Goal: Task Accomplishment & Management: Use online tool/utility

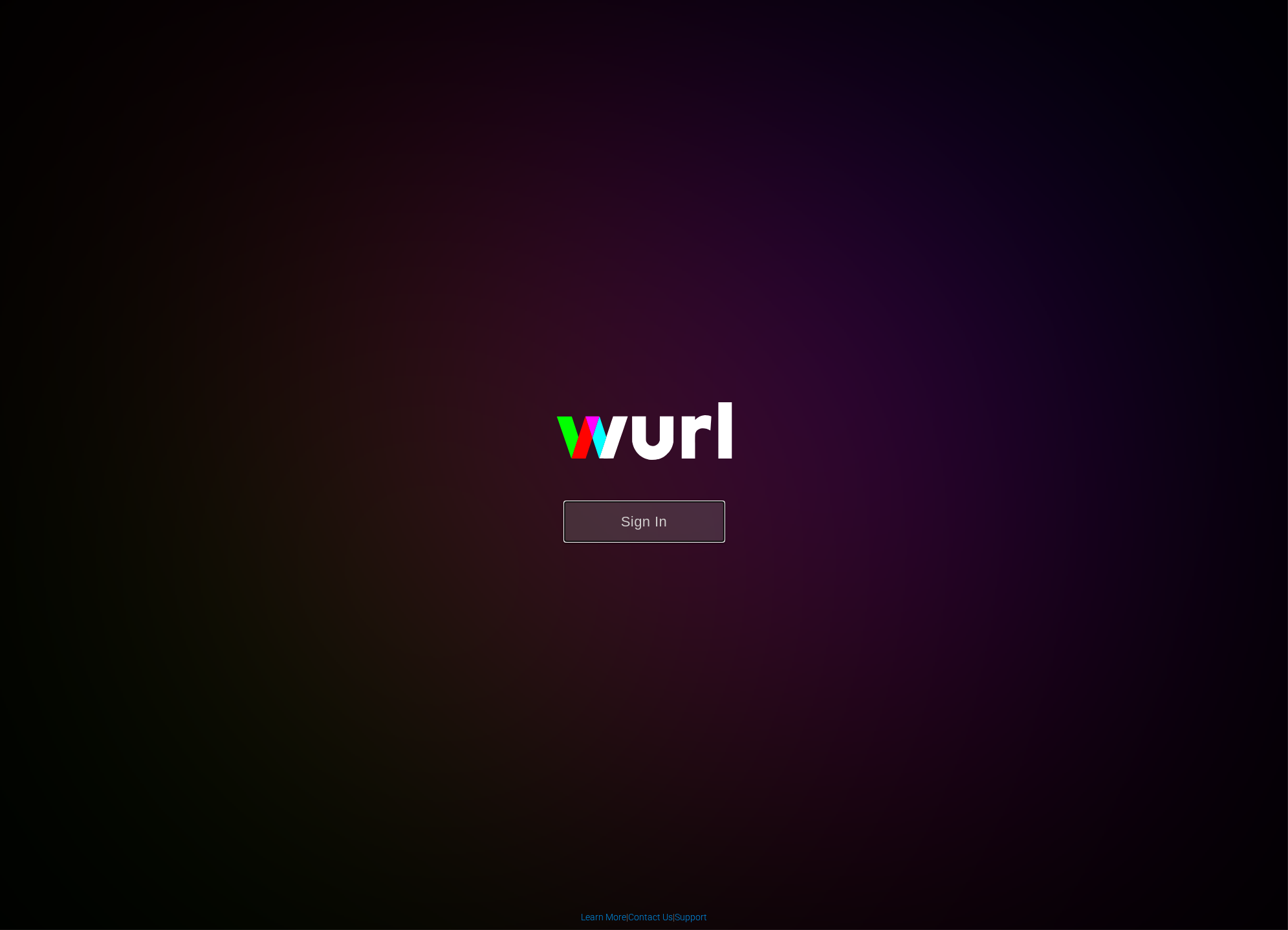
click at [703, 506] on button "Sign In" at bounding box center [644, 522] width 162 height 42
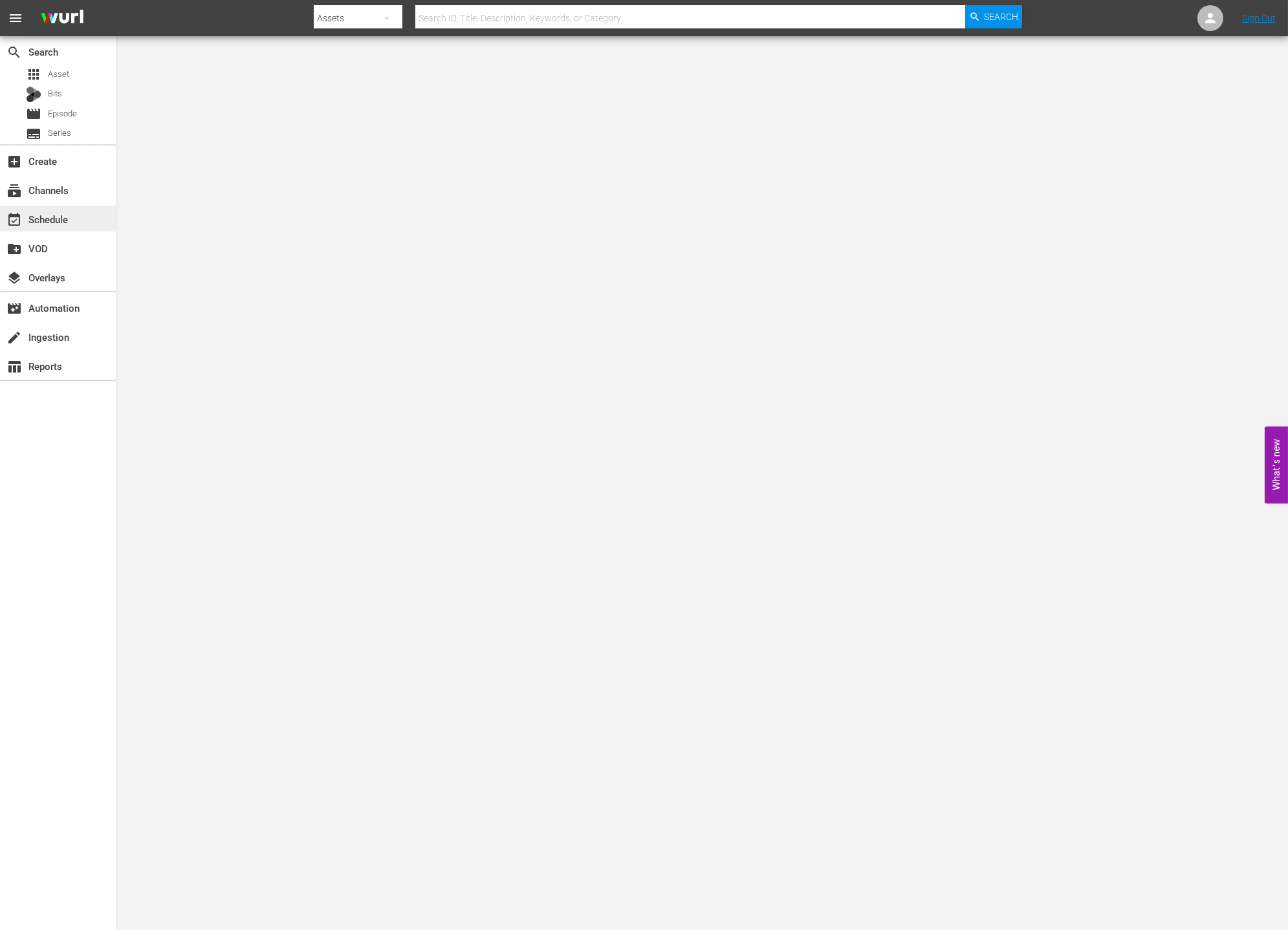
click at [43, 223] on div "event_available Schedule" at bounding box center [36, 217] width 72 height 12
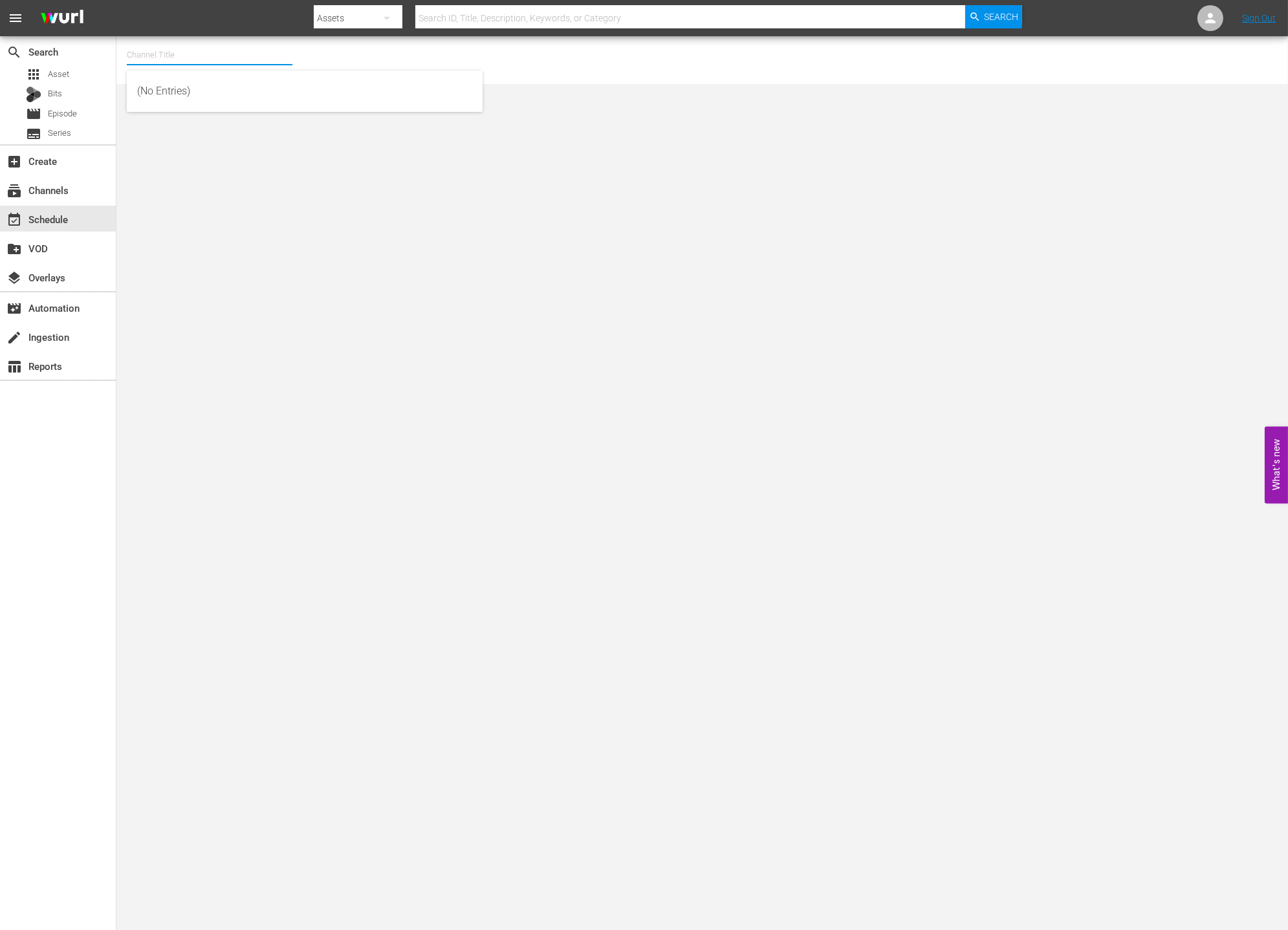
click at [174, 63] on input "text" at bounding box center [209, 55] width 166 height 31
click at [283, 99] on div "Rakuten Viki (1027 - newidco_rakutenviki_2)" at bounding box center [305, 91] width 335 height 31
type input "Rakuten Viki (1027 - newidco_rakutenviki_2)"
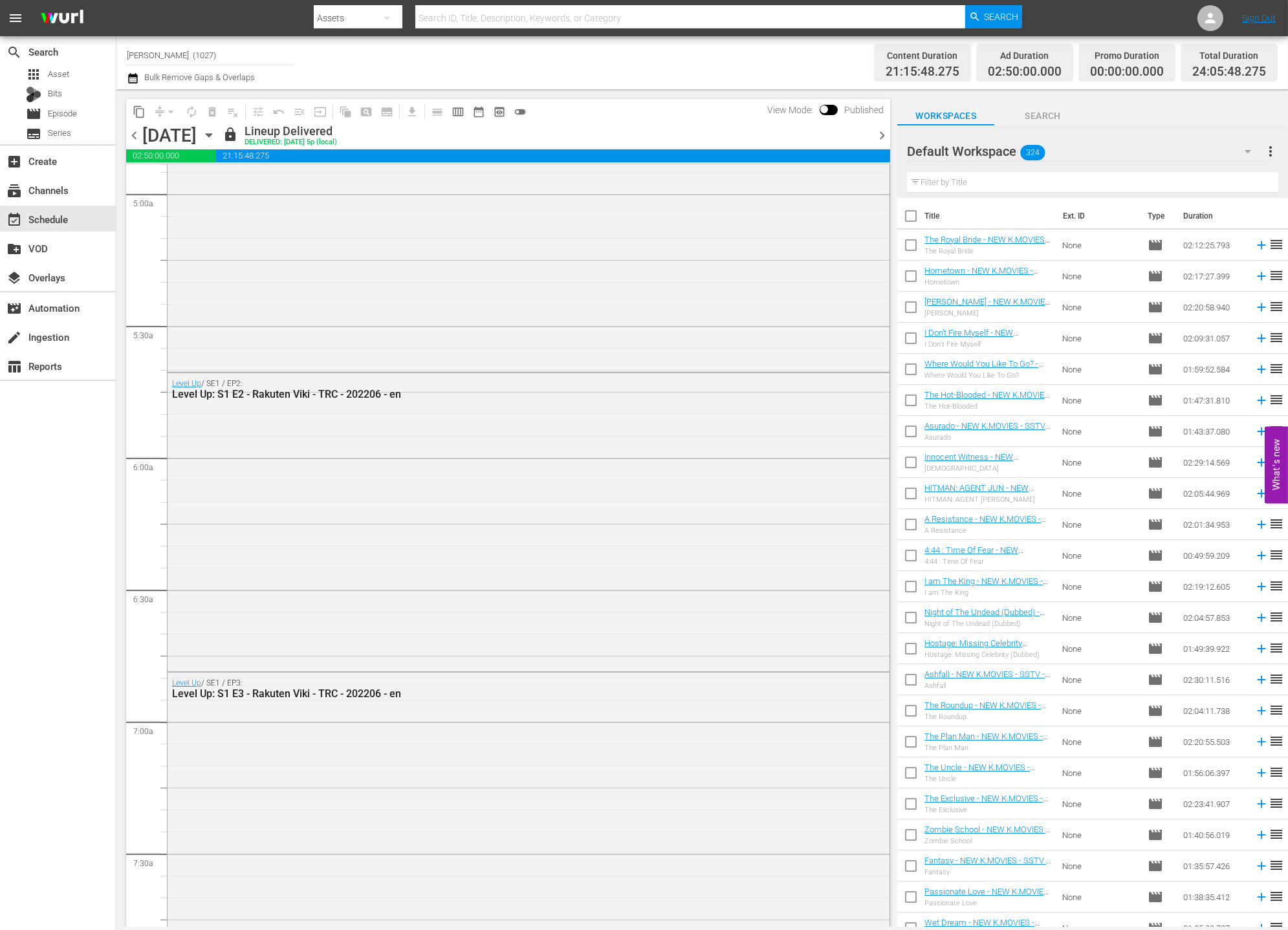
scroll to position [1660, 0]
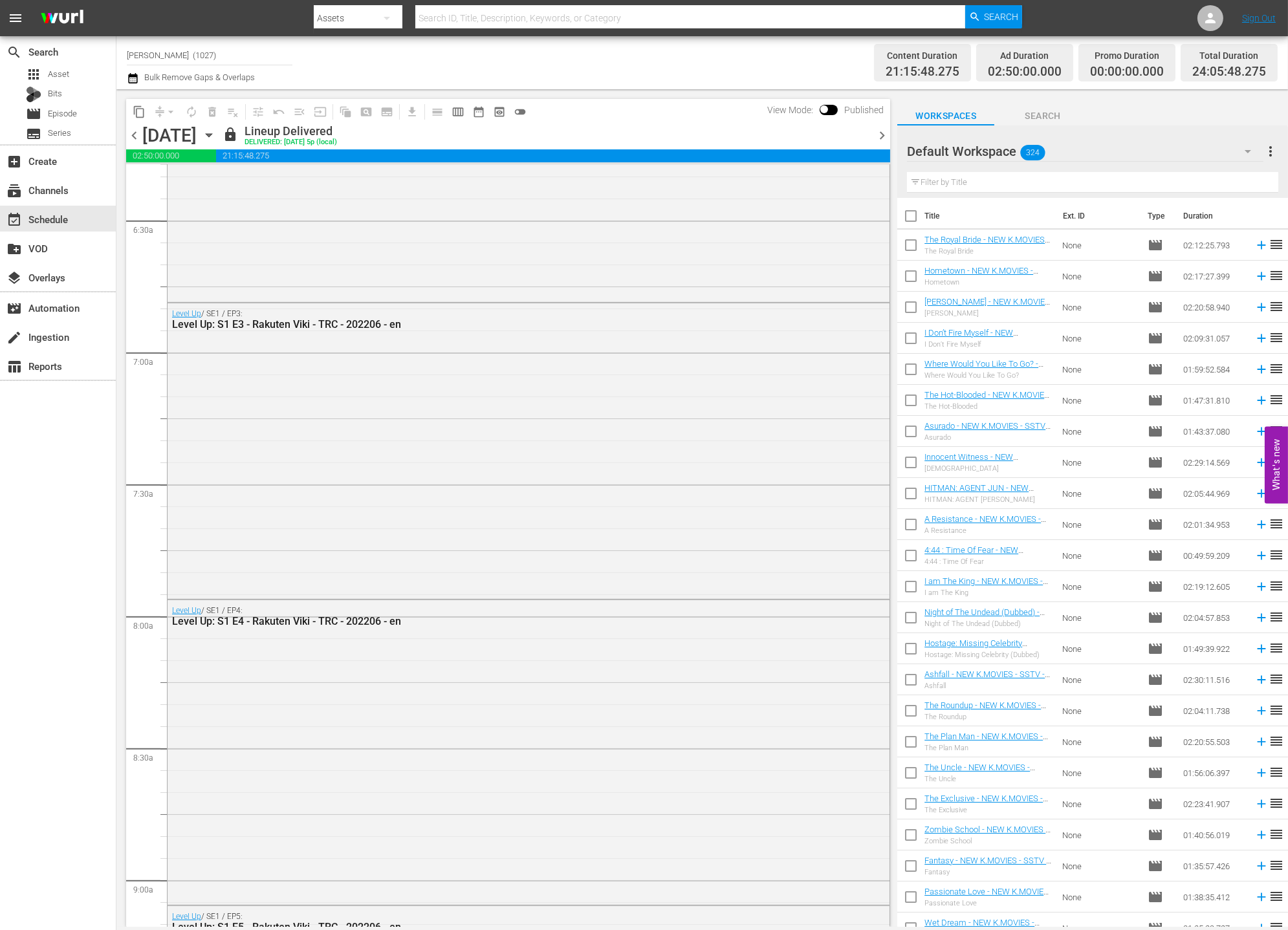
click at [875, 132] on span "chevron_right" at bounding box center [882, 135] width 16 height 16
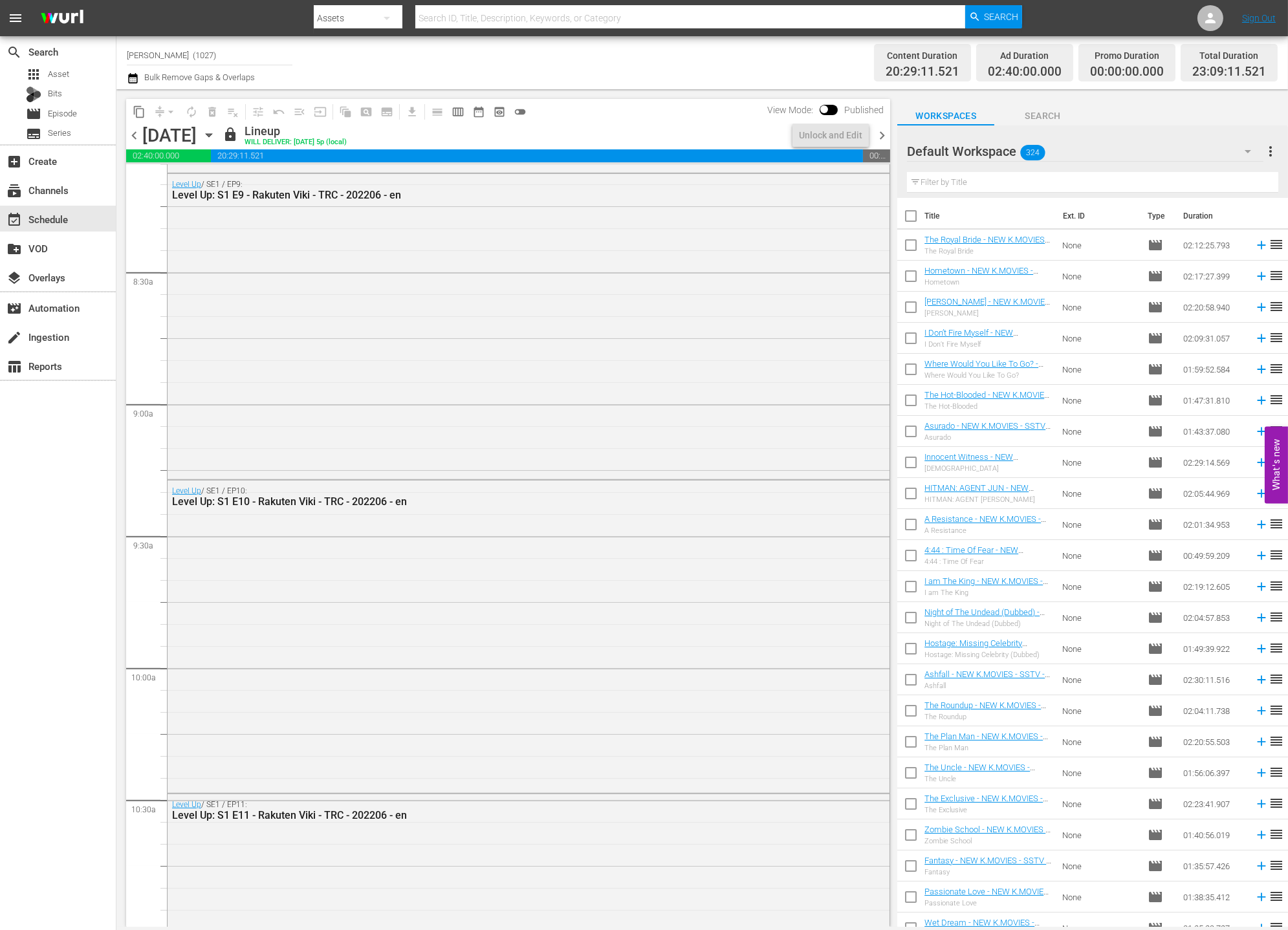
scroll to position [2026, 0]
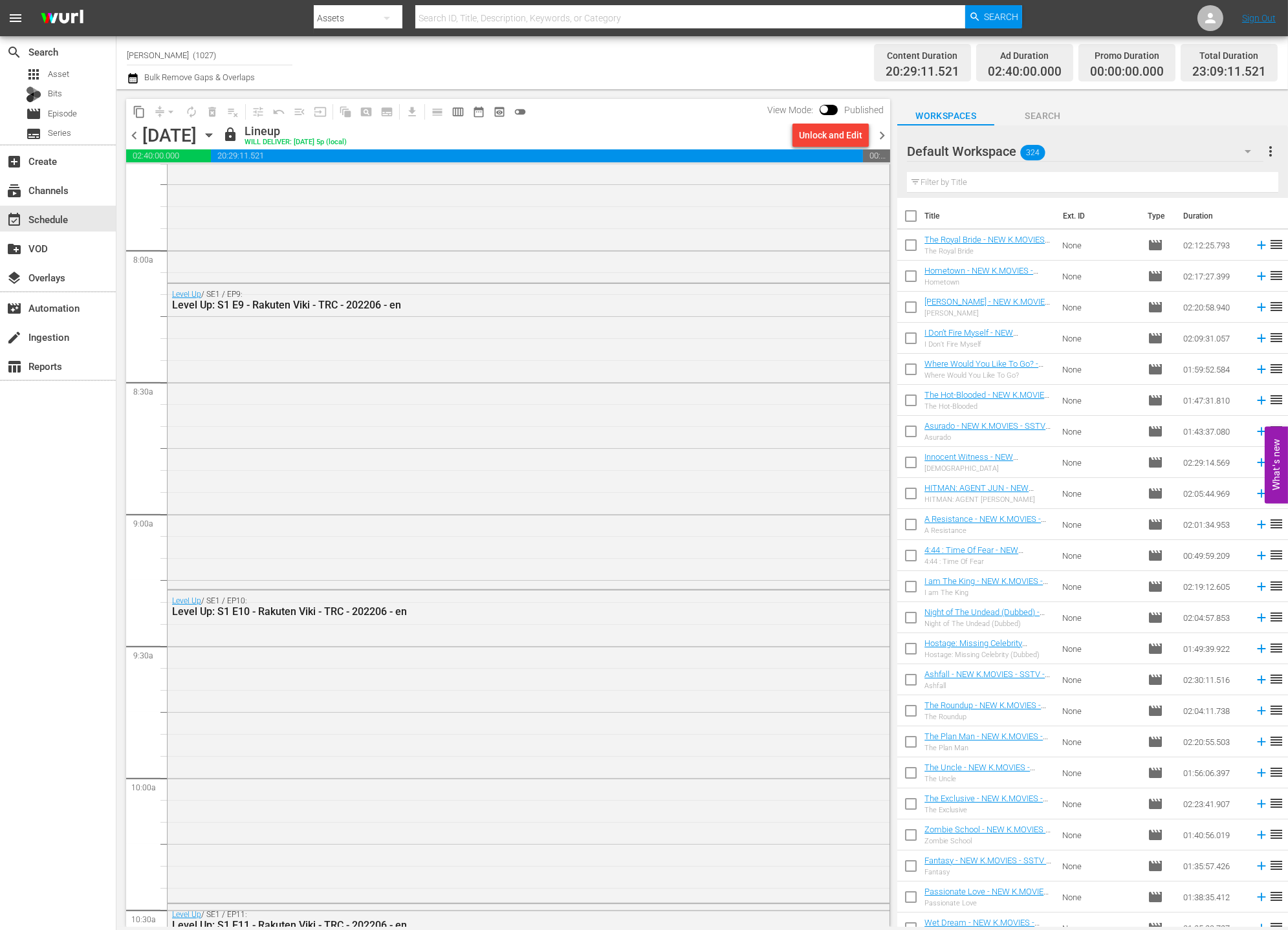
click at [886, 135] on span "chevron_right" at bounding box center [882, 135] width 16 height 16
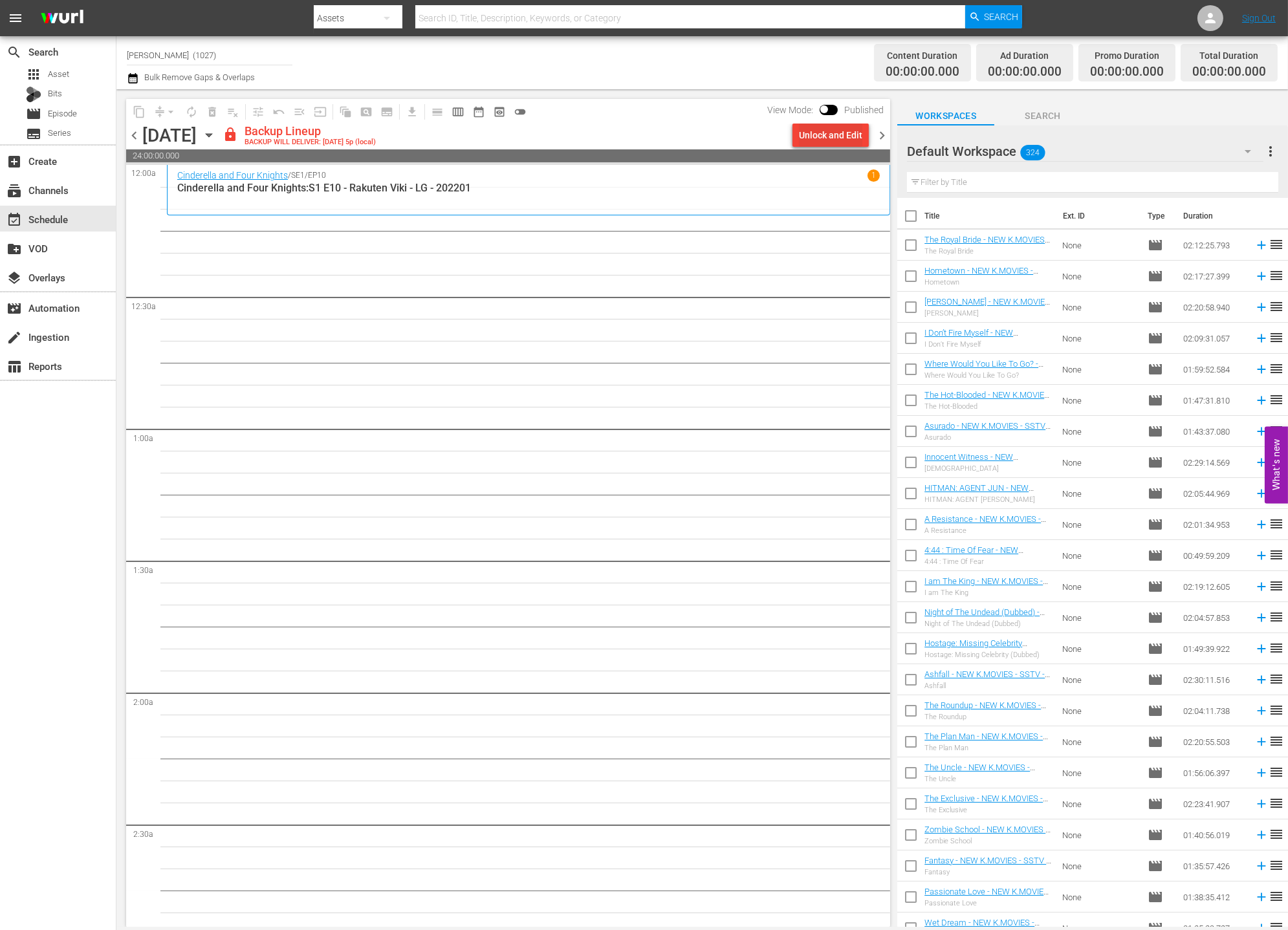
click at [850, 144] on div "Unlock and Edit" at bounding box center [830, 135] width 63 height 23
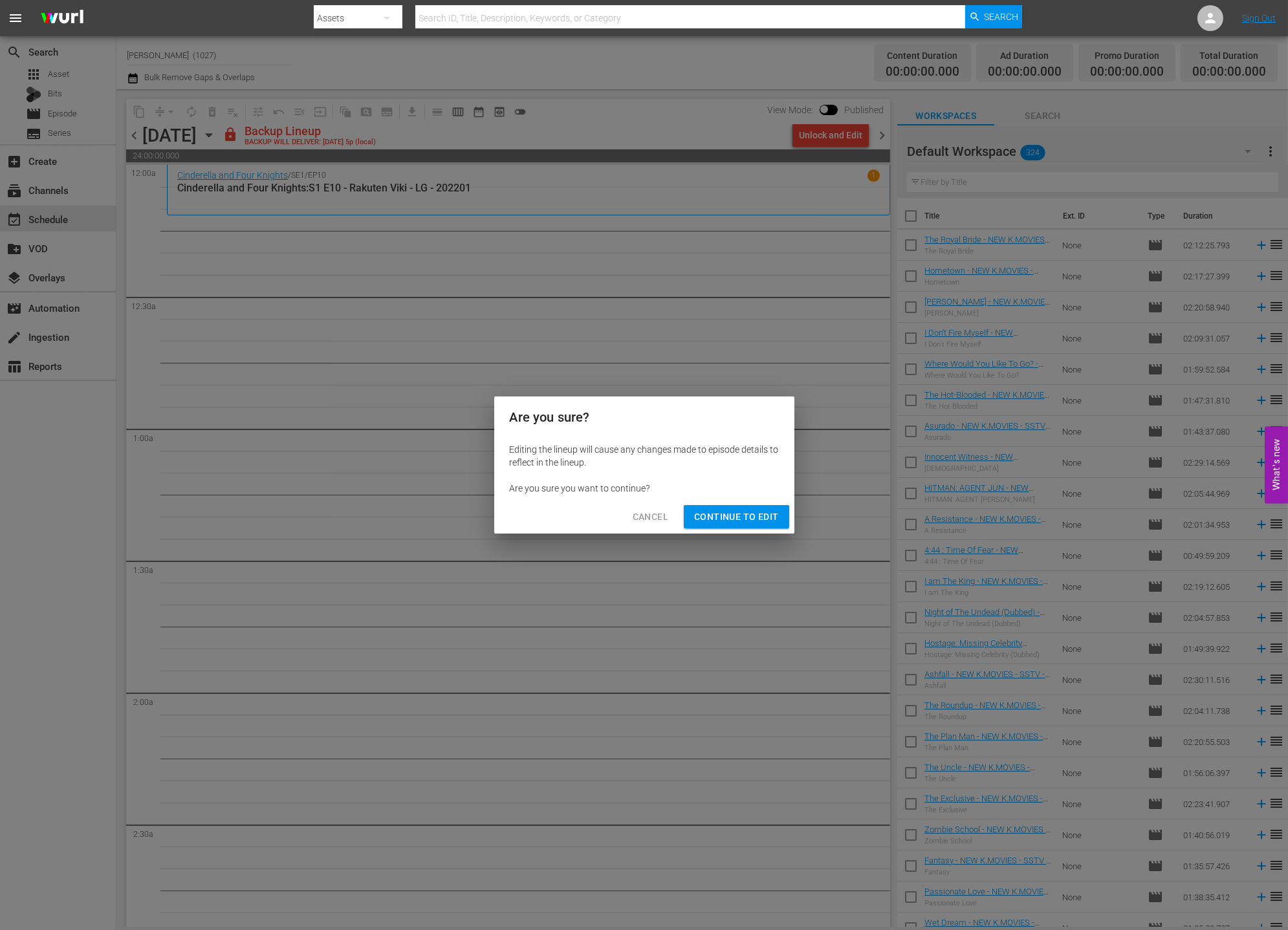
click at [722, 520] on span "Continue to Edit" at bounding box center [736, 517] width 84 height 16
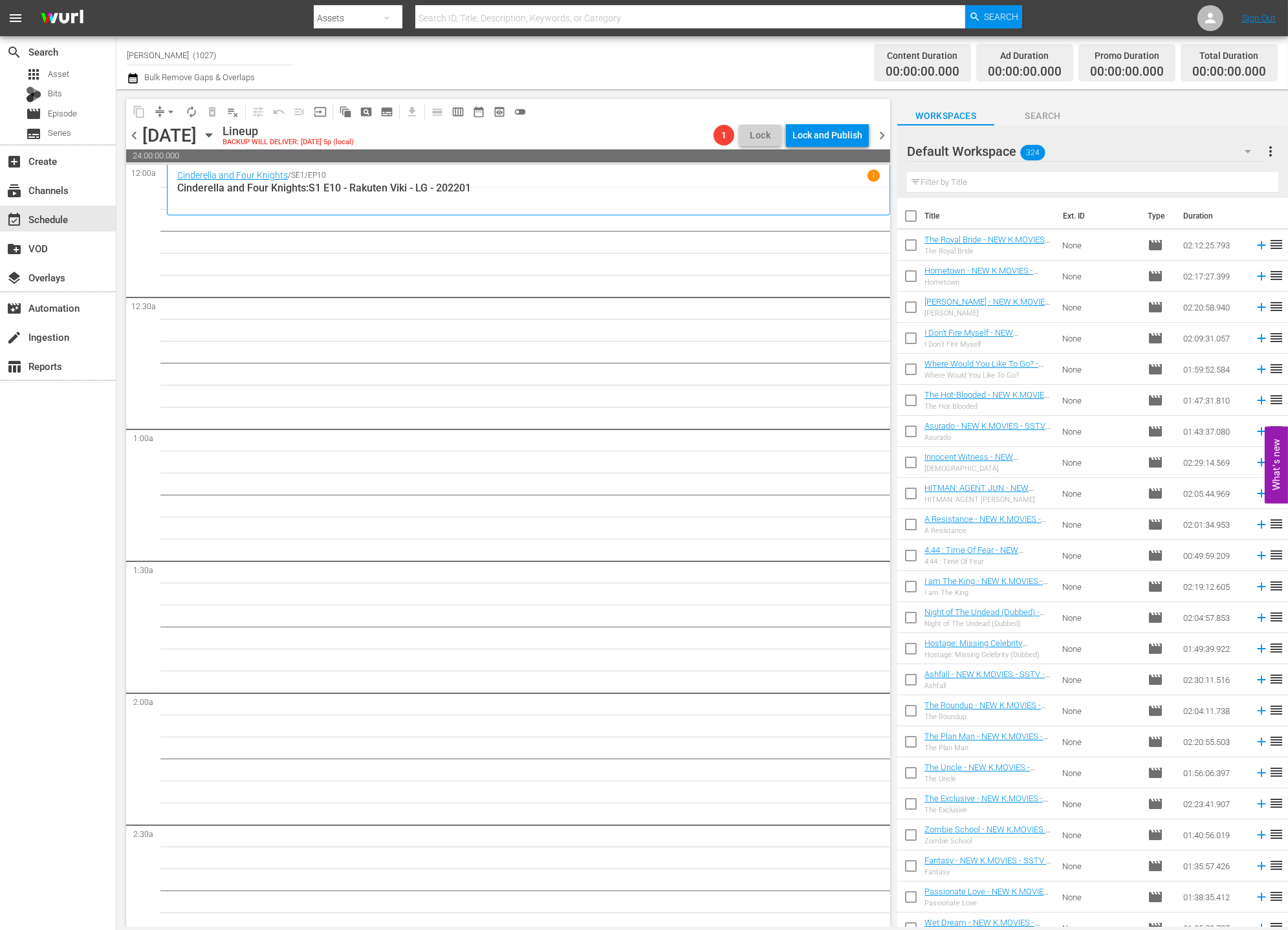
click at [1135, 149] on div "Default Workspace 324" at bounding box center [1084, 151] width 357 height 36
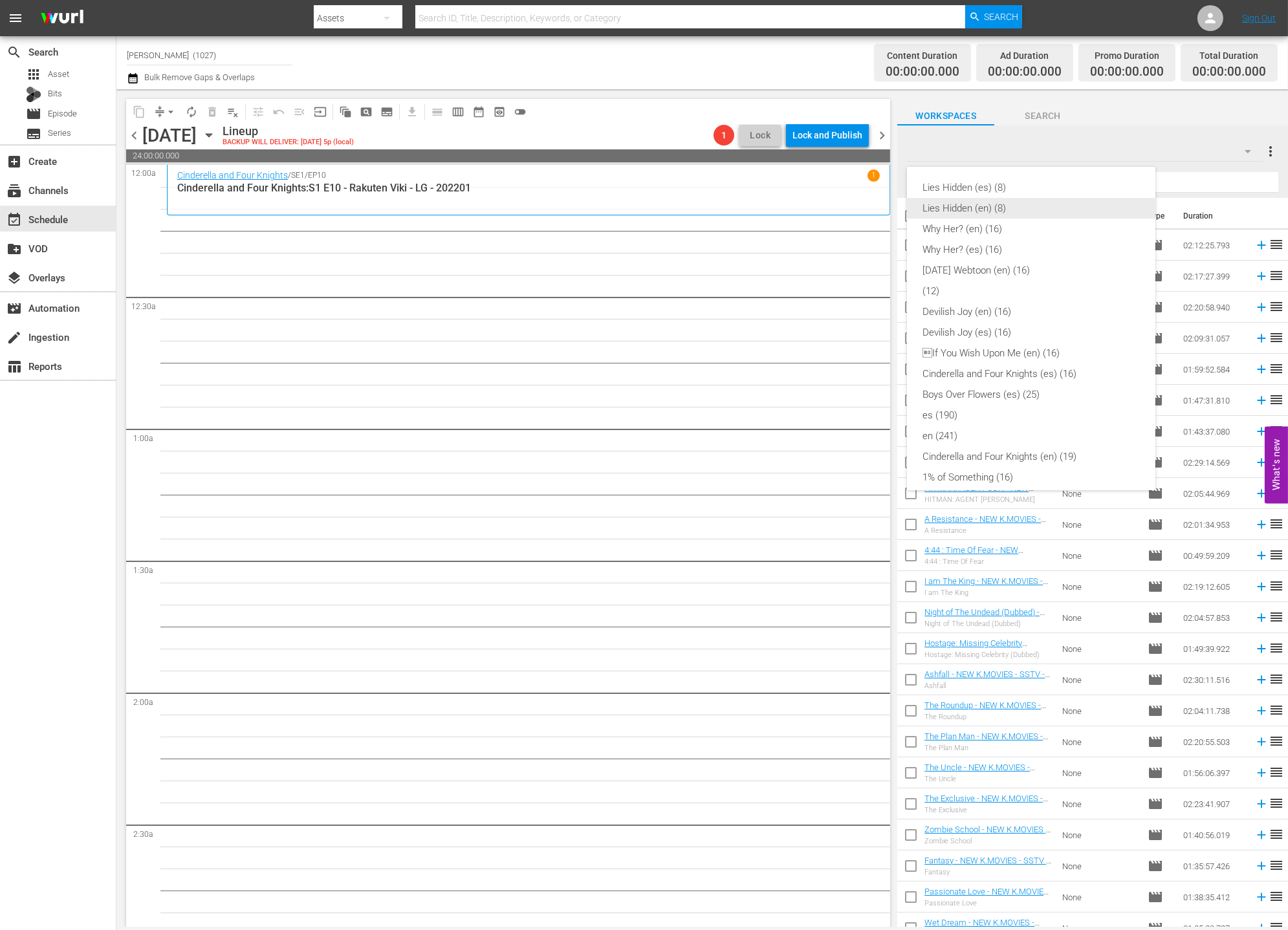
scroll to position [92, 0]
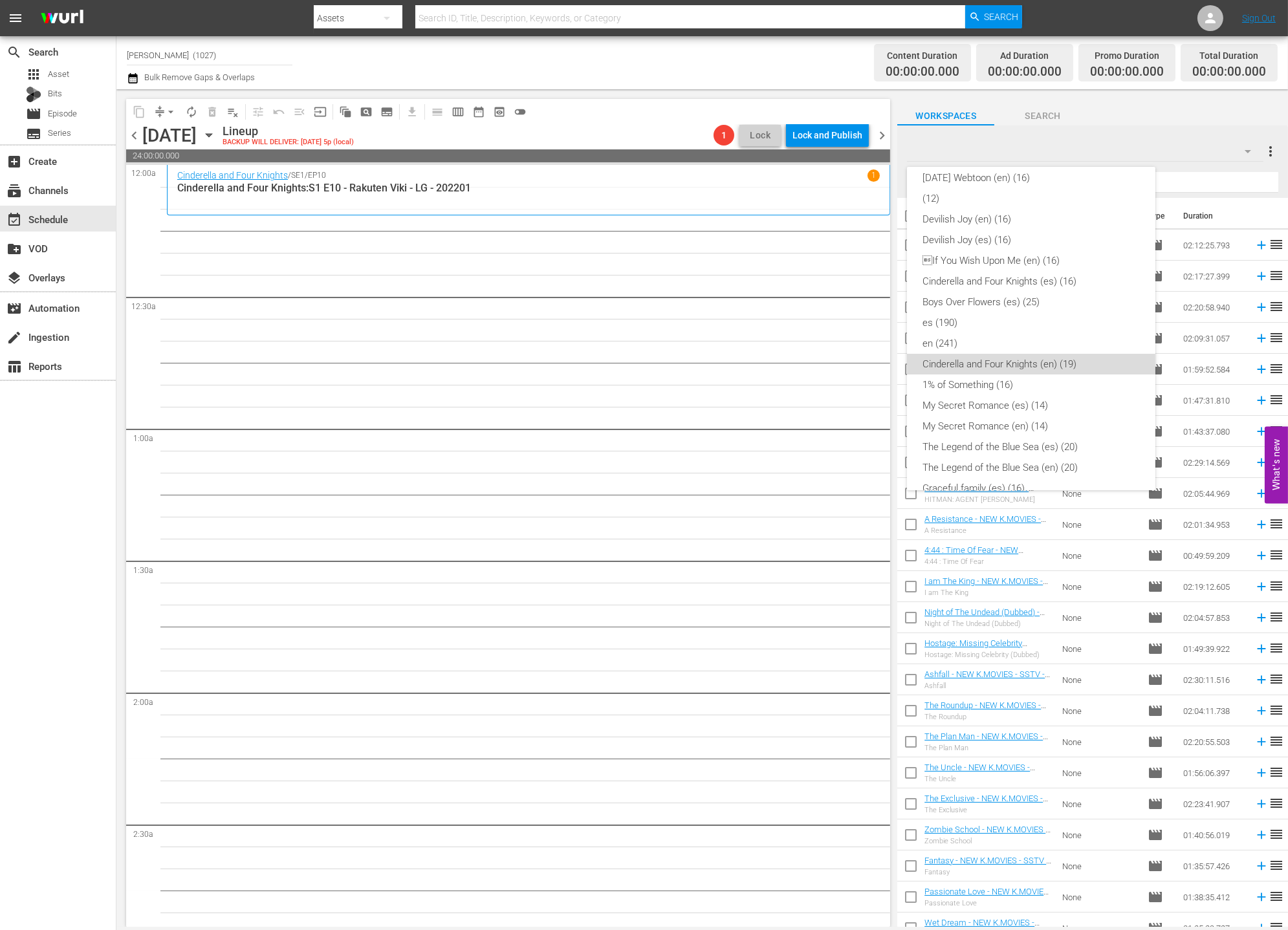
click at [1048, 369] on div "Cinderella and Four Knights (en) (19)" at bounding box center [1031, 364] width 217 height 21
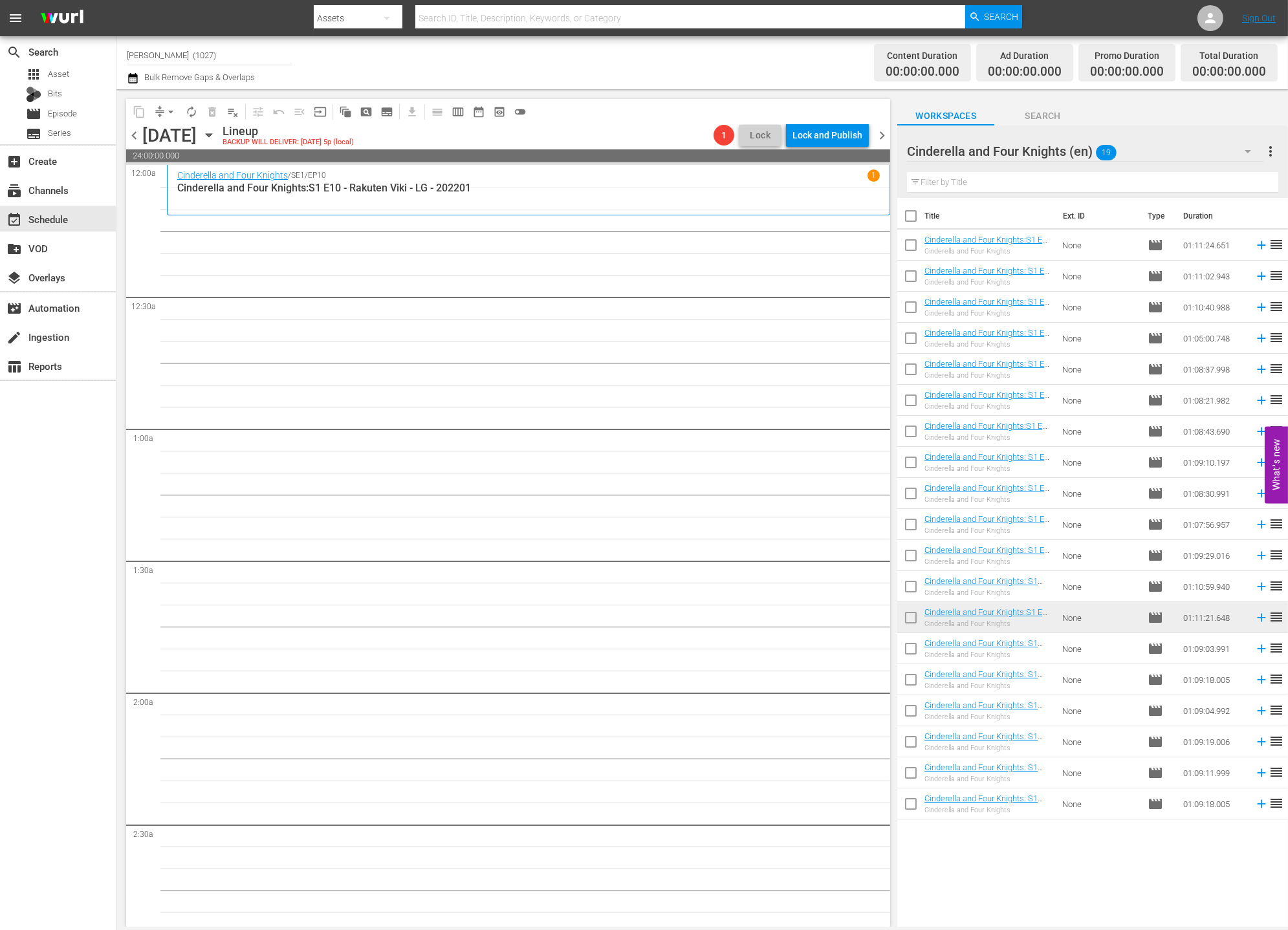
click at [907, 649] on input "checkbox" at bounding box center [910, 652] width 27 height 27
checkbox input "true"
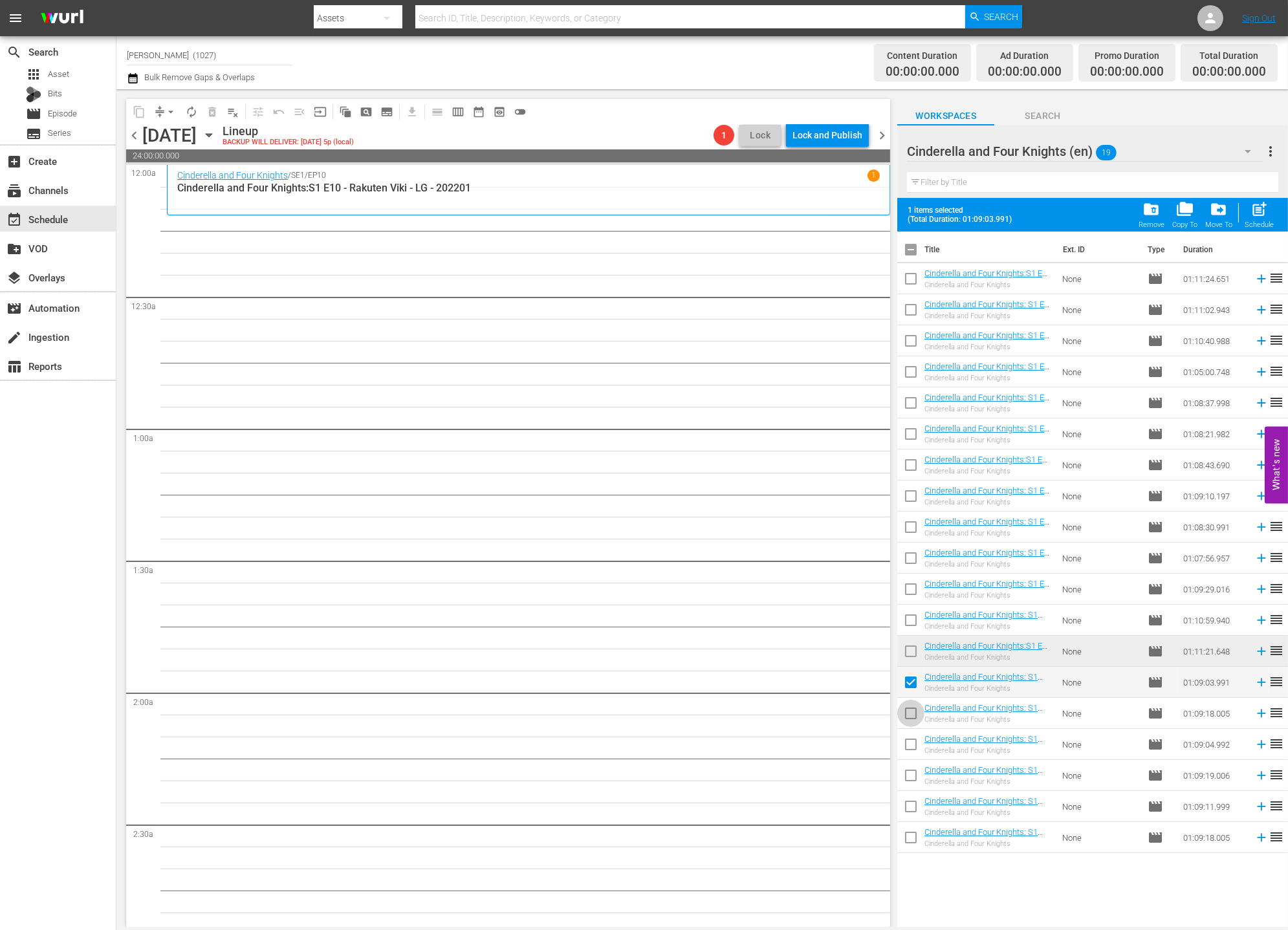
click at [910, 722] on input "checkbox" at bounding box center [910, 716] width 27 height 27
checkbox input "true"
click at [1158, 227] on div "Schedule" at bounding box center [1259, 224] width 29 height 8
checkbox input "false"
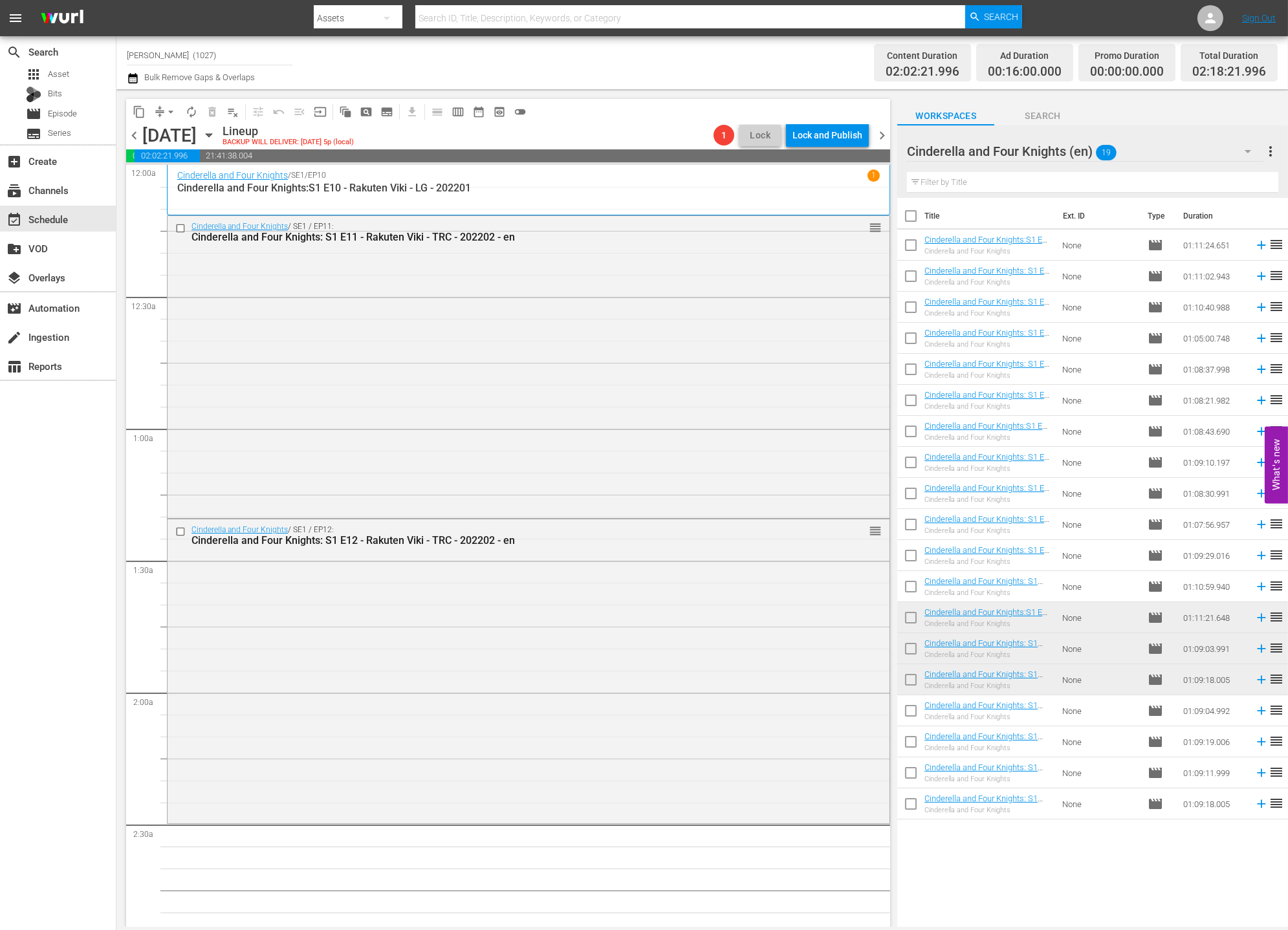
click at [1158, 151] on div "Cinderella and Four Knights (en) 19" at bounding box center [1084, 151] width 357 height 36
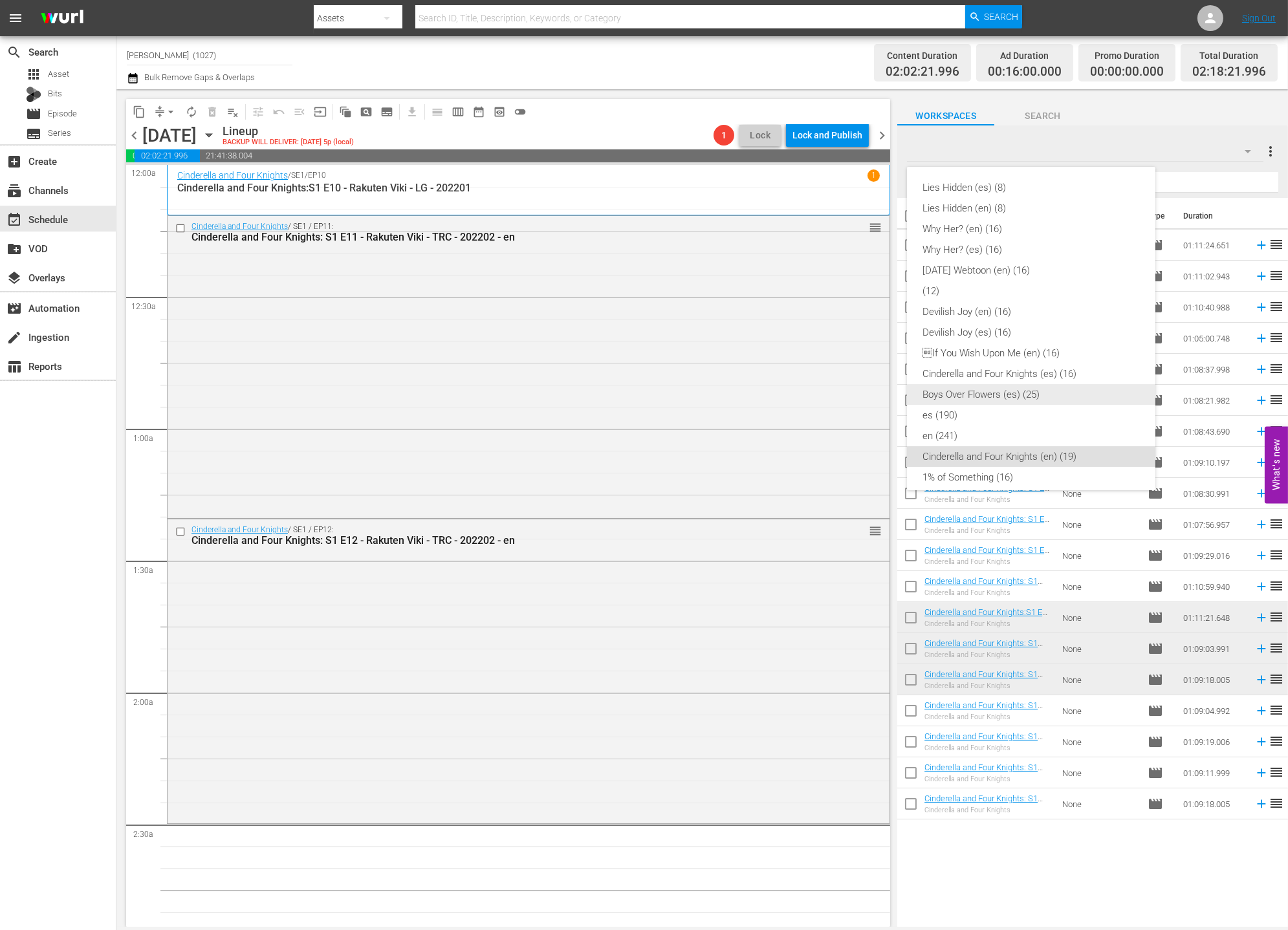
scroll to position [22, 0]
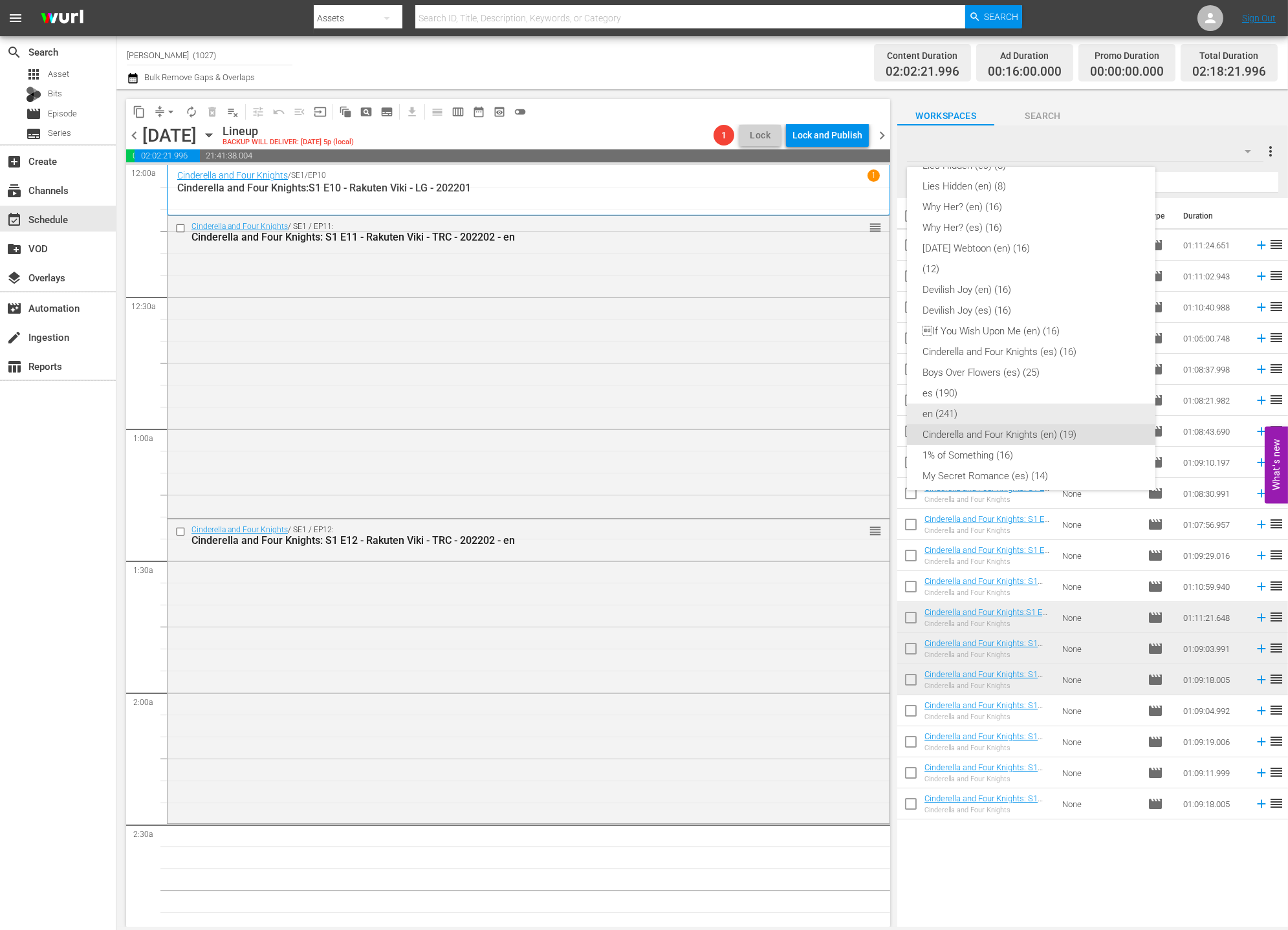
click at [1018, 410] on div "en (241)" at bounding box center [1031, 414] width 217 height 21
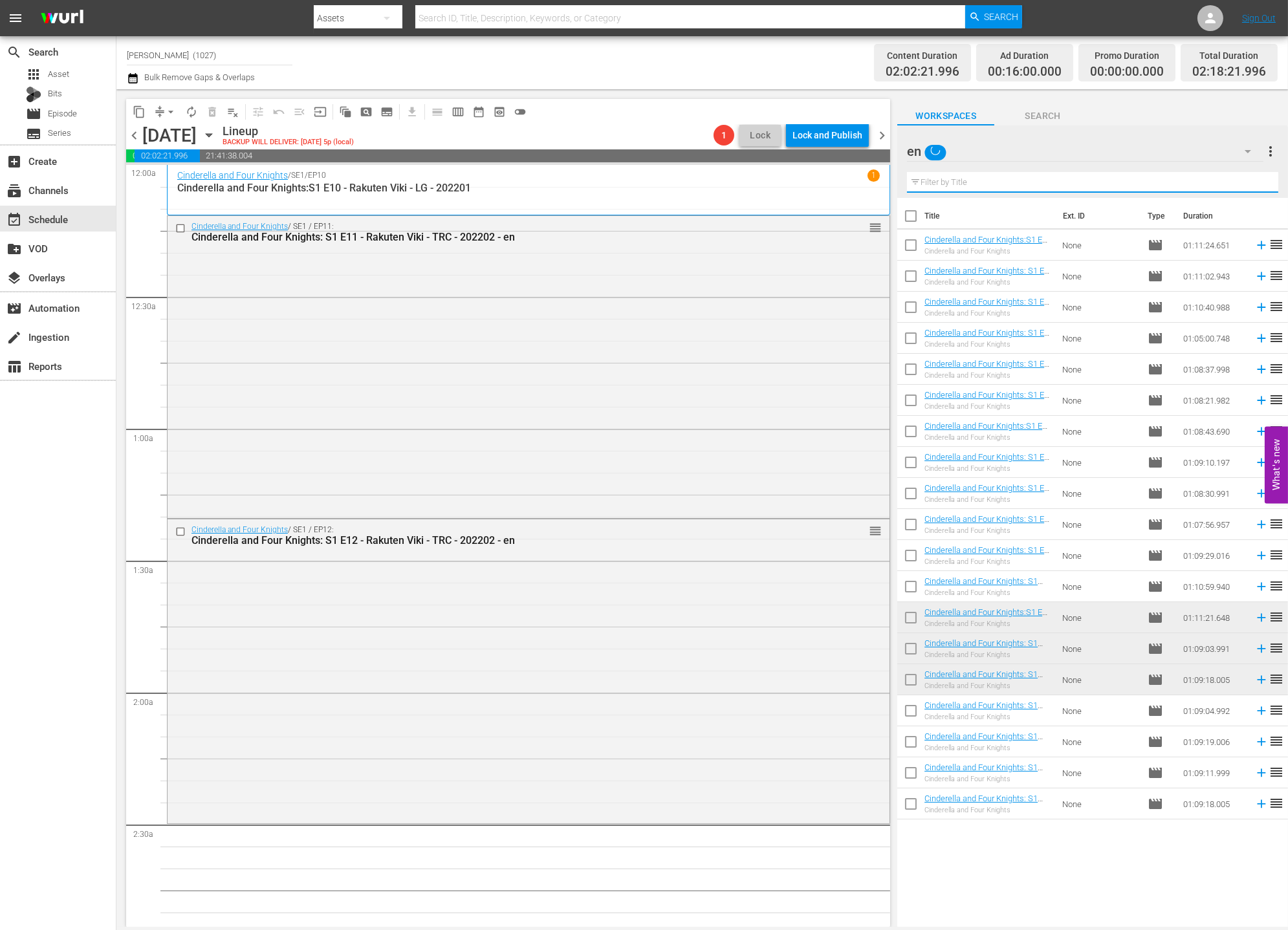
click at [1040, 183] on input "text" at bounding box center [1092, 183] width 371 height 21
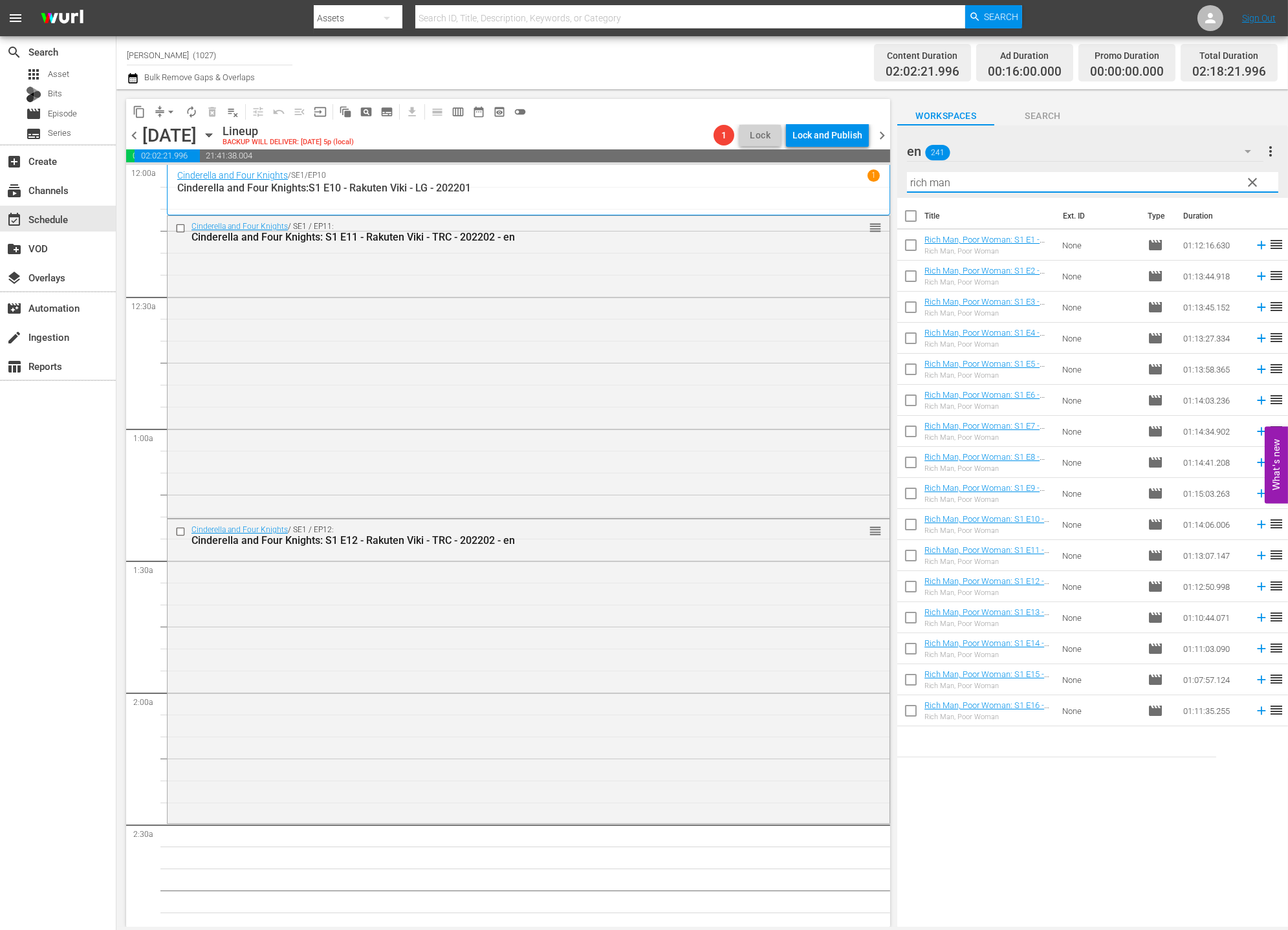
type input "rich man"
click at [912, 251] on input "checkbox" at bounding box center [910, 248] width 27 height 27
checkbox input "true"
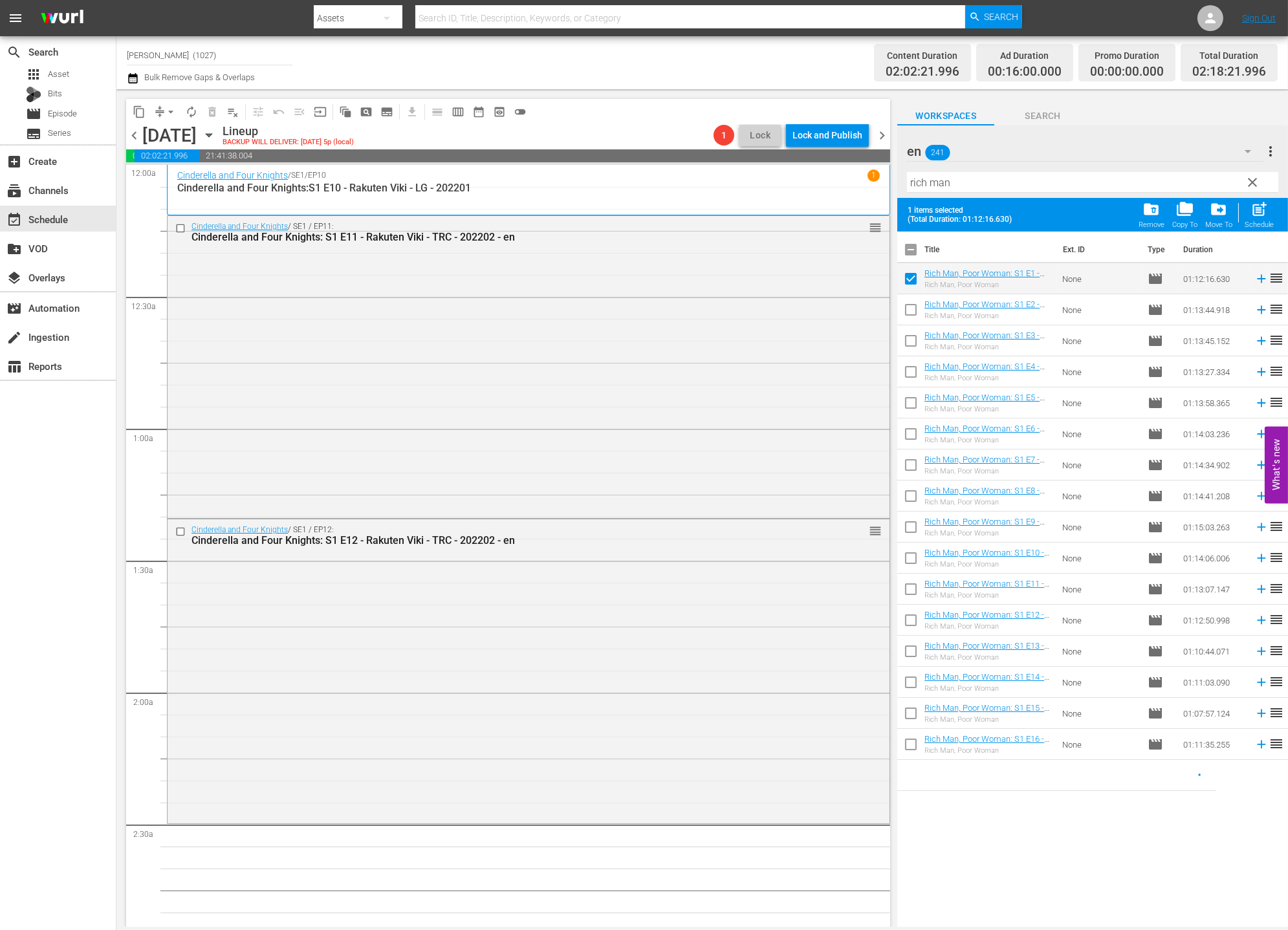
click at [912, 316] on input "checkbox" at bounding box center [910, 313] width 27 height 27
checkbox input "true"
click at [913, 338] on input "checkbox" at bounding box center [910, 344] width 27 height 27
checkbox input "true"
click at [910, 373] on input "checkbox" at bounding box center [910, 374] width 27 height 27
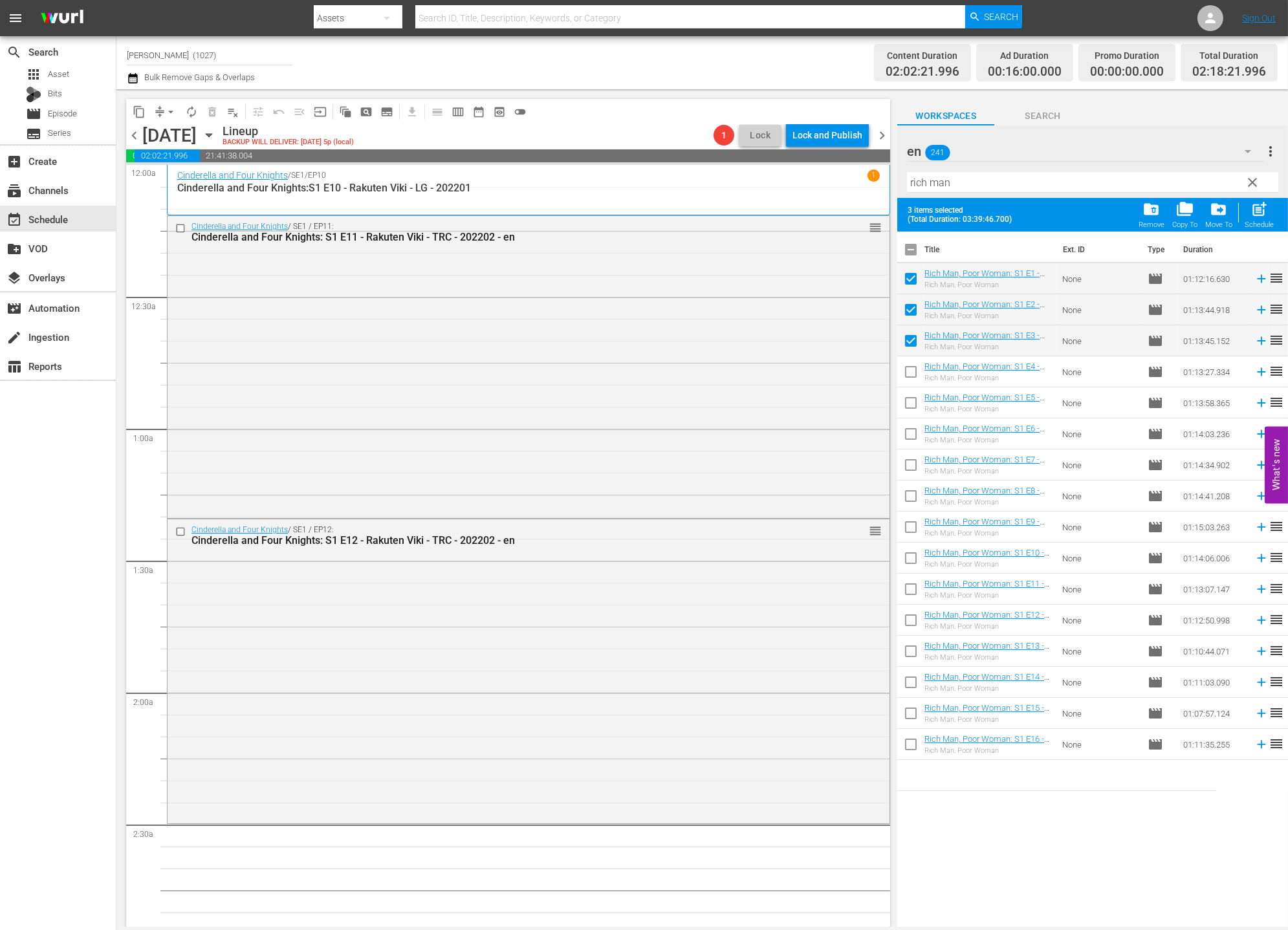
checkbox input "true"
click at [899, 402] on input "checkbox" at bounding box center [910, 406] width 27 height 27
checkbox input "true"
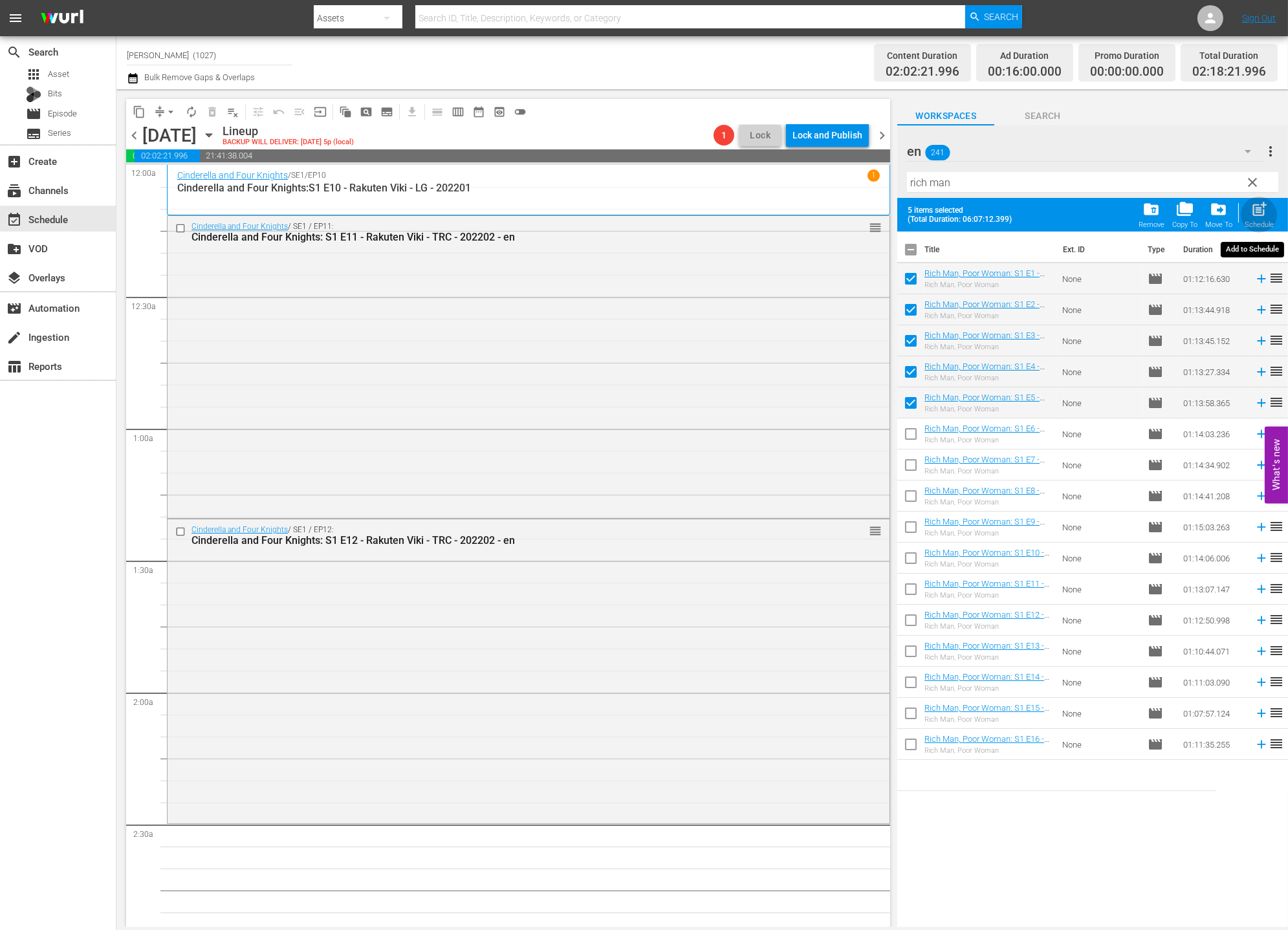
click at [1158, 204] on div "post_add Schedule" at bounding box center [1259, 215] width 29 height 29
checkbox input "false"
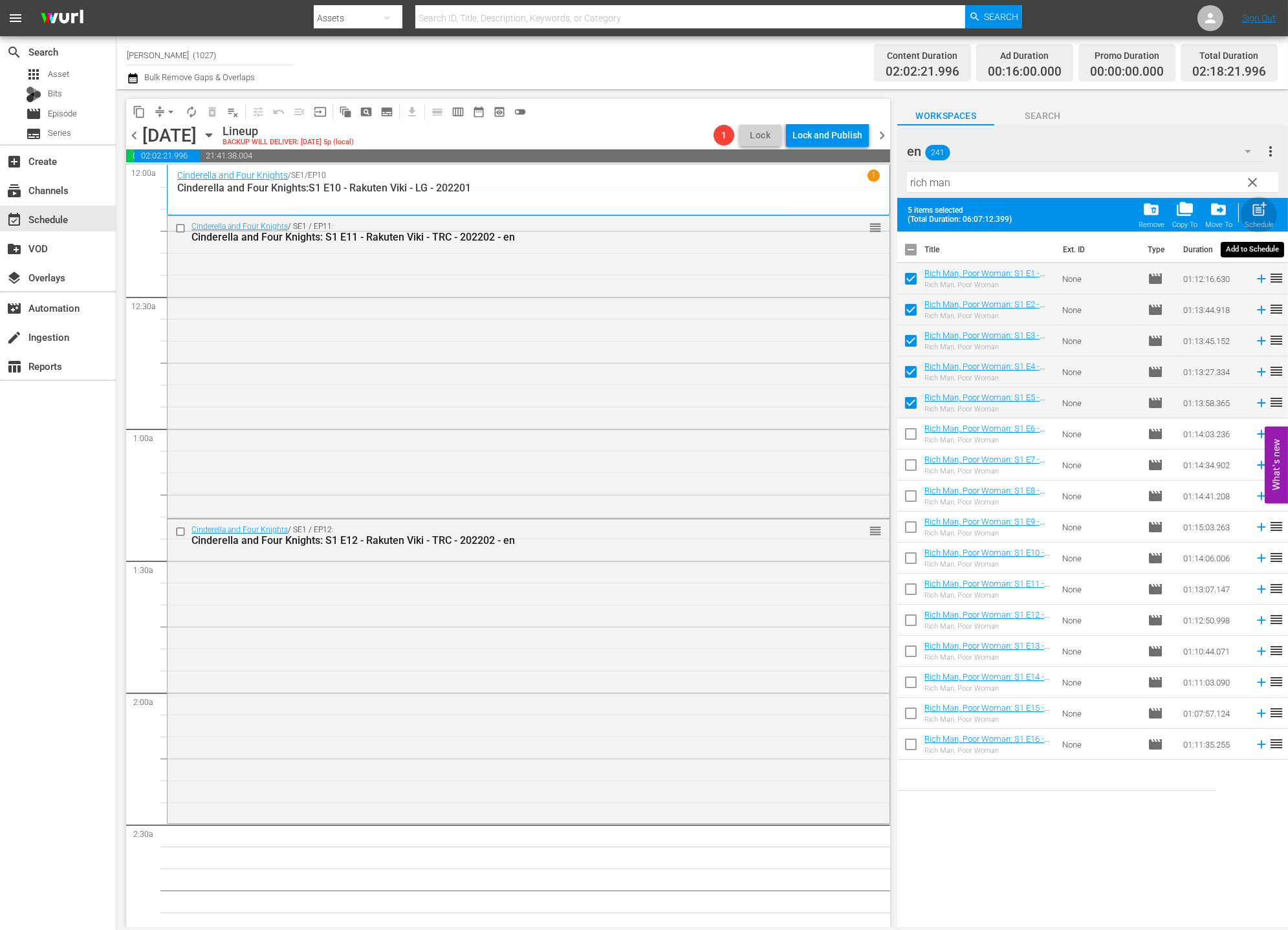
checkbox input "false"
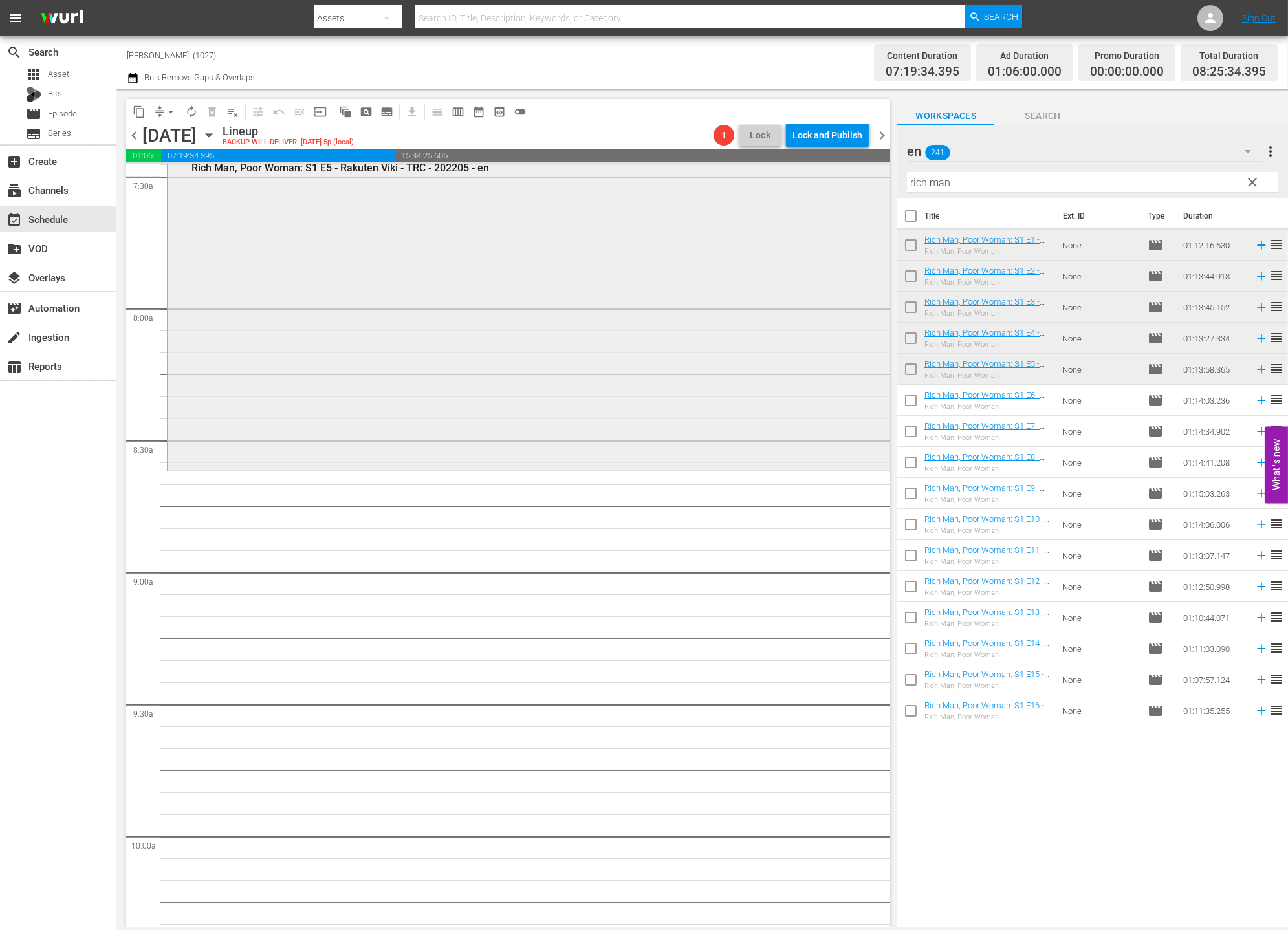
scroll to position [1865, 0]
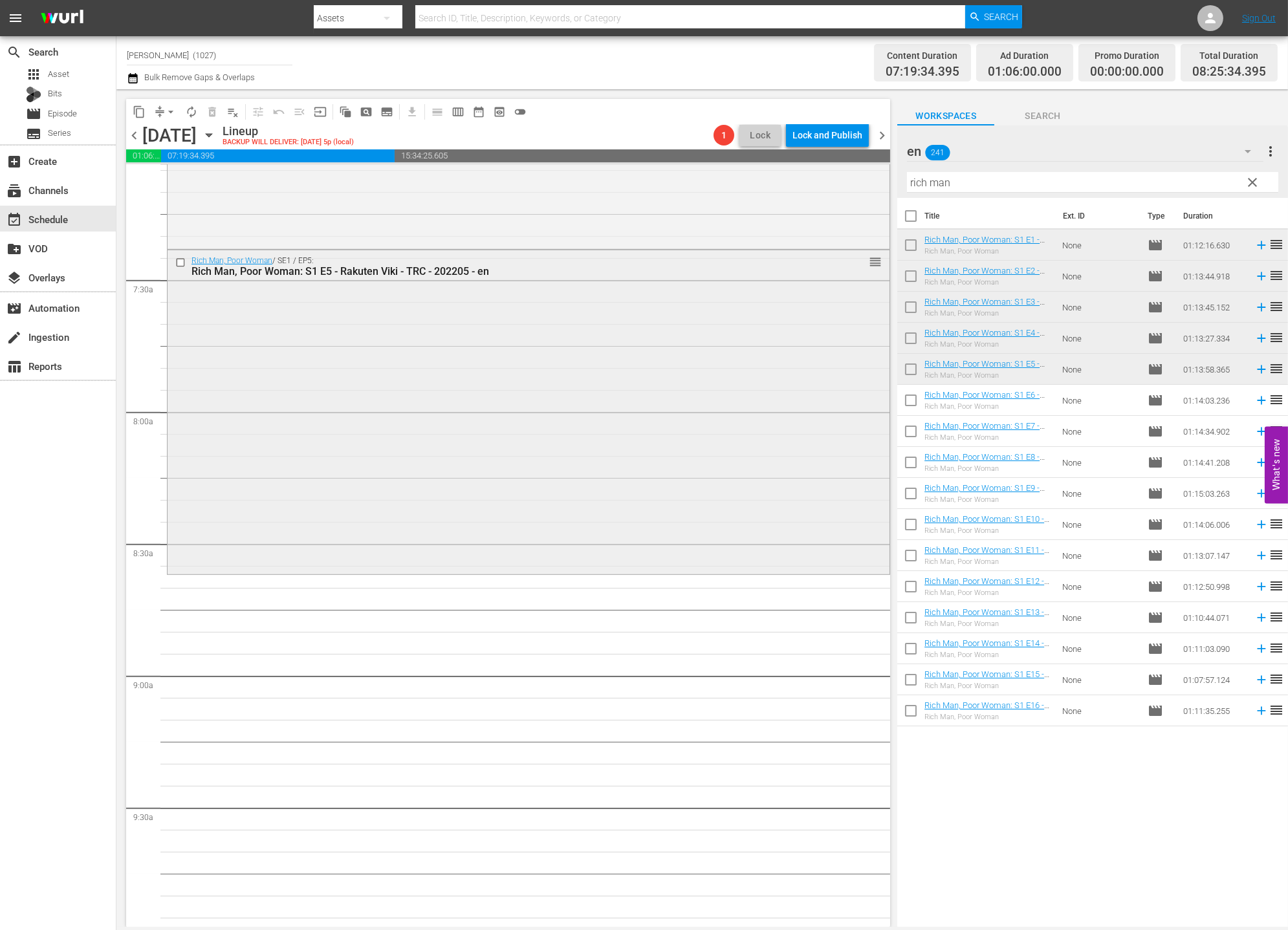
click at [593, 409] on div "Rich Man, Poor Woman / SE1 / EP5: Rich Man, Poor Woman: S1 E5 - Rakuten Viki - …" at bounding box center [528, 410] width 722 height 321
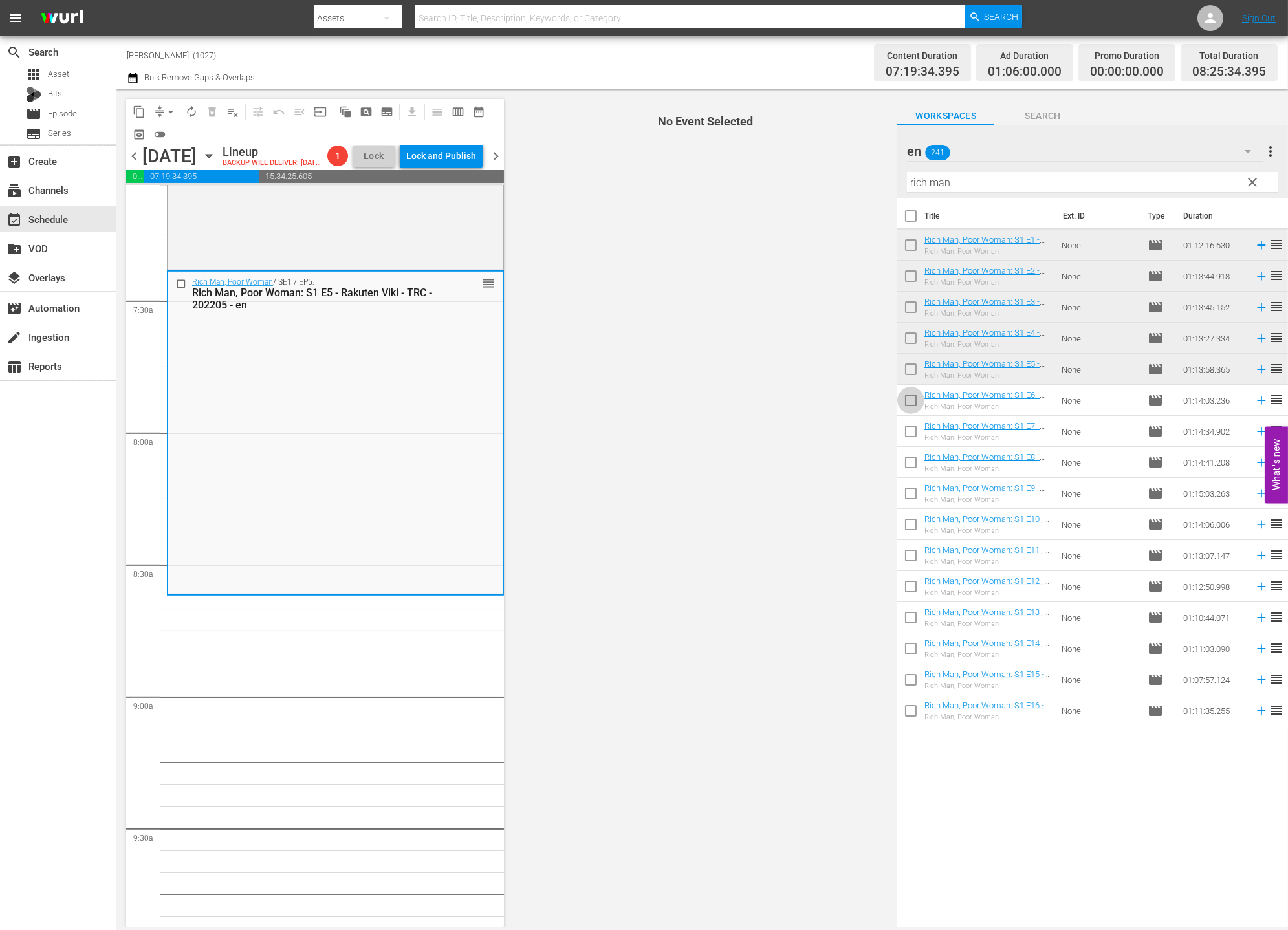
click at [913, 403] on input "checkbox" at bounding box center [910, 403] width 27 height 27
checkbox input "true"
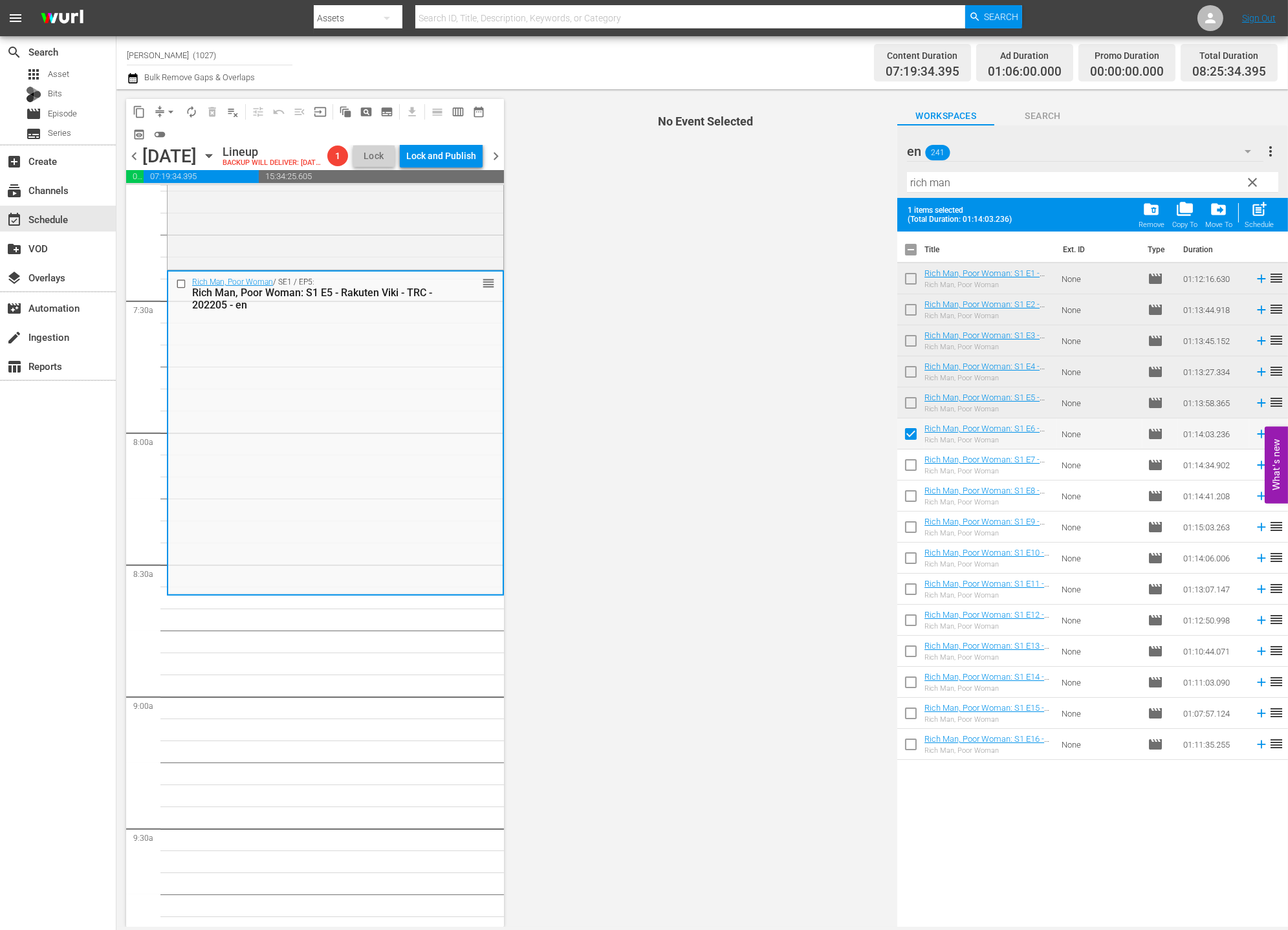
click at [910, 471] on input "checkbox" at bounding box center [910, 467] width 27 height 27
checkbox input "true"
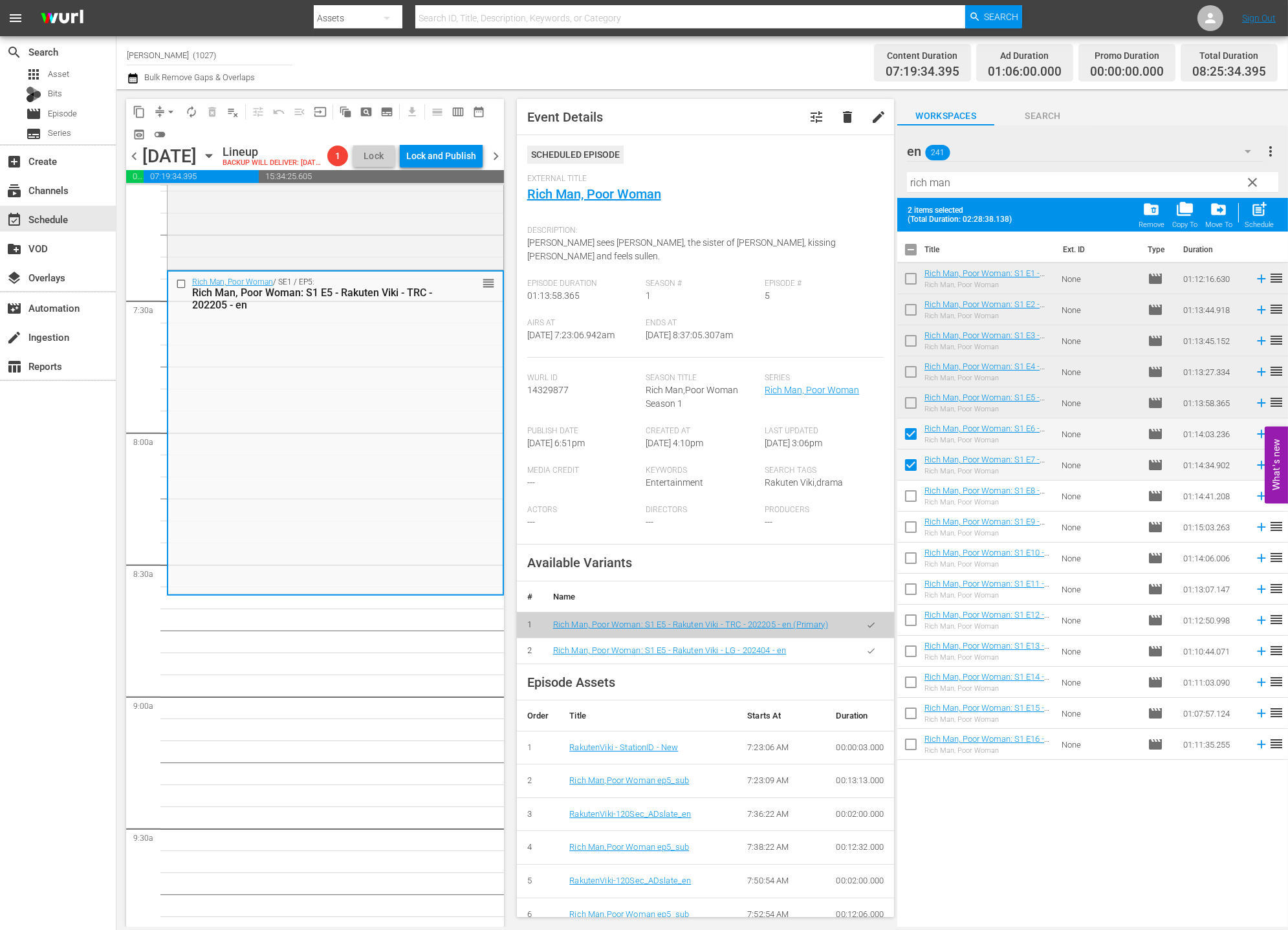
click at [866, 646] on icon "button" at bounding box center [870, 651] width 10 height 10
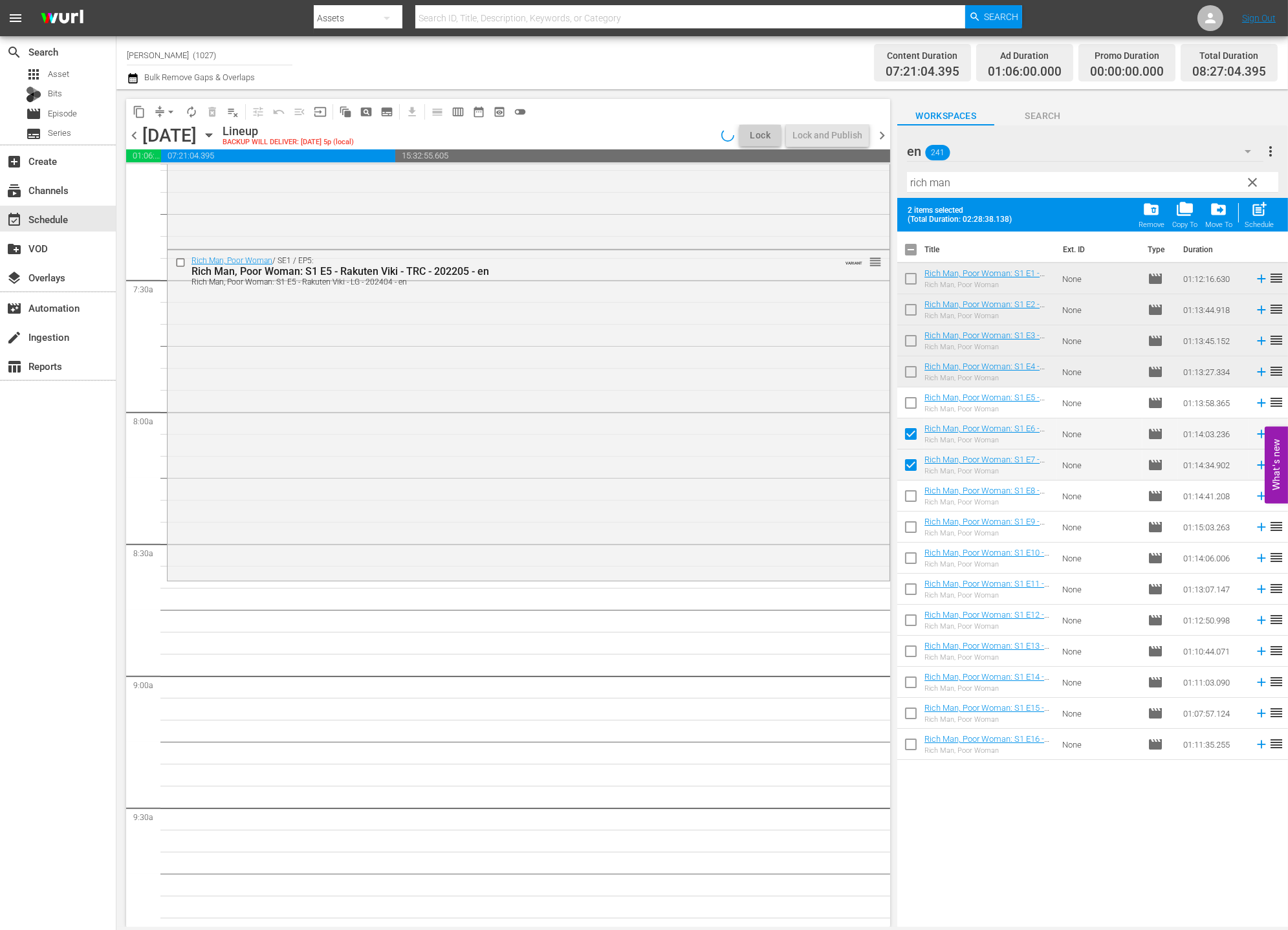
click at [1158, 226] on div "Schedule" at bounding box center [1259, 224] width 29 height 8
checkbox input "false"
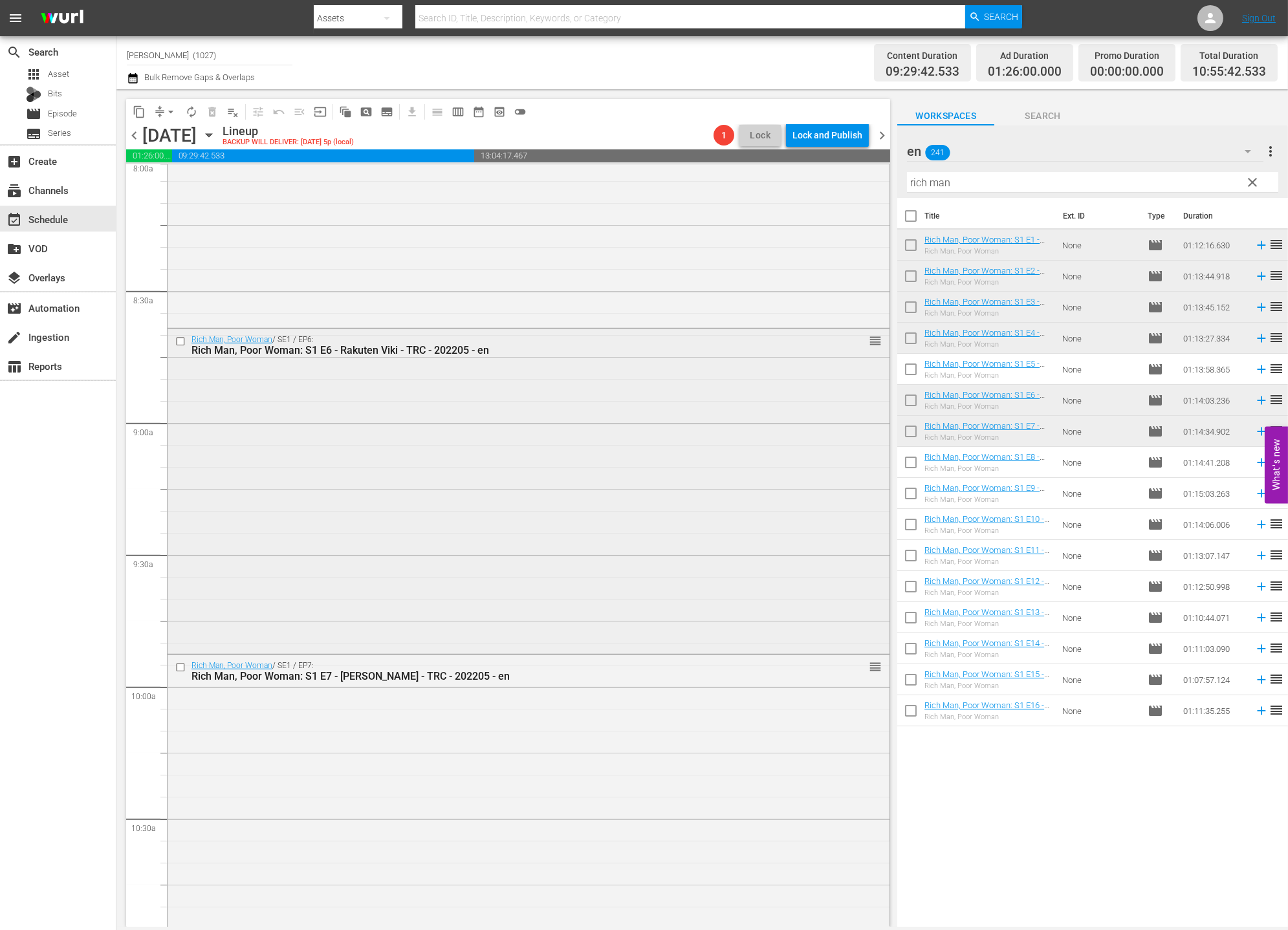
scroll to position [2469, 0]
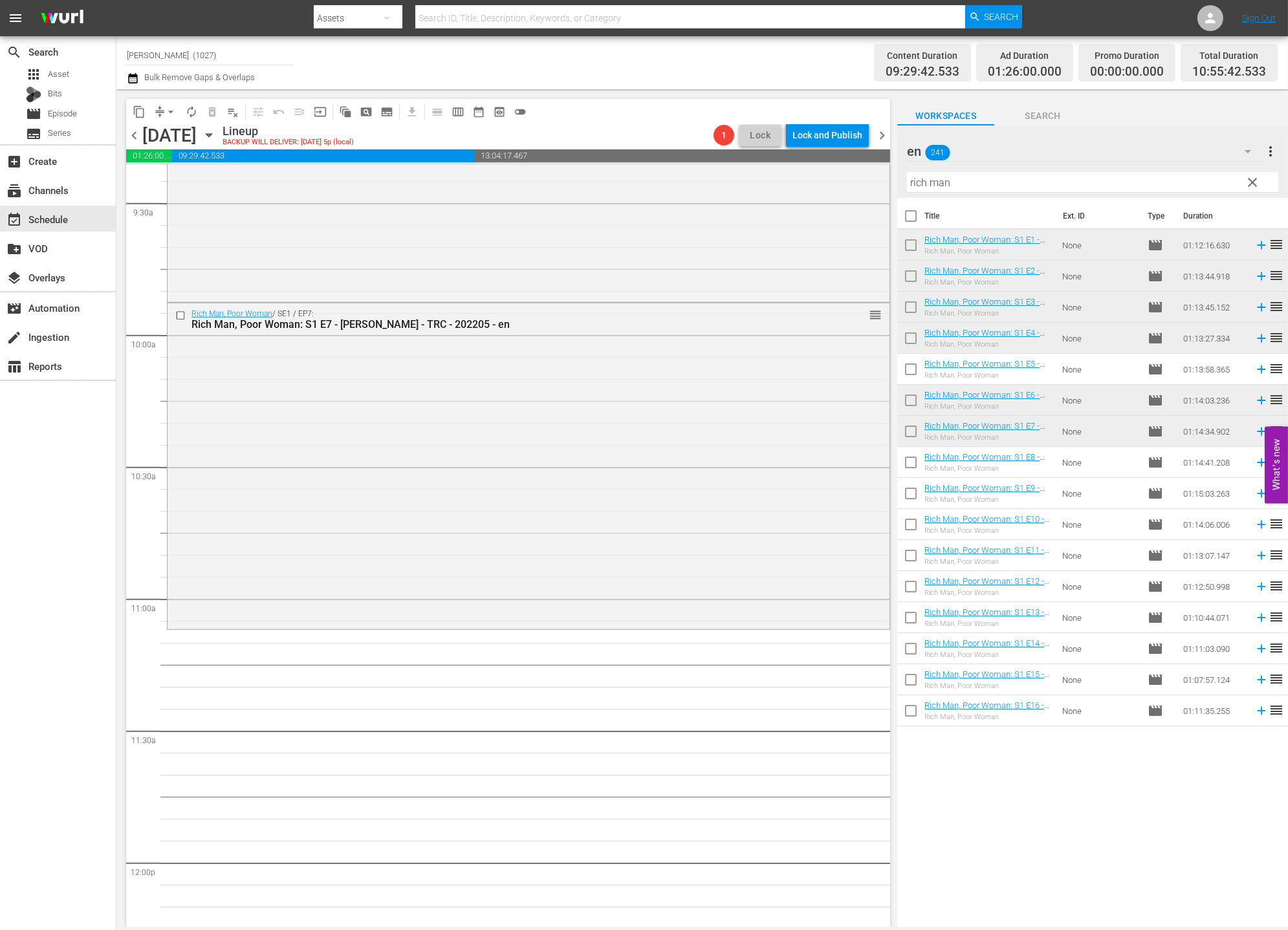
click at [1158, 182] on span "clear" at bounding box center [1252, 182] width 15 height 15
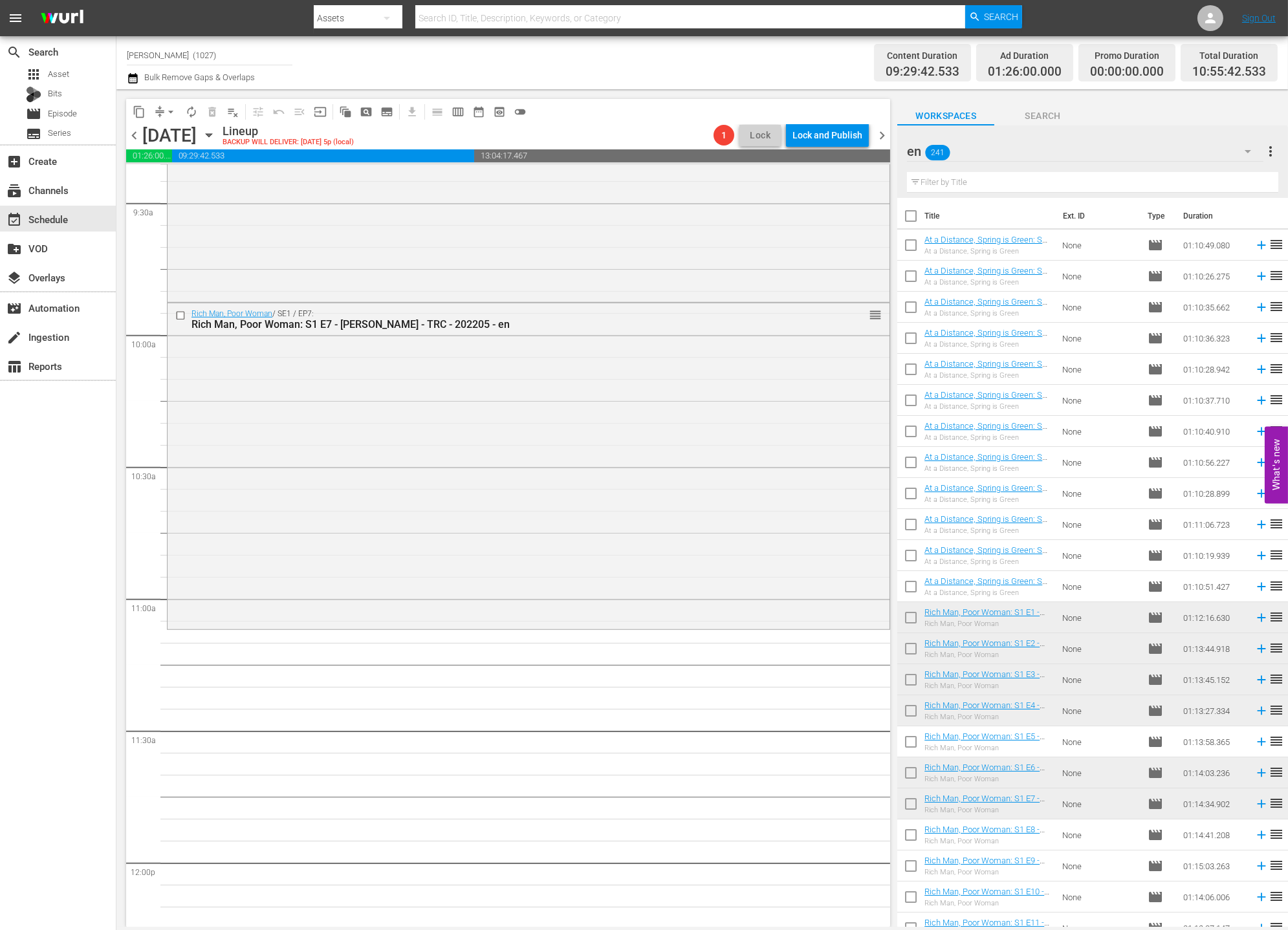
click at [1158, 141] on div "en 241" at bounding box center [1084, 151] width 357 height 36
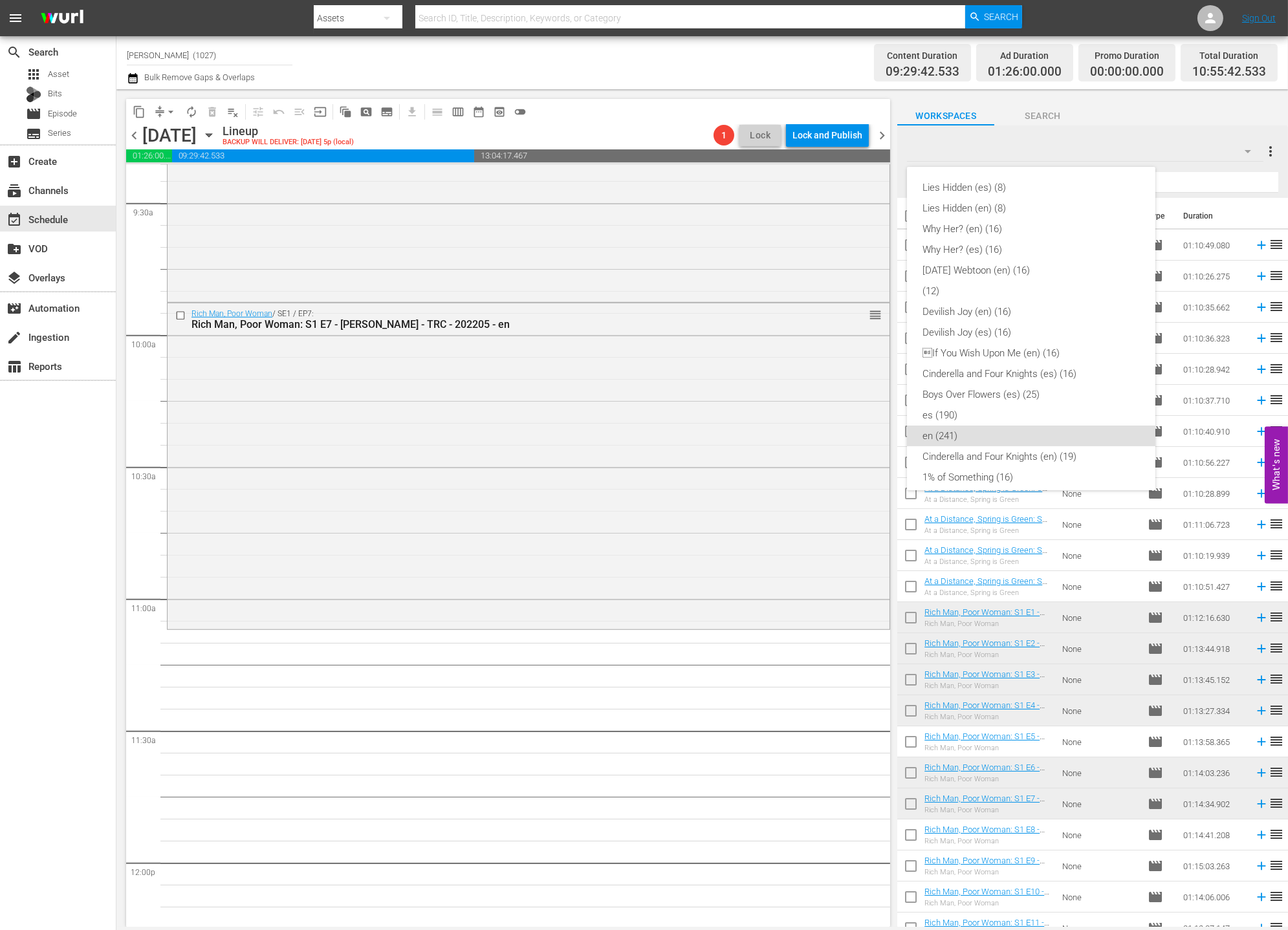
scroll to position [237, 0]
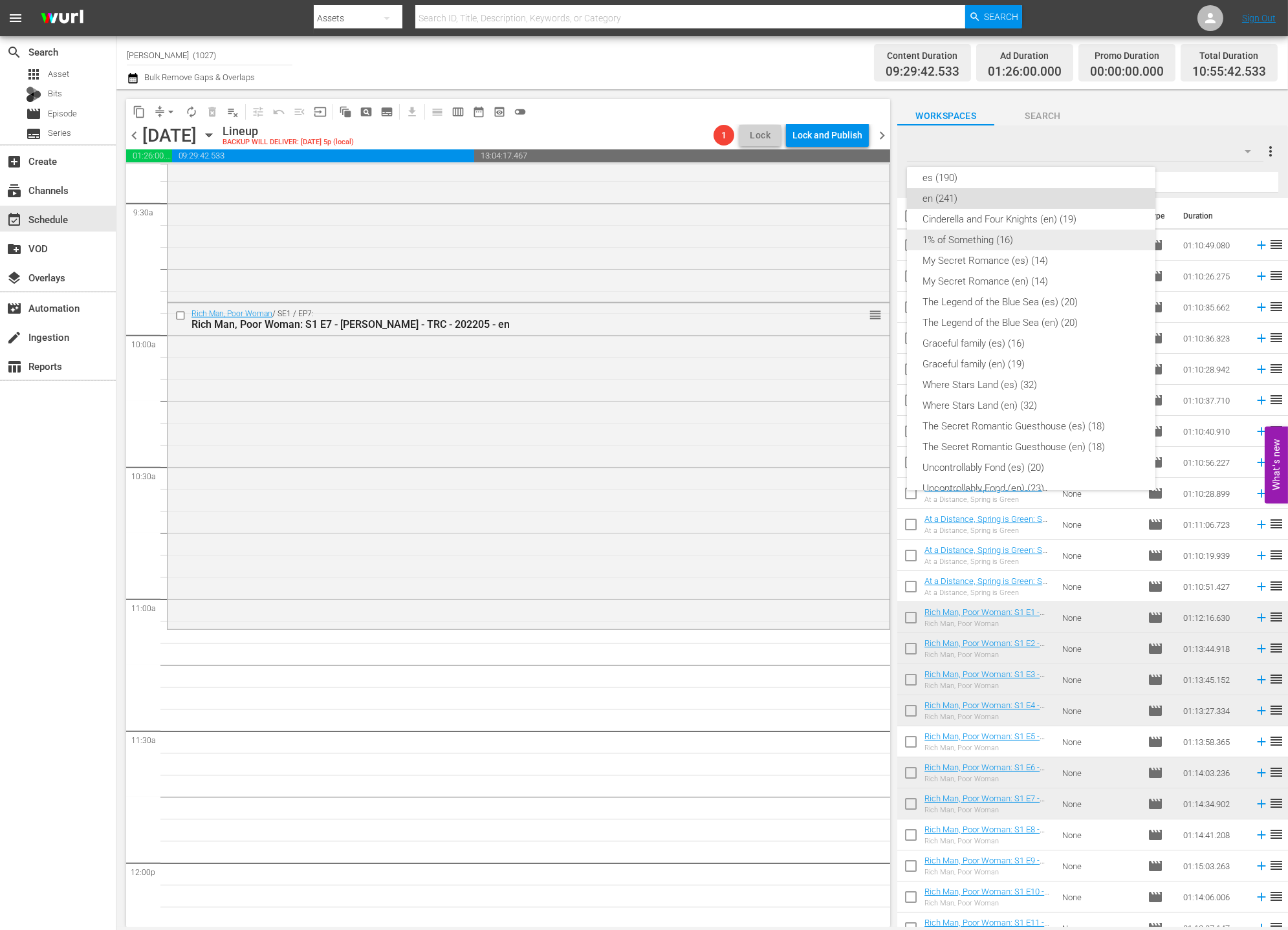
click at [995, 237] on div "1% of Something (16)" at bounding box center [1031, 240] width 217 height 21
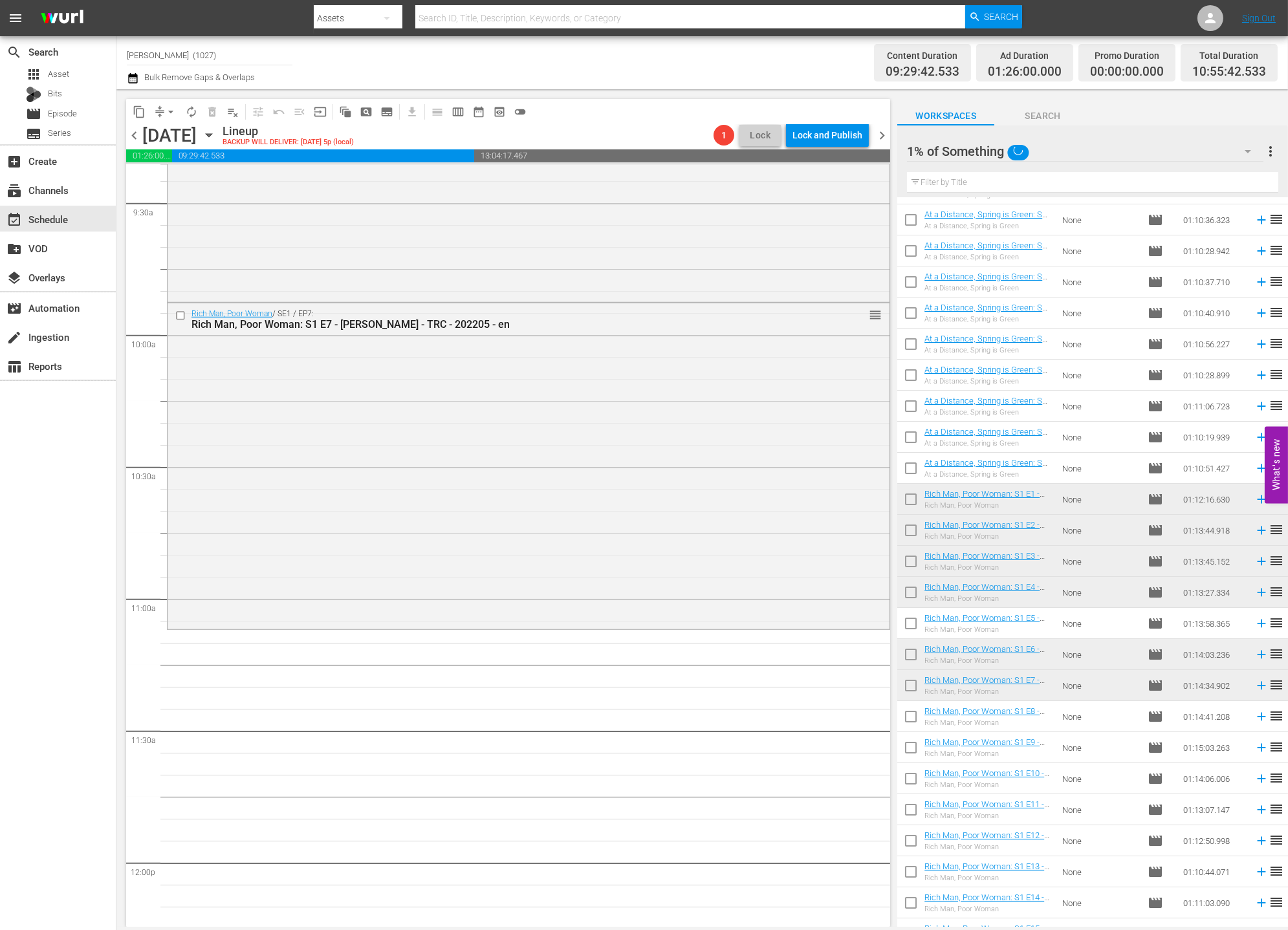
scroll to position [0, 0]
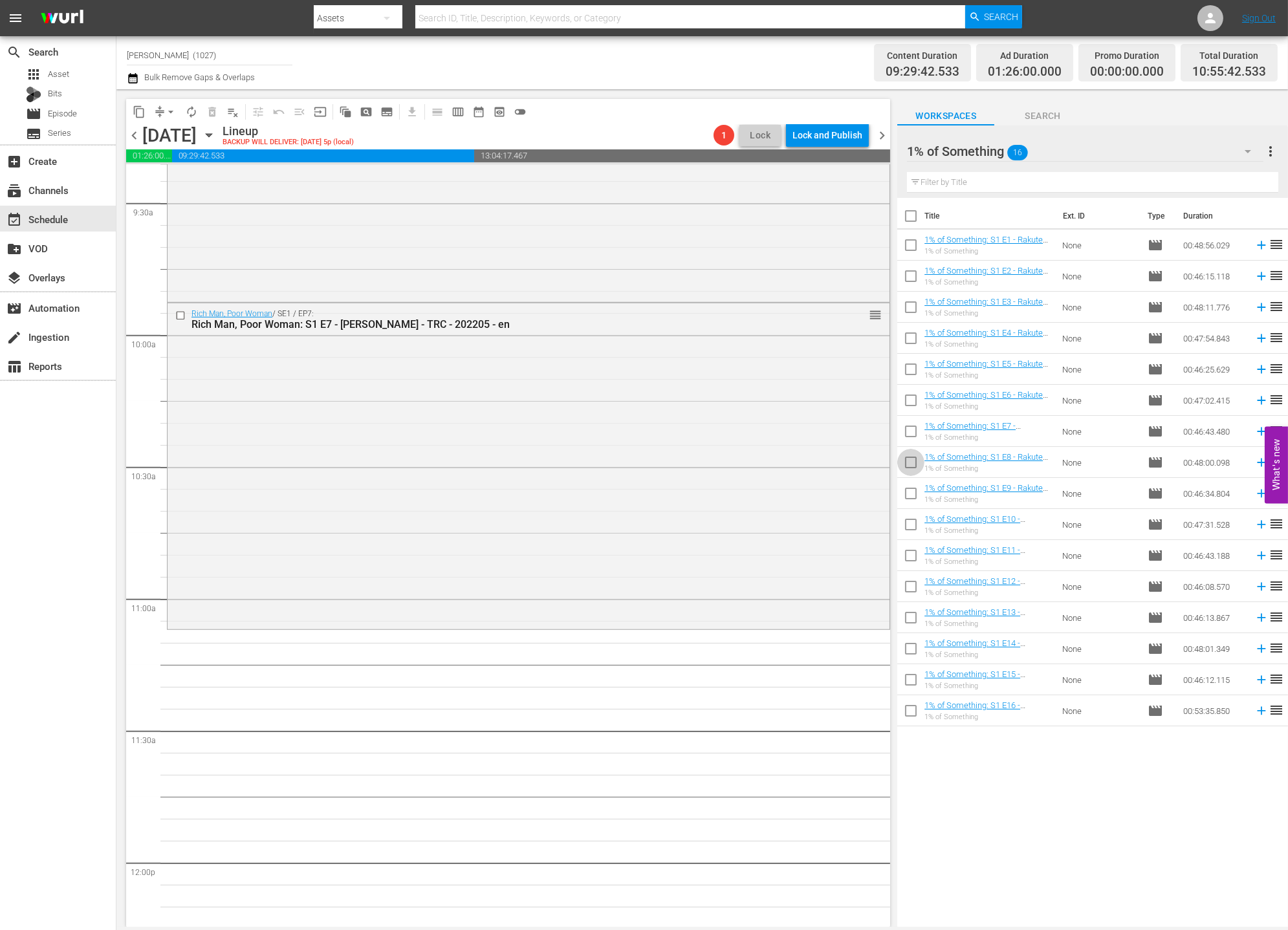
click at [921, 464] on input "checkbox" at bounding box center [910, 465] width 27 height 27
checkbox input "true"
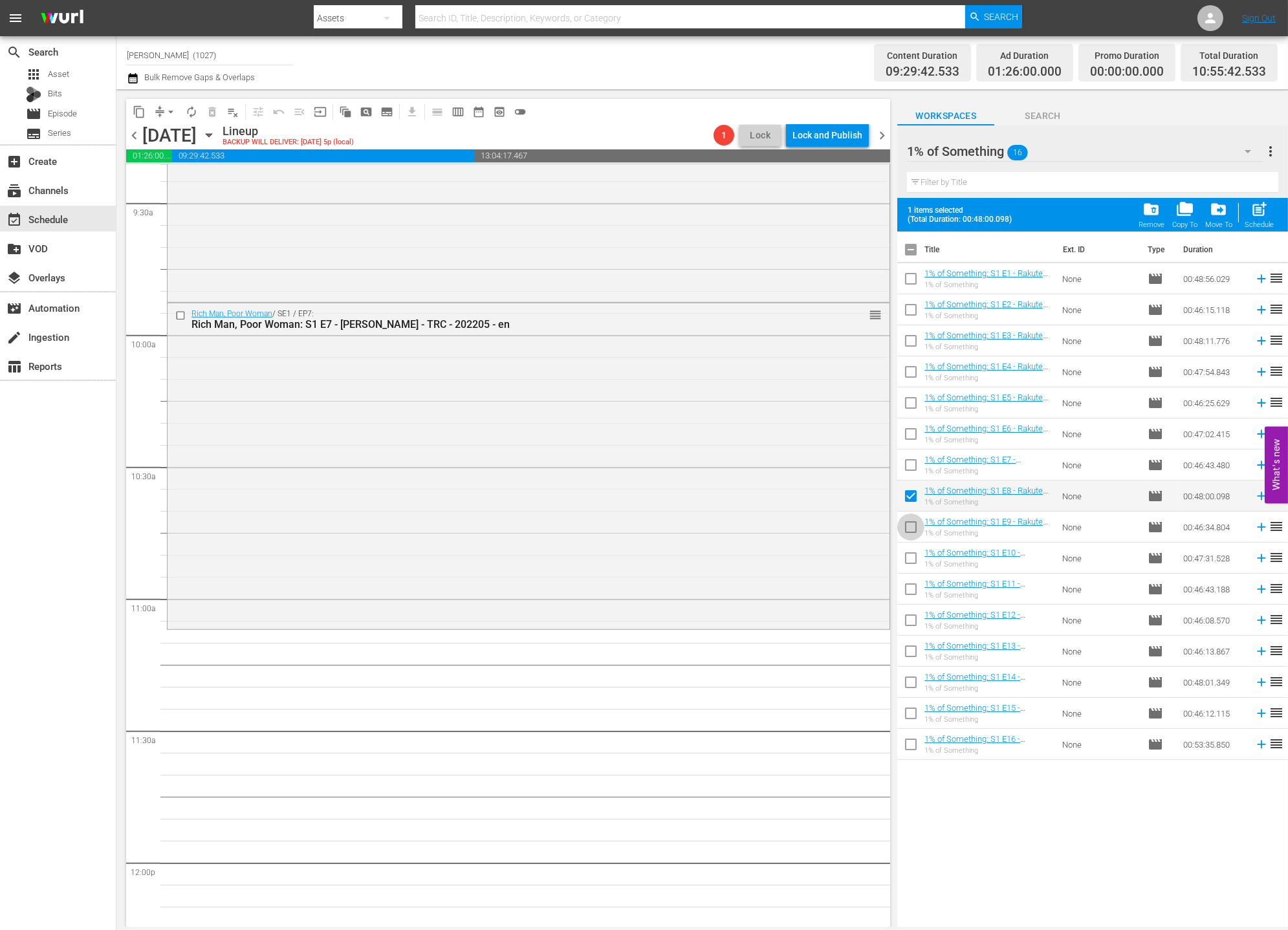
click at [913, 533] on input "checkbox" at bounding box center [910, 530] width 27 height 27
checkbox input "true"
click at [914, 568] on input "checkbox" at bounding box center [910, 561] width 27 height 27
checkbox input "true"
click at [914, 604] on input "checkbox" at bounding box center [910, 592] width 27 height 27
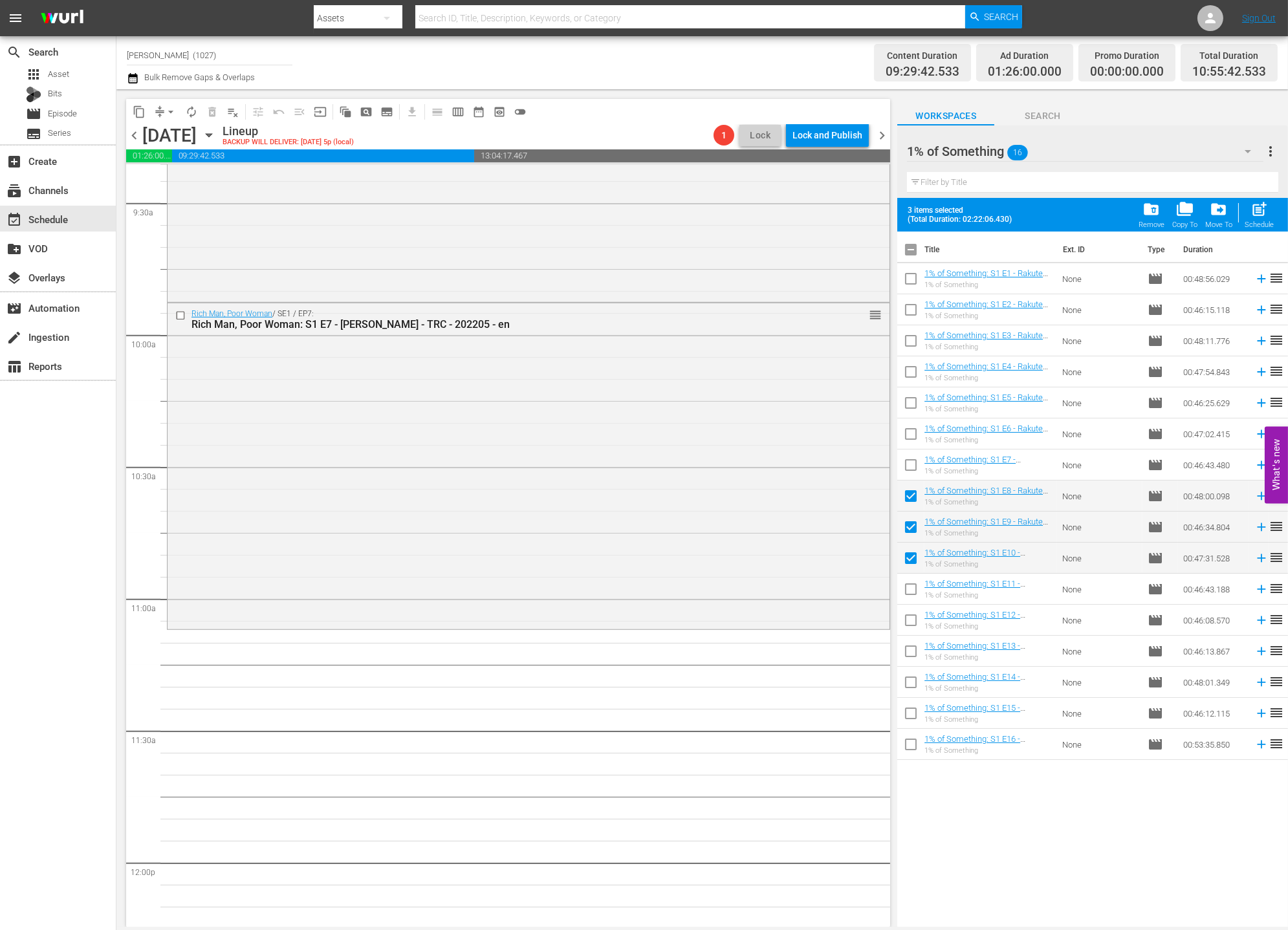
checkbox input "true"
click at [912, 627] on input "checkbox" at bounding box center [910, 623] width 27 height 27
checkbox input "true"
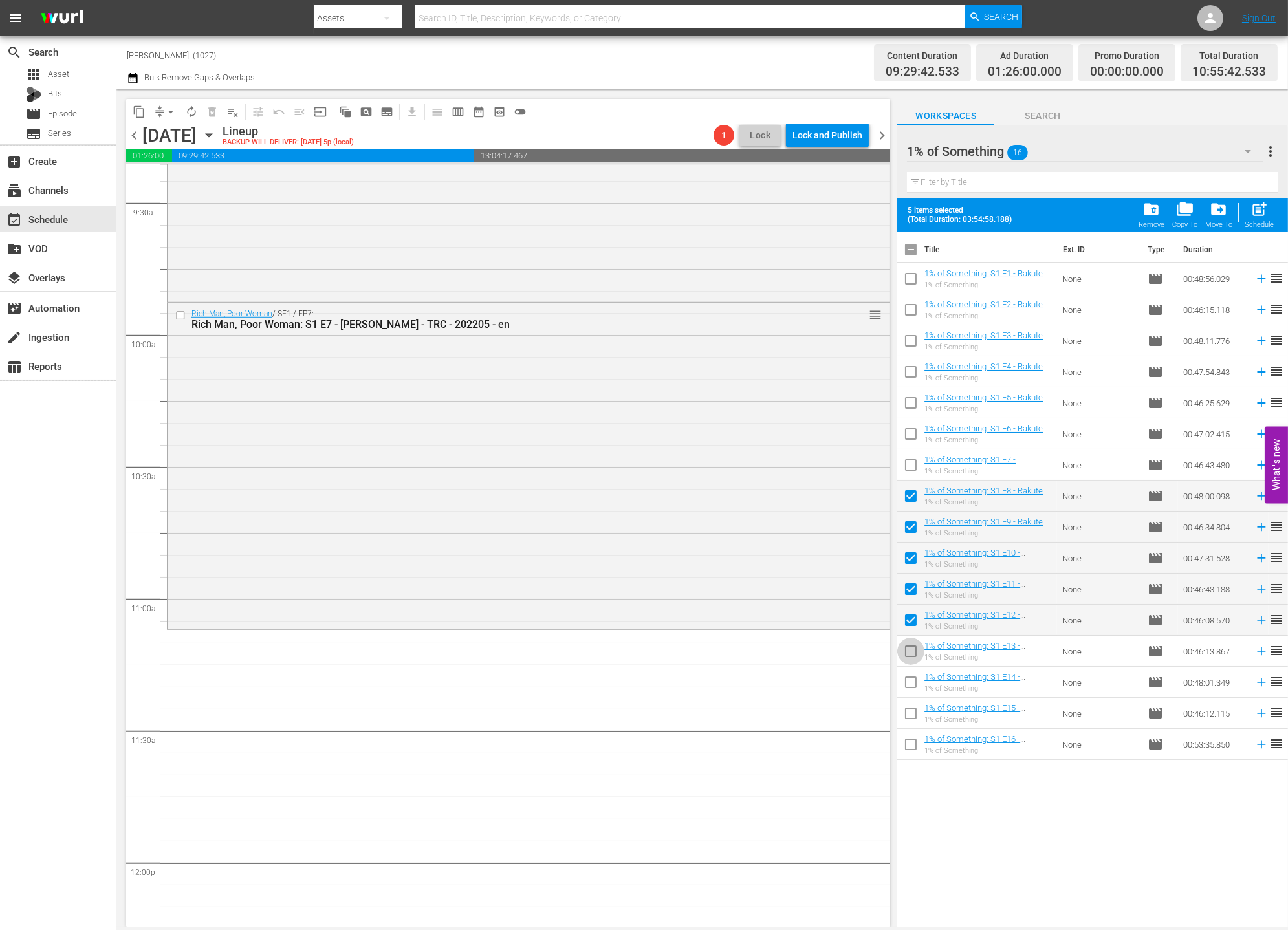
click at [915, 664] on input "checkbox" at bounding box center [910, 654] width 27 height 27
checkbox input "true"
click at [912, 688] on input "checkbox" at bounding box center [910, 685] width 27 height 27
checkbox input "true"
click at [912, 710] on input "checkbox" at bounding box center [910, 716] width 27 height 27
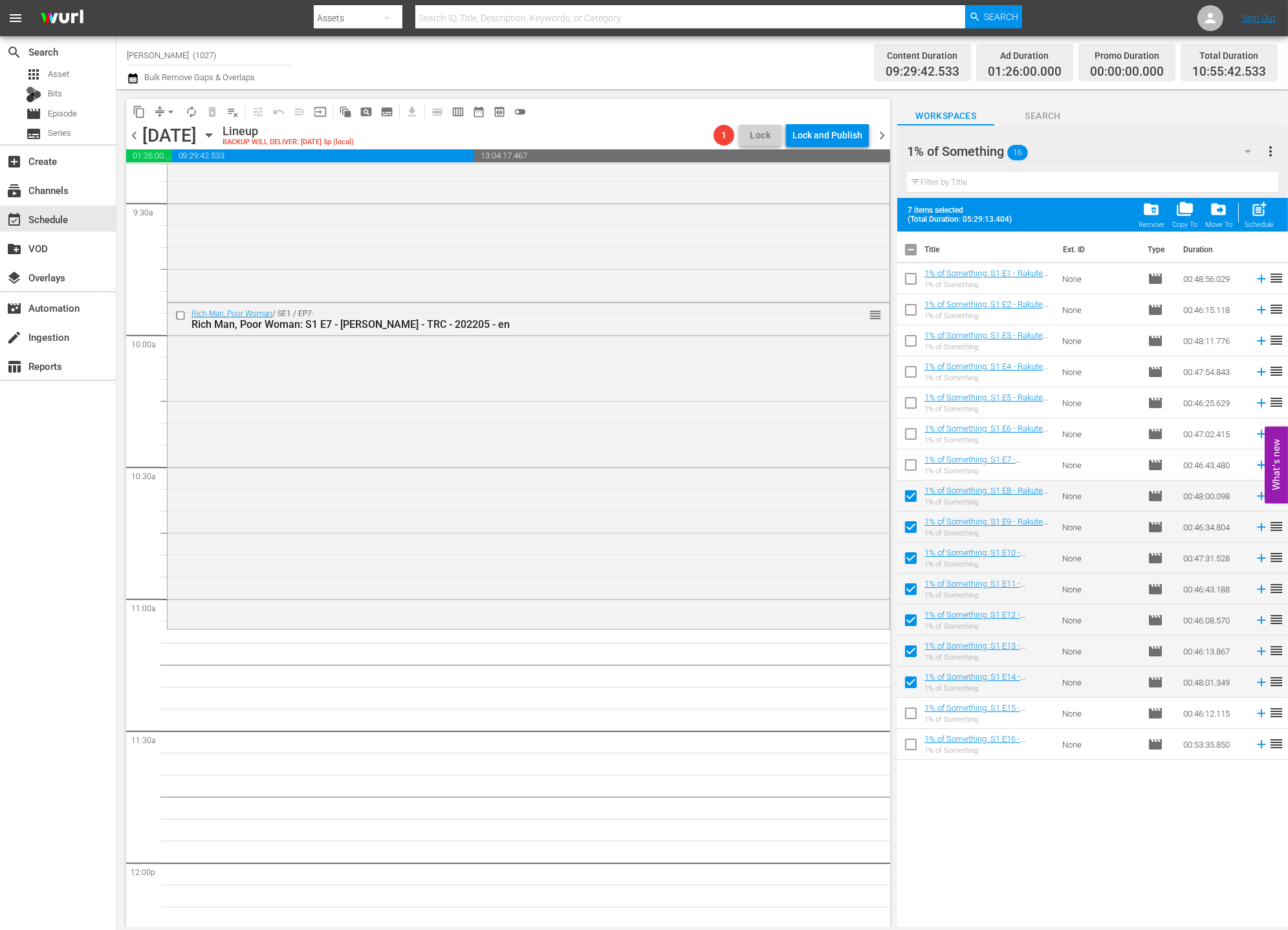
checkbox input "true"
click at [908, 742] on input "checkbox" at bounding box center [910, 747] width 27 height 27
checkbox input "true"
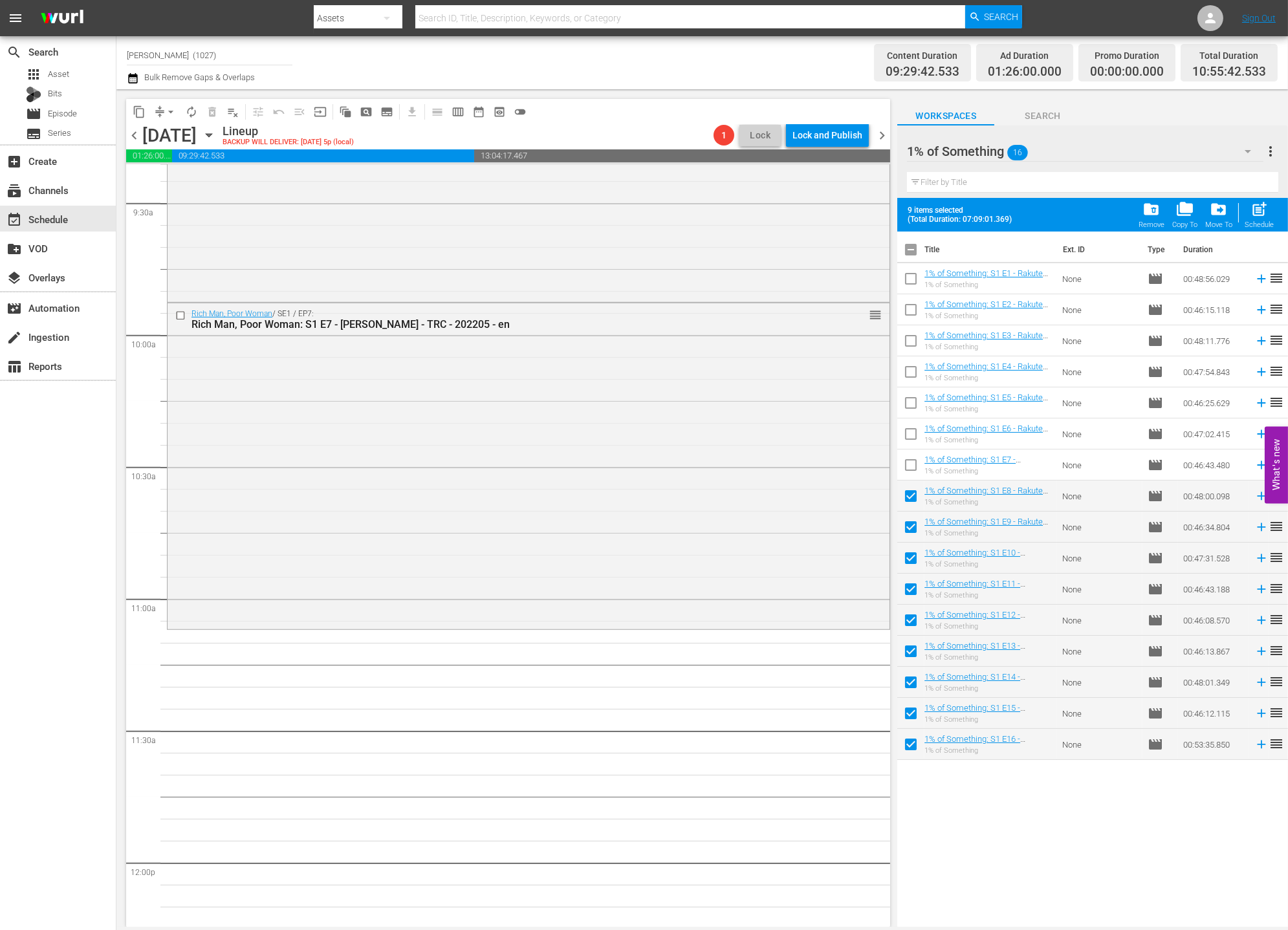
click at [906, 584] on input "checkbox" at bounding box center [910, 592] width 27 height 27
checkbox input "false"
click at [910, 645] on input "checkbox" at bounding box center [910, 654] width 27 height 27
checkbox input "false"
click at [902, 626] on input "checkbox" at bounding box center [910, 623] width 27 height 27
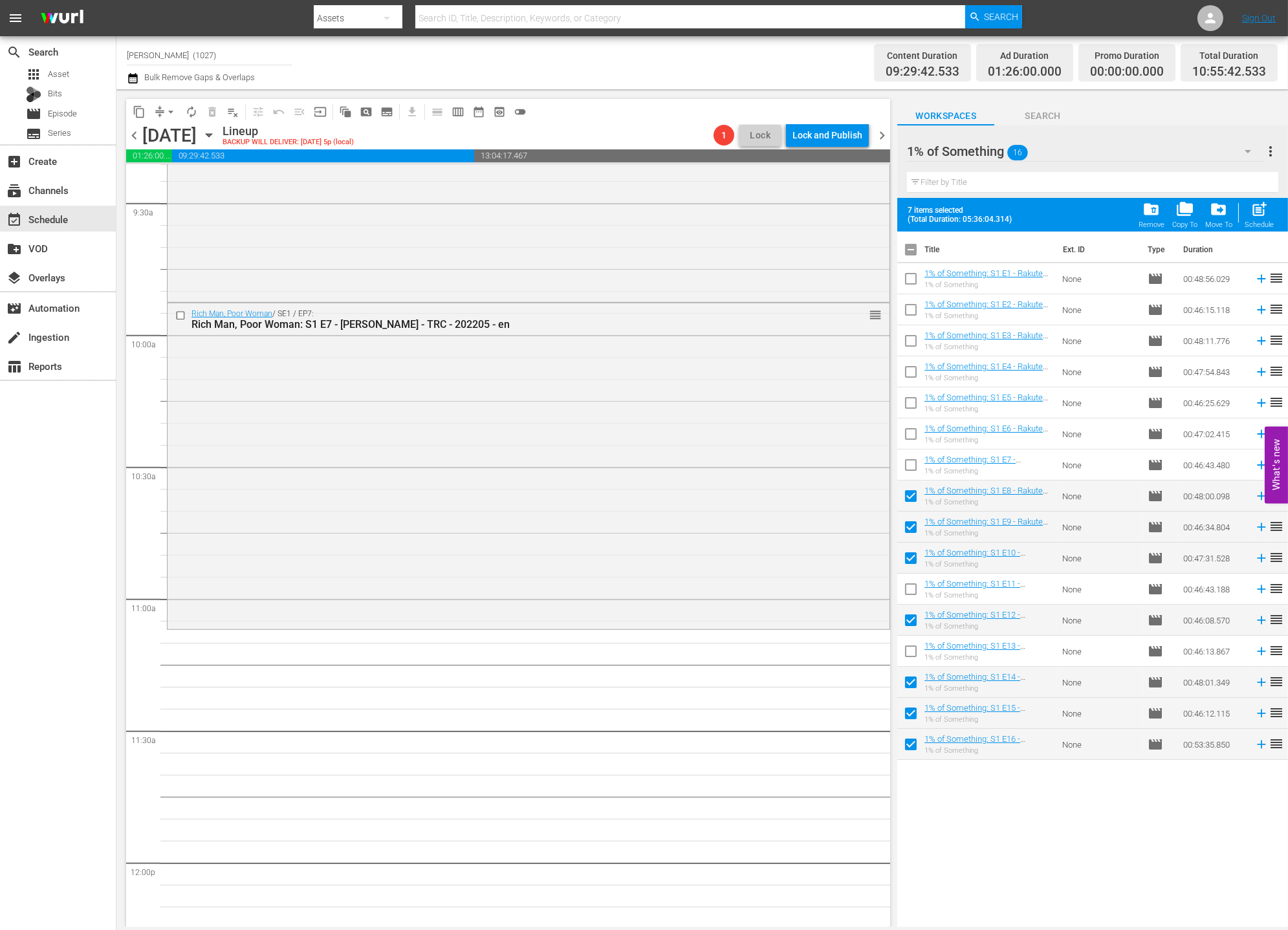
checkbox input "false"
click at [907, 681] on input "checkbox" at bounding box center [910, 685] width 27 height 27
checkbox input "false"
click at [912, 711] on input "checkbox" at bounding box center [910, 716] width 27 height 27
checkbox input "false"
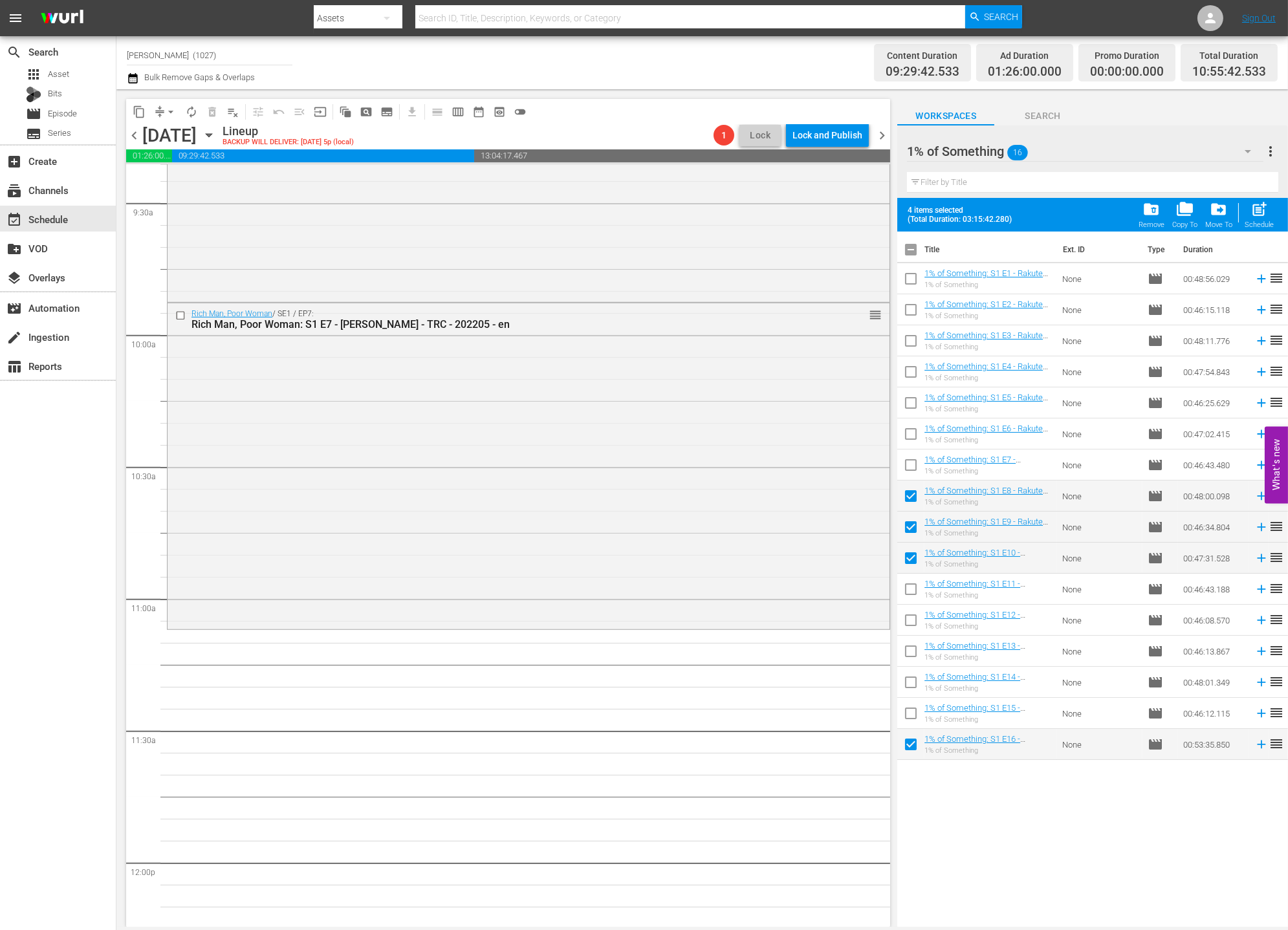
click at [910, 747] on input "checkbox" at bounding box center [910, 747] width 27 height 27
checkbox input "false"
click at [1158, 216] on div "post_add Schedule" at bounding box center [1259, 215] width 29 height 29
checkbox input "false"
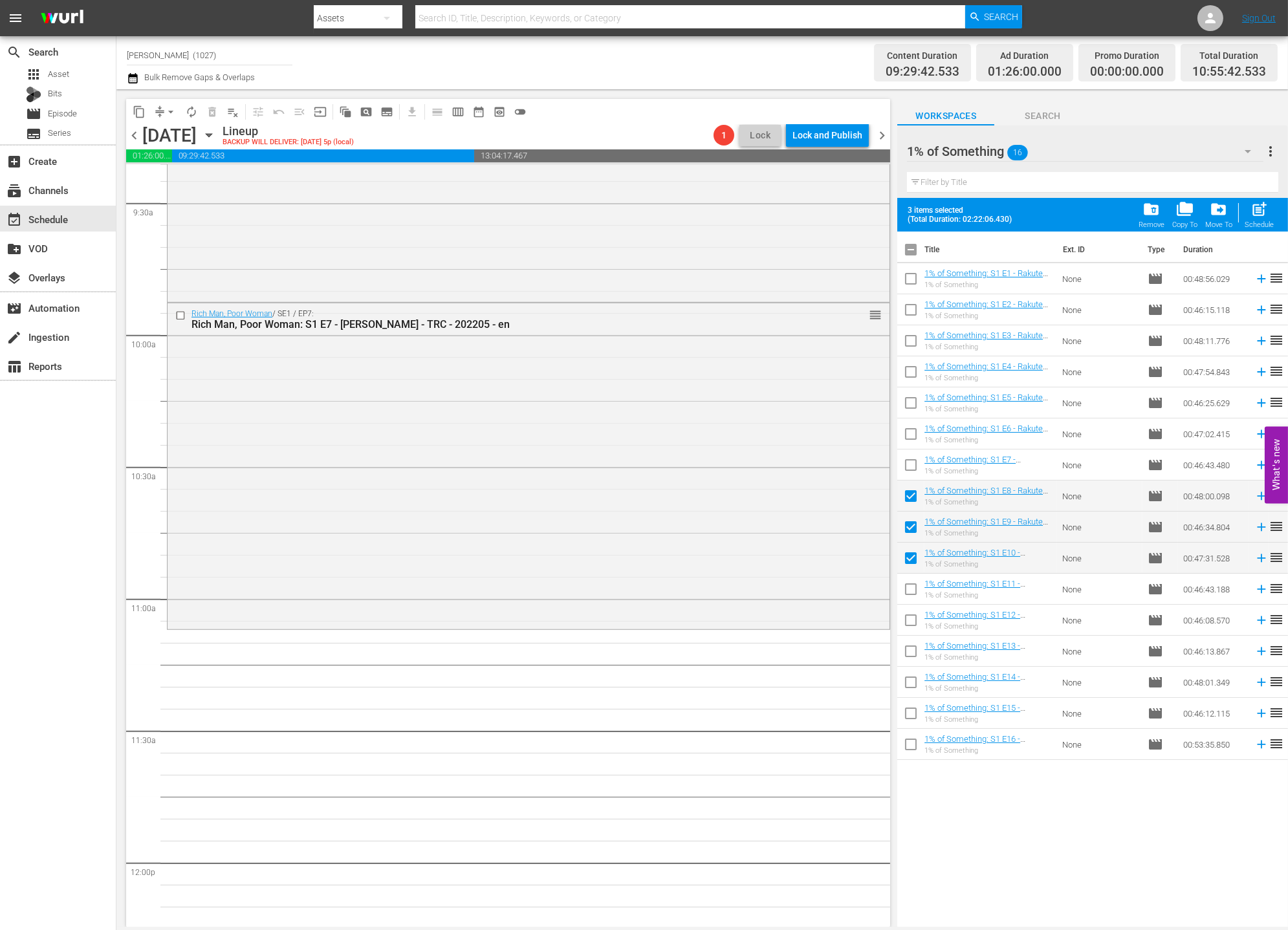
checkbox input "false"
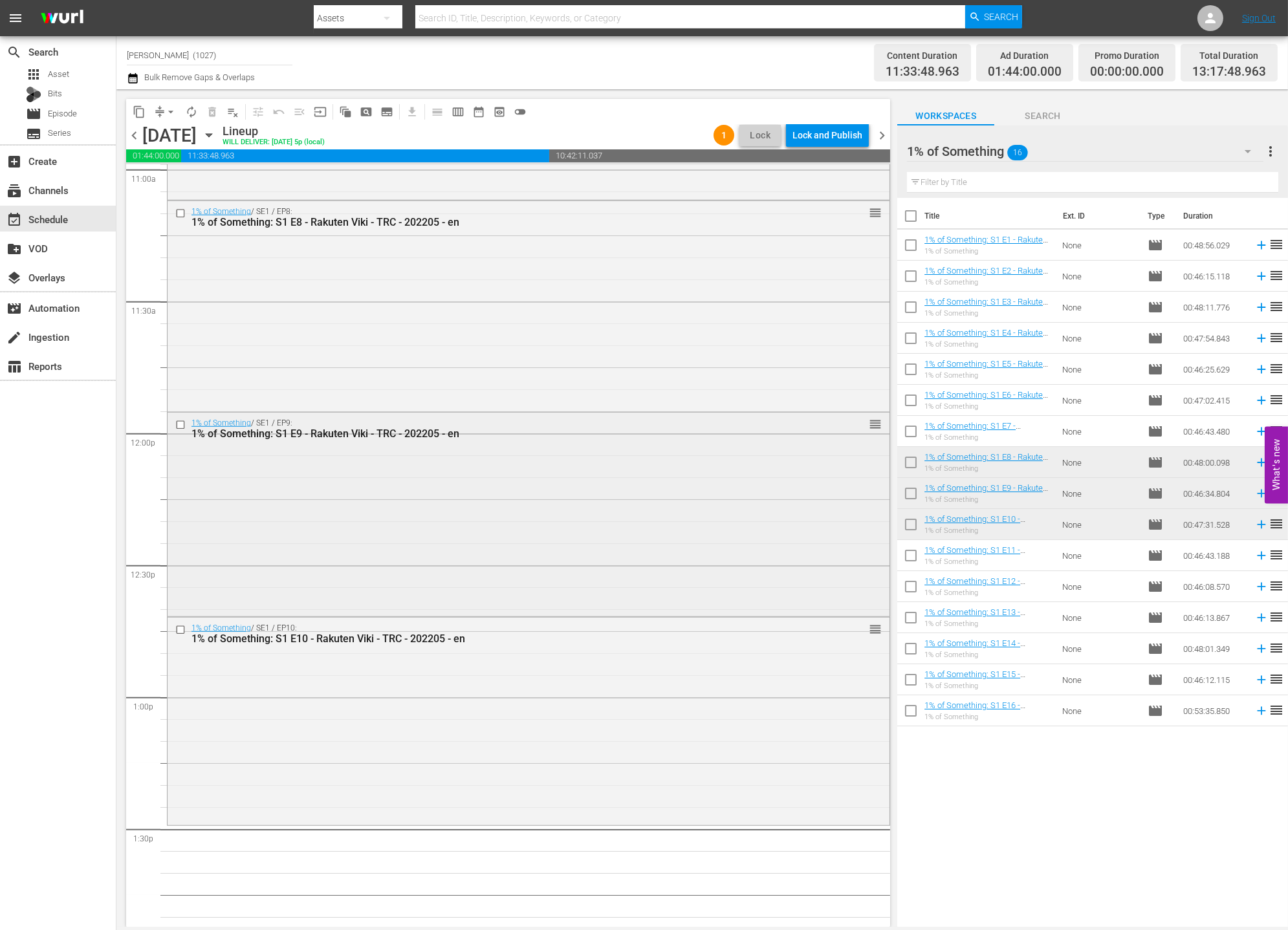
scroll to position [2927, 0]
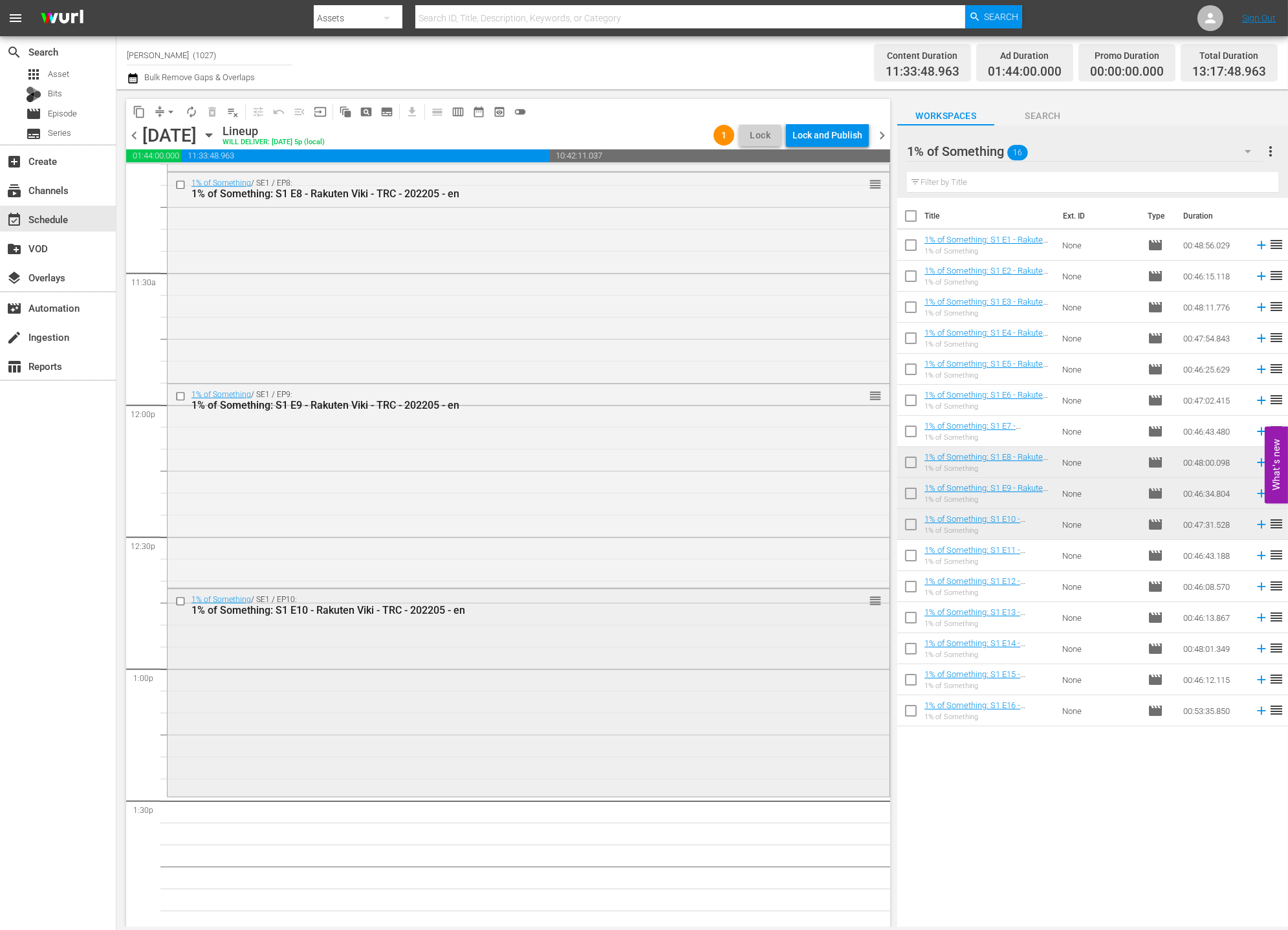
click at [352, 637] on div "1% of Something / SE1 / EP10: 1% of Something: S1 E10 - Rakuten Viki - TRC - 20…" at bounding box center [528, 692] width 722 height 205
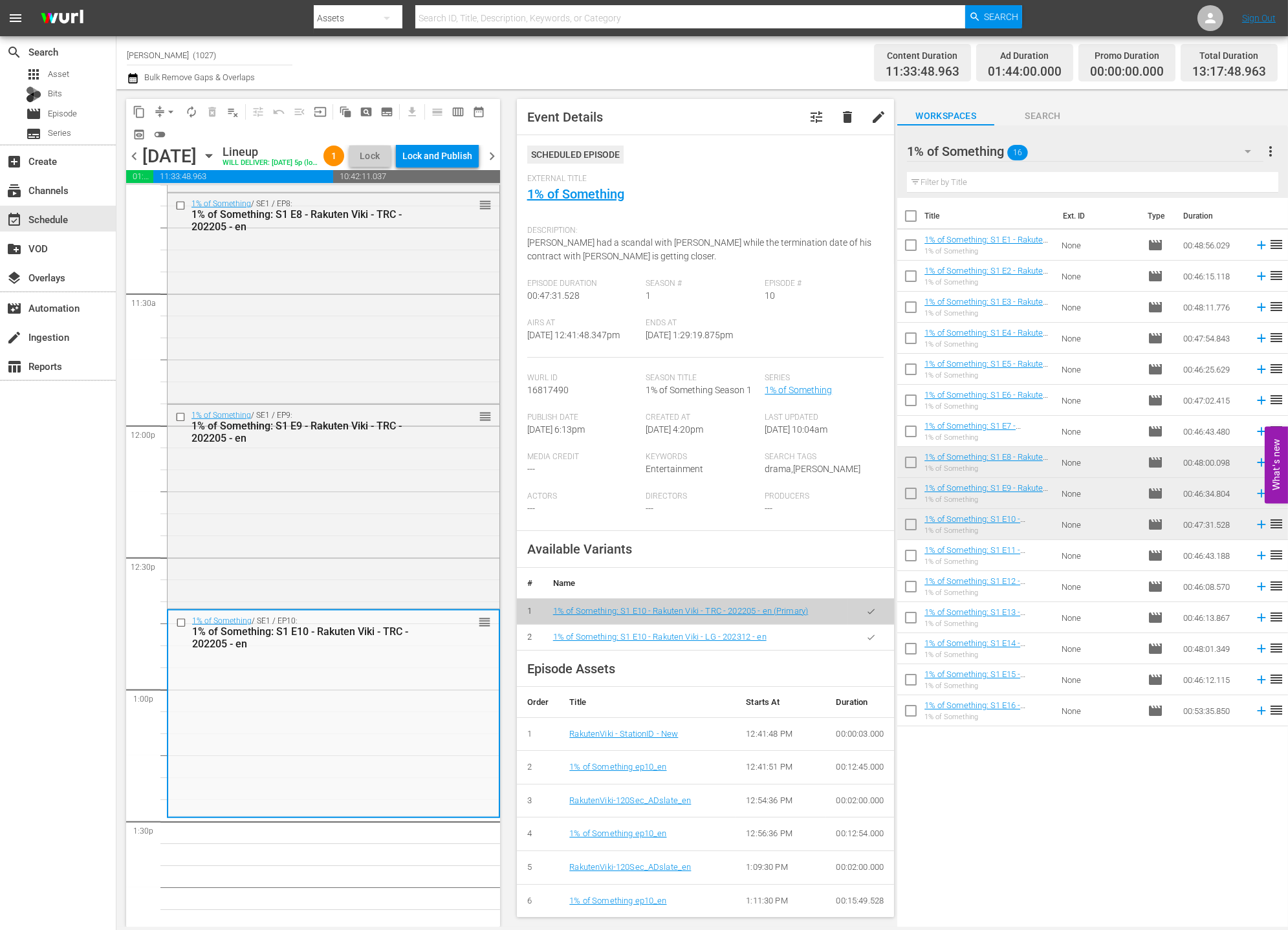
click at [858, 649] on button "button" at bounding box center [870, 637] width 25 height 25
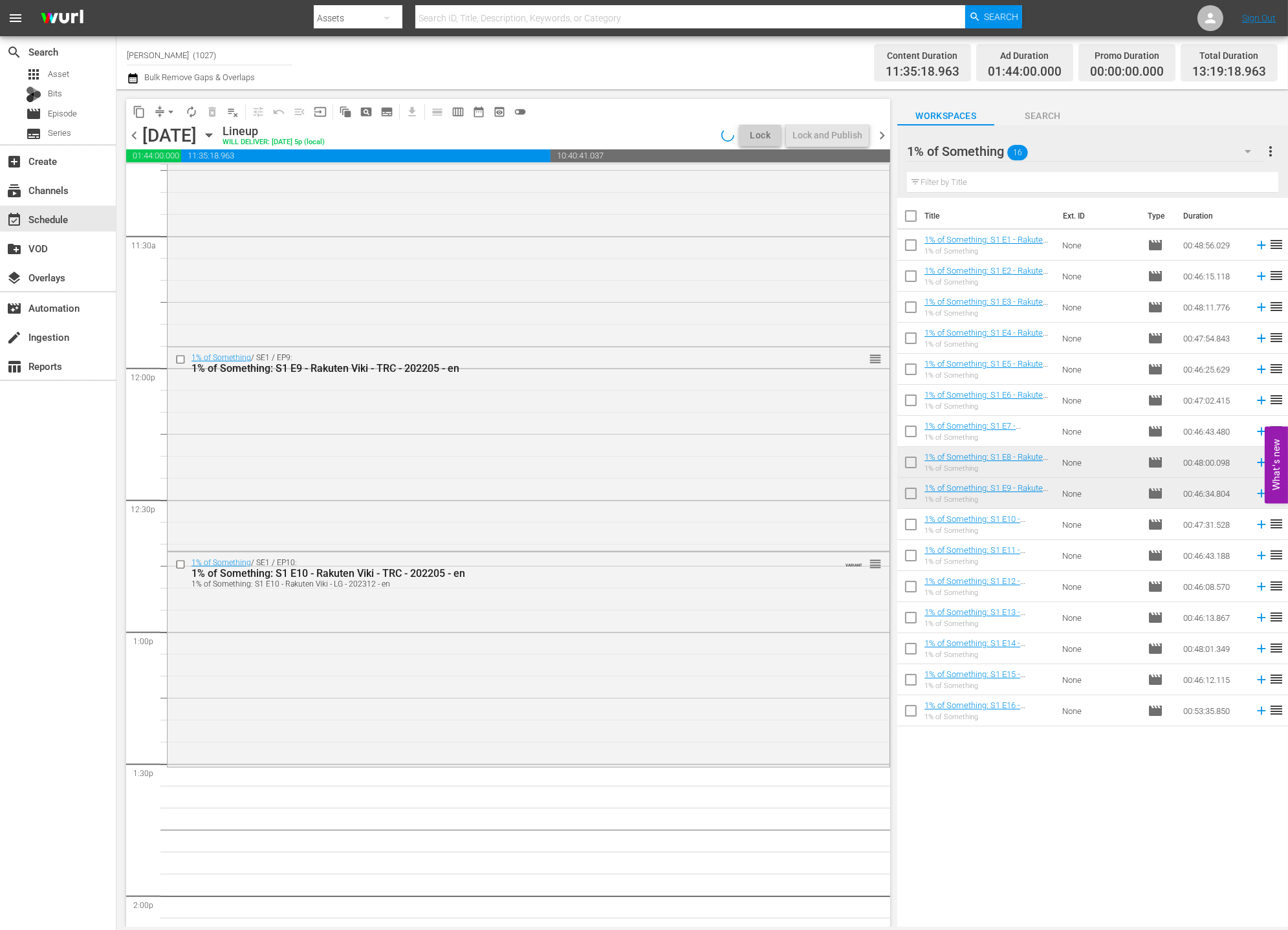
scroll to position [3091, 0]
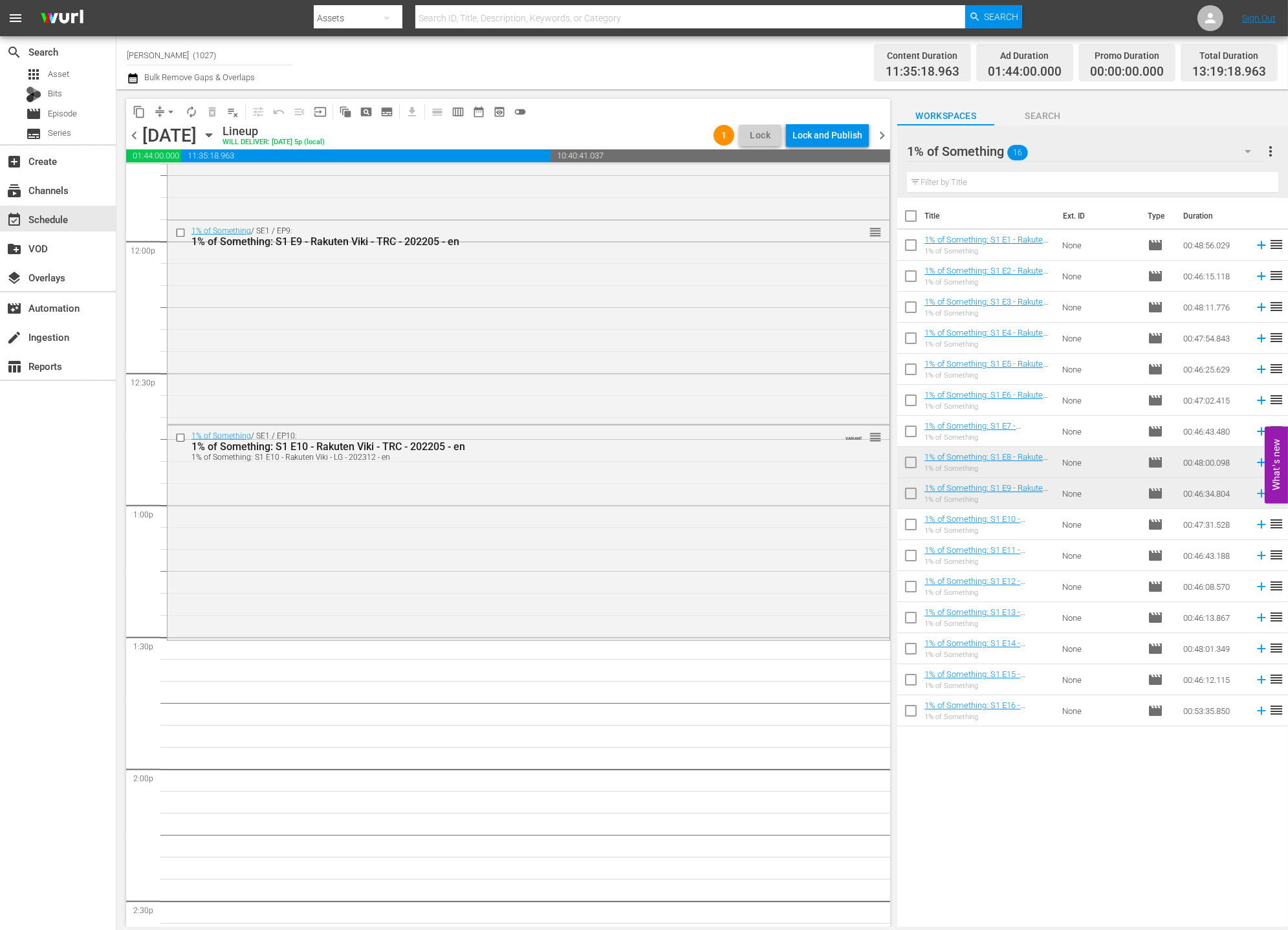
click at [902, 559] on input "checkbox" at bounding box center [910, 558] width 27 height 27
checkbox input "true"
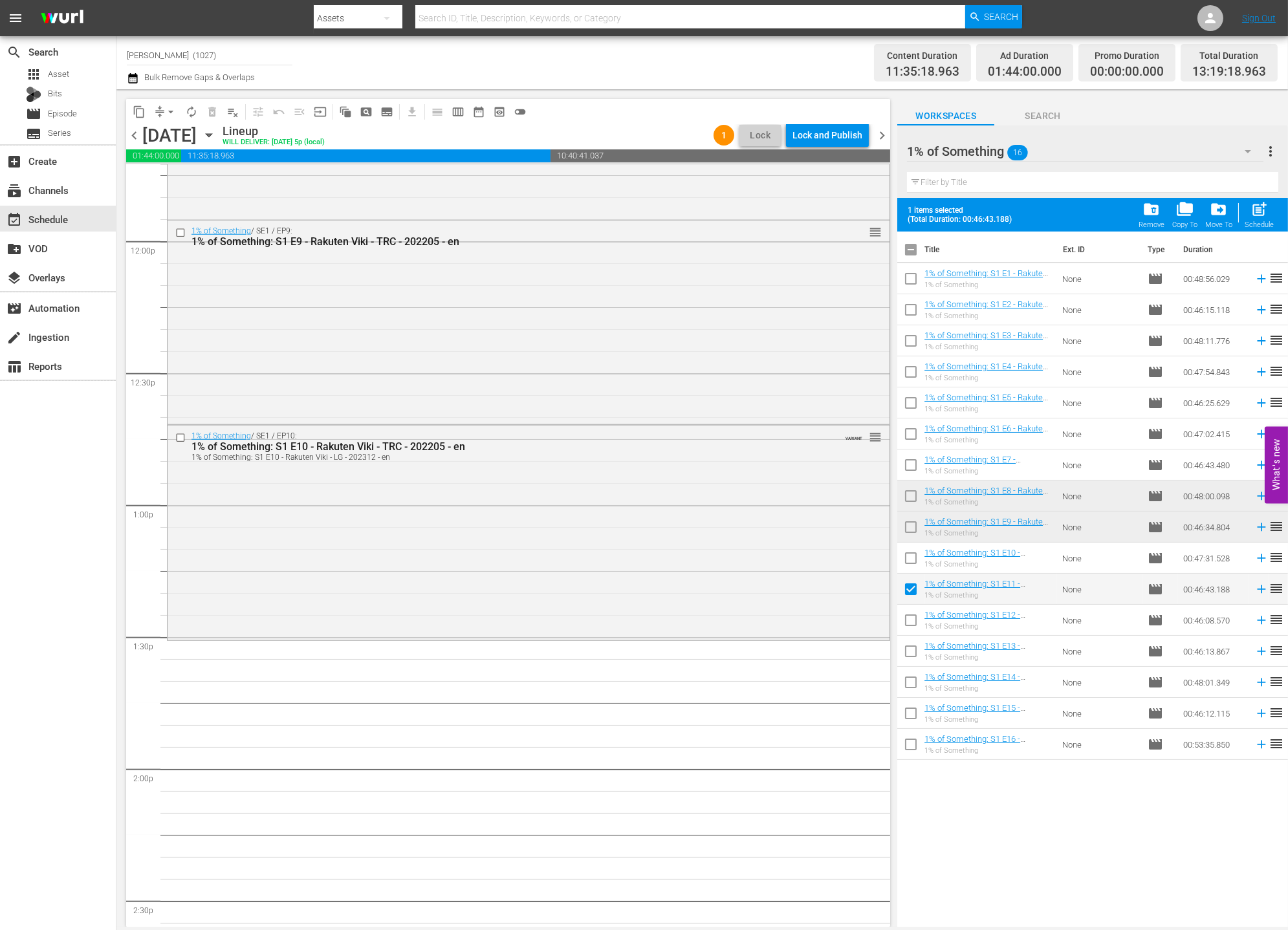
click at [910, 621] on input "checkbox" at bounding box center [910, 623] width 27 height 27
checkbox input "true"
click at [905, 654] on input "checkbox" at bounding box center [910, 654] width 27 height 27
checkbox input "true"
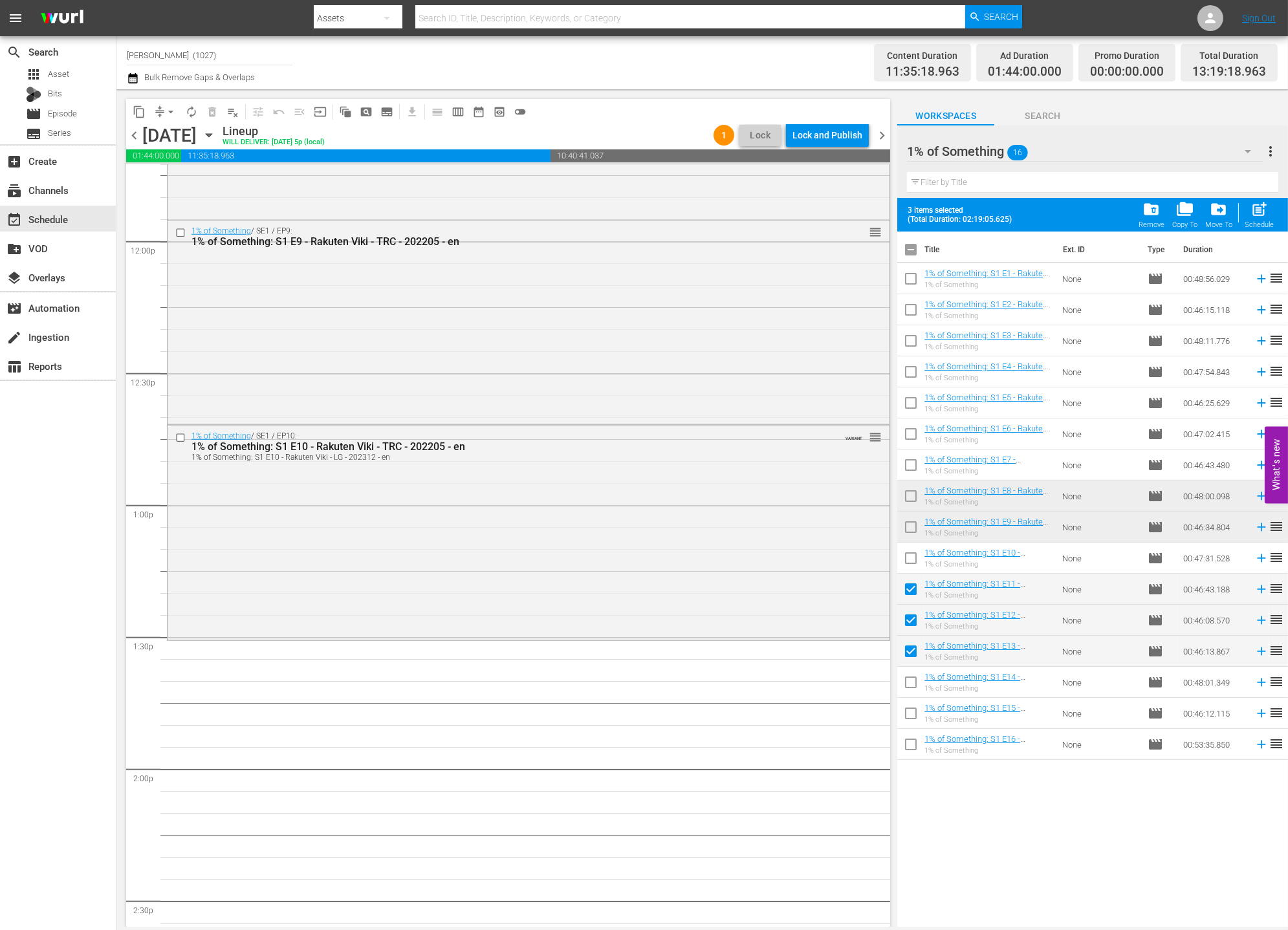
click at [910, 702] on span at bounding box center [910, 714] width 27 height 27
click at [909, 682] on input "checkbox" at bounding box center [910, 685] width 27 height 27
checkbox input "true"
click at [919, 729] on td at bounding box center [910, 744] width 27 height 31
click at [915, 712] on input "checkbox" at bounding box center [910, 716] width 27 height 27
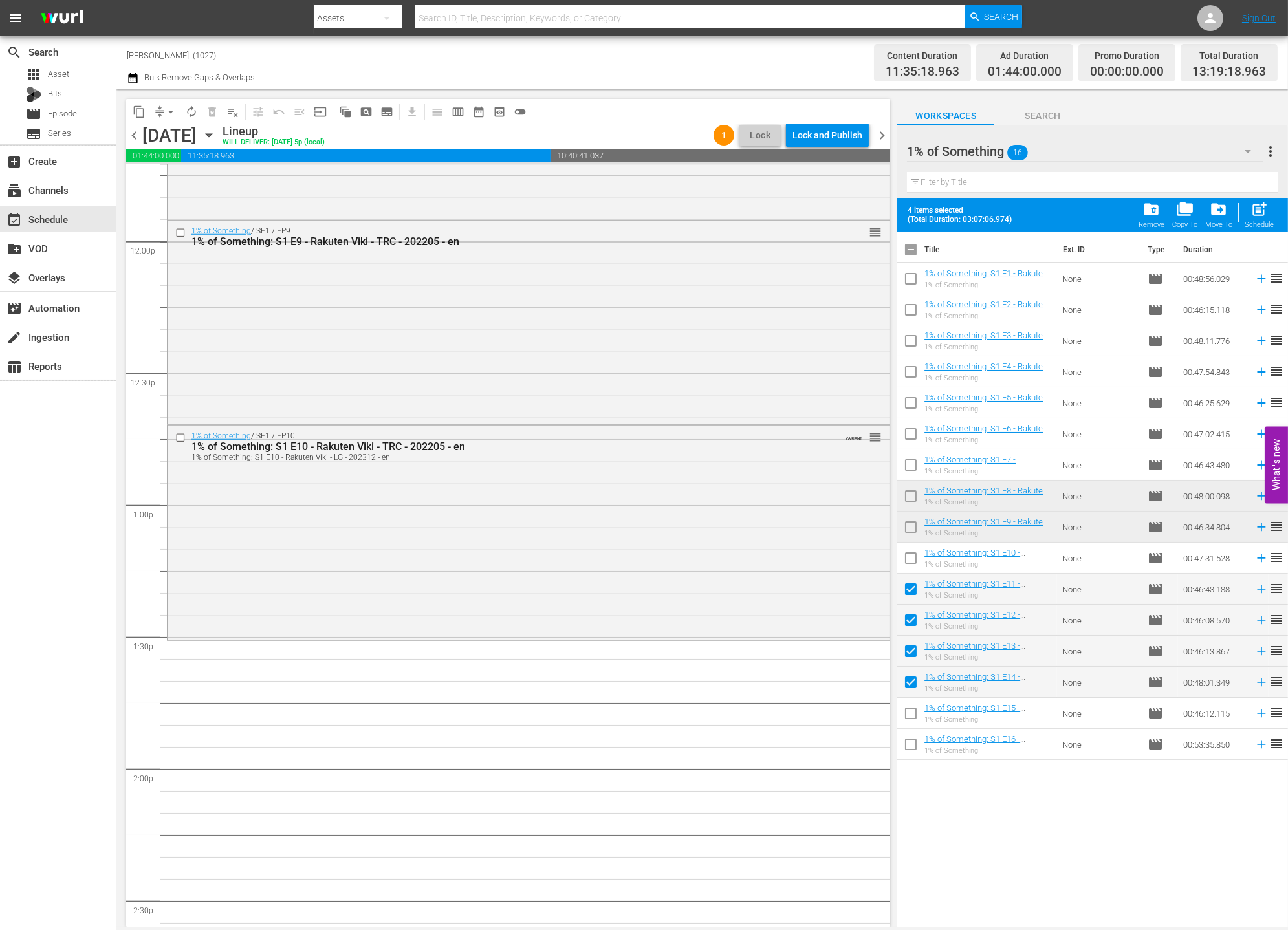
checkbox input "true"
click at [919, 746] on input "checkbox" at bounding box center [910, 747] width 27 height 27
checkbox input "true"
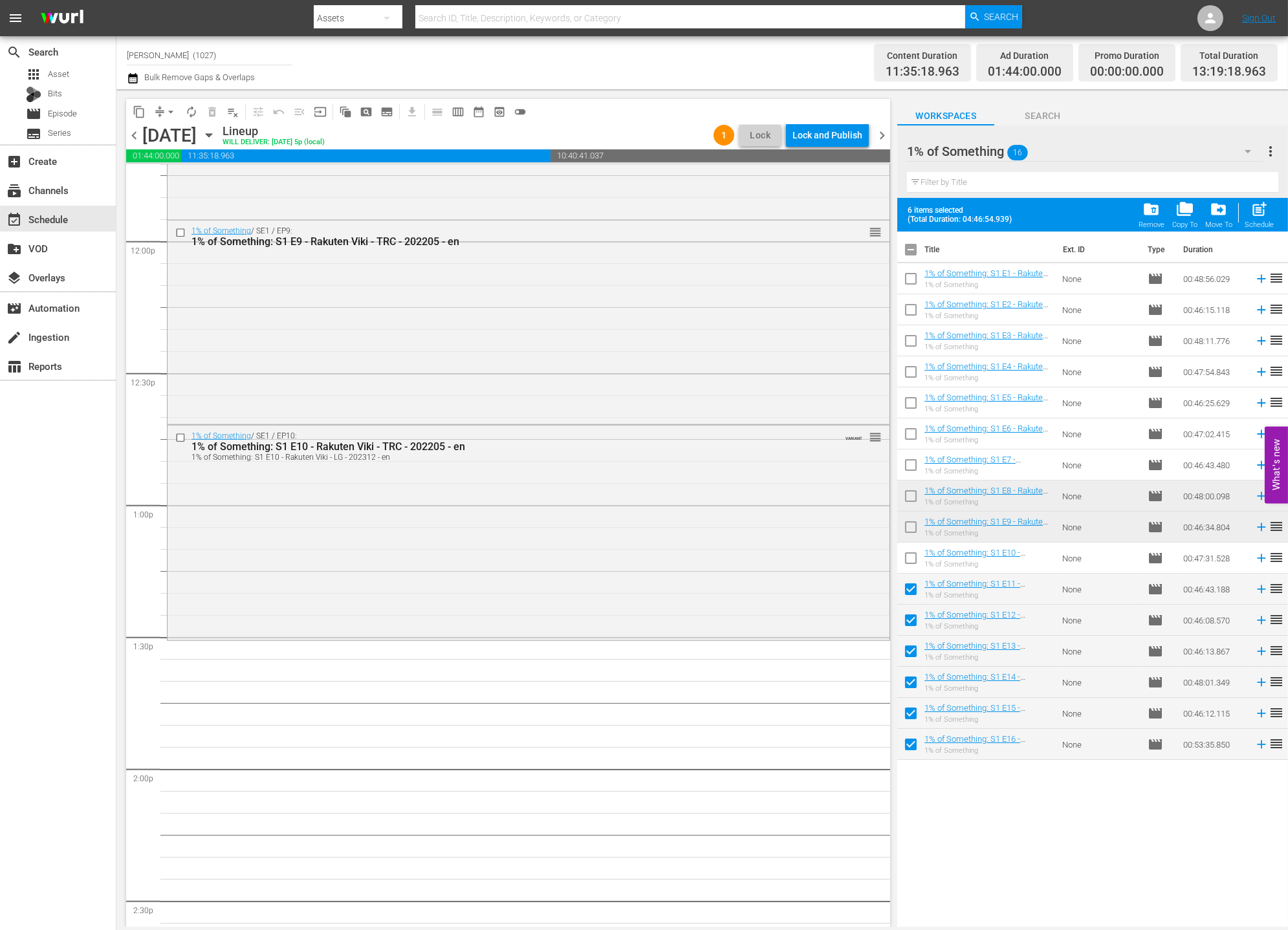
click at [1158, 225] on span "post_add Schedule" at bounding box center [1259, 214] width 37 height 36
click at [1158, 214] on span "post_add" at bounding box center [1259, 209] width 18 height 18
checkbox input "false"
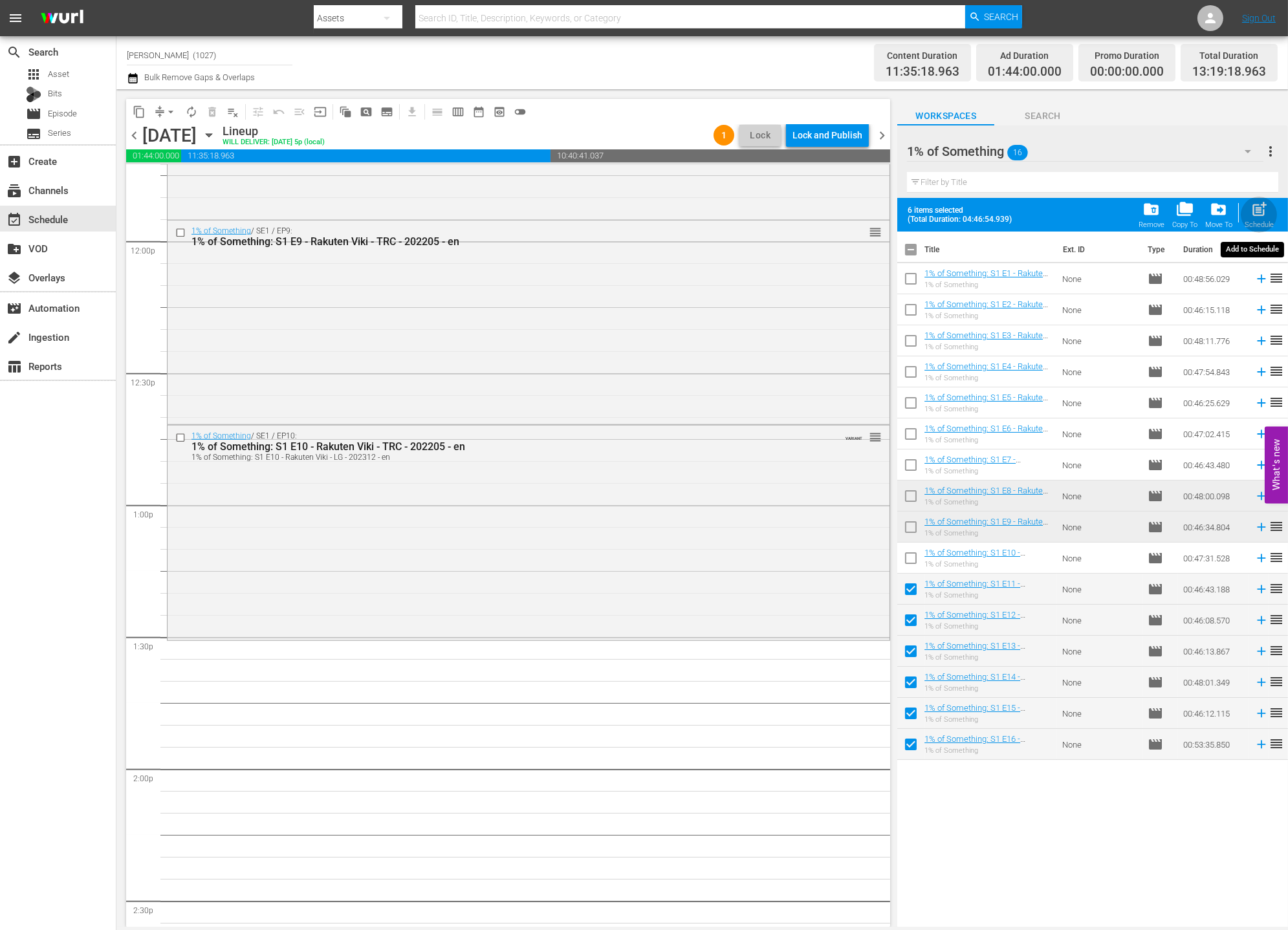
checkbox input "false"
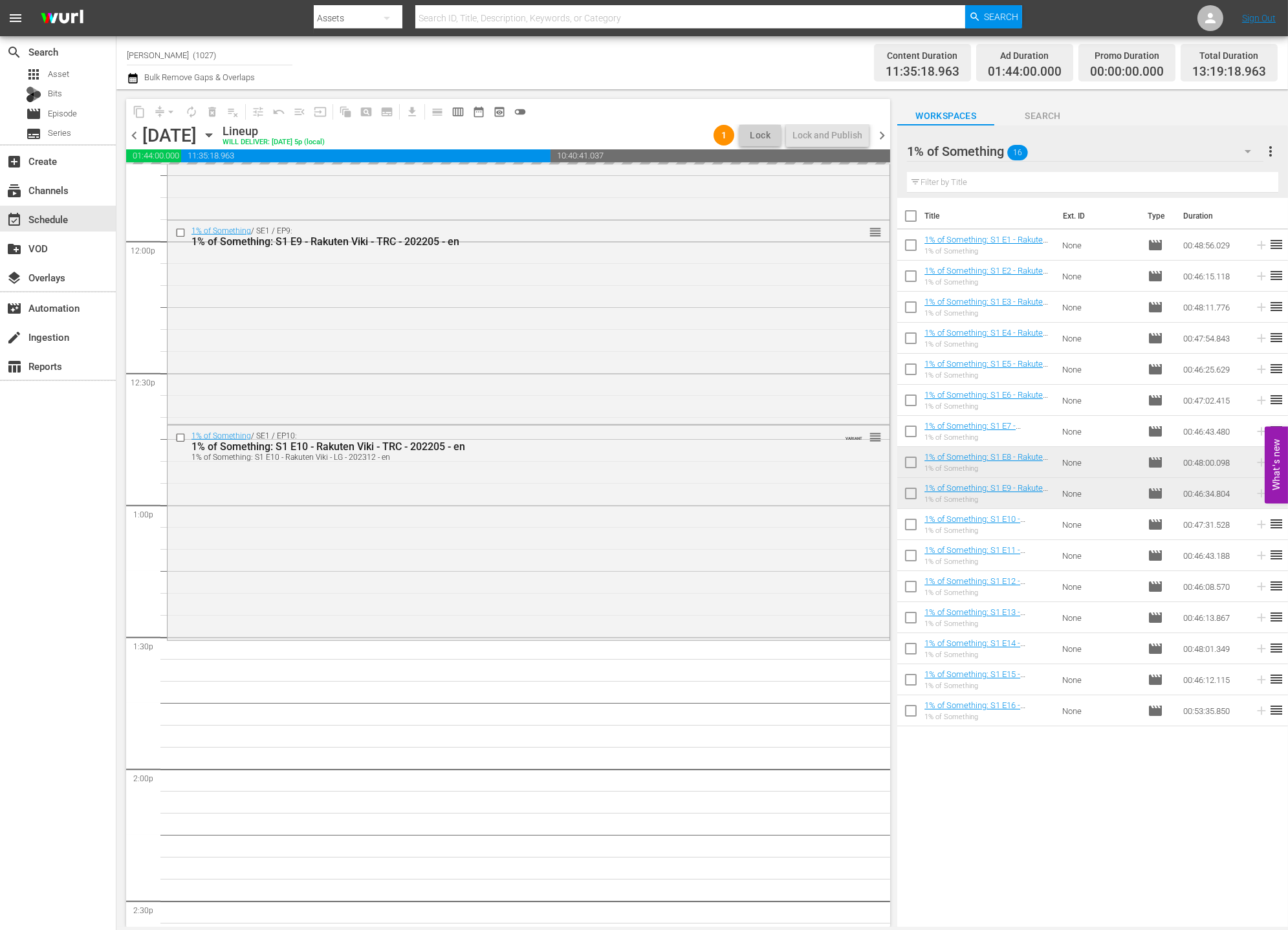
click at [1158, 163] on div "1% of Something 16" at bounding box center [1084, 151] width 357 height 36
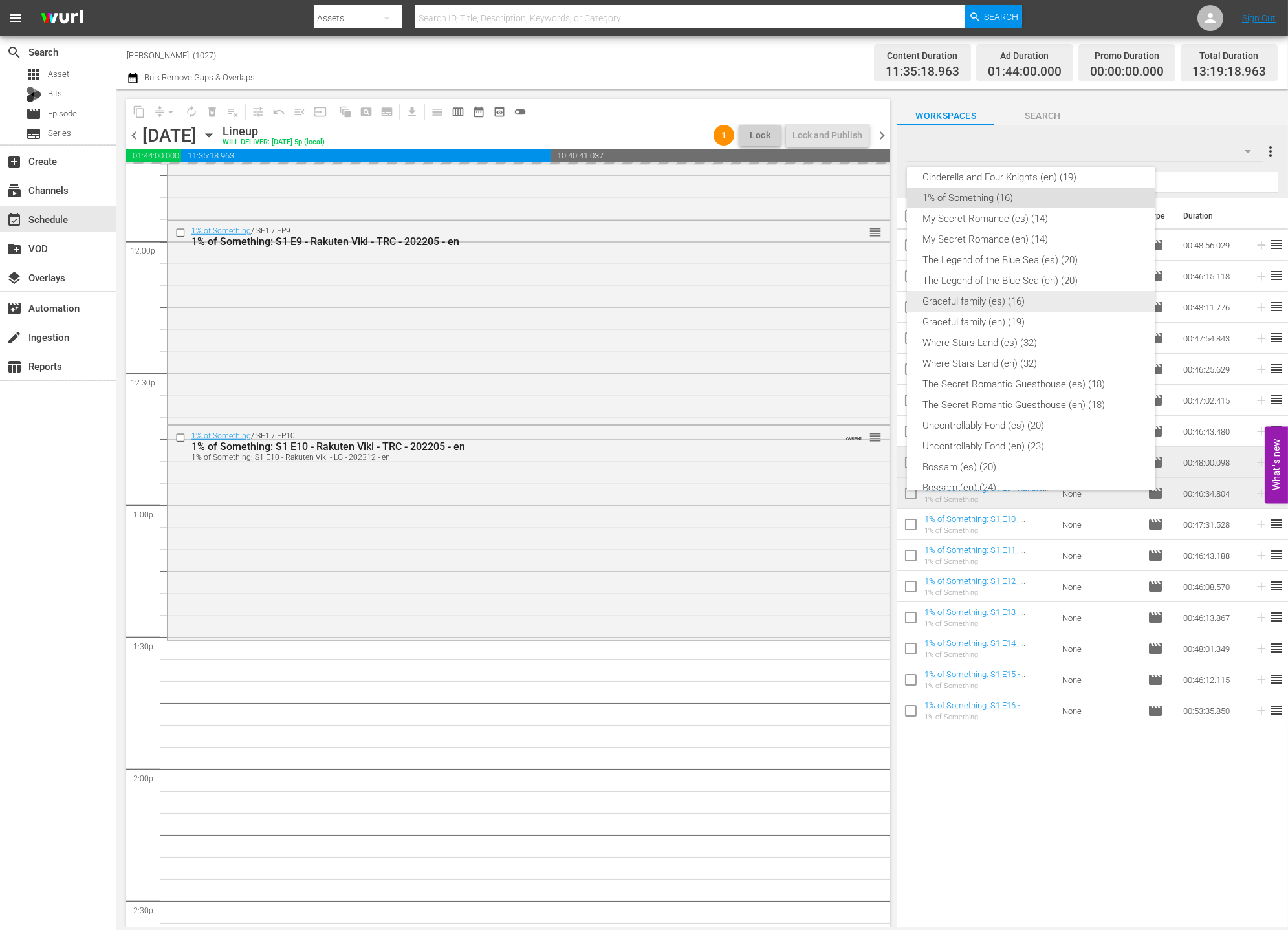
scroll to position [0, 0]
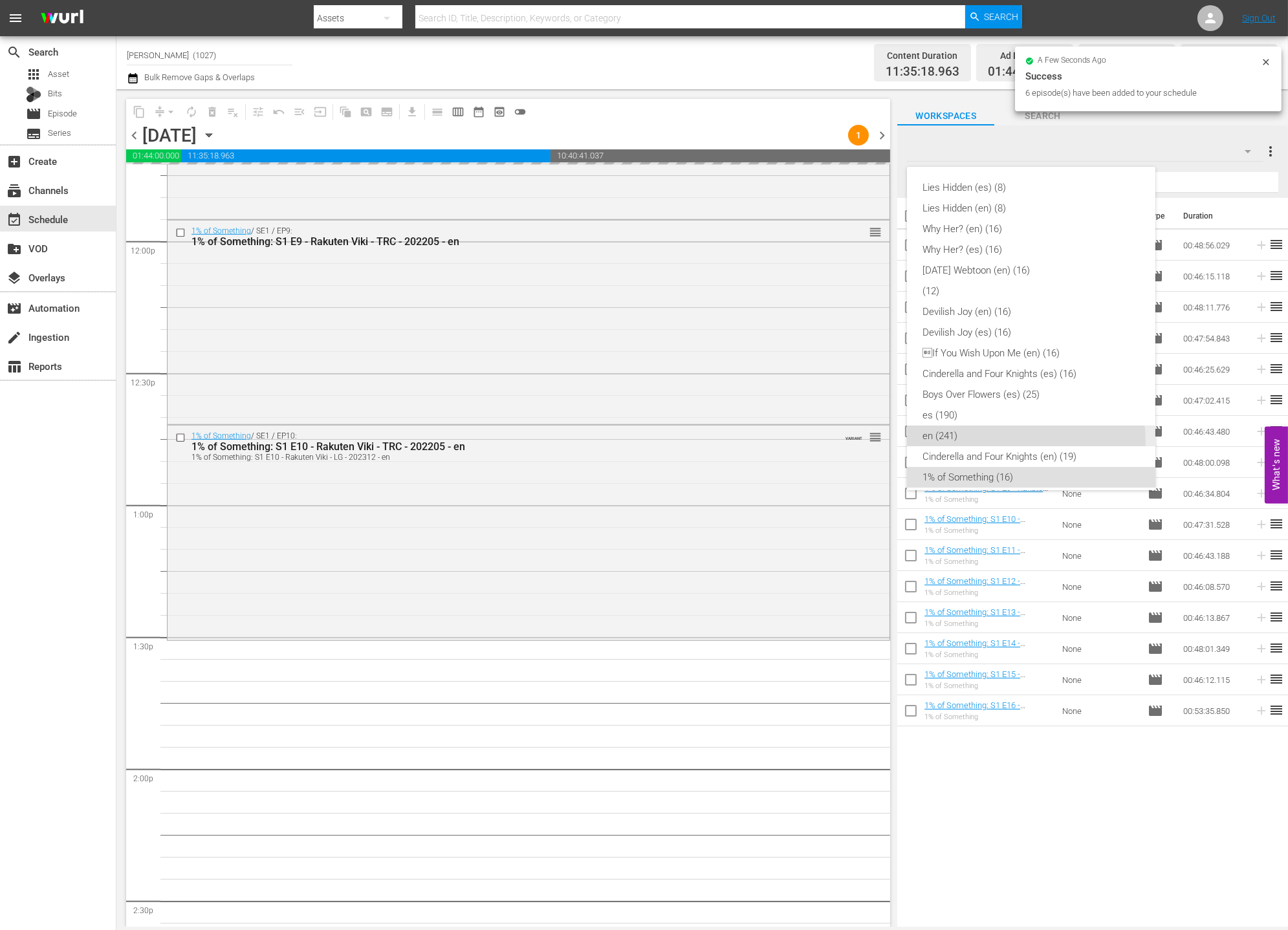
click at [1012, 442] on div "en (241)" at bounding box center [1031, 436] width 217 height 21
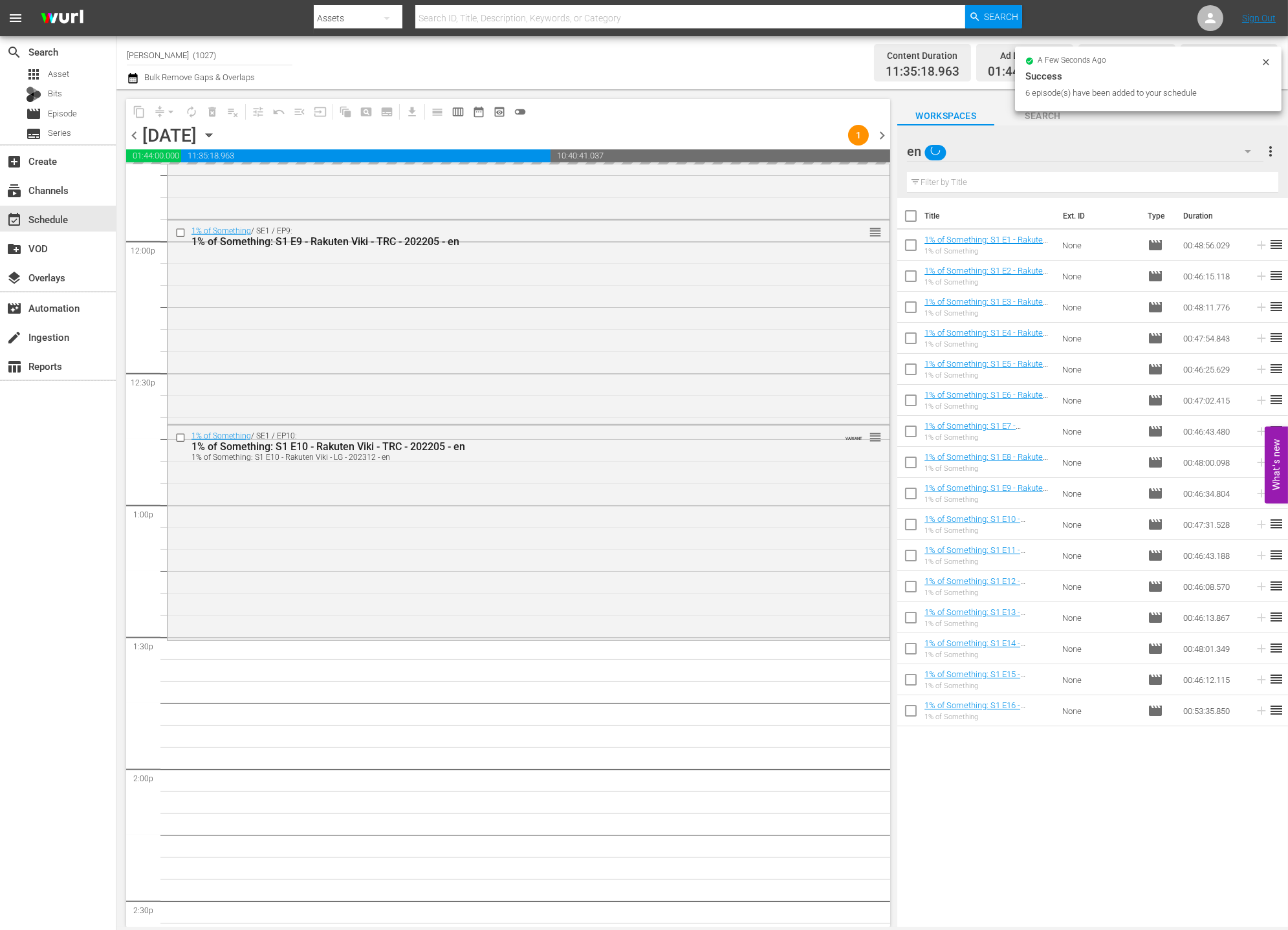
click at [1158, 171] on div "Filter by Title" at bounding box center [1092, 182] width 371 height 31
click at [1158, 160] on div "en" at bounding box center [1084, 151] width 357 height 36
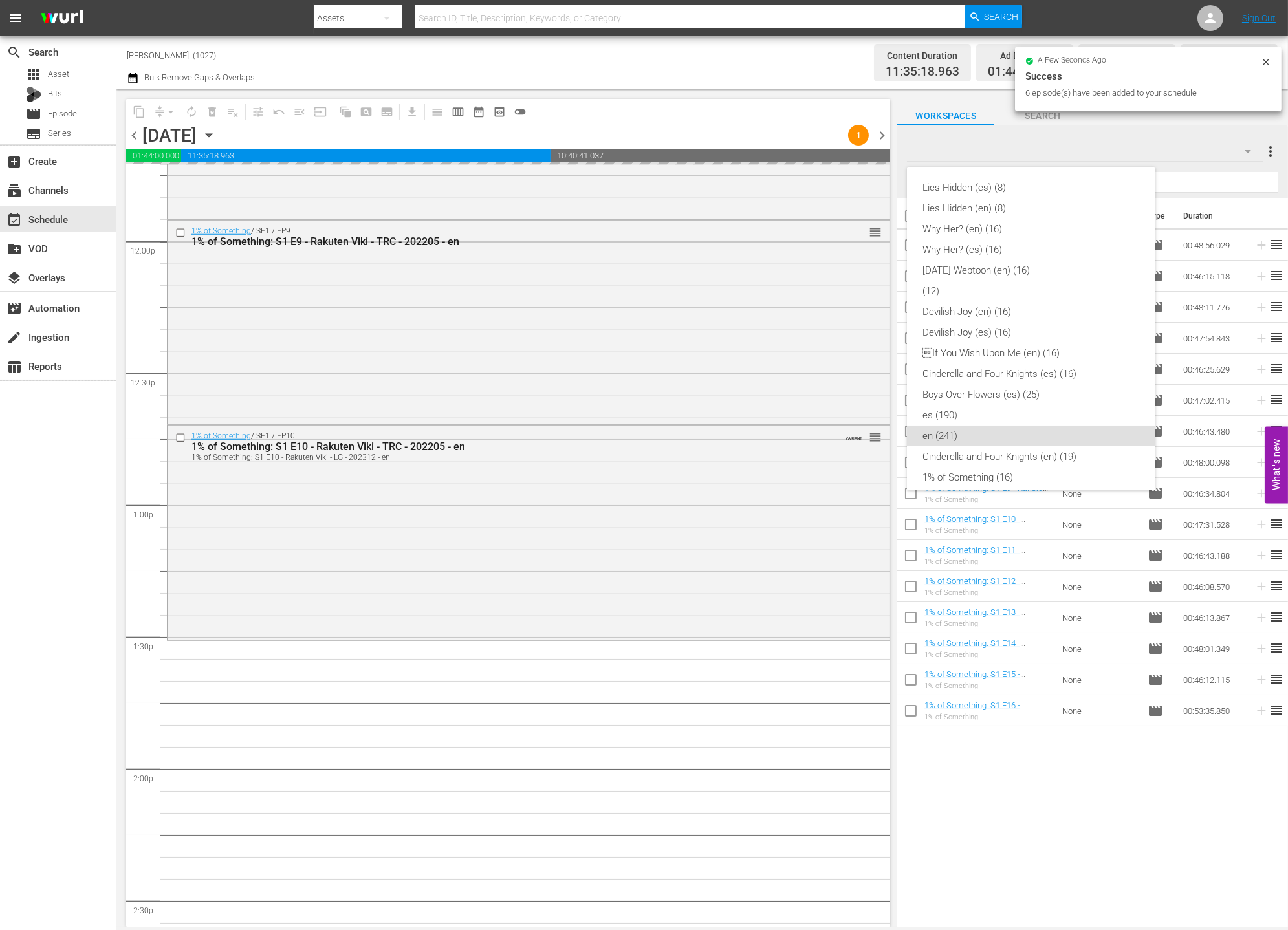
scroll to position [237, 0]
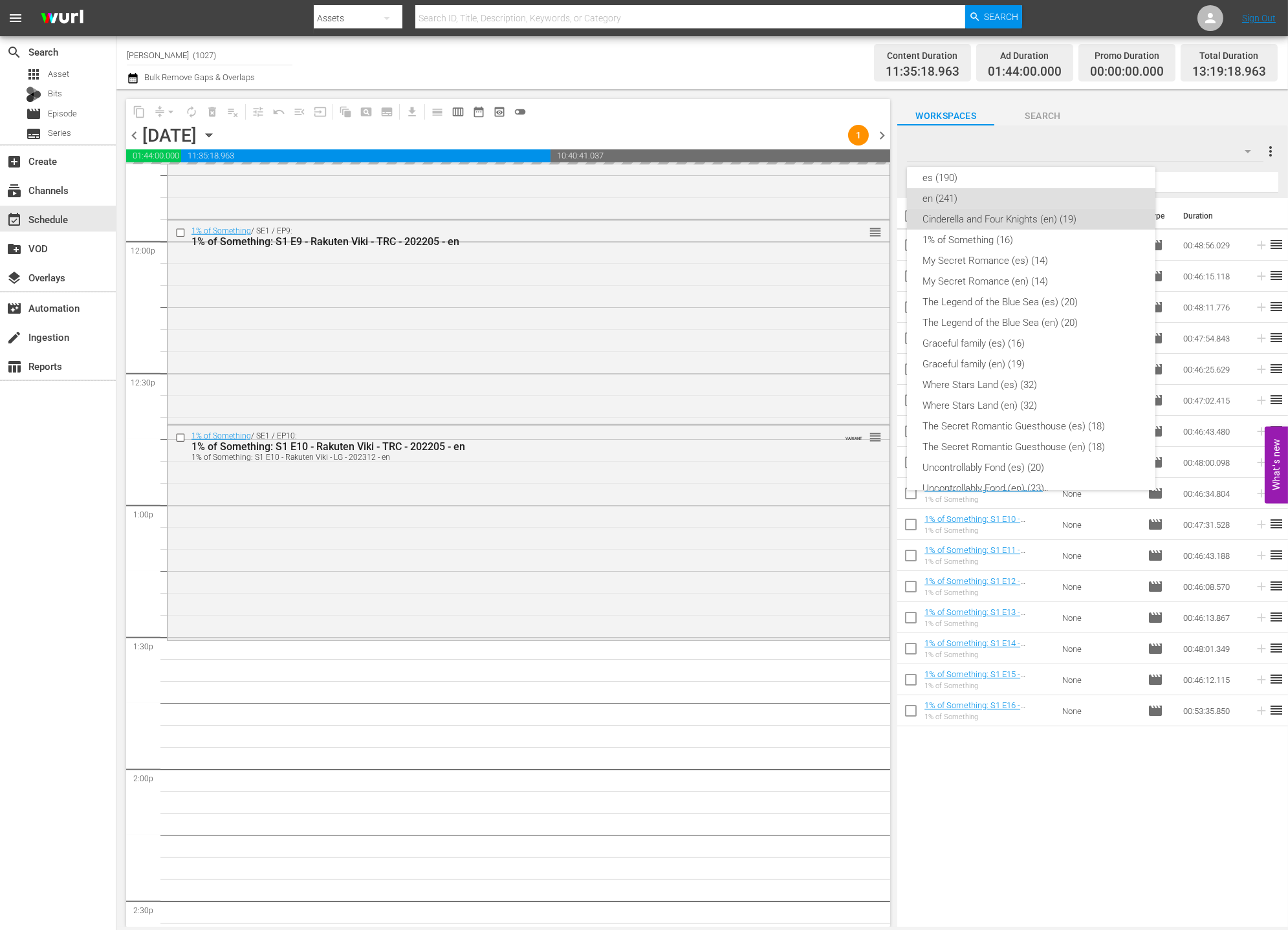
click at [1080, 223] on div "Cinderella and Four Knights (en) (19)" at bounding box center [1031, 220] width 217 height 21
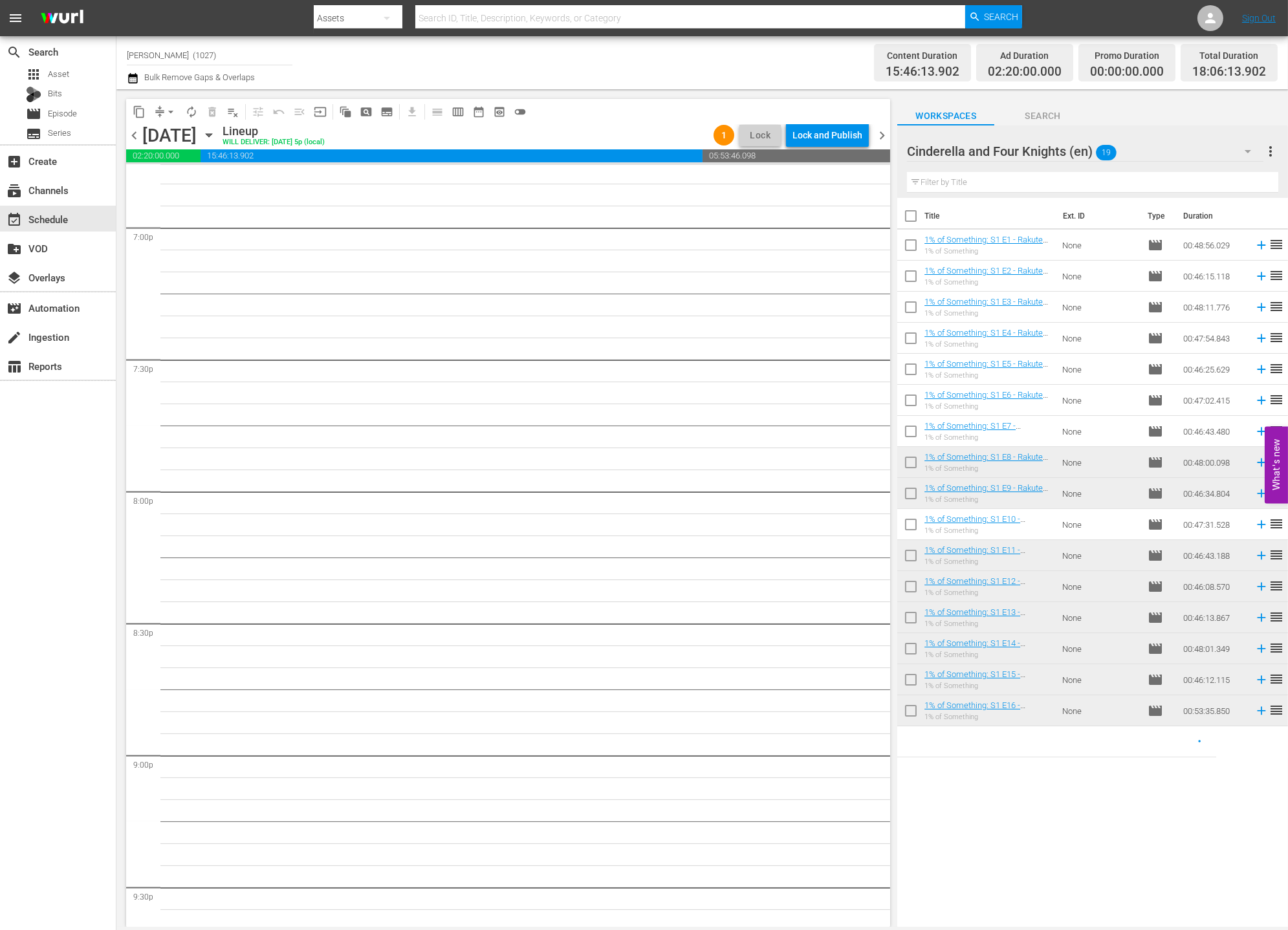
scroll to position [4781, 0]
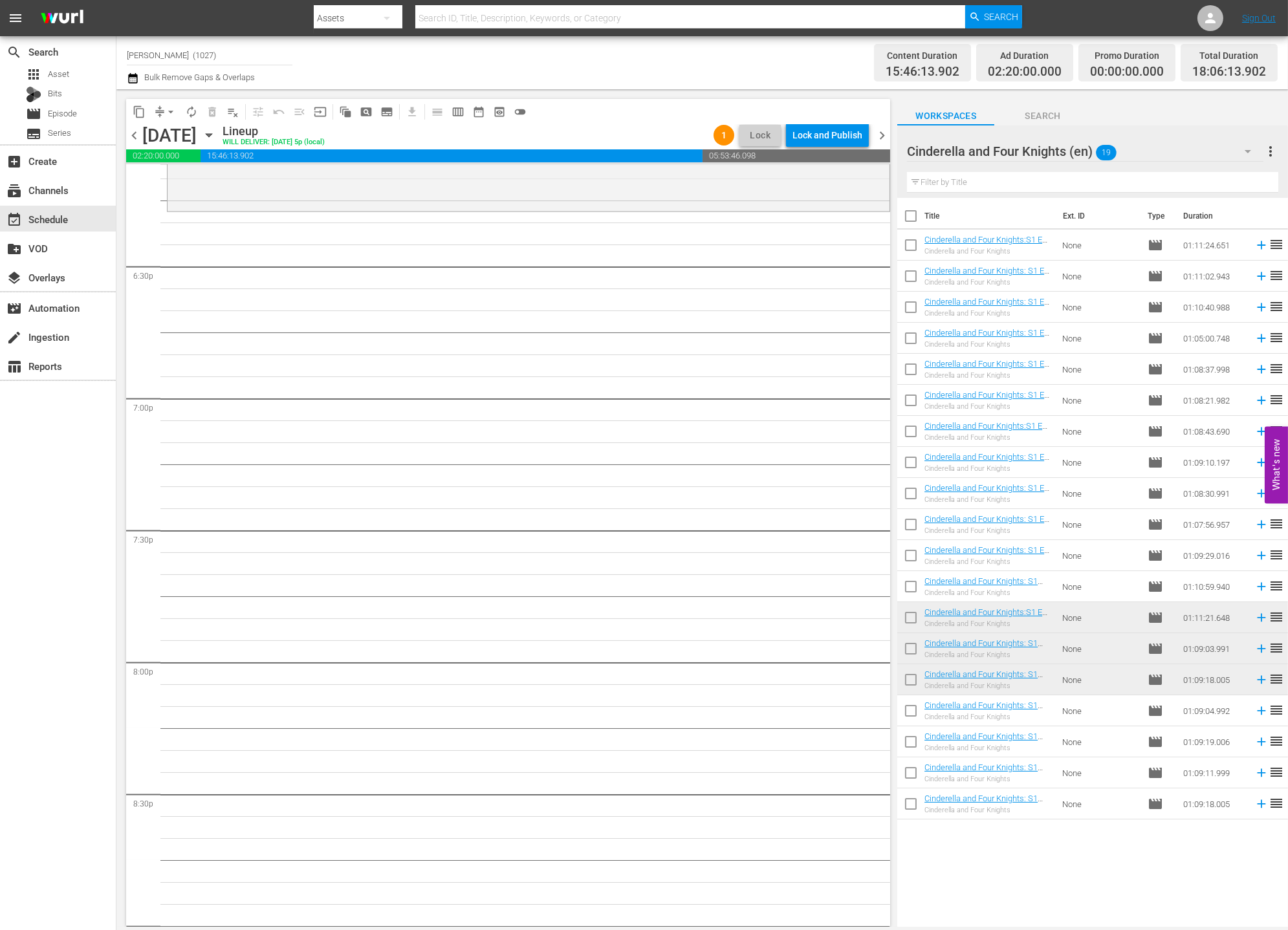
click at [902, 709] on input "checkbox" at bounding box center [910, 714] width 27 height 27
checkbox input "true"
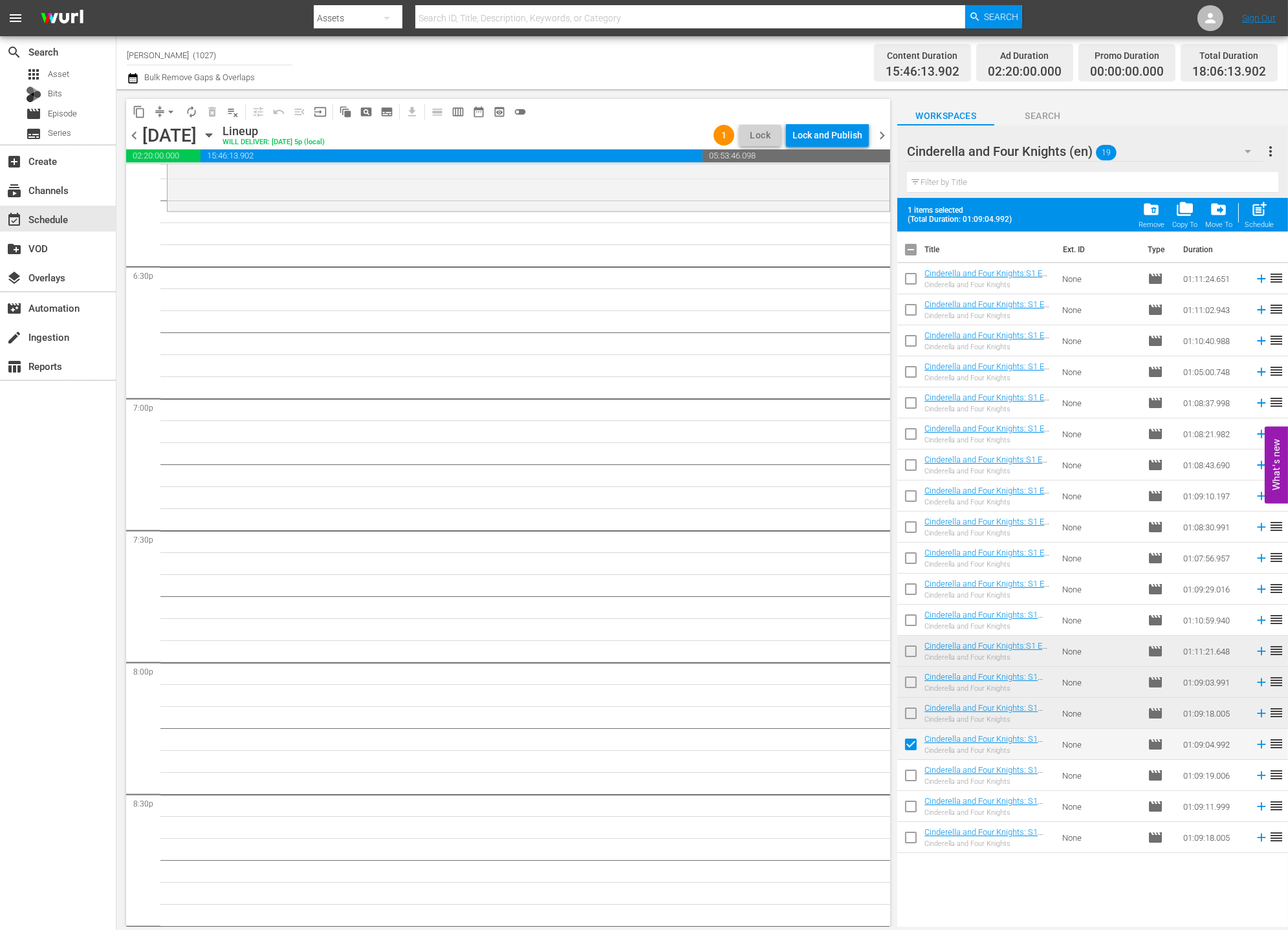
click at [902, 762] on td at bounding box center [910, 775] width 27 height 31
click at [906, 770] on input "checkbox" at bounding box center [910, 778] width 27 height 27
checkbox input "true"
click at [909, 803] on input "checkbox" at bounding box center [910, 810] width 27 height 27
checkbox input "true"
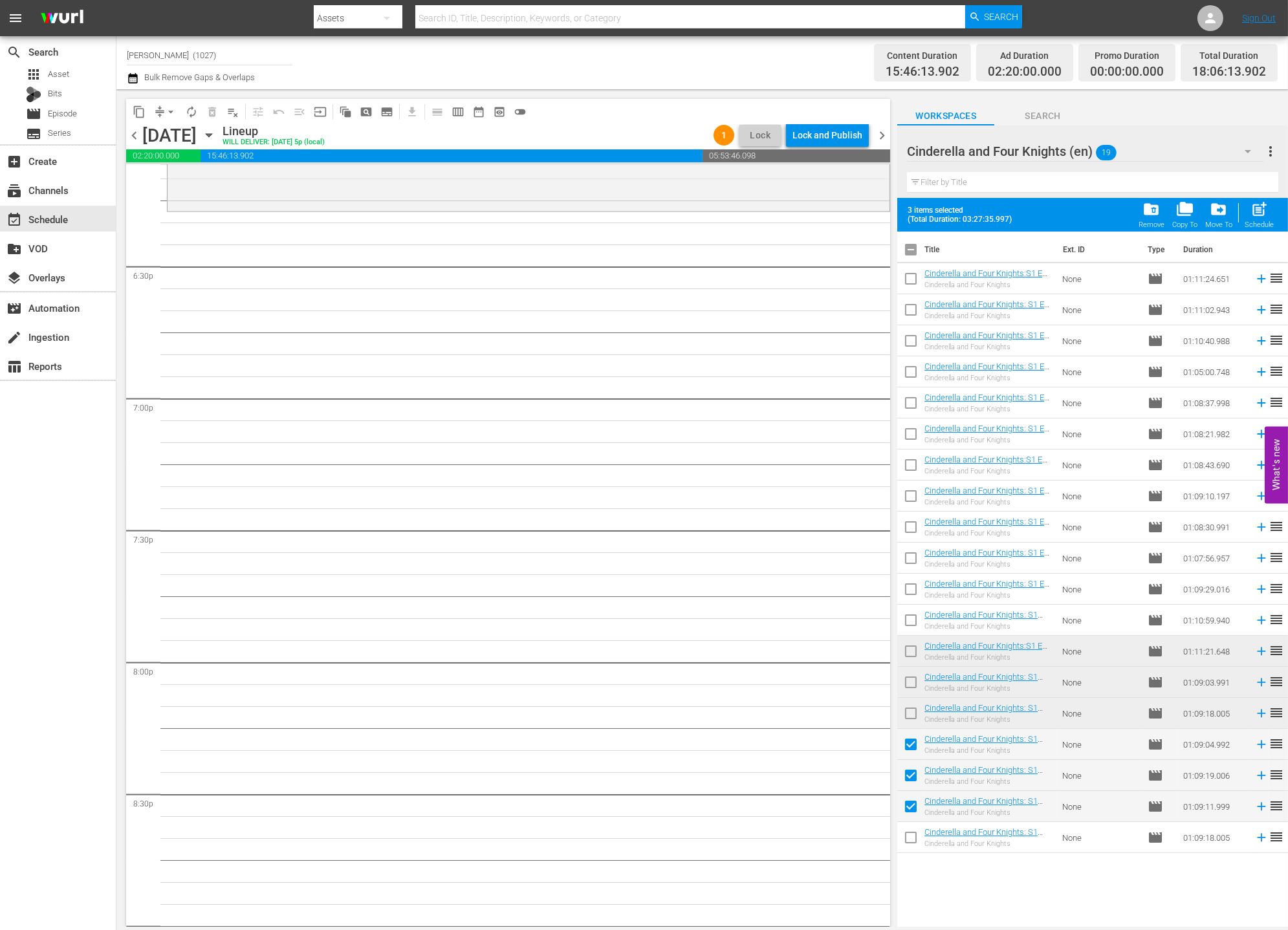
click at [913, 836] on input "checkbox" at bounding box center [910, 840] width 27 height 27
checkbox input "true"
click at [908, 715] on input "checkbox" at bounding box center [910, 716] width 27 height 27
click at [1158, 212] on span "post_add" at bounding box center [1259, 209] width 18 height 18
checkbox input "false"
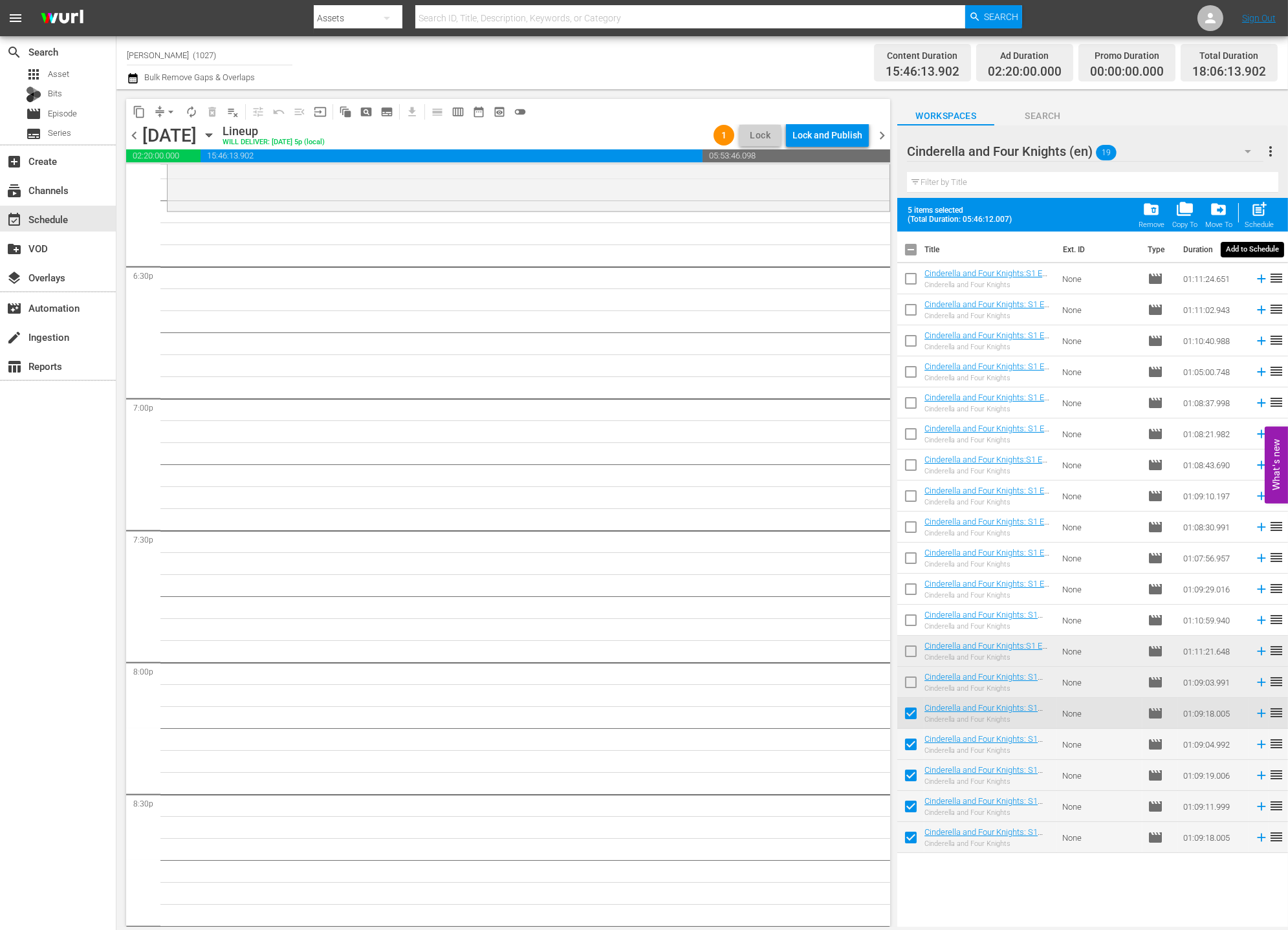
checkbox input "false"
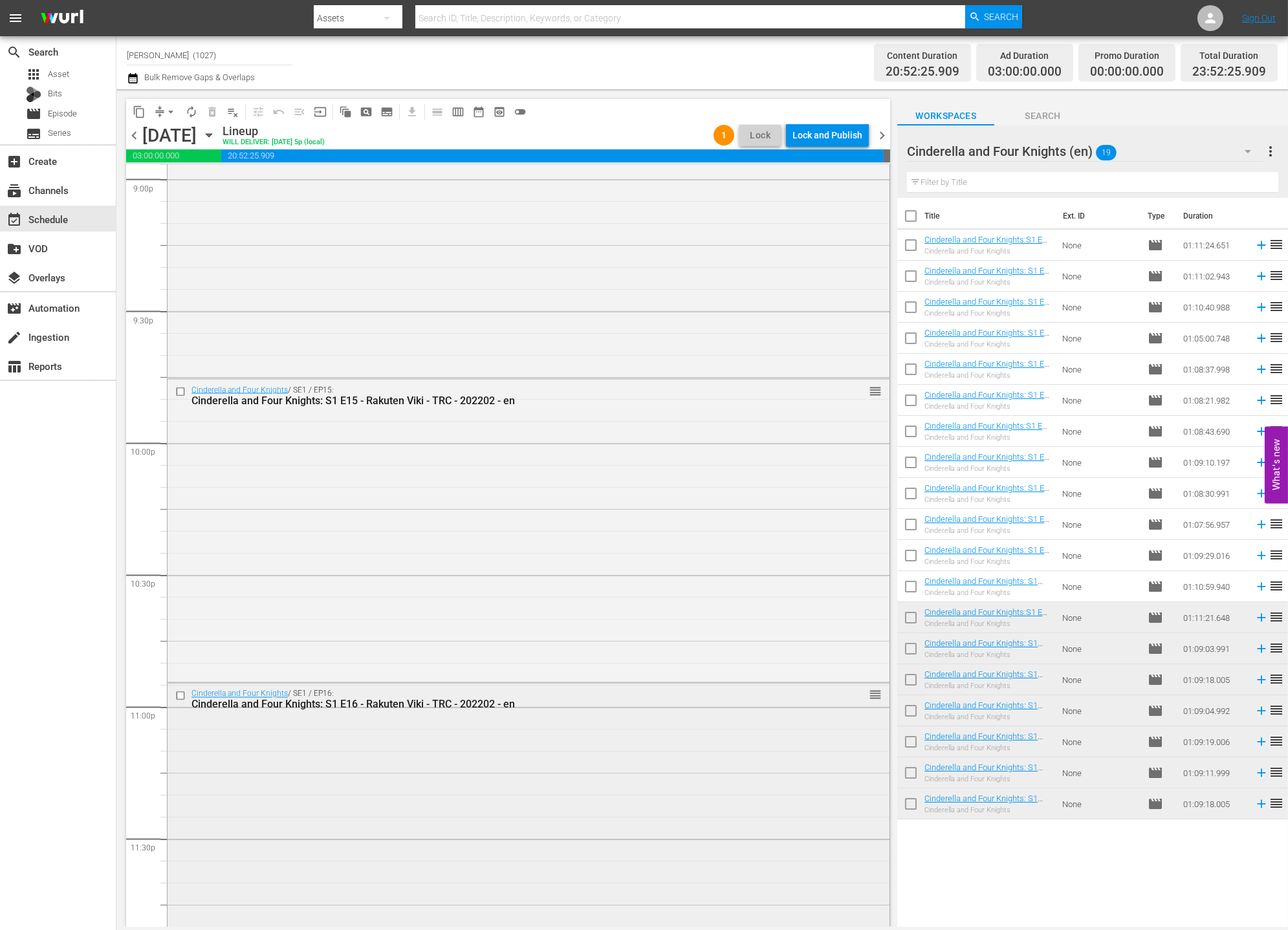
scroll to position [5590, 0]
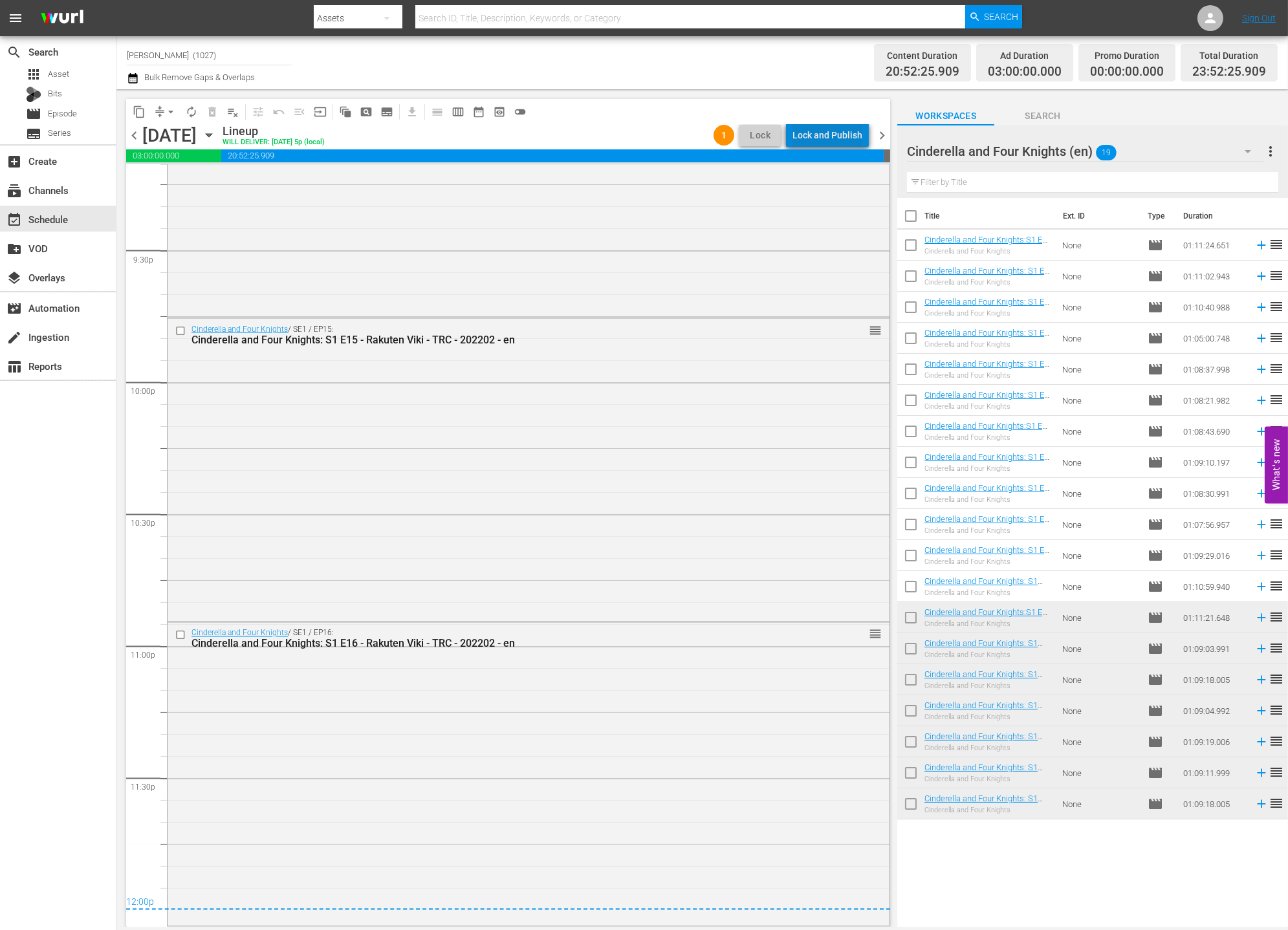
click at [847, 143] on div "Lock and Publish" at bounding box center [826, 135] width 70 height 23
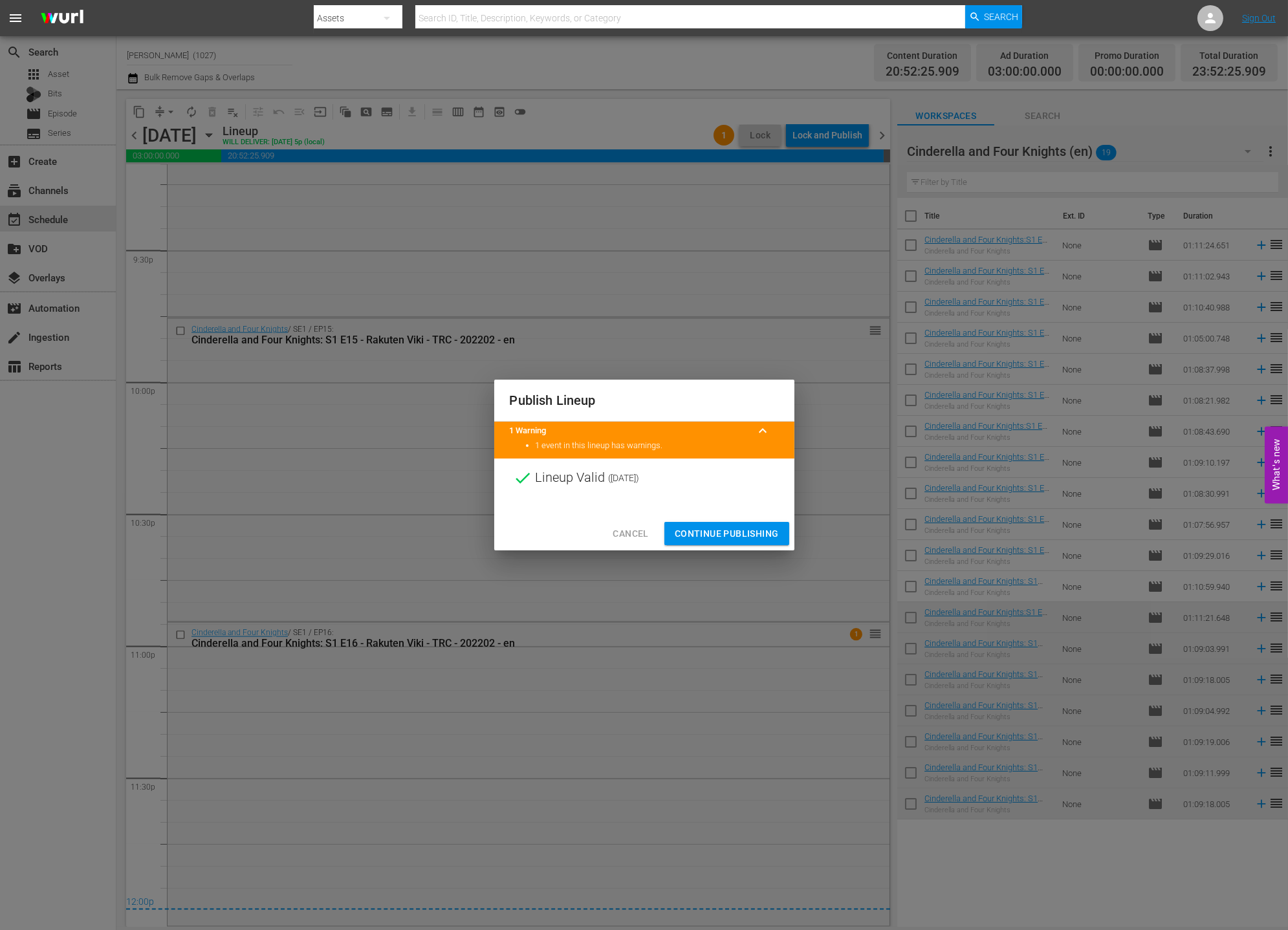
click at [756, 528] on span "Continue Publishing" at bounding box center [727, 534] width 104 height 16
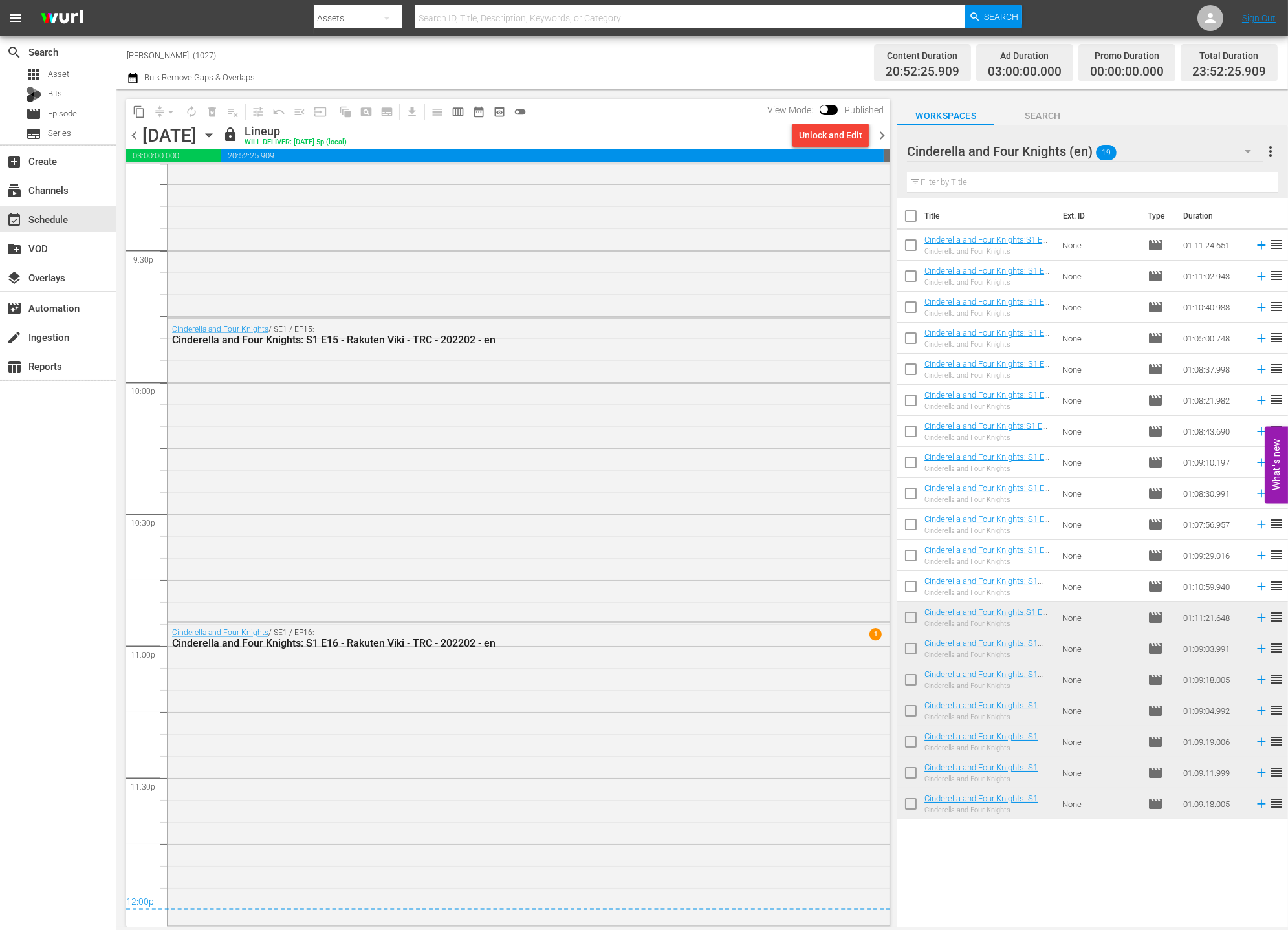
click at [136, 78] on icon "button" at bounding box center [132, 78] width 9 height 10
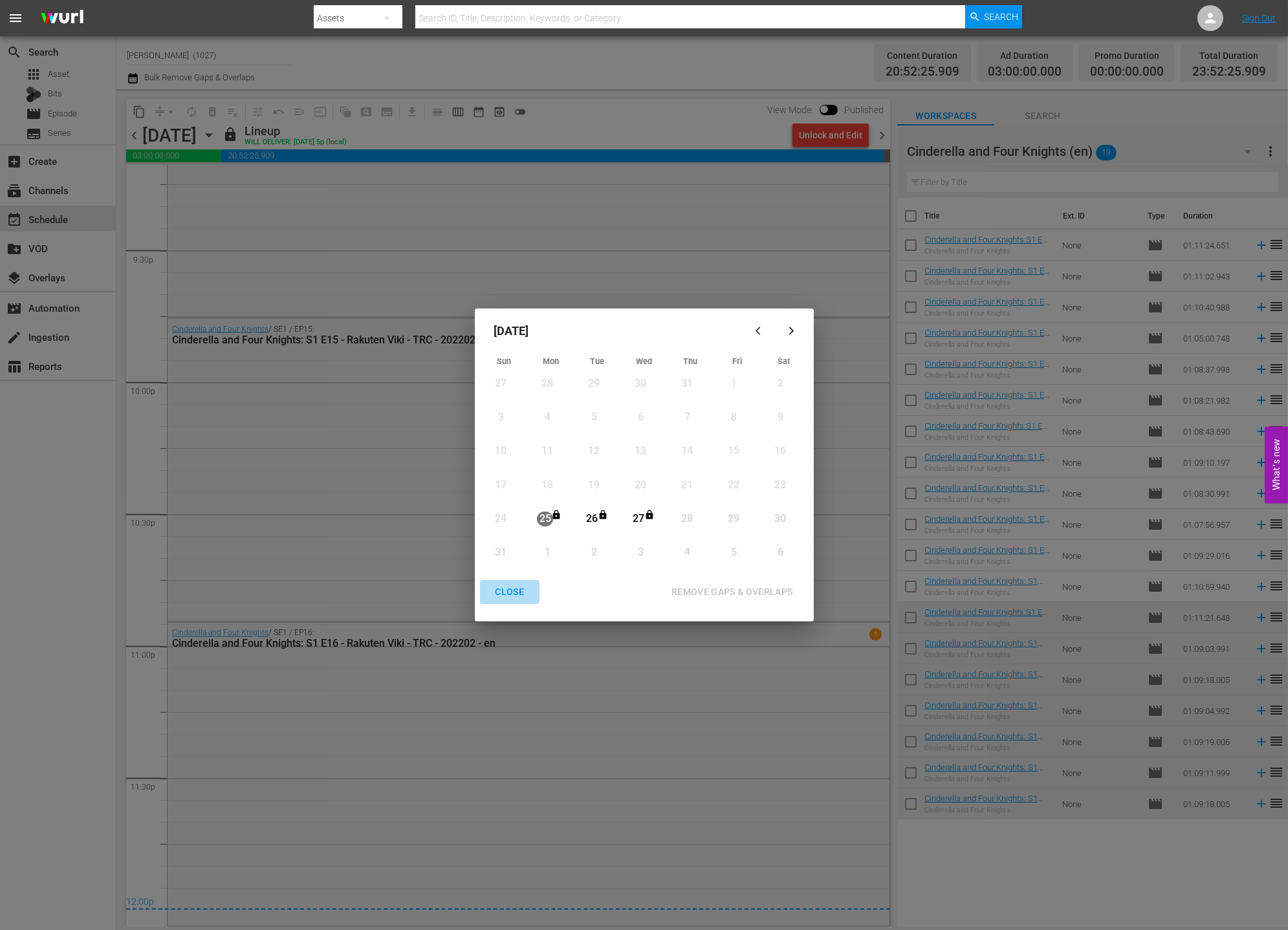
click at [502, 587] on div "CLOSE" at bounding box center [510, 592] width 50 height 16
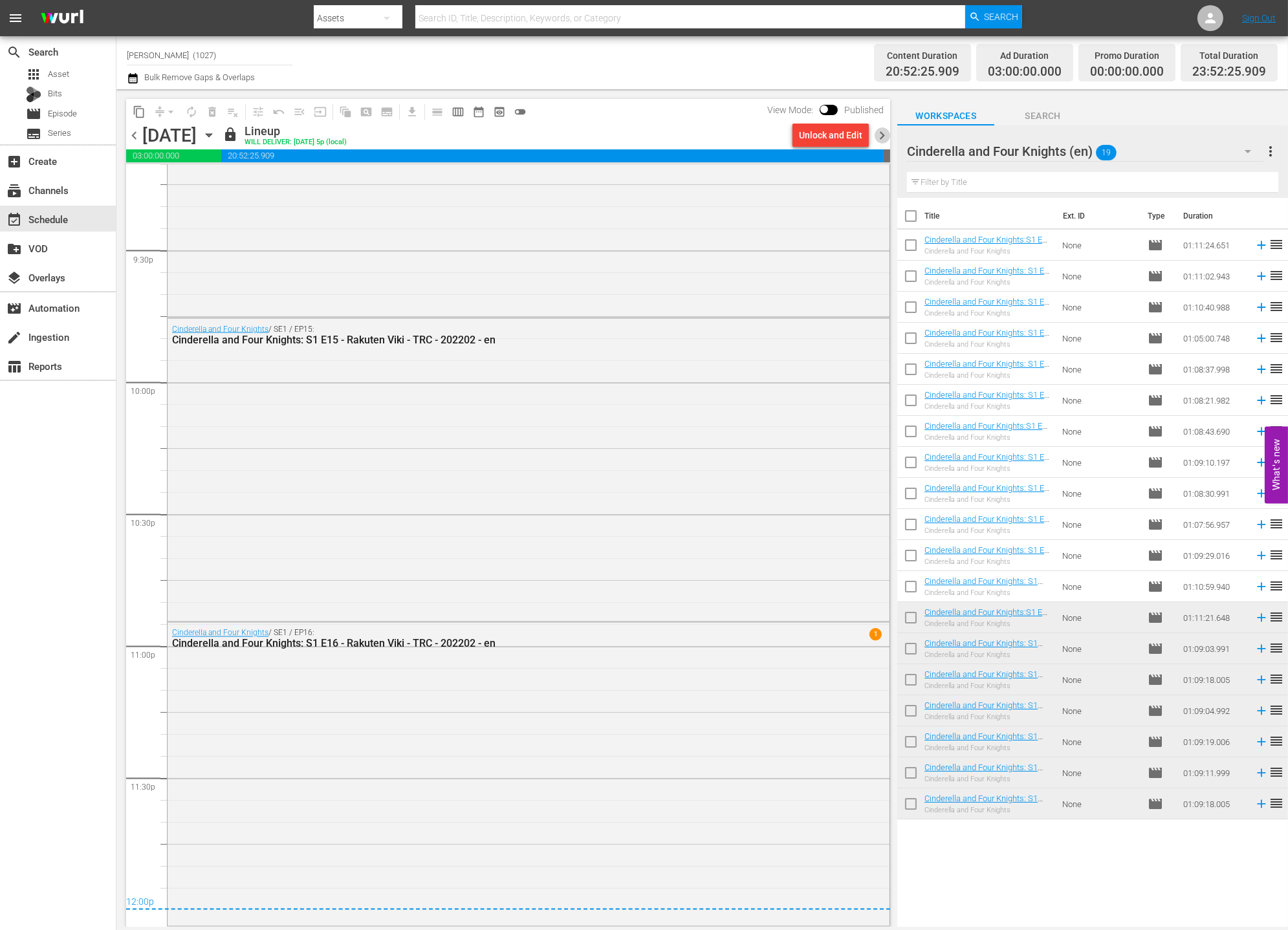
click at [879, 141] on span "chevron_right" at bounding box center [882, 135] width 16 height 16
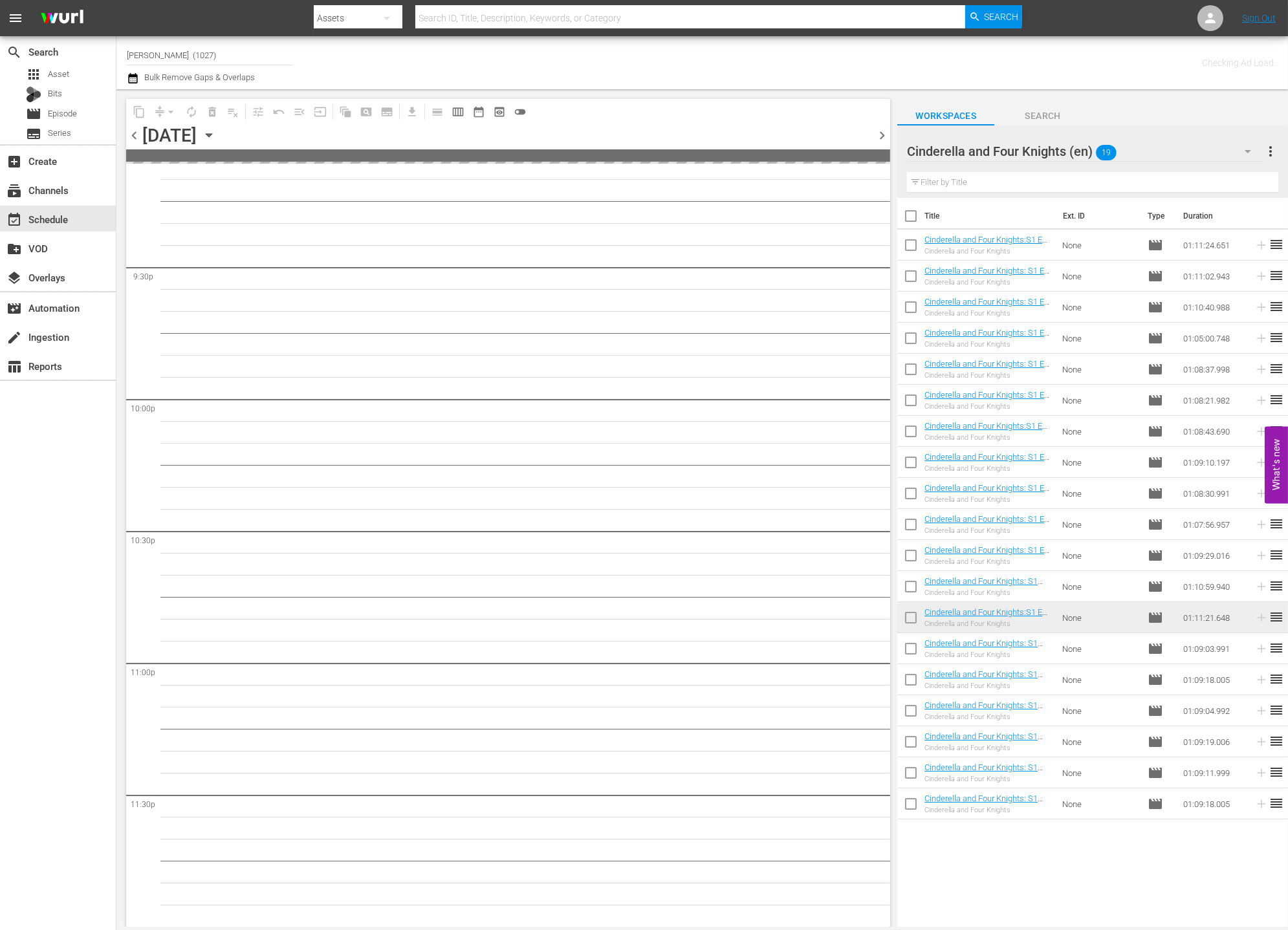
scroll to position [5571, 0]
click at [1158, 146] on div "Cinderella and Four Knights (en) 19" at bounding box center [1084, 151] width 357 height 36
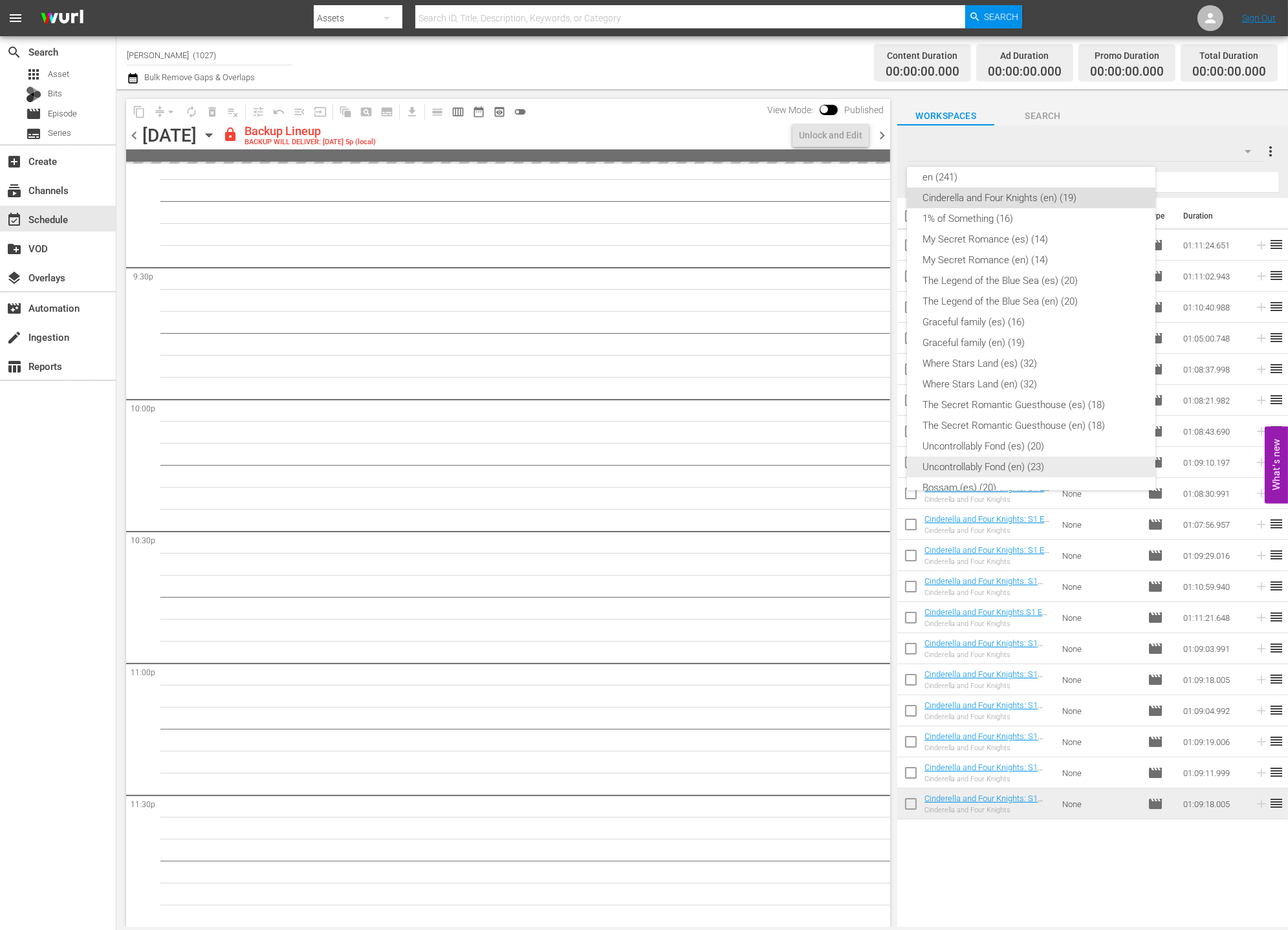
scroll to position [5550, 0]
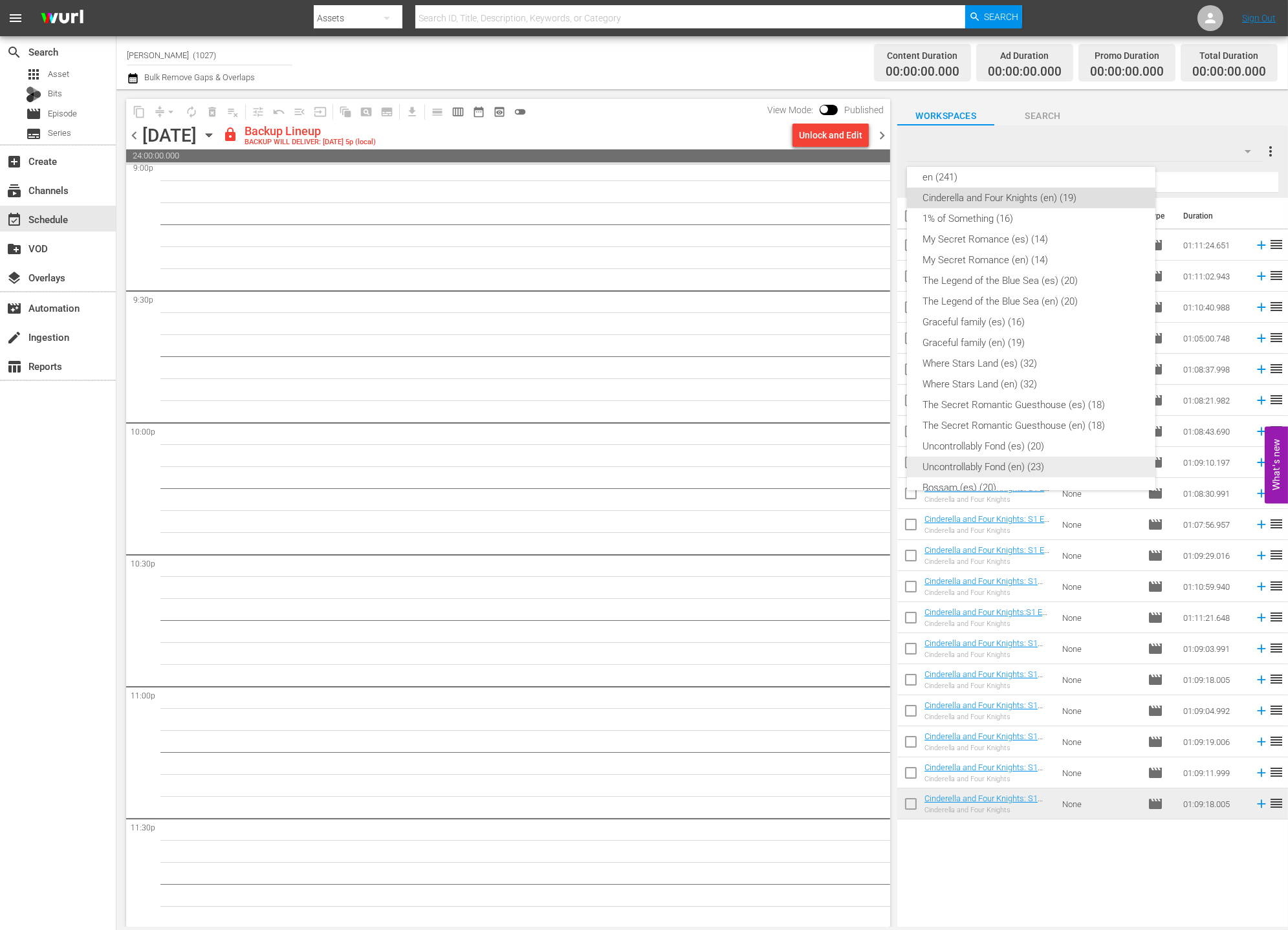
click at [1056, 462] on div "Uncontrollably Fond (en) (23)" at bounding box center [1031, 467] width 217 height 21
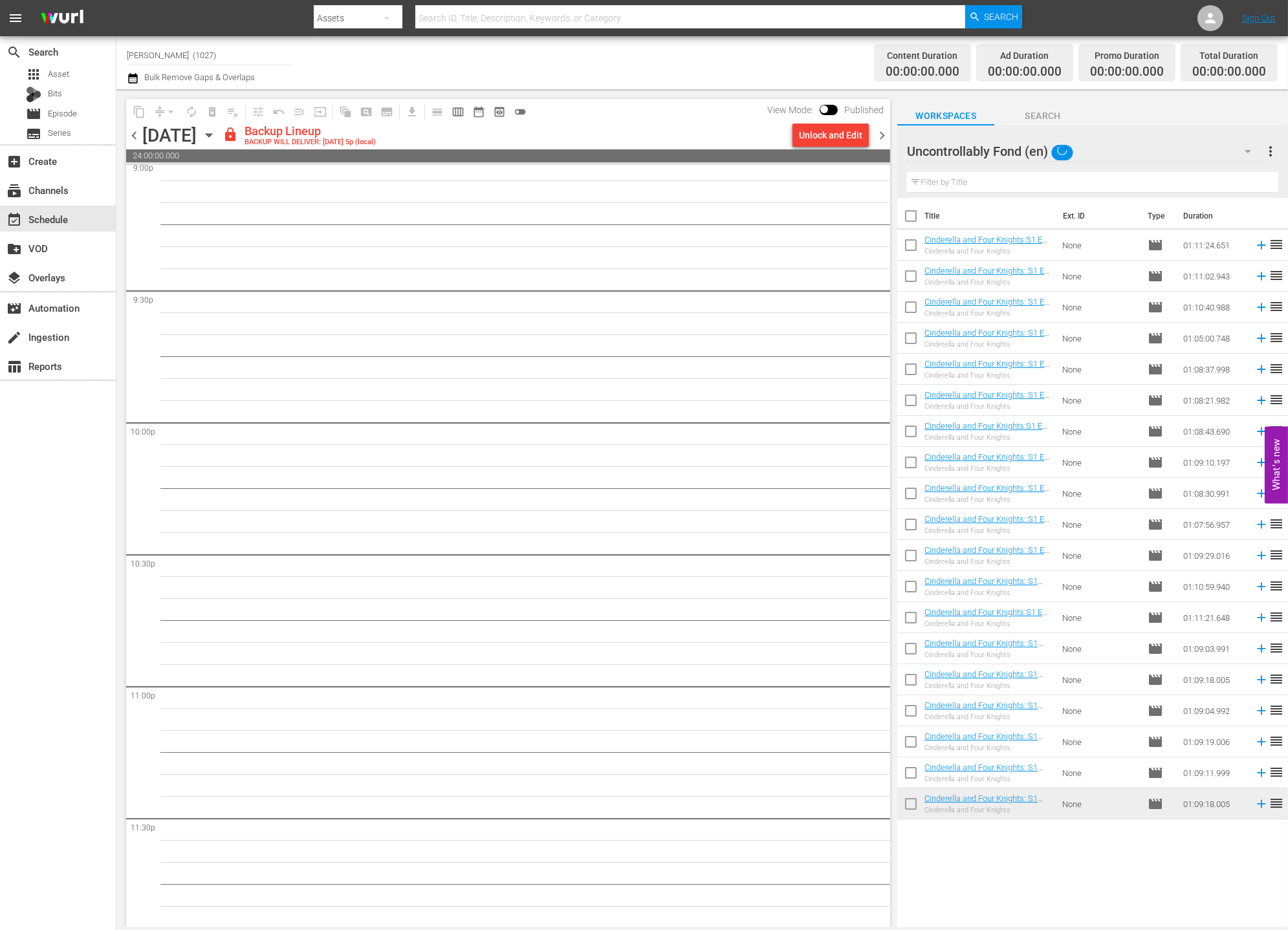
click at [851, 137] on div "Unlock and Edit" at bounding box center [830, 135] width 63 height 23
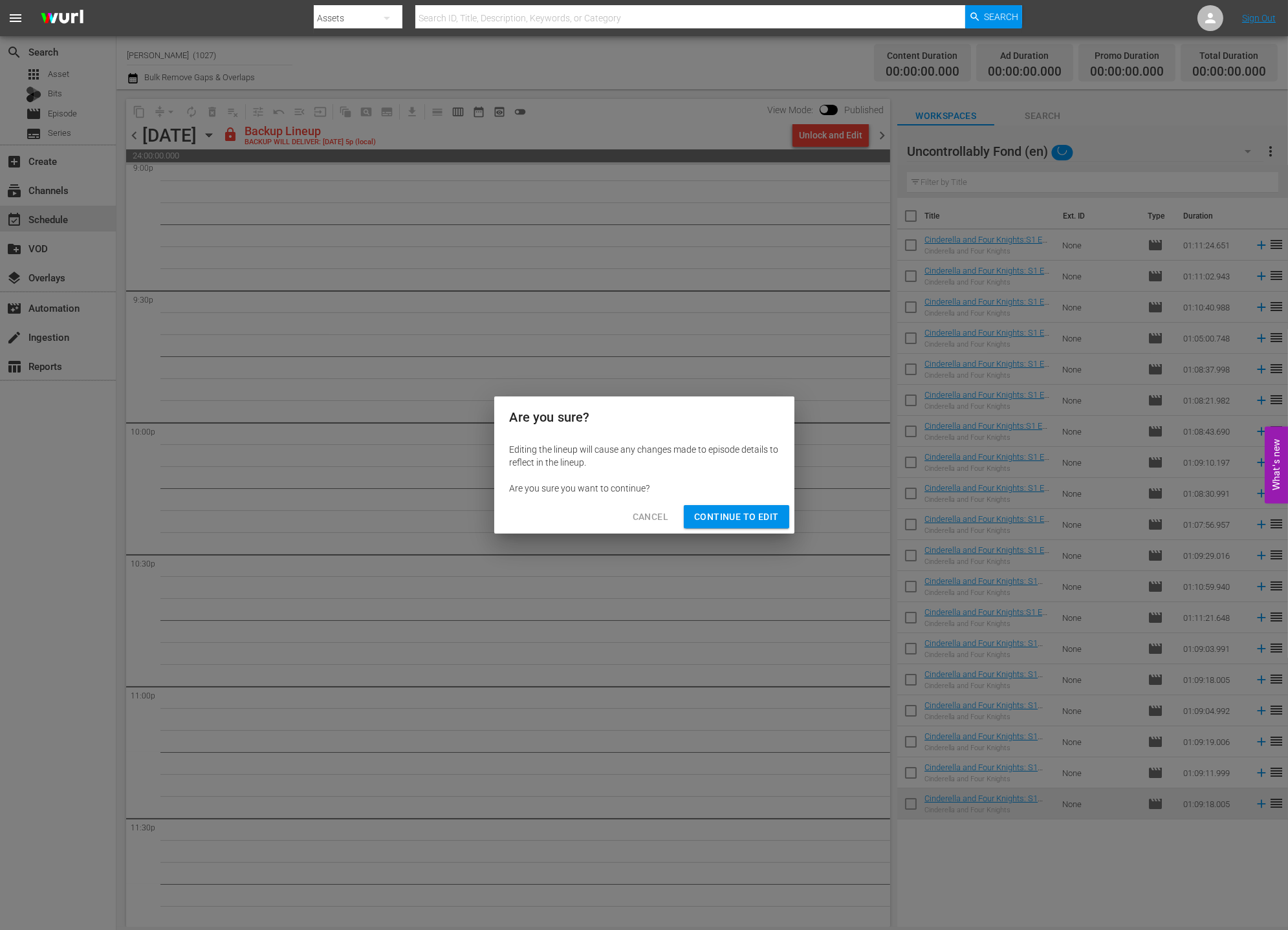
click at [727, 511] on span "Continue to Edit" at bounding box center [736, 517] width 84 height 16
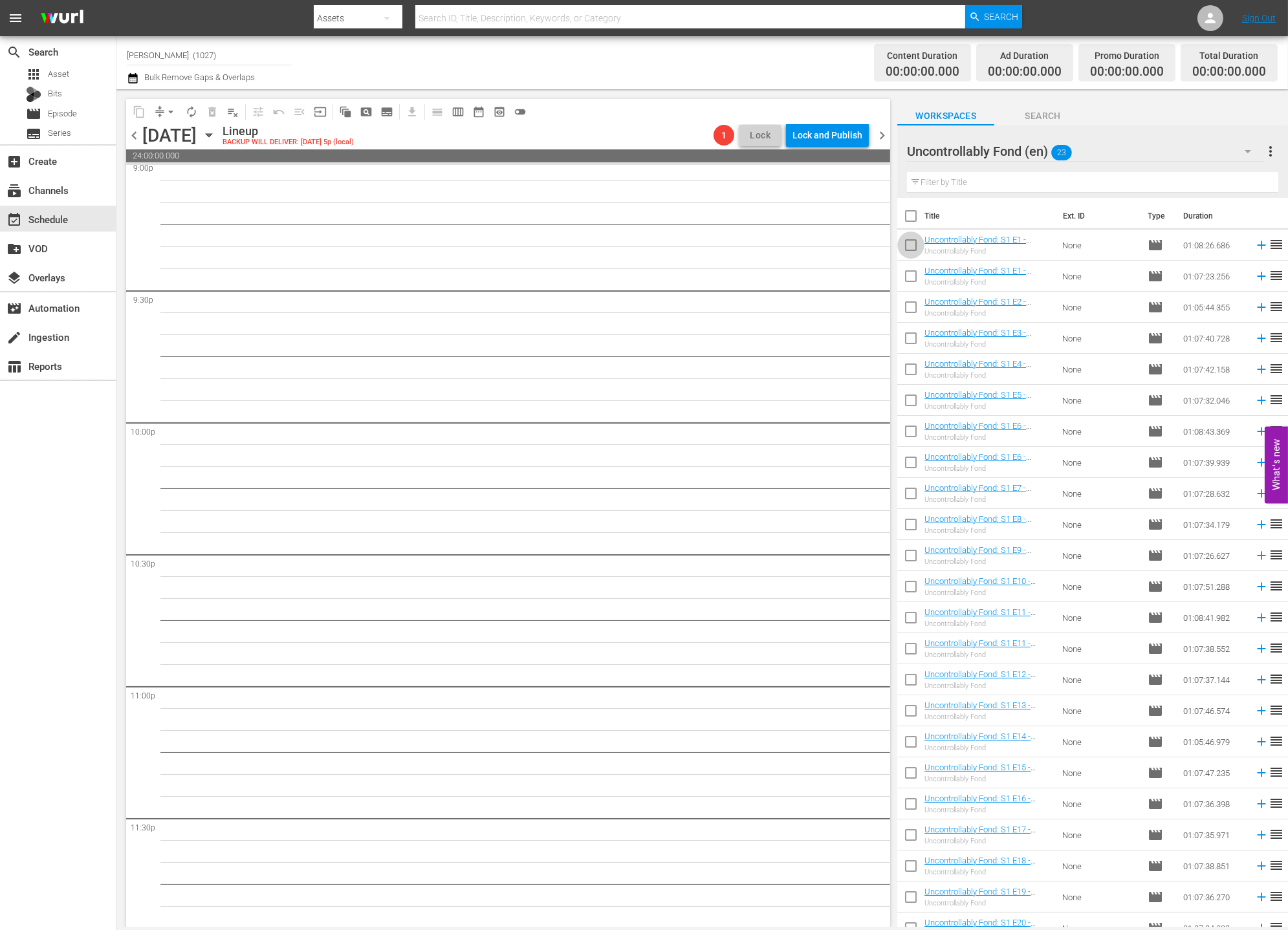
click at [902, 246] on input "checkbox" at bounding box center [910, 248] width 27 height 27
checkbox input "true"
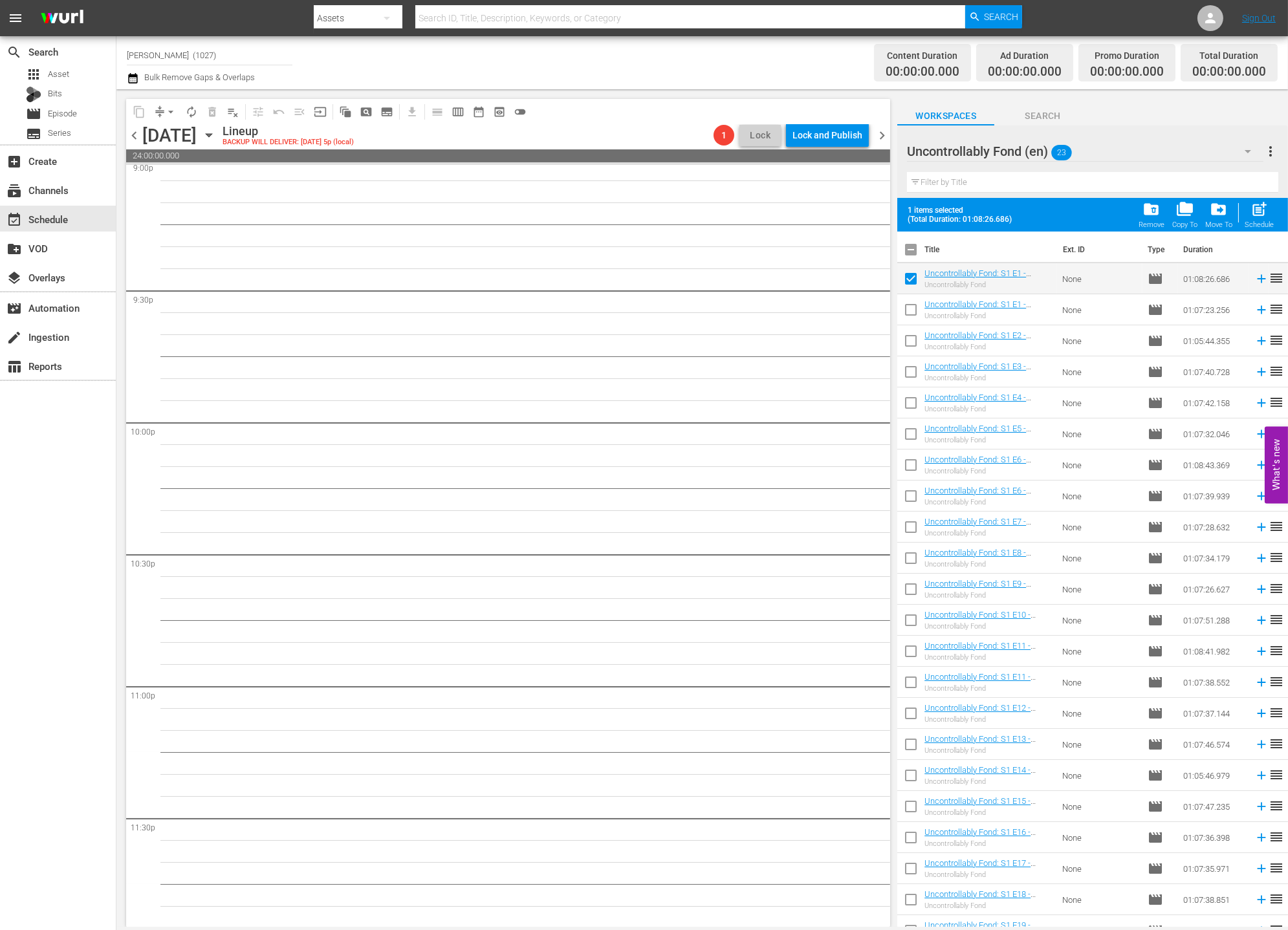
click at [910, 338] on input "checkbox" at bounding box center [910, 344] width 27 height 27
checkbox input "true"
click at [912, 313] on input "checkbox" at bounding box center [910, 313] width 27 height 27
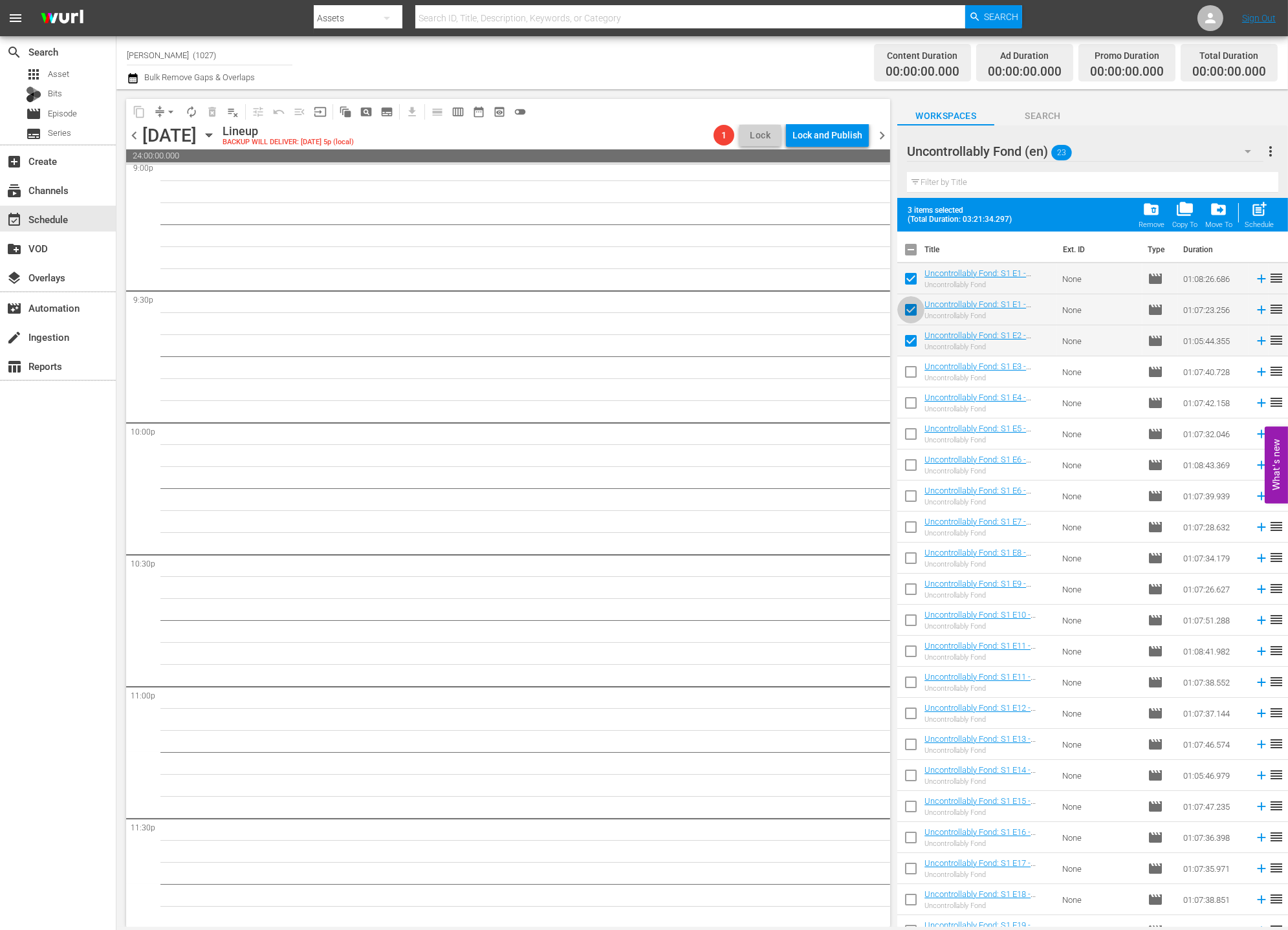
click at [907, 310] on input "checkbox" at bounding box center [910, 313] width 27 height 27
checkbox input "false"
click at [910, 362] on input "checkbox" at bounding box center [910, 374] width 27 height 27
checkbox input "true"
click at [910, 393] on input "checkbox" at bounding box center [910, 406] width 27 height 27
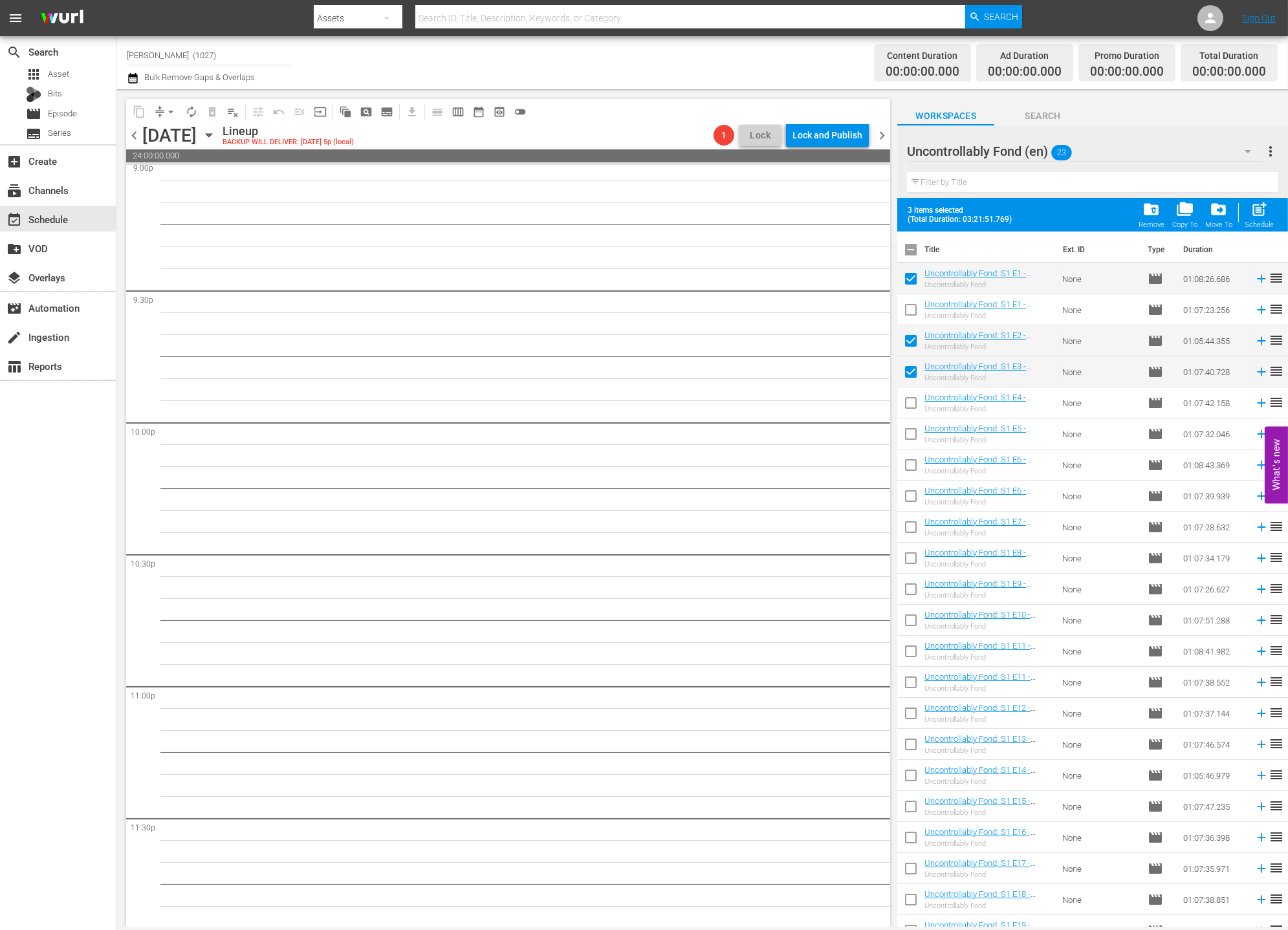
checkbox input "true"
click at [1158, 211] on span "post_add" at bounding box center [1259, 209] width 18 height 18
checkbox input "false"
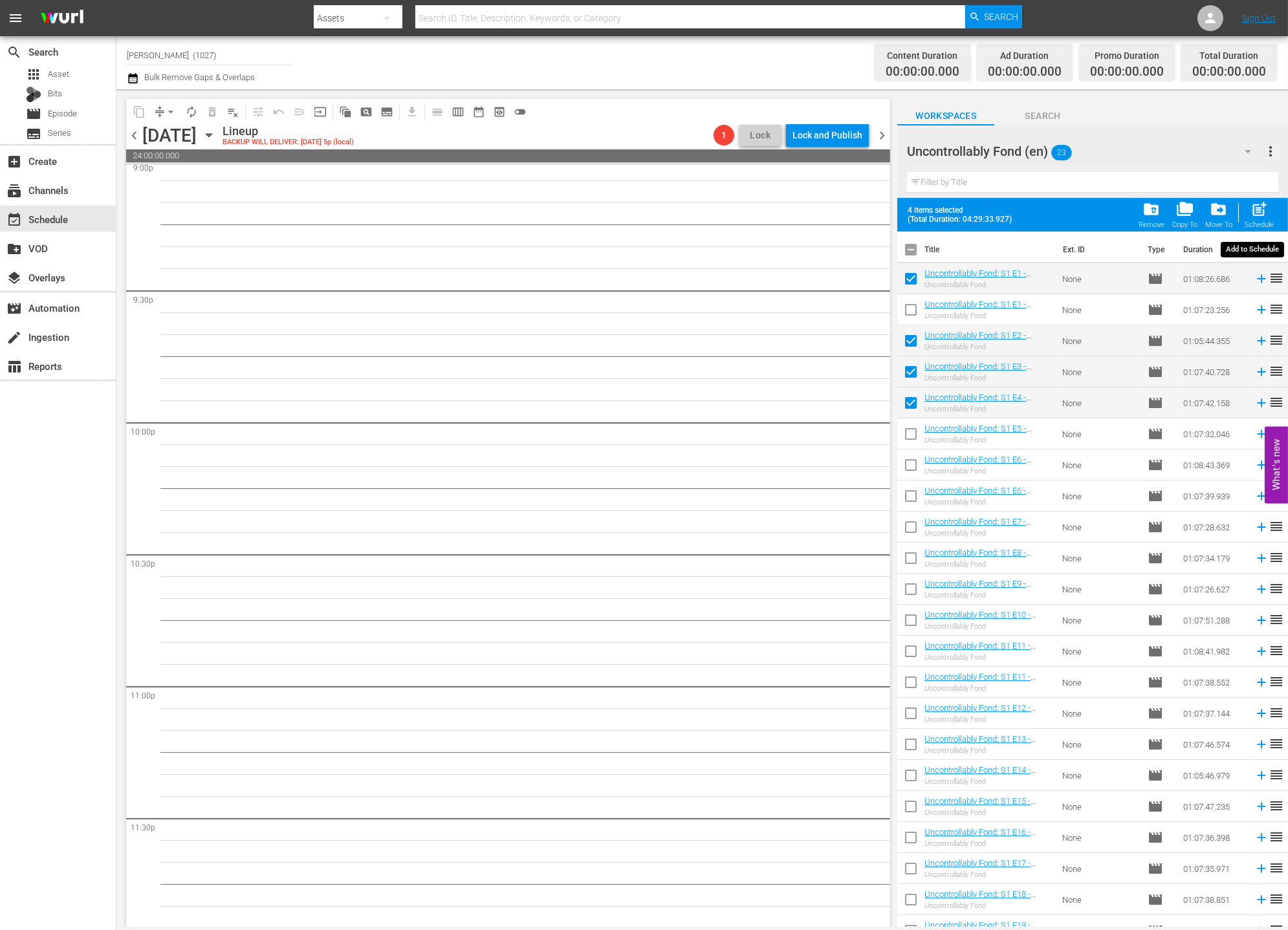
checkbox input "false"
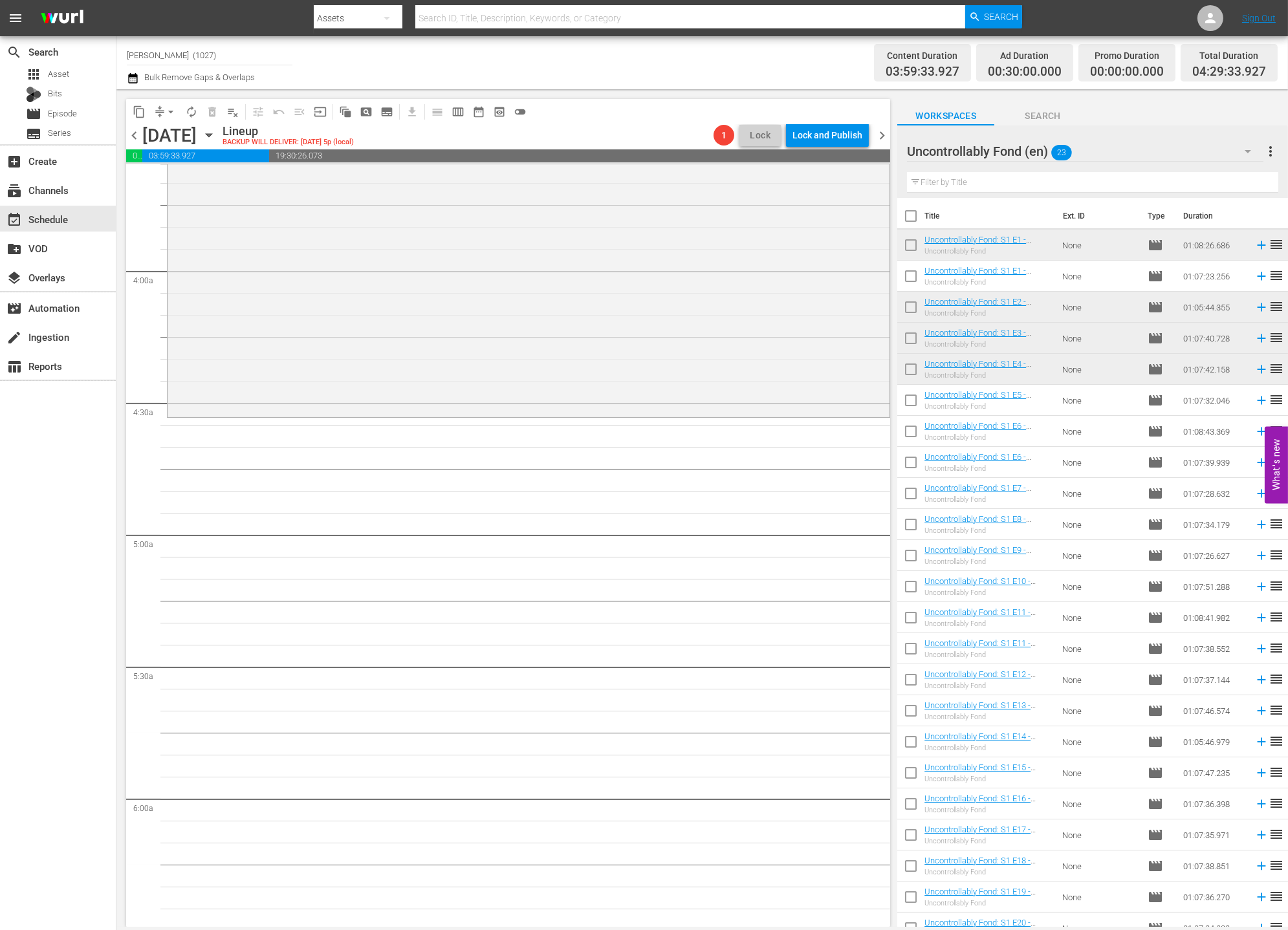
scroll to position [920, 0]
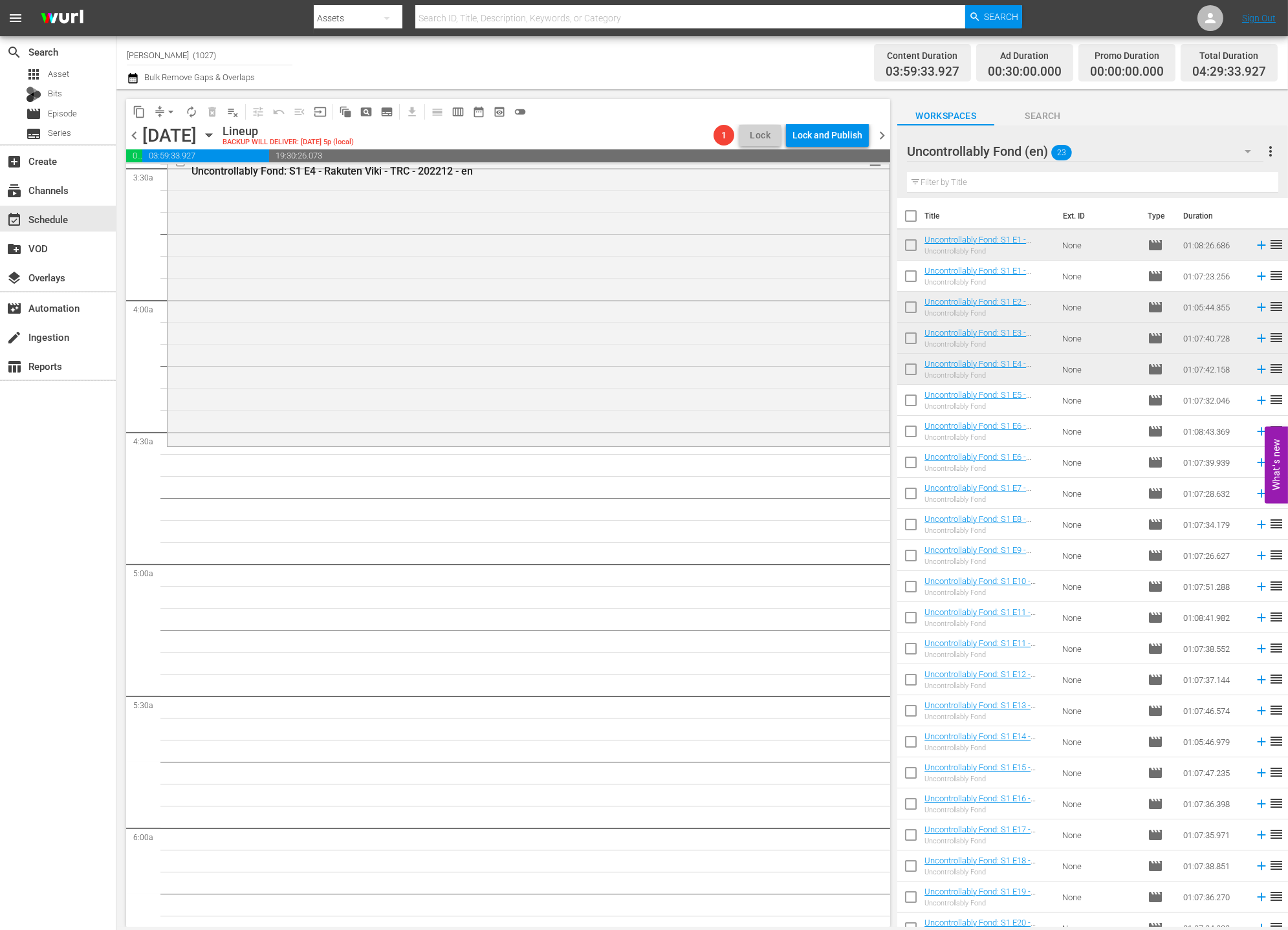
click at [1108, 133] on div "Uncontrollably Fond (en) 23" at bounding box center [1084, 151] width 357 height 36
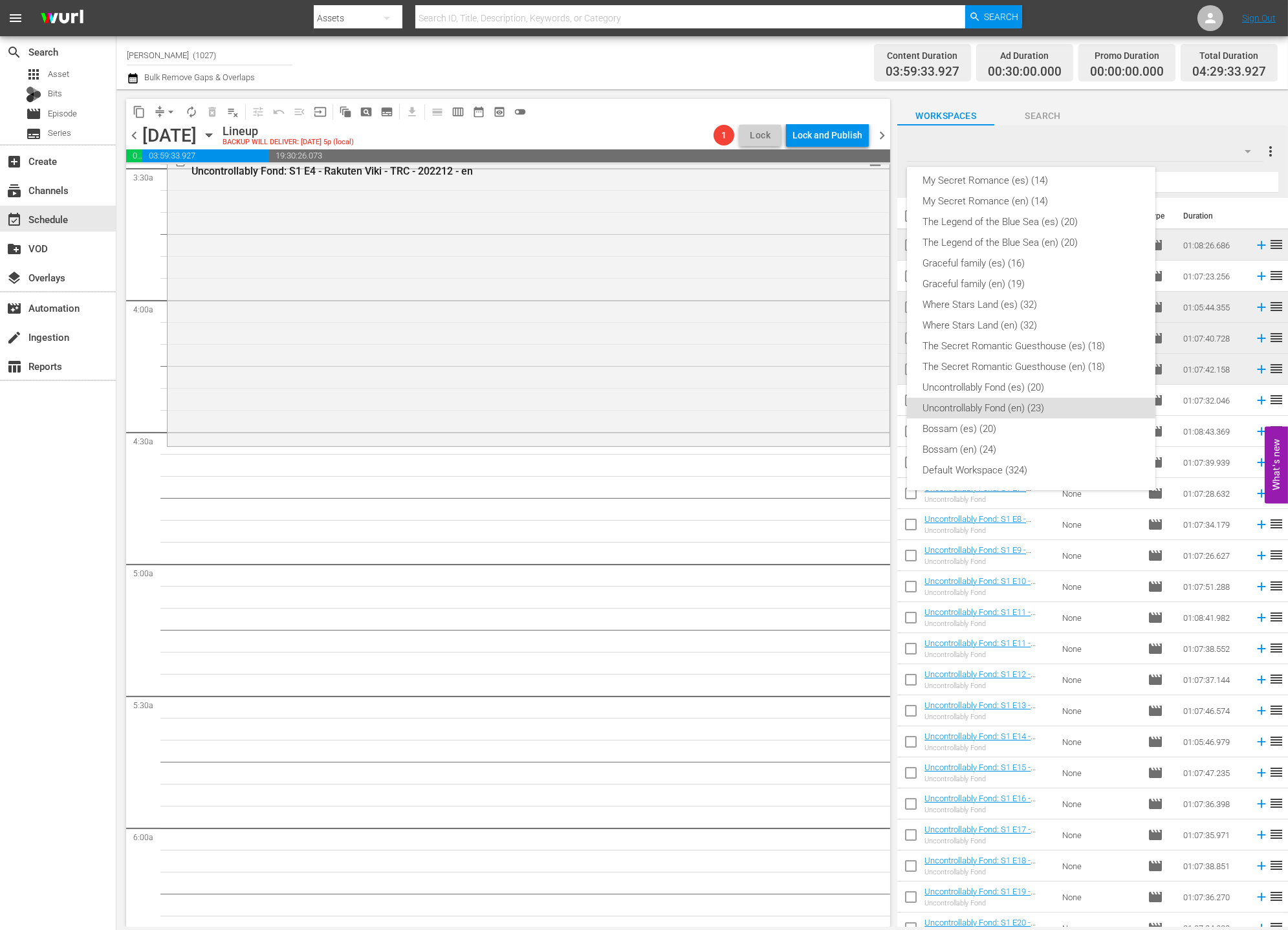
scroll to position [0, 0]
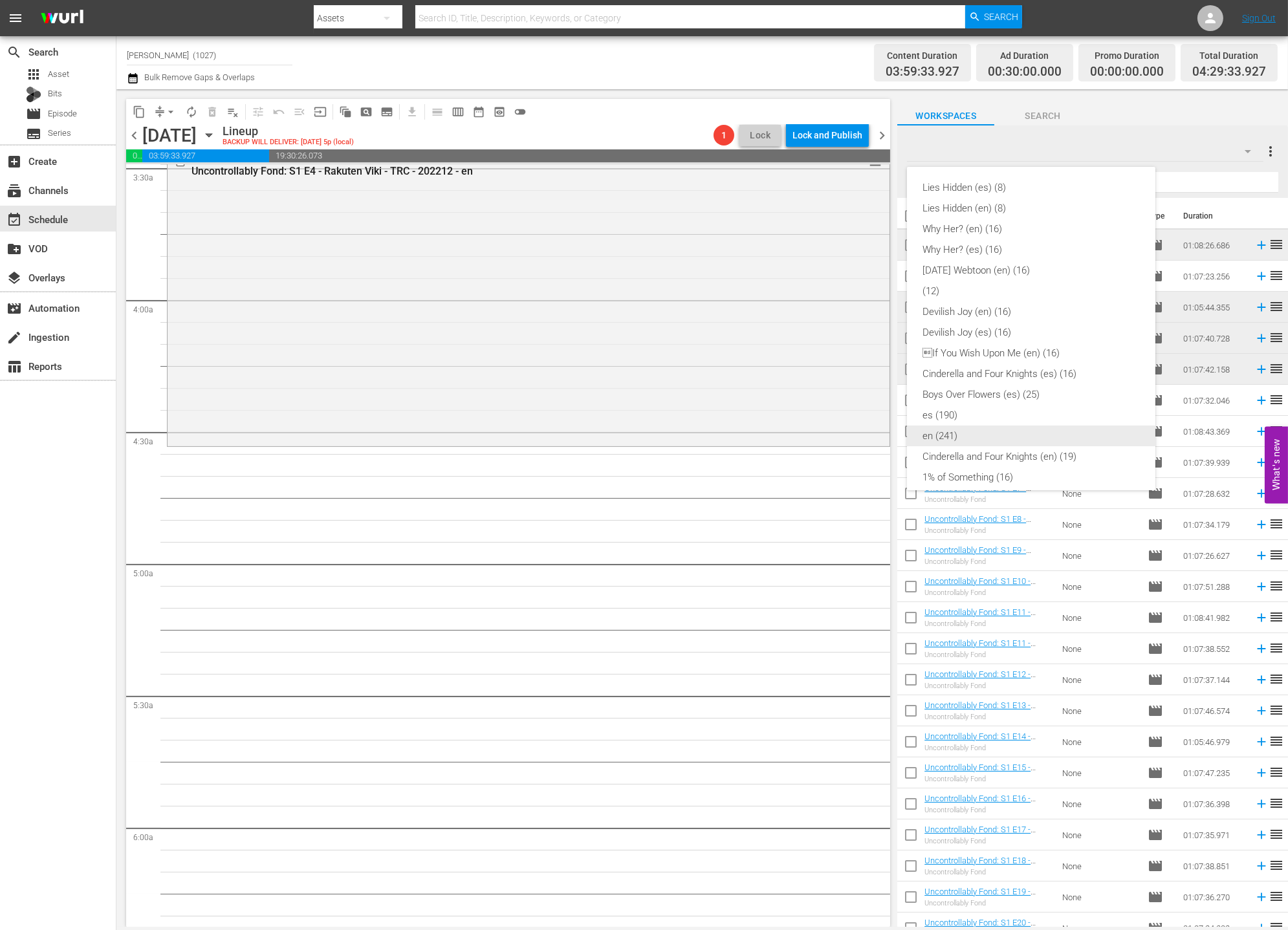
click at [956, 437] on div "en (241)" at bounding box center [1031, 436] width 217 height 21
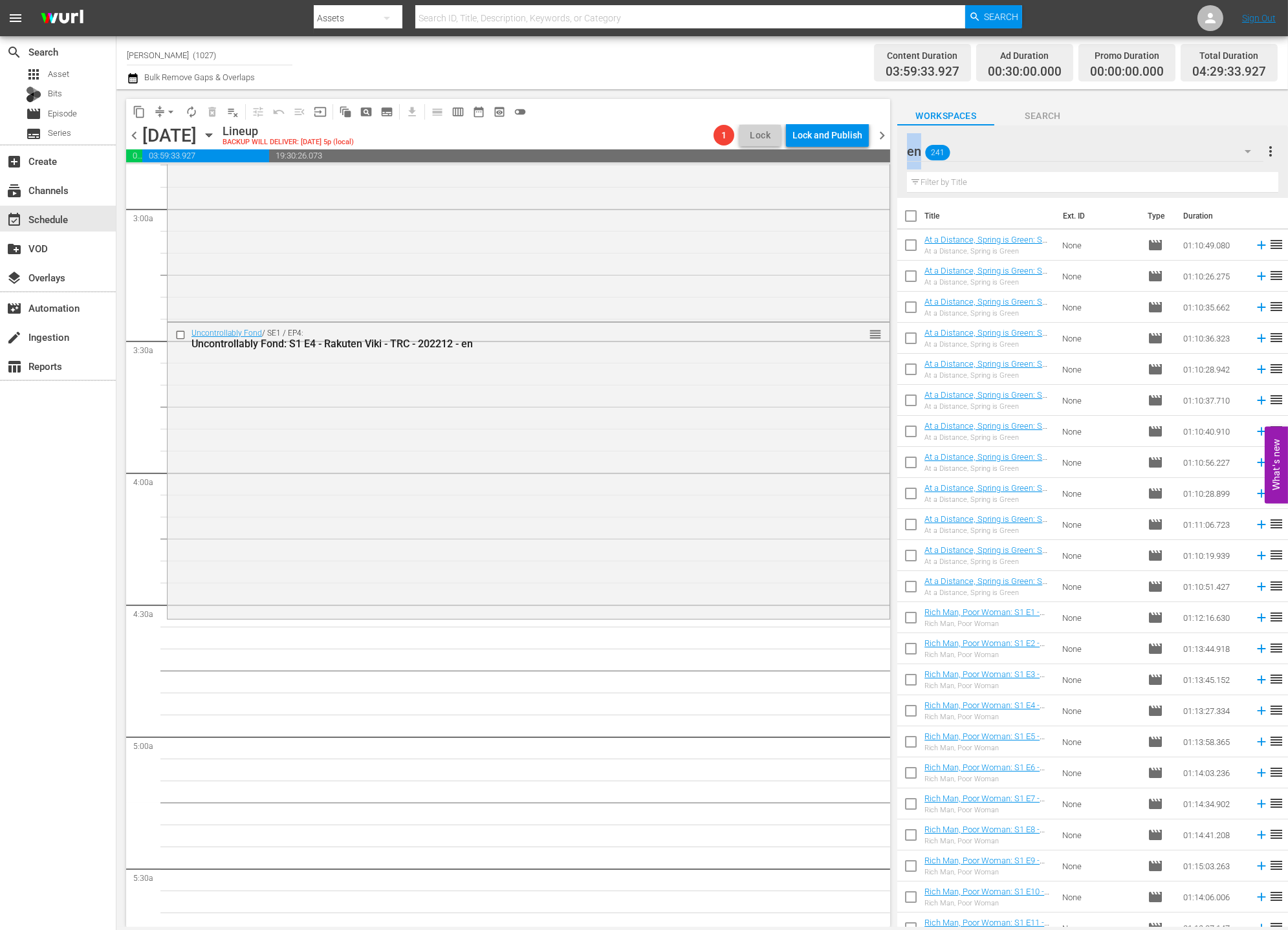
scroll to position [1142, 0]
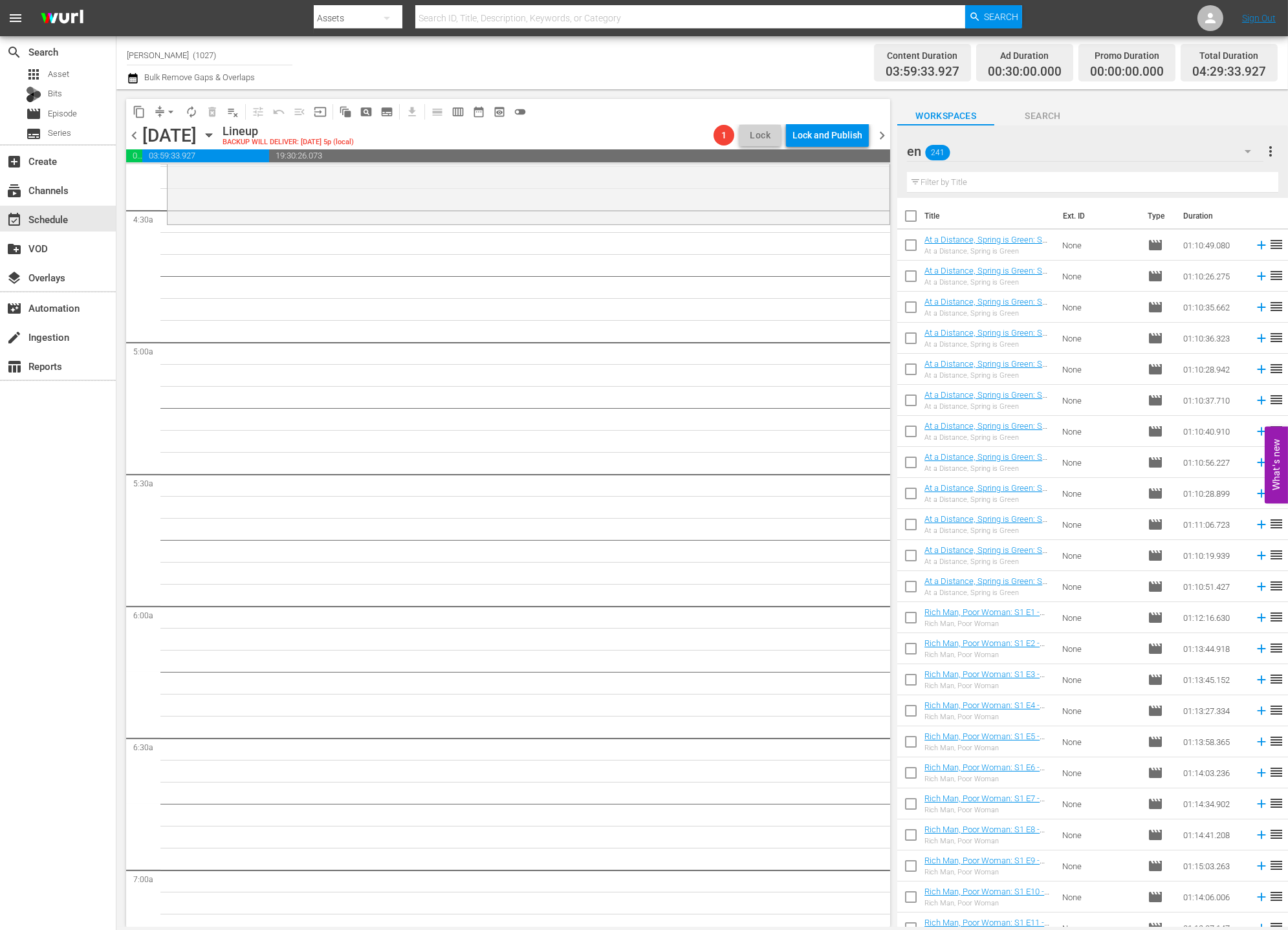
click at [999, 181] on input "text" at bounding box center [1092, 183] width 371 height 21
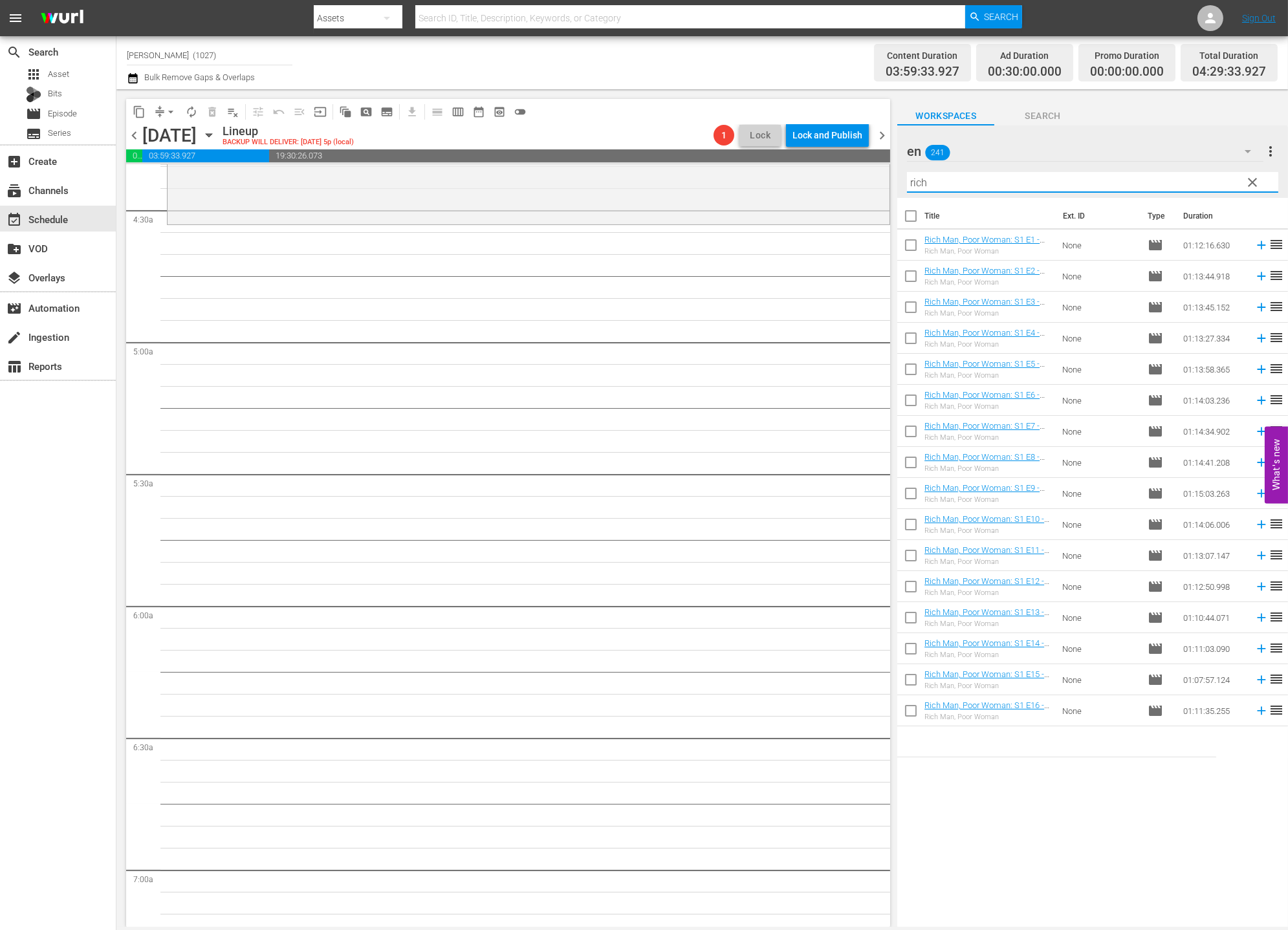
type input "rich"
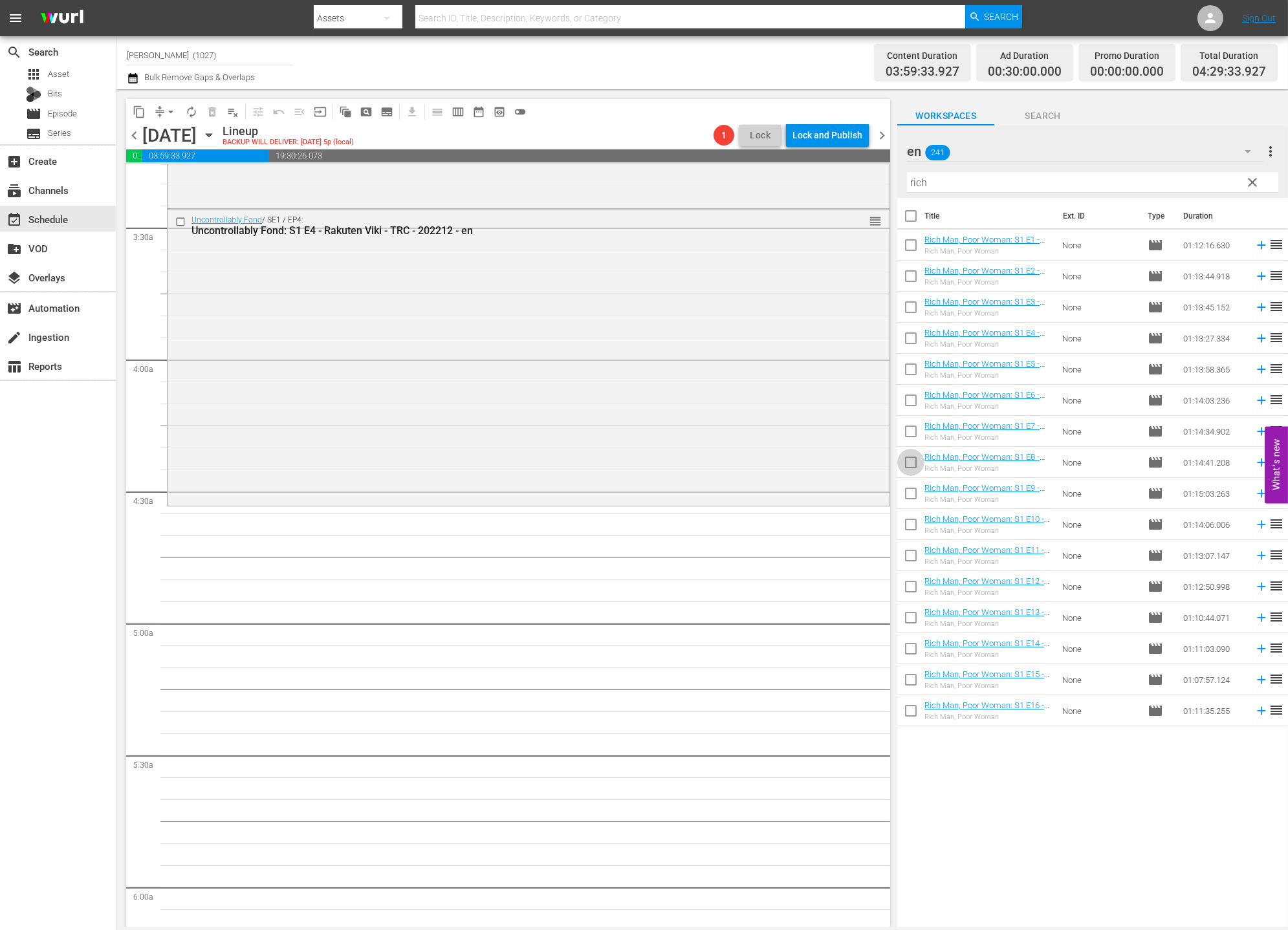
click at [910, 466] on input "checkbox" at bounding box center [910, 465] width 27 height 27
checkbox input "true"
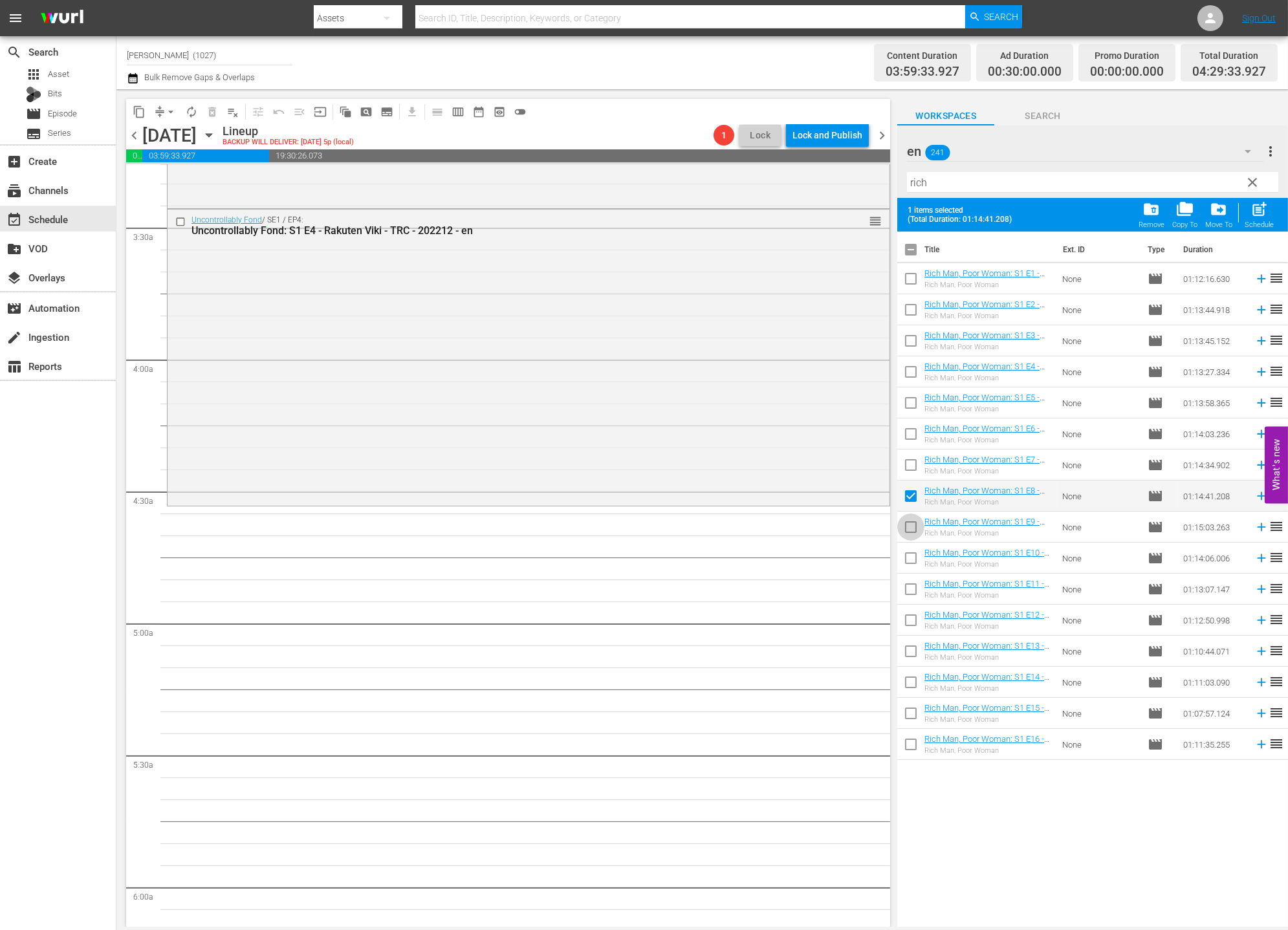
click at [917, 541] on input "checkbox" at bounding box center [910, 530] width 27 height 27
checkbox input "true"
click at [919, 560] on input "checkbox" at bounding box center [910, 561] width 27 height 27
checkbox input "true"
click at [920, 596] on input "checkbox" at bounding box center [910, 592] width 27 height 27
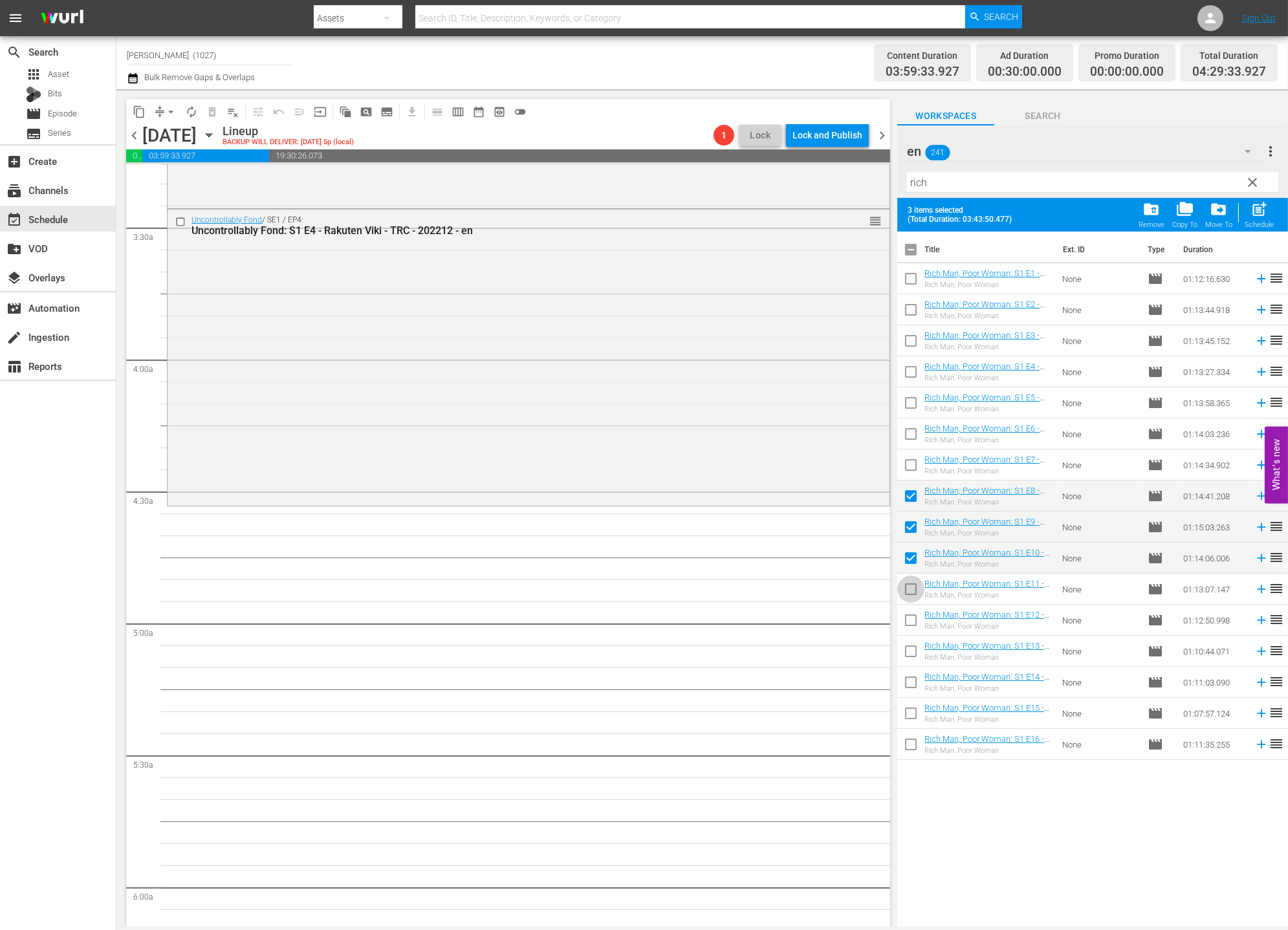
checkbox input "true"
click at [906, 633] on input "checkbox" at bounding box center [910, 623] width 27 height 27
checkbox input "true"
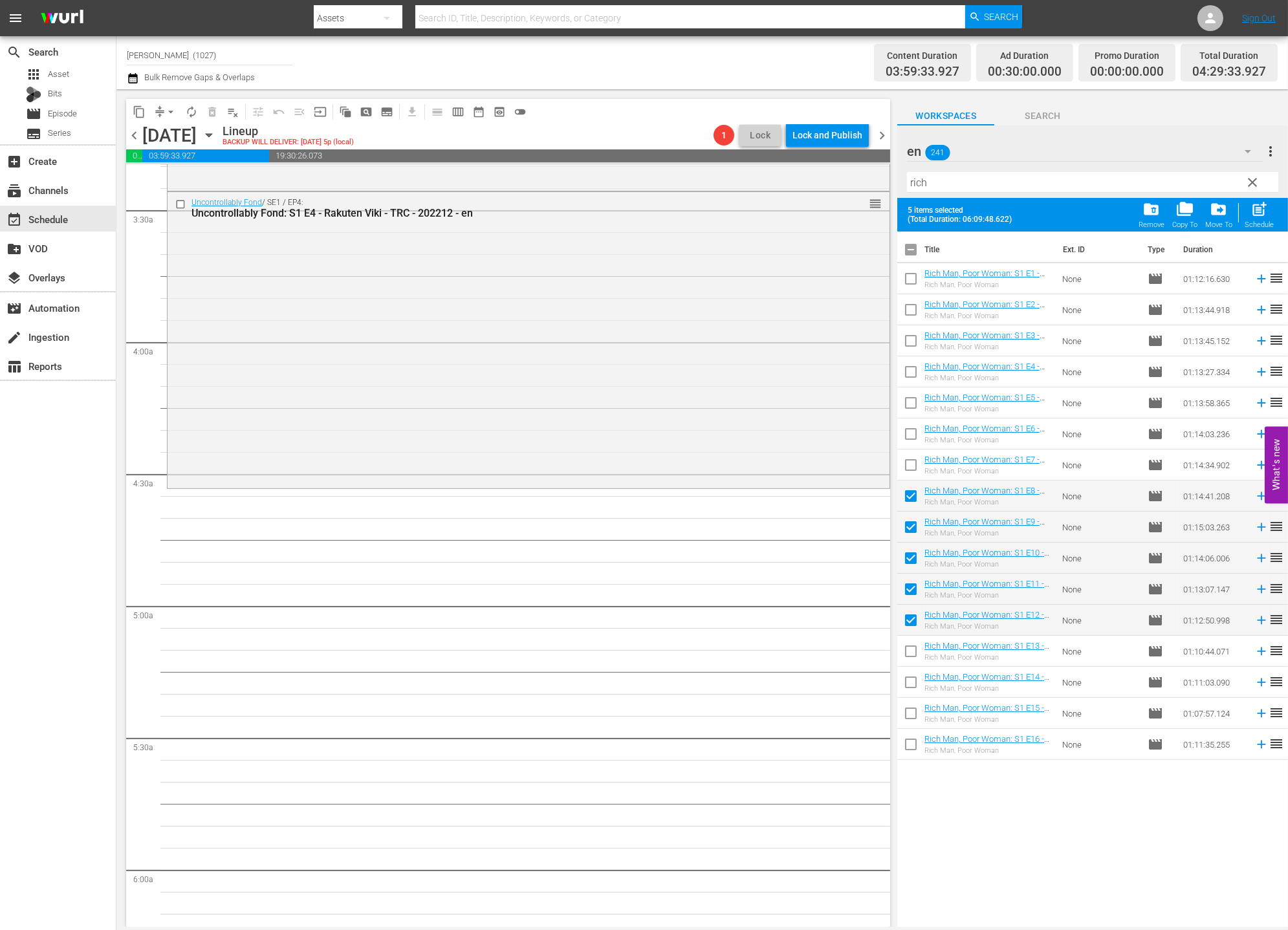
click at [907, 650] on input "checkbox" at bounding box center [910, 654] width 27 height 27
checkbox input "true"
click at [1158, 217] on div "post_add Schedule" at bounding box center [1259, 215] width 29 height 29
checkbox input "false"
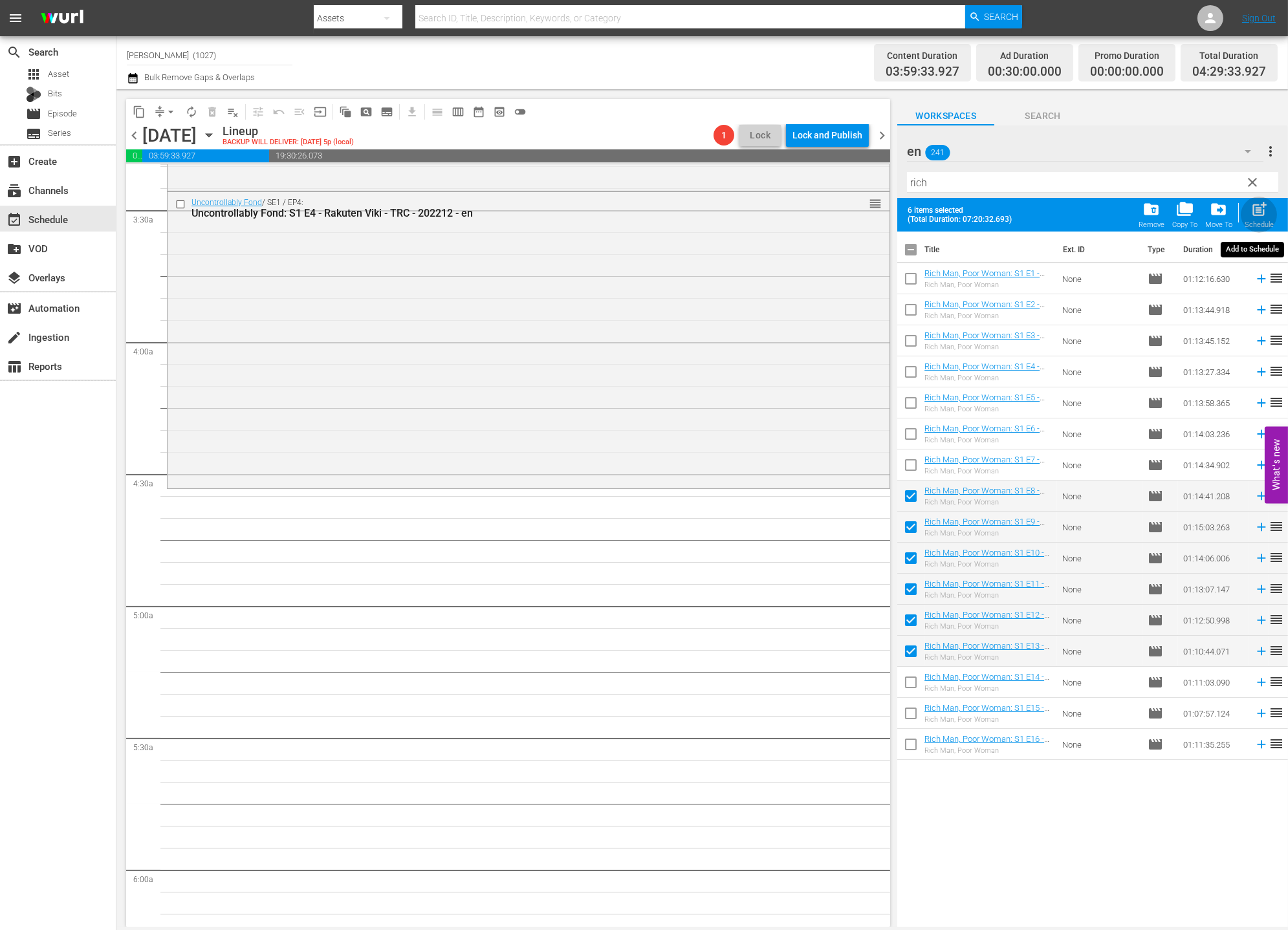
checkbox input "false"
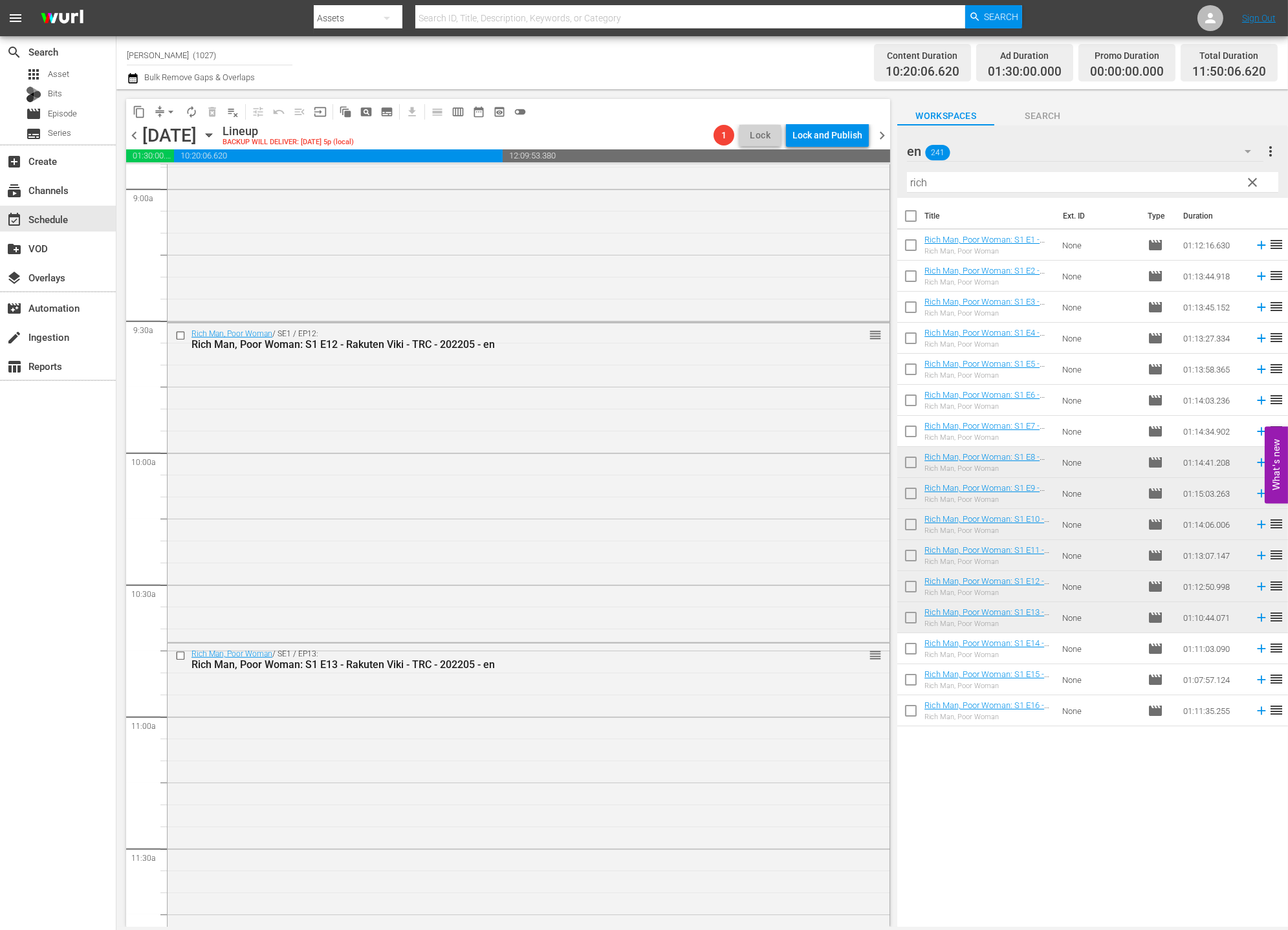
scroll to position [2926, 0]
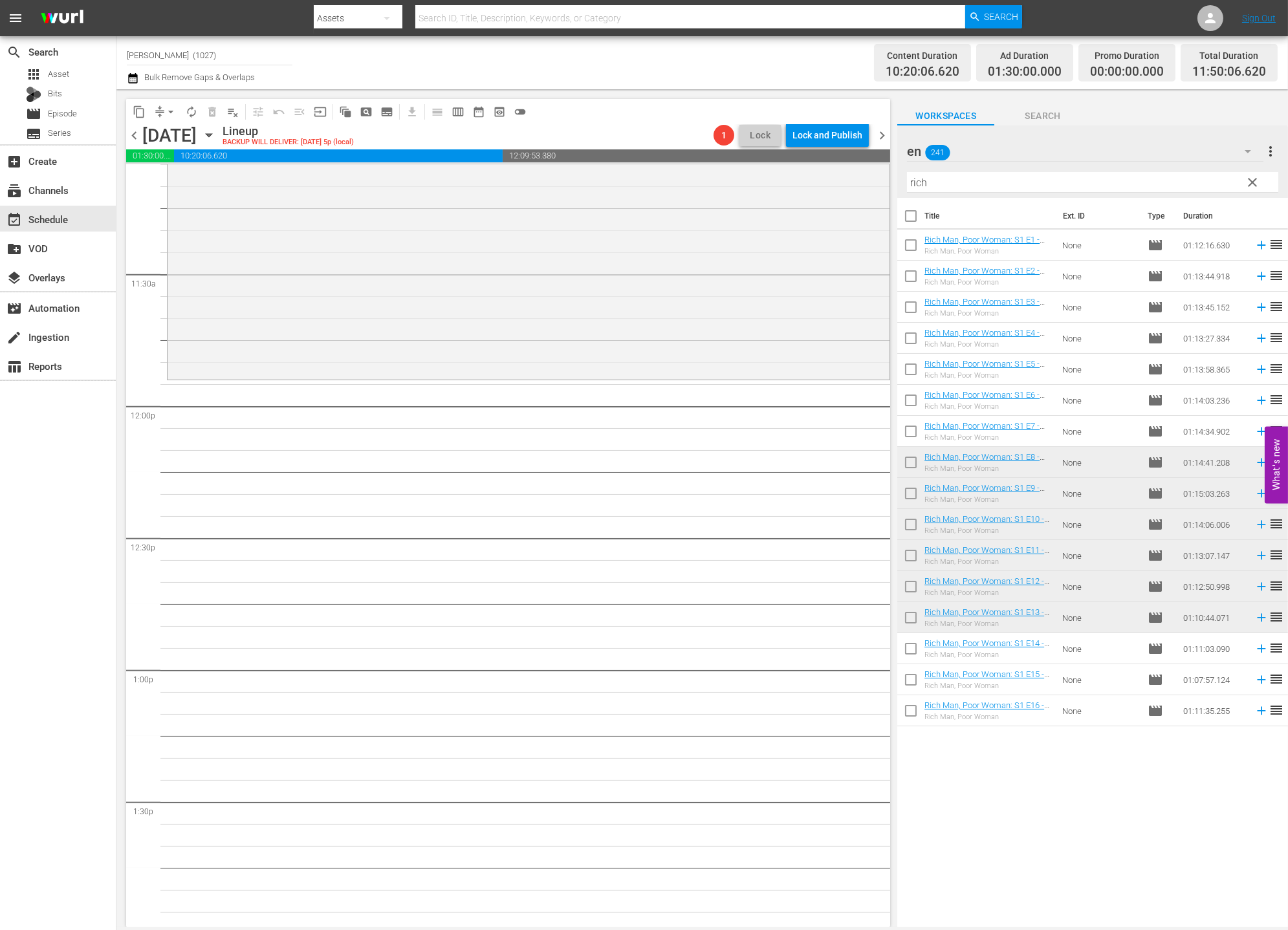
click at [1103, 155] on div "en 241" at bounding box center [1084, 151] width 357 height 36
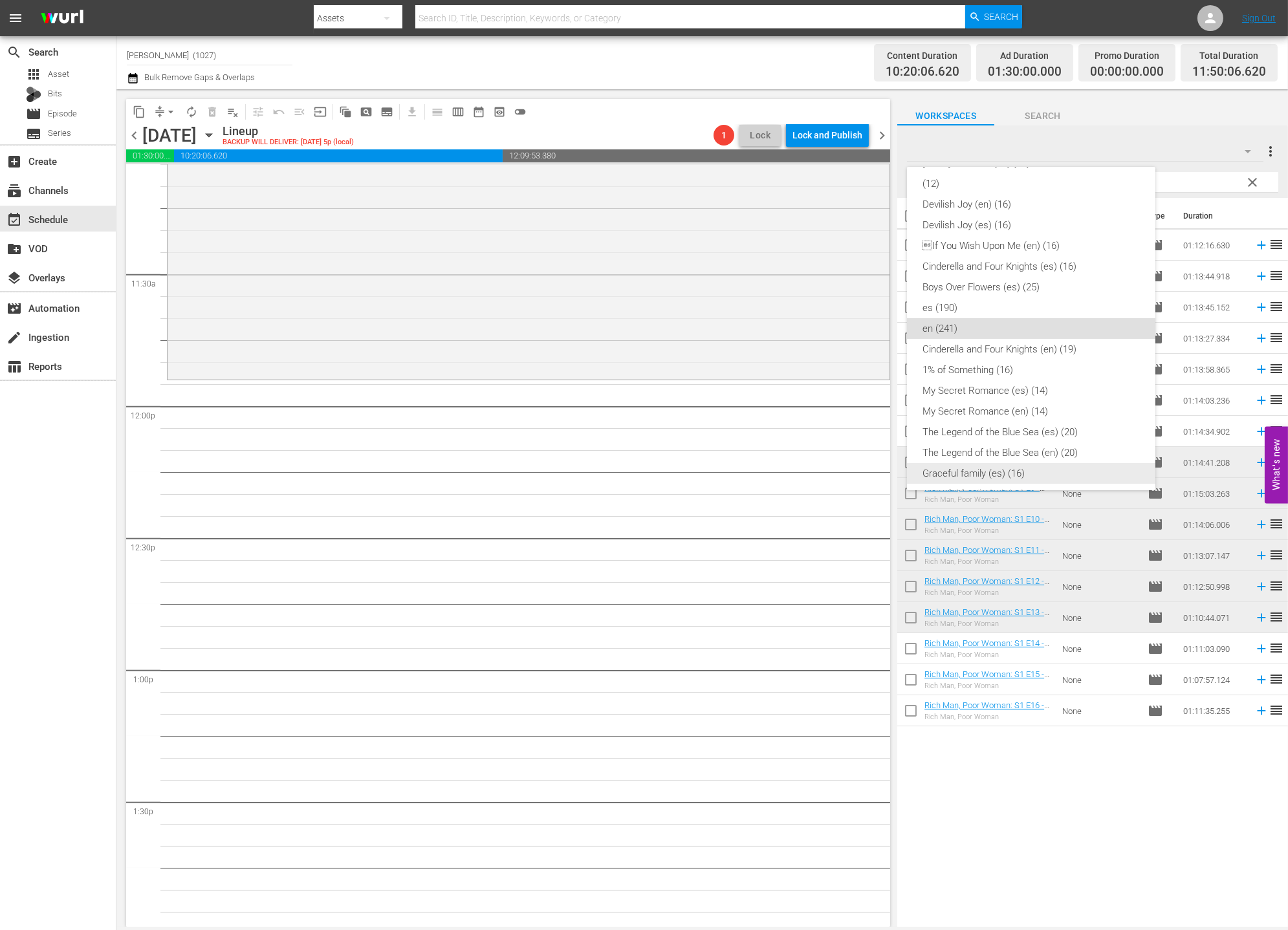
scroll to position [132, 0]
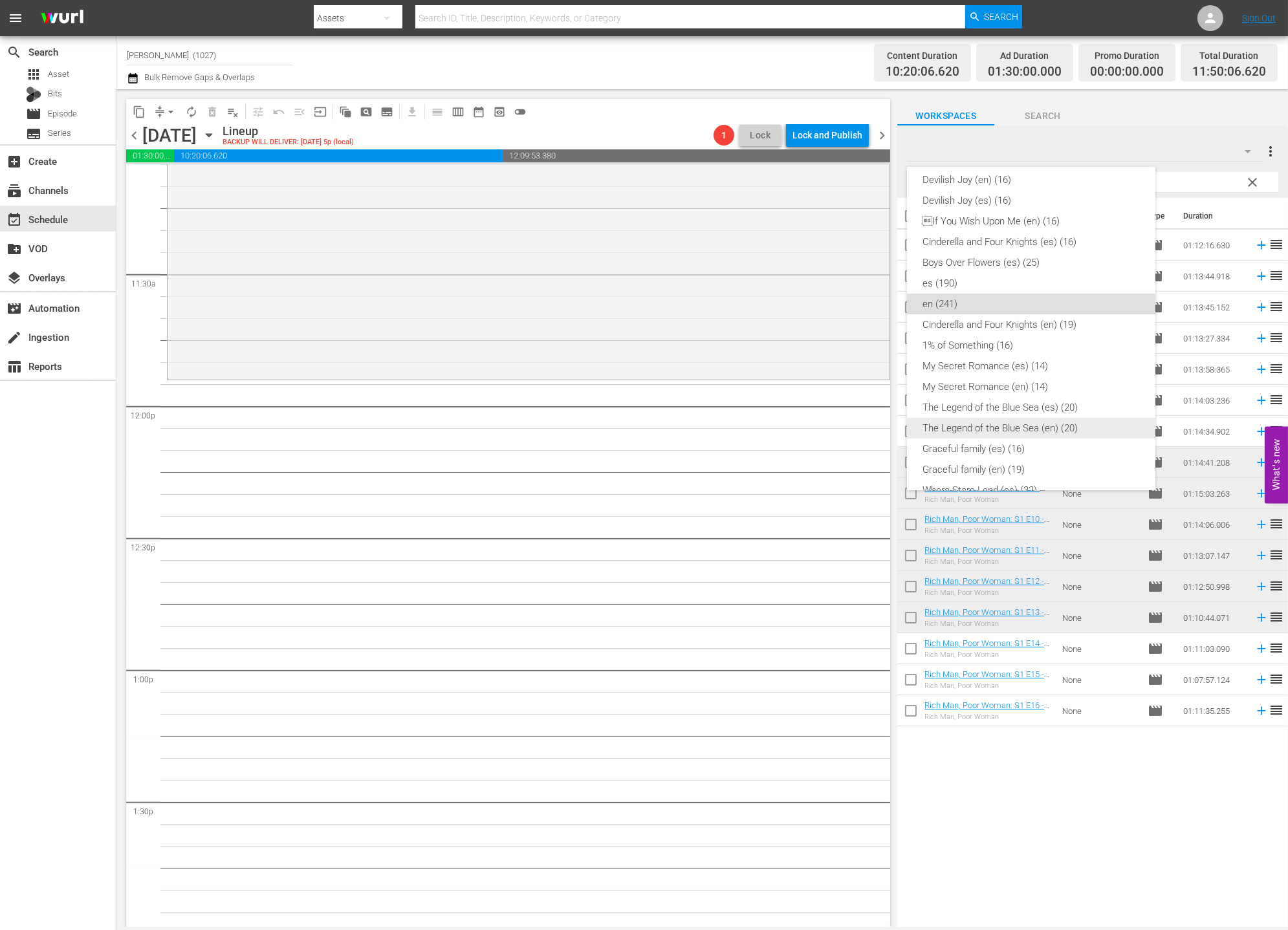
click at [1056, 426] on div "The Legend of the Blue Sea (en) (20)" at bounding box center [1031, 428] width 217 height 21
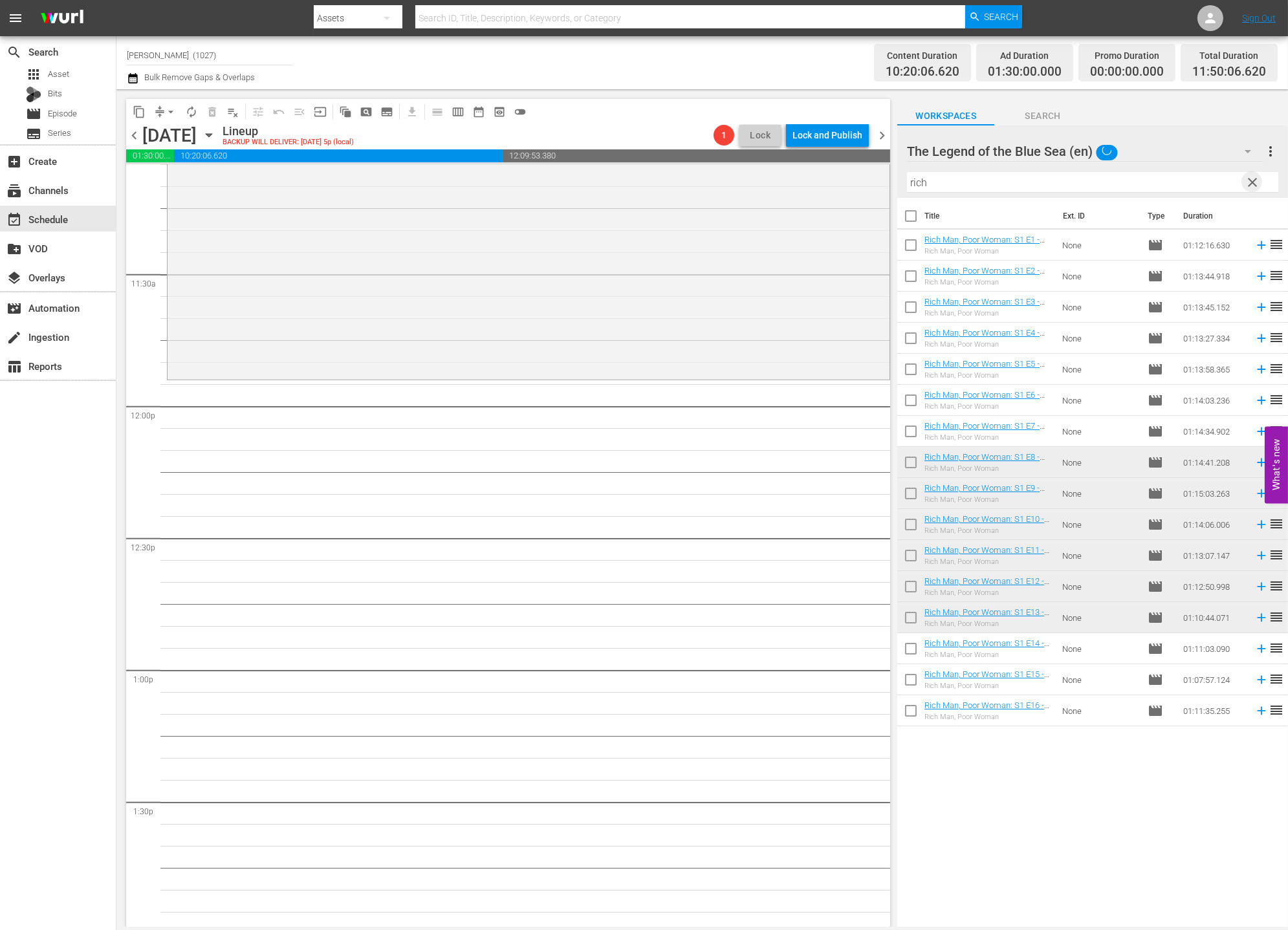
click at [1158, 184] on span "clear" at bounding box center [1252, 182] width 15 height 15
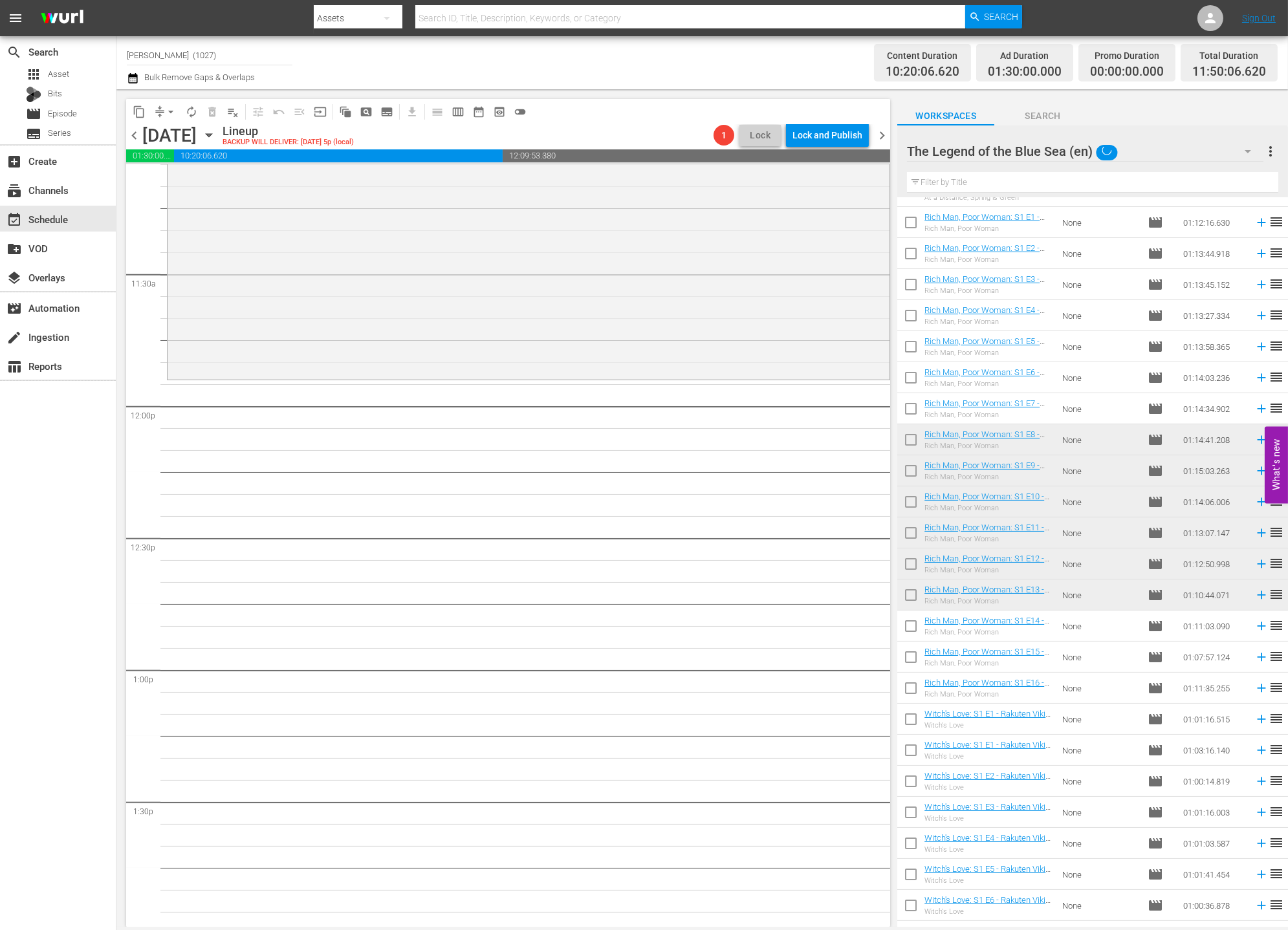
scroll to position [0, 0]
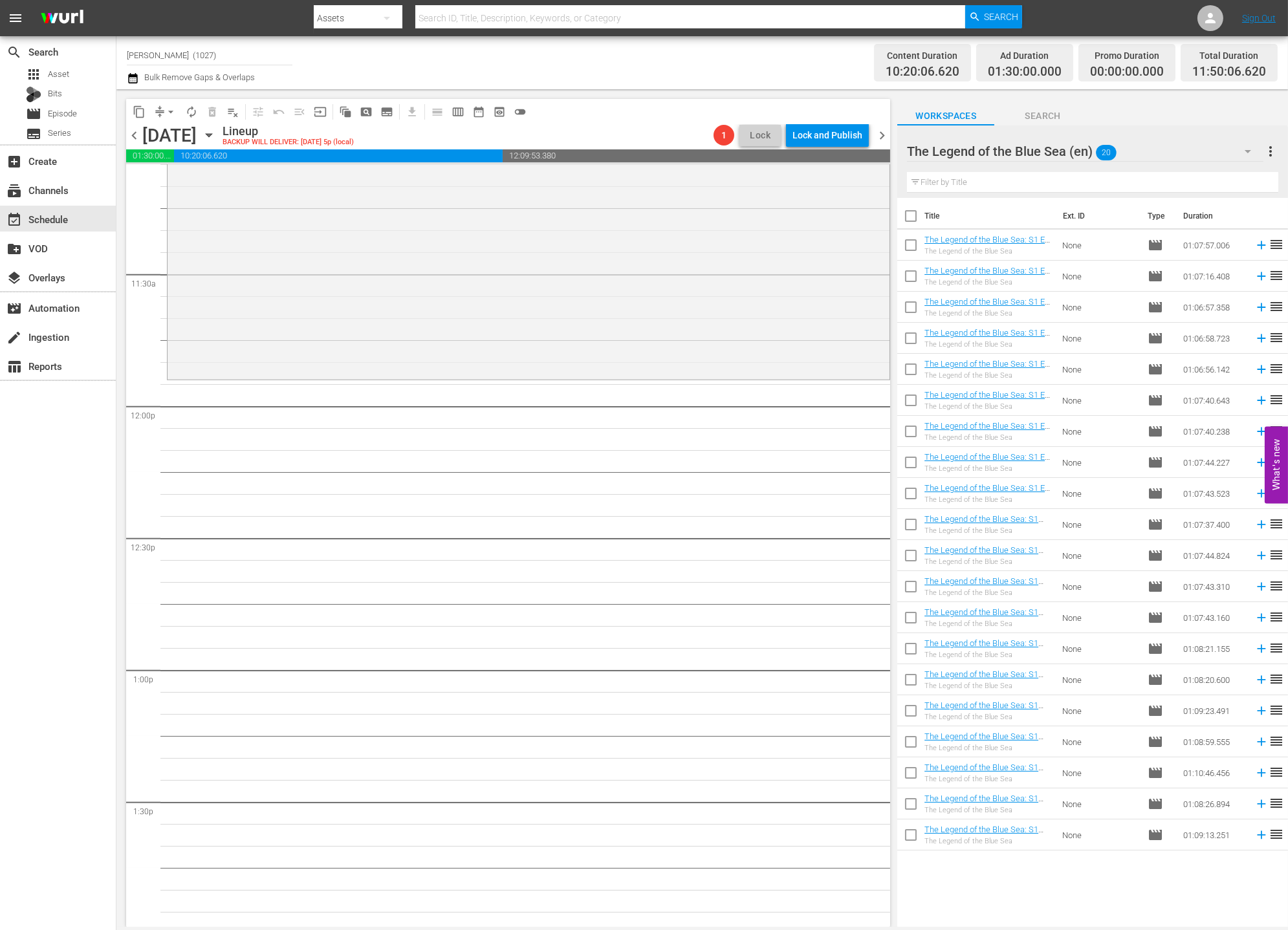
click at [907, 437] on input "checkbox" at bounding box center [910, 435] width 27 height 27
checkbox input "true"
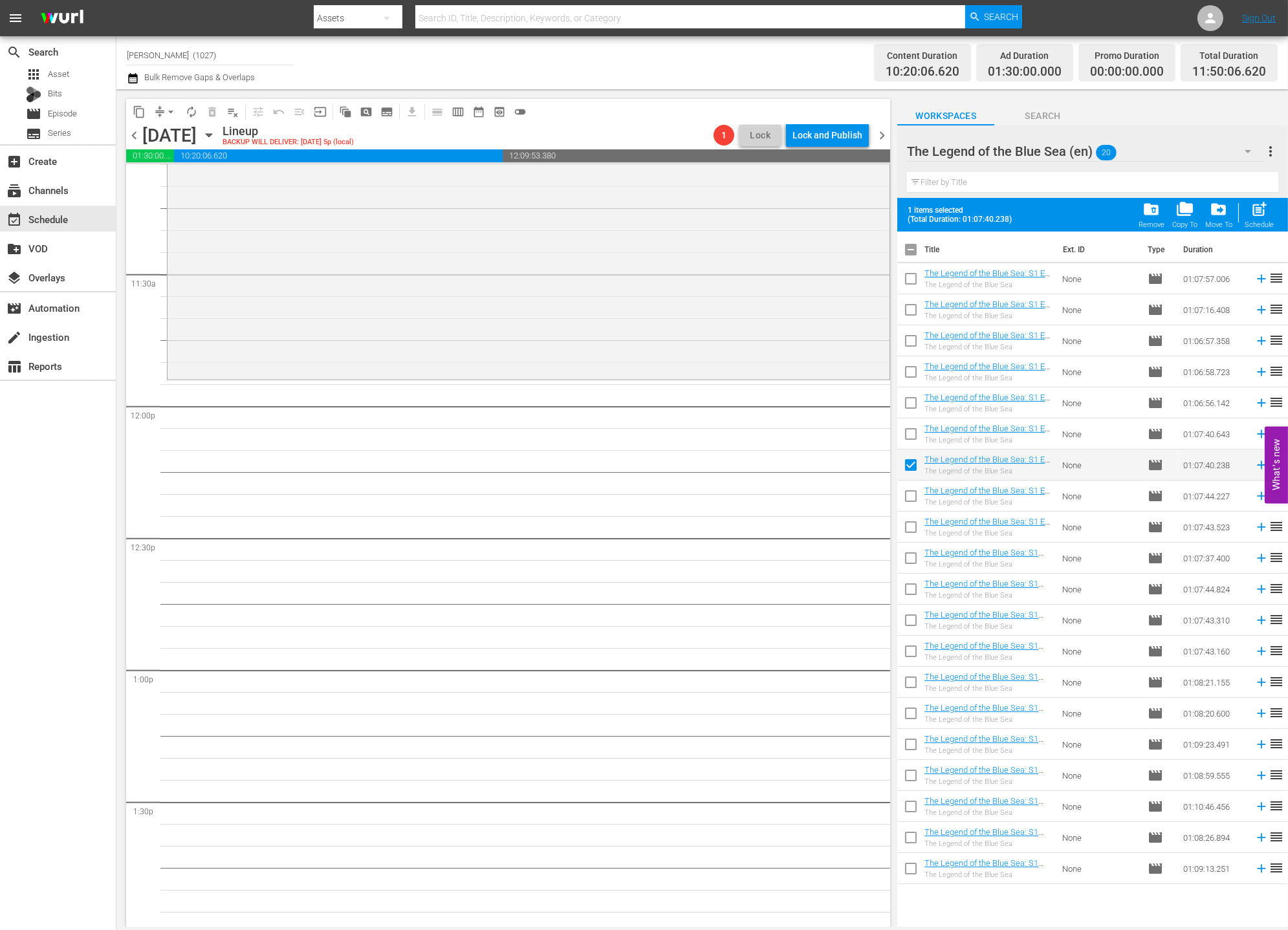
click at [906, 507] on input "checkbox" at bounding box center [910, 499] width 27 height 27
checkbox input "true"
click at [902, 528] on input "checkbox" at bounding box center [910, 530] width 27 height 27
checkbox input "true"
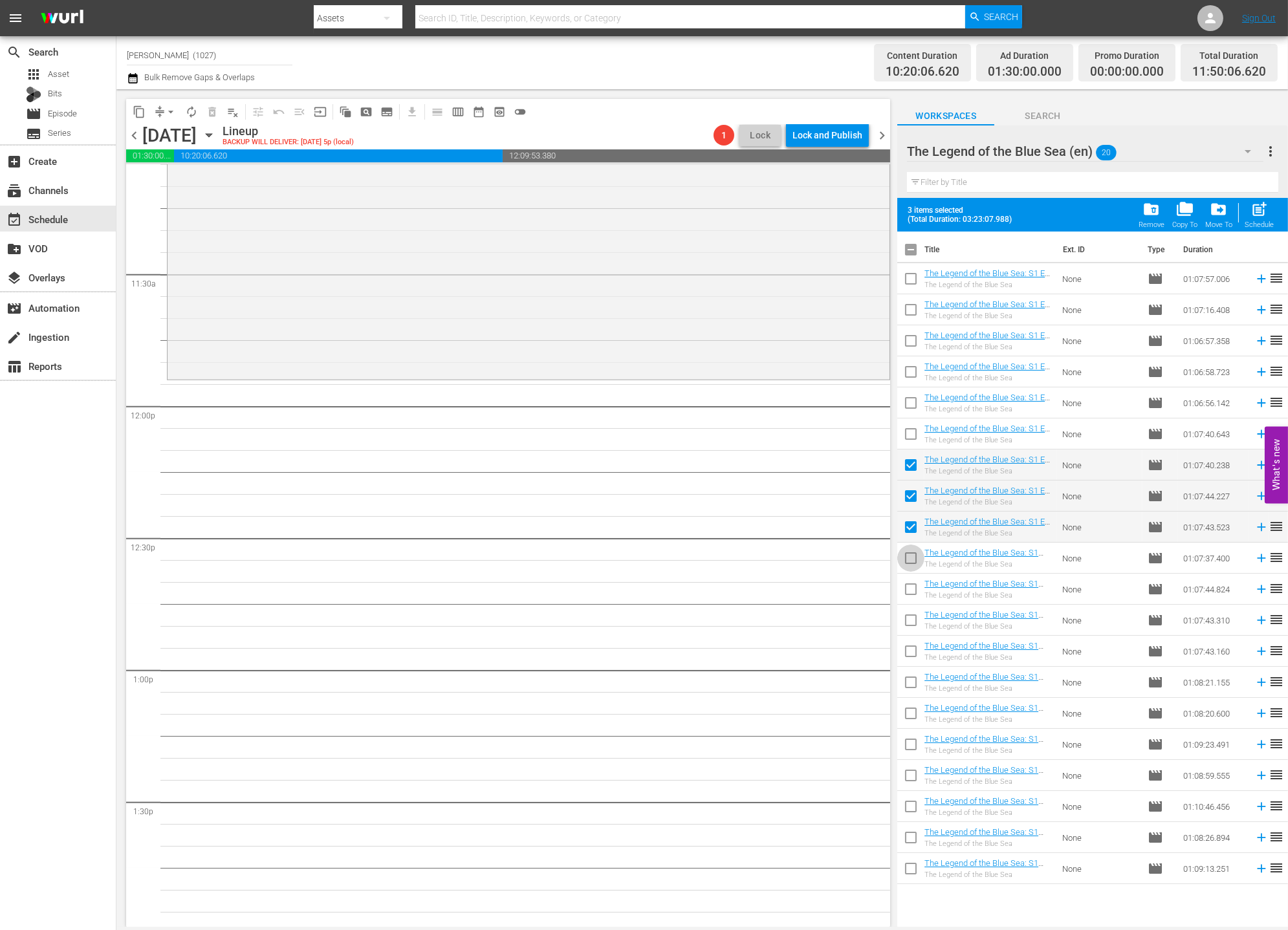
click at [906, 562] on input "checkbox" at bounding box center [910, 561] width 27 height 27
checkbox input "true"
click at [909, 592] on input "checkbox" at bounding box center [910, 592] width 27 height 27
checkbox input "true"
click at [902, 615] on input "checkbox" at bounding box center [910, 623] width 27 height 27
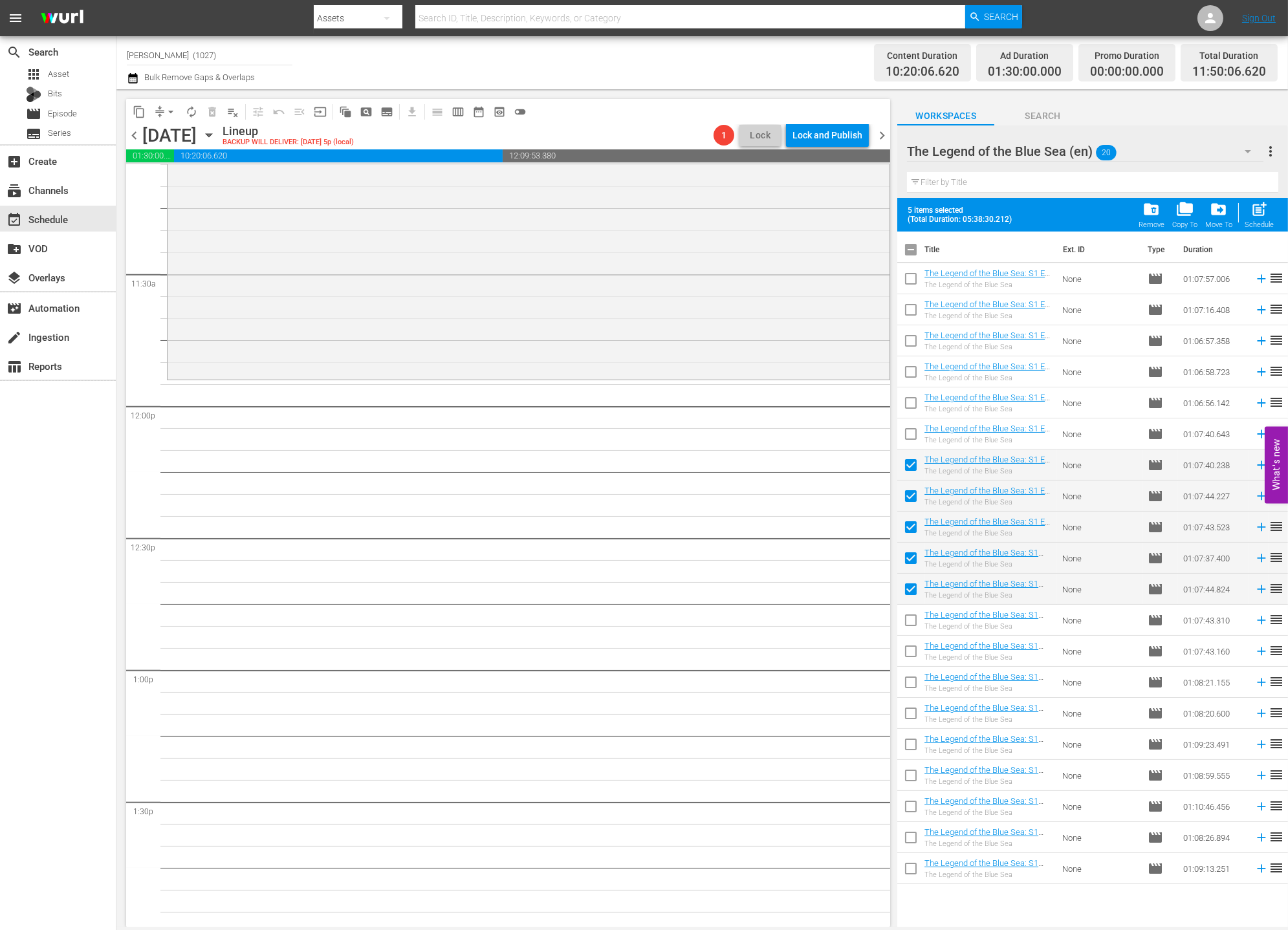
checkbox input "true"
click at [913, 658] on input "checkbox" at bounding box center [910, 654] width 27 height 27
checkbox input "true"
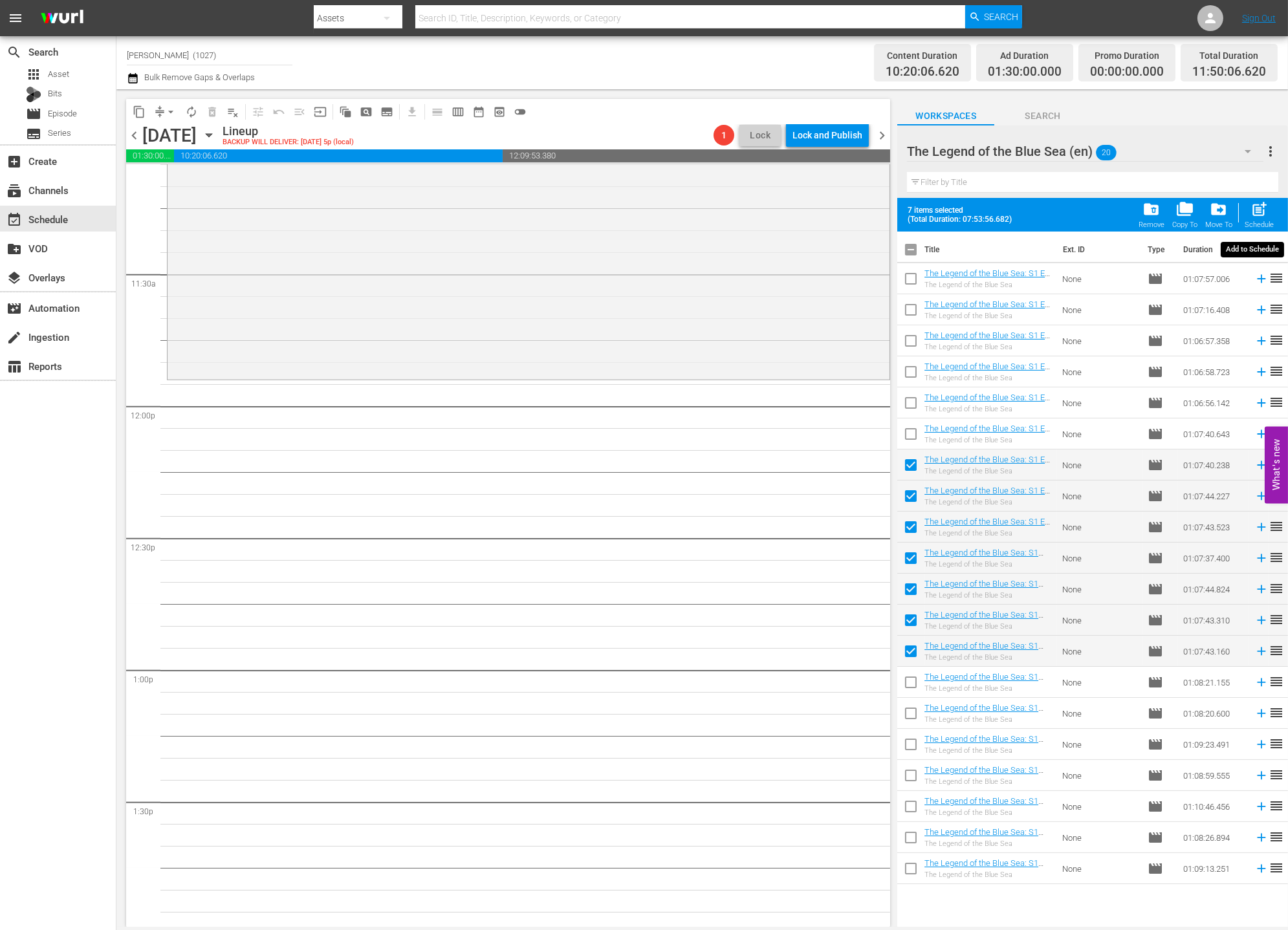
click at [1158, 226] on div "Schedule" at bounding box center [1259, 224] width 29 height 8
checkbox input "false"
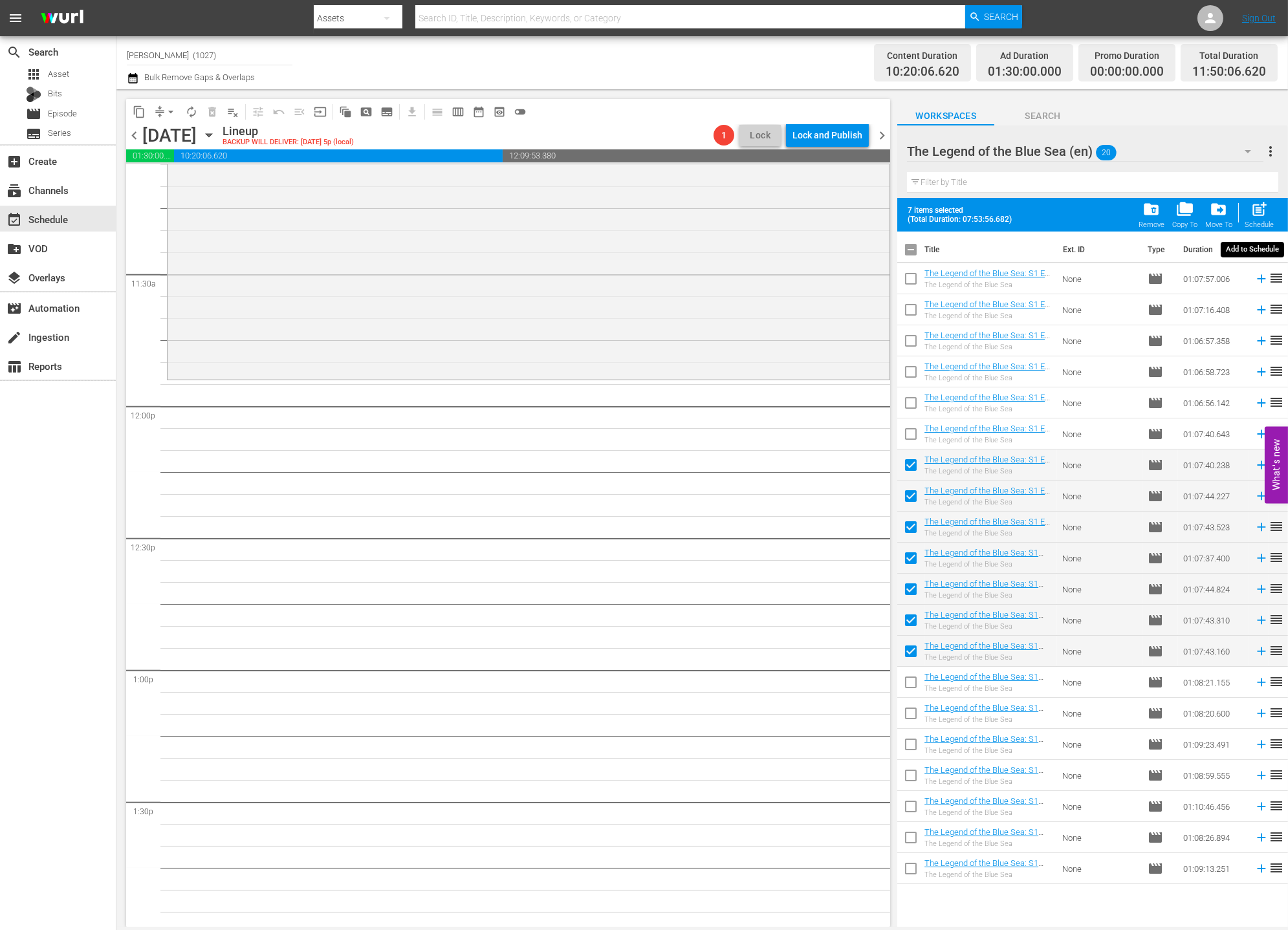
checkbox input "false"
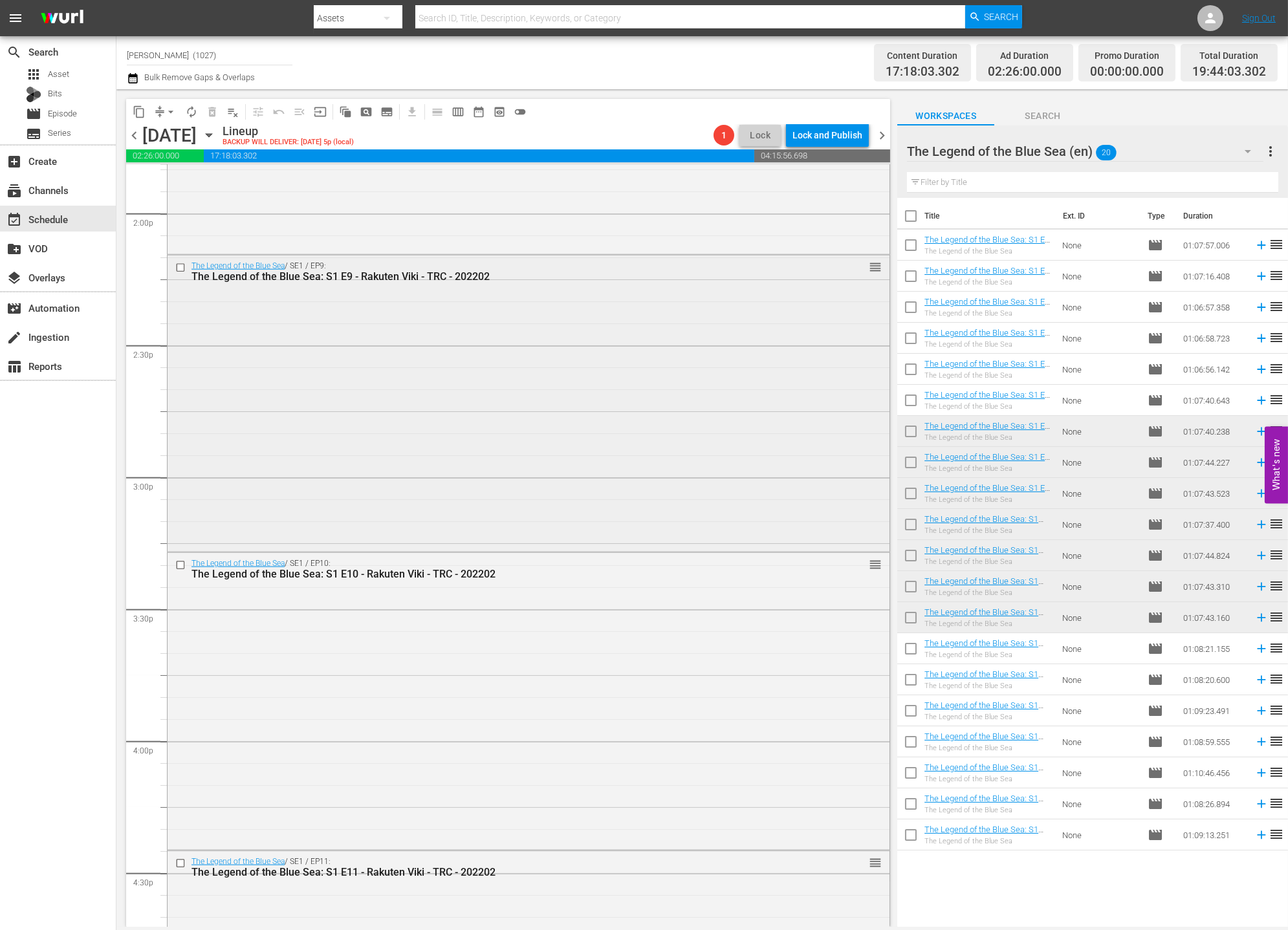
scroll to position [3628, 0]
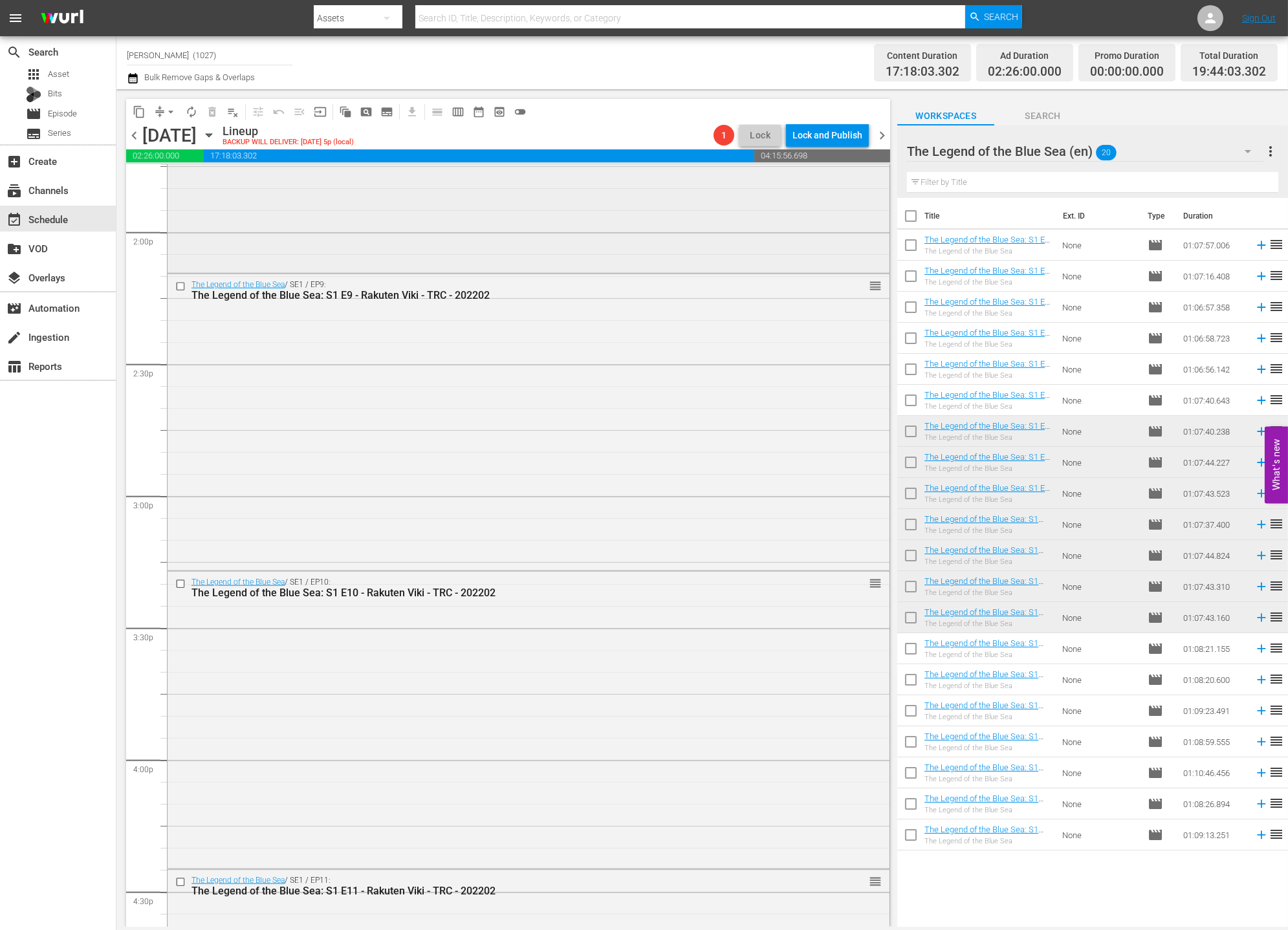
click at [440, 197] on div "The Legend of the Blue Sea / SE1 / EP8: The Legend of the Blue Sea: S1 E8 - Rak…" at bounding box center [528, 123] width 722 height 294
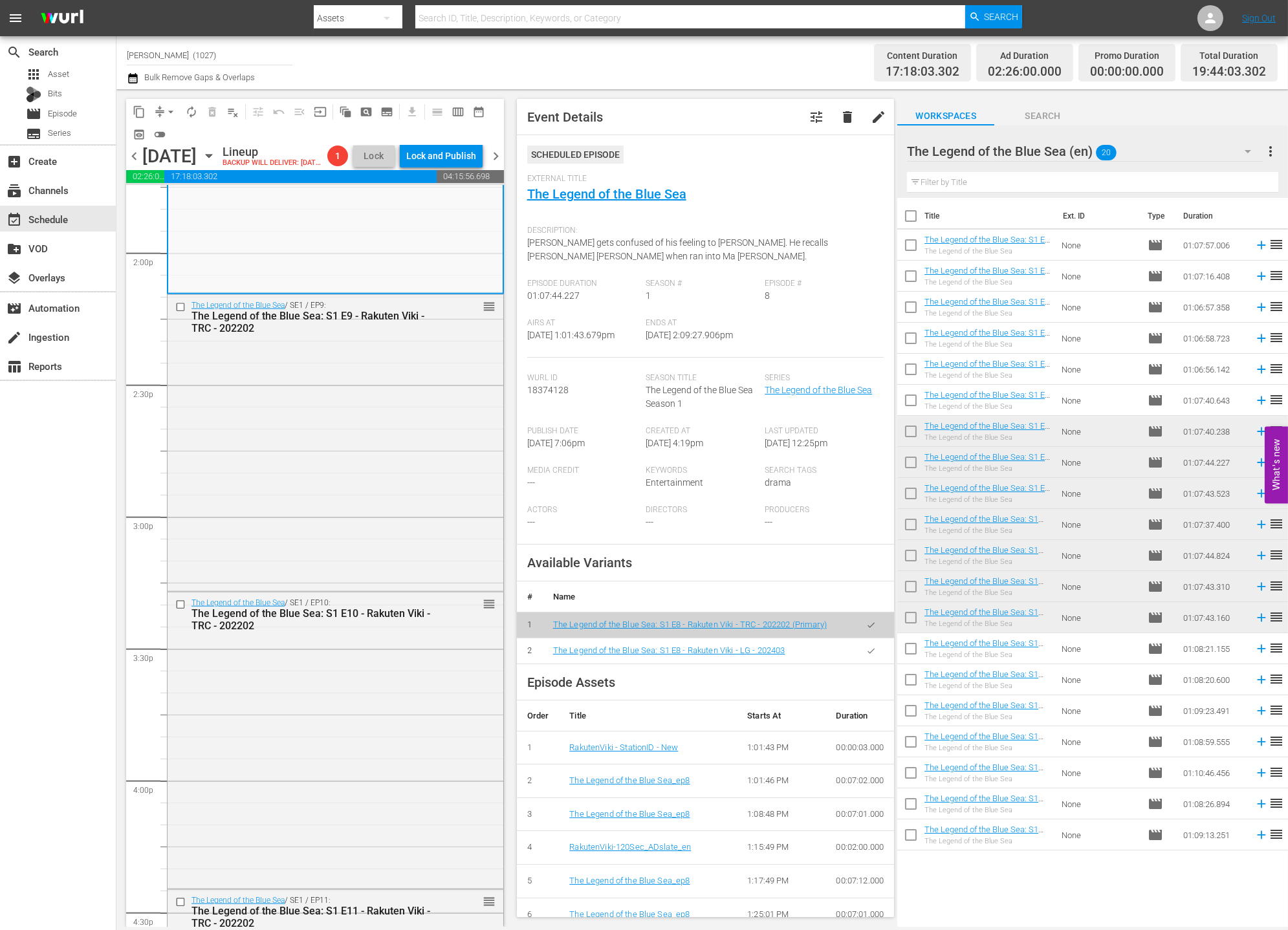
click at [866, 649] on icon "button" at bounding box center [870, 651] width 10 height 10
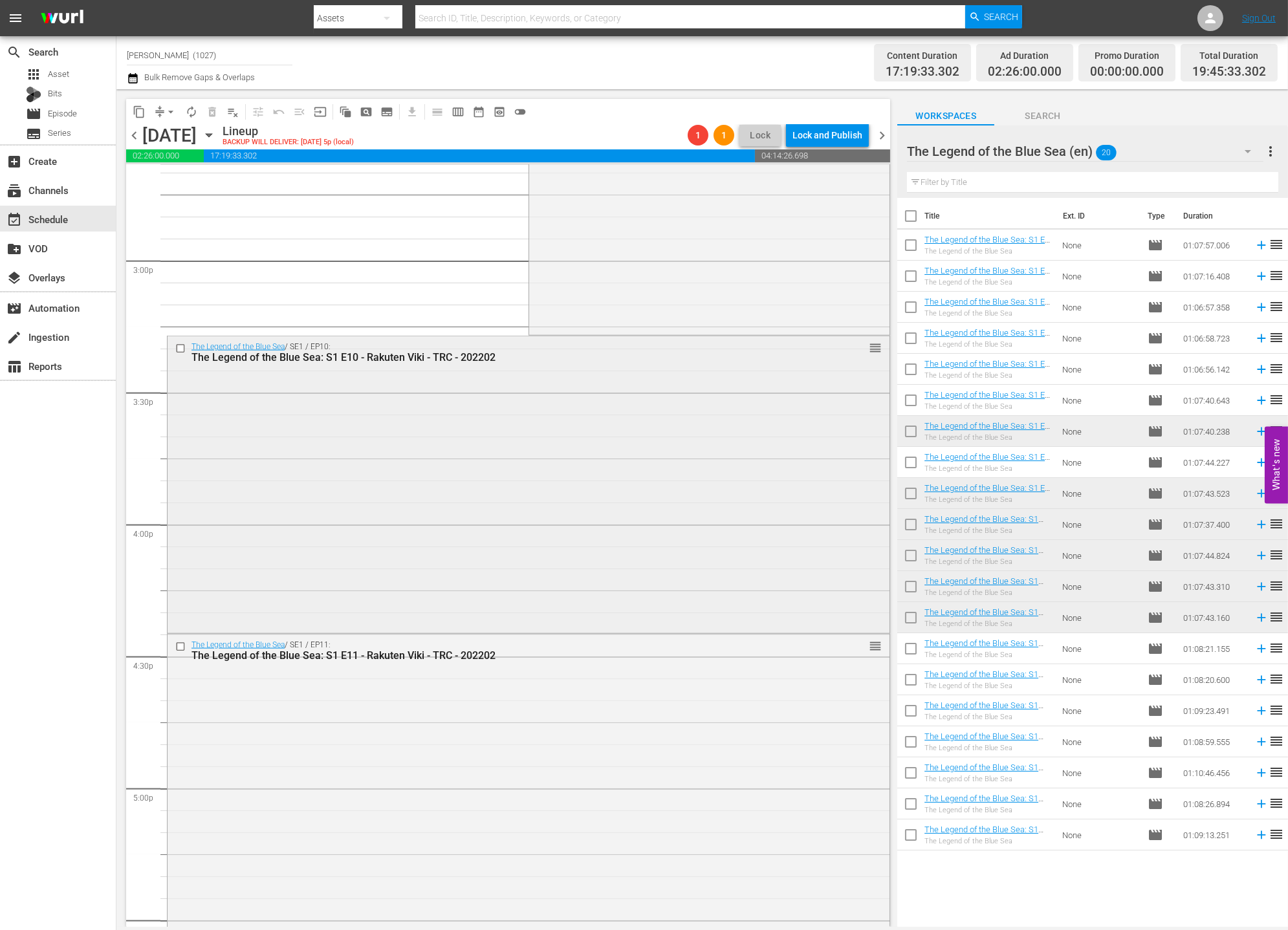
scroll to position [3613, 0]
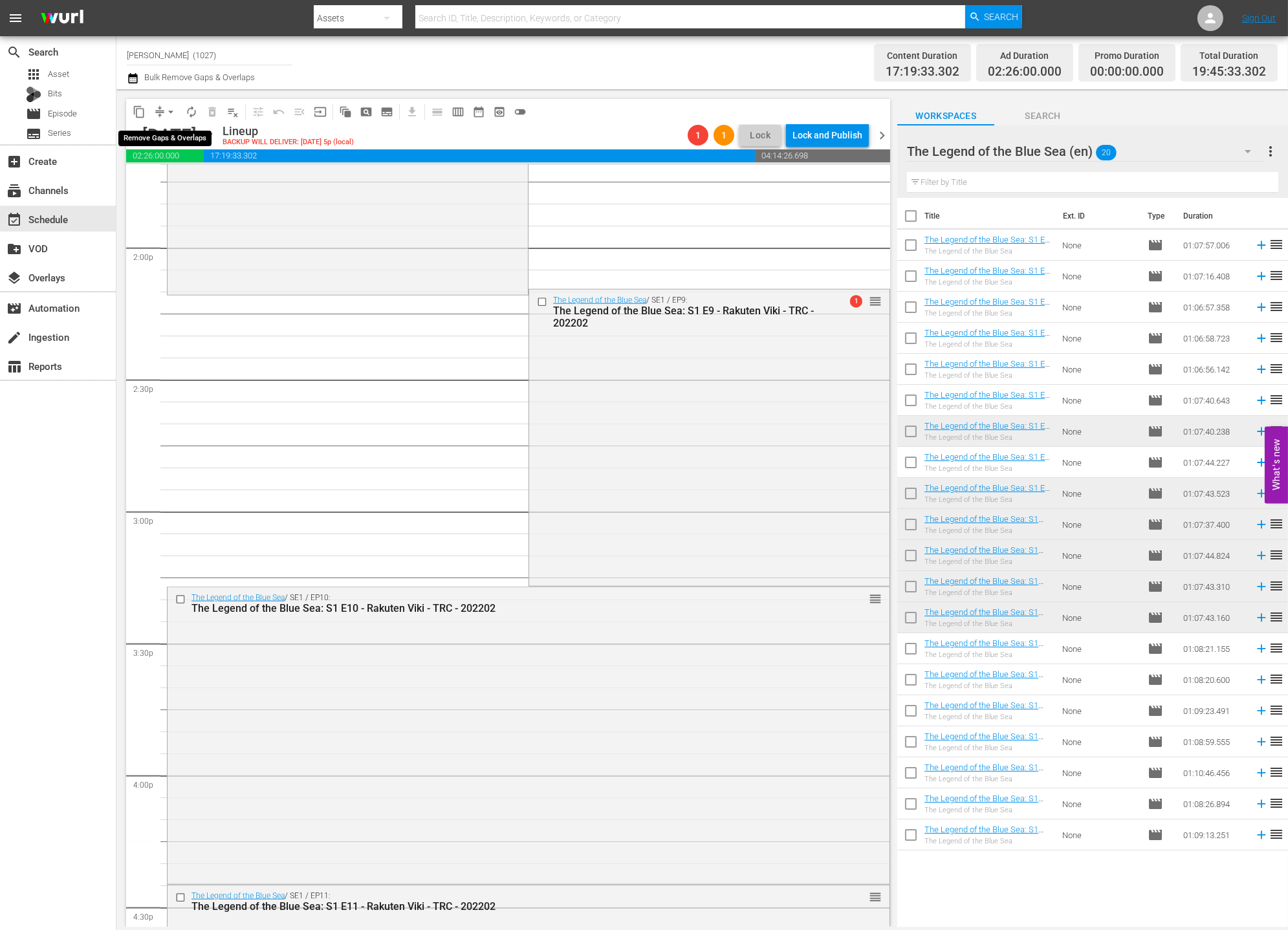
click at [165, 116] on span "arrow_drop_down" at bounding box center [171, 112] width 13 height 13
click at [195, 184] on li "Align to End of Previous Day" at bounding box center [171, 180] width 135 height 22
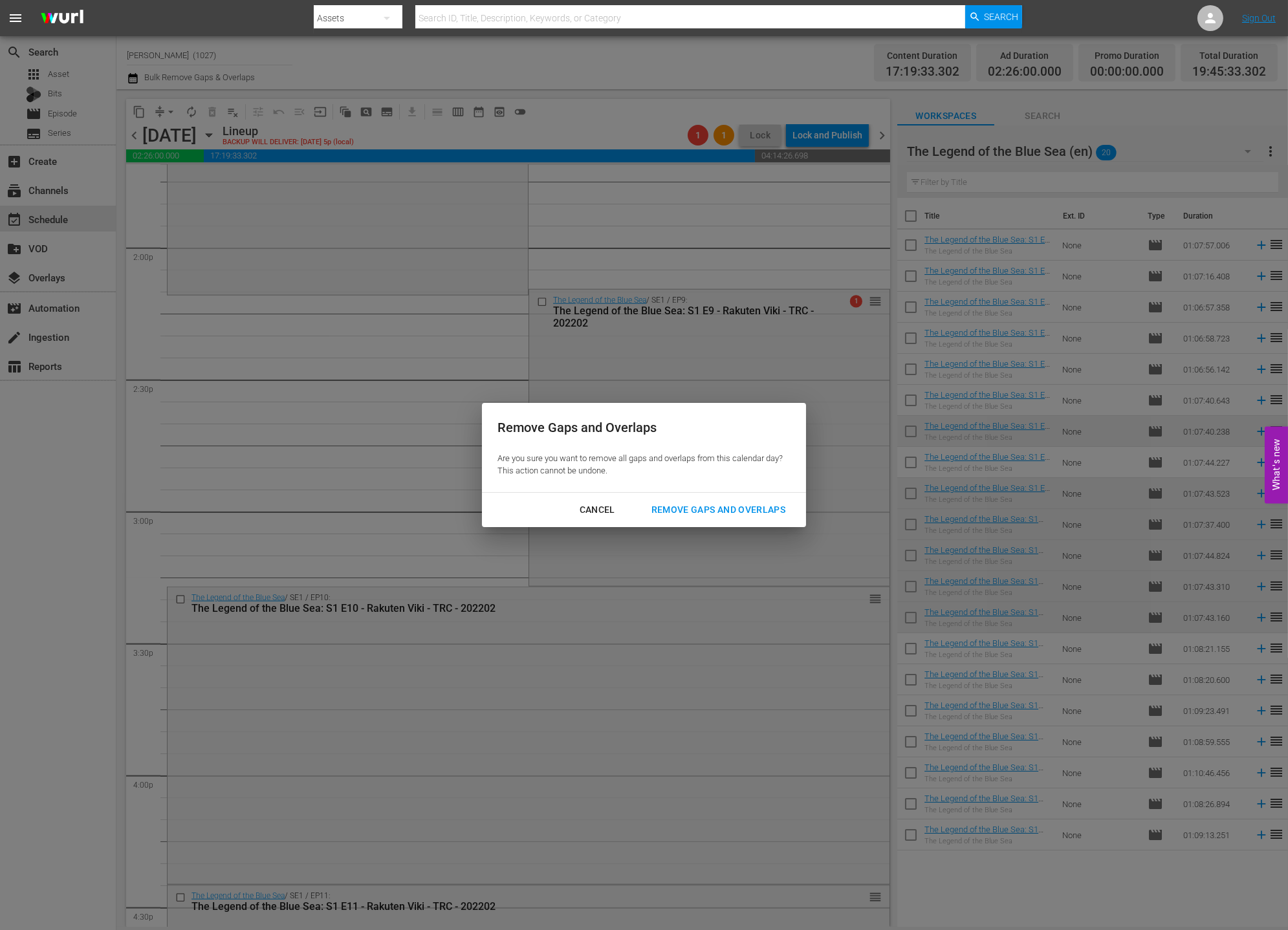
click at [724, 509] on div "Remove Gaps and Overlaps" at bounding box center [718, 510] width 155 height 16
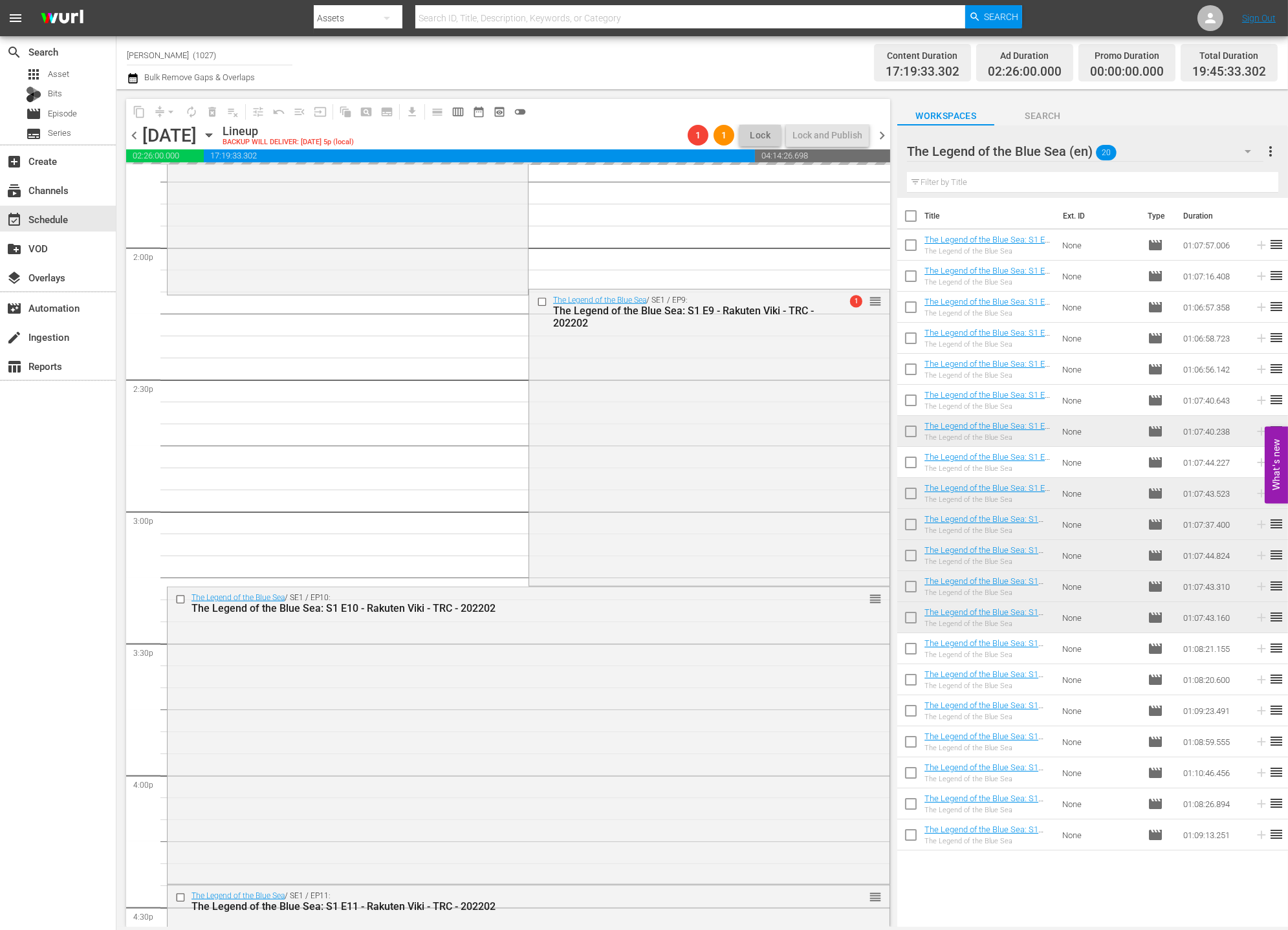
click at [1158, 156] on div "The Legend of the Blue Sea (en) 20" at bounding box center [1084, 151] width 357 height 36
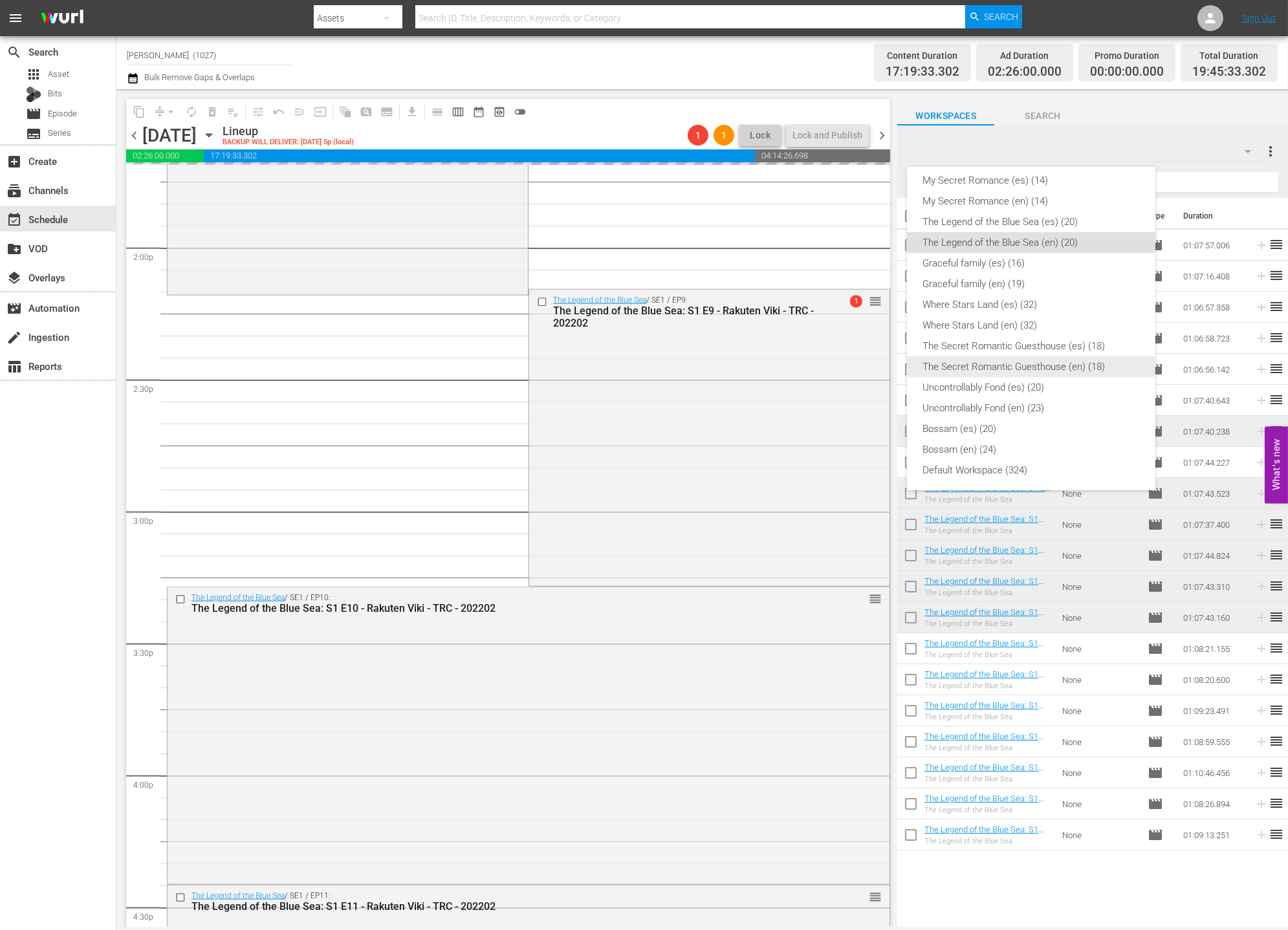
scroll to position [260, 0]
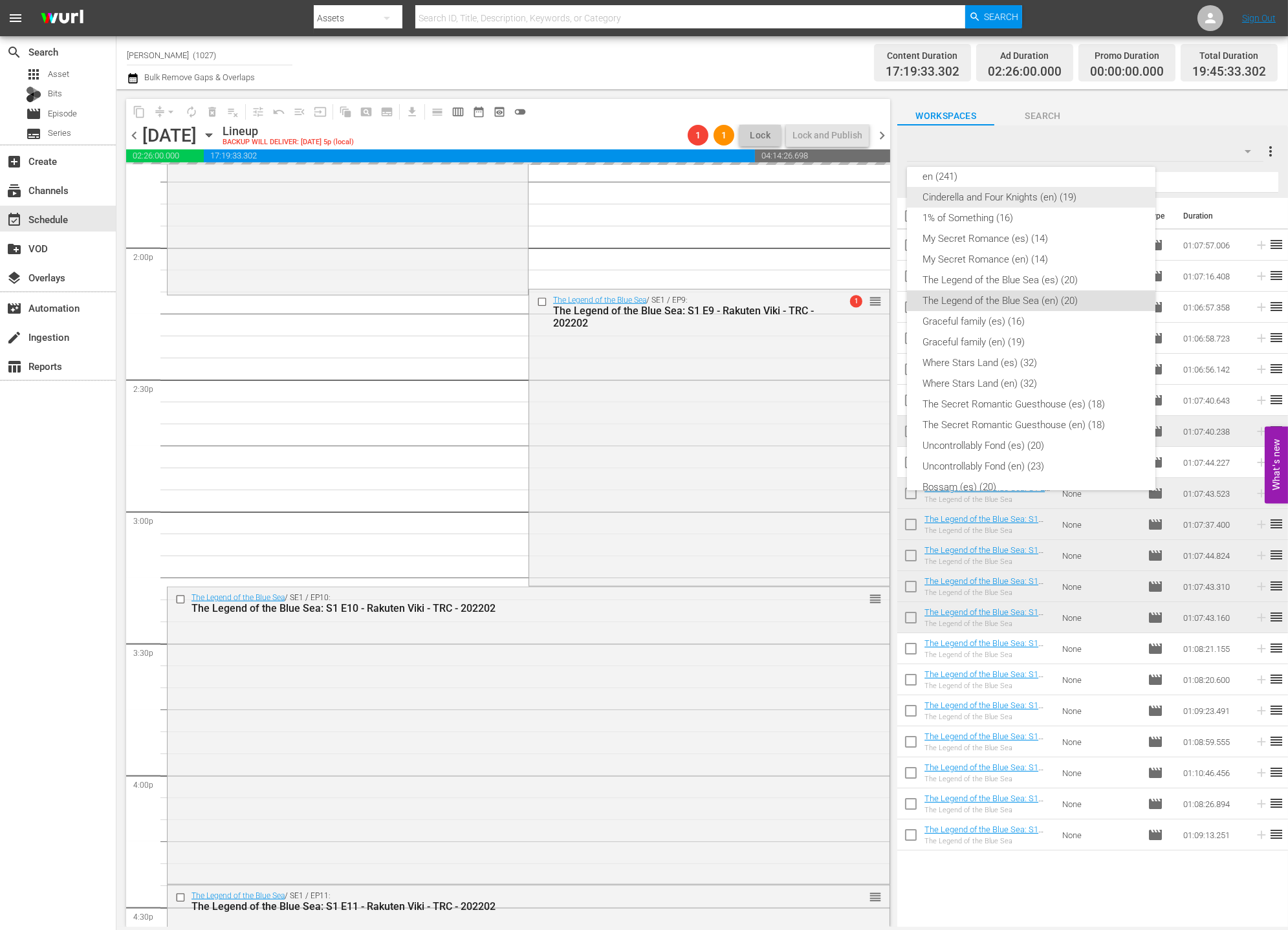
click at [983, 183] on div "en (241)" at bounding box center [1031, 176] width 217 height 21
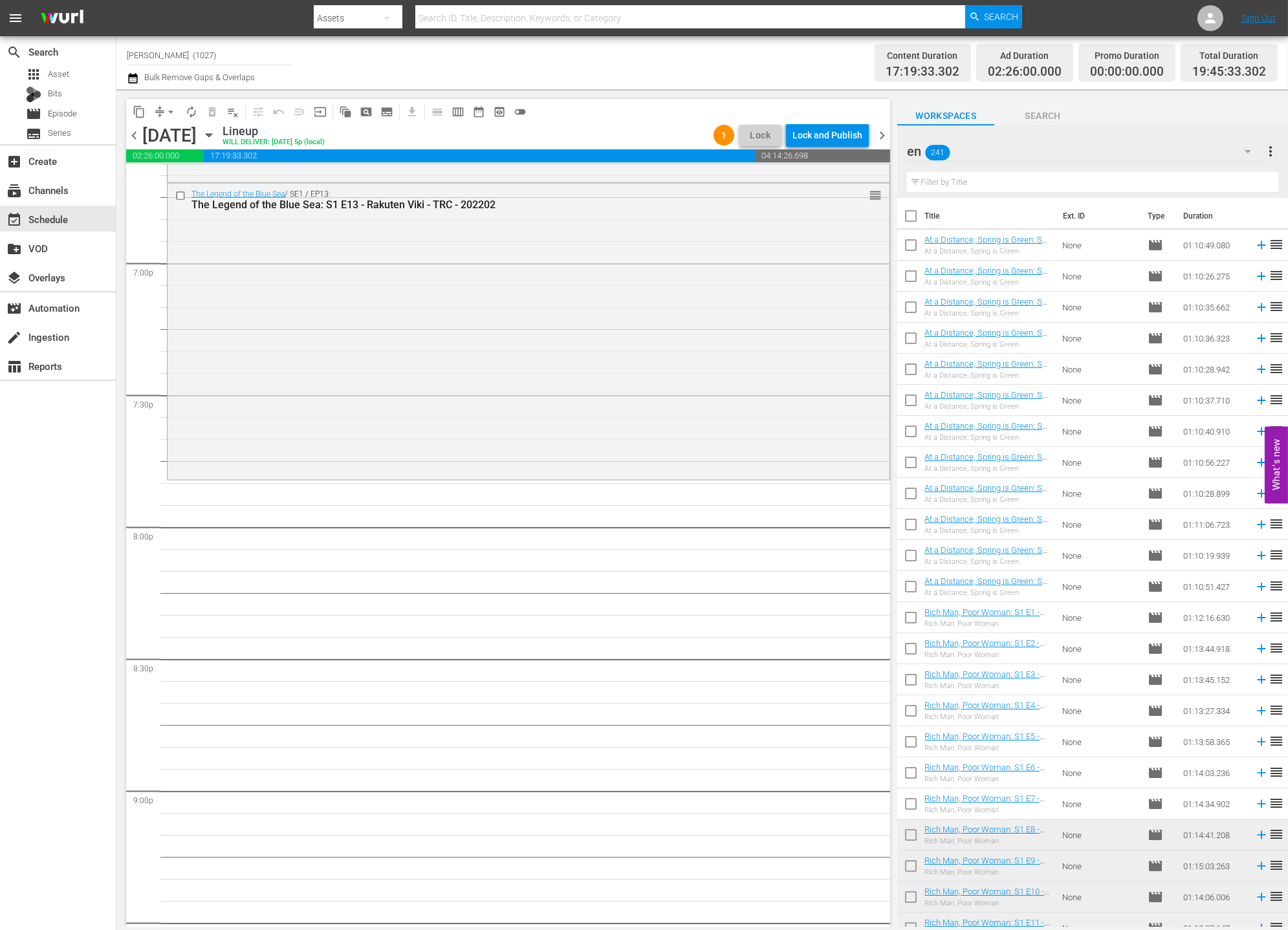
scroll to position [4769, 0]
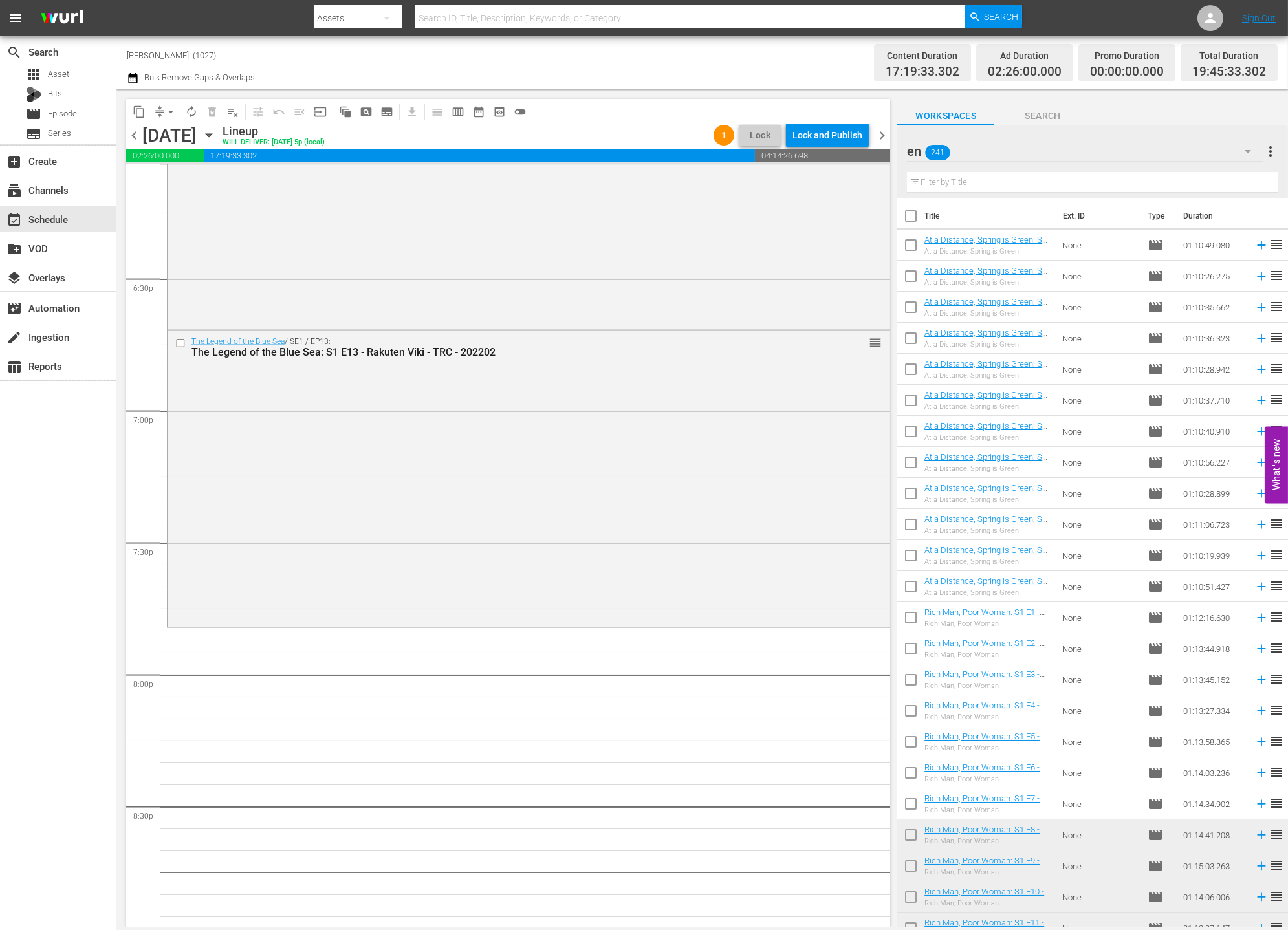
click at [1064, 189] on div "Filter by Title" at bounding box center [1092, 182] width 371 height 31
click at [1070, 184] on input "text" at bounding box center [1092, 183] width 371 height 21
type input "ㅠ"
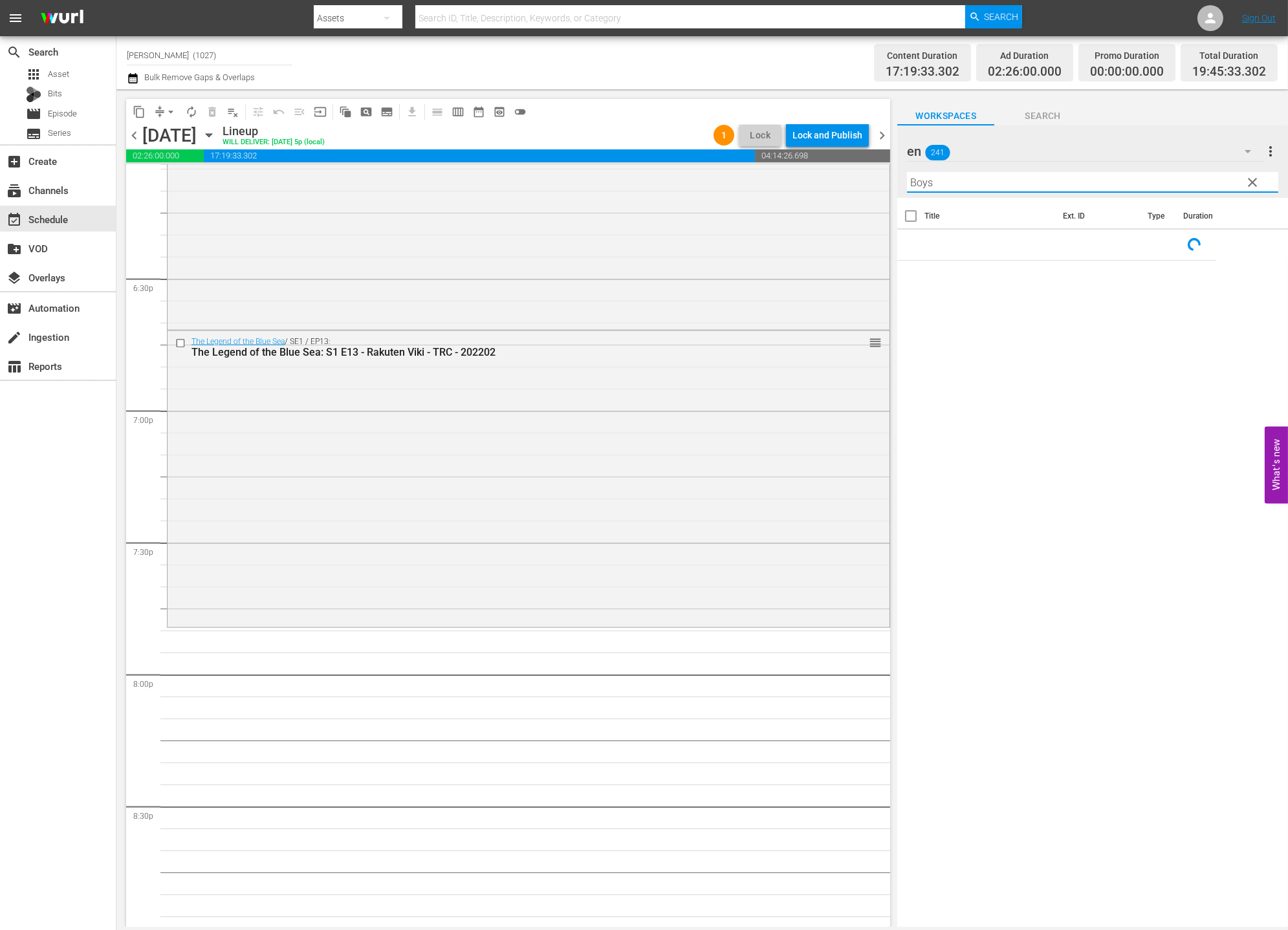
type input "Boys"
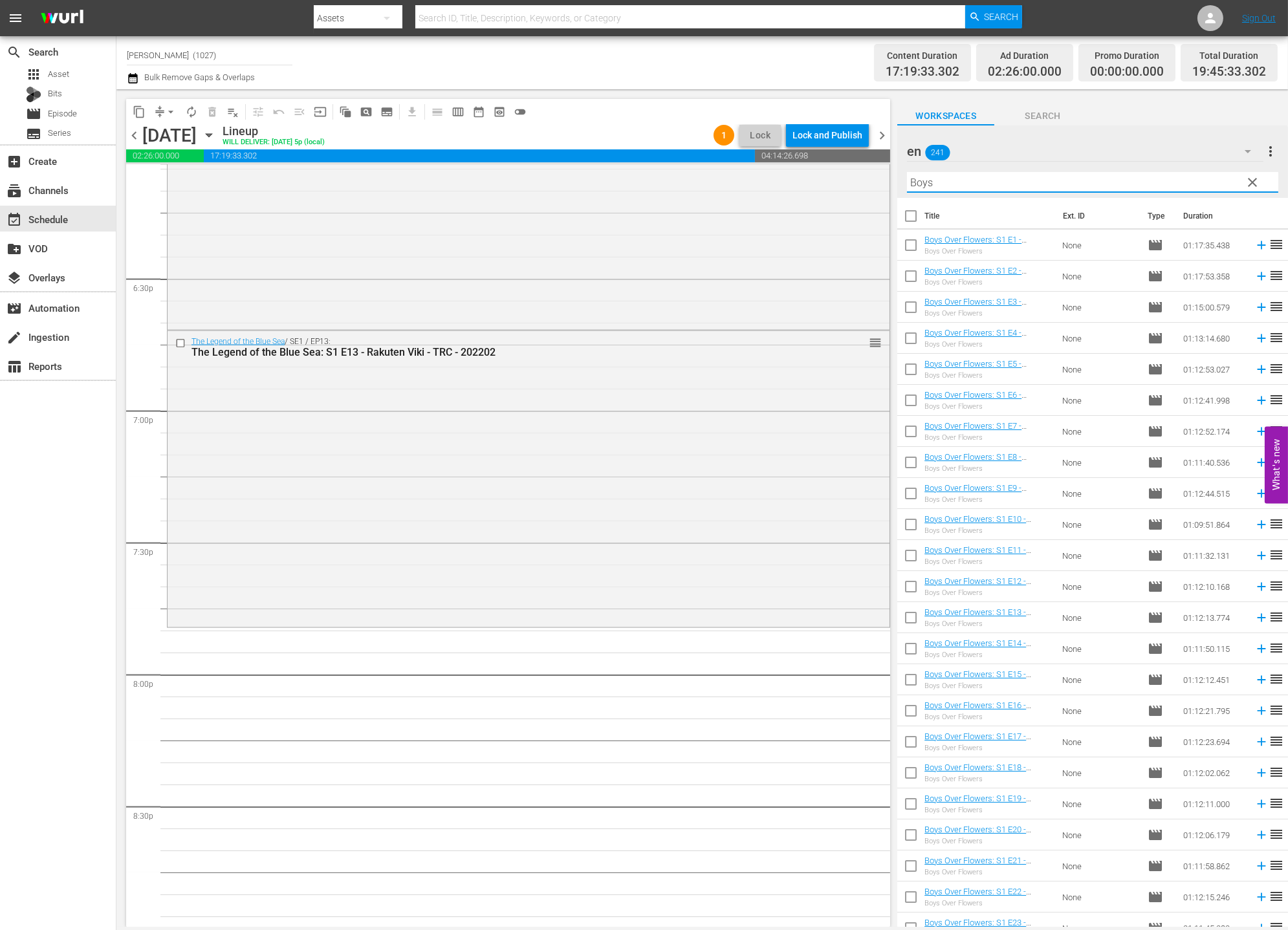
click at [913, 245] on input "checkbox" at bounding box center [910, 248] width 27 height 27
checkbox input "true"
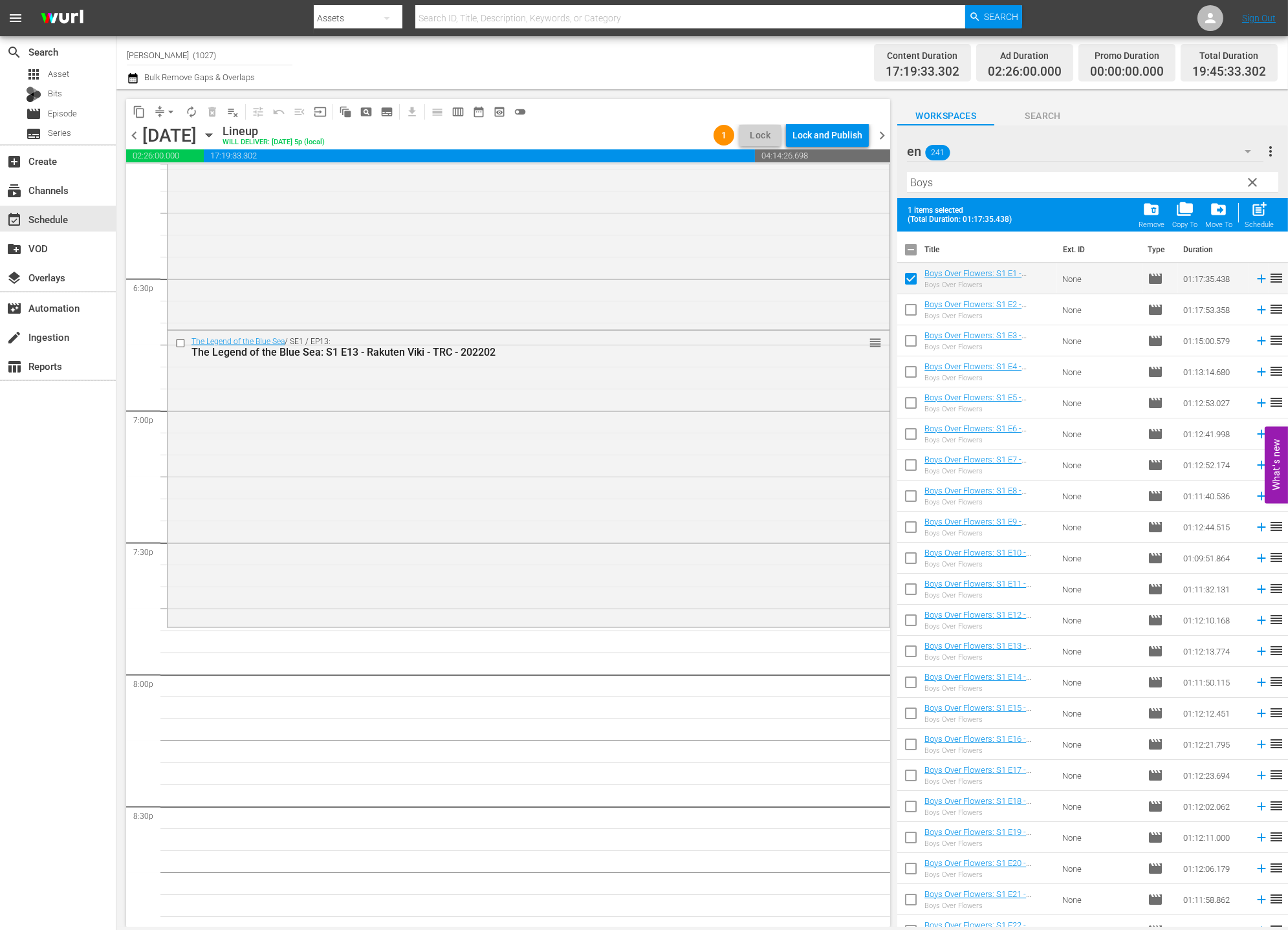
click at [911, 313] on input "checkbox" at bounding box center [910, 313] width 27 height 27
checkbox input "true"
click at [911, 347] on input "checkbox" at bounding box center [910, 344] width 27 height 27
checkbox input "true"
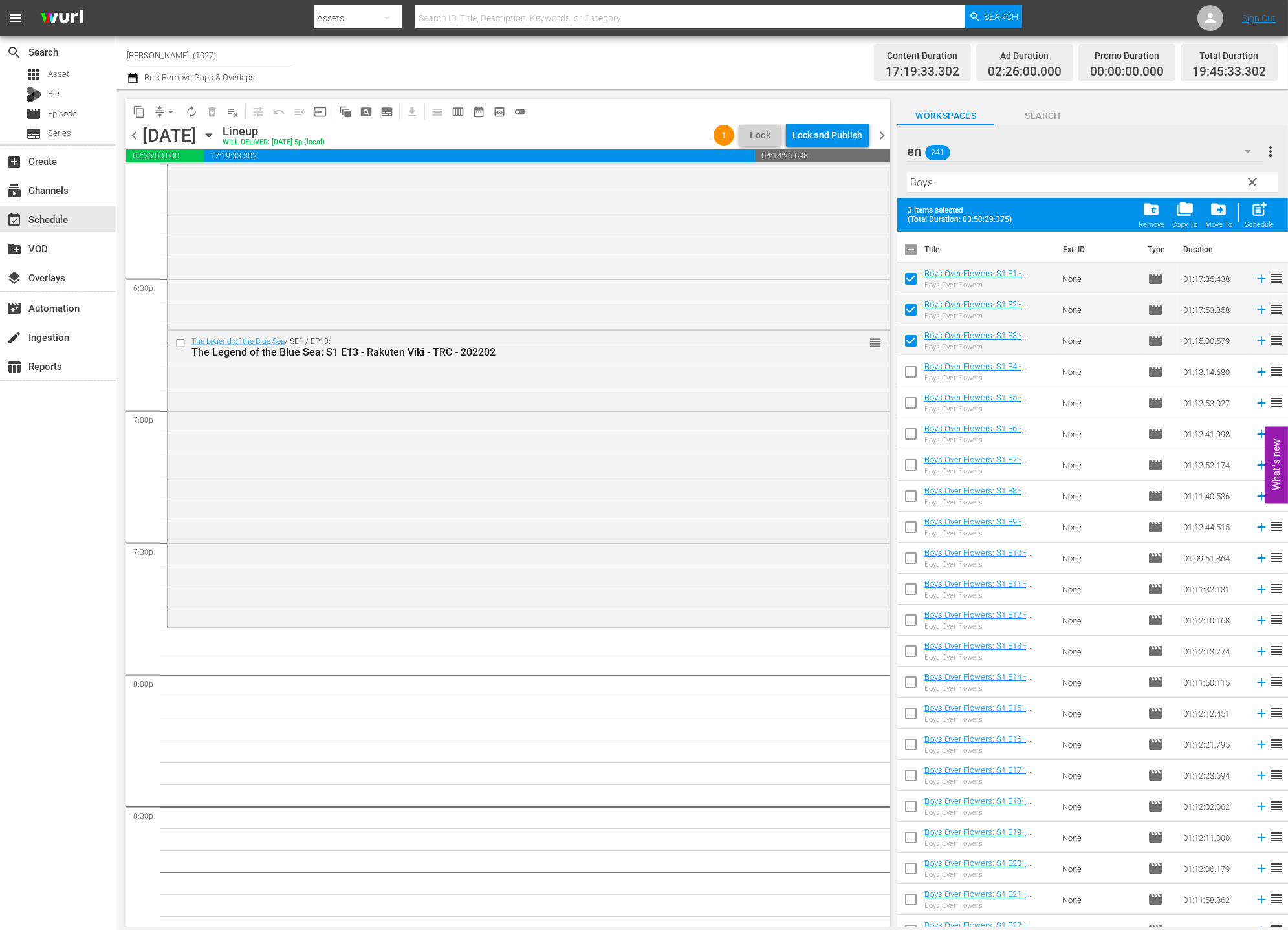
click at [911, 374] on input "checkbox" at bounding box center [910, 374] width 27 height 27
checkbox input "true"
click at [913, 404] on input "checkbox" at bounding box center [910, 406] width 27 height 27
checkbox input "true"
click at [1158, 220] on div "Schedule" at bounding box center [1259, 224] width 29 height 8
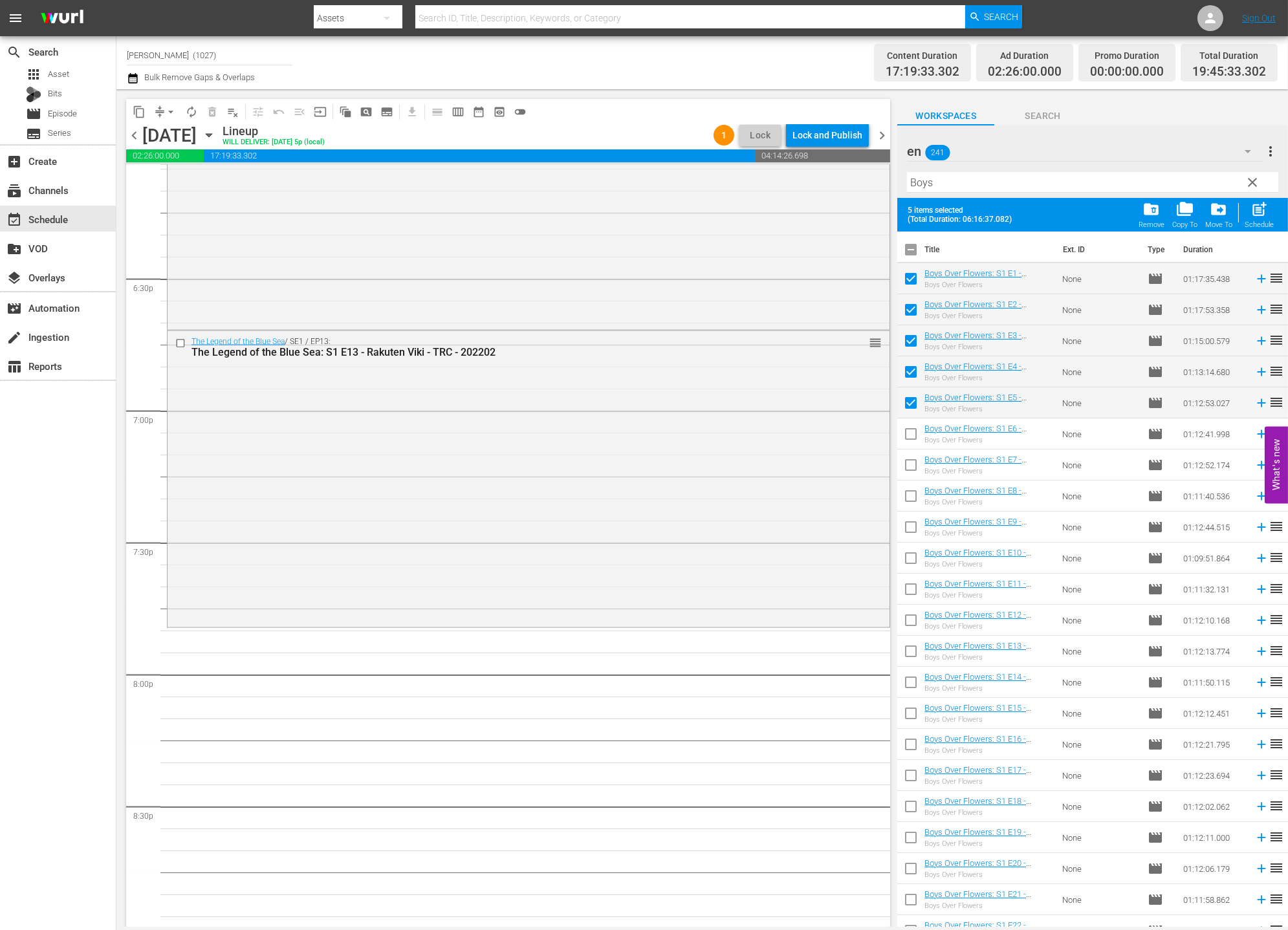
checkbox input "false"
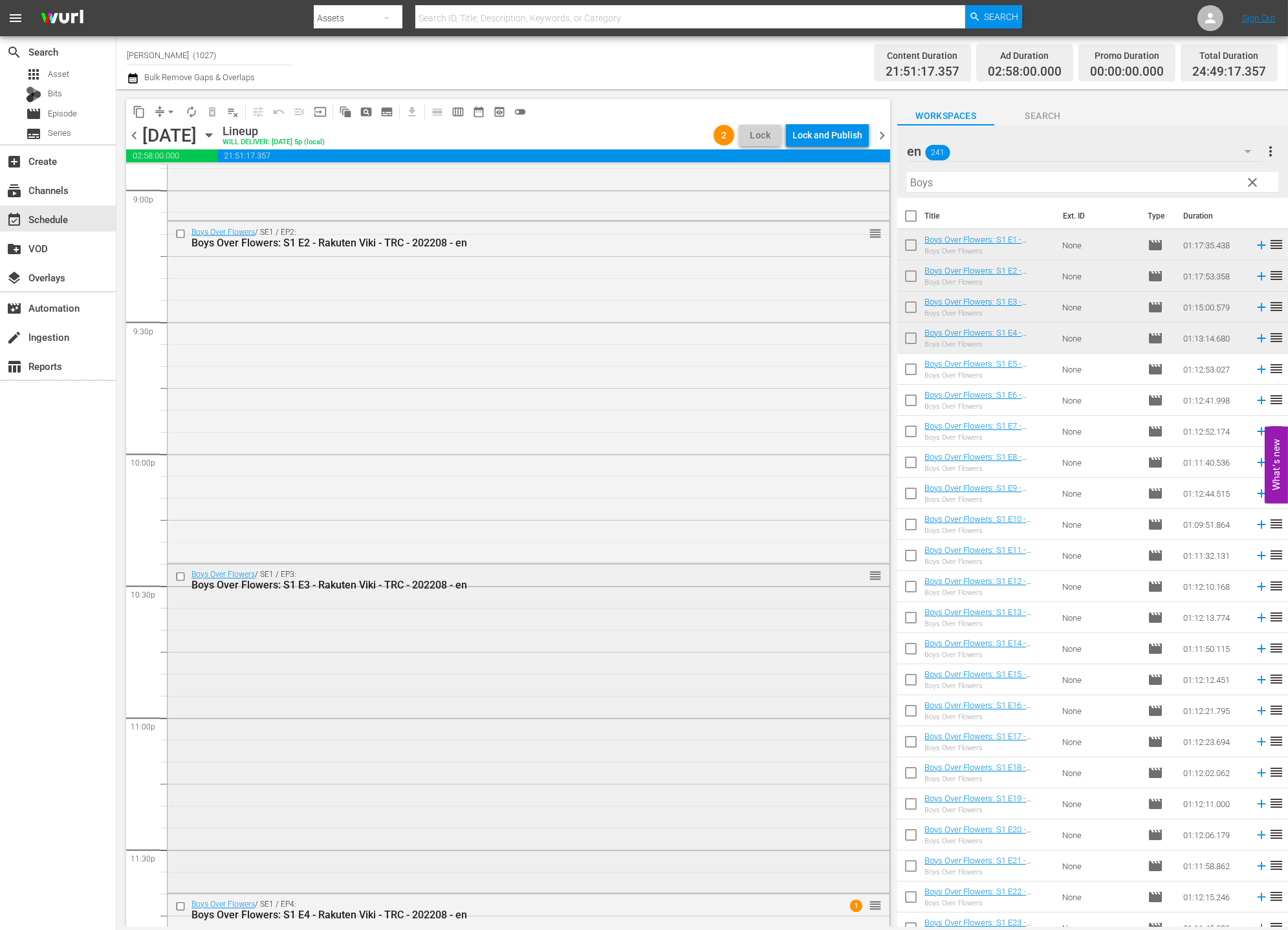
scroll to position [5807, 0]
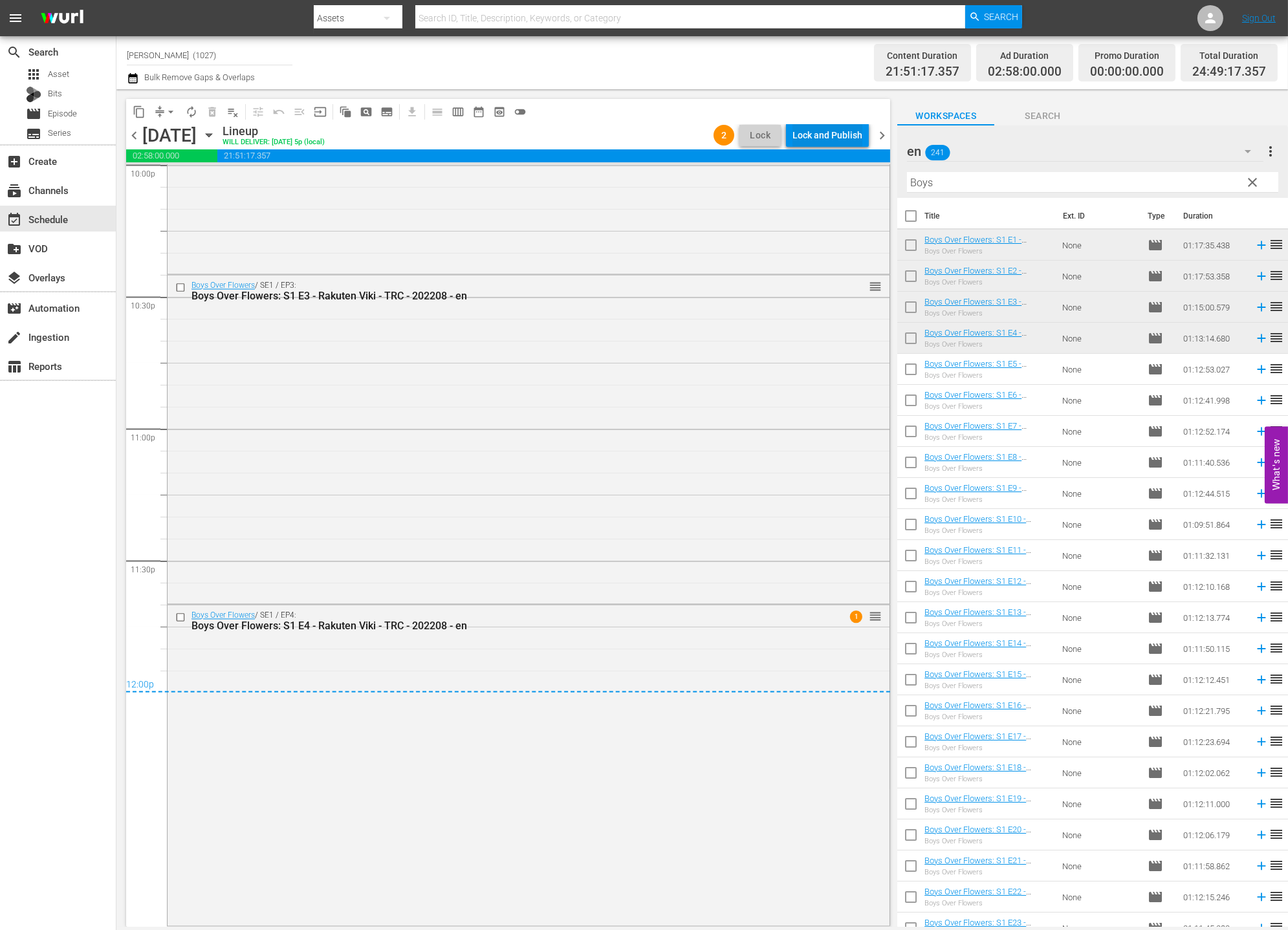
click at [830, 132] on div "Lock and Publish" at bounding box center [826, 135] width 70 height 23
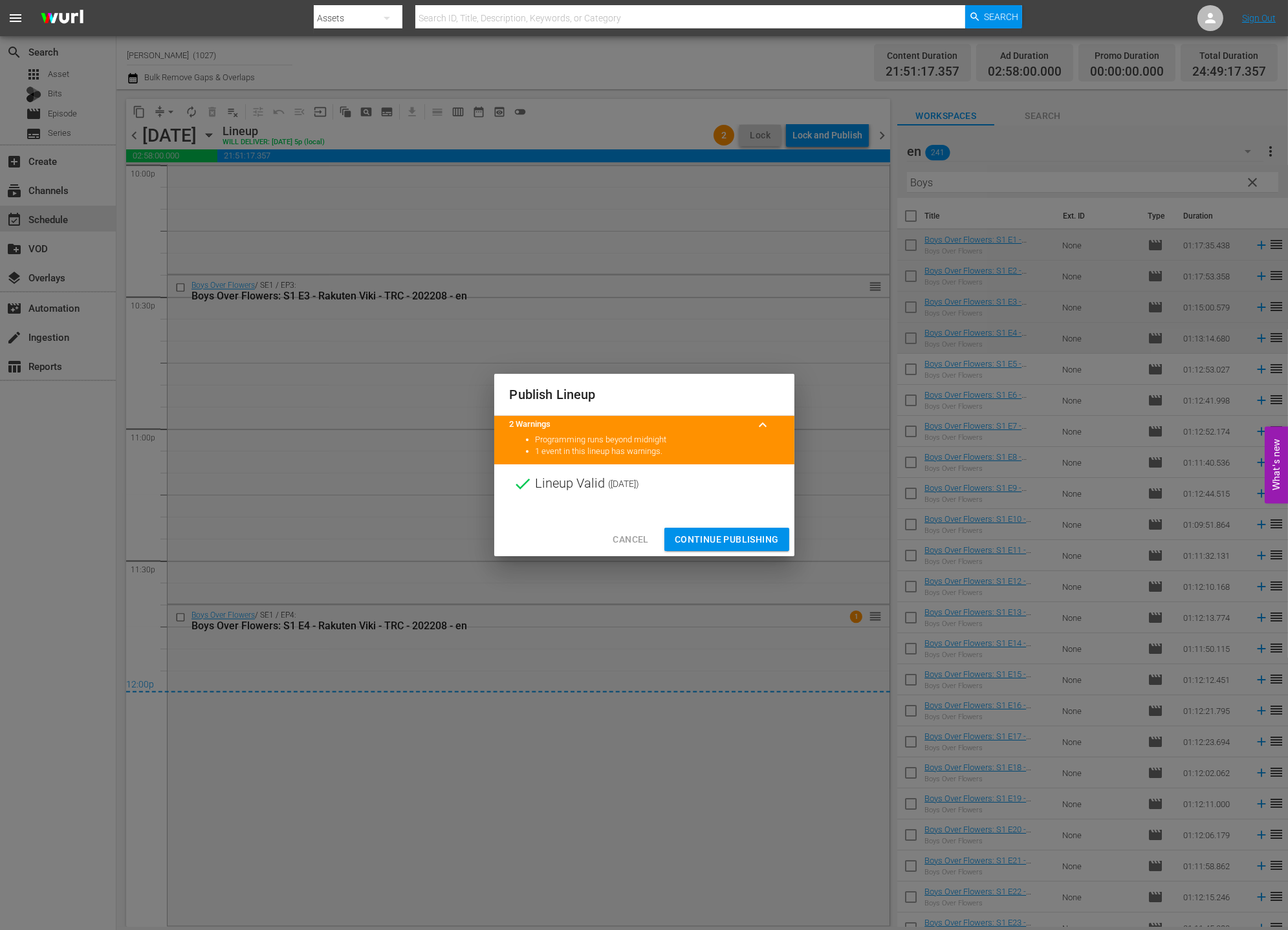
click at [749, 540] on span "Continue Publishing" at bounding box center [727, 540] width 104 height 16
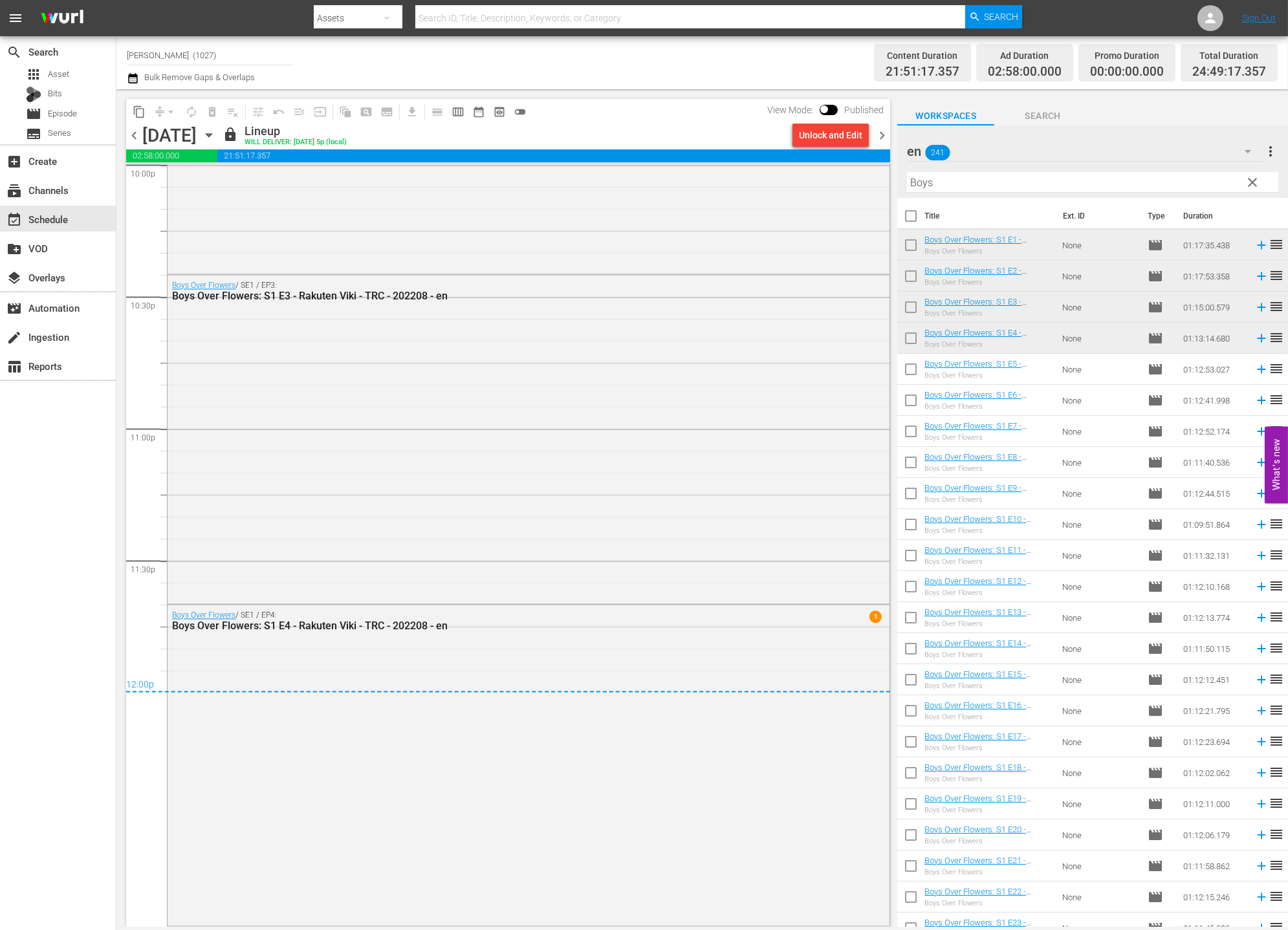
click at [892, 135] on div "content_copy compress arrow_drop_down autorenew_outlined delete_forever_outline…" at bounding box center [504, 507] width 777 height 838
click at [888, 134] on span "chevron_right" at bounding box center [882, 135] width 16 height 16
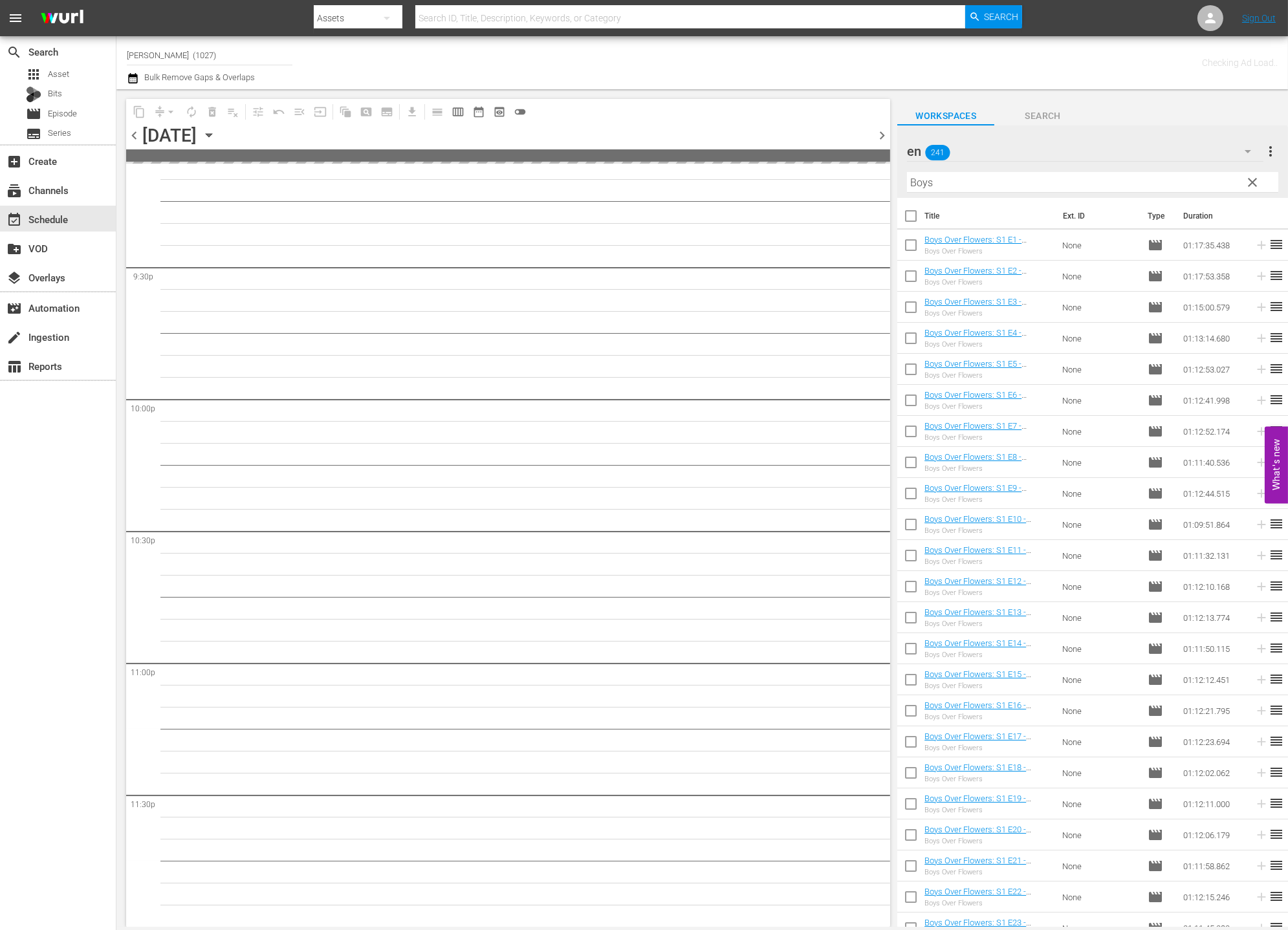
scroll to position [5571, 0]
click at [1158, 183] on span "clear" at bounding box center [1252, 182] width 15 height 15
click at [1158, 156] on icon "button" at bounding box center [1247, 151] width 15 height 15
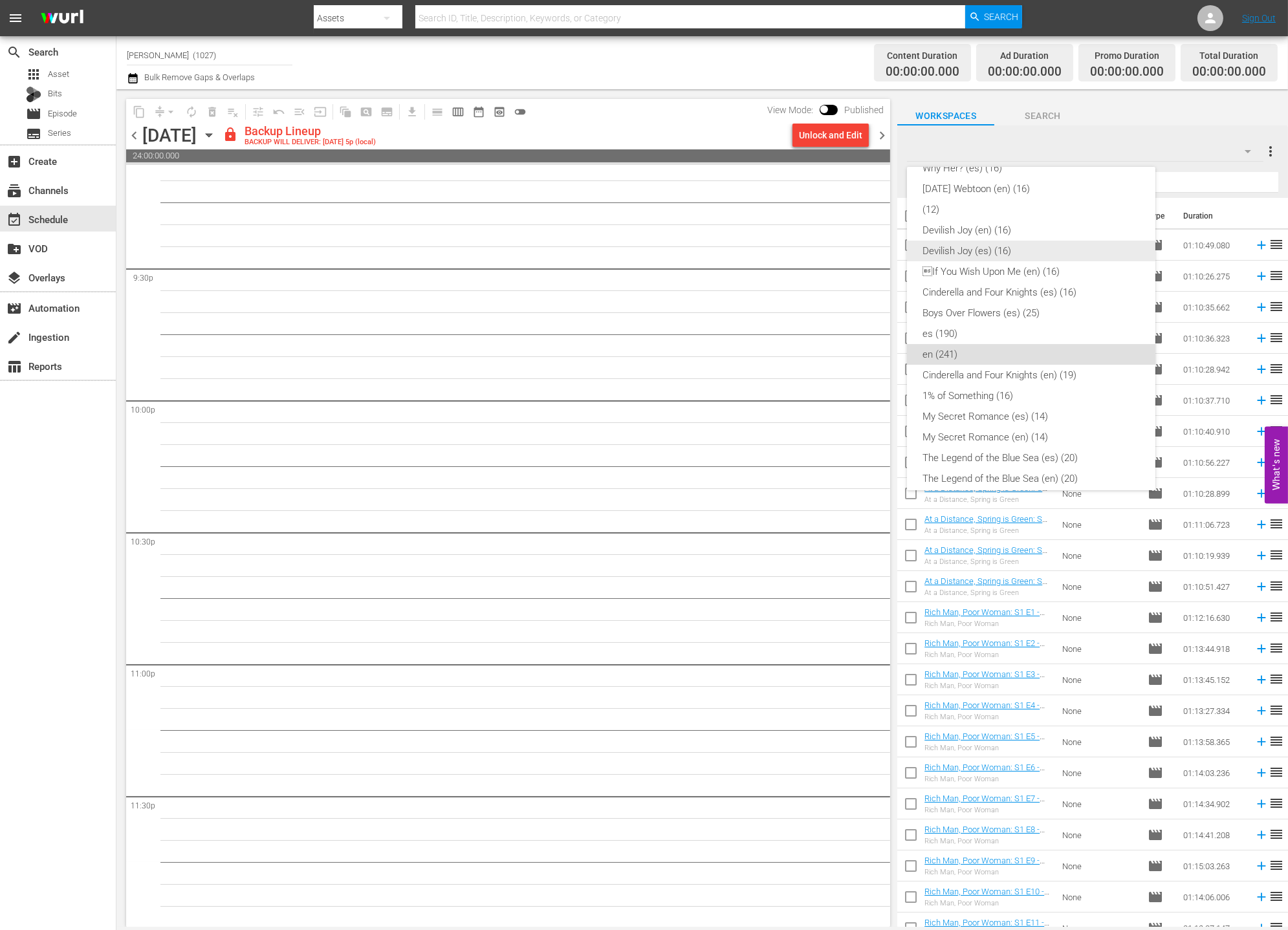
scroll to position [5573, 0]
click at [838, 126] on div "Lies Hidden (es) (8) Lies Hidden (en) (8) Why Her? (en) (16) Why Her? (es) (16)…" at bounding box center [644, 465] width 1288 height 930
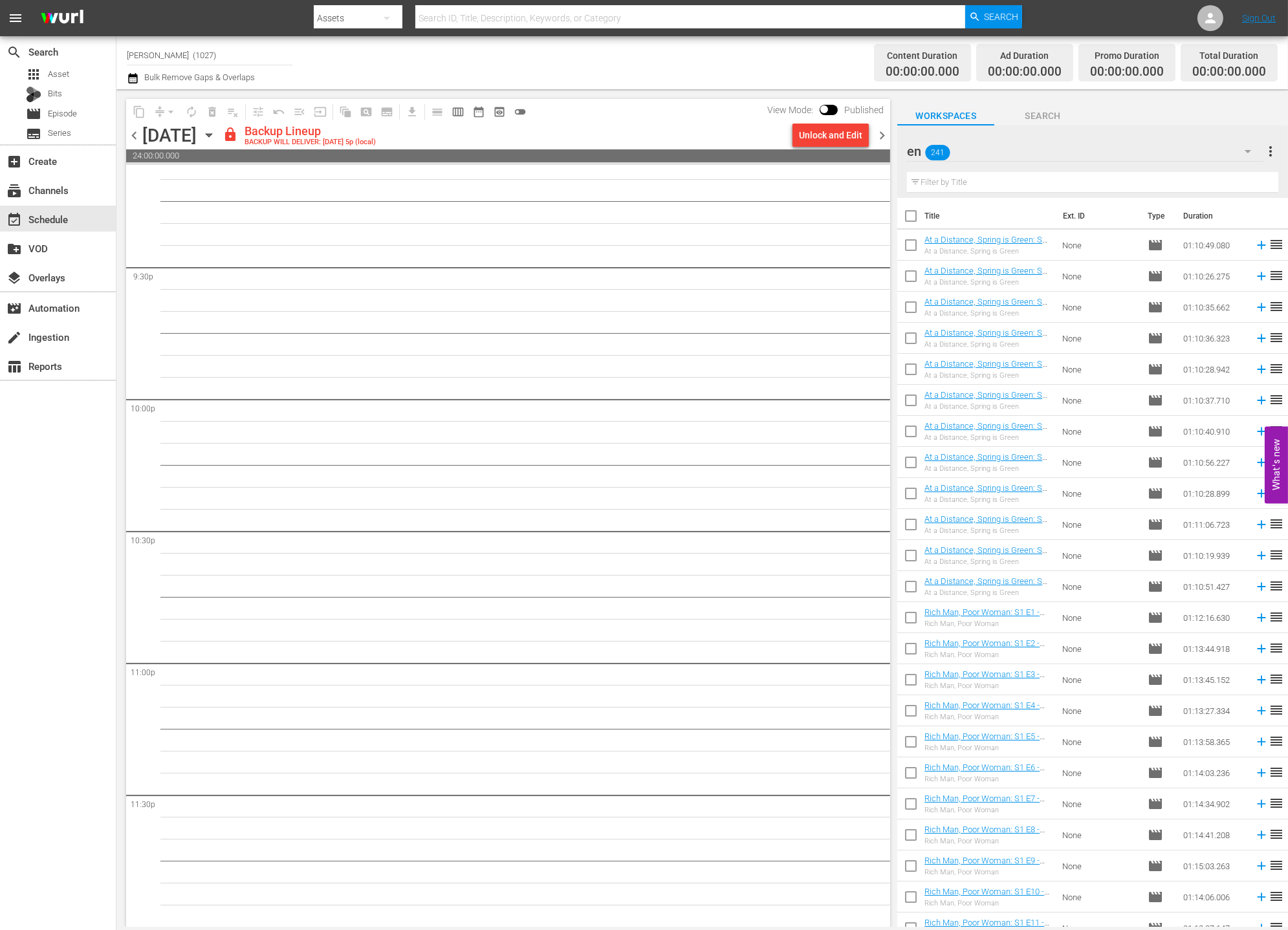
click at [850, 131] on div "Lies Hidden (es) (8) Lies Hidden (en) (8) Why Her? (en) (16) Why Her? (es) (16)…" at bounding box center [644, 465] width 1288 height 930
click at [836, 146] on div "Unlock and Edit" at bounding box center [830, 135] width 63 height 23
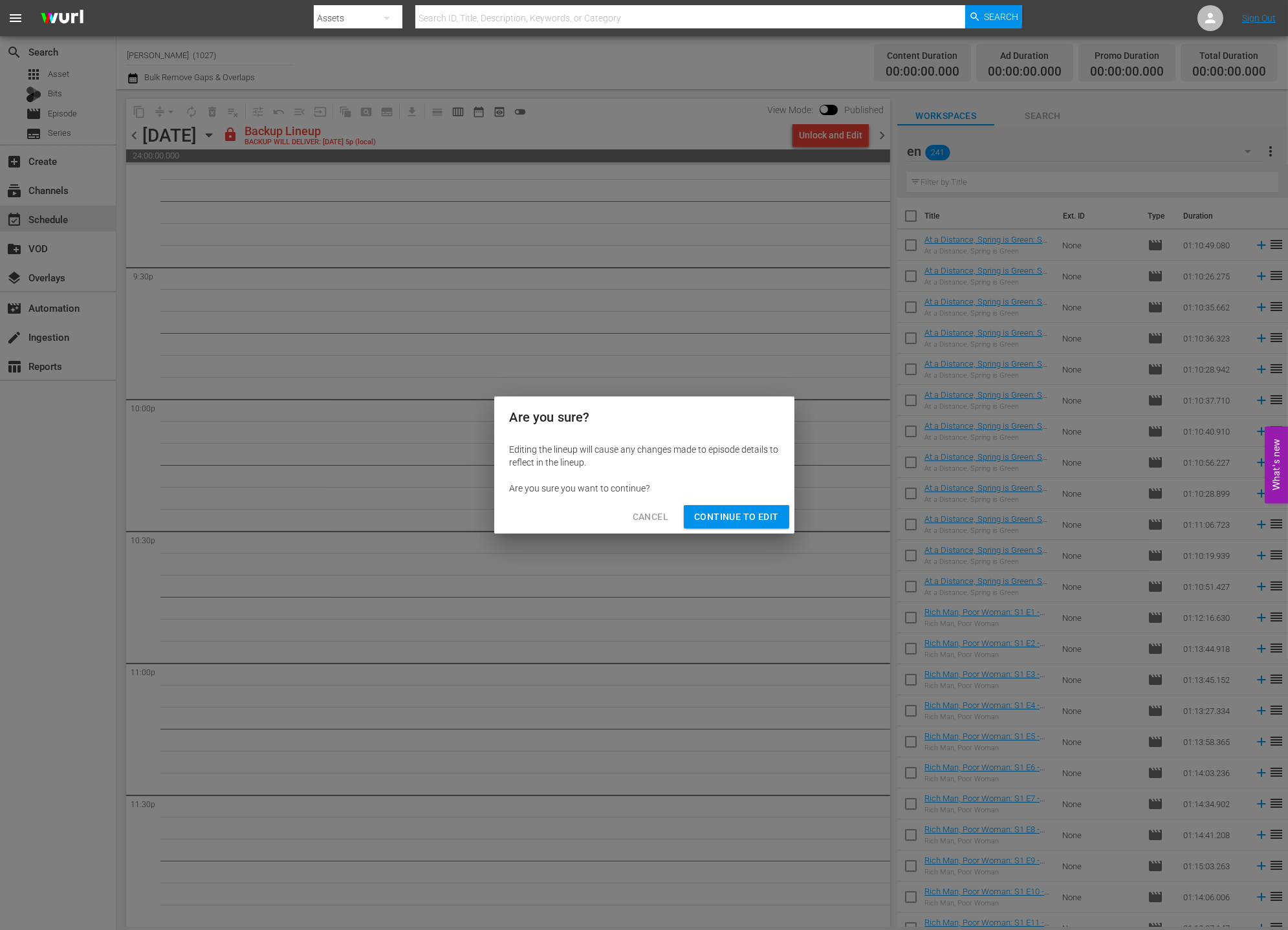
click at [781, 511] on button "Continue to Edit" at bounding box center [736, 517] width 105 height 24
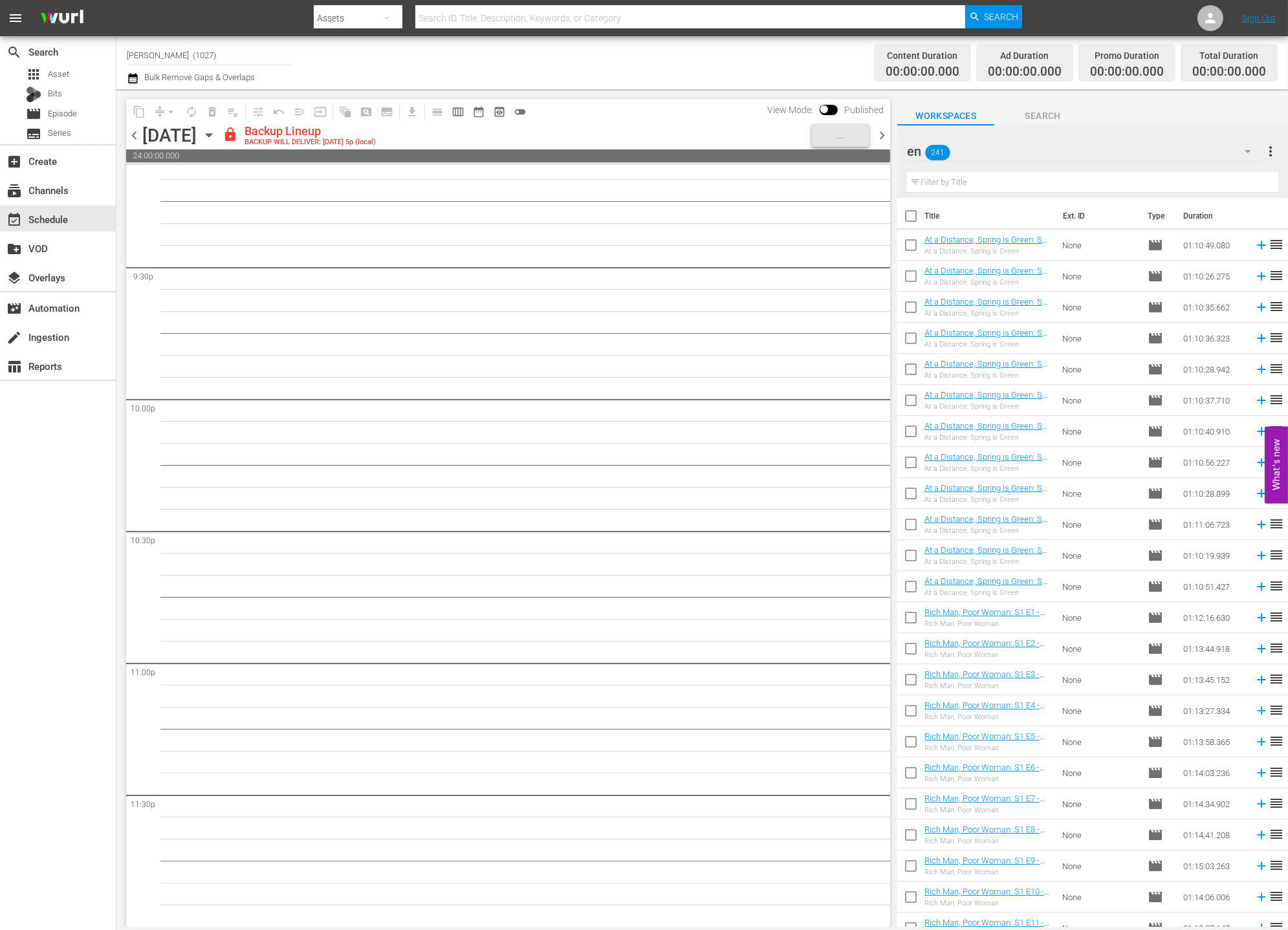
click at [1158, 154] on div "en 241" at bounding box center [1084, 151] width 357 height 36
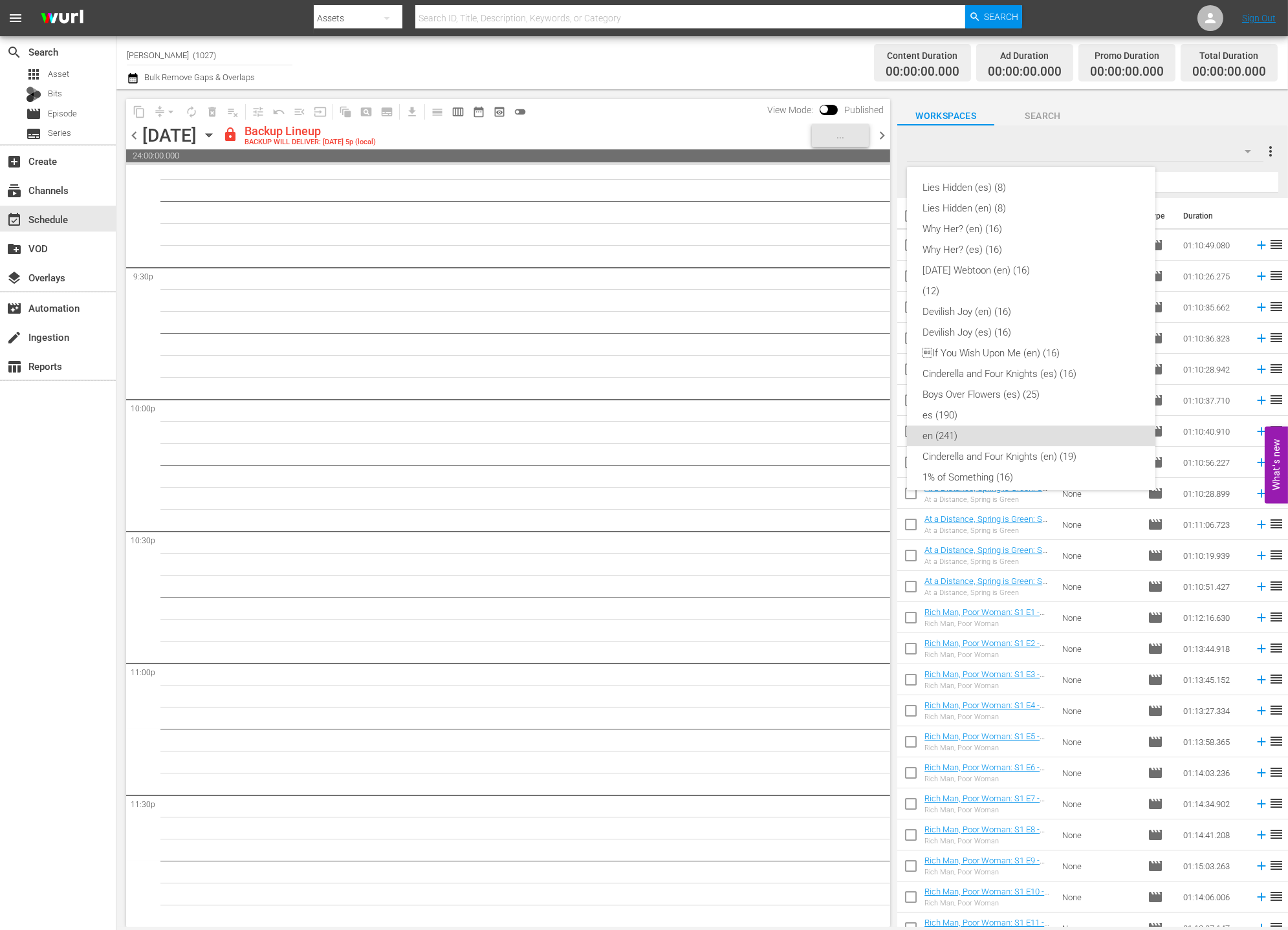
scroll to position [317, 0]
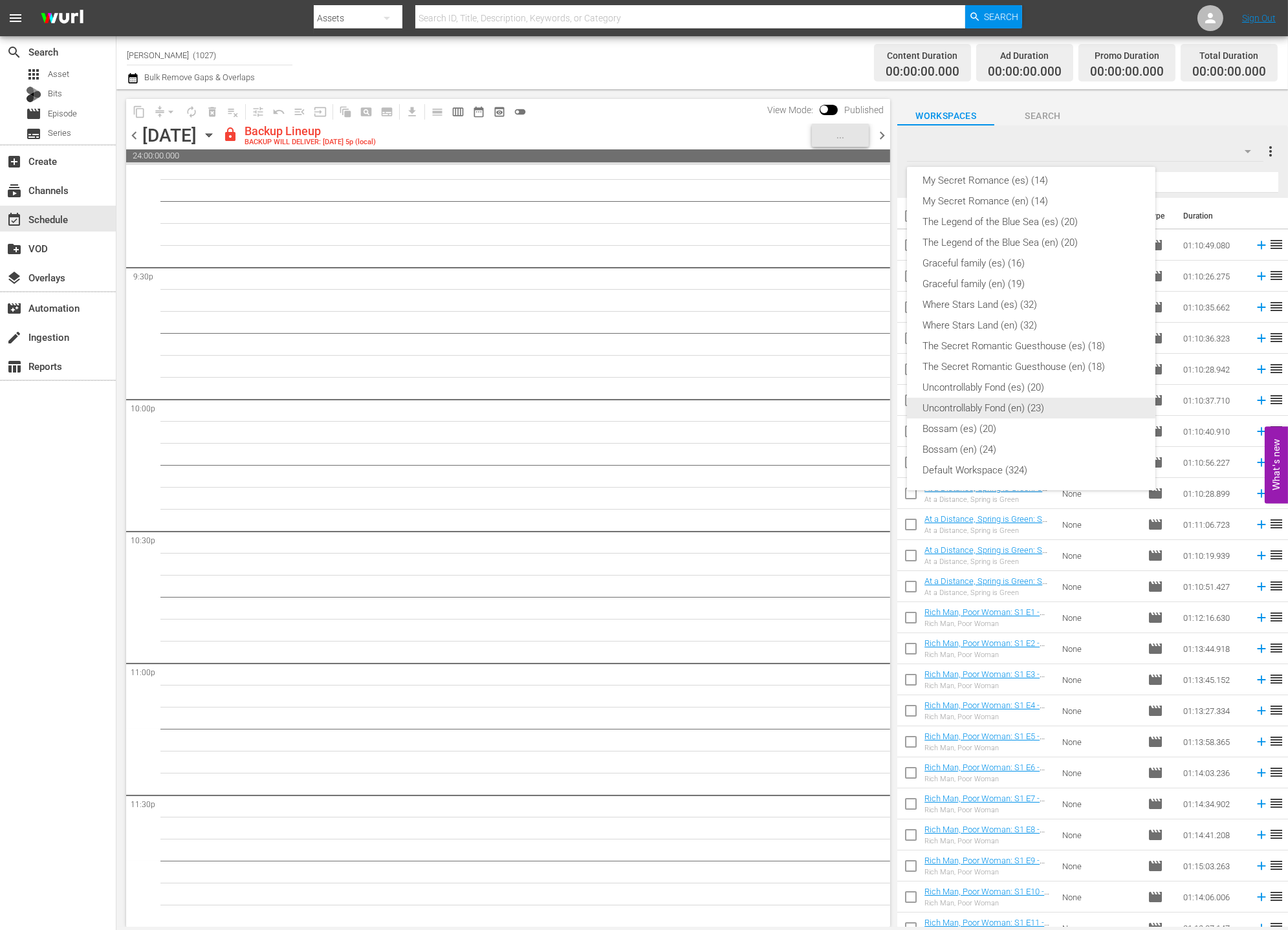
click at [1048, 404] on div "Uncontrollably Fond (en) (23)" at bounding box center [1031, 408] width 217 height 21
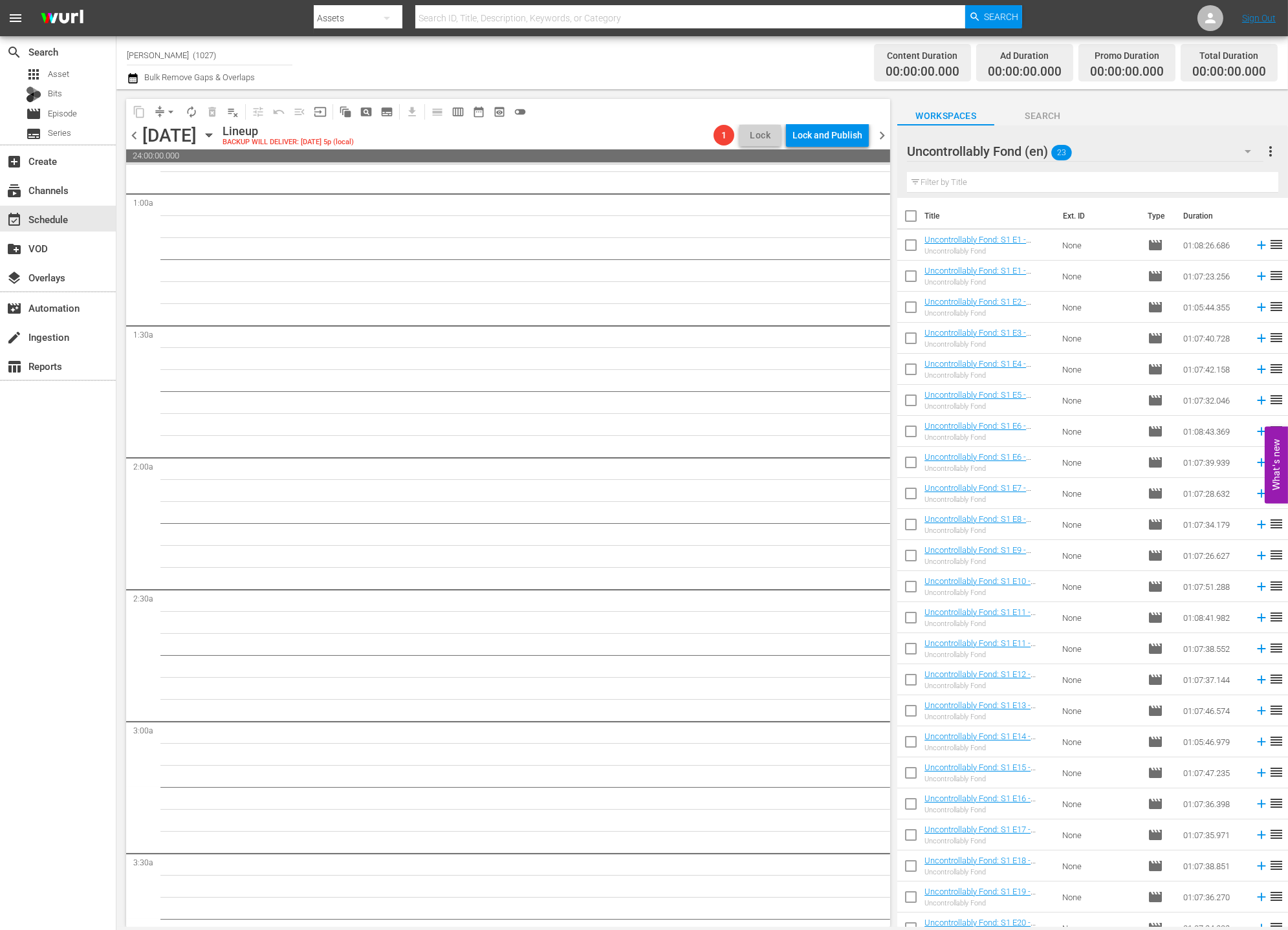
scroll to position [0, 0]
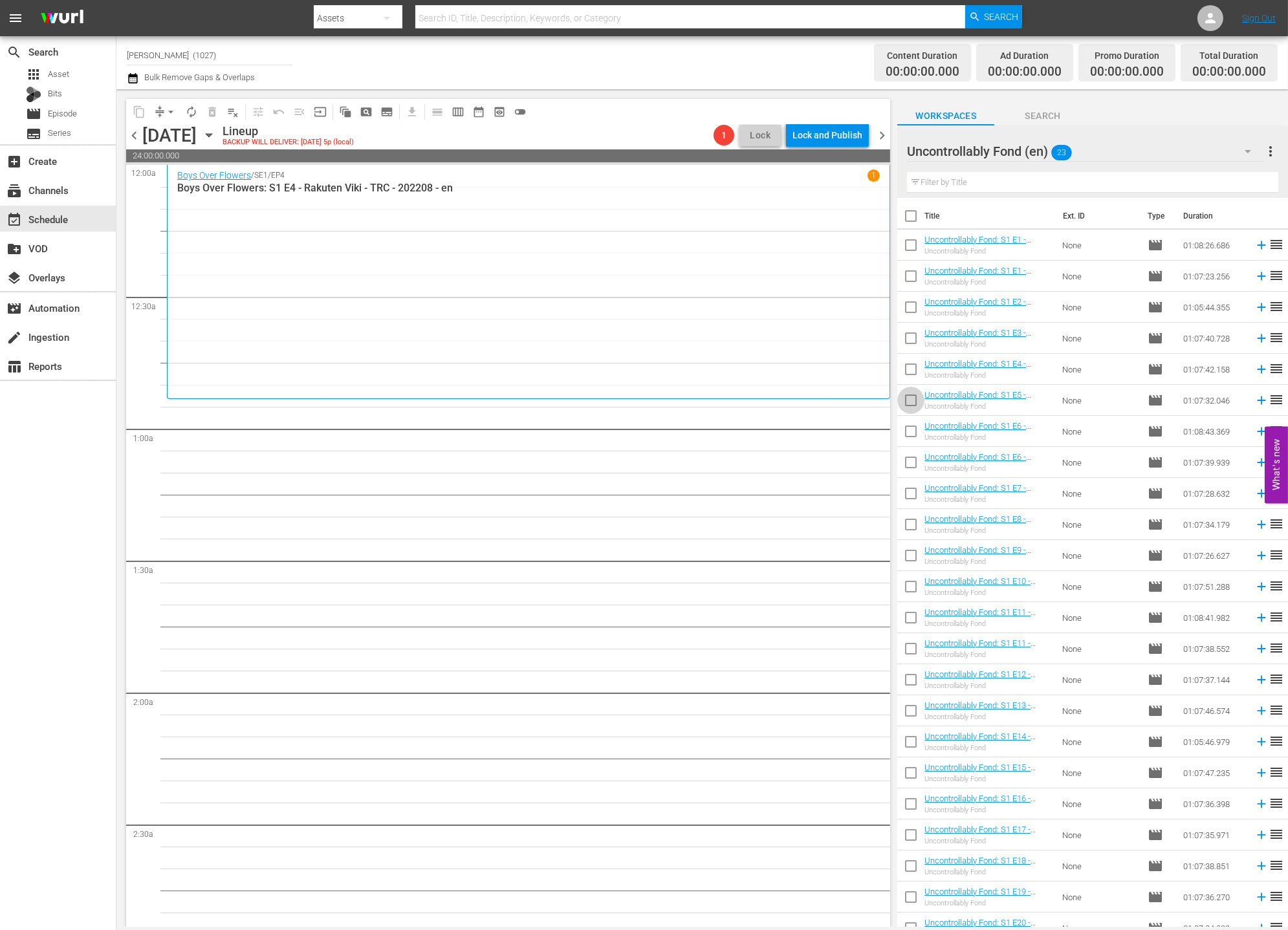
click at [913, 404] on input "checkbox" at bounding box center [910, 403] width 27 height 27
checkbox input "true"
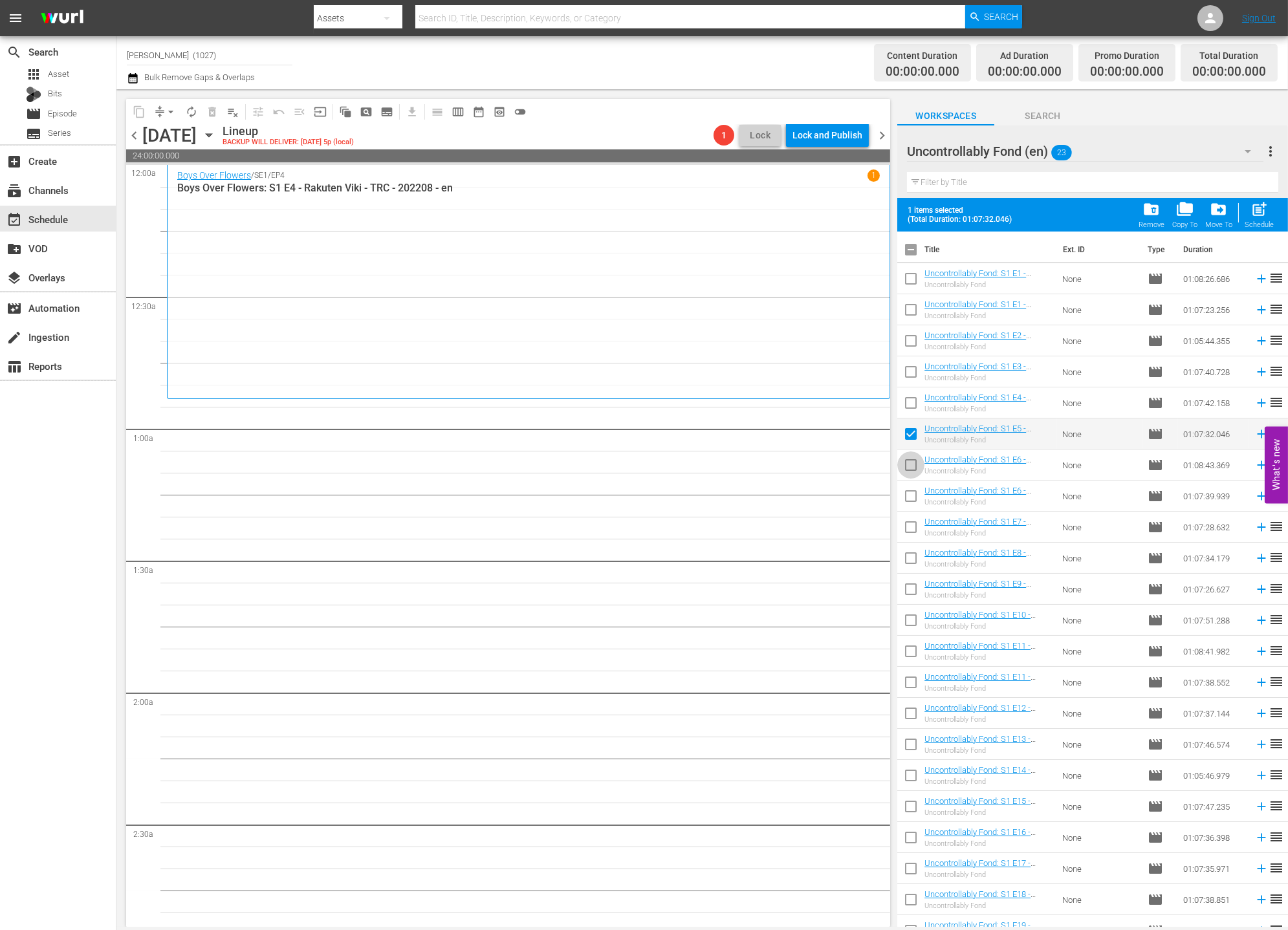
click at [904, 464] on input "checkbox" at bounding box center [910, 467] width 27 height 27
checkbox input "true"
click at [910, 525] on input "checkbox" at bounding box center [910, 530] width 27 height 27
checkbox input "true"
click at [910, 554] on input "checkbox" at bounding box center [910, 561] width 27 height 27
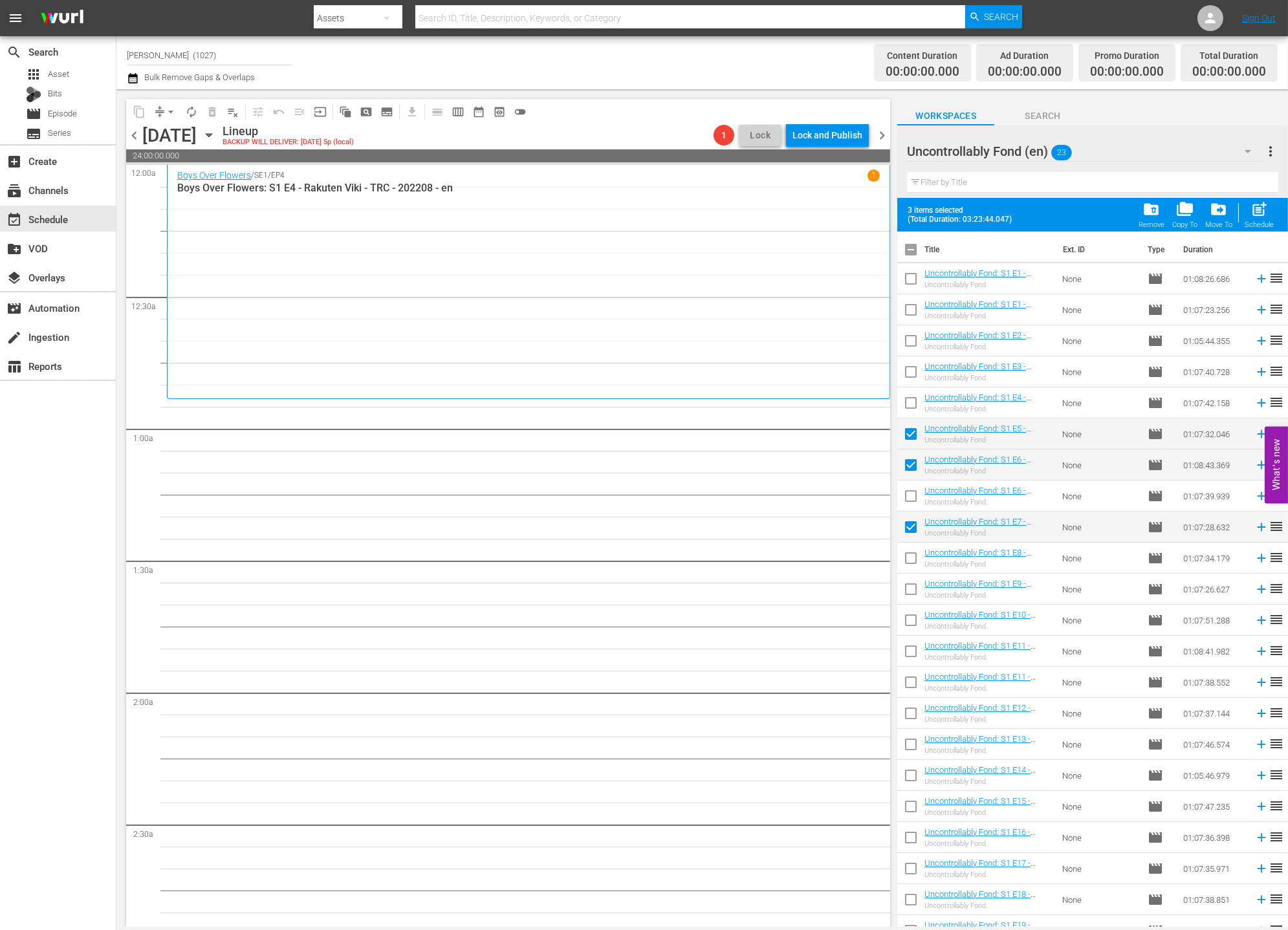
checkbox input "true"
click at [1158, 216] on span "post_add" at bounding box center [1259, 209] width 18 height 18
checkbox input "false"
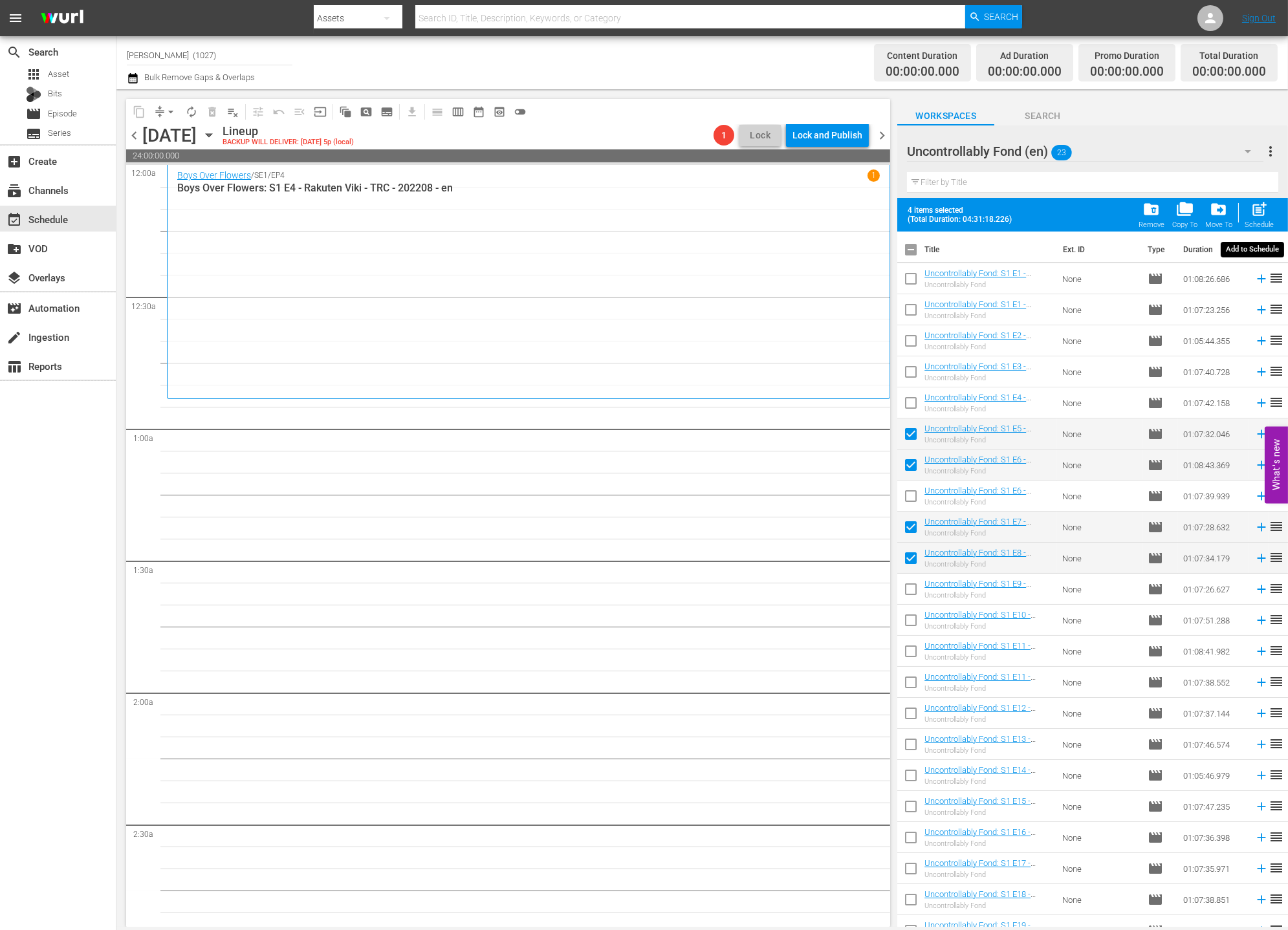
checkbox input "false"
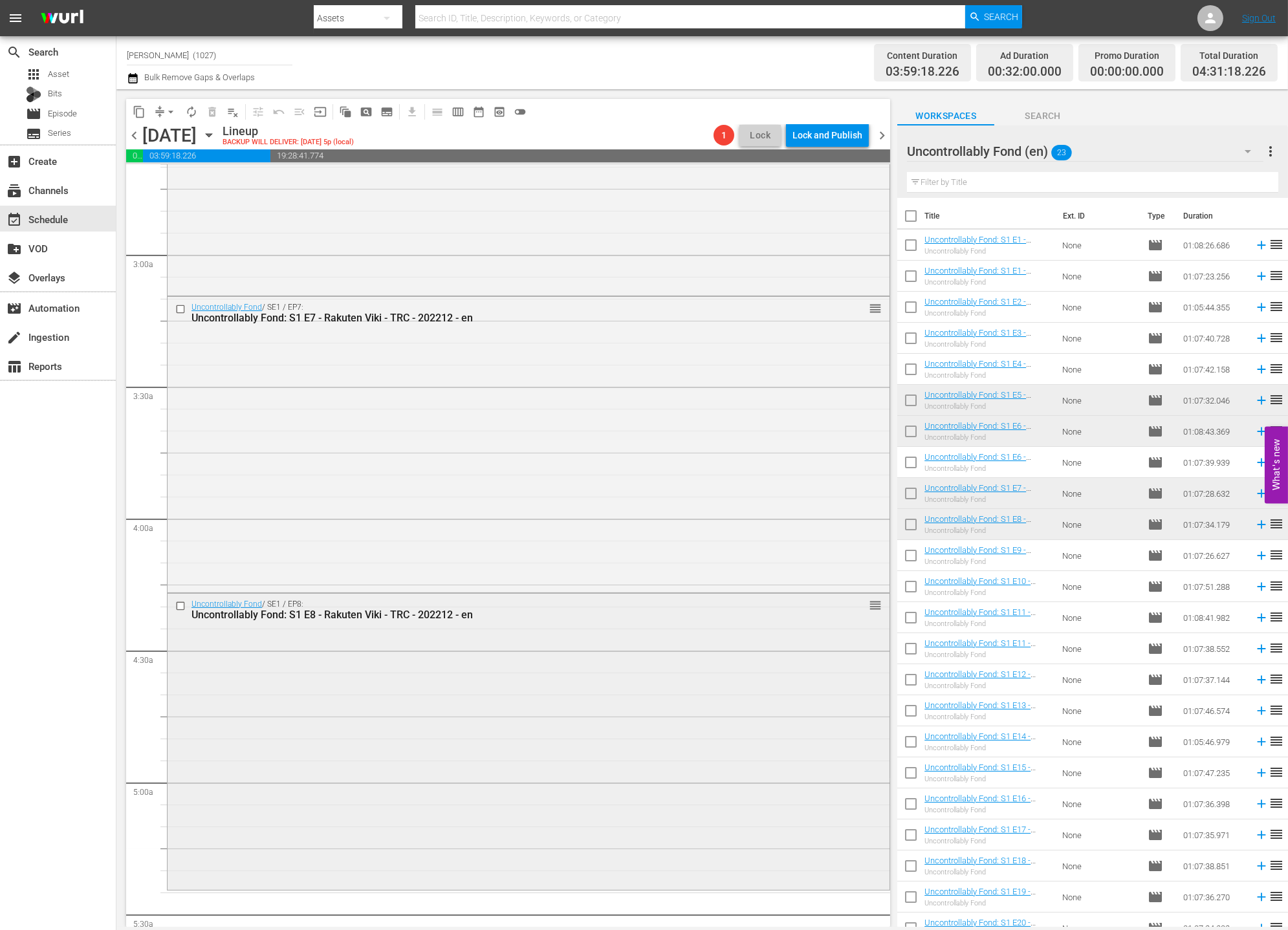
scroll to position [1007, 0]
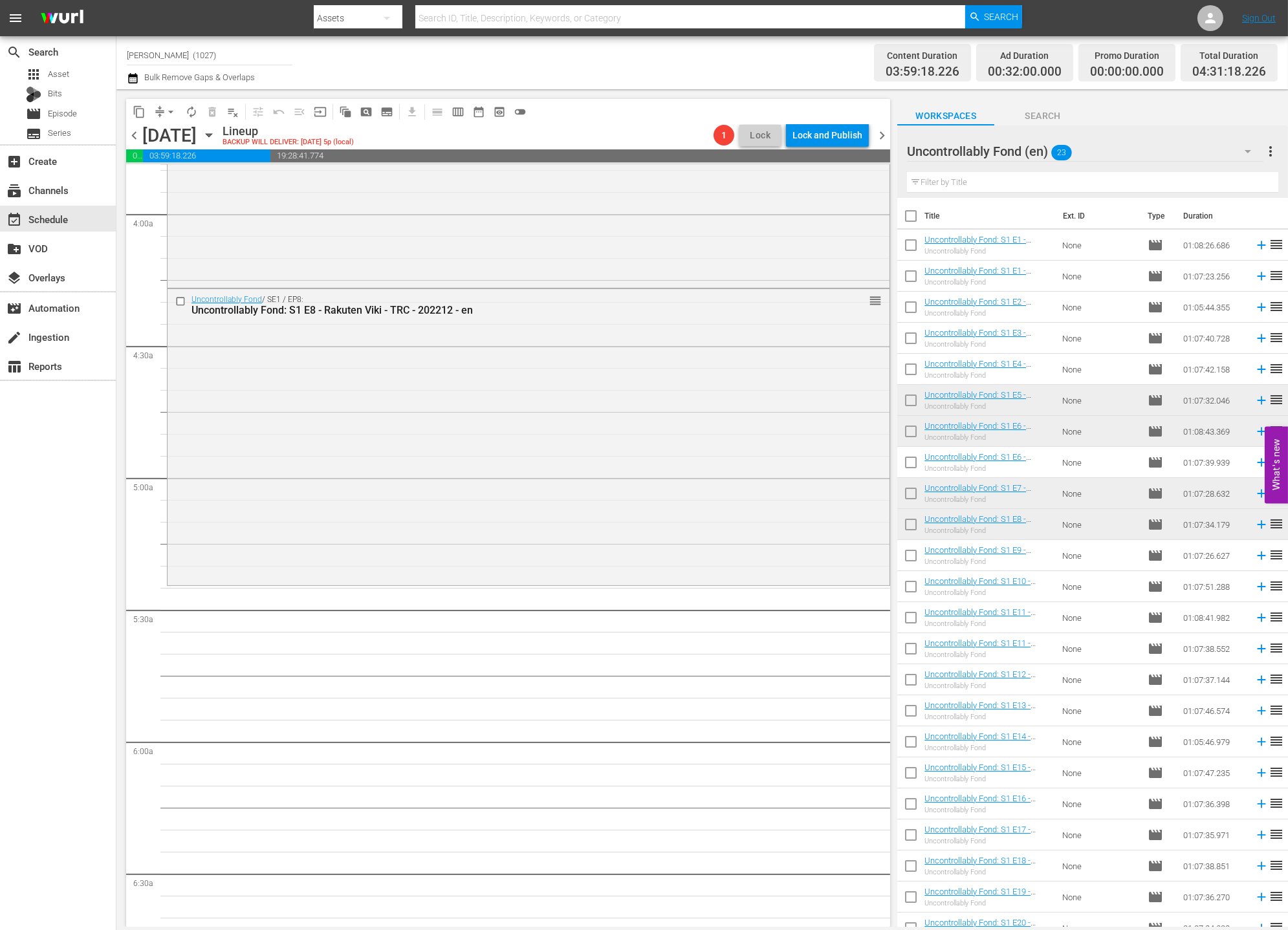
click at [1135, 161] on hr at bounding box center [1084, 161] width 357 height 1
click at [1145, 146] on div "Uncontrollably Fond (en) 23" at bounding box center [1084, 151] width 357 height 36
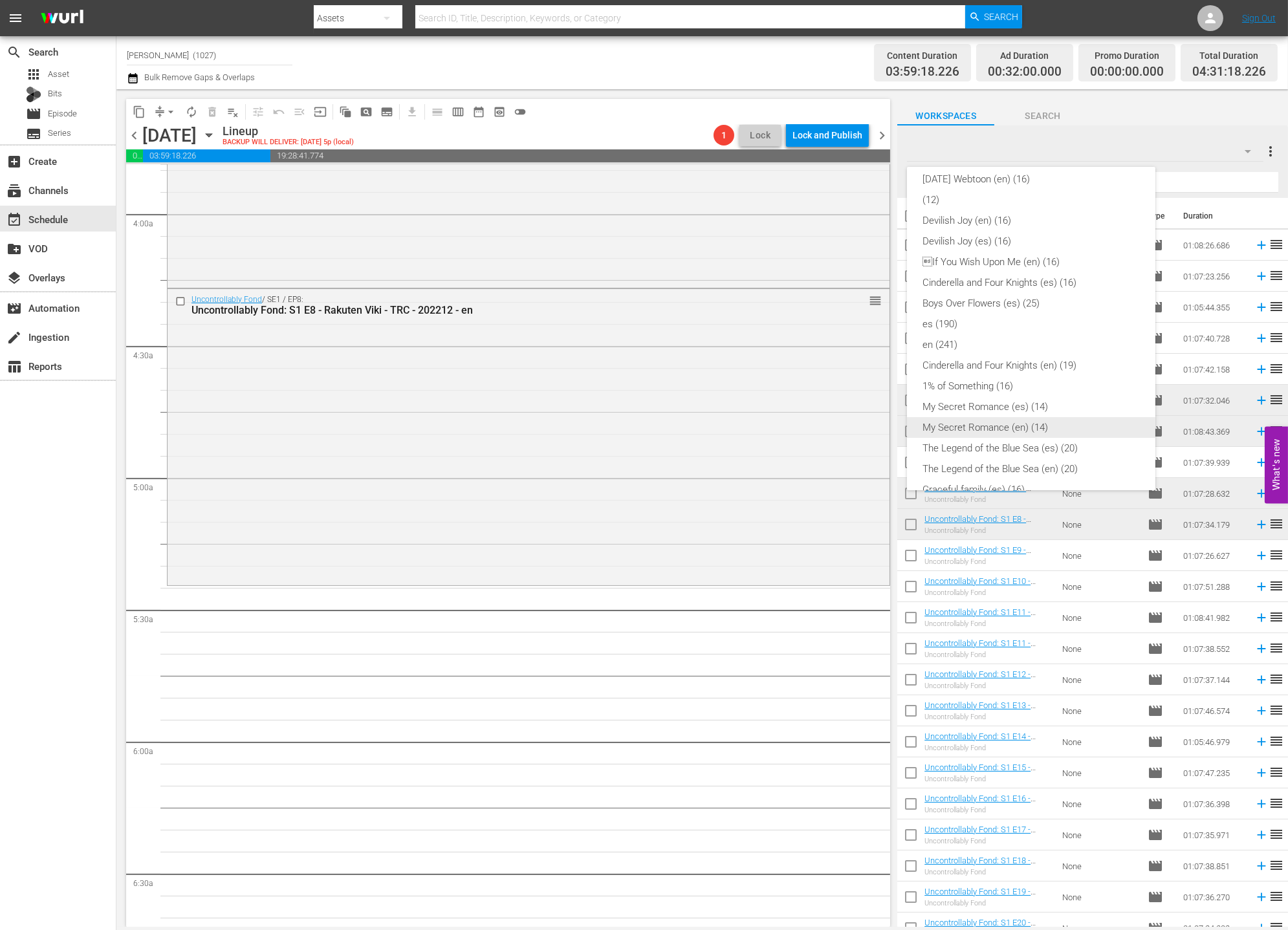
scroll to position [0, 0]
click at [998, 431] on div "en (241)" at bounding box center [1031, 436] width 217 height 21
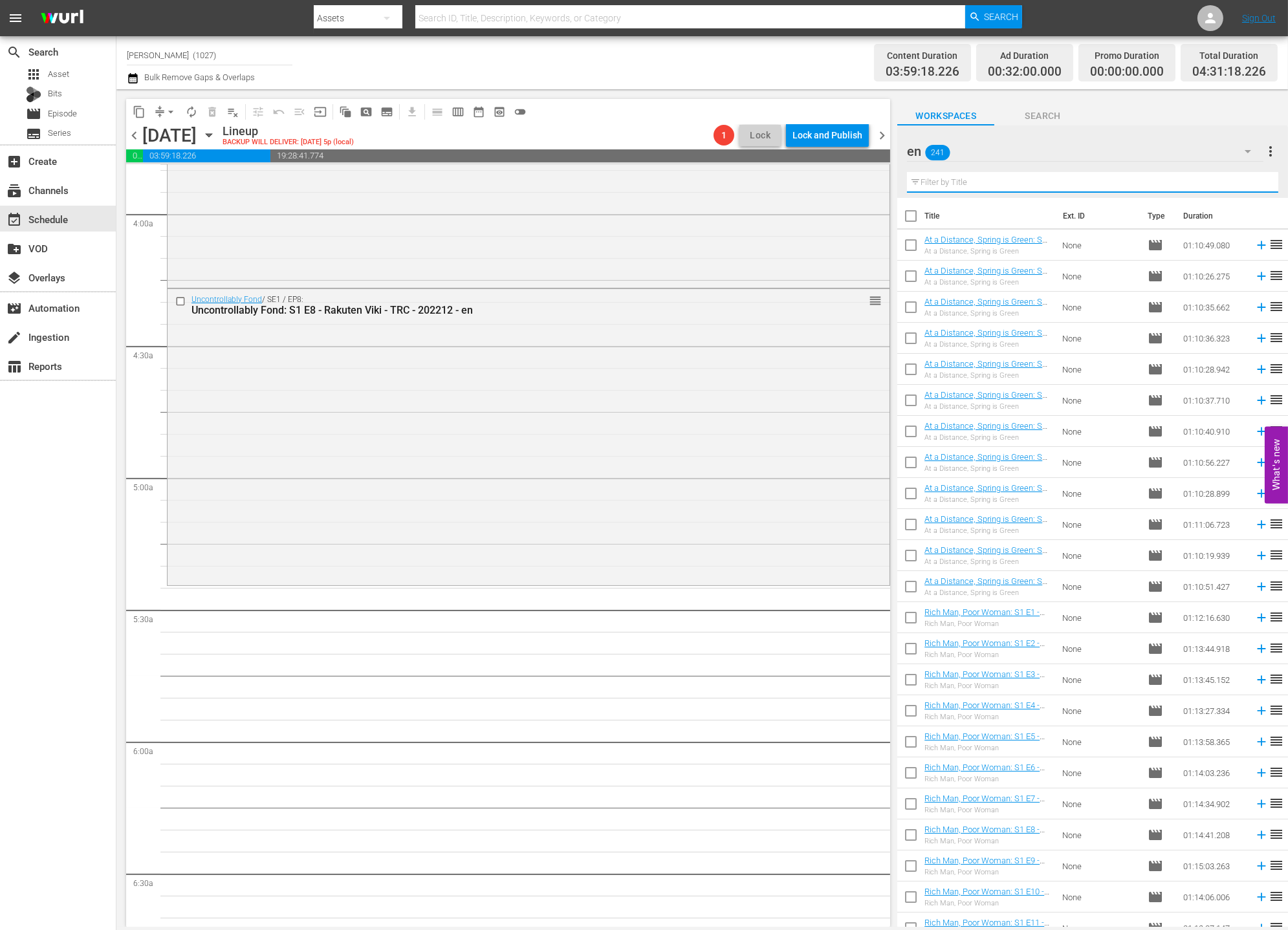
click at [1092, 176] on input "text" at bounding box center [1092, 183] width 371 height 21
type input "ㄱ"
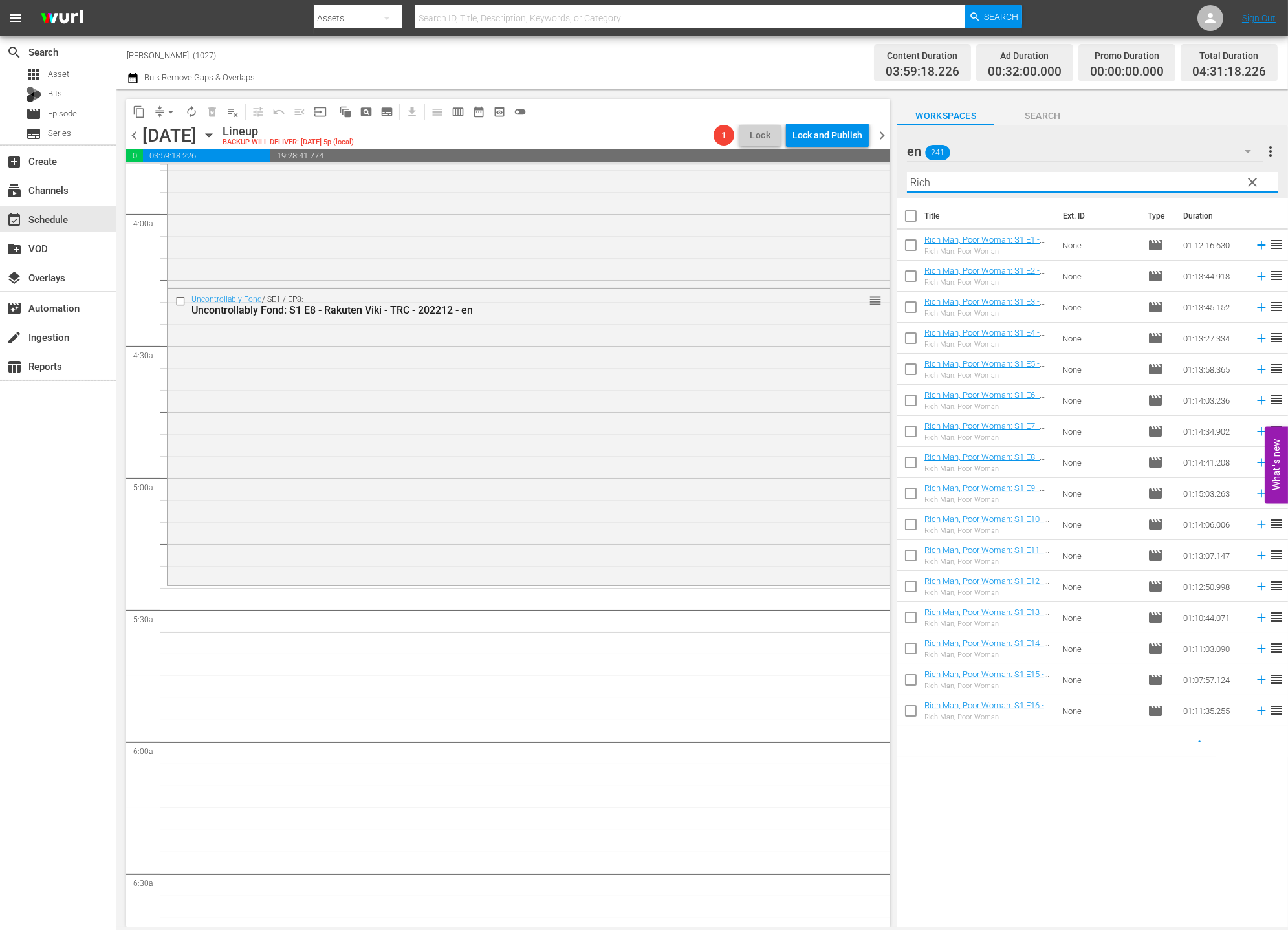
type input "Rich"
click at [910, 581] on input "checkbox" at bounding box center [910, 589] width 27 height 27
checkbox input "true"
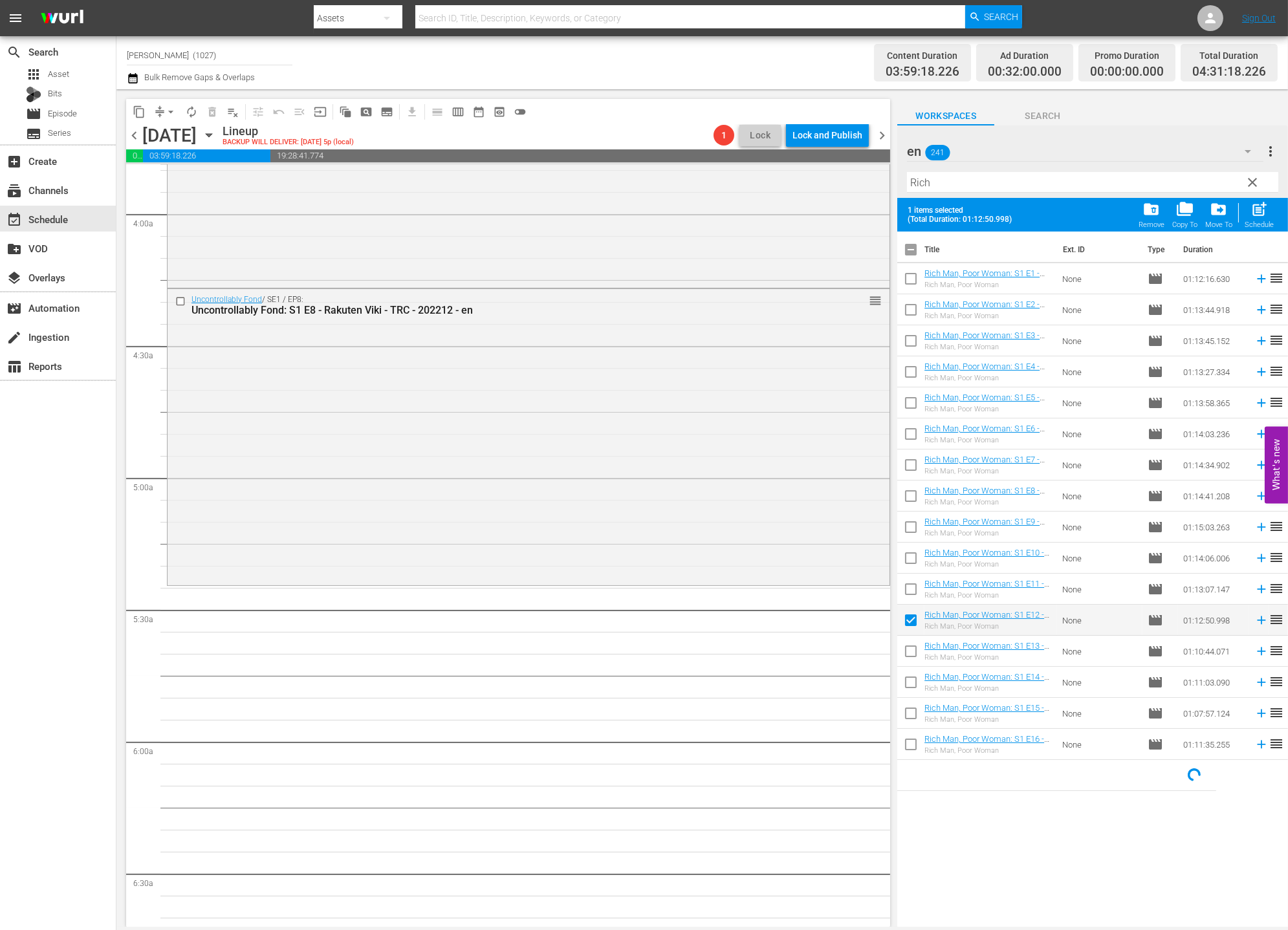
click at [913, 664] on input "checkbox" at bounding box center [910, 654] width 27 height 27
checkbox input "true"
click at [910, 677] on input "checkbox" at bounding box center [910, 685] width 27 height 27
checkbox input "true"
click at [910, 712] on input "checkbox" at bounding box center [910, 716] width 27 height 27
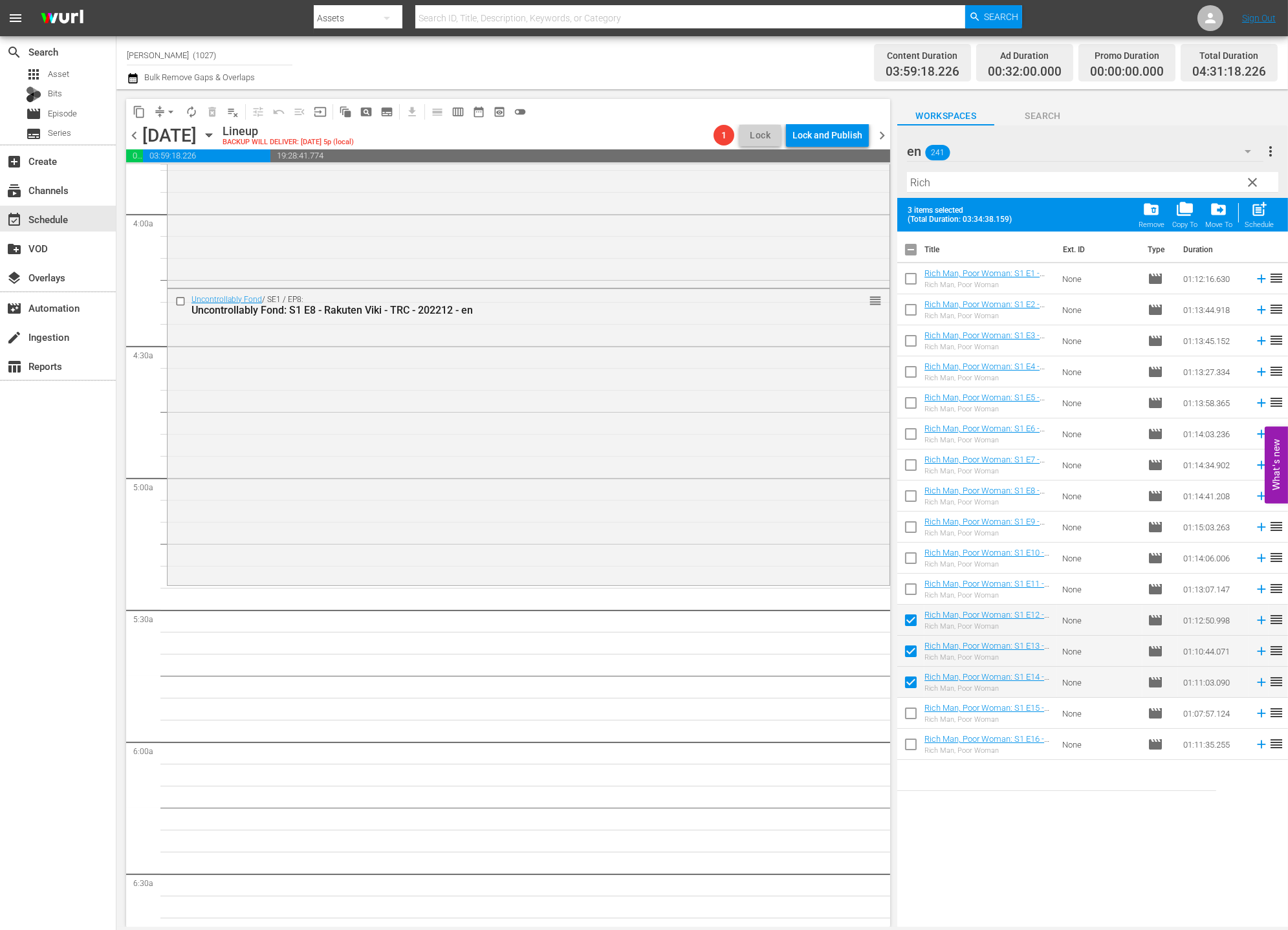
checkbox input "true"
click at [910, 746] on input "checkbox" at bounding box center [910, 747] width 27 height 27
checkbox input "true"
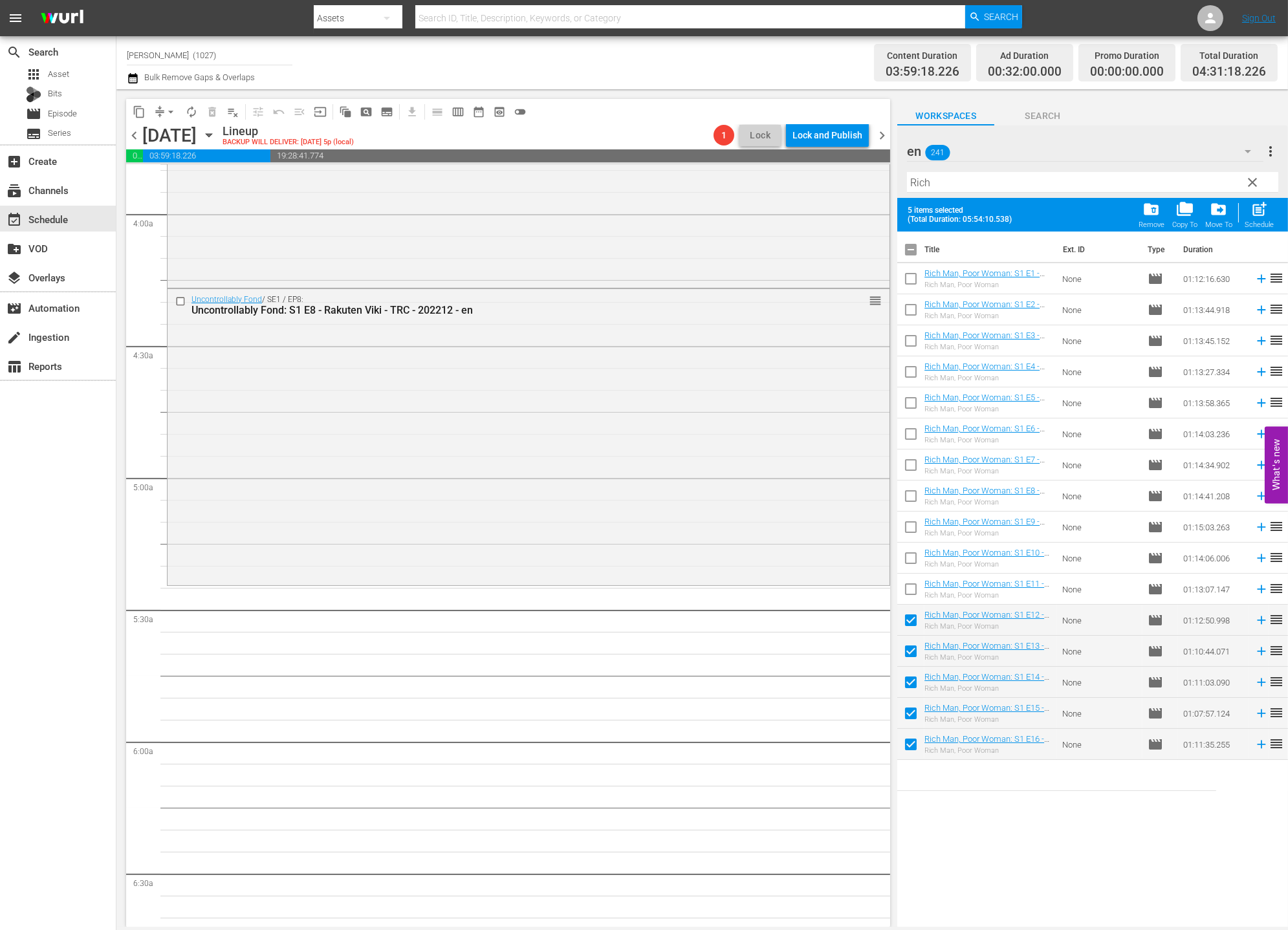
click at [1158, 226] on div "Schedule" at bounding box center [1259, 224] width 29 height 8
checkbox input "false"
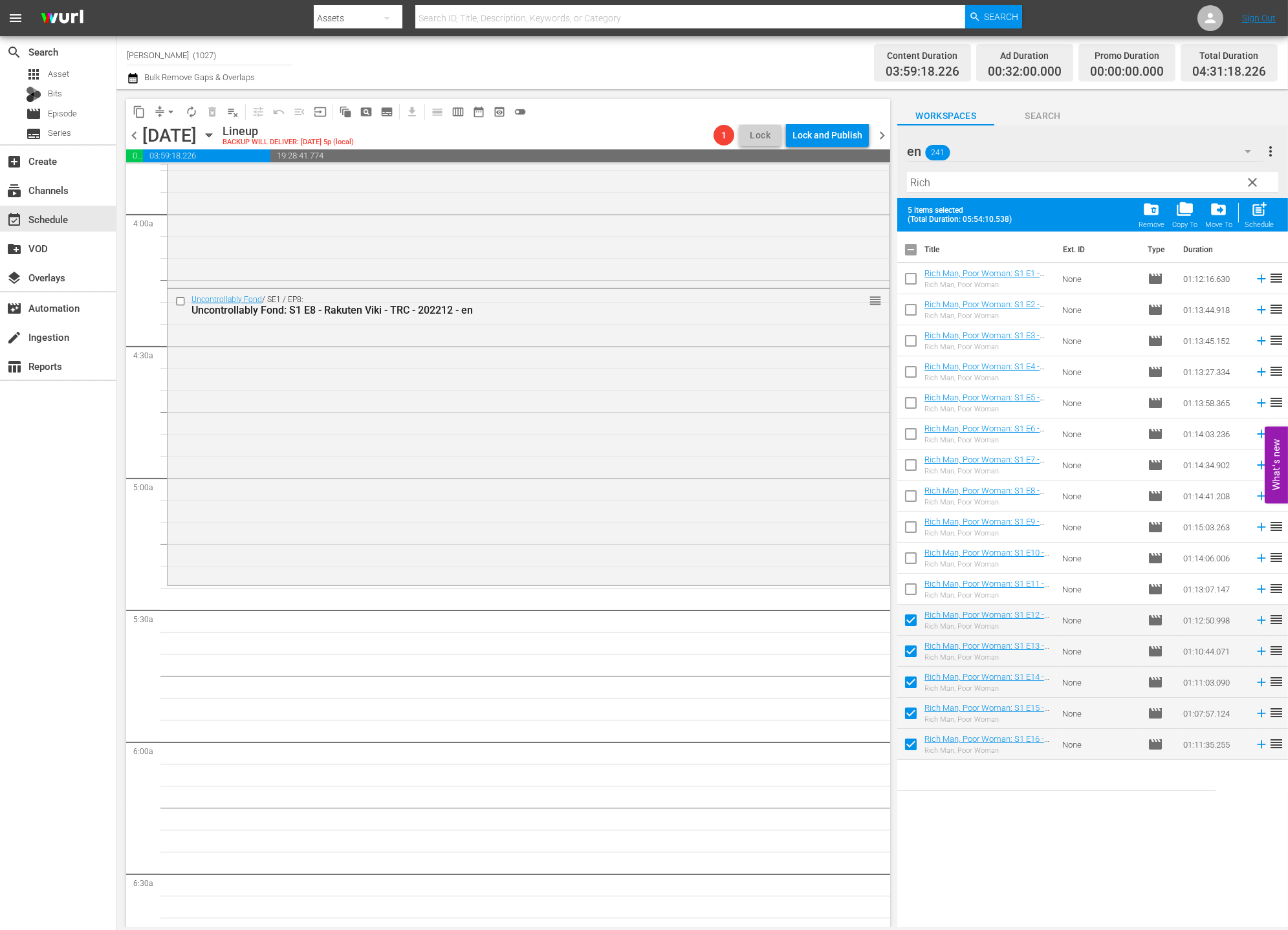
checkbox input "false"
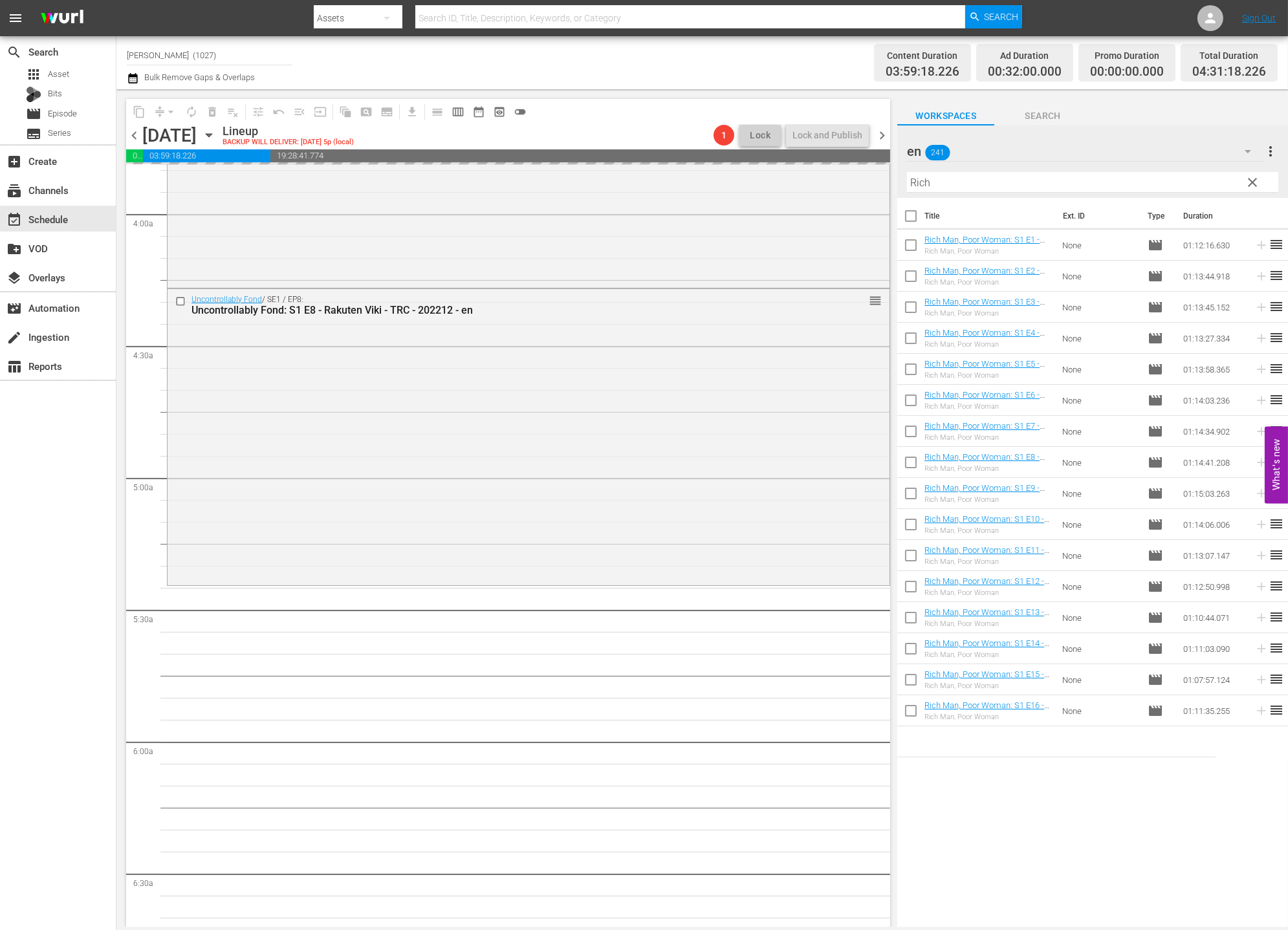
click at [1158, 149] on div "en 241" at bounding box center [1084, 151] width 357 height 36
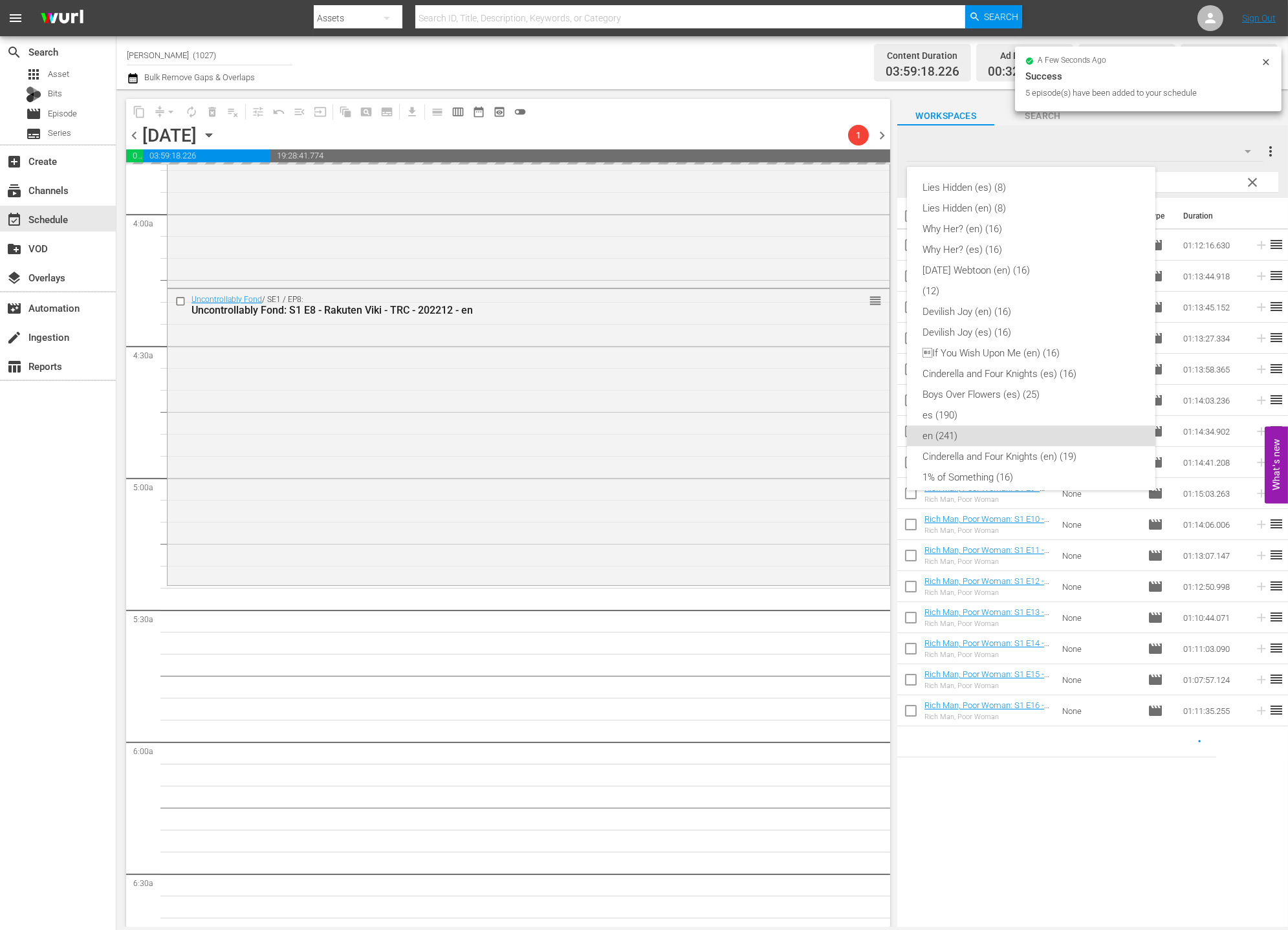
scroll to position [237, 0]
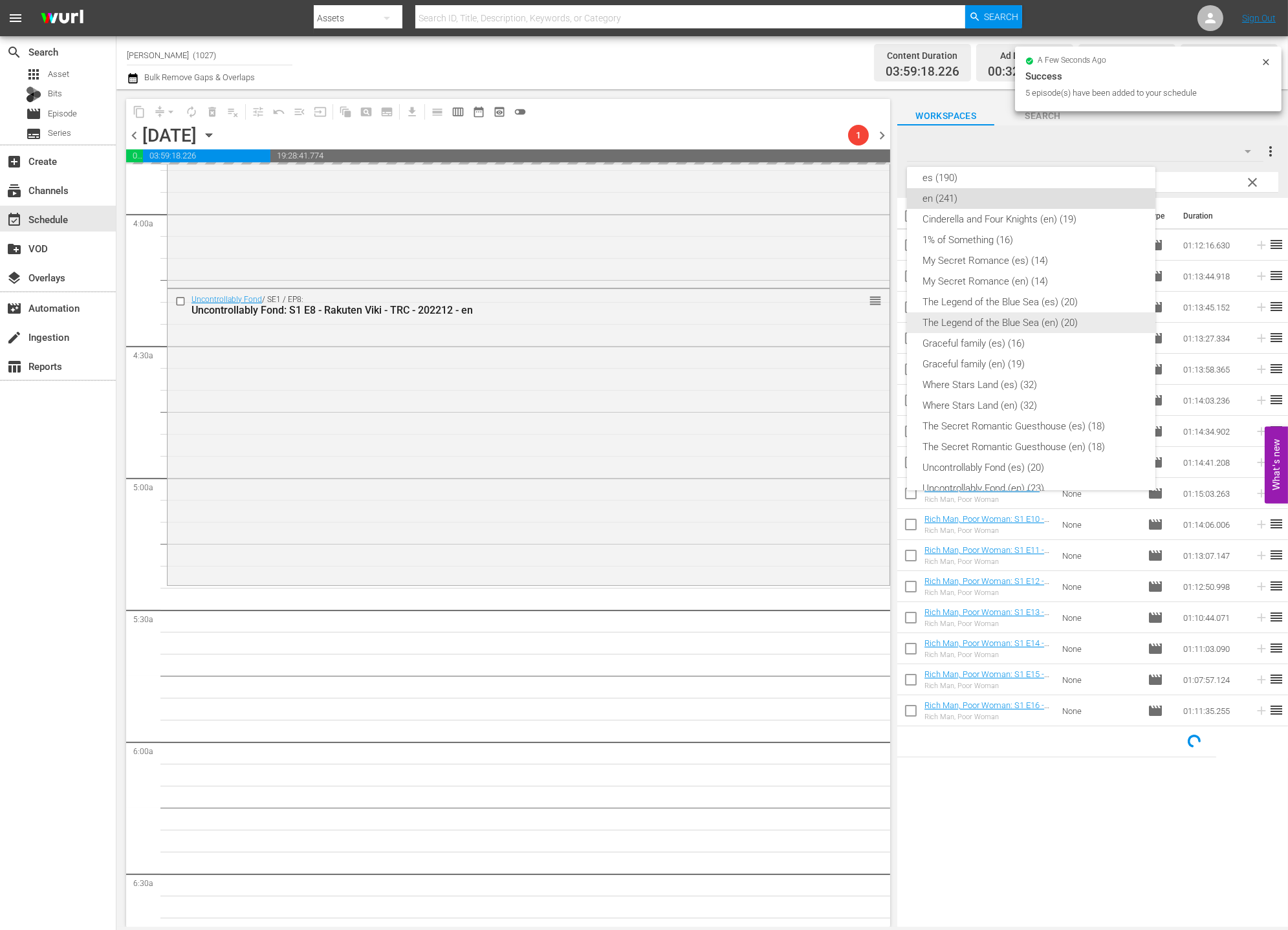
click at [1091, 316] on div "The Legend of the Blue Sea (en) (20)" at bounding box center [1031, 323] width 217 height 21
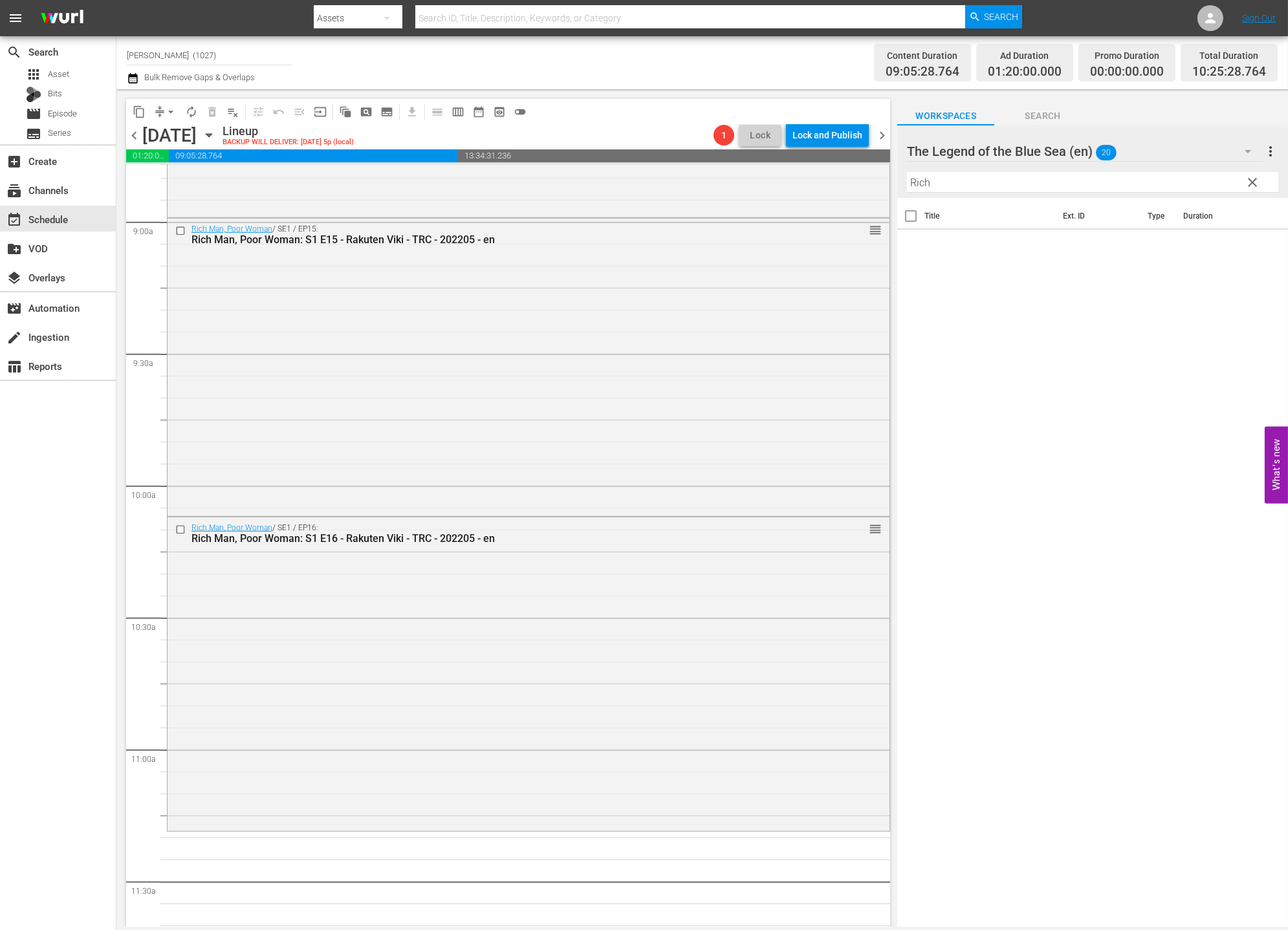
scroll to position [2747, 0]
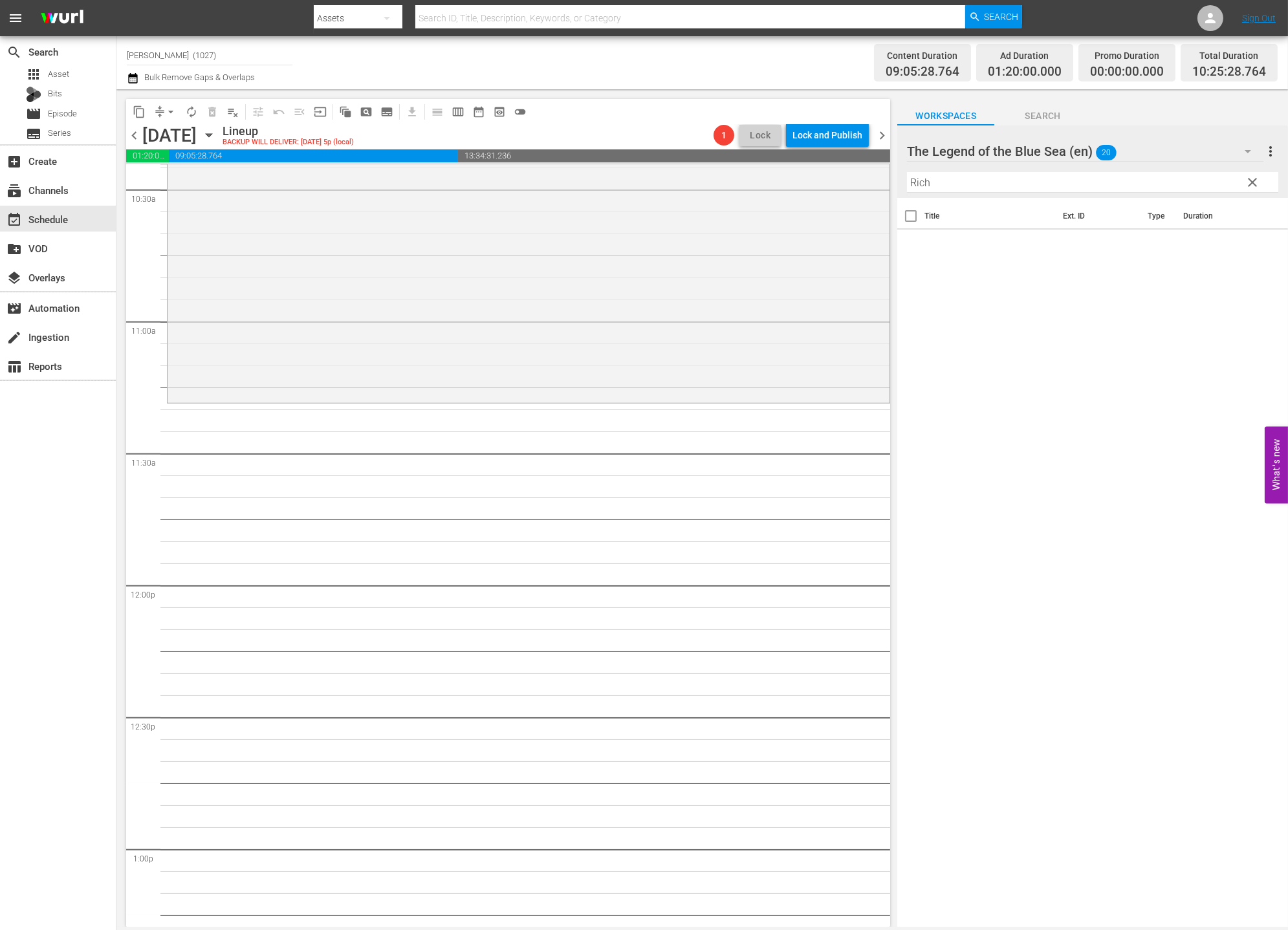
click at [1158, 183] on span "clear" at bounding box center [1252, 182] width 15 height 15
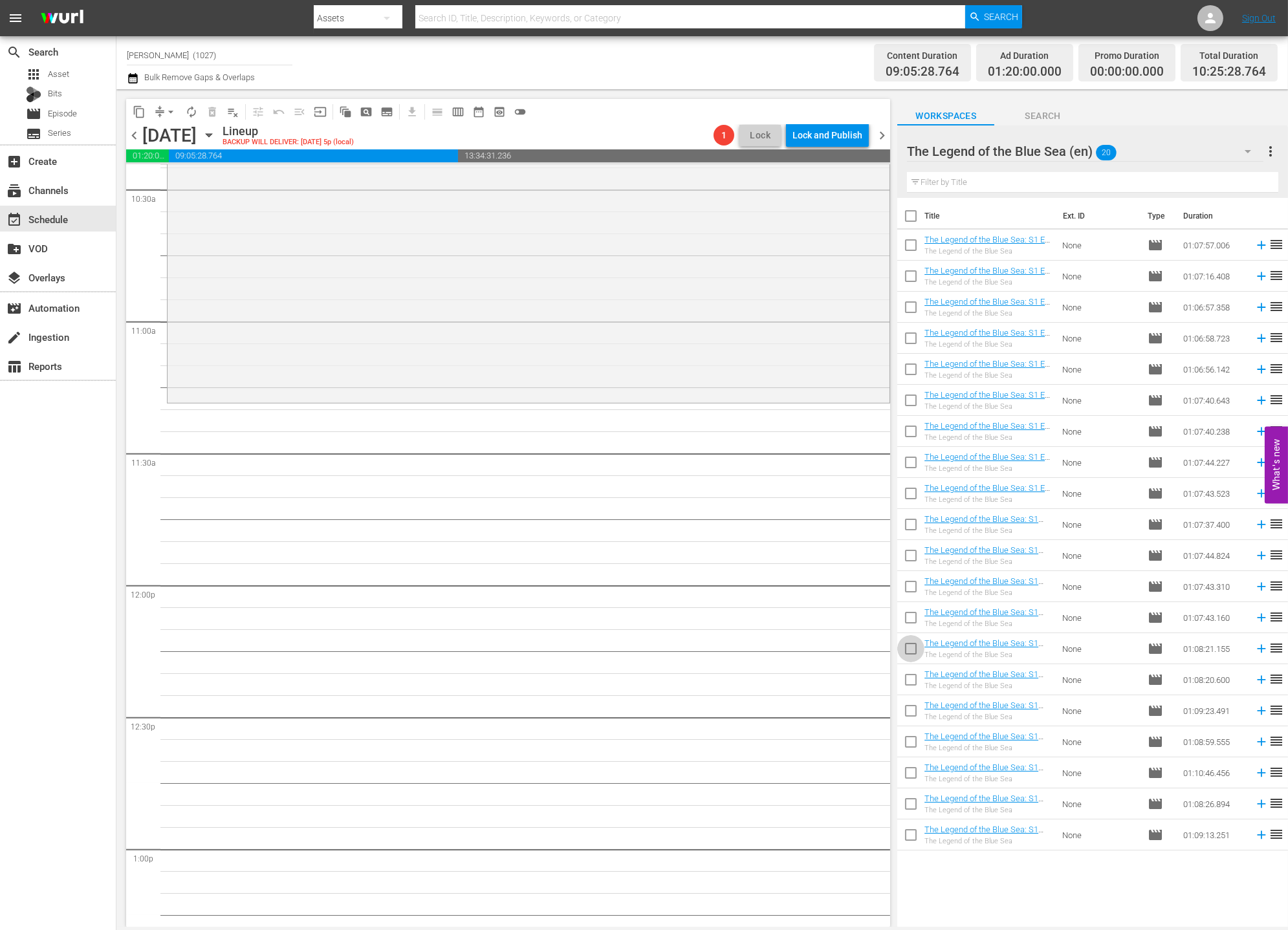
click at [906, 645] on input "checkbox" at bounding box center [910, 652] width 27 height 27
checkbox input "true"
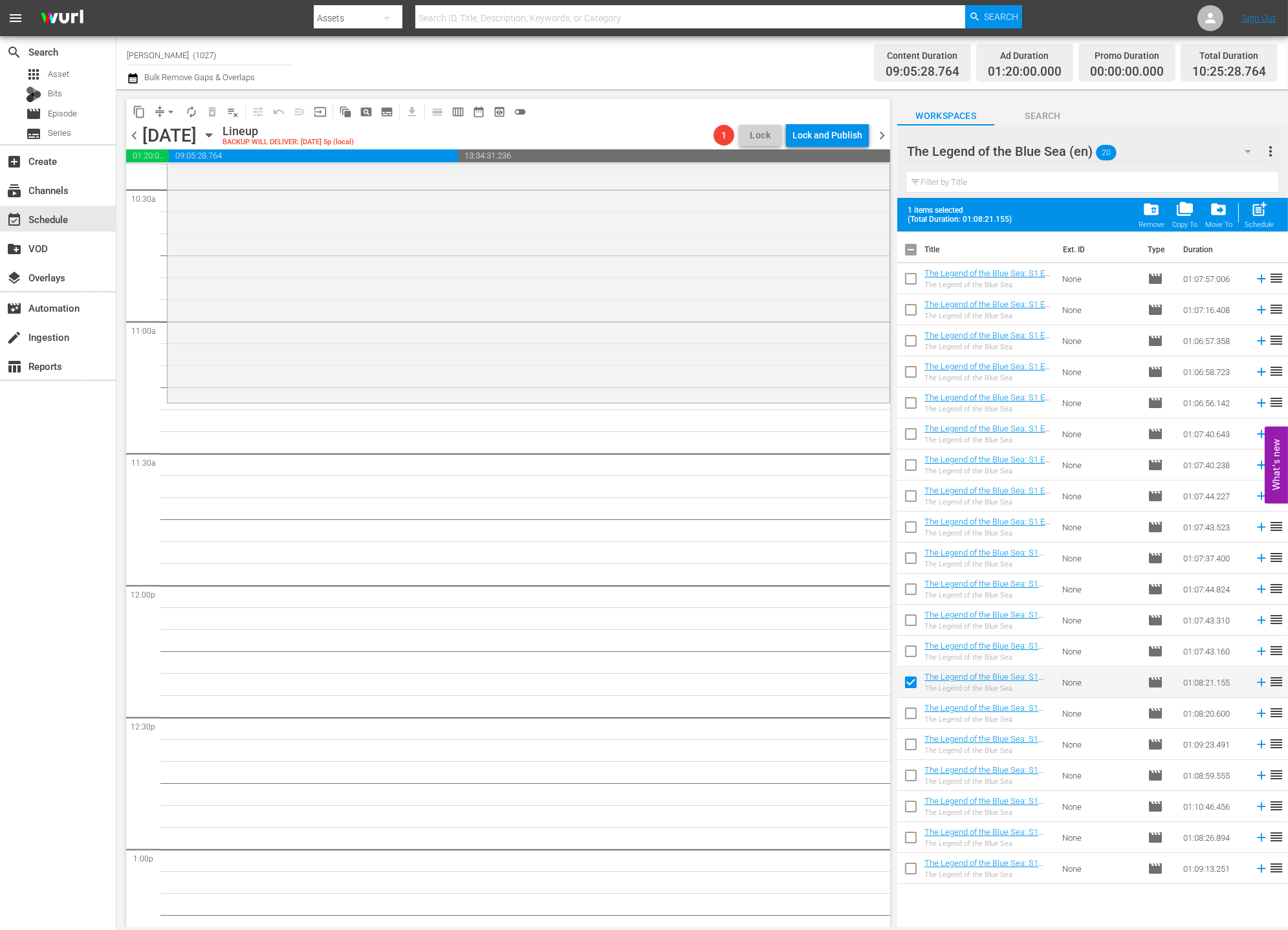
click at [907, 734] on input "checkbox" at bounding box center [910, 747] width 27 height 27
checkbox input "true"
click at [910, 712] on input "checkbox" at bounding box center [910, 716] width 27 height 27
checkbox input "true"
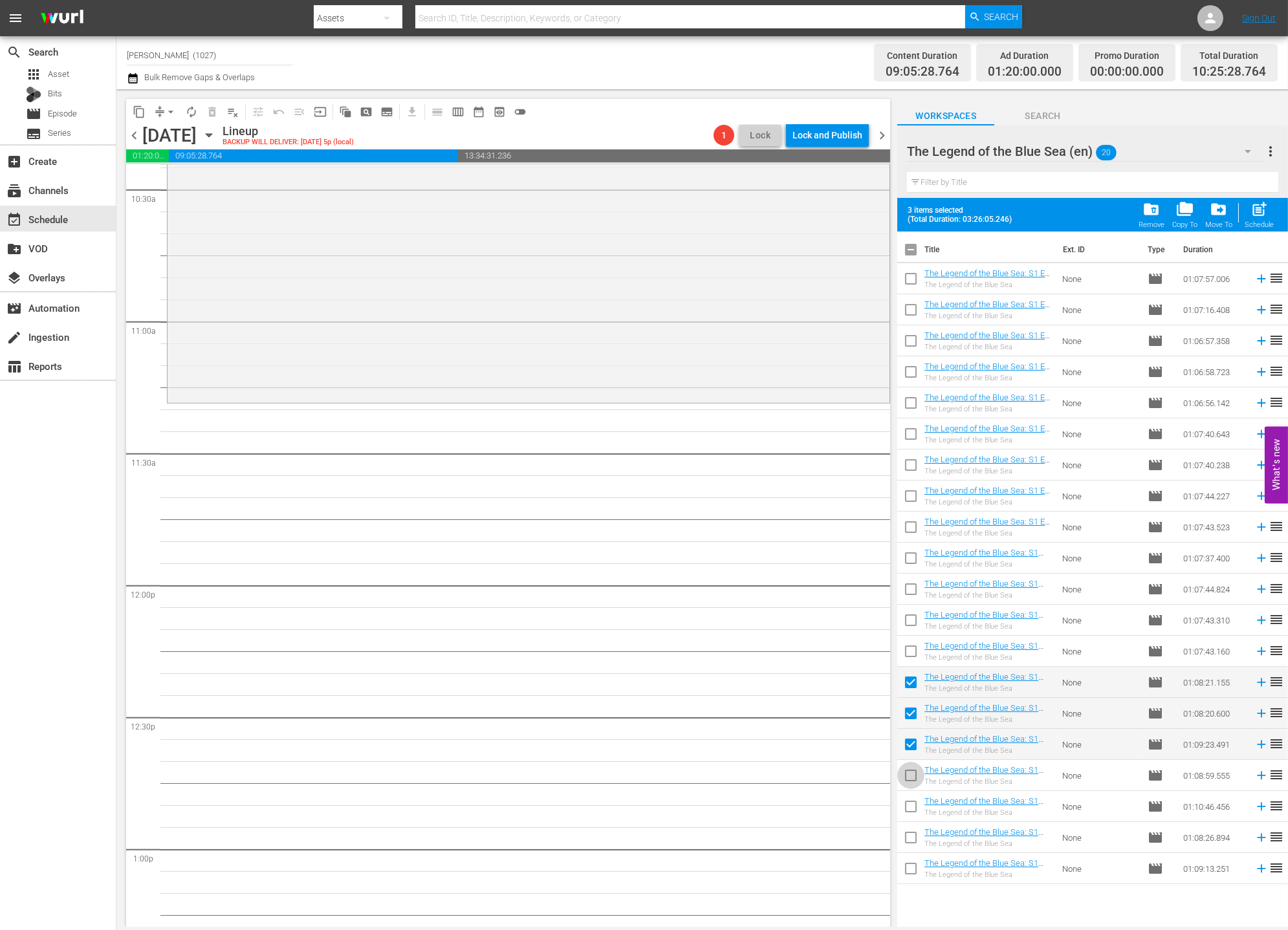
click at [906, 763] on span at bounding box center [910, 776] width 27 height 27
click at [911, 766] on input "checkbox" at bounding box center [910, 778] width 27 height 27
checkbox input "true"
click at [912, 813] on input "checkbox" at bounding box center [910, 810] width 27 height 27
checkbox input "true"
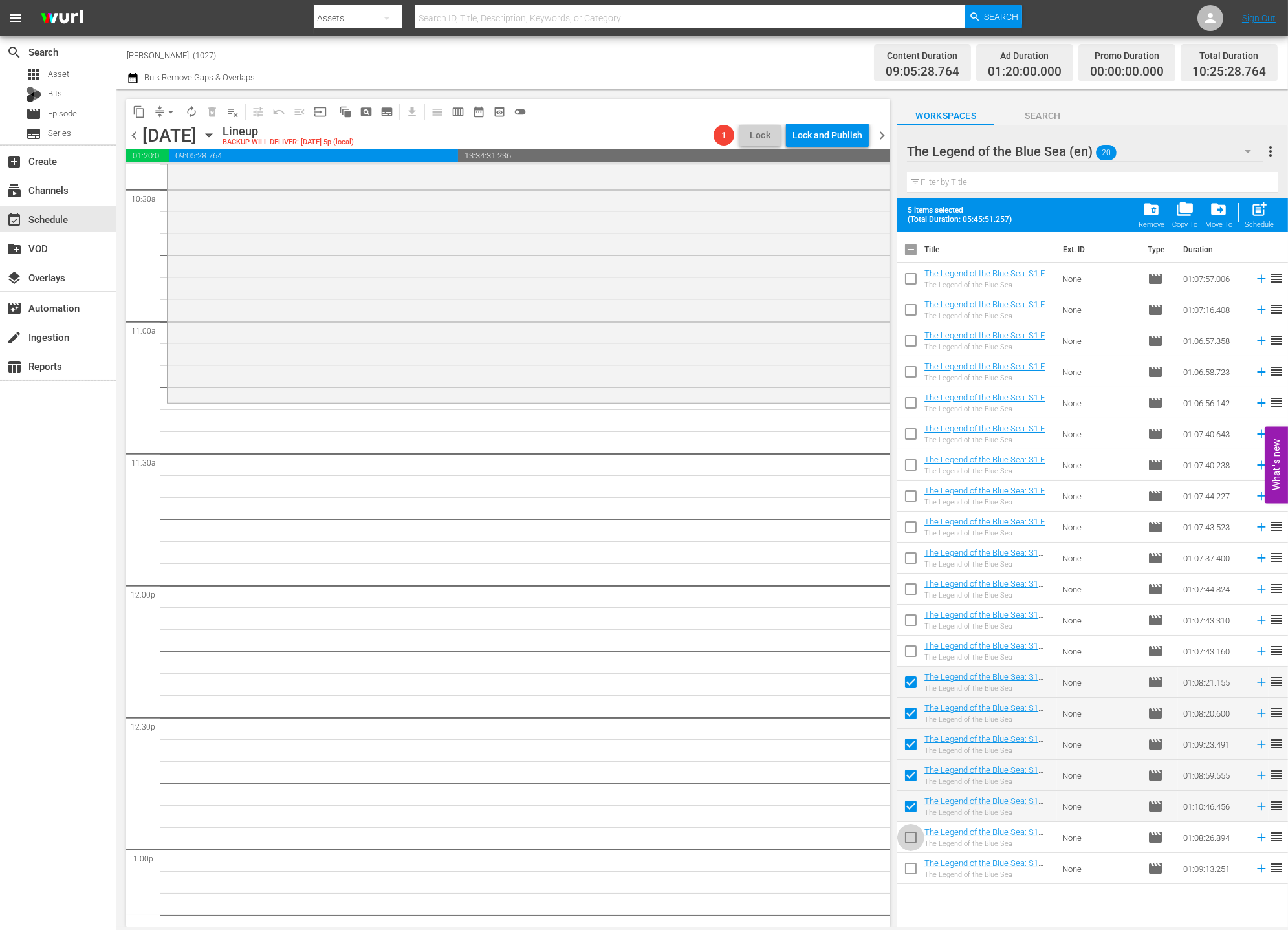
click at [913, 836] on input "checkbox" at bounding box center [910, 840] width 27 height 27
checkbox input "true"
click at [917, 836] on input "checkbox" at bounding box center [910, 871] width 27 height 27
checkbox input "true"
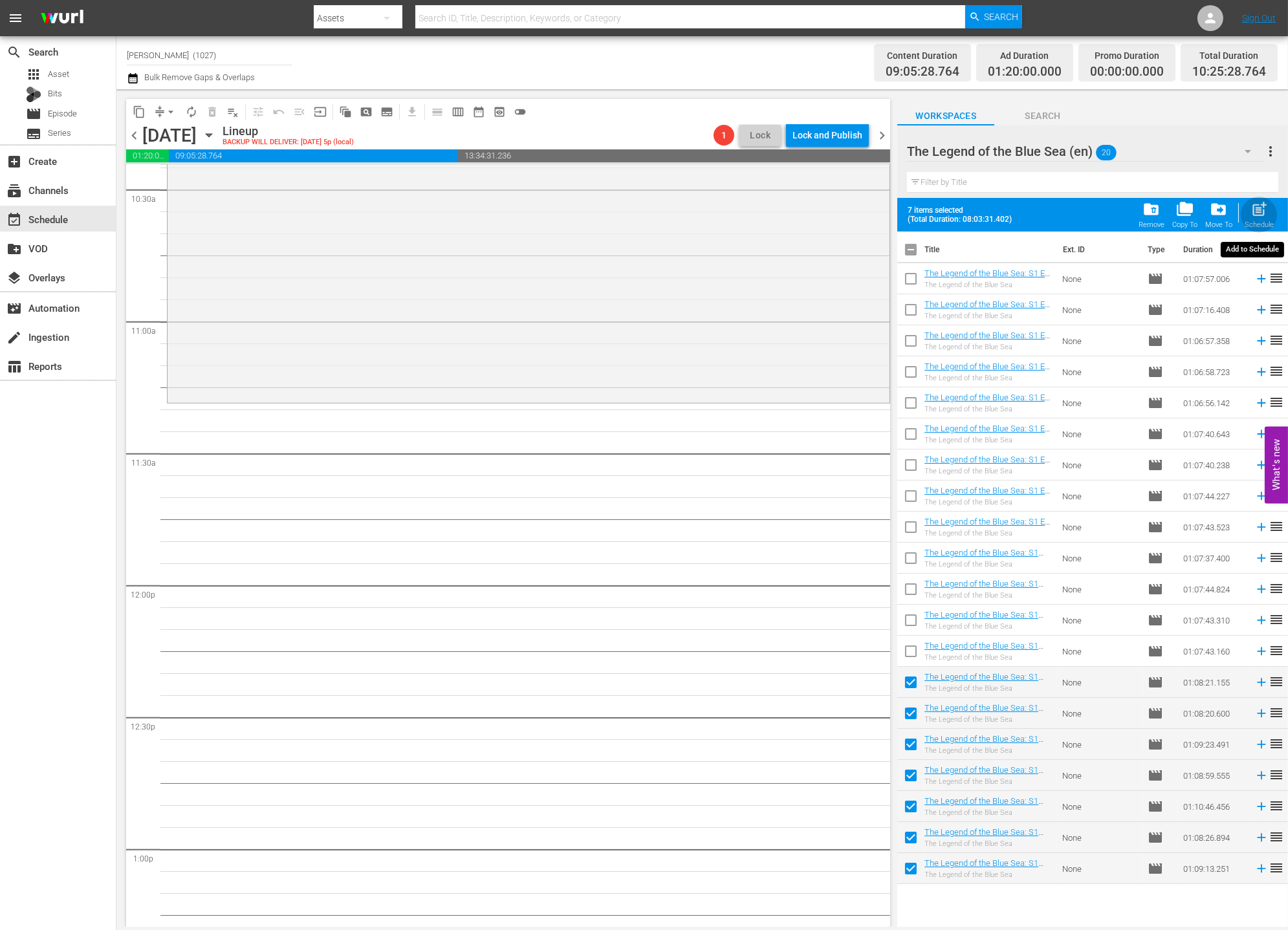
click at [1158, 221] on div "Schedule" at bounding box center [1259, 224] width 29 height 8
checkbox input "false"
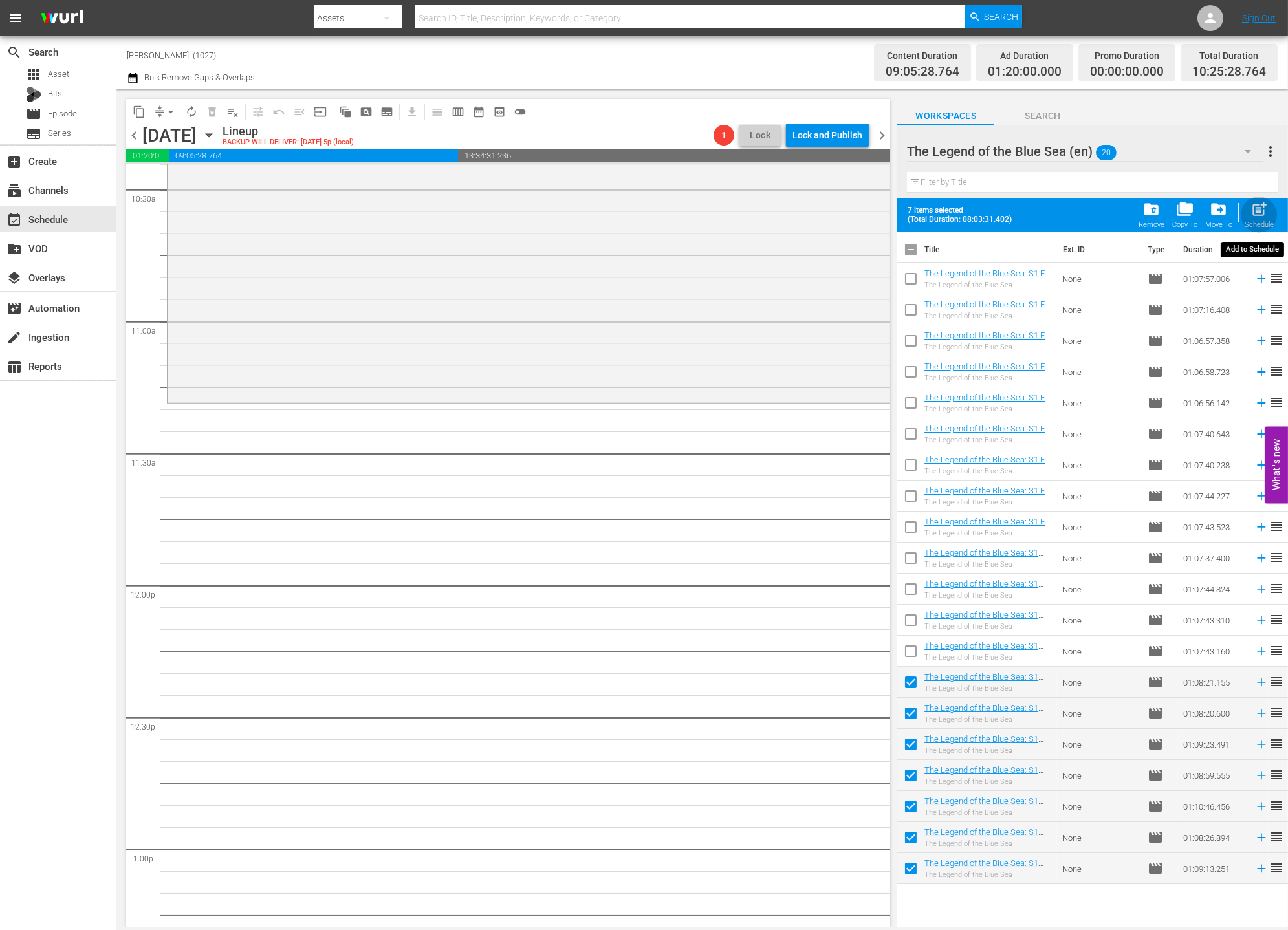
checkbox input "false"
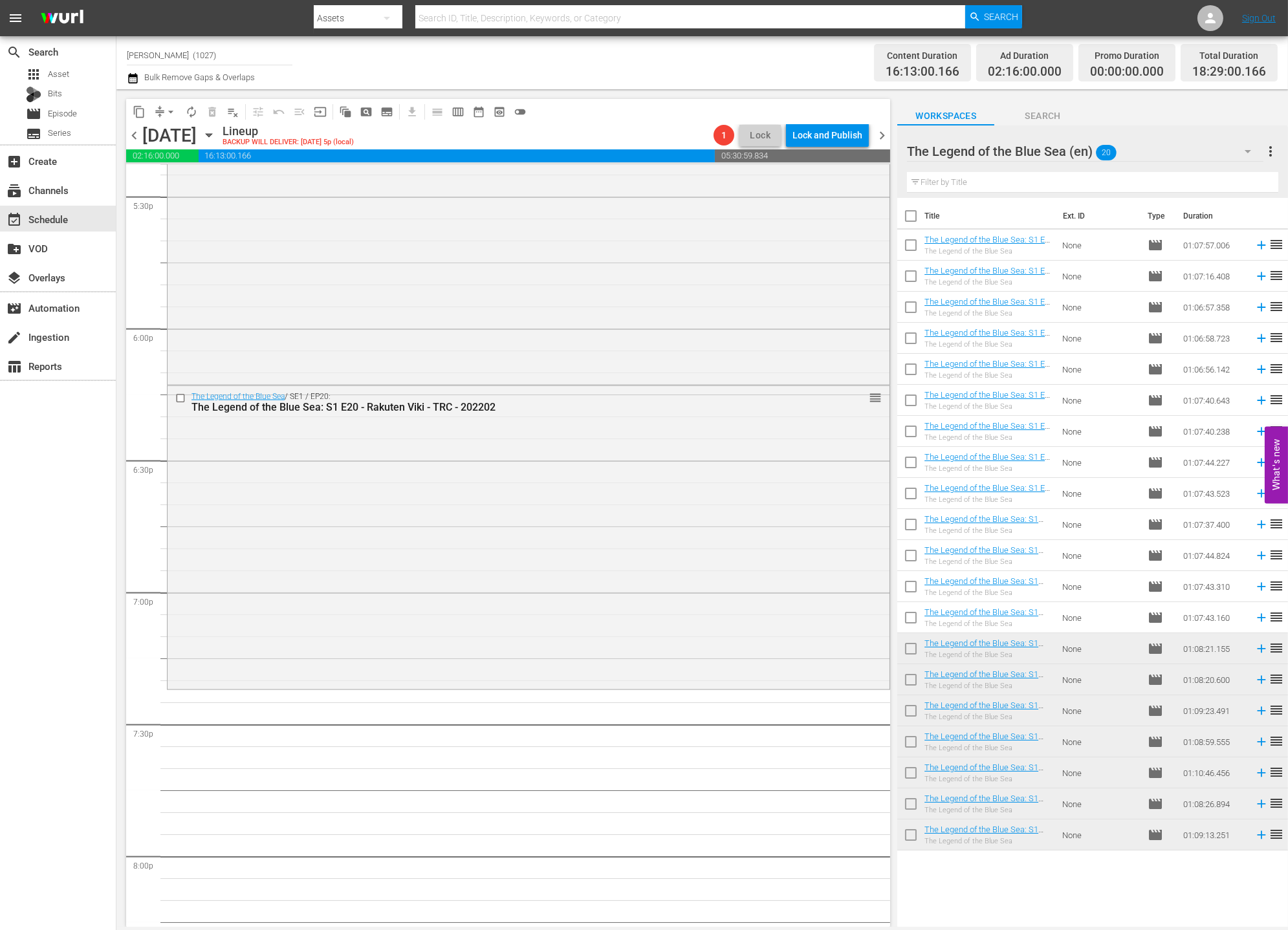
scroll to position [3866, 0]
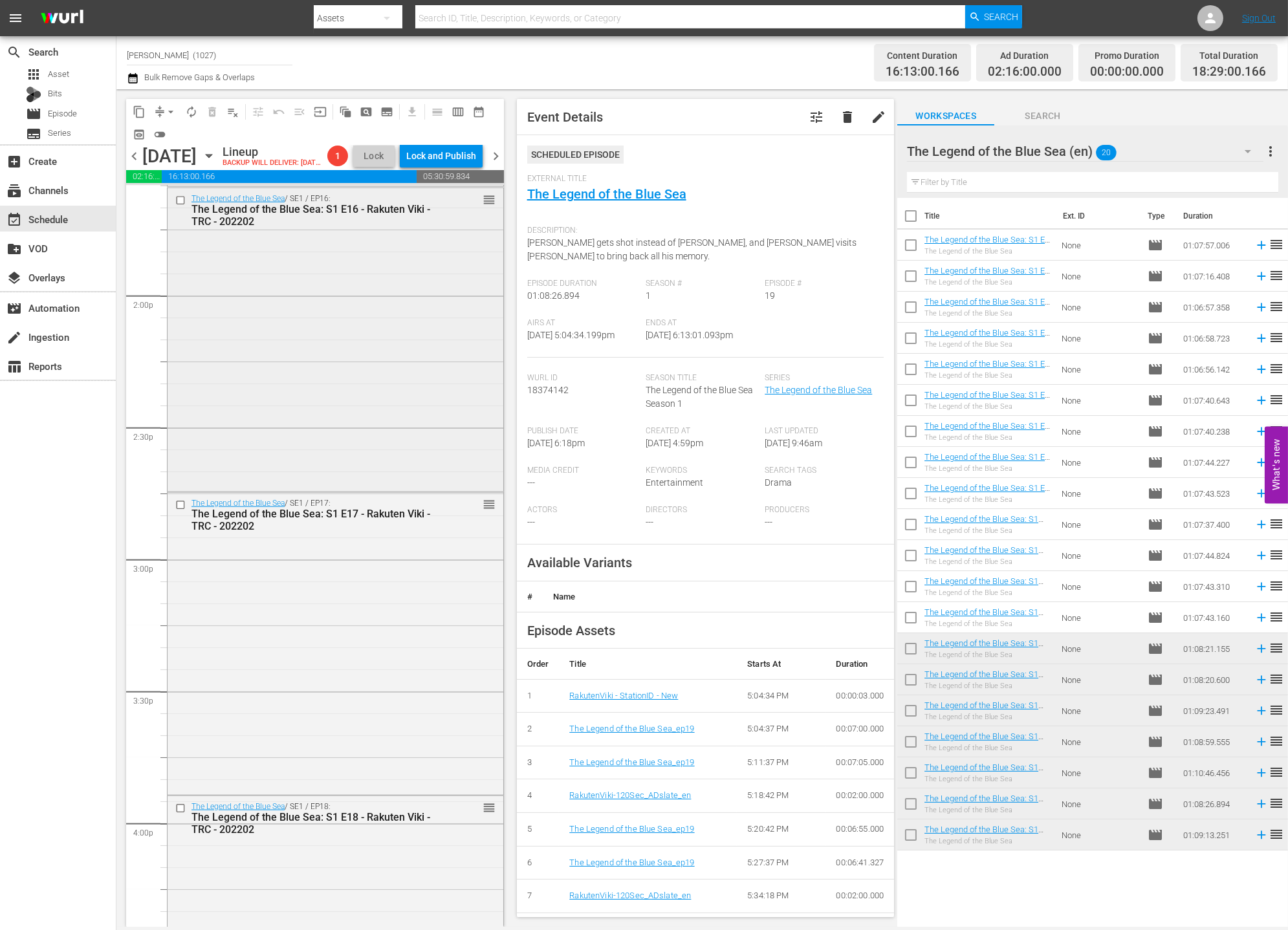
scroll to position [3376, 0]
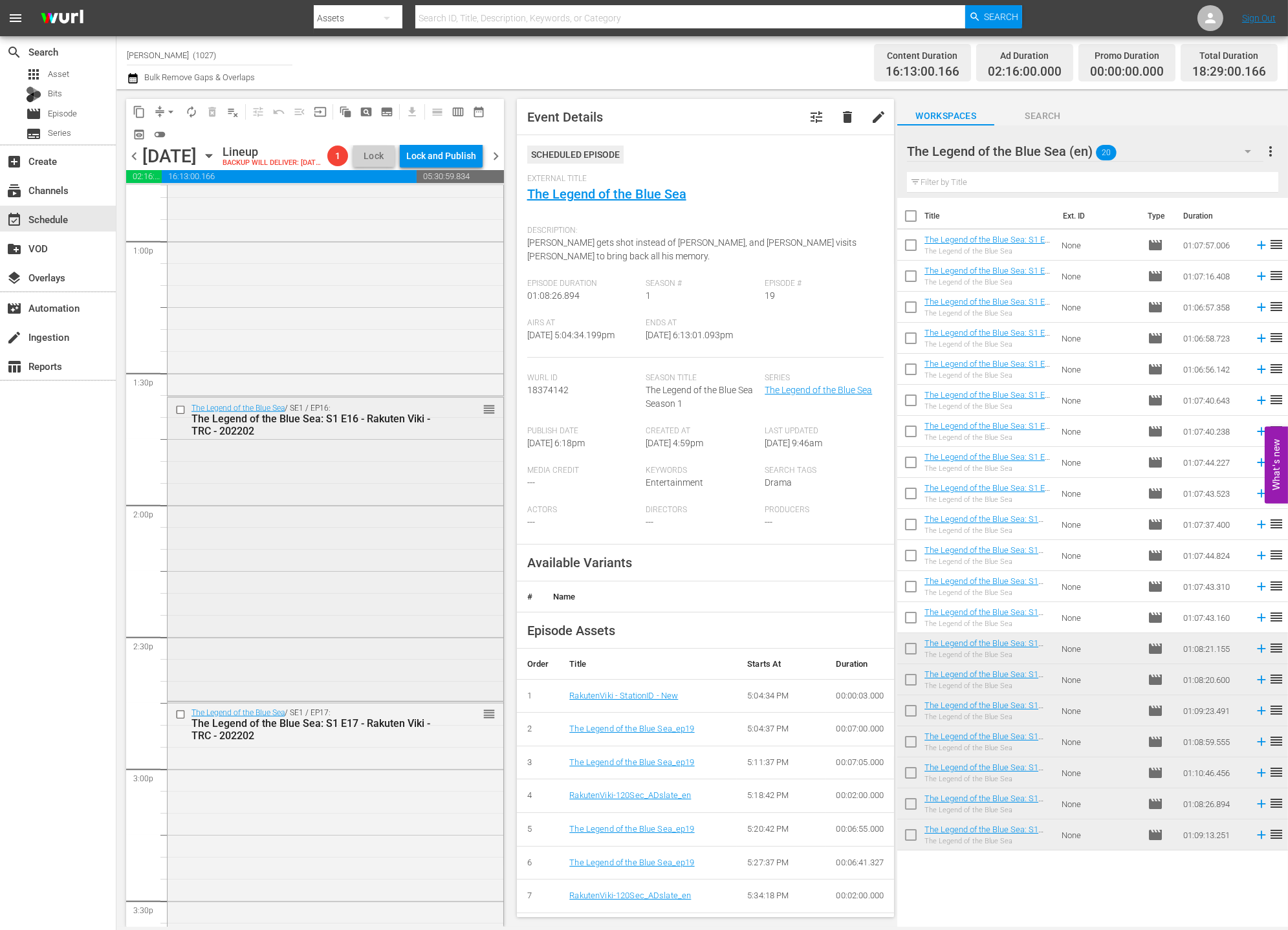
click at [329, 475] on div "The Legend of the Blue Sea / SE1 / EP16: The Legend of the Blue Sea: S1 E16 - R…" at bounding box center [335, 548] width 336 height 301
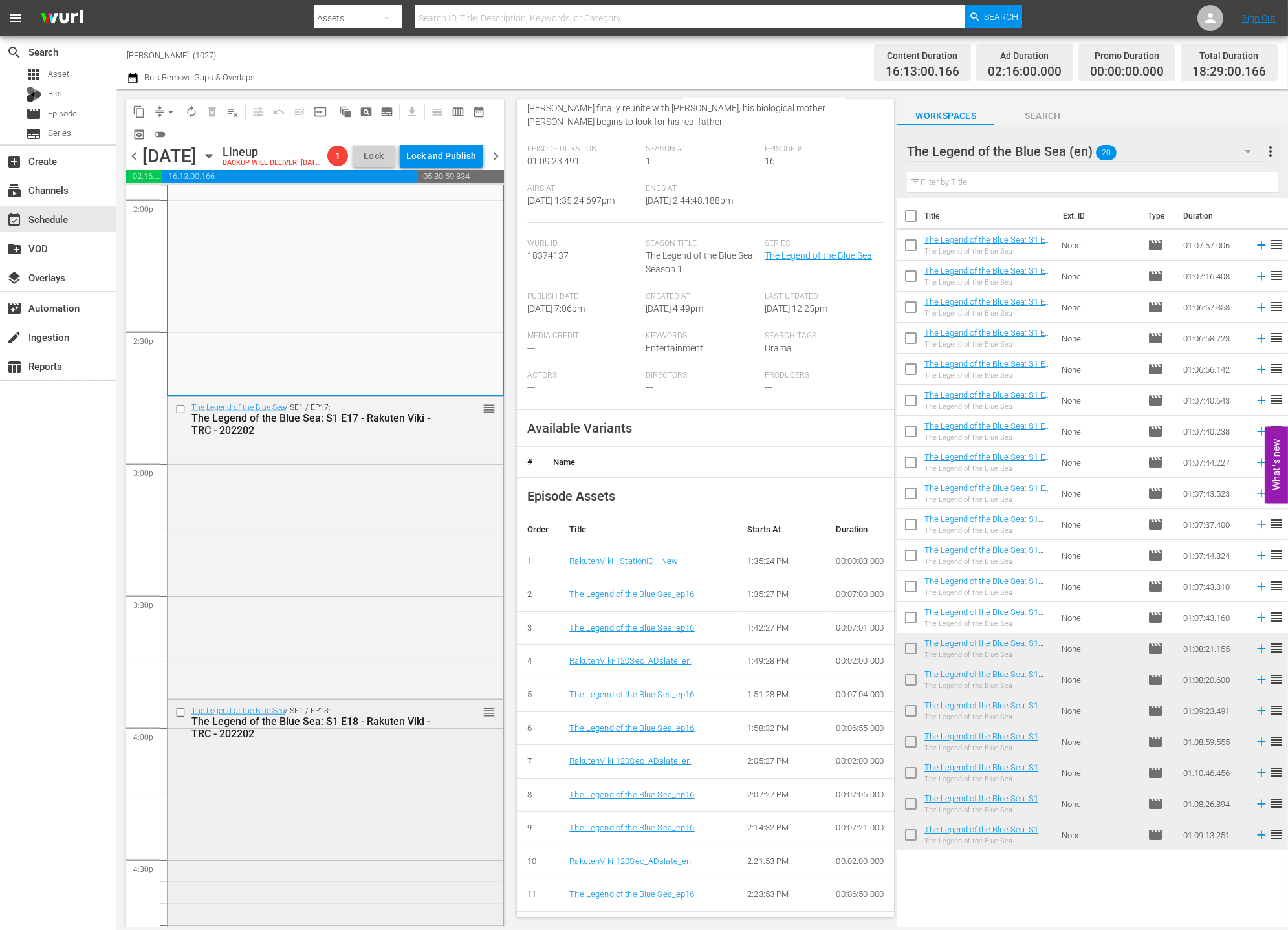
scroll to position [3927, 0]
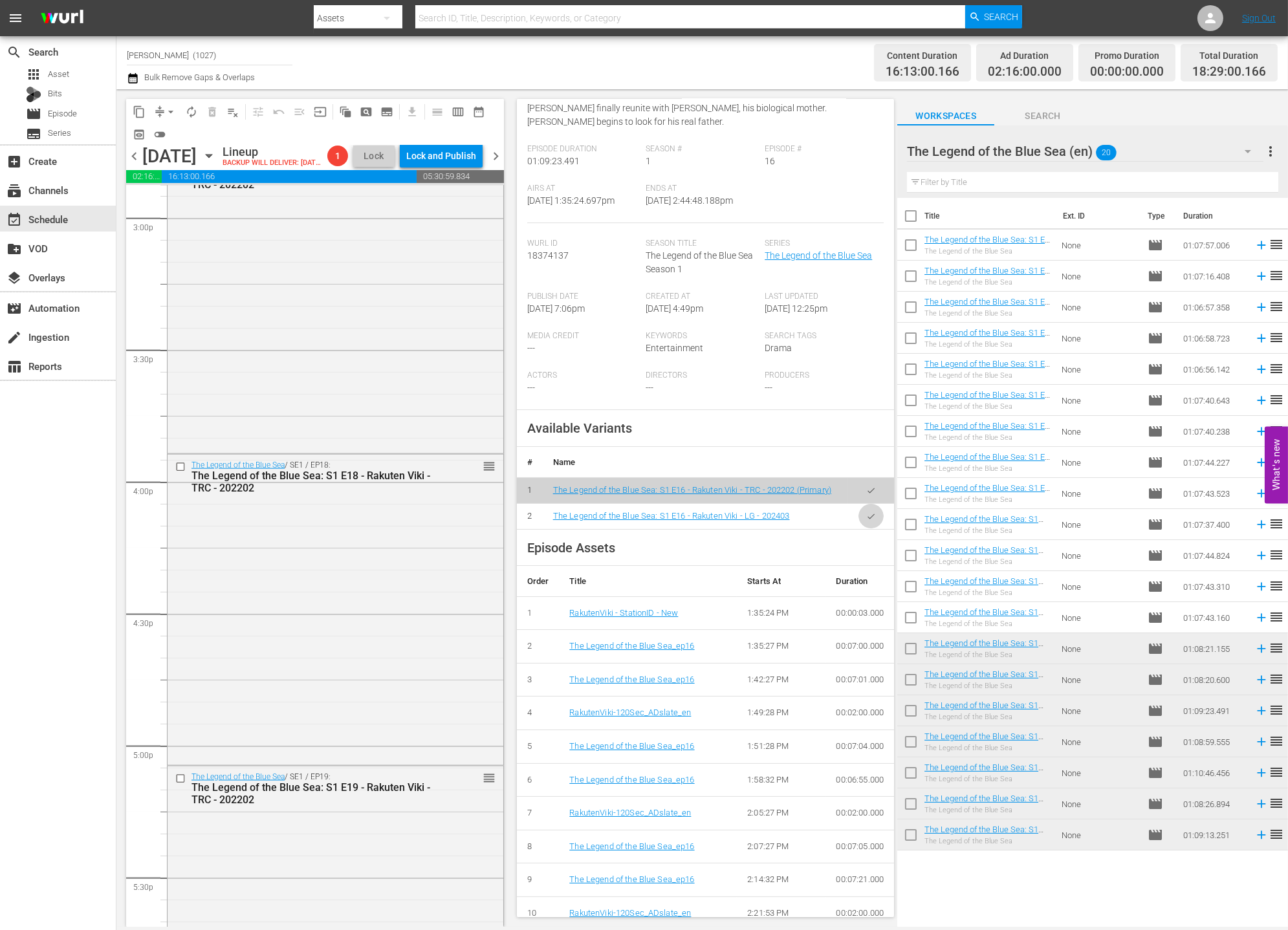
click at [866, 514] on button "button" at bounding box center [870, 516] width 25 height 25
click at [1151, 140] on div "The Legend of the Blue Sea (en) 20" at bounding box center [1084, 151] width 357 height 36
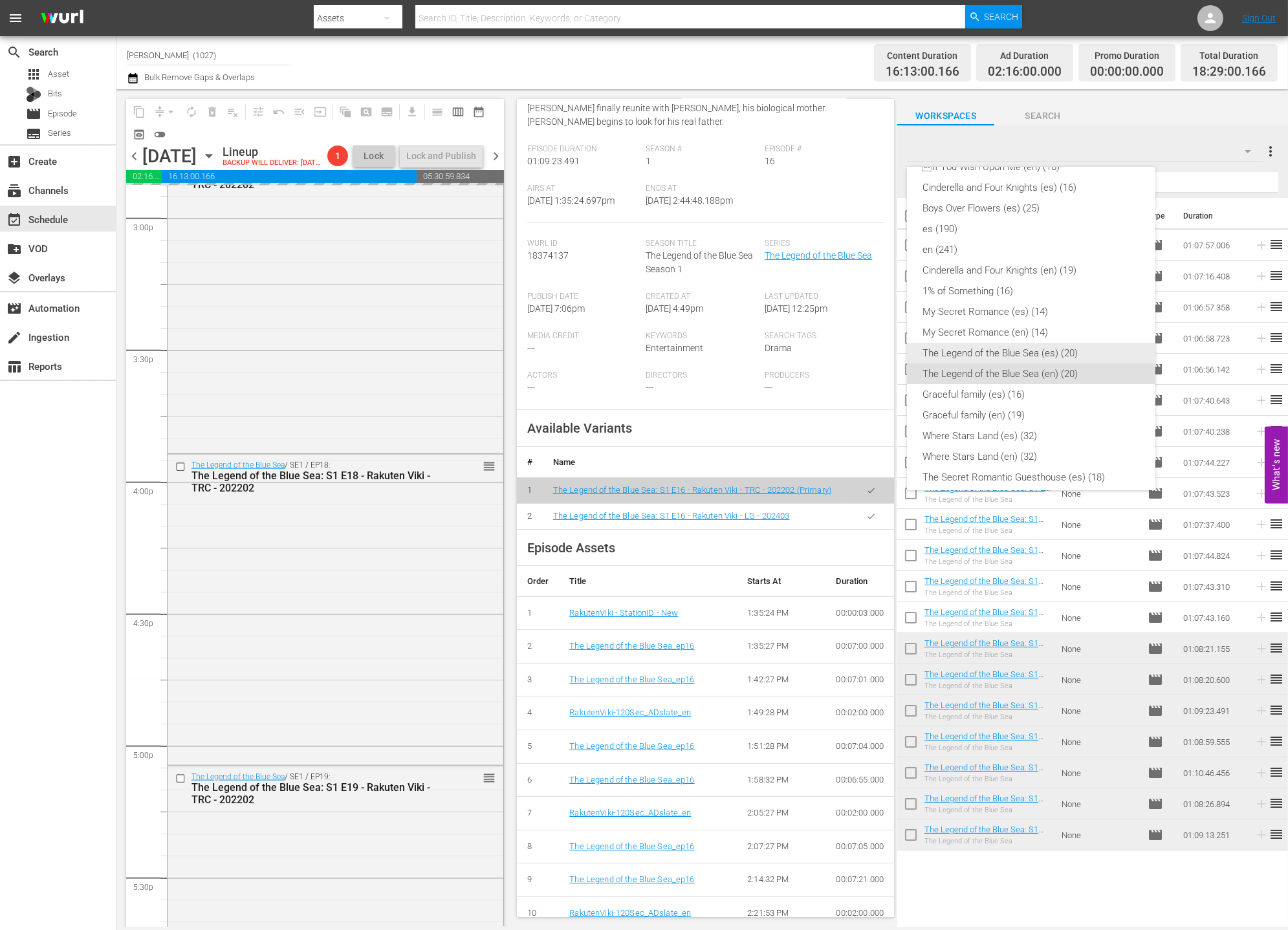
scroll to position [112, 0]
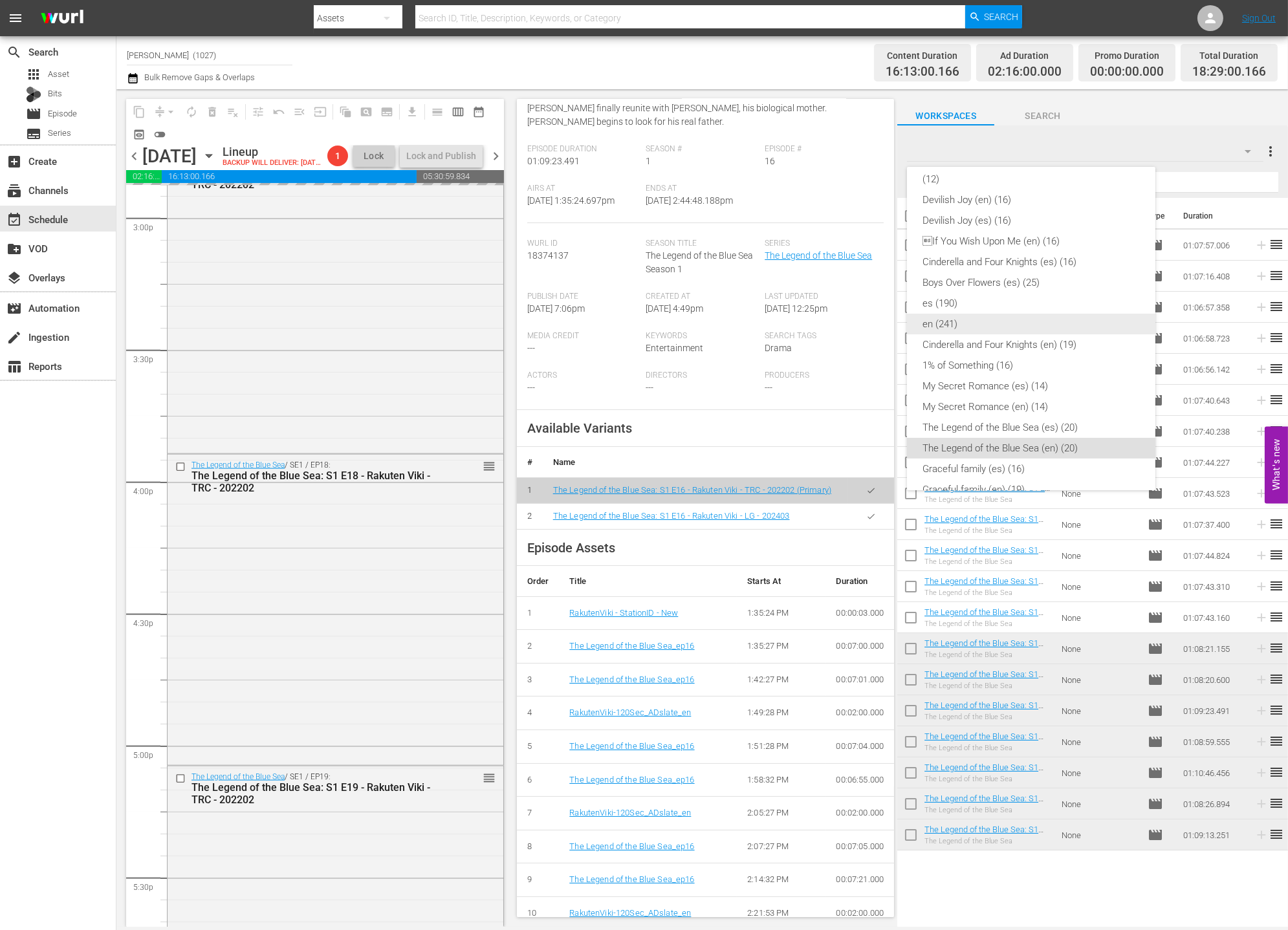
click at [986, 320] on div "en (241)" at bounding box center [1031, 324] width 217 height 21
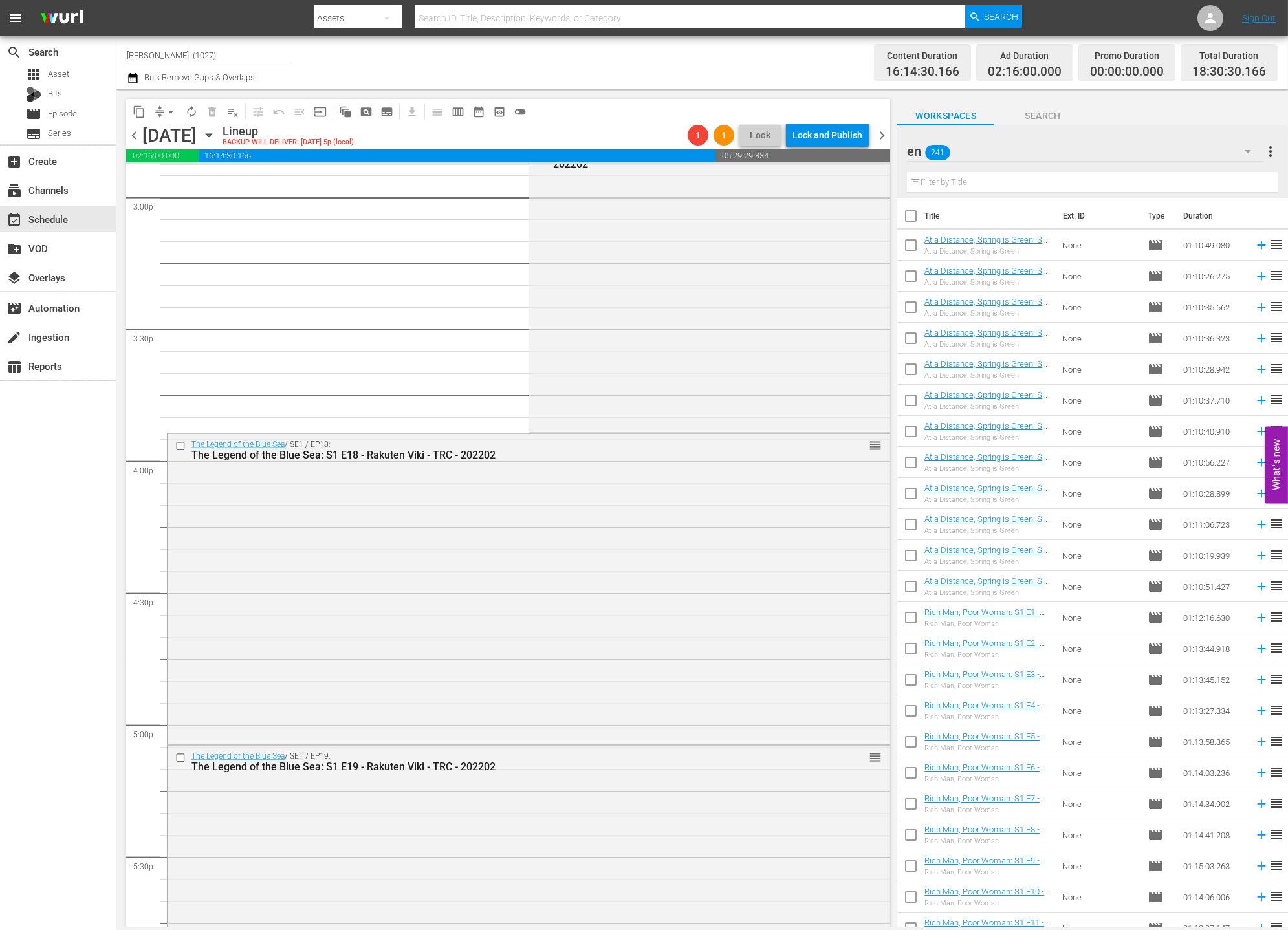
click at [166, 111] on span "arrow_drop_down" at bounding box center [171, 112] width 13 height 13
click at [200, 177] on li "Align to End of Previous Day" at bounding box center [171, 180] width 135 height 22
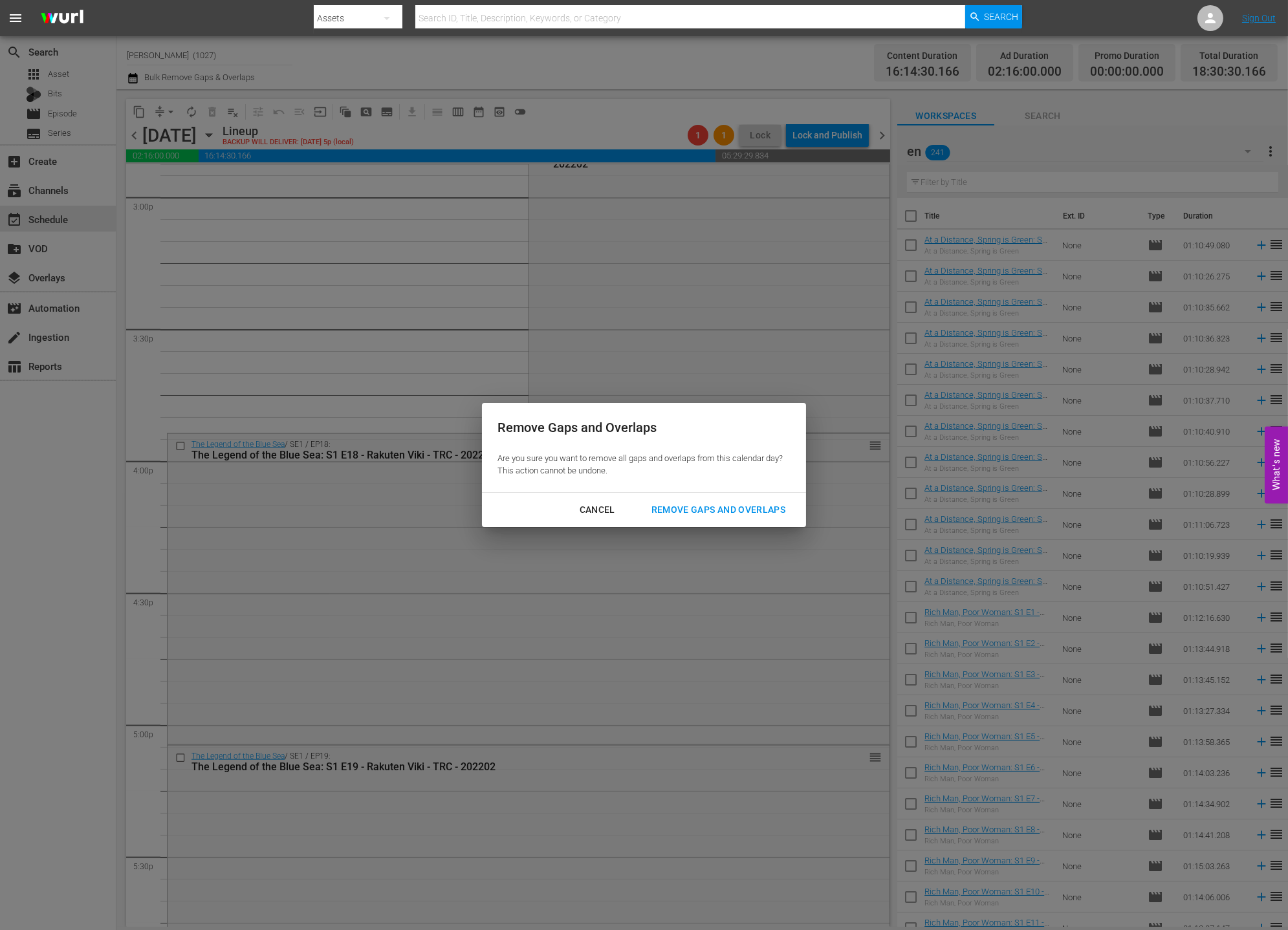
click at [771, 512] on div "Remove Gaps and Overlaps" at bounding box center [718, 510] width 155 height 16
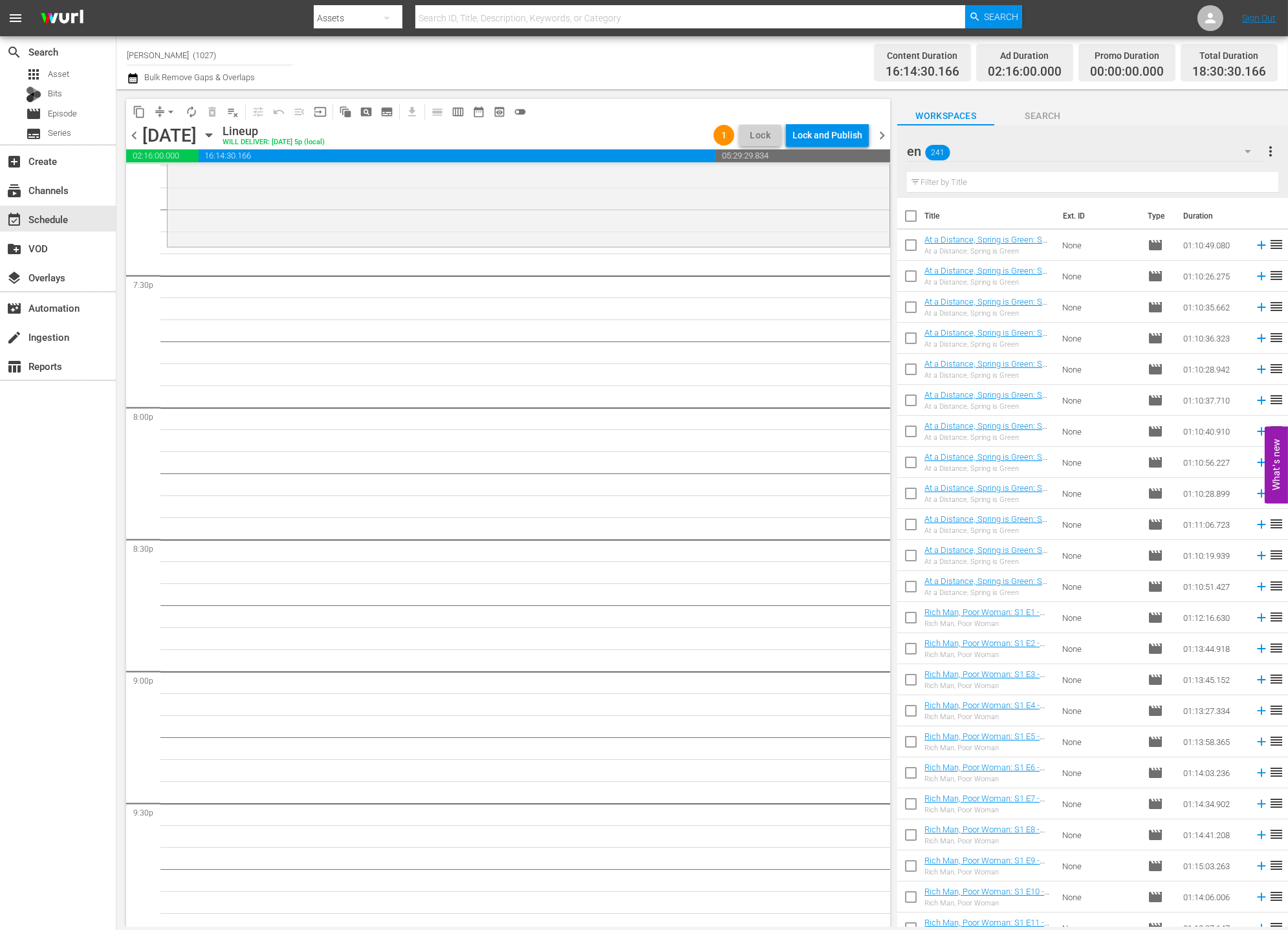
scroll to position [4688, 0]
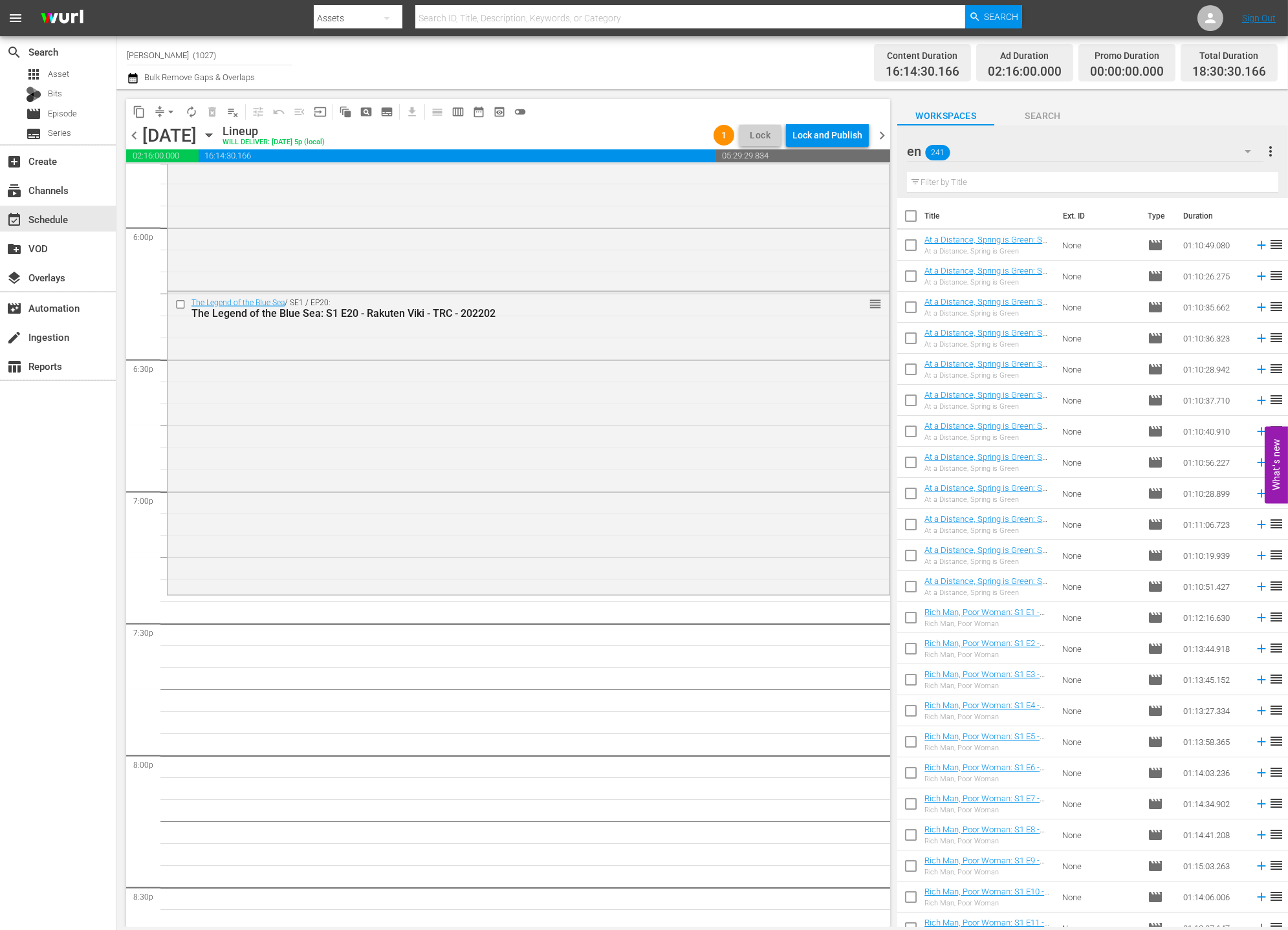
click at [1158, 142] on div "en 241" at bounding box center [1084, 151] width 357 height 36
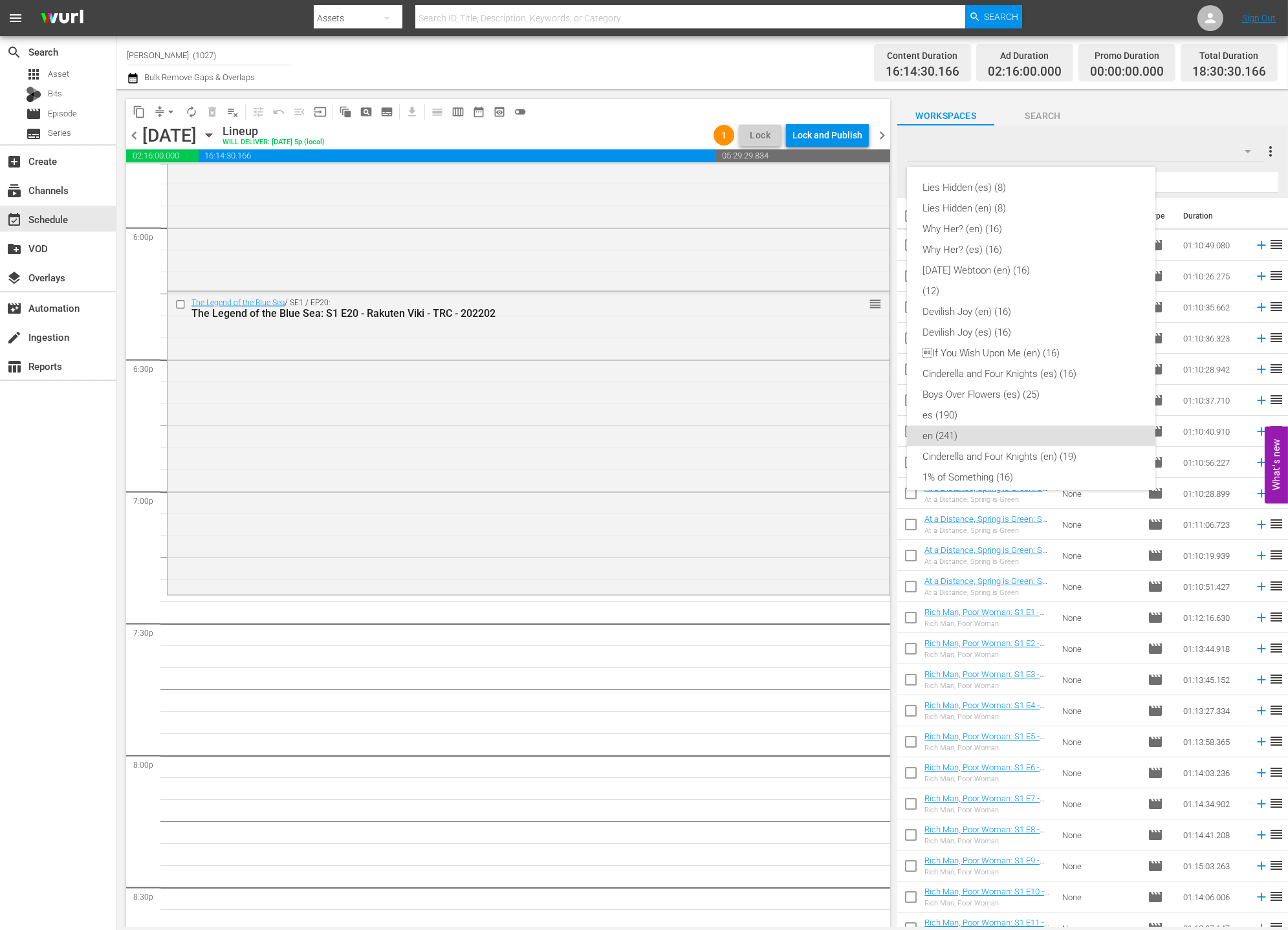
scroll to position [237, 0]
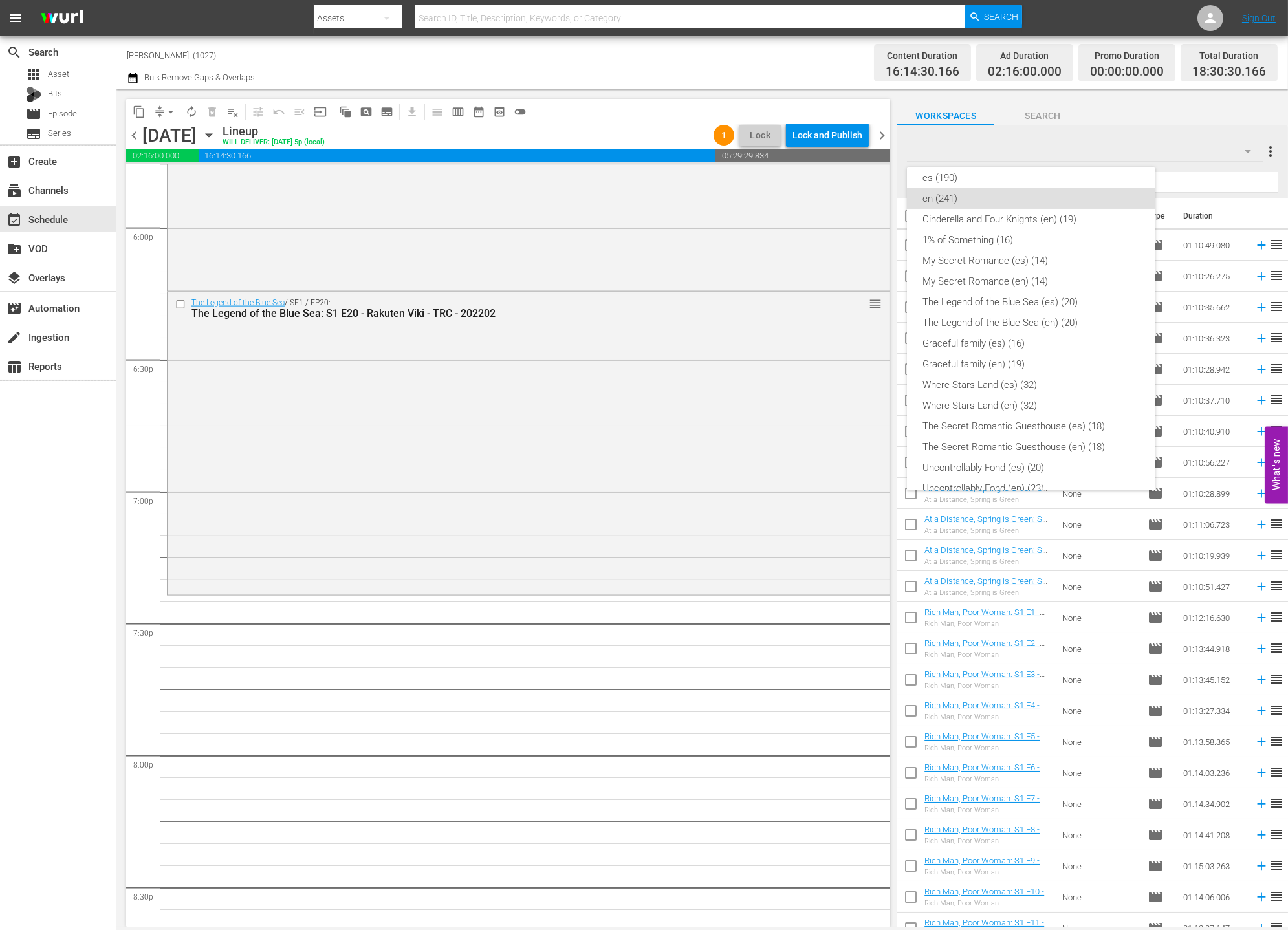
click at [1158, 146] on div "Lies Hidden (es) (8) Lies Hidden (en) (8) Why Her? (en) (16) Why Her? (es) (16)…" at bounding box center [644, 465] width 1288 height 930
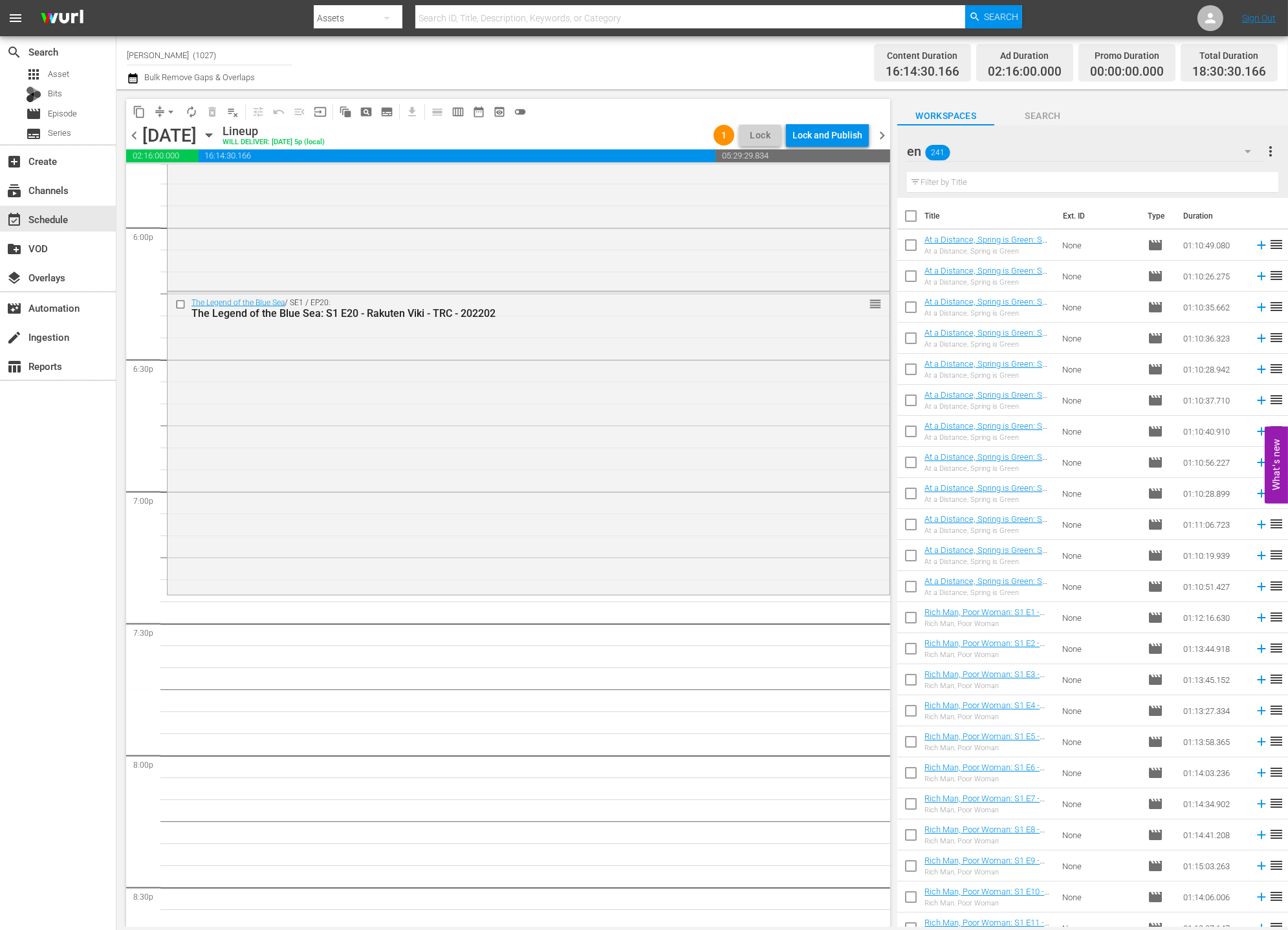
click at [1158, 160] on div "Lies Hidden (es) (8) Lies Hidden (en) (8) Why Her? (en) (16) Why Her? (es) (16)…" at bounding box center [644, 465] width 1288 height 930
click at [1158, 152] on div "en 241" at bounding box center [1084, 151] width 357 height 36
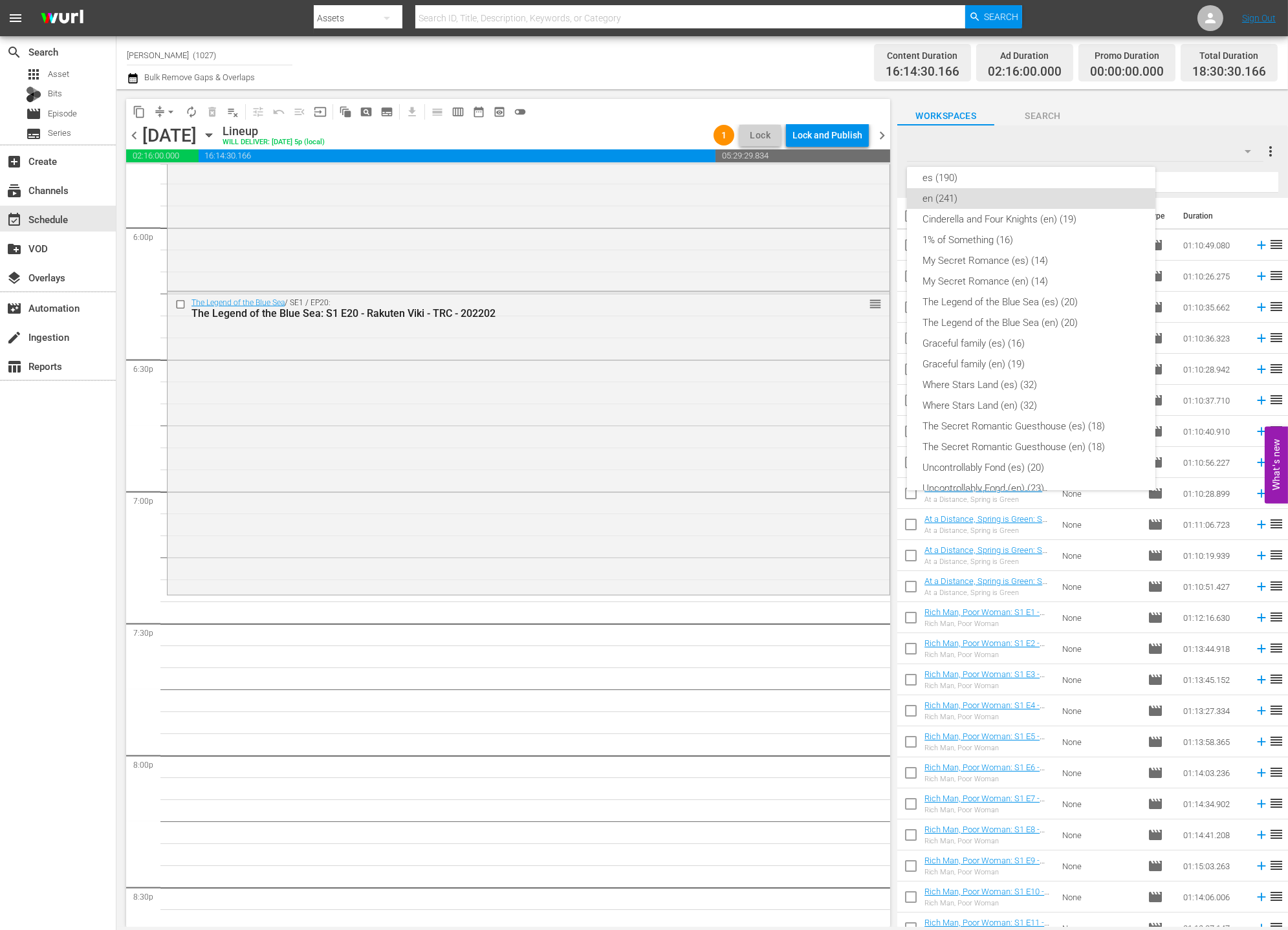
click at [1158, 196] on div "Lies Hidden (es) (8) Lies Hidden (en) (8) Why Her? (en) (16) Why Her? (es) (16)…" at bounding box center [644, 465] width 1288 height 930
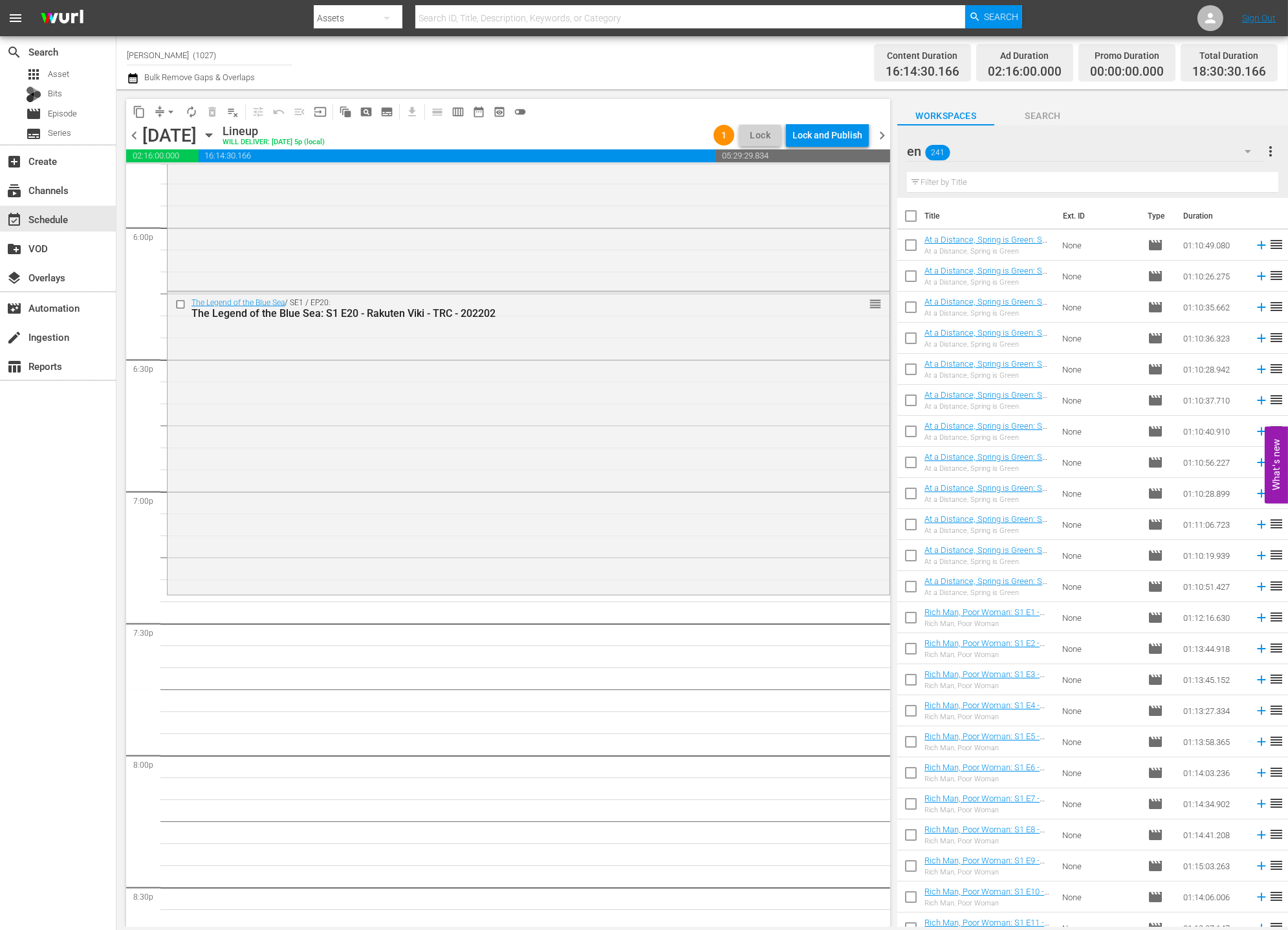
click at [1158, 183] on div "Lies Hidden (es) (8) Lies Hidden (en) (8) Why Her? (en) (16) Why Her? (es) (16)…" at bounding box center [644, 465] width 1288 height 930
click at [1158, 178] on input "text" at bounding box center [1092, 183] width 371 height 21
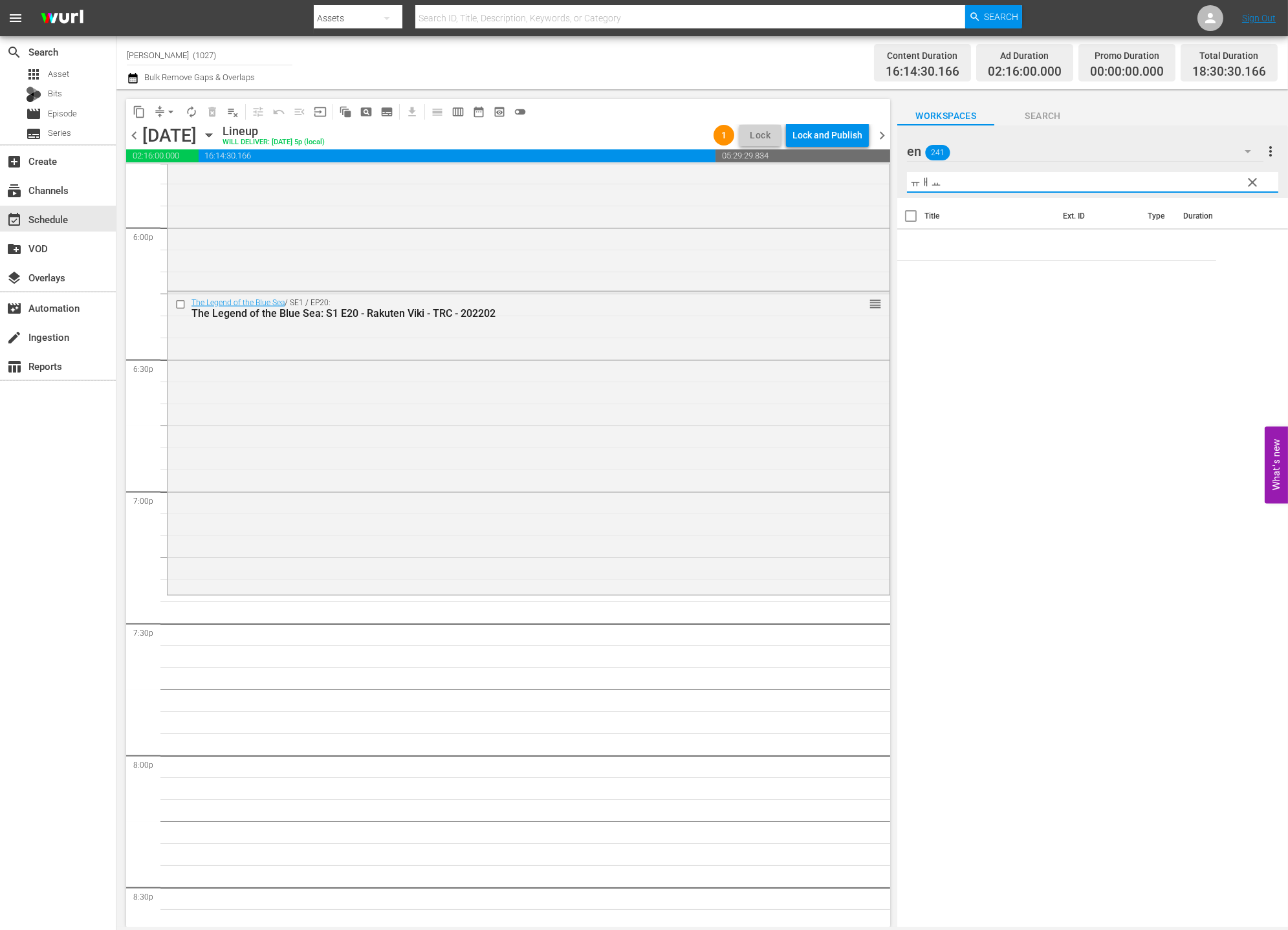
type input "ㅠㅐㅛ"
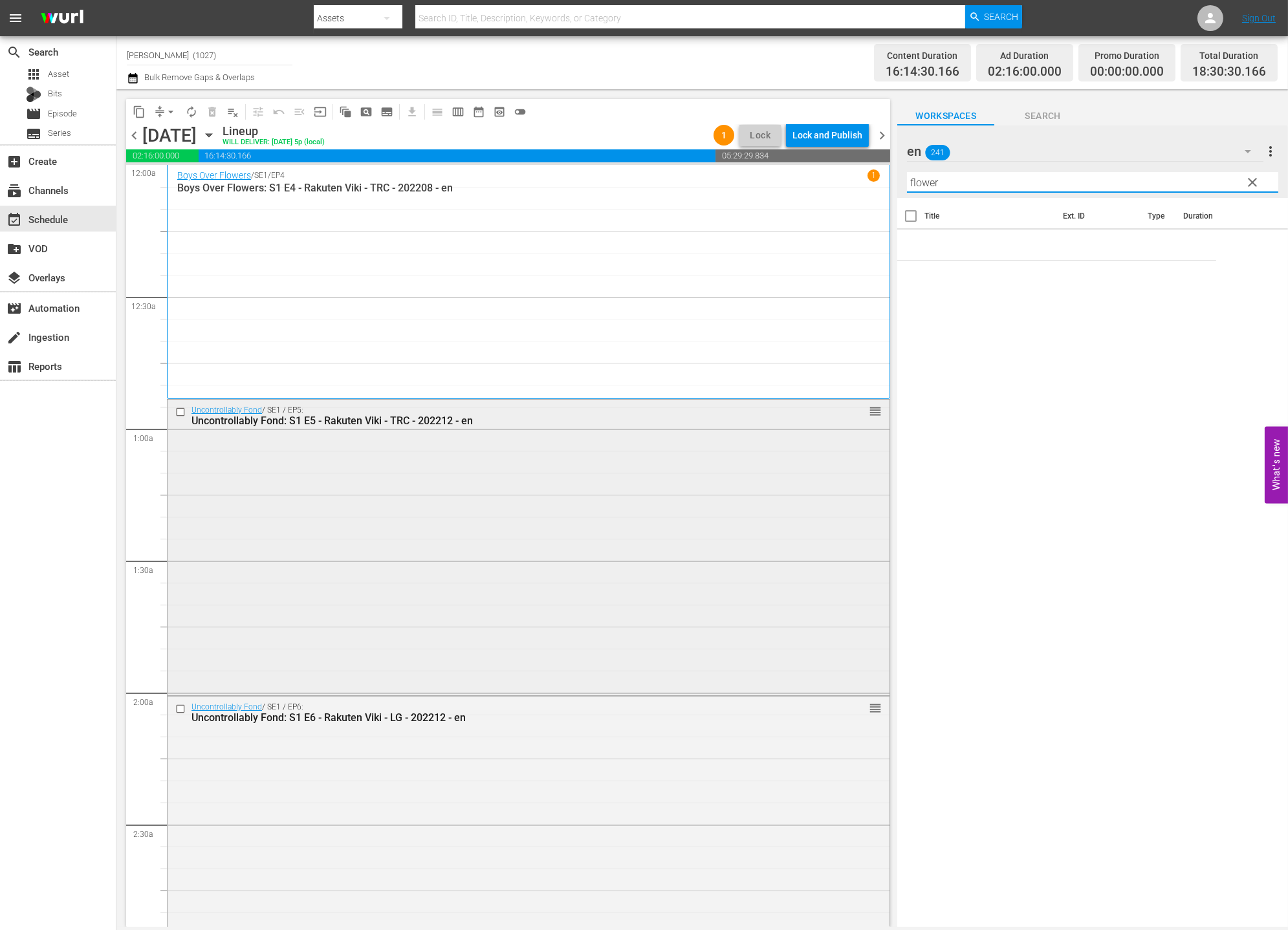
scroll to position [451, 0]
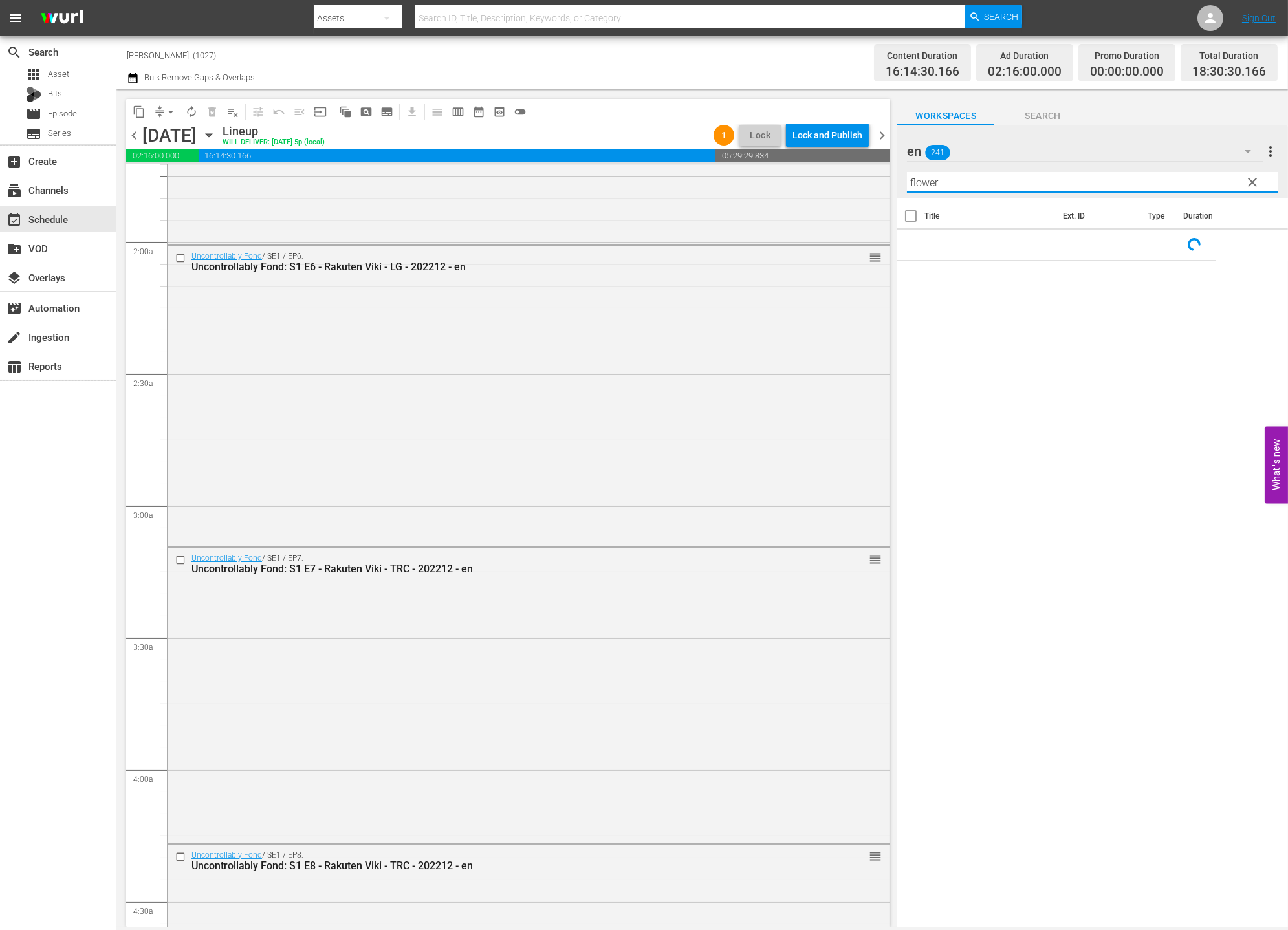
type input "flower"
click at [1158, 188] on span "clear" at bounding box center [1252, 182] width 15 height 15
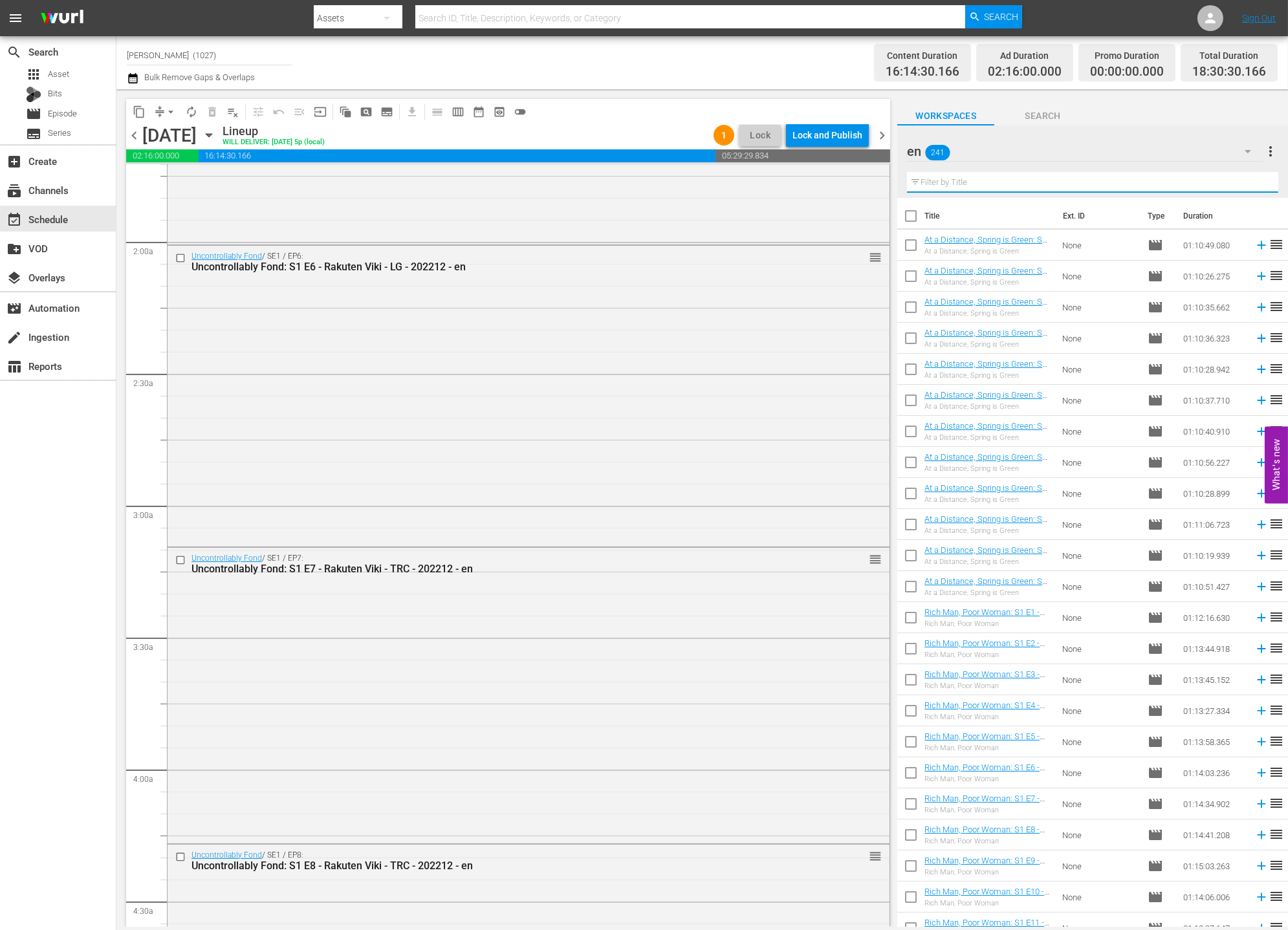
click at [1154, 176] on input "text" at bounding box center [1092, 183] width 371 height 21
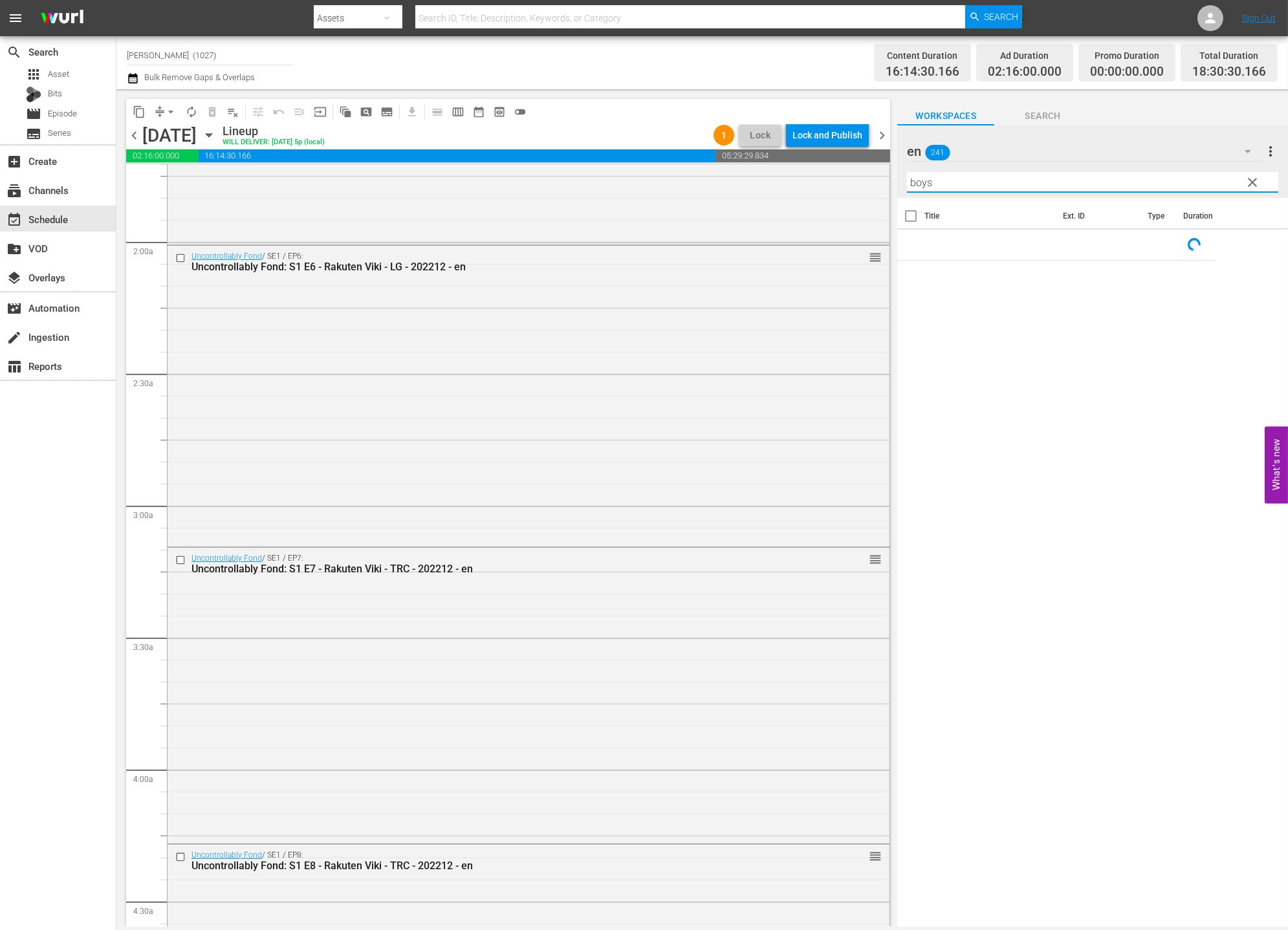
type input "boys"
click at [9, 444] on div "search Search apps Asset Bits movie Episode subtitles Series add_box Create sub…" at bounding box center [58, 501] width 116 height 930
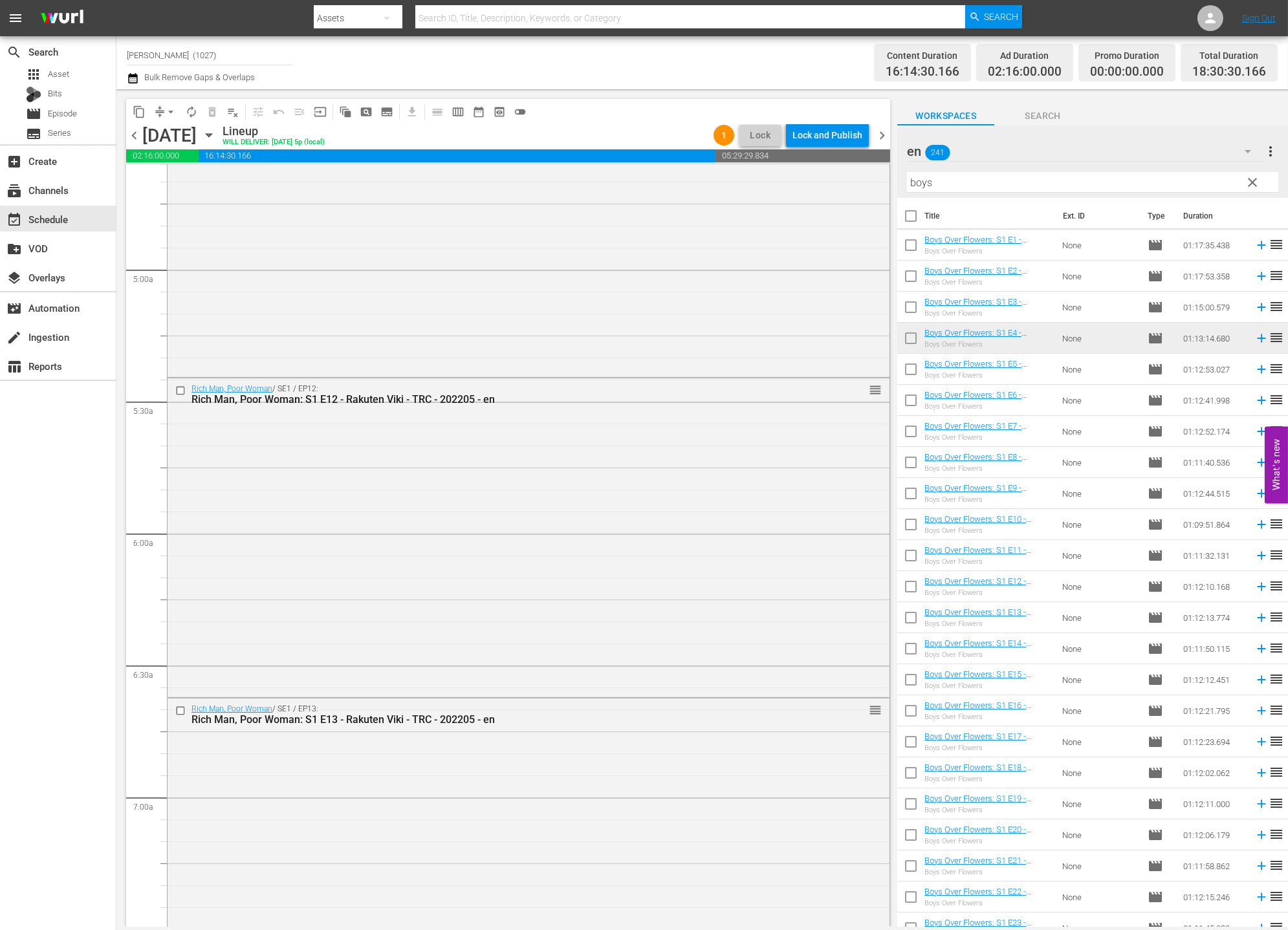
scroll to position [1688, 0]
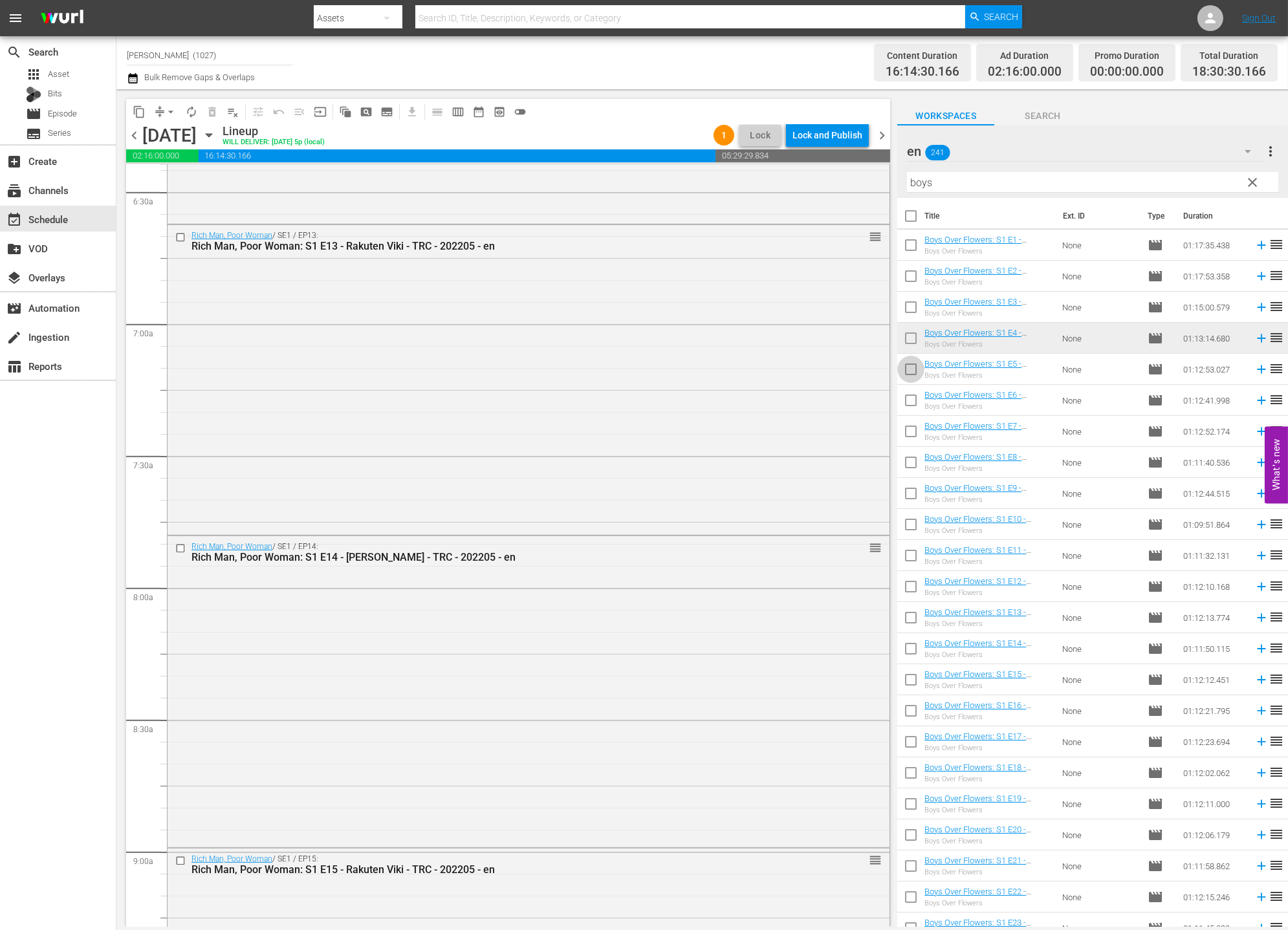
click at [913, 363] on input "checkbox" at bounding box center [910, 372] width 27 height 27
checkbox input "true"
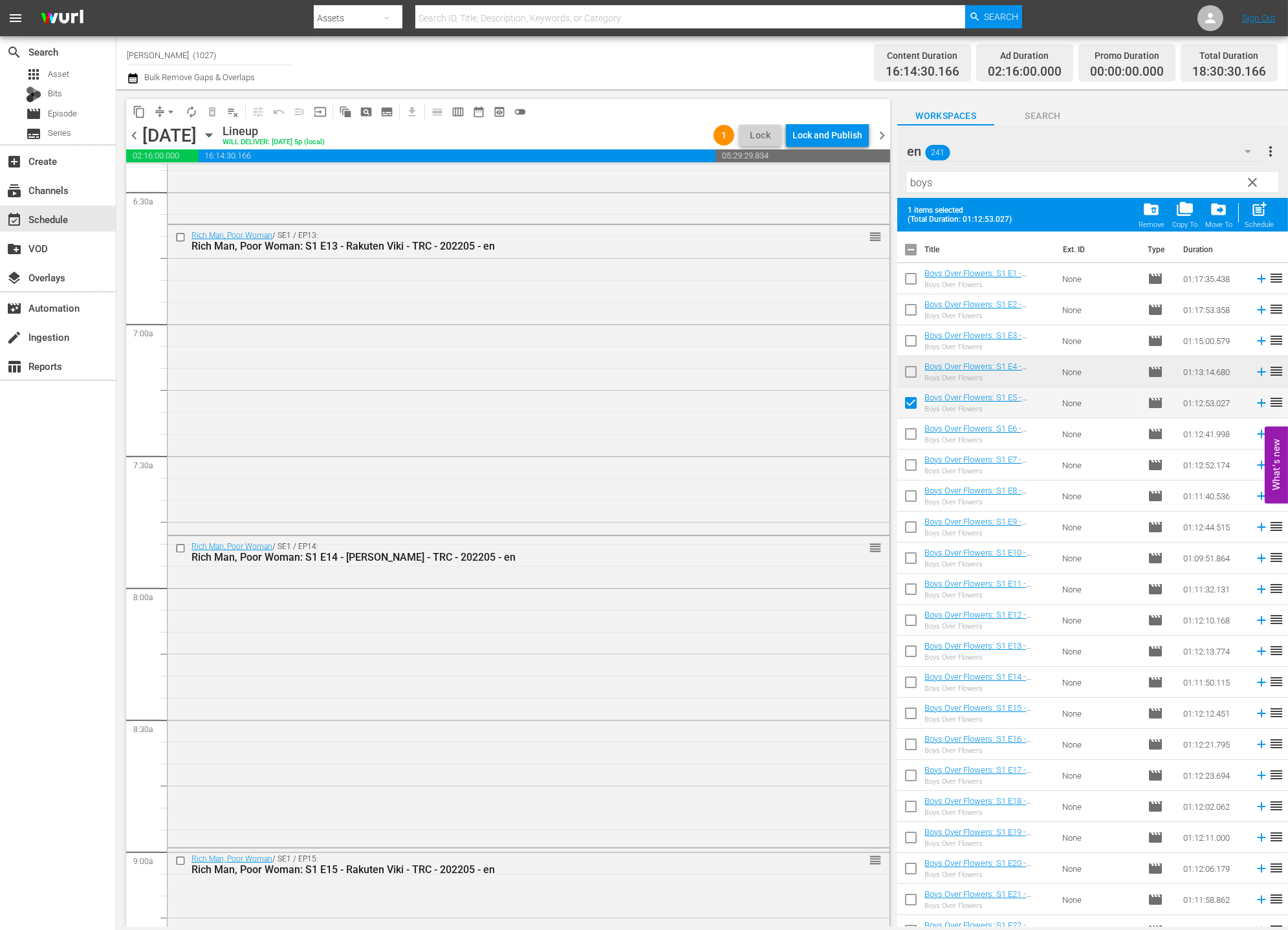
drag, startPoint x: 915, startPoint y: 434, endPoint x: 915, endPoint y: 442, distance: 8.0
click at [914, 434] on input "checkbox" at bounding box center [910, 437] width 27 height 27
checkbox input "true"
click at [915, 463] on input "checkbox" at bounding box center [910, 467] width 27 height 27
checkbox input "true"
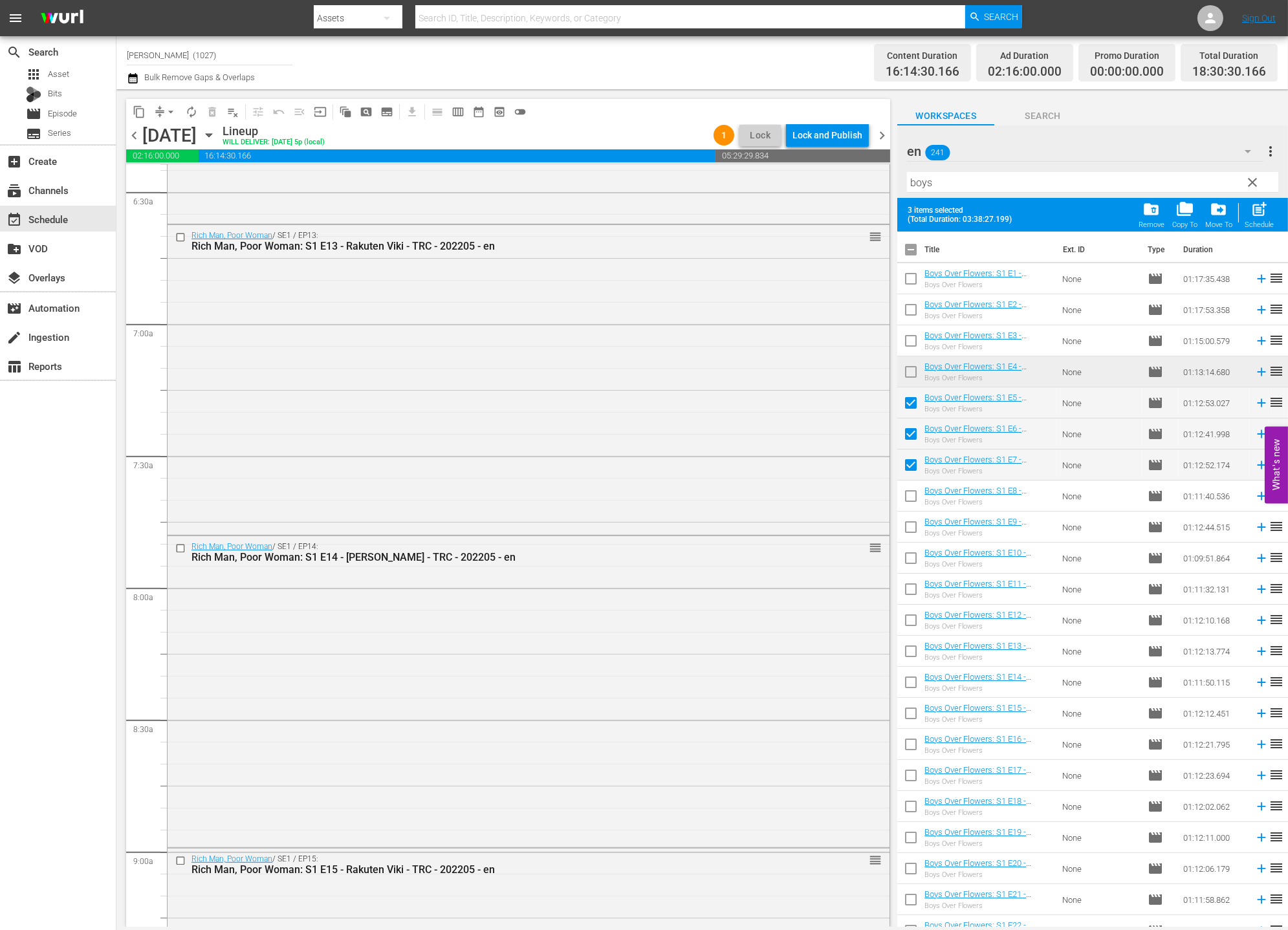
click at [925, 506] on div "Boys Over Flowers" at bounding box center [987, 502] width 127 height 8
click at [906, 498] on input "checkbox" at bounding box center [910, 499] width 27 height 27
checkbox input "true"
click at [910, 531] on input "checkbox" at bounding box center [910, 530] width 27 height 27
checkbox input "true"
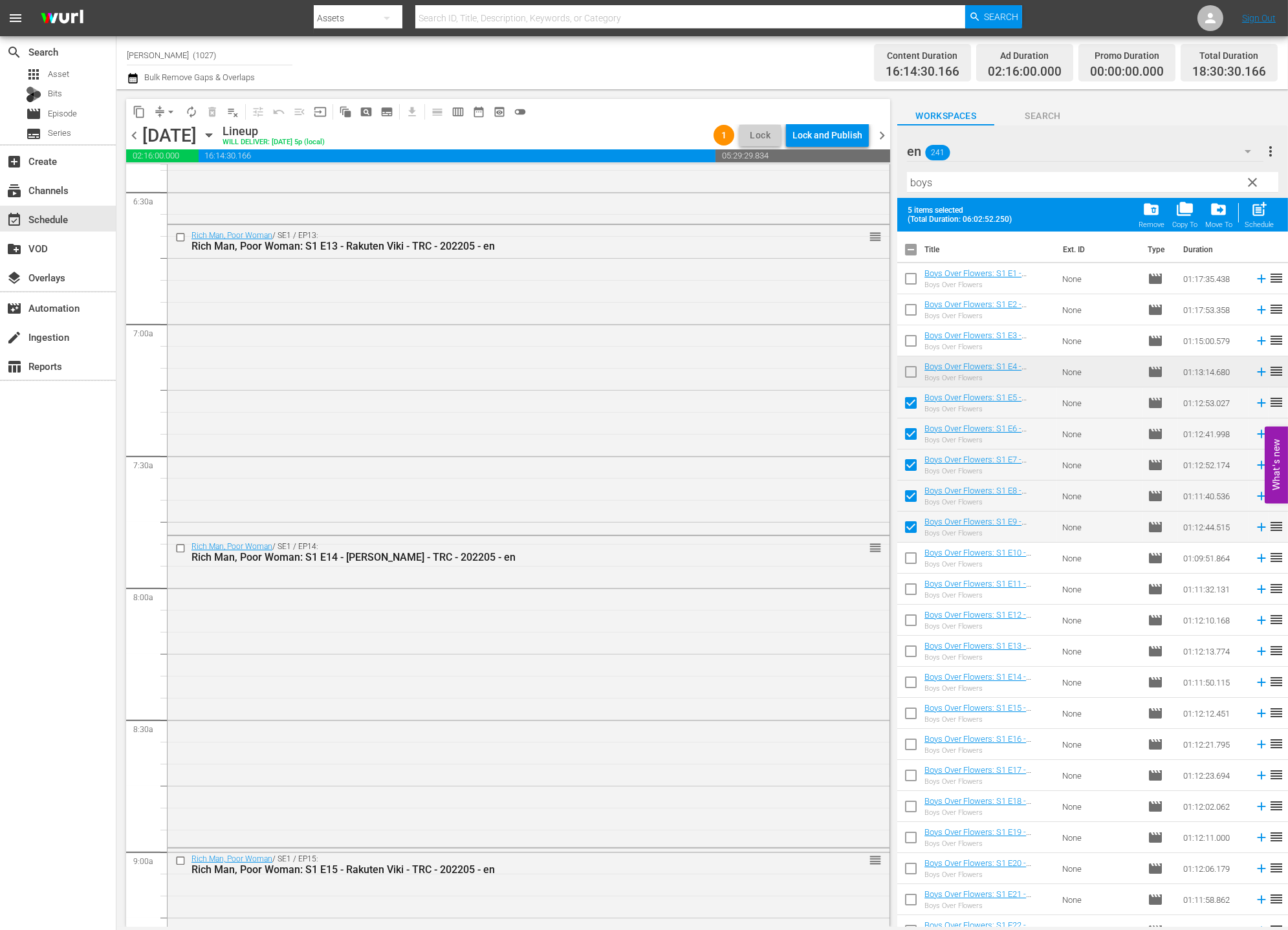
click at [911, 549] on input "checkbox" at bounding box center [910, 561] width 27 height 27
checkbox input "true"
click at [1158, 208] on span "post_add" at bounding box center [1259, 209] width 18 height 18
checkbox input "false"
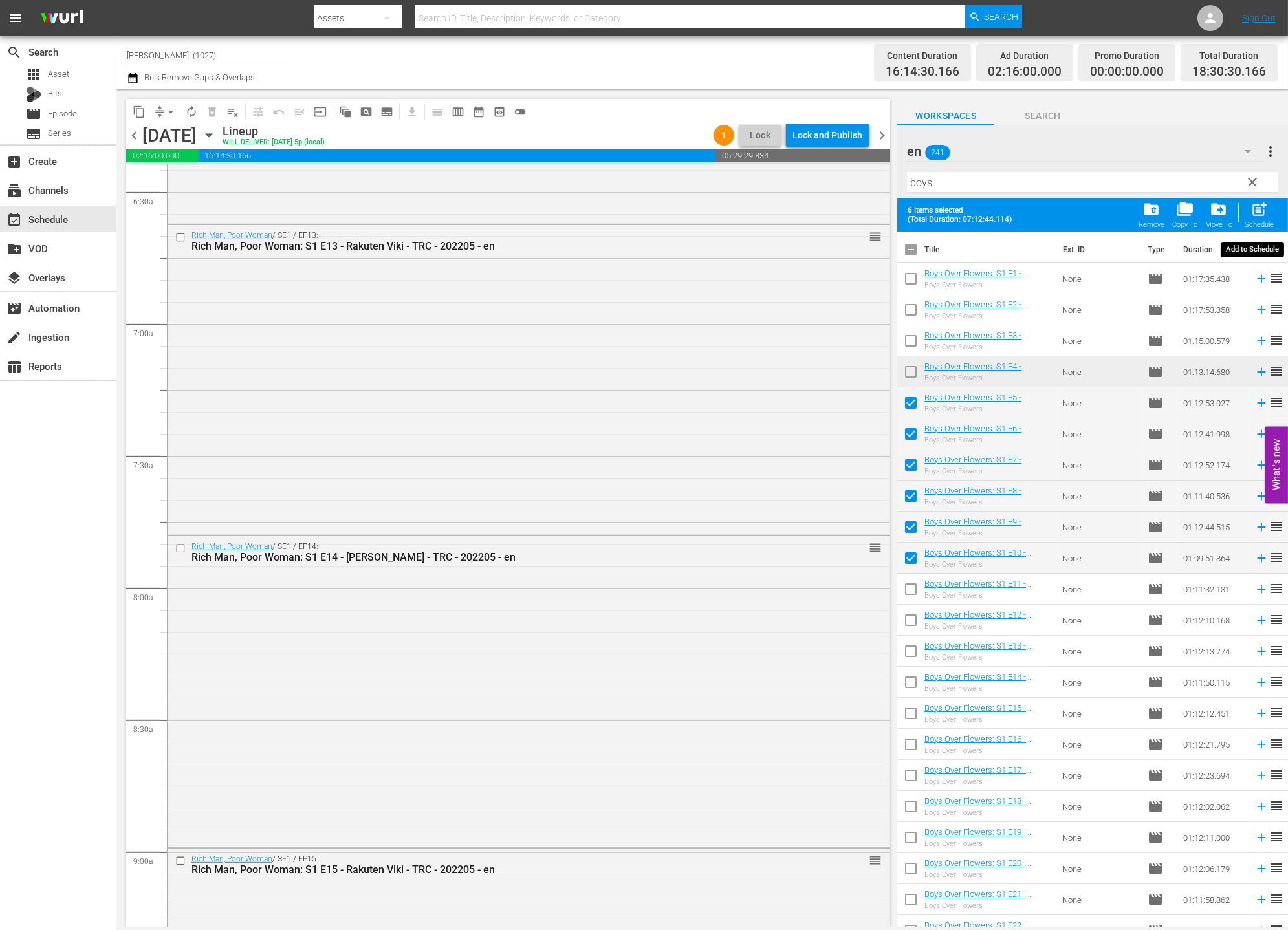
checkbox input "false"
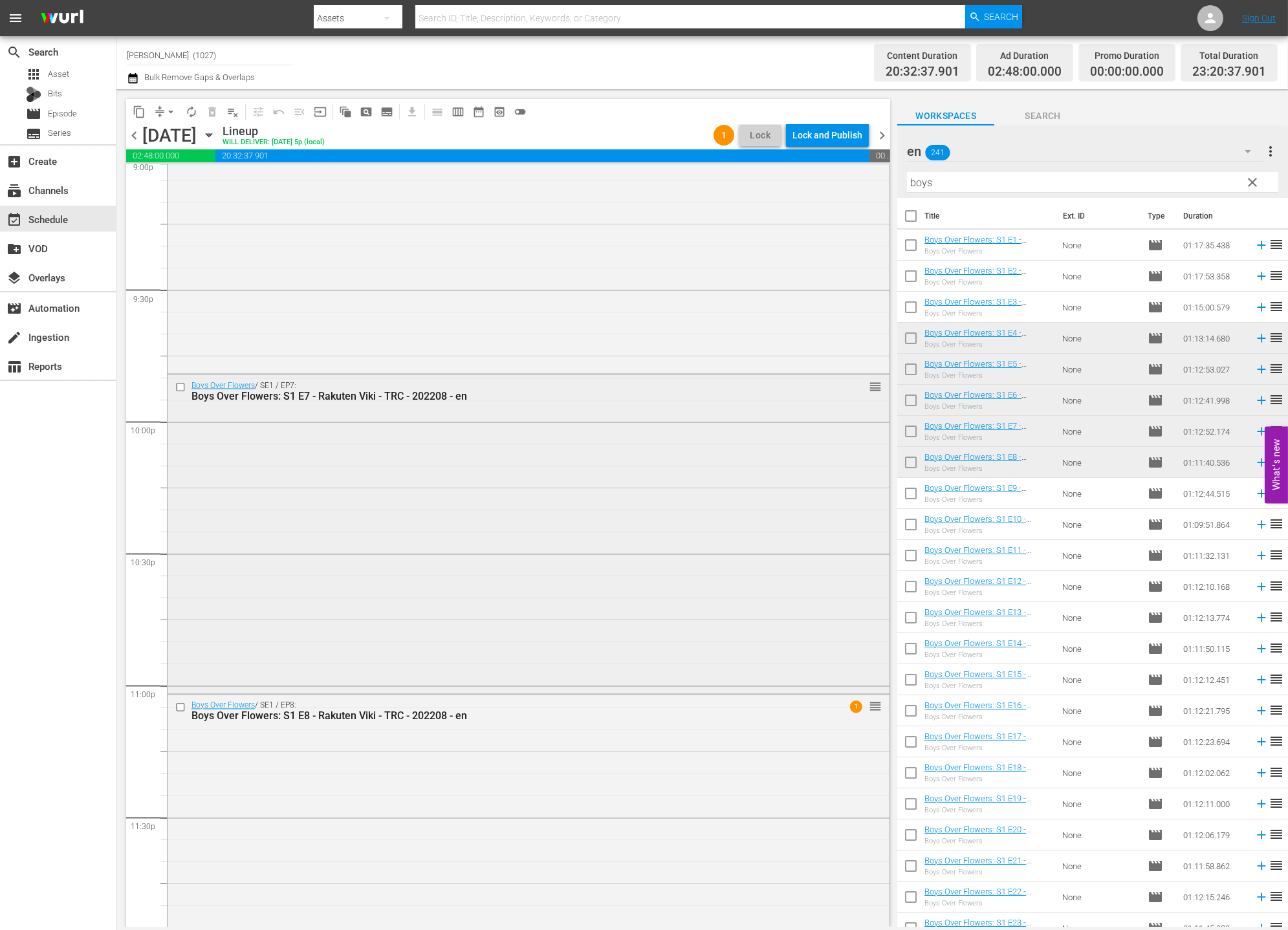
scroll to position [5633, 0]
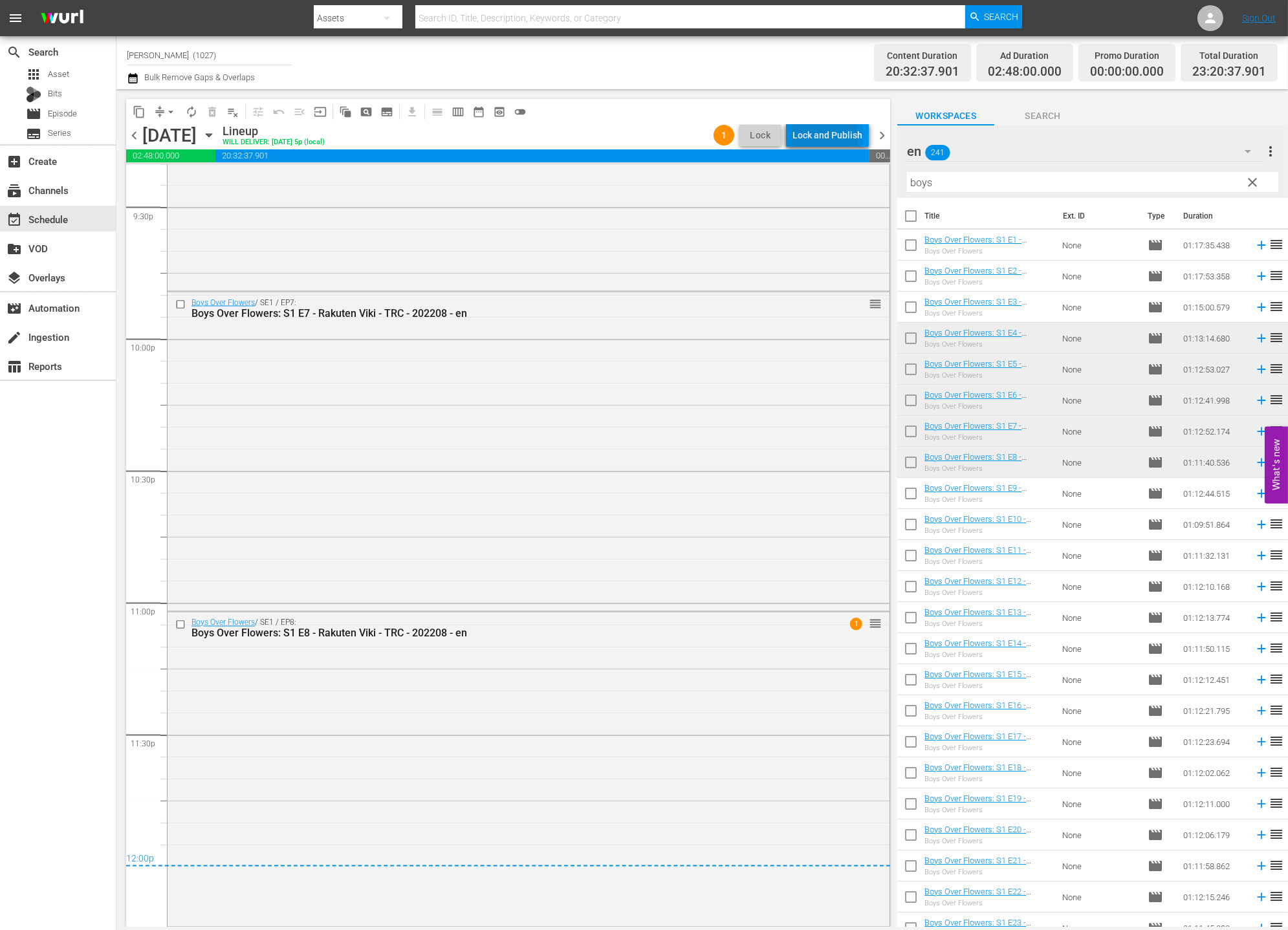
click at [822, 139] on div "Lock and Publish" at bounding box center [826, 135] width 70 height 23
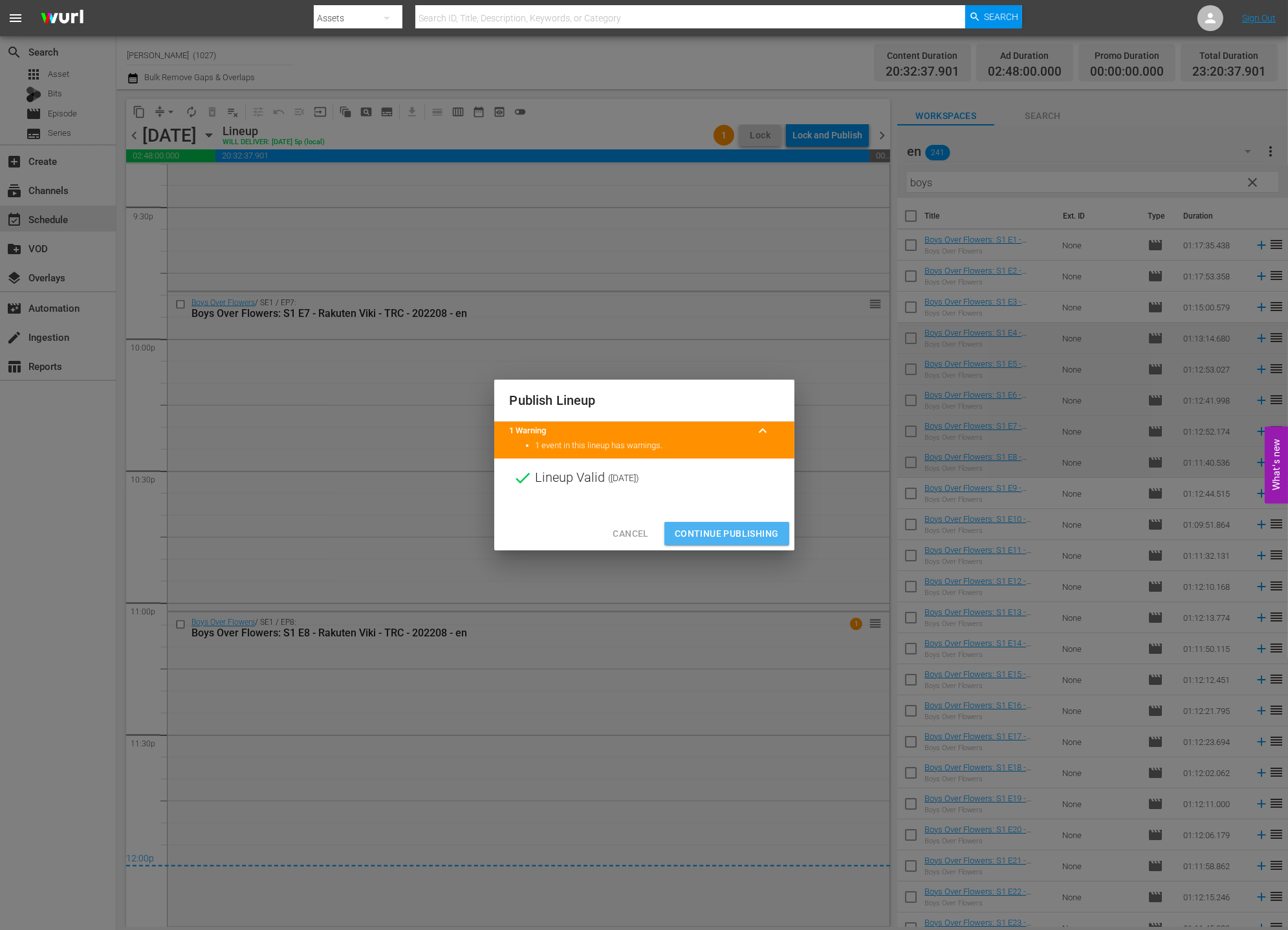
click at [759, 528] on span "Continue Publishing" at bounding box center [727, 534] width 104 height 16
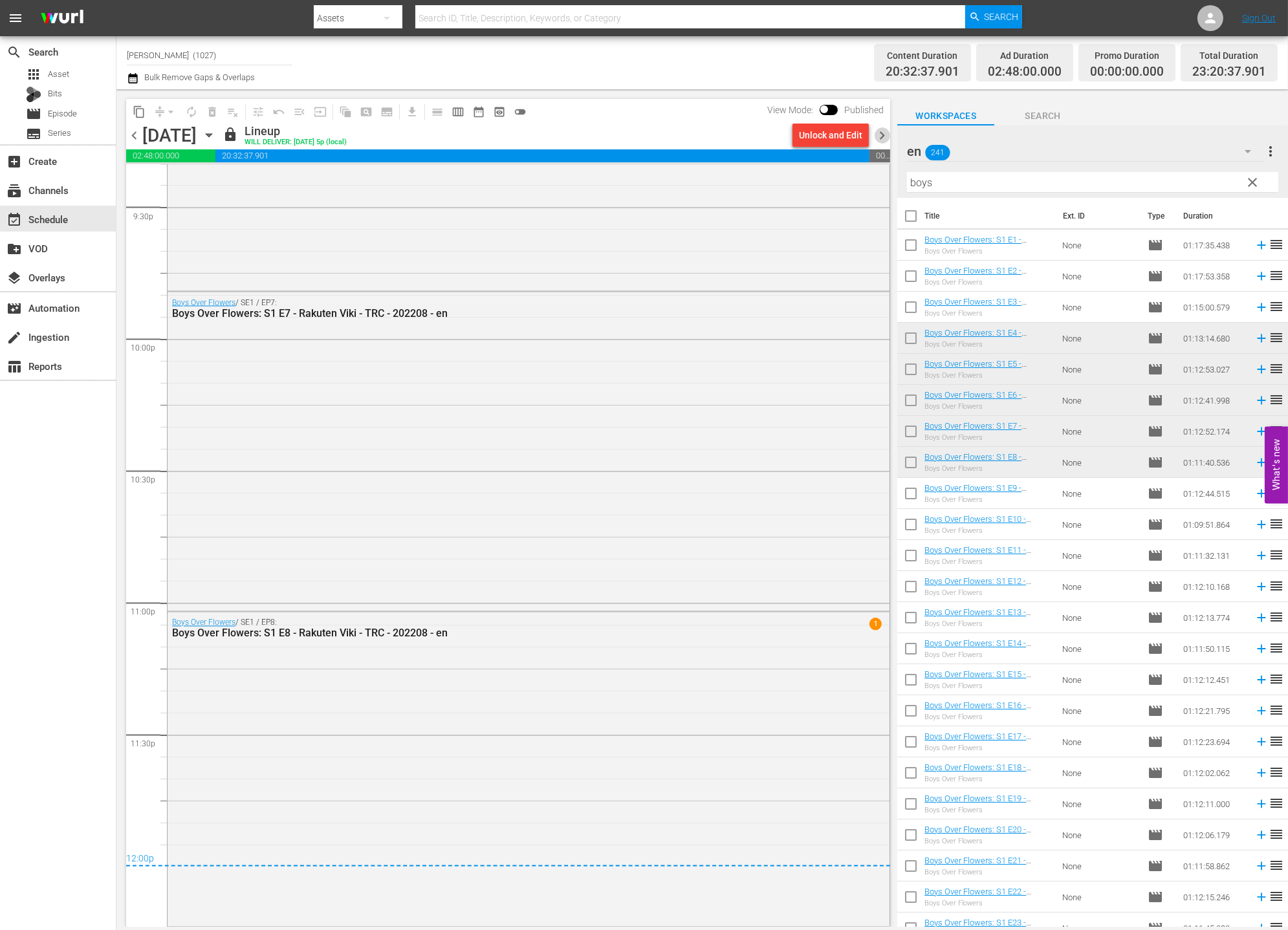
click at [890, 139] on span "chevron_right" at bounding box center [882, 135] width 16 height 16
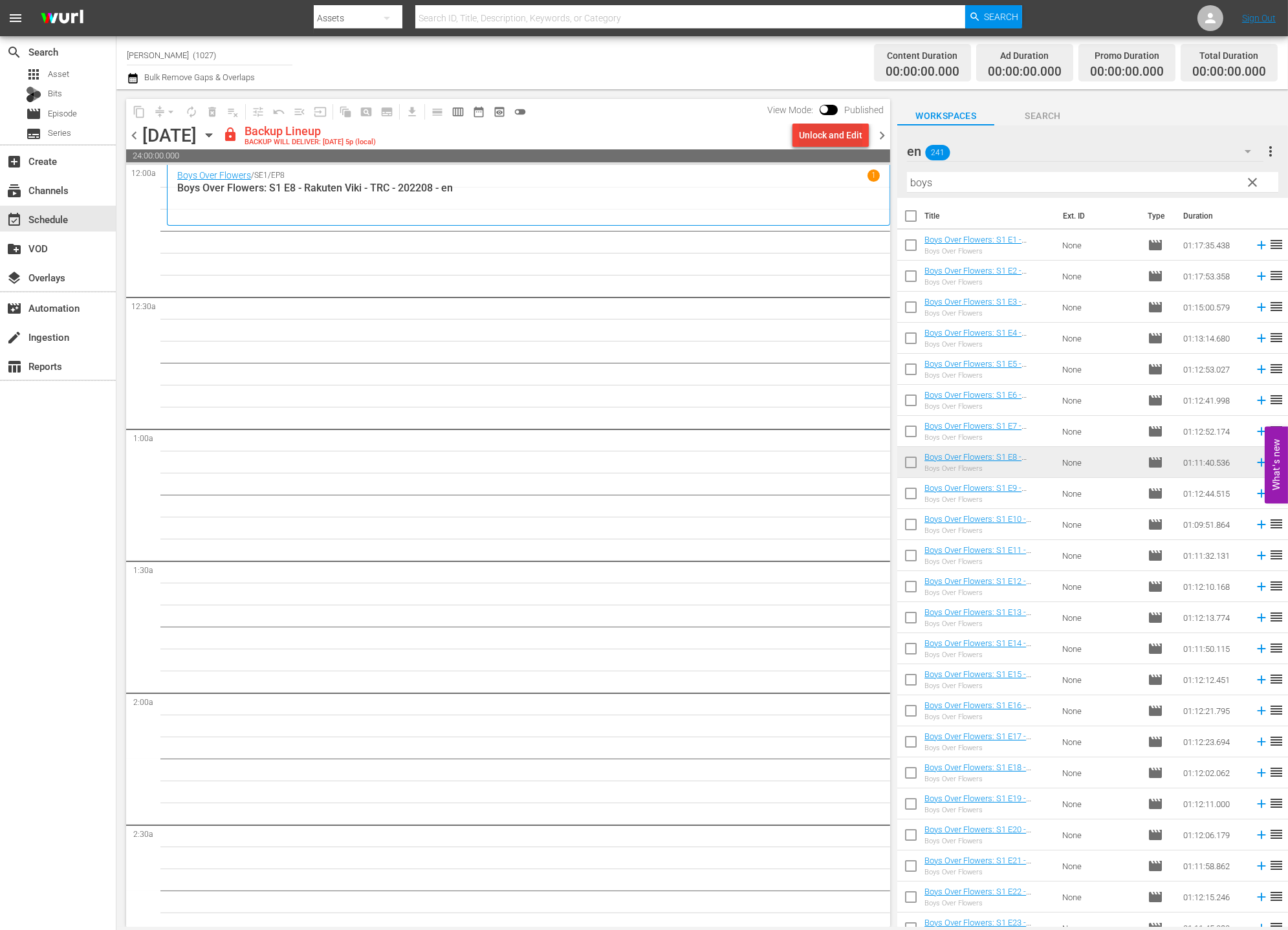
click at [834, 145] on div "Unlock and Edit" at bounding box center [830, 135] width 63 height 23
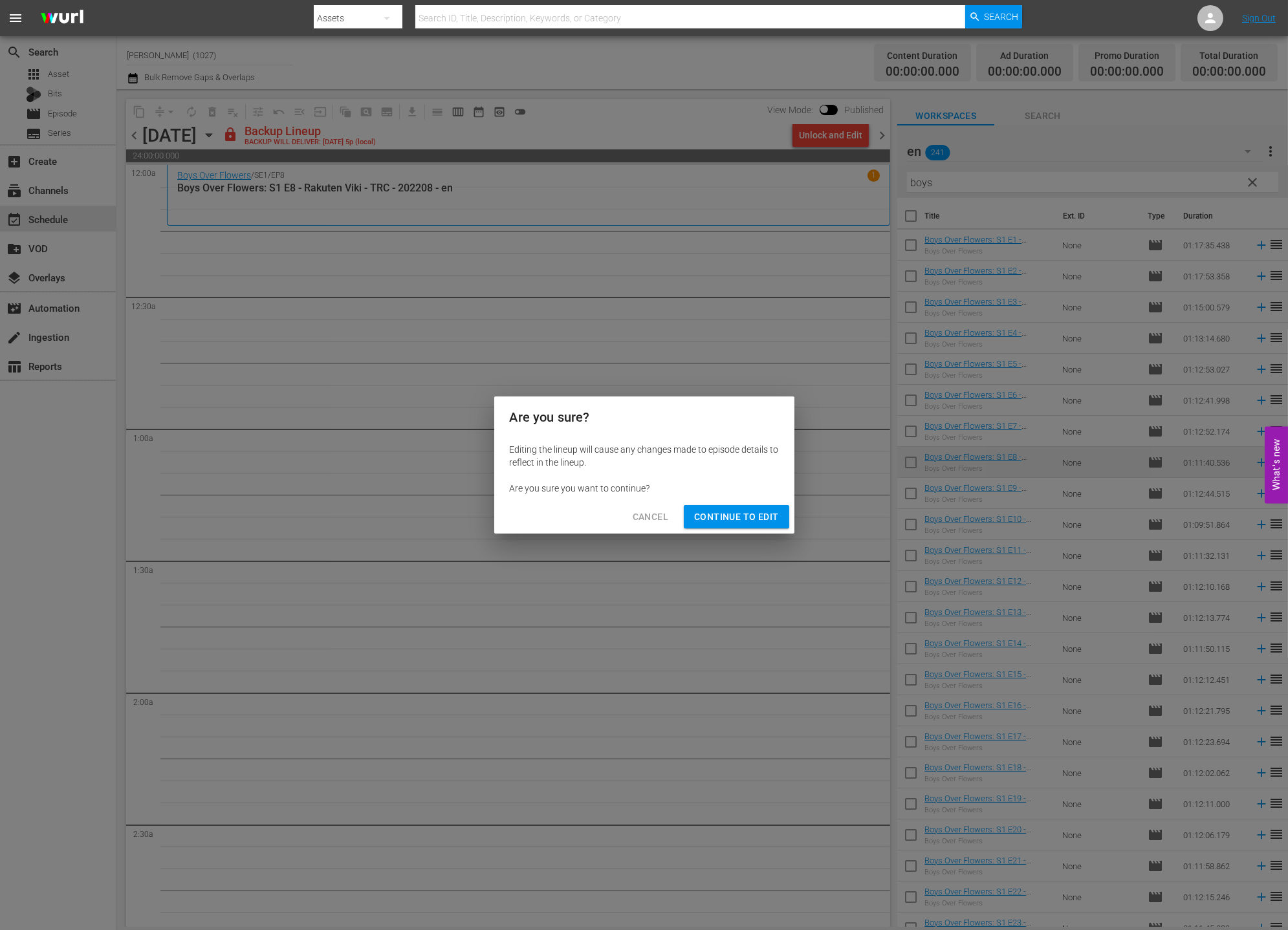
click at [706, 512] on span "Continue to Edit" at bounding box center [736, 517] width 84 height 16
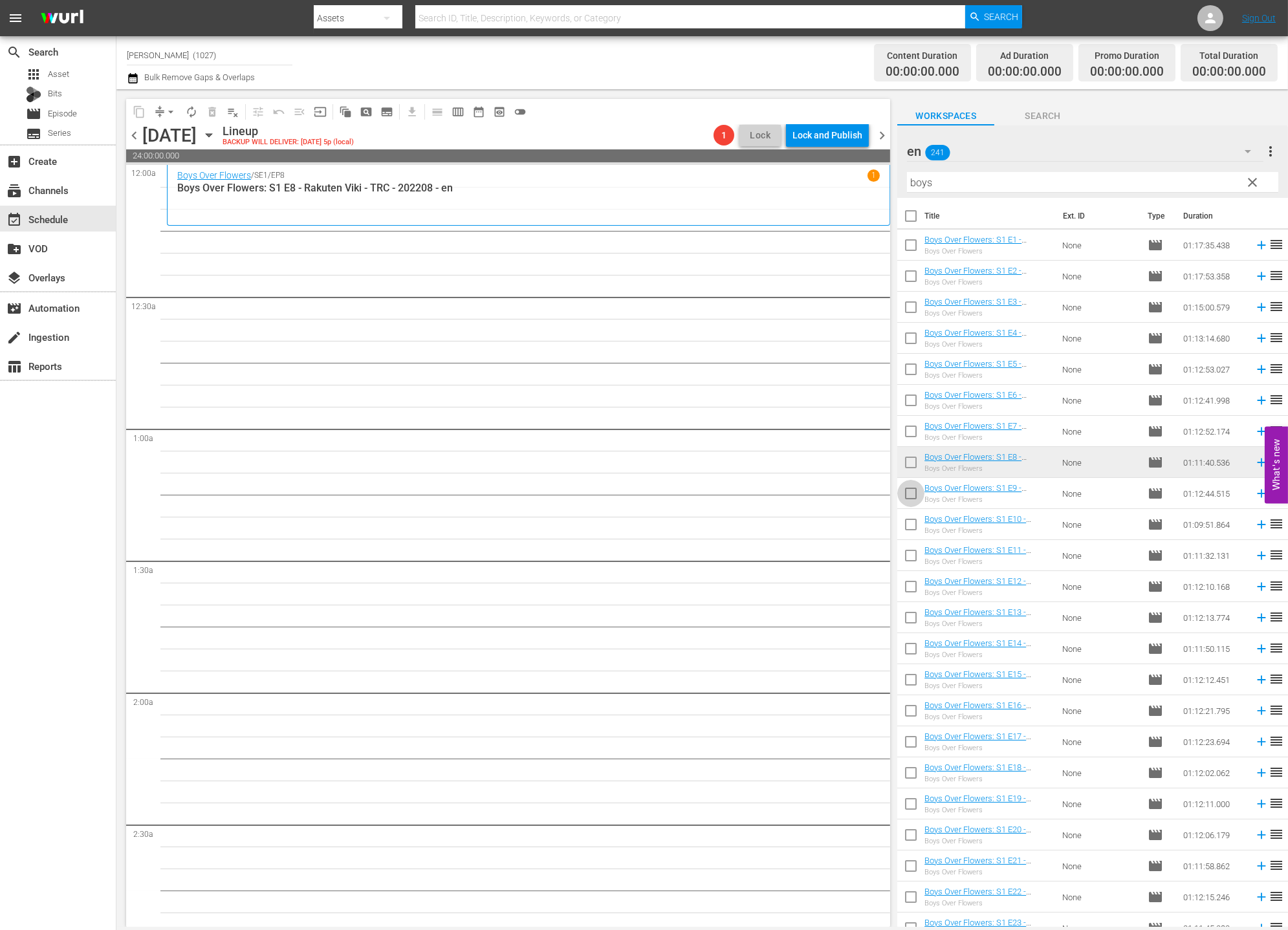
click at [907, 501] on input "checkbox" at bounding box center [910, 496] width 27 height 27
checkbox input "true"
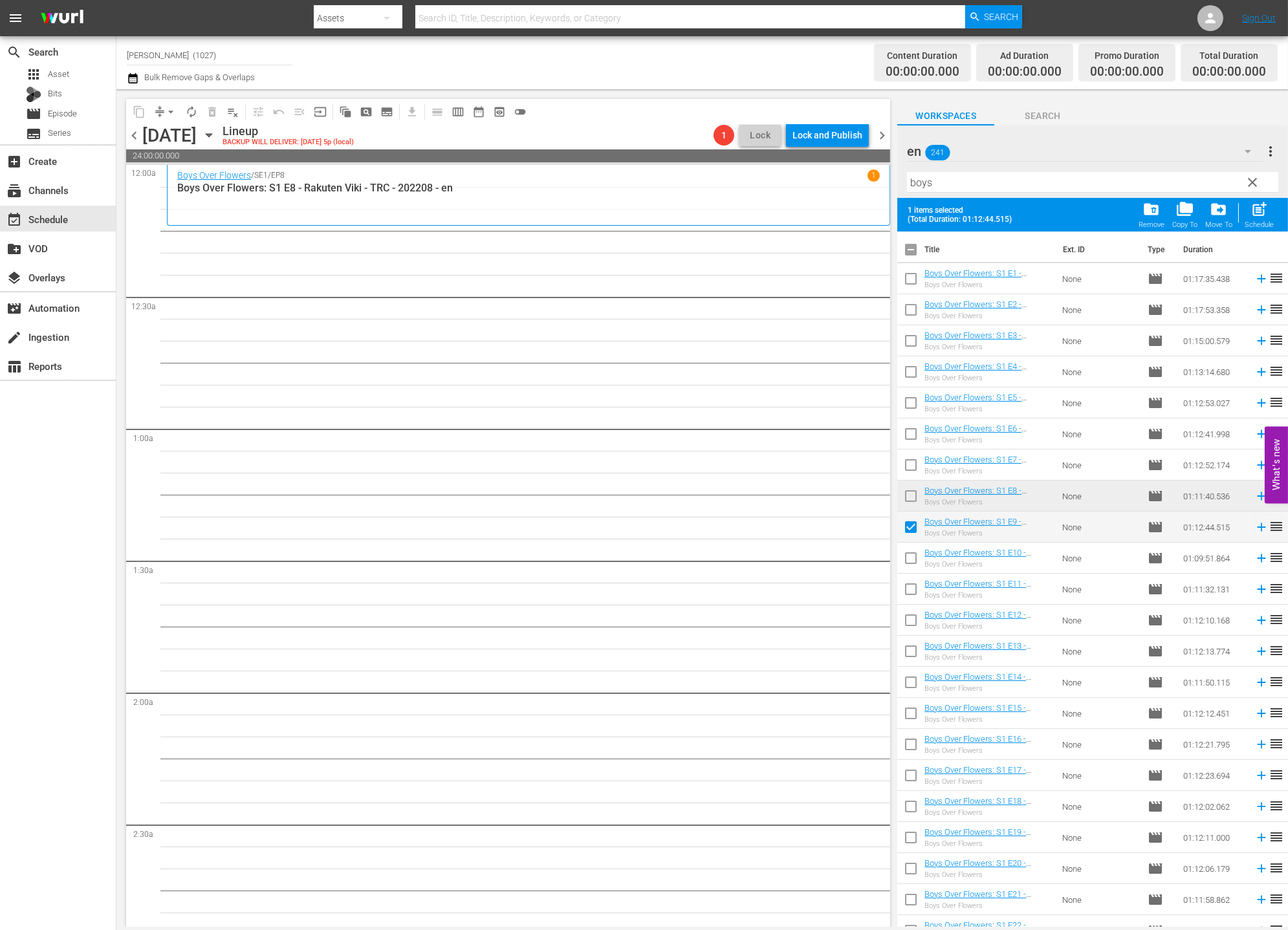
click at [902, 562] on input "checkbox" at bounding box center [910, 561] width 27 height 27
checkbox input "true"
click at [906, 596] on input "checkbox" at bounding box center [910, 592] width 27 height 27
checkbox input "true"
click at [910, 625] on input "checkbox" at bounding box center [910, 623] width 27 height 27
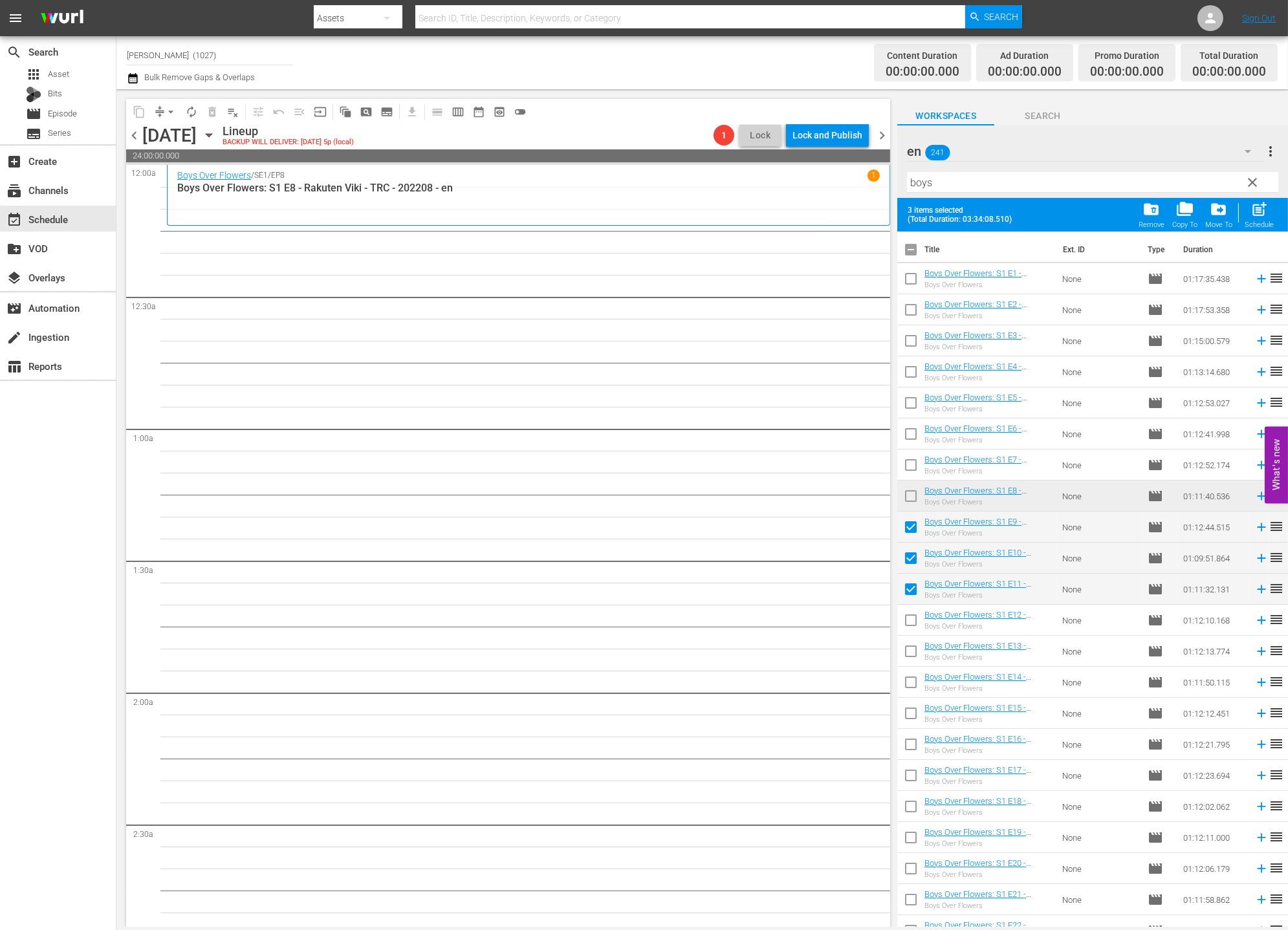
checkbox input "true"
click at [1158, 216] on span "post_add" at bounding box center [1259, 209] width 18 height 18
checkbox input "false"
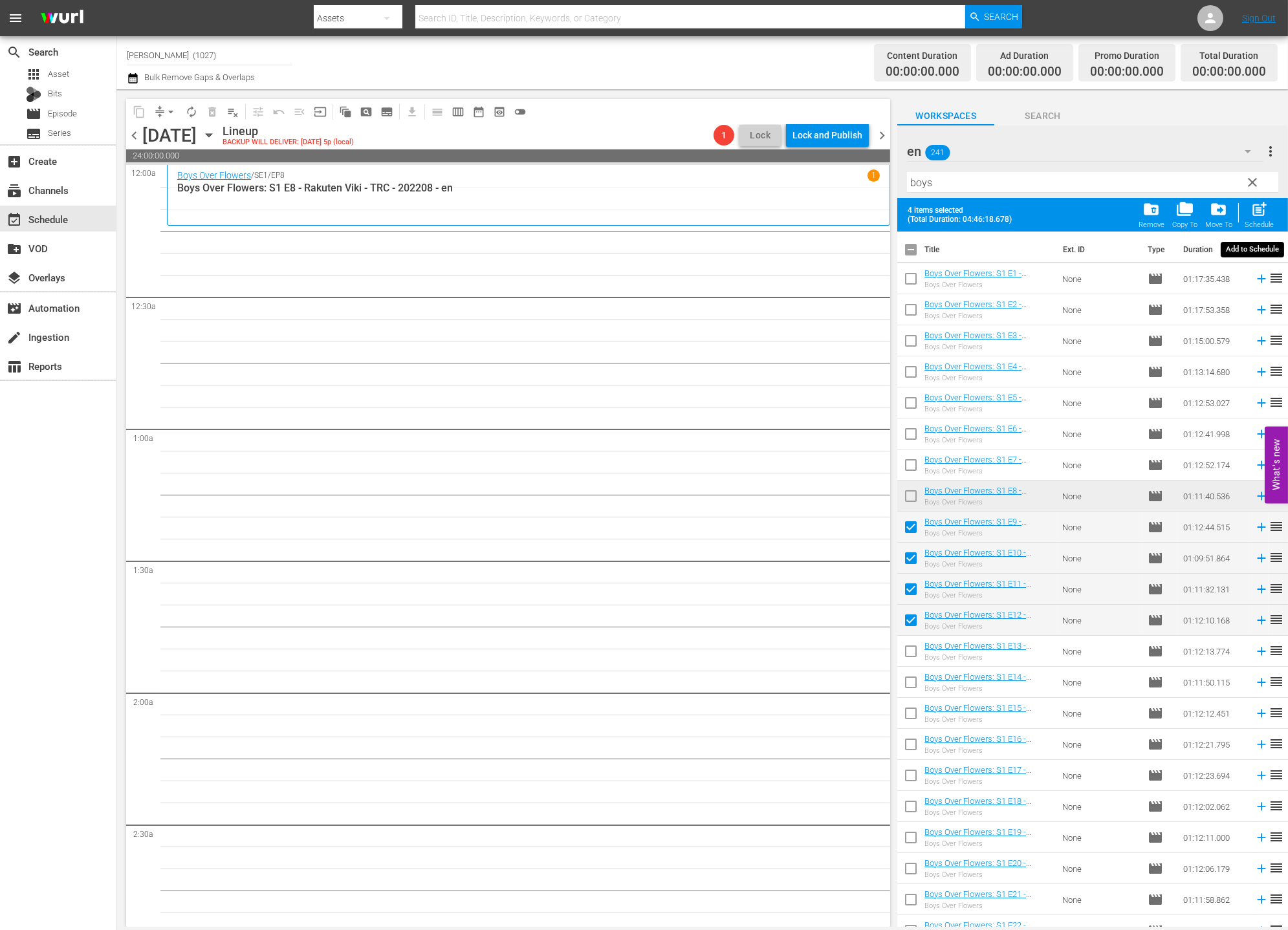
checkbox input "false"
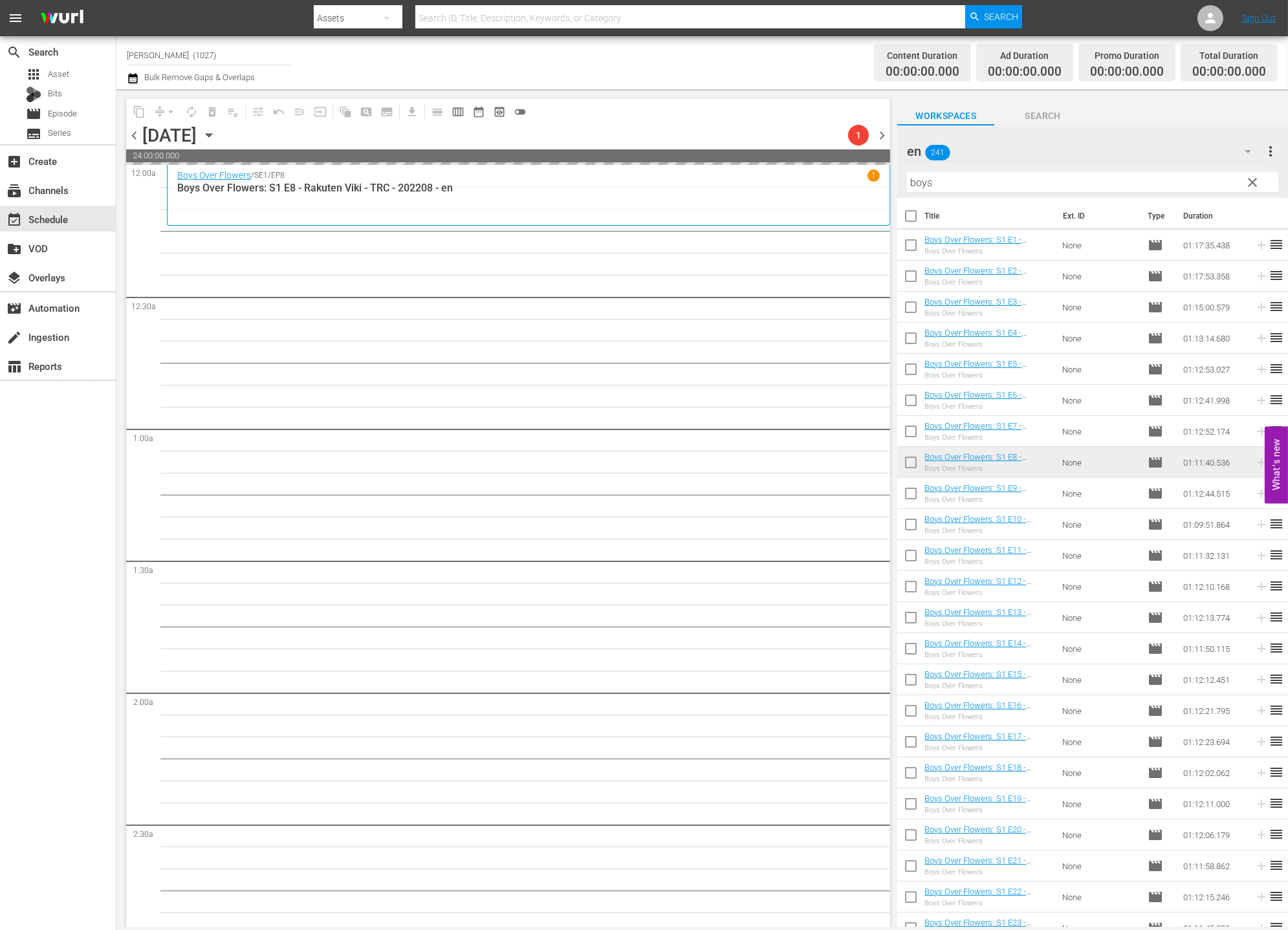
click at [1158, 180] on span "clear" at bounding box center [1252, 182] width 15 height 15
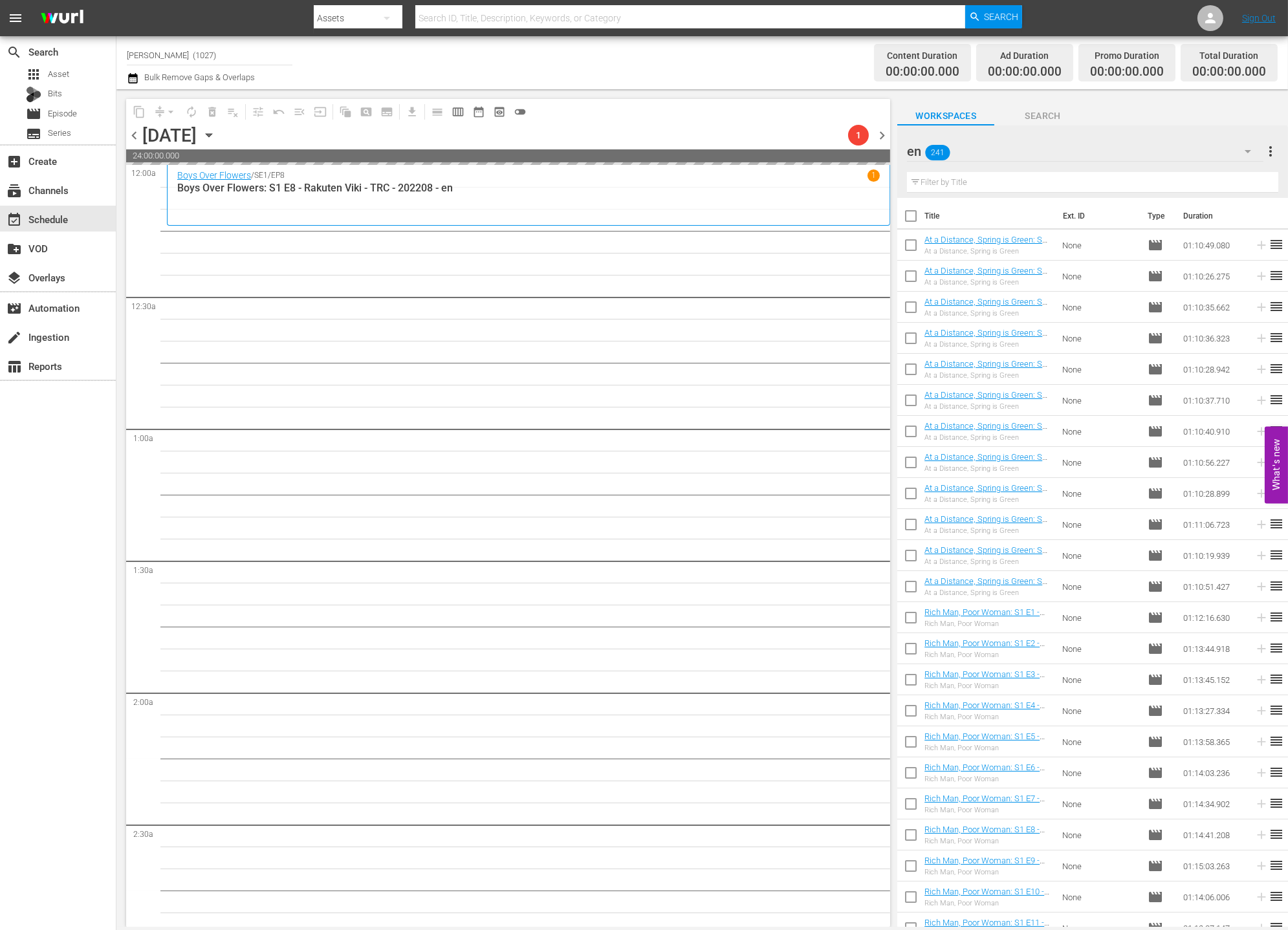
click at [1158, 156] on div "en 241" at bounding box center [1084, 151] width 357 height 36
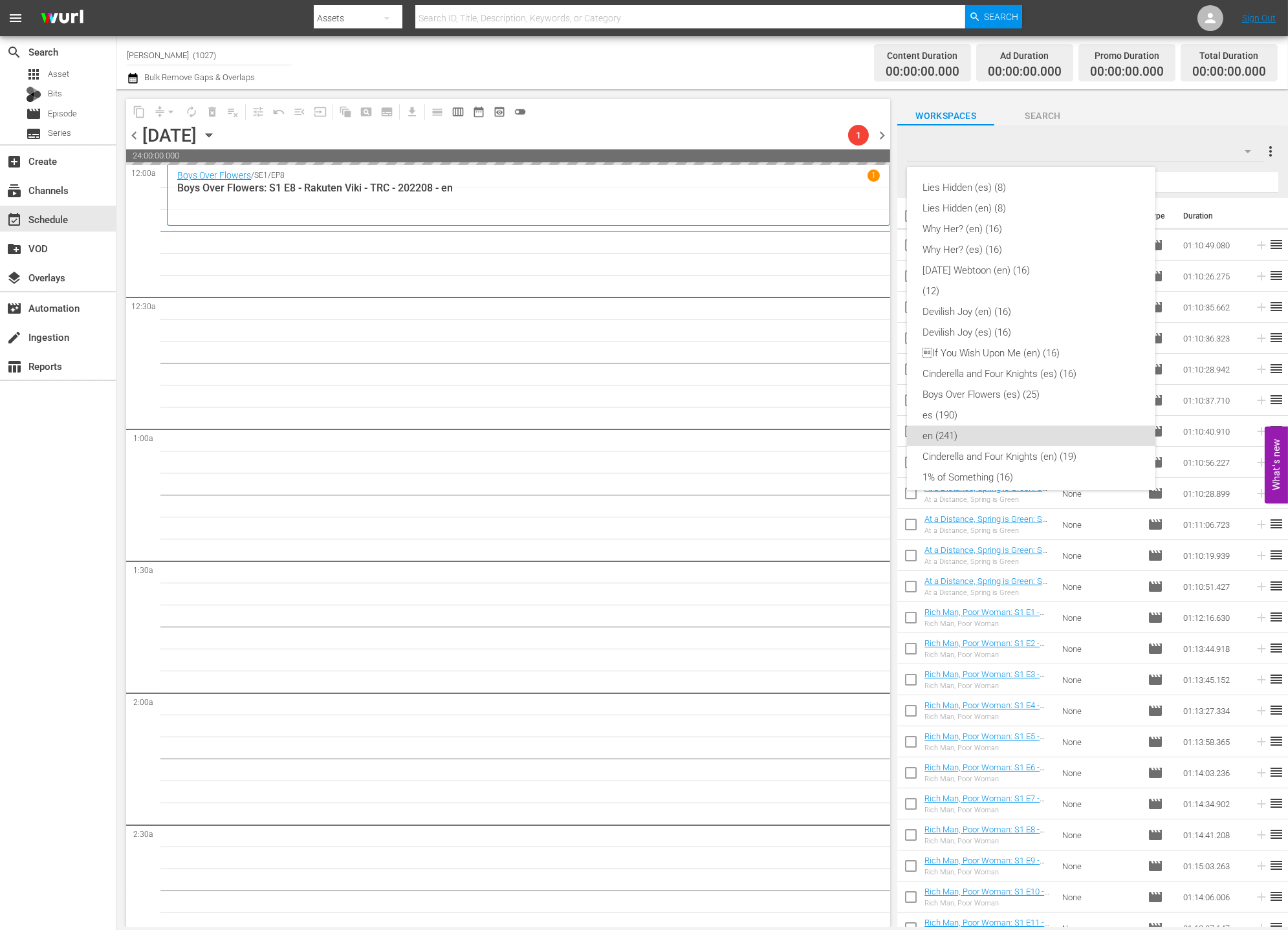
scroll to position [237, 0]
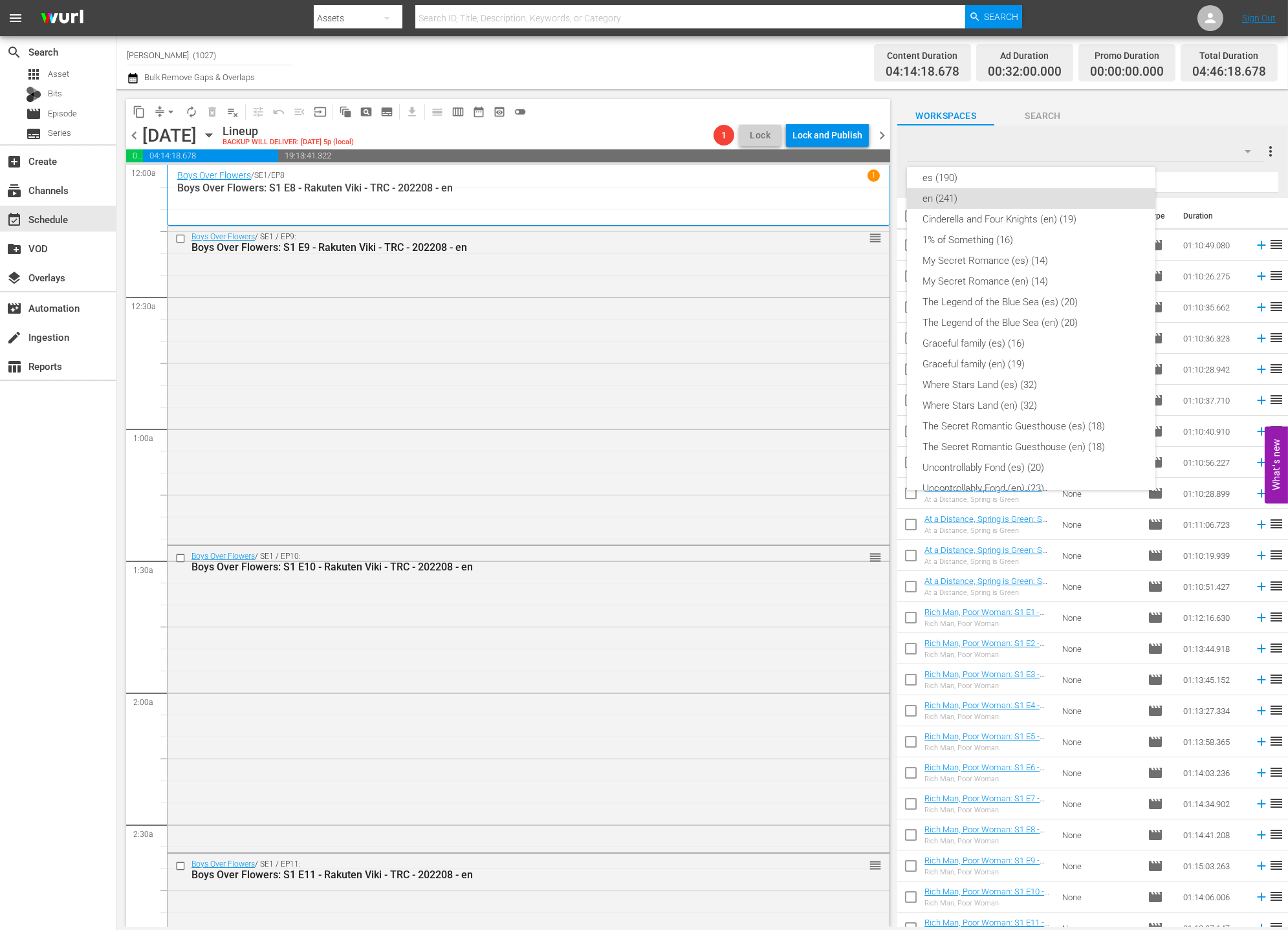
click at [74, 490] on div "Lies Hidden (es) (8) Lies Hidden (en) (8) Why Her? (en) (16) Why Her? (es) (16)…" at bounding box center [644, 465] width 1288 height 930
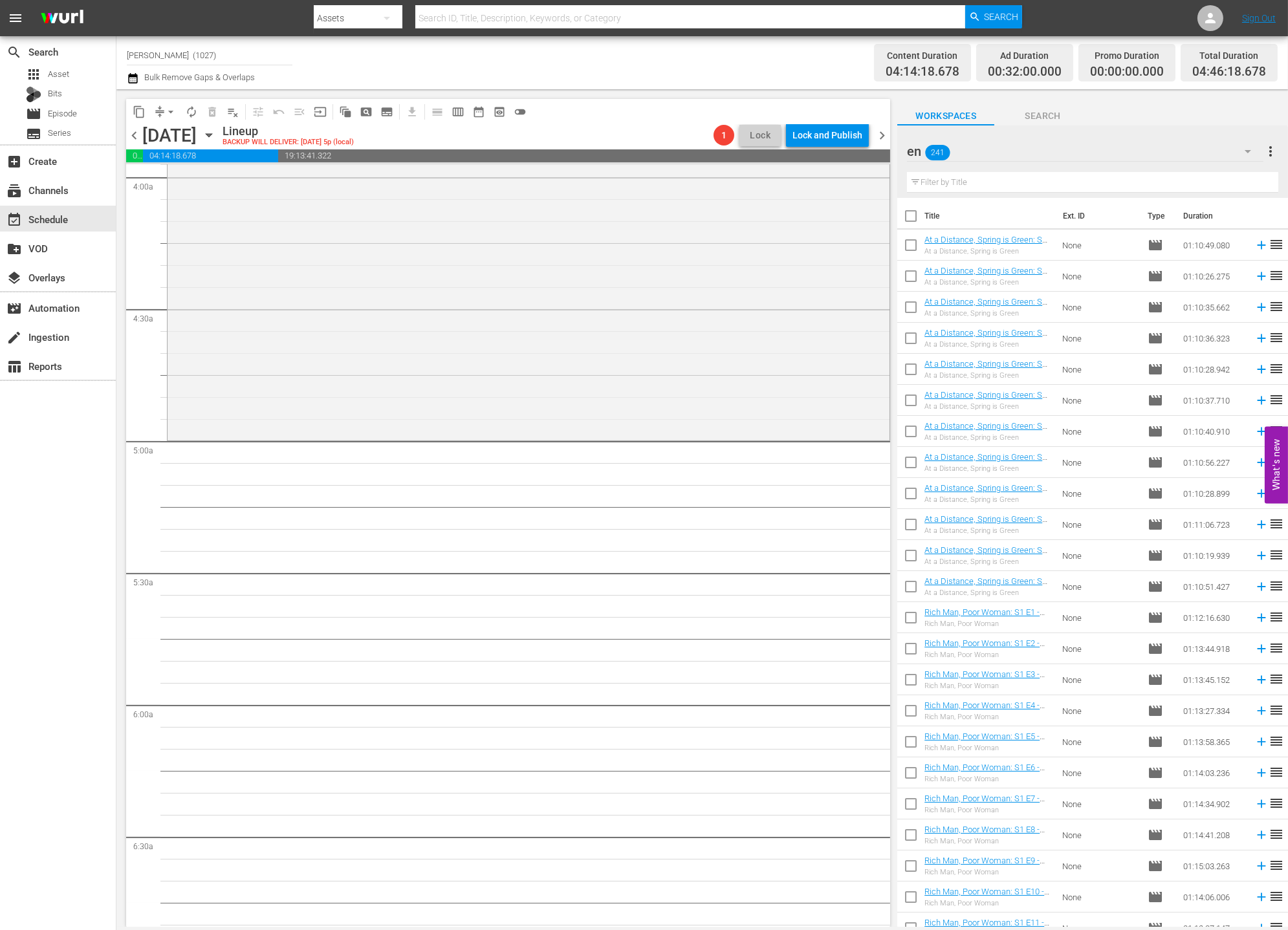
scroll to position [1220, 0]
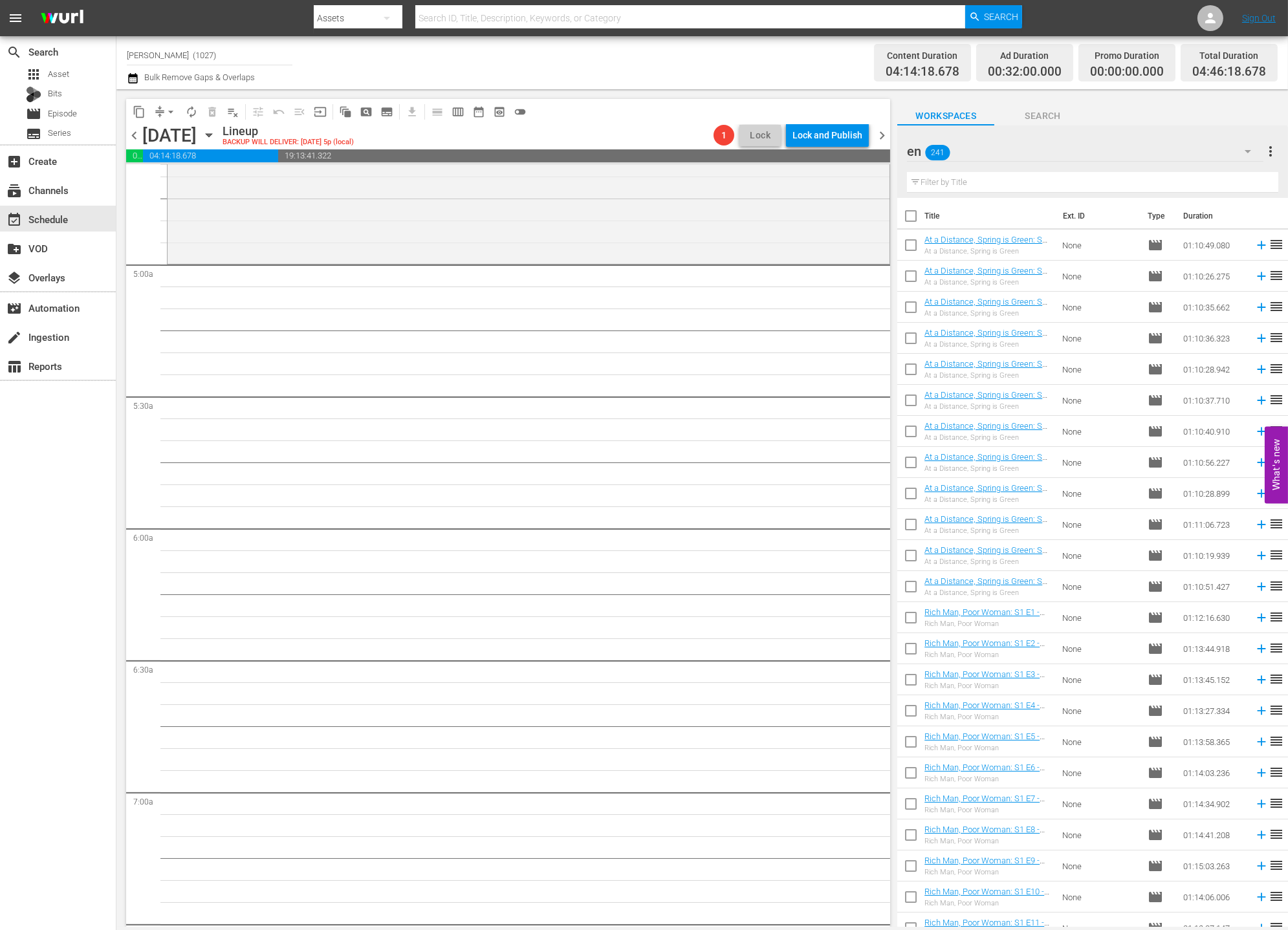
click at [1033, 163] on div "en 241" at bounding box center [1084, 151] width 357 height 36
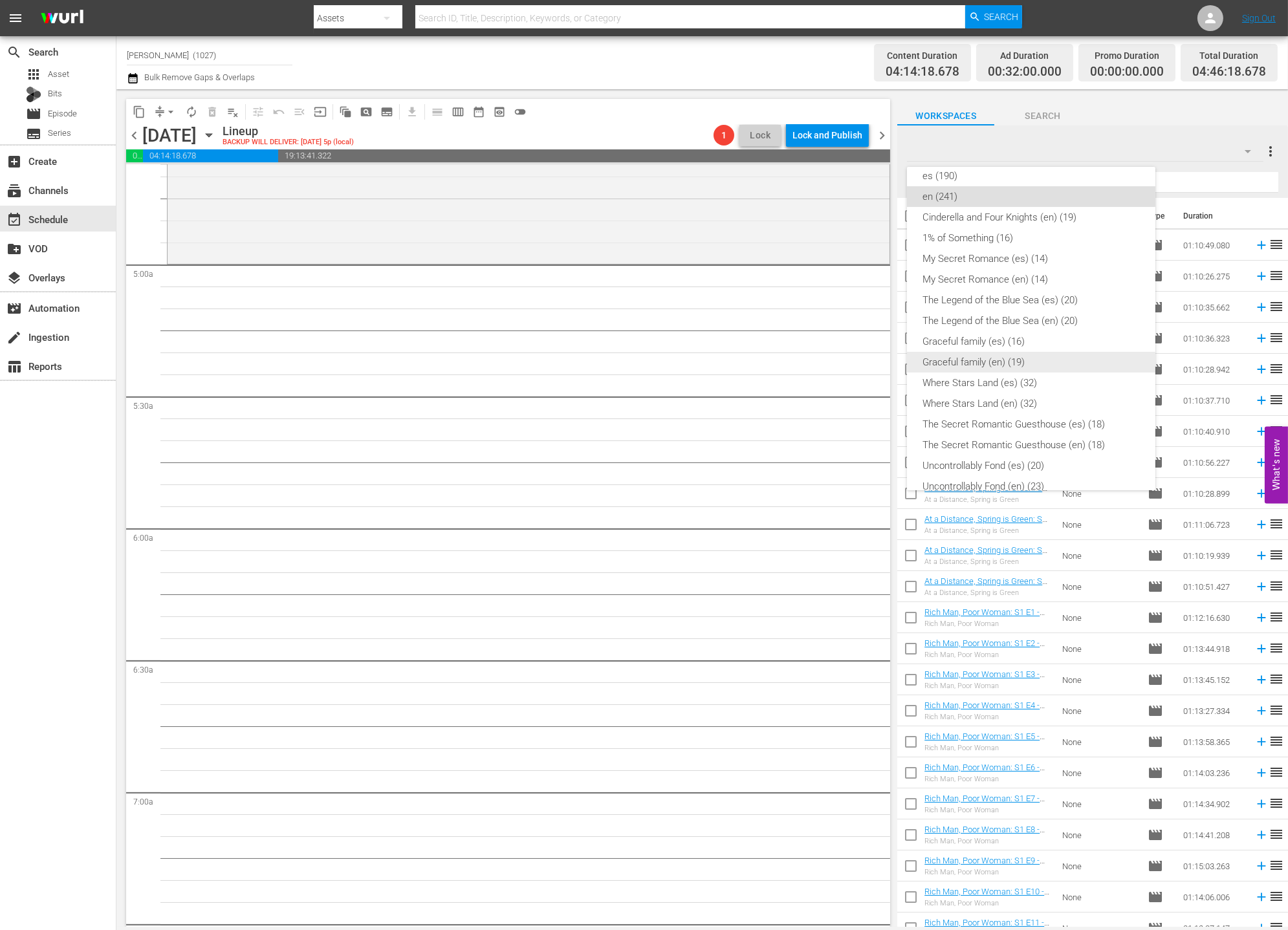
scroll to position [230, 0]
click at [200, 584] on div "Lies Hidden (es) (8) Lies Hidden (en) (8) Why Her? (en) (16) Why Her? (es) (16)…" at bounding box center [644, 465] width 1288 height 930
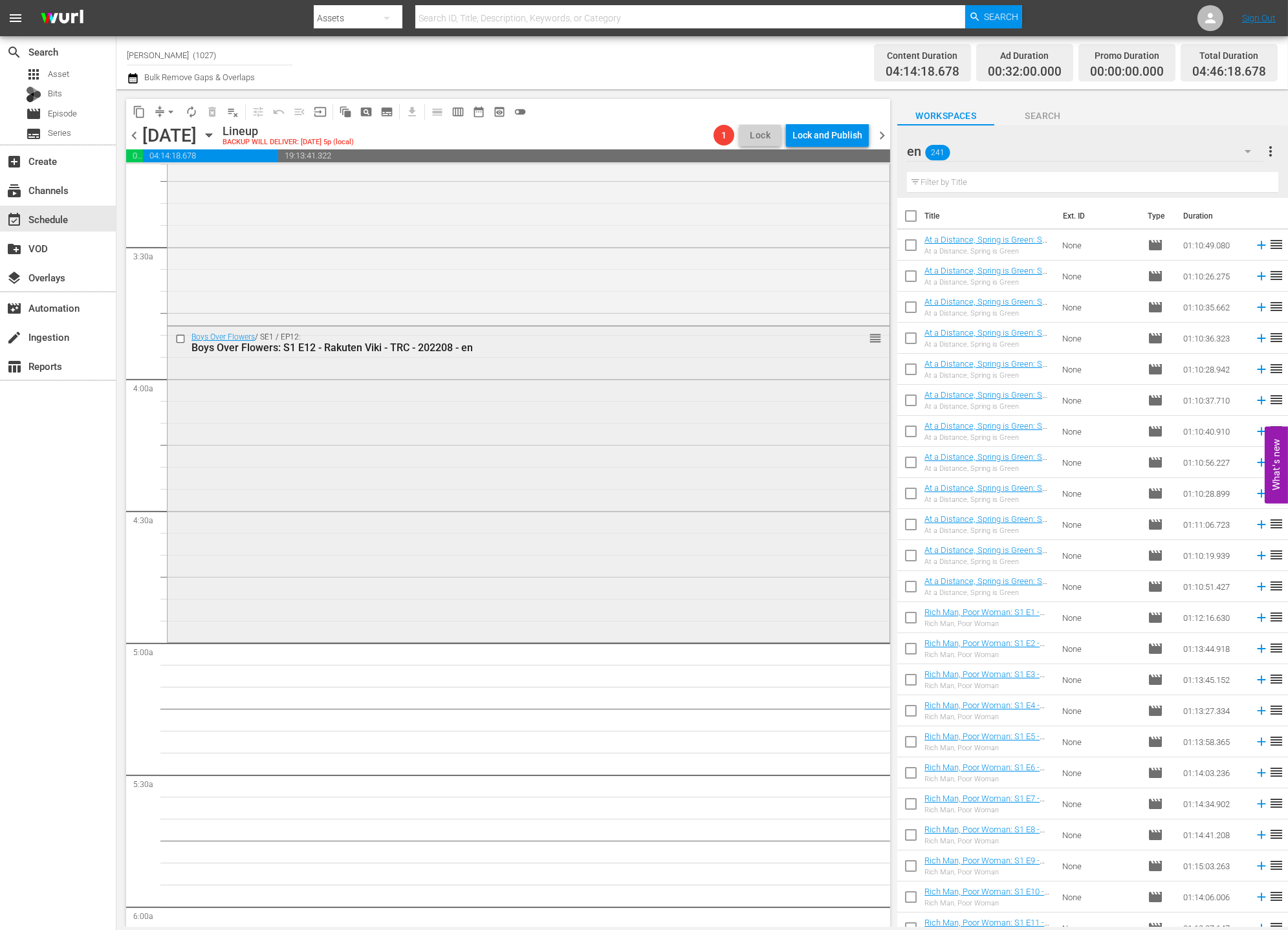
scroll to position [768, 0]
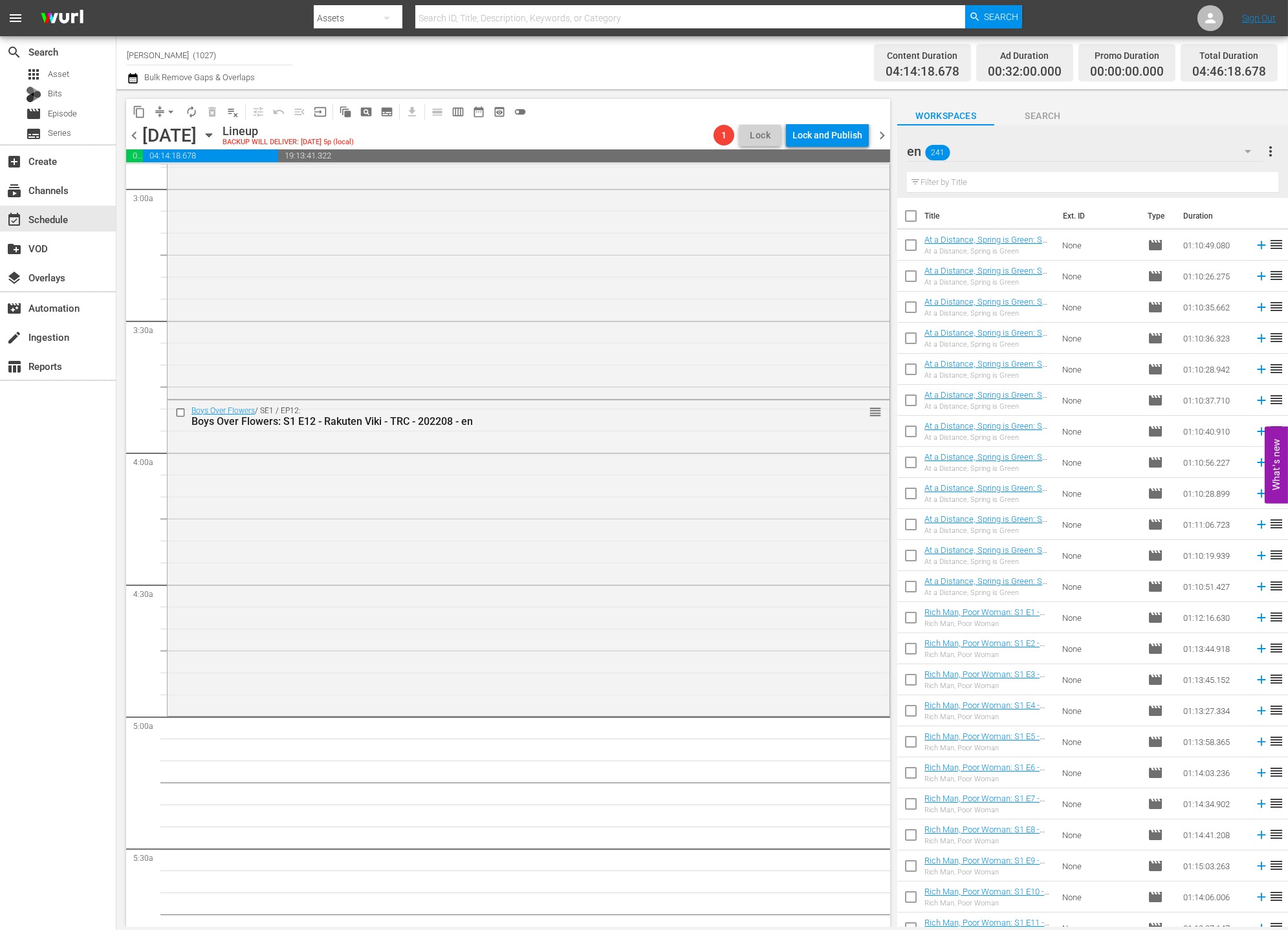
click at [986, 192] on hr at bounding box center [1092, 192] width 371 height 1
click at [991, 186] on input "text" at bounding box center [1092, 183] width 371 height 21
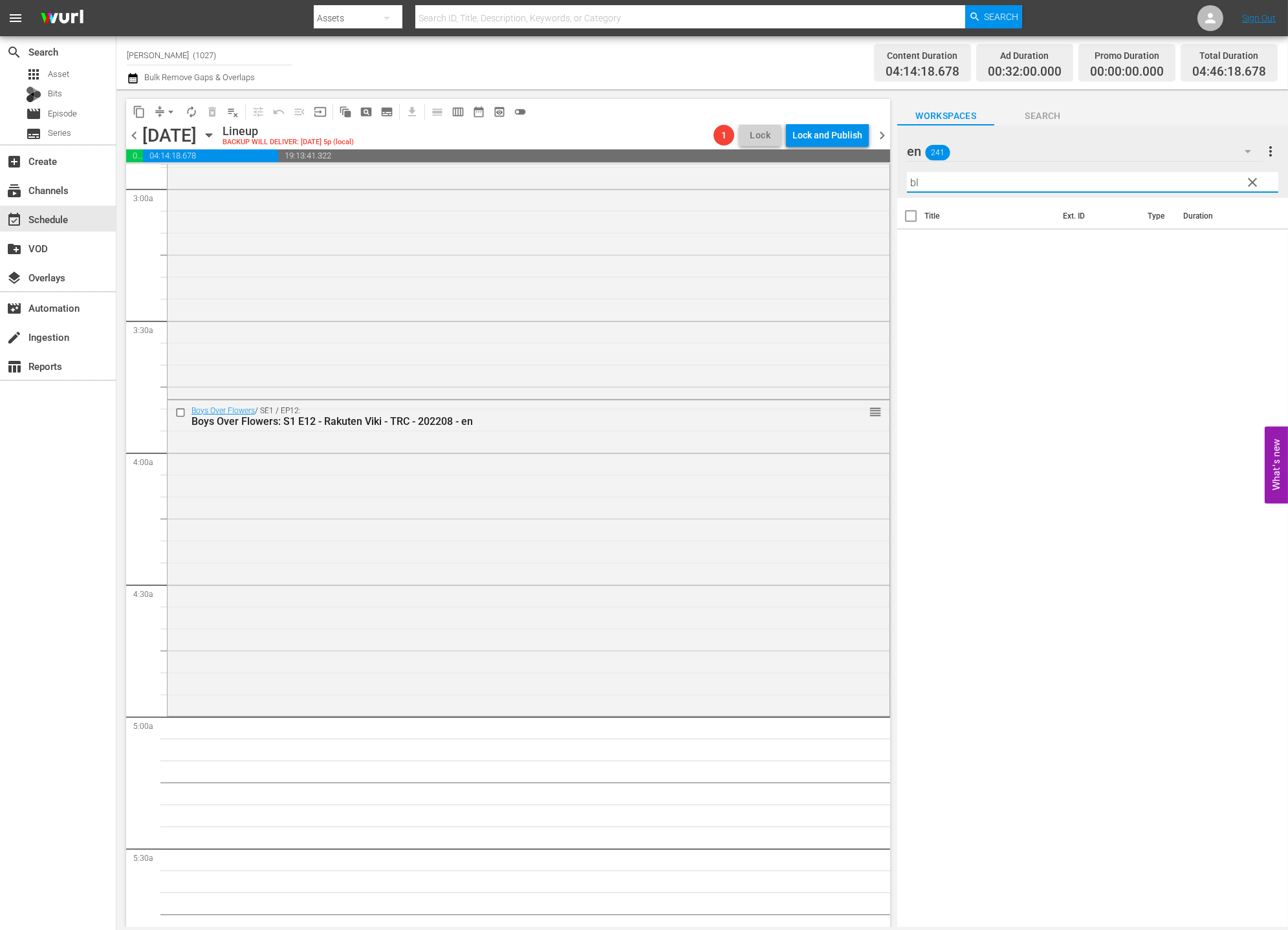
type input "b"
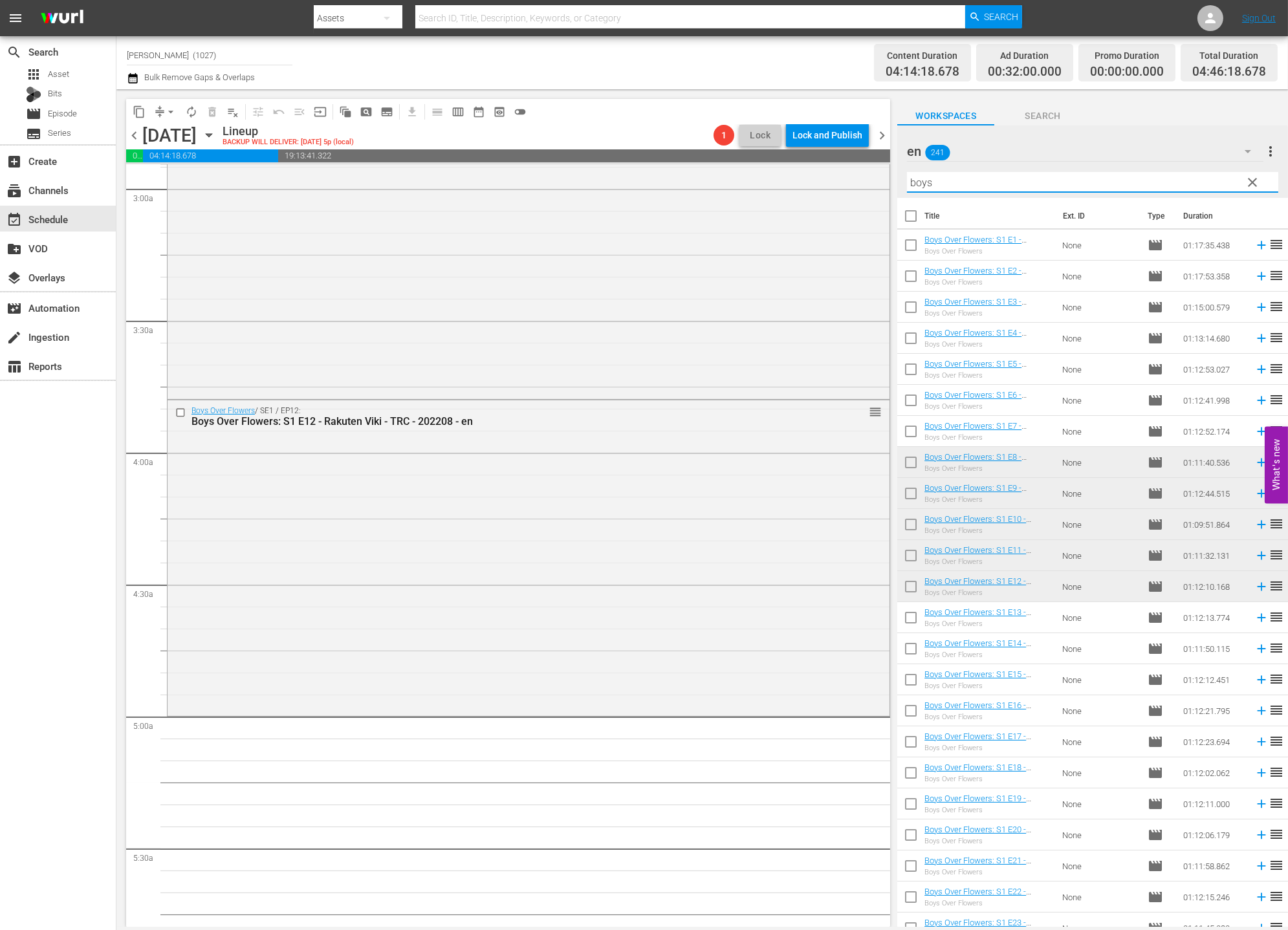
type input "boys"
click at [910, 621] on input "checkbox" at bounding box center [910, 621] width 27 height 27
checkbox input "true"
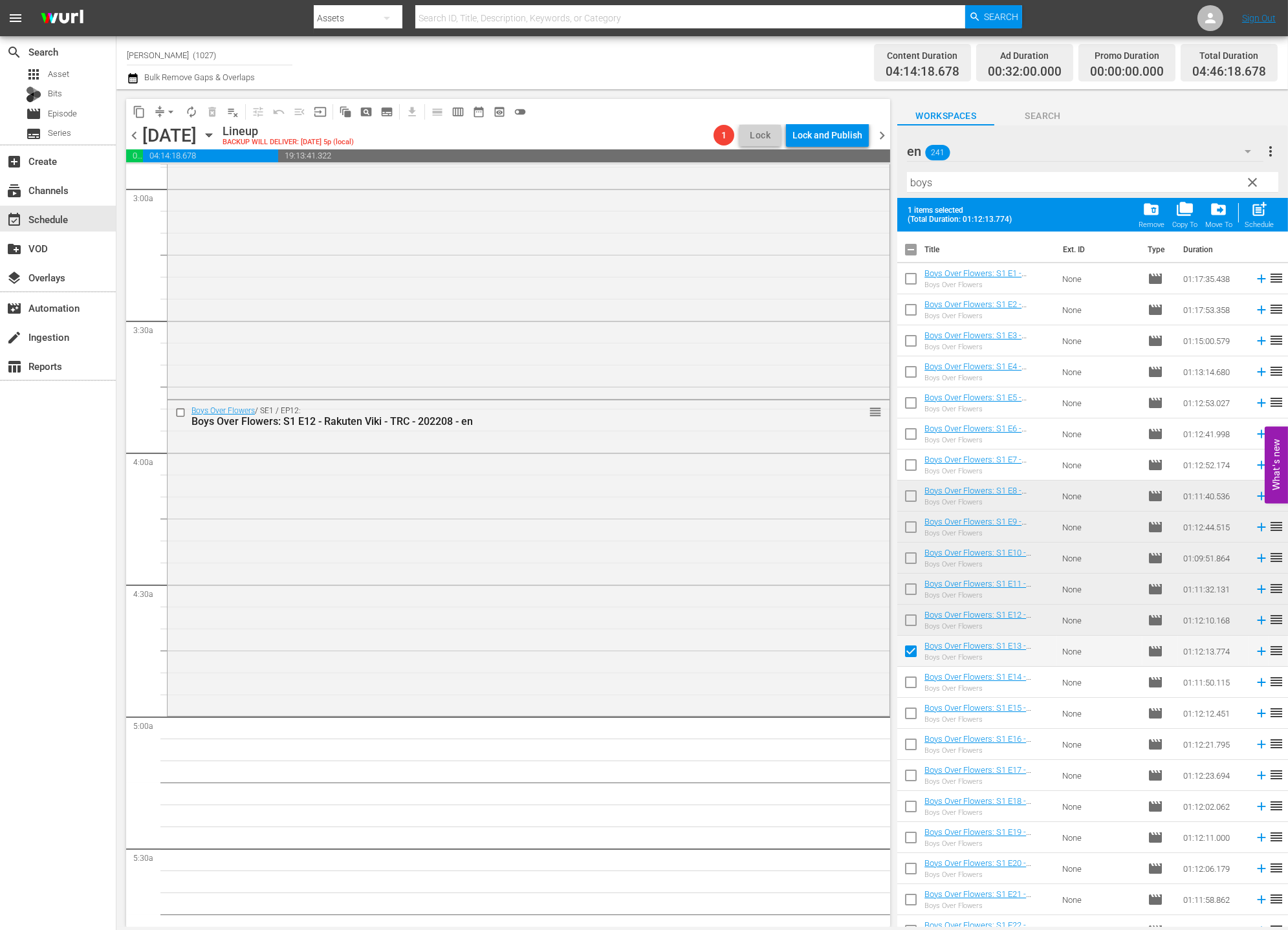
click at [909, 672] on input "checkbox" at bounding box center [910, 685] width 27 height 27
checkbox input "true"
click at [1158, 214] on span "post_add" at bounding box center [1259, 209] width 18 height 18
checkbox input "false"
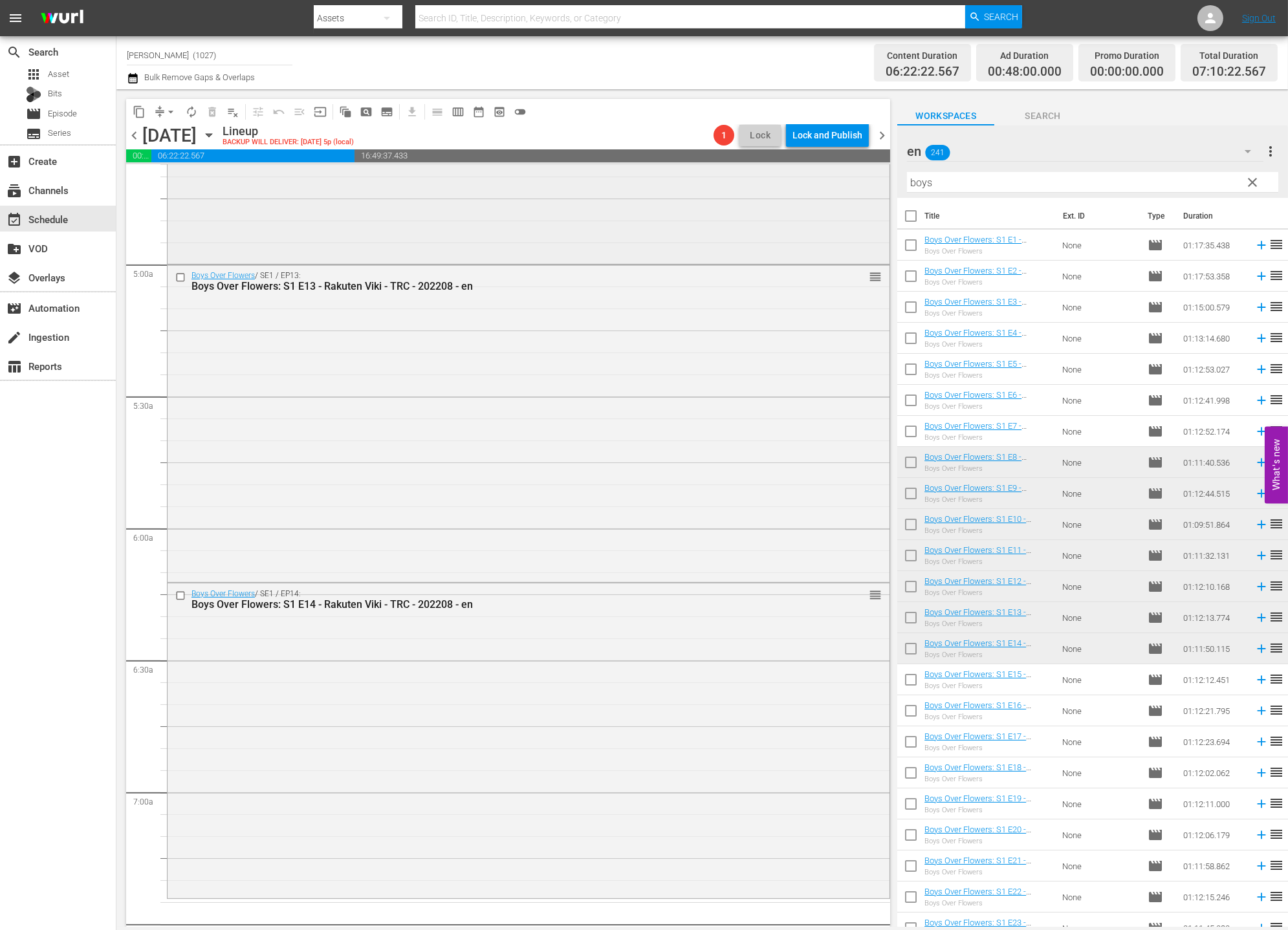
scroll to position [1540, 0]
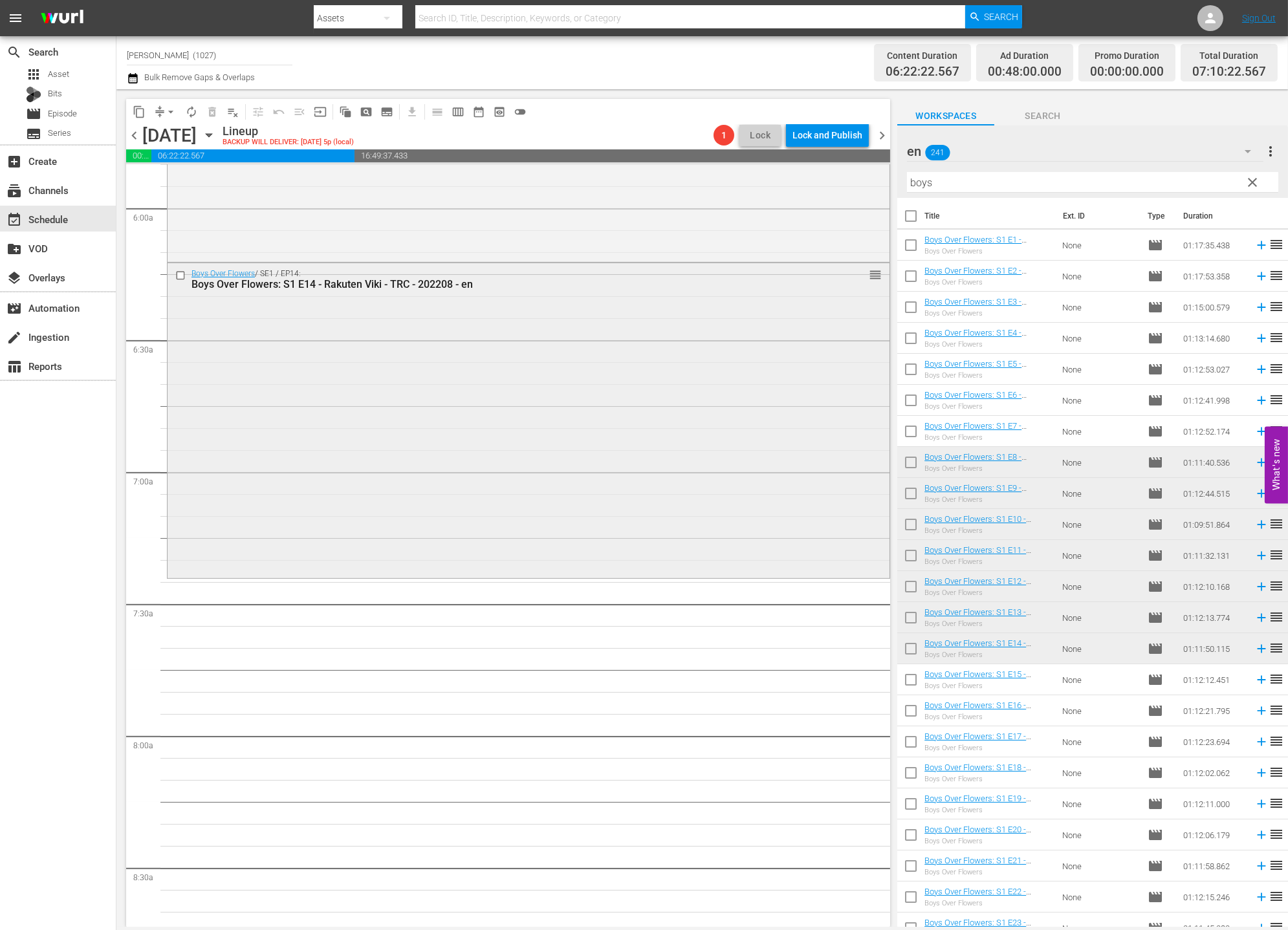
click at [555, 507] on div "Boys Over Flowers / SE1 / EP14: Boys Over Flowers: S1 E14 - Rakuten Viki - TRC …" at bounding box center [528, 418] width 722 height 312
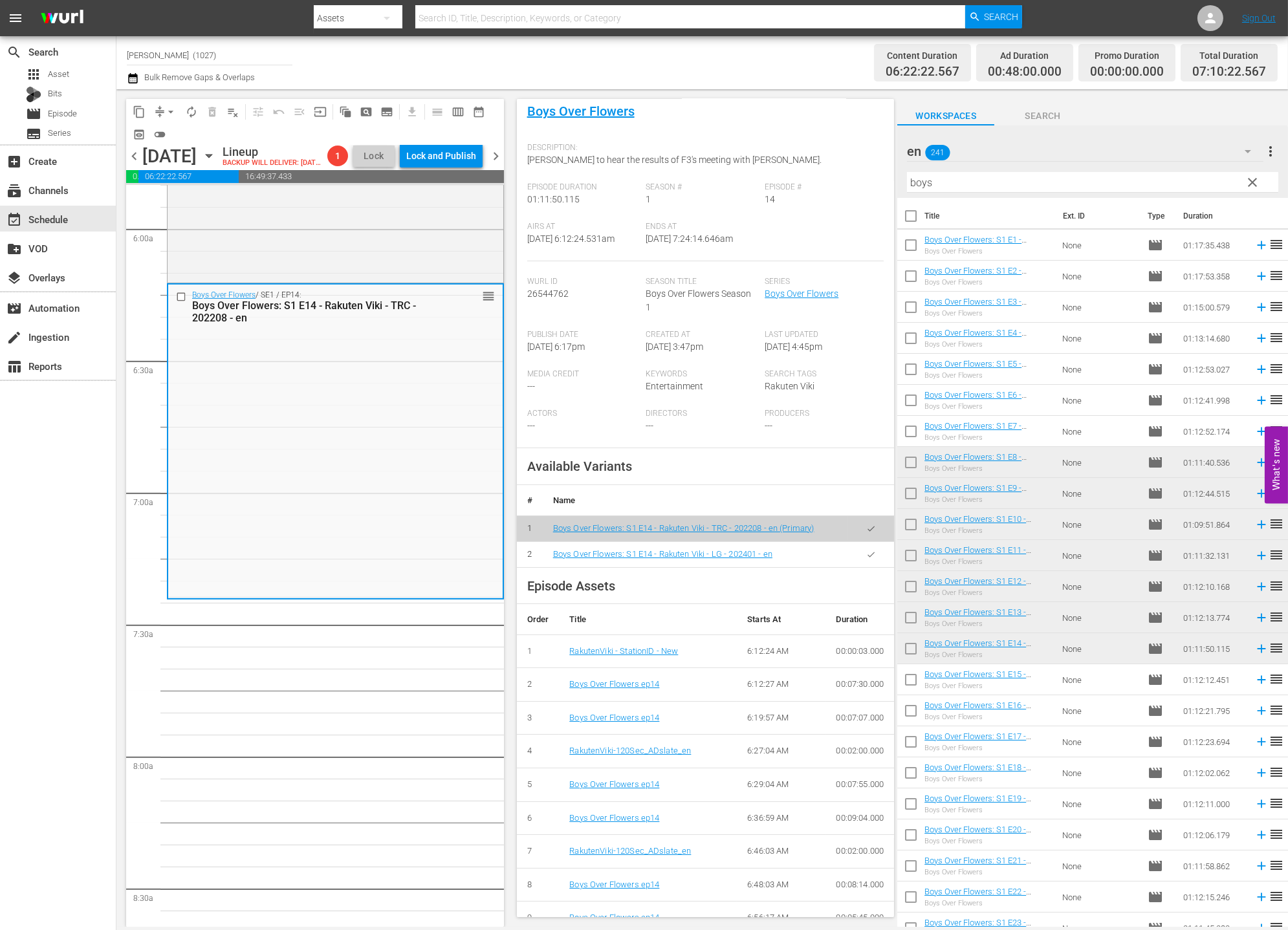
scroll to position [66, 0]
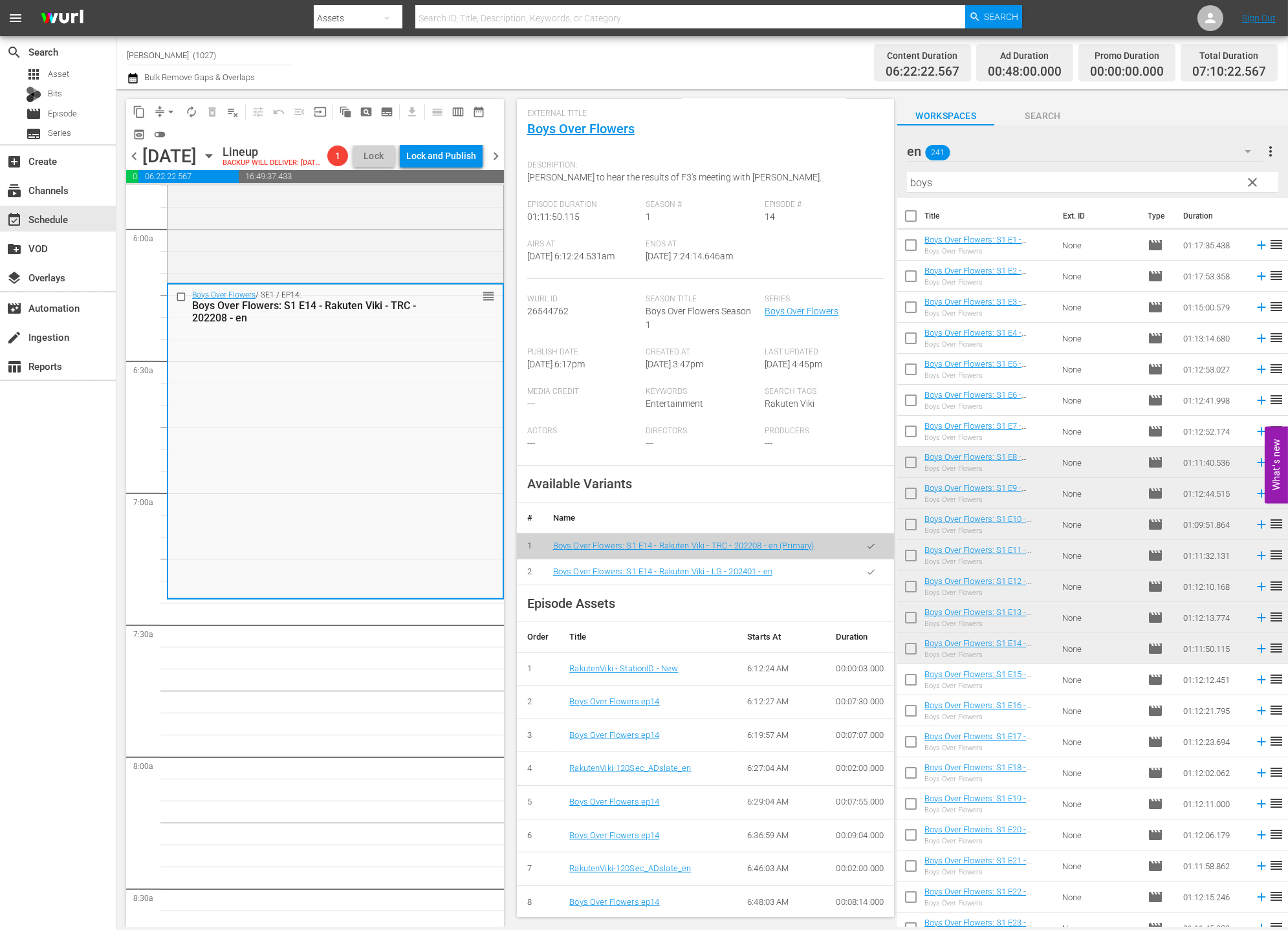
click at [866, 572] on button "button" at bounding box center [870, 572] width 25 height 25
click at [916, 682] on input "checkbox" at bounding box center [910, 682] width 27 height 27
checkbox input "true"
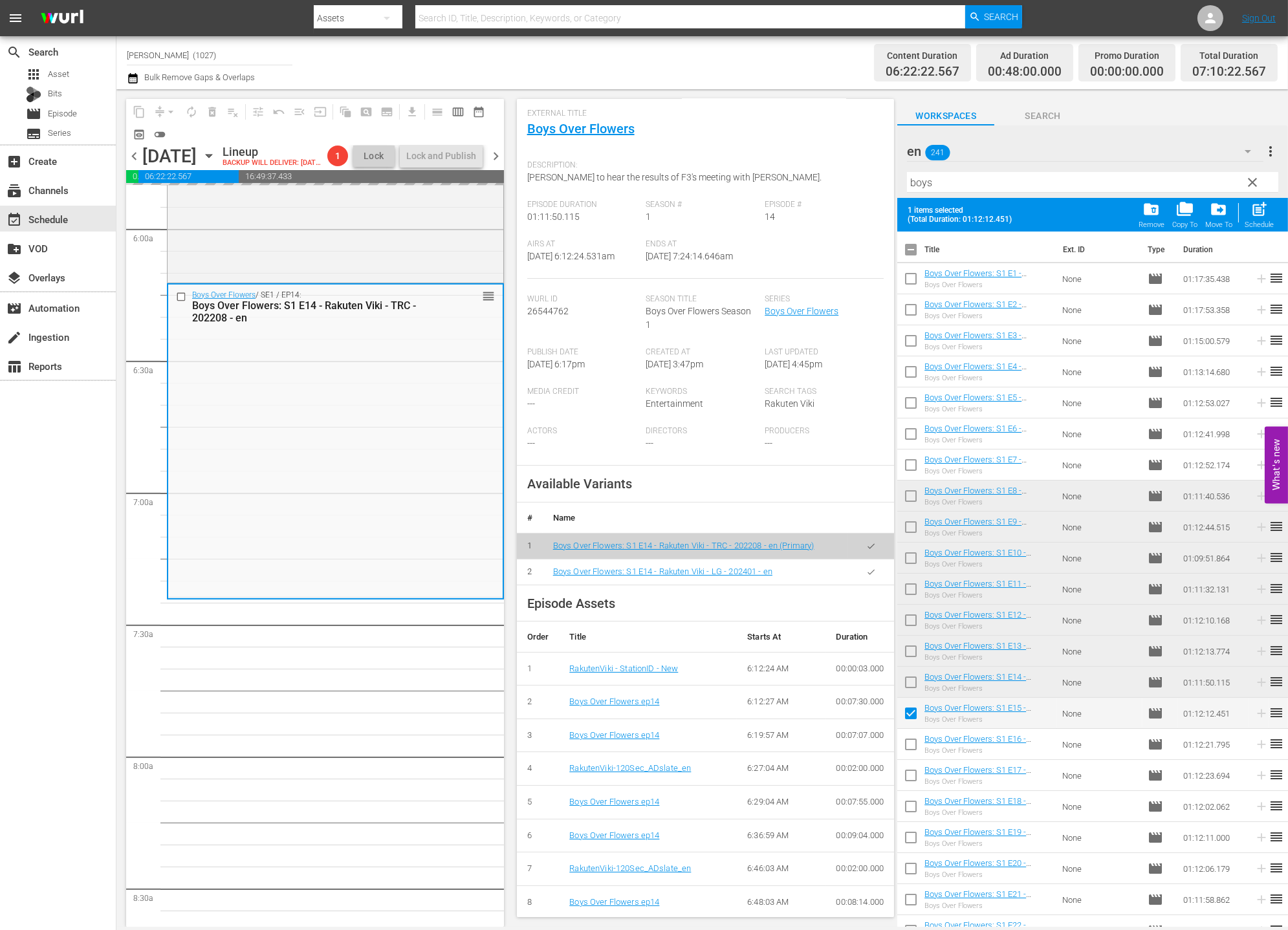
click at [909, 748] on input "checkbox" at bounding box center [910, 747] width 27 height 27
checkbox input "true"
click at [908, 782] on input "checkbox" at bounding box center [910, 778] width 27 height 27
checkbox input "true"
click at [909, 809] on input "checkbox" at bounding box center [910, 810] width 27 height 27
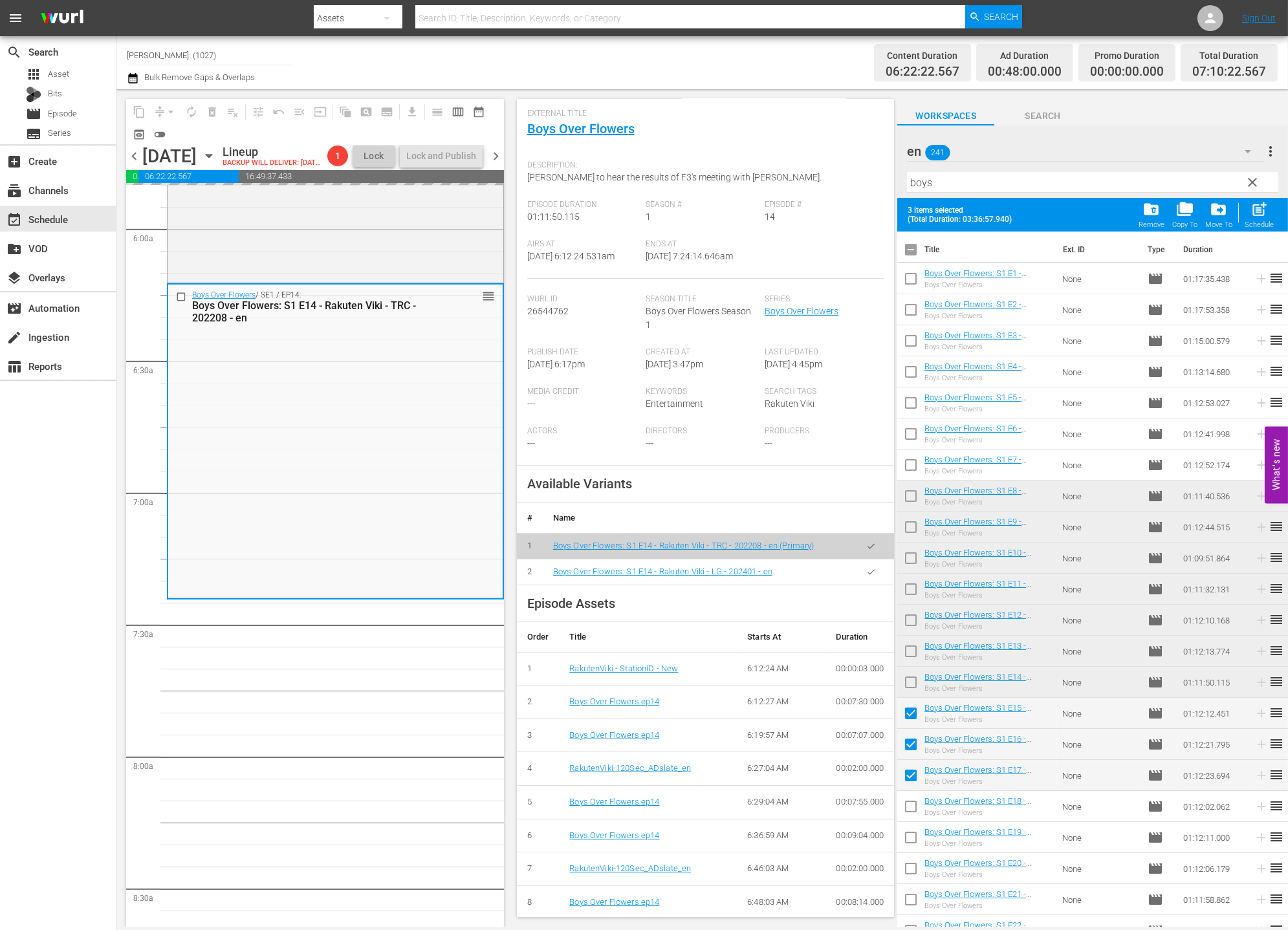
checkbox input "true"
click at [907, 835] on input "checkbox" at bounding box center [910, 840] width 27 height 27
checkbox input "true"
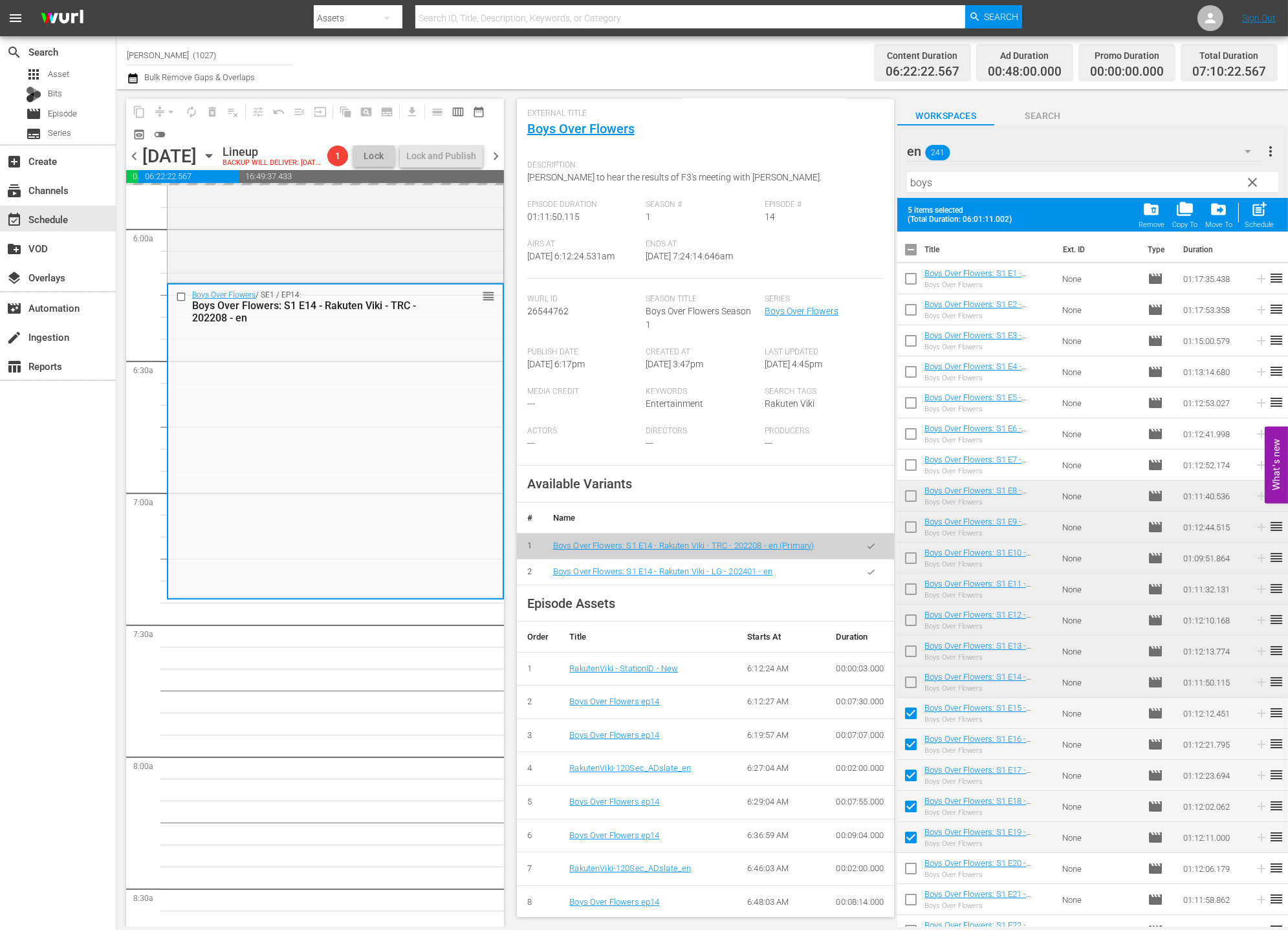
click at [910, 860] on input "checkbox" at bounding box center [910, 871] width 27 height 27
checkbox input "true"
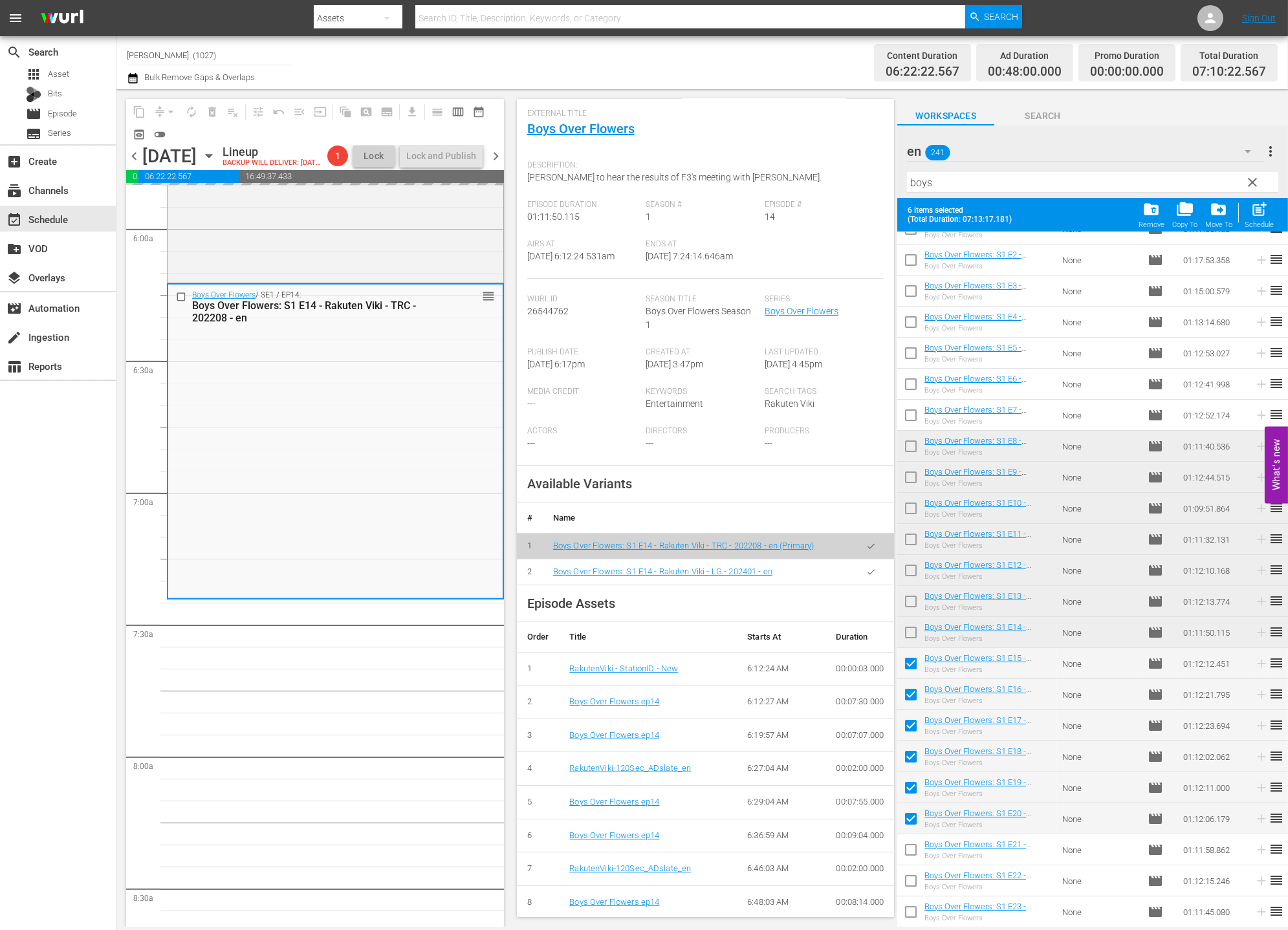
click at [910, 859] on input "checkbox" at bounding box center [910, 853] width 27 height 27
checkbox input "true"
click at [910, 872] on input "checkbox" at bounding box center [910, 884] width 27 height 27
checkbox input "true"
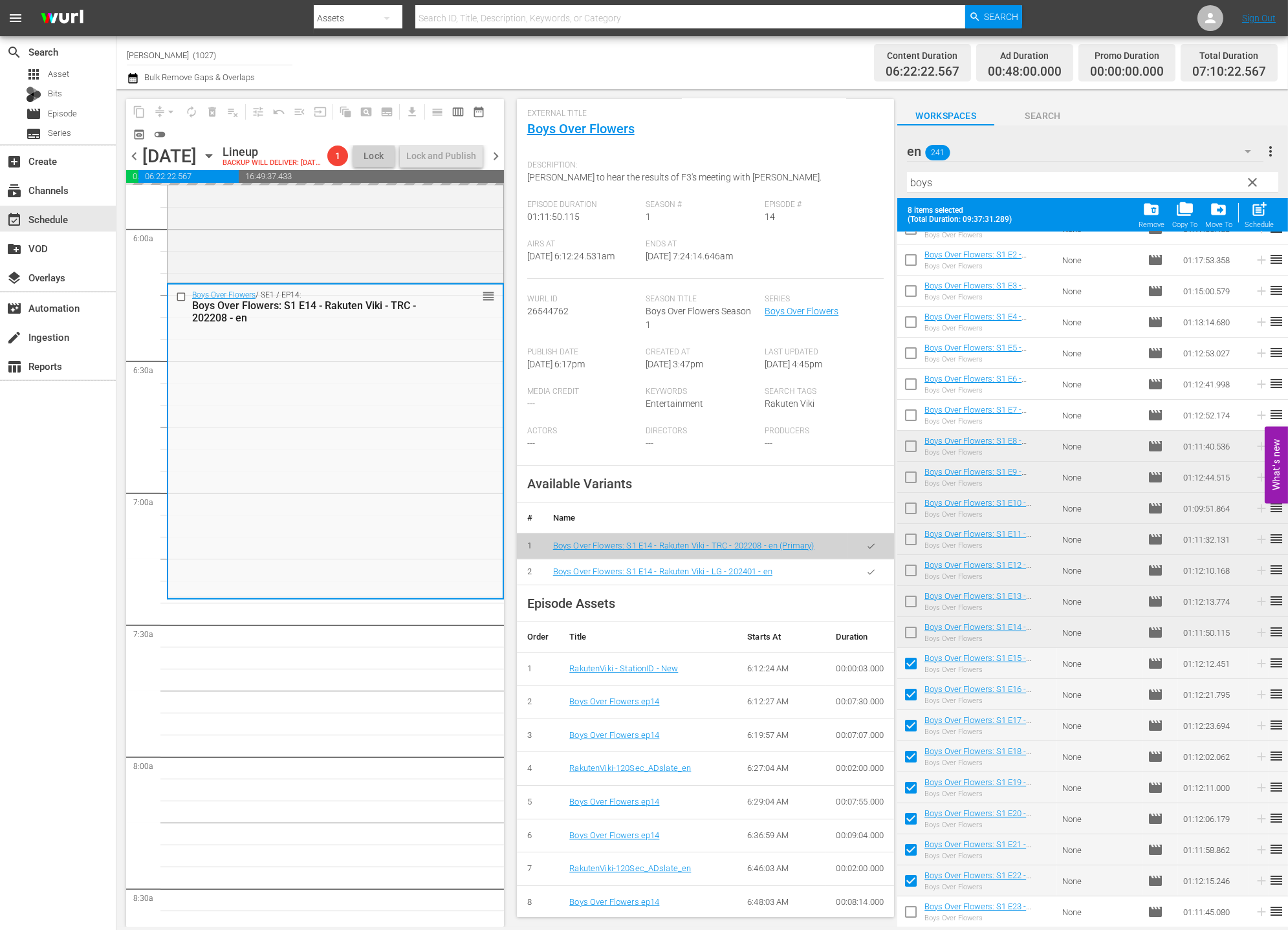
click at [915, 907] on input "checkbox" at bounding box center [910, 915] width 27 height 27
checkbox input "true"
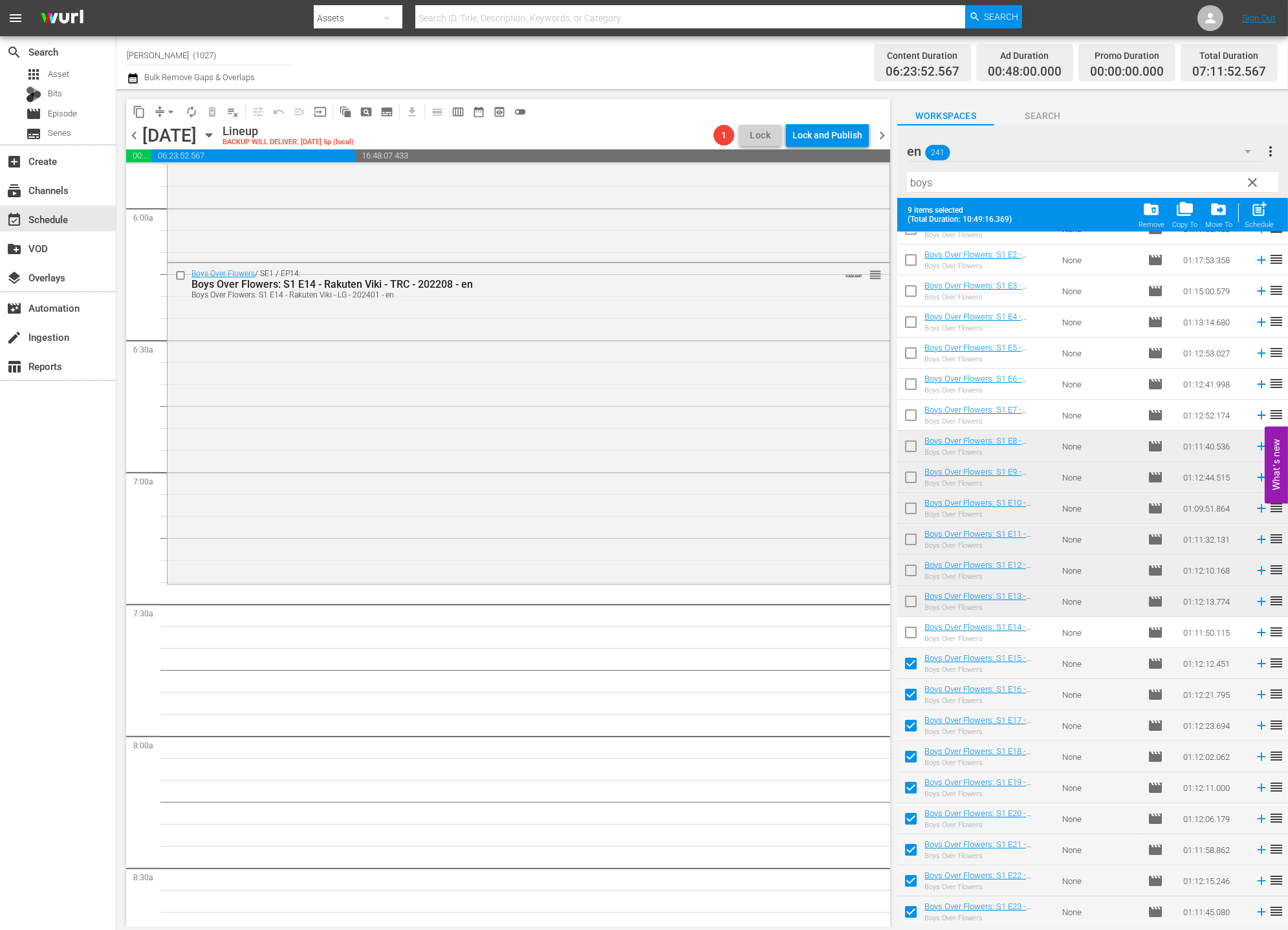
scroll to position [110, 0]
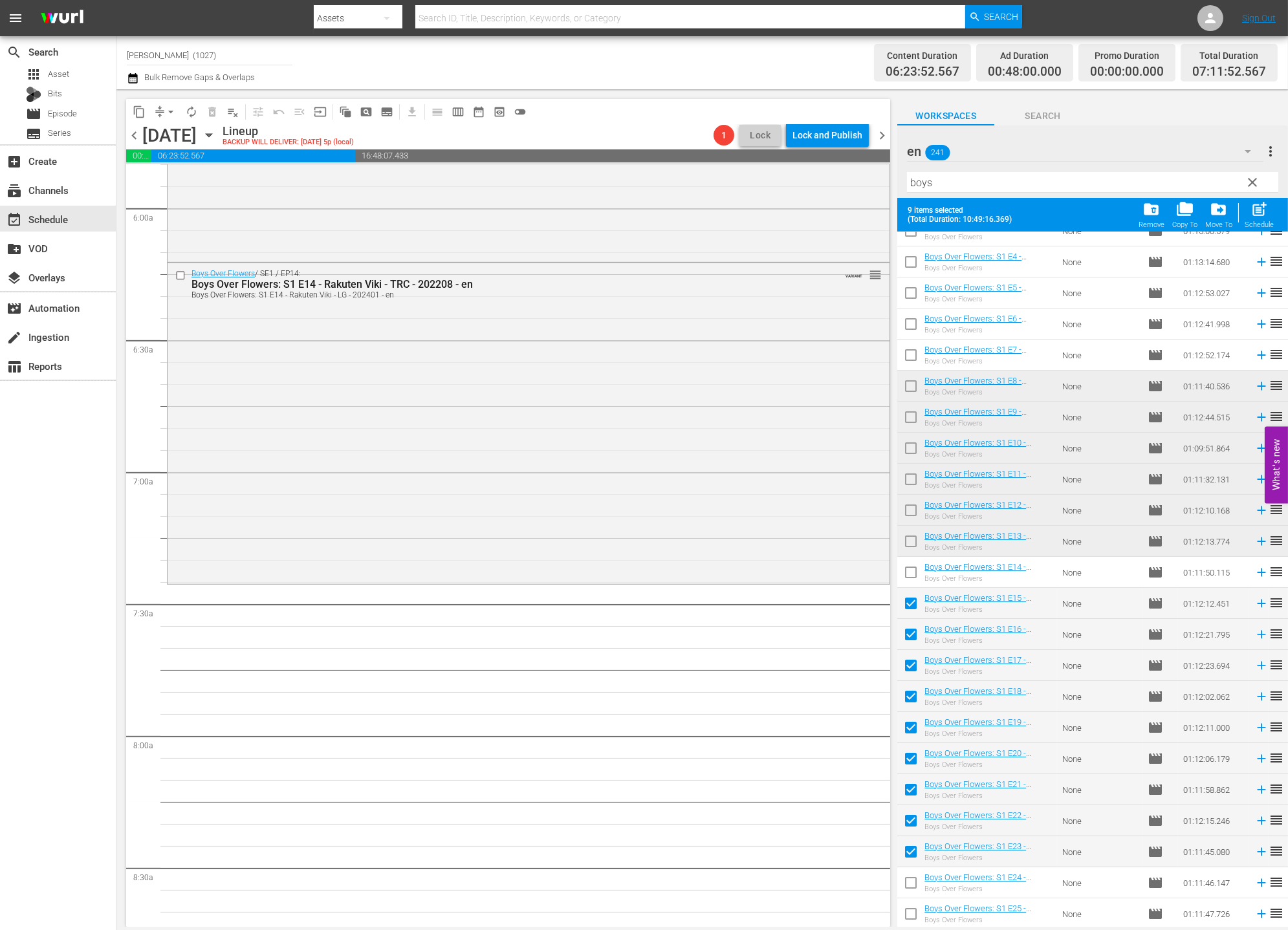
click at [1273, 206] on div "post_add Schedule" at bounding box center [1259, 215] width 29 height 29
checkbox input "false"
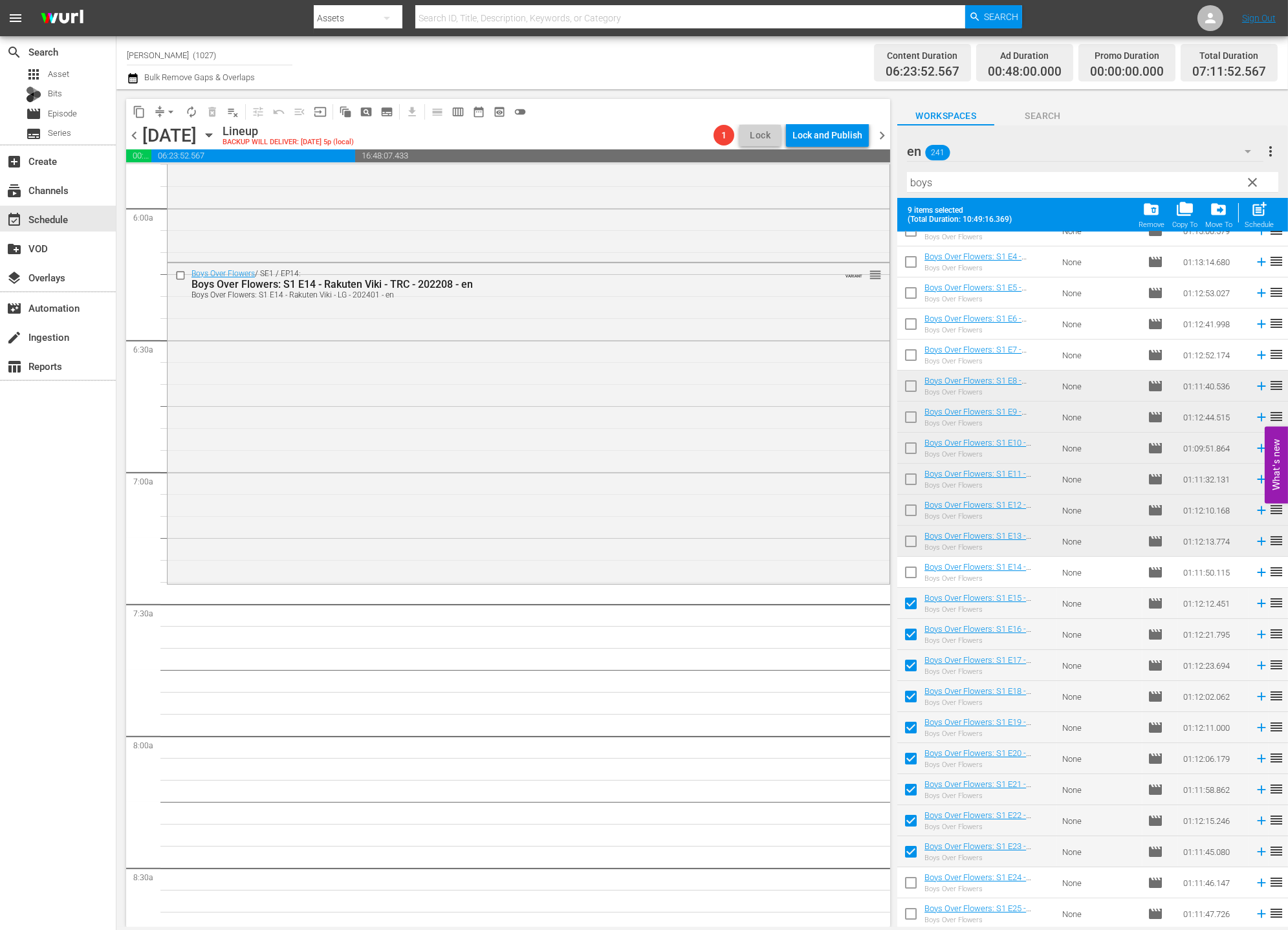
checkbox input "false"
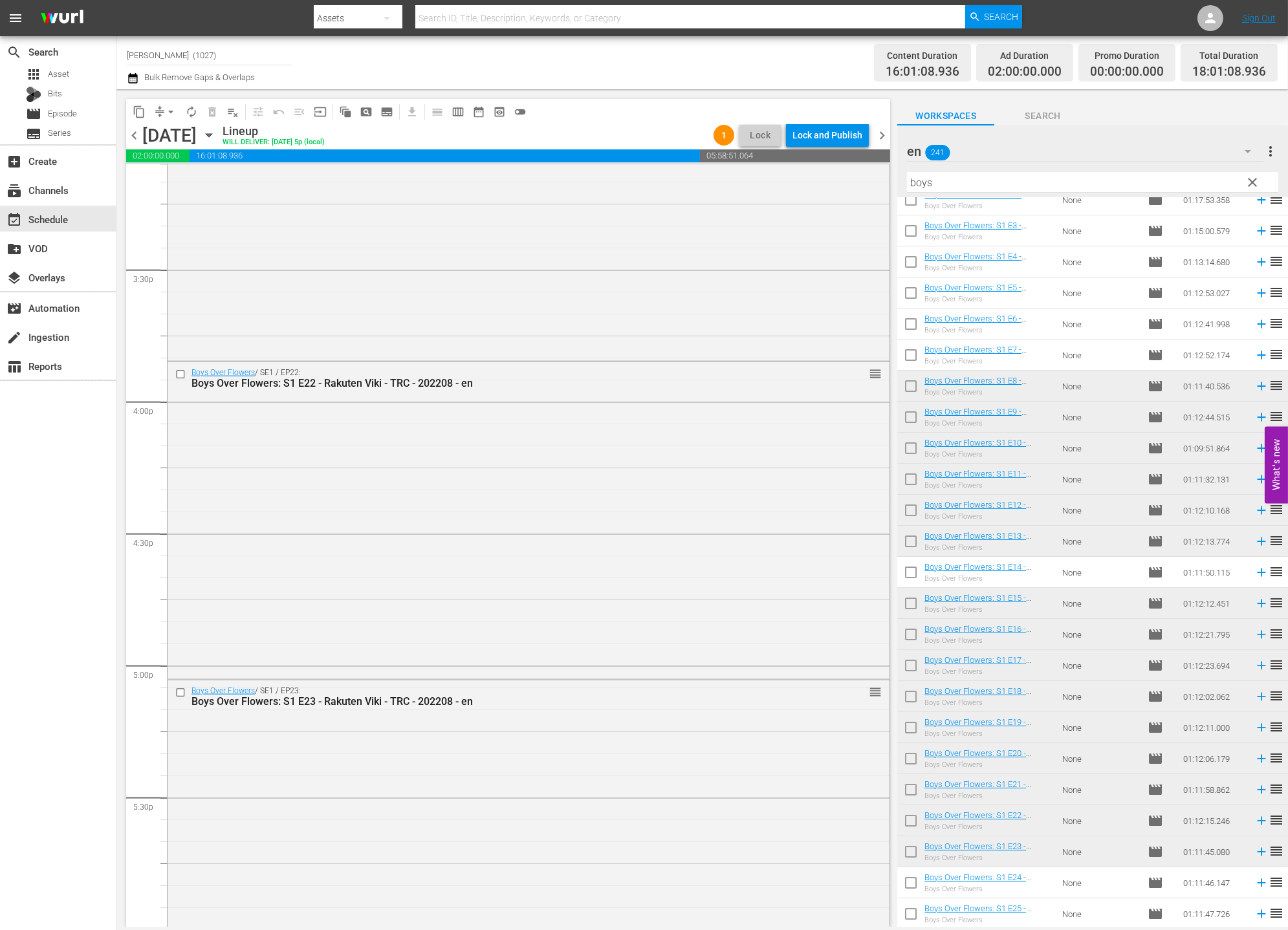
scroll to position [4143, 0]
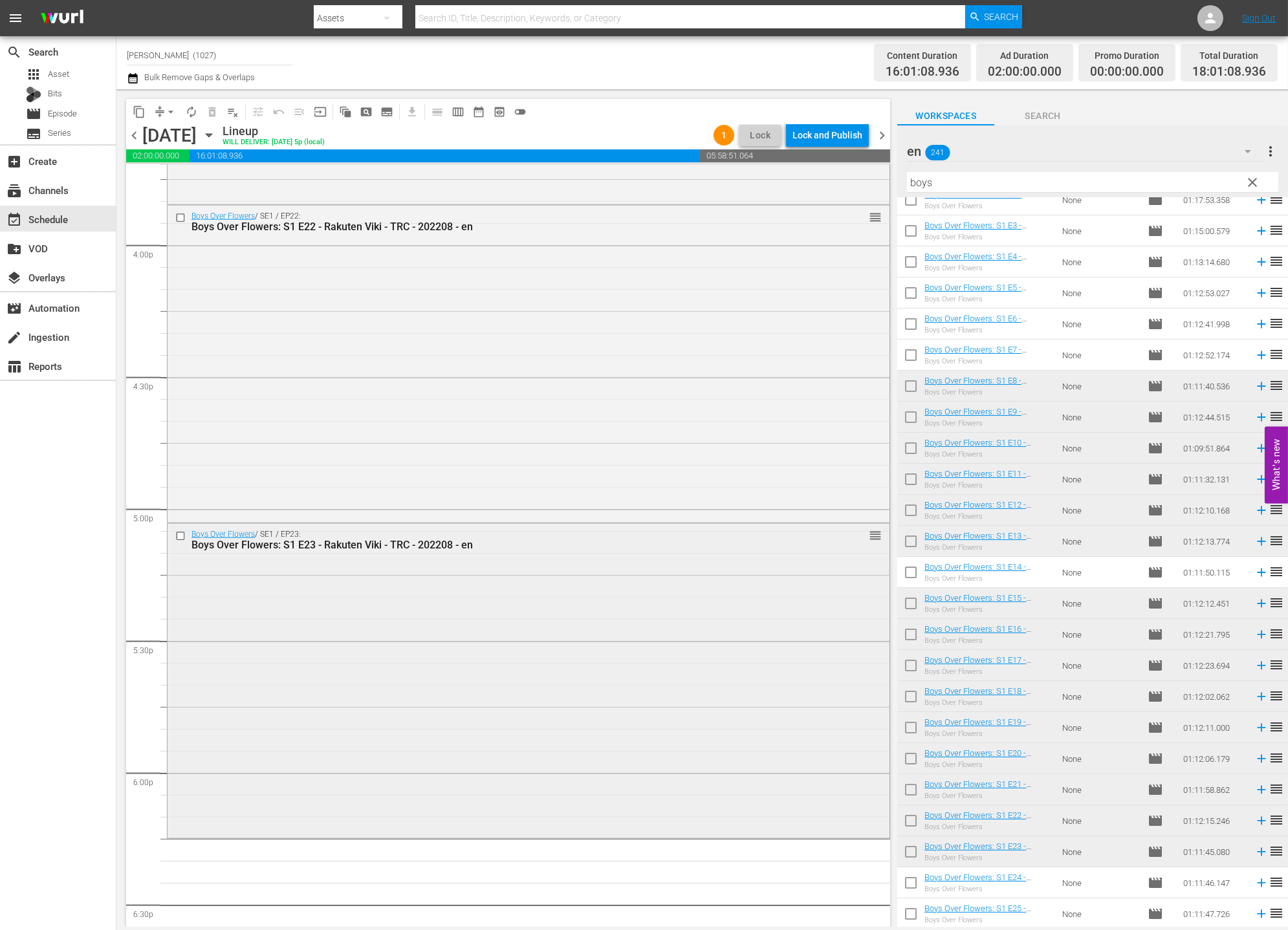
click at [384, 649] on div "Boys Over Flowers / SE1 / EP23: Boys Over Flowers: S1 E23 - Rakuten Viki - TRC …" at bounding box center [528, 680] width 722 height 312
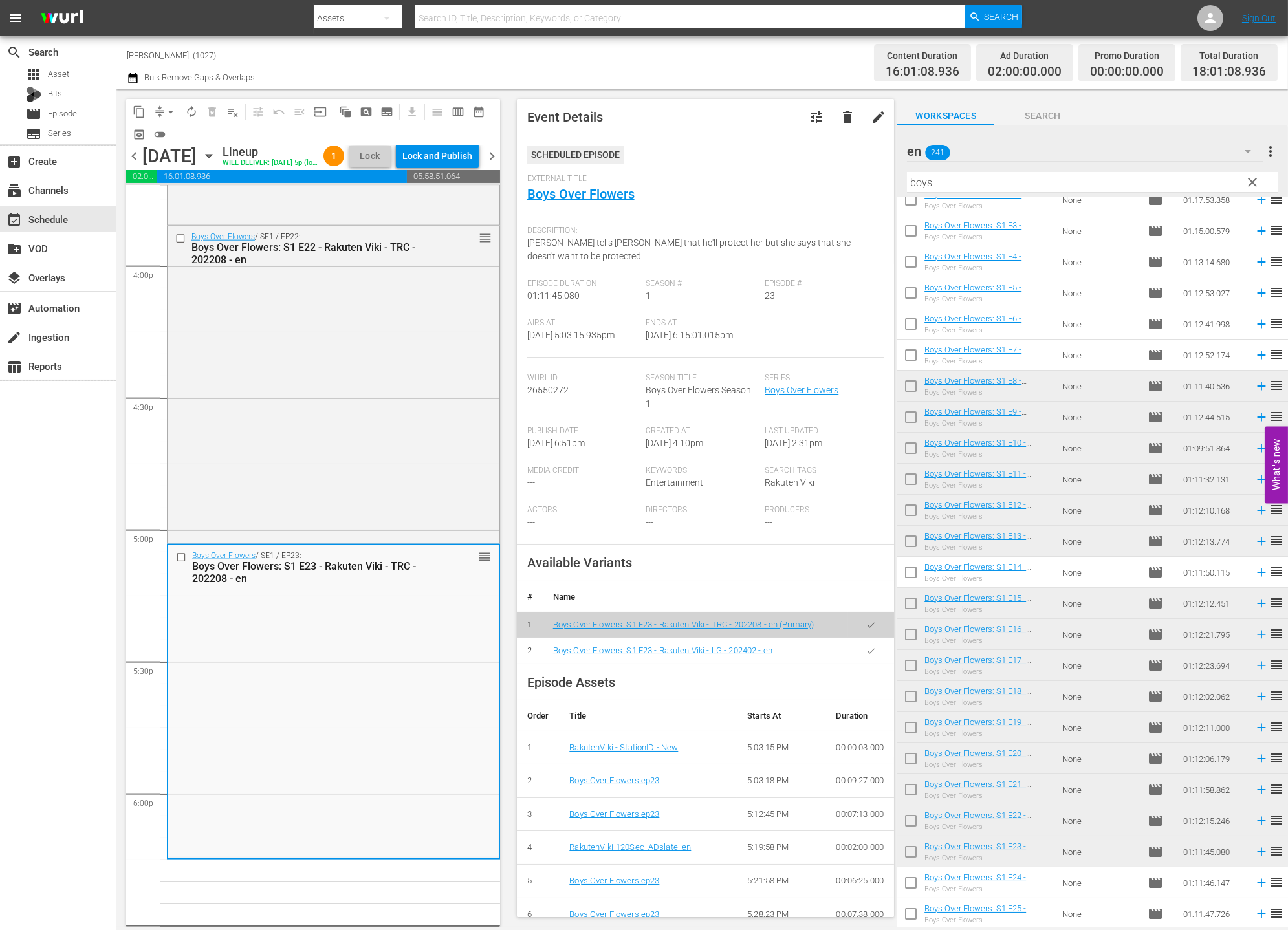
click at [866, 649] on icon "button" at bounding box center [870, 651] width 10 height 10
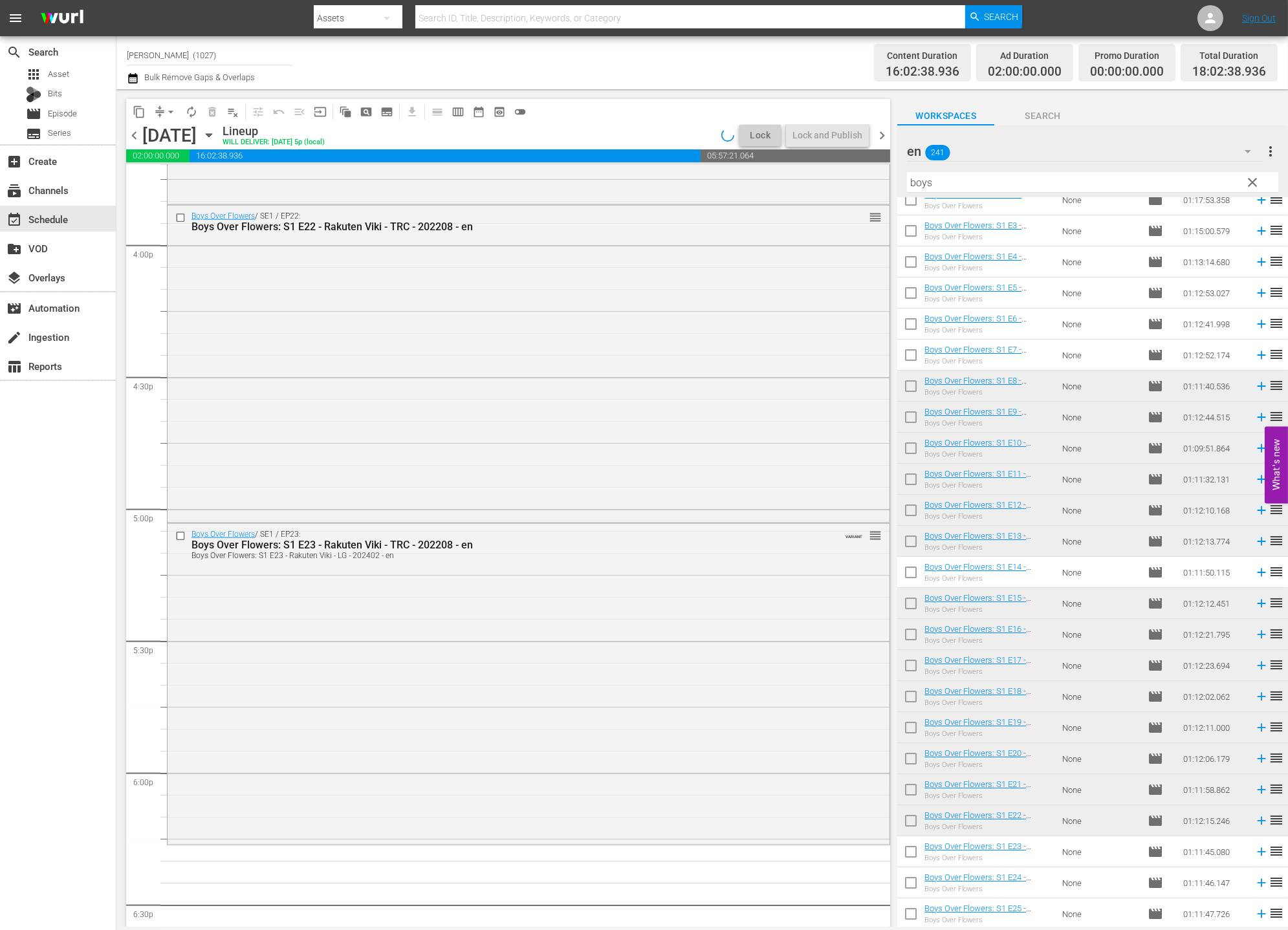
click at [915, 882] on input "checkbox" at bounding box center [910, 886] width 27 height 27
checkbox input "true"
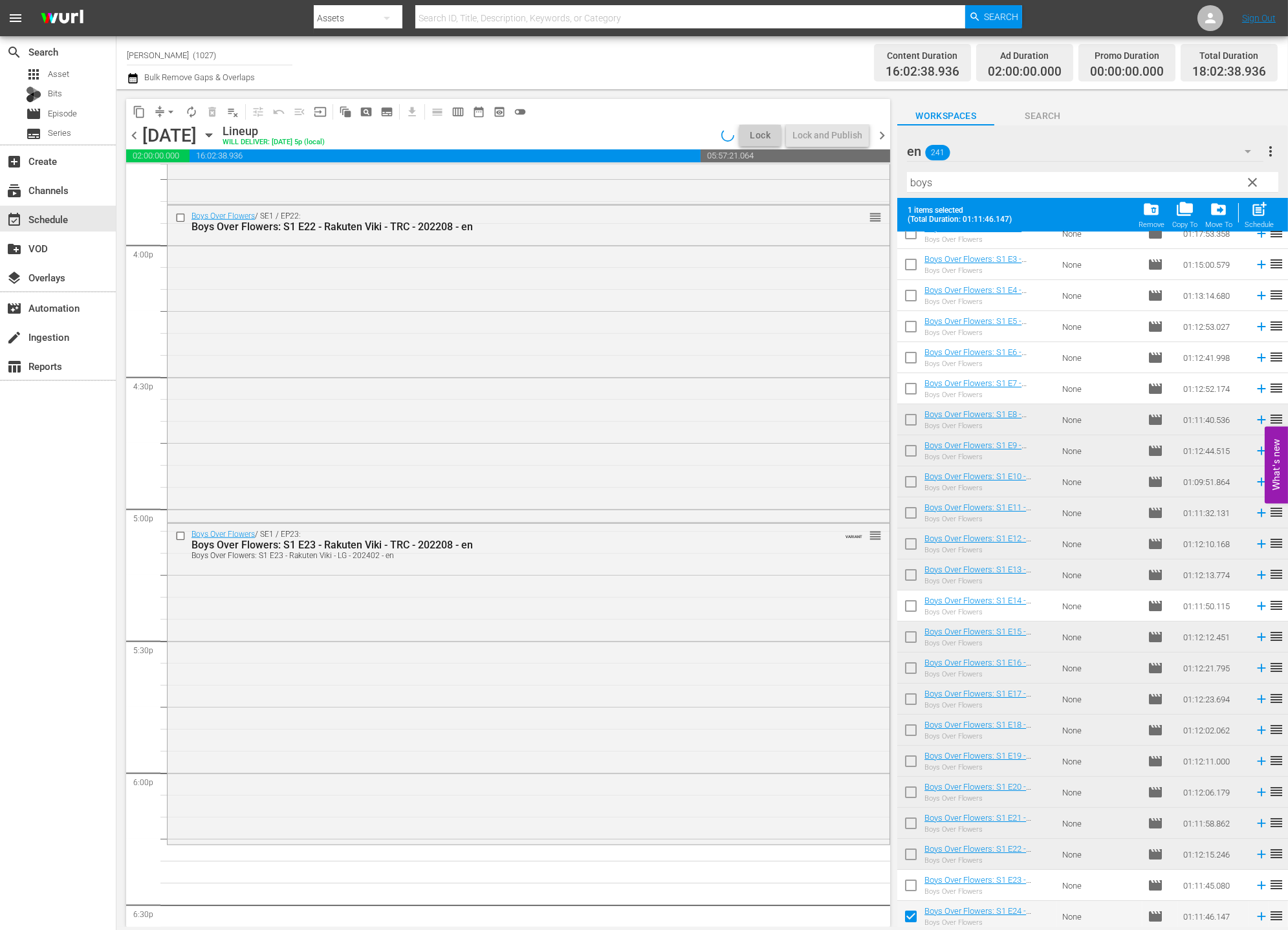
scroll to position [110, 0]
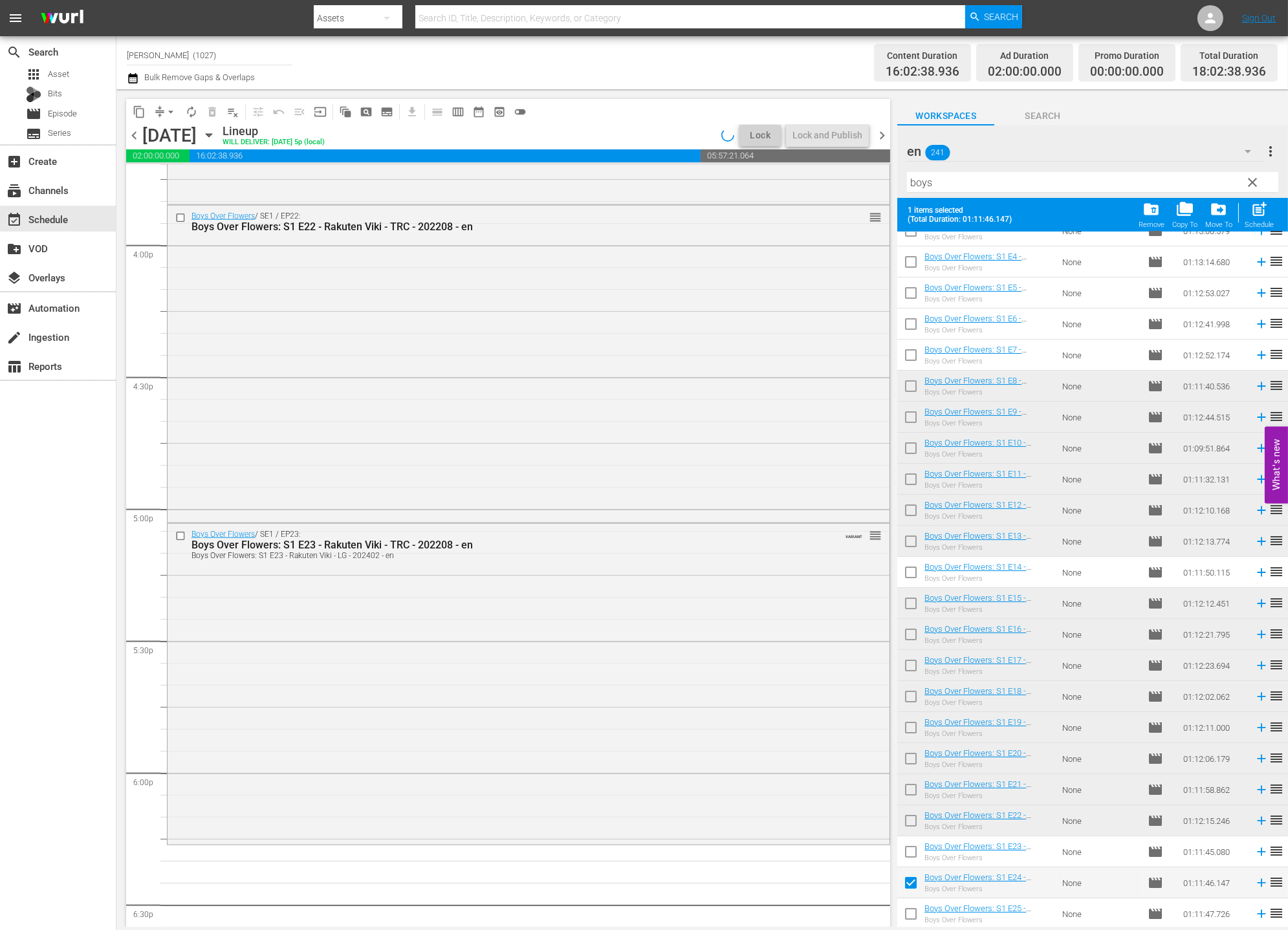
click at [906, 908] on input "checkbox" at bounding box center [910, 916] width 27 height 27
checkbox input "true"
click at [1266, 216] on span "post_add" at bounding box center [1259, 209] width 18 height 18
checkbox input "false"
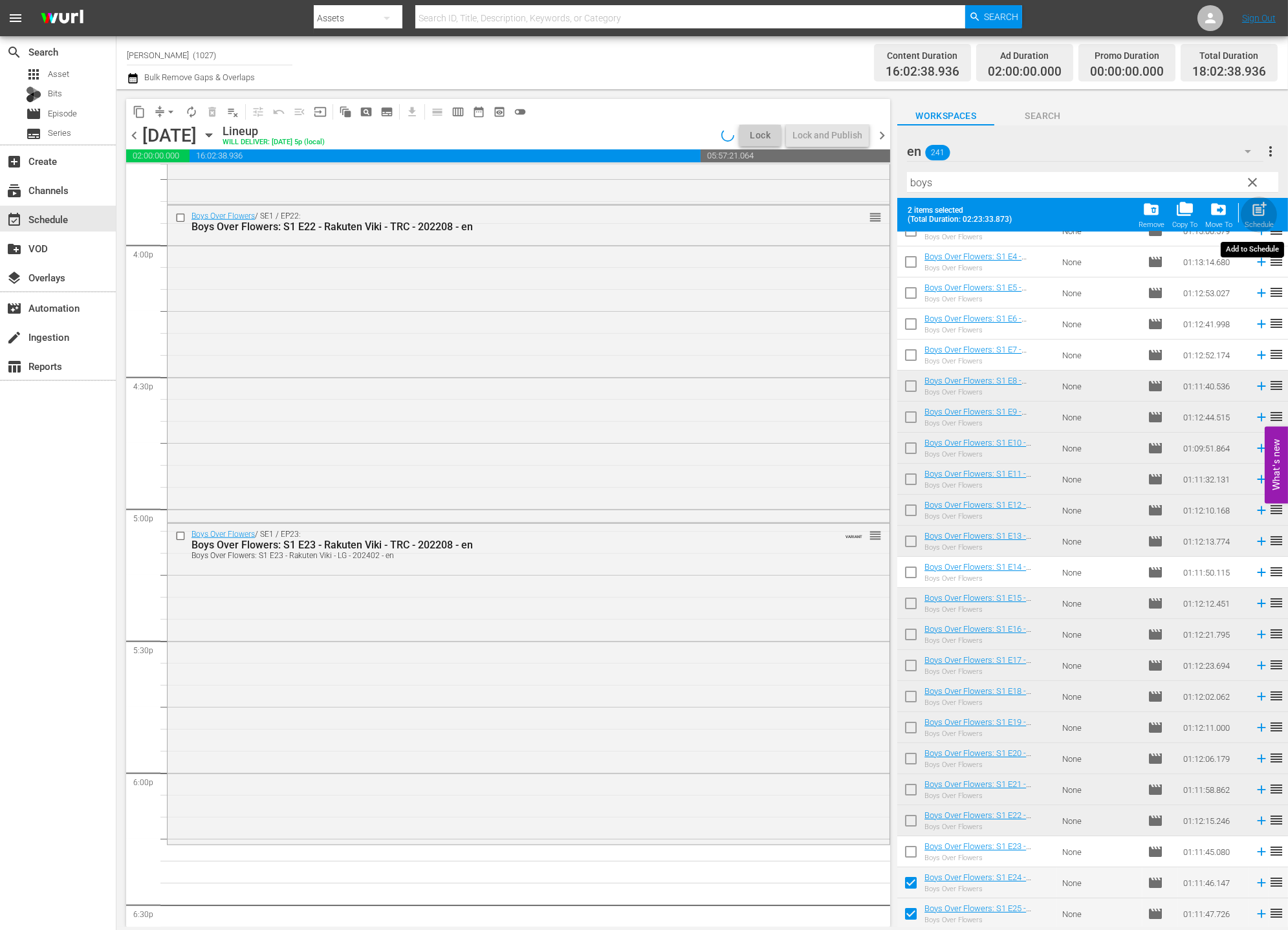
scroll to position [76, 0]
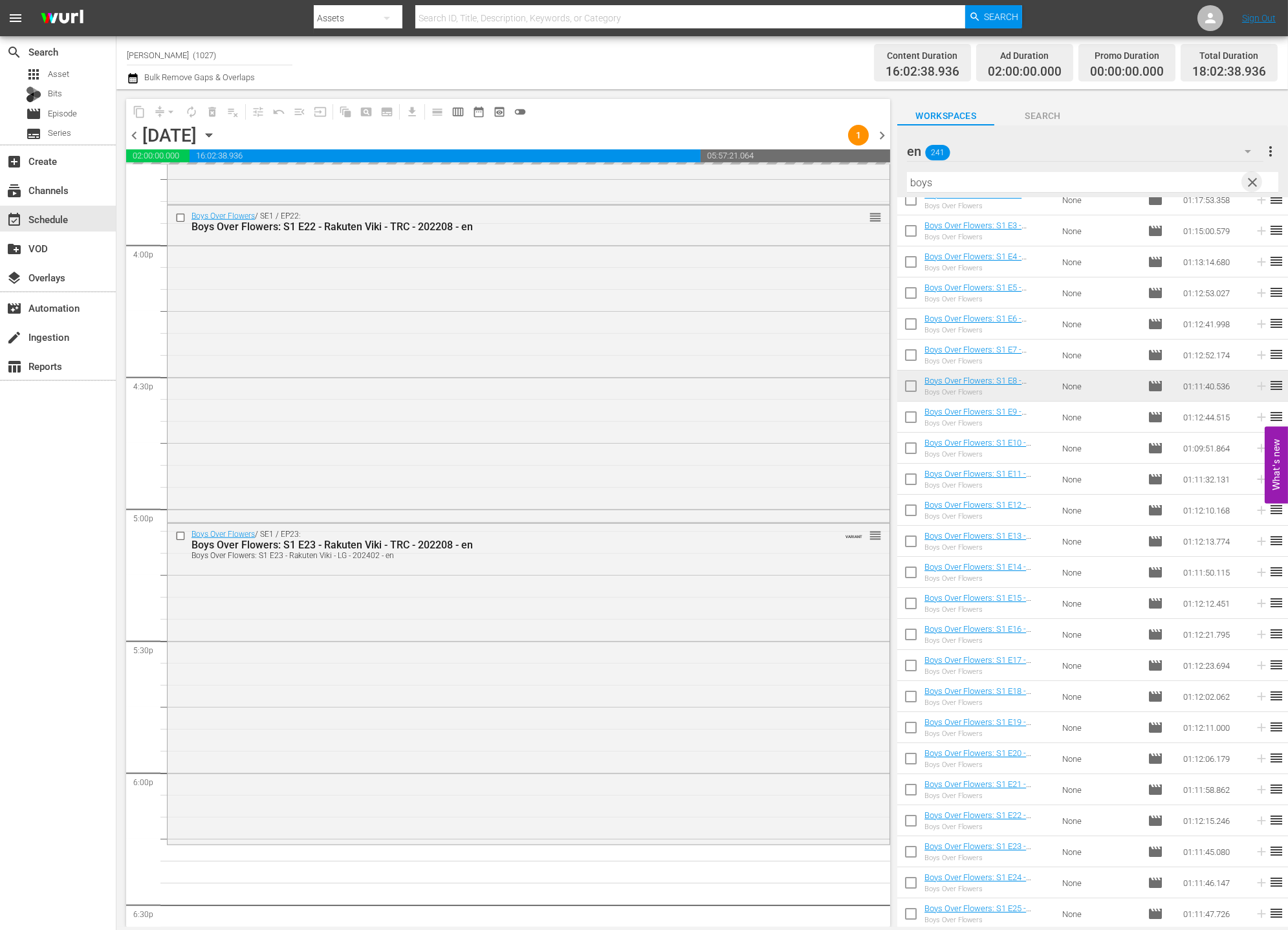
click at [1257, 185] on span "clear" at bounding box center [1252, 182] width 15 height 15
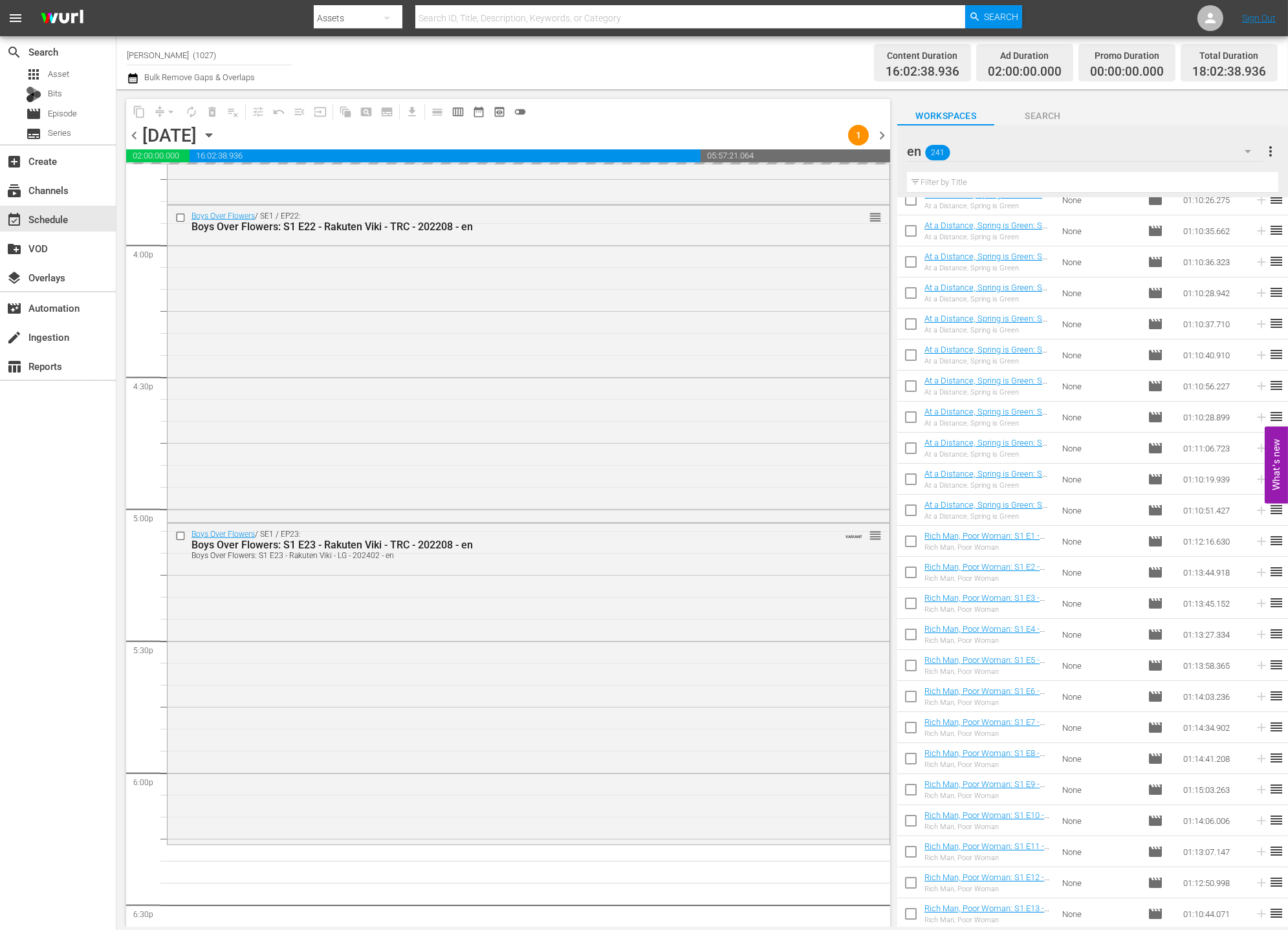
click at [1157, 151] on div "en 241" at bounding box center [1084, 151] width 357 height 36
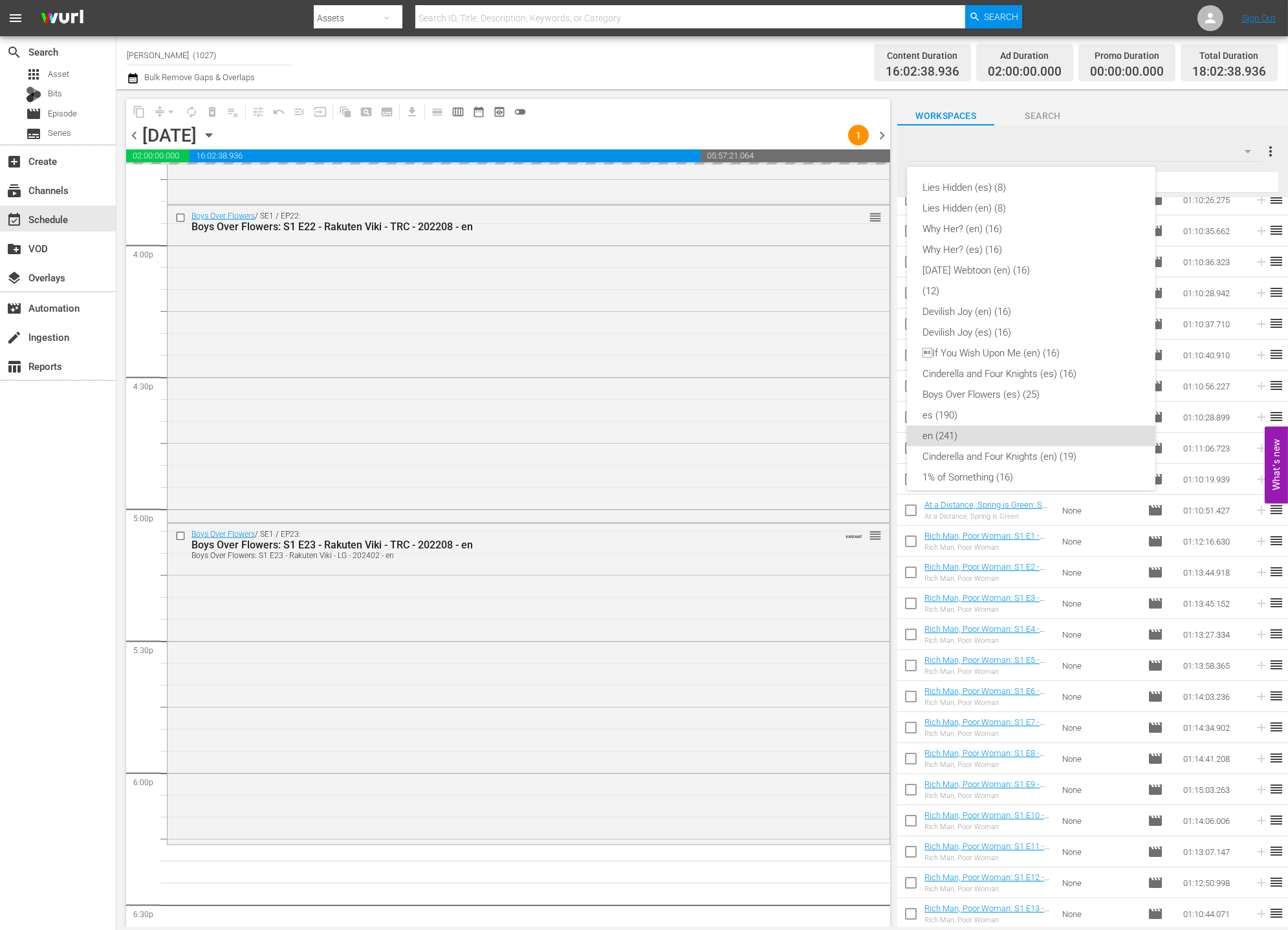
scroll to position [237, 0]
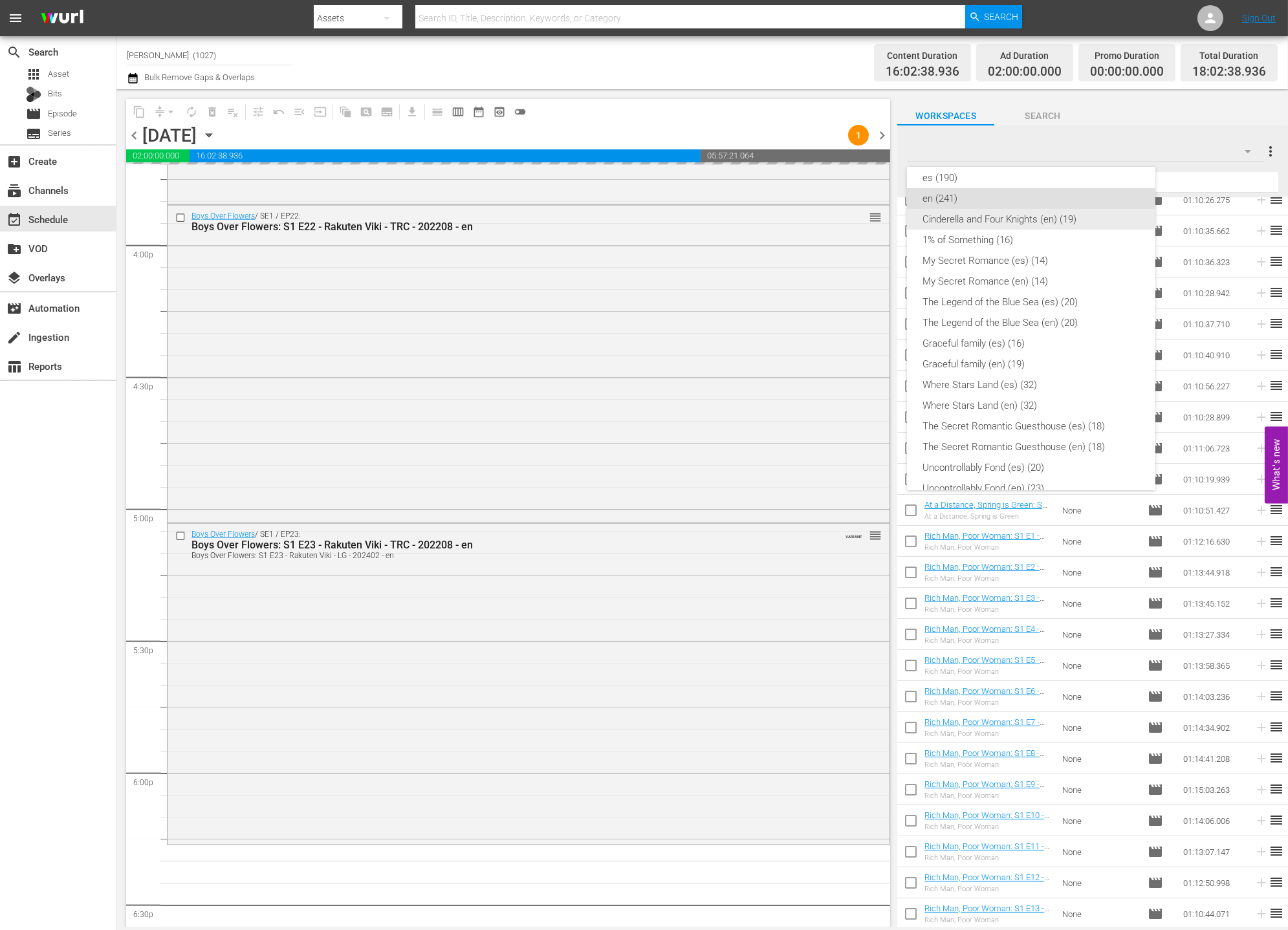
click at [1068, 211] on div "Cinderella and Four Knights (en) (19)" at bounding box center [1031, 220] width 217 height 21
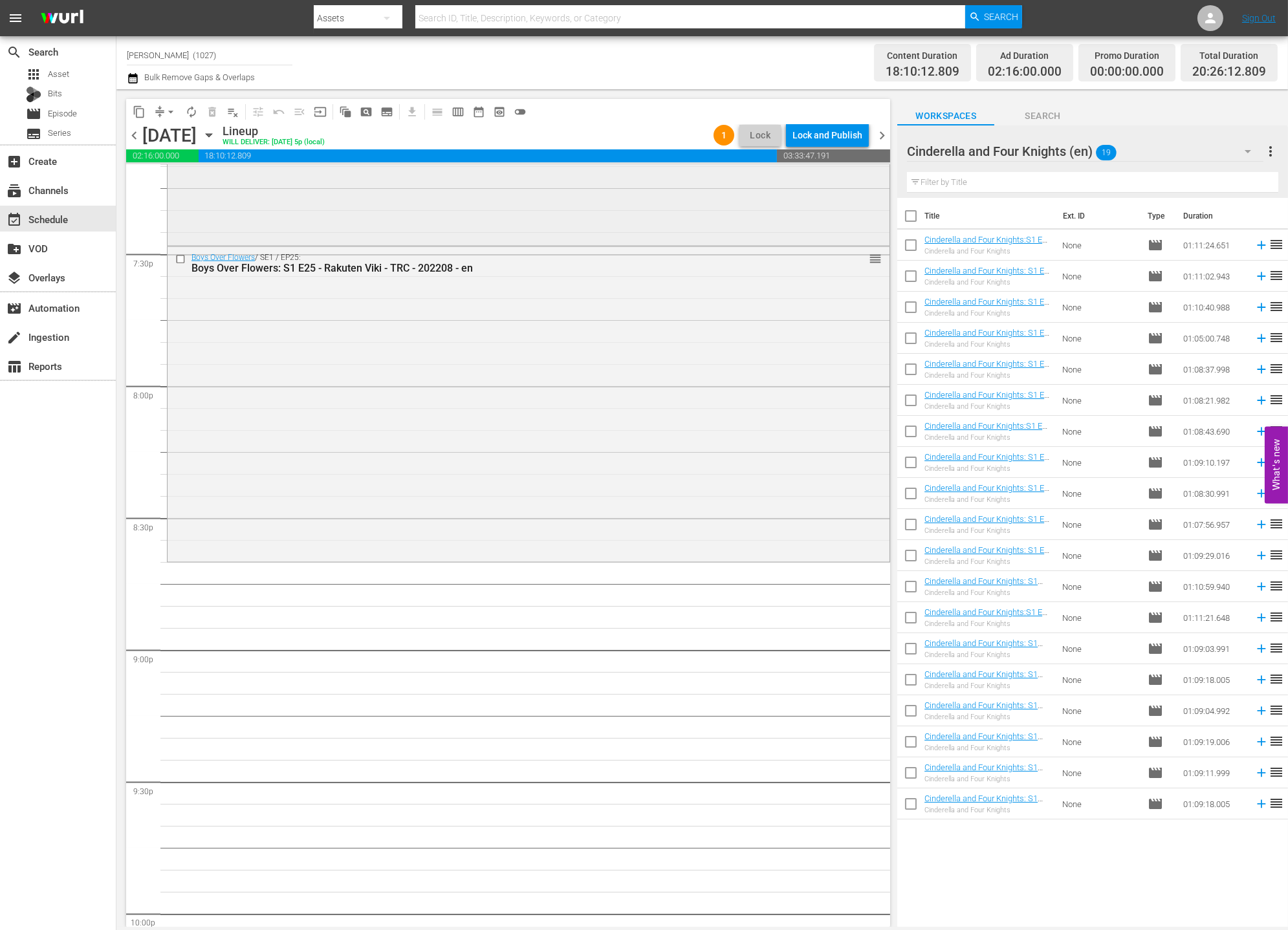
scroll to position [5216, 0]
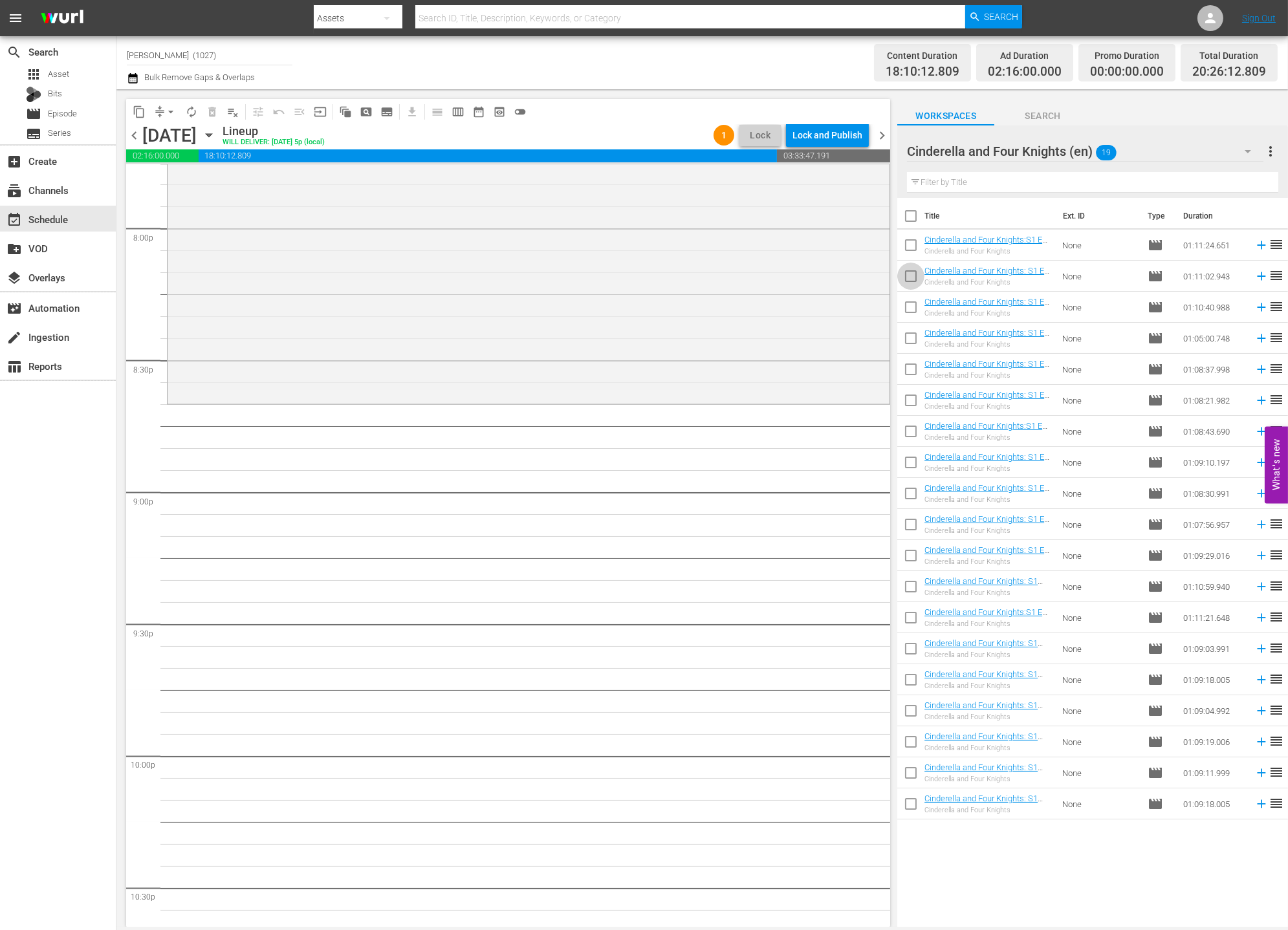
click at [898, 273] on input "checkbox" at bounding box center [910, 279] width 27 height 27
checkbox input "true"
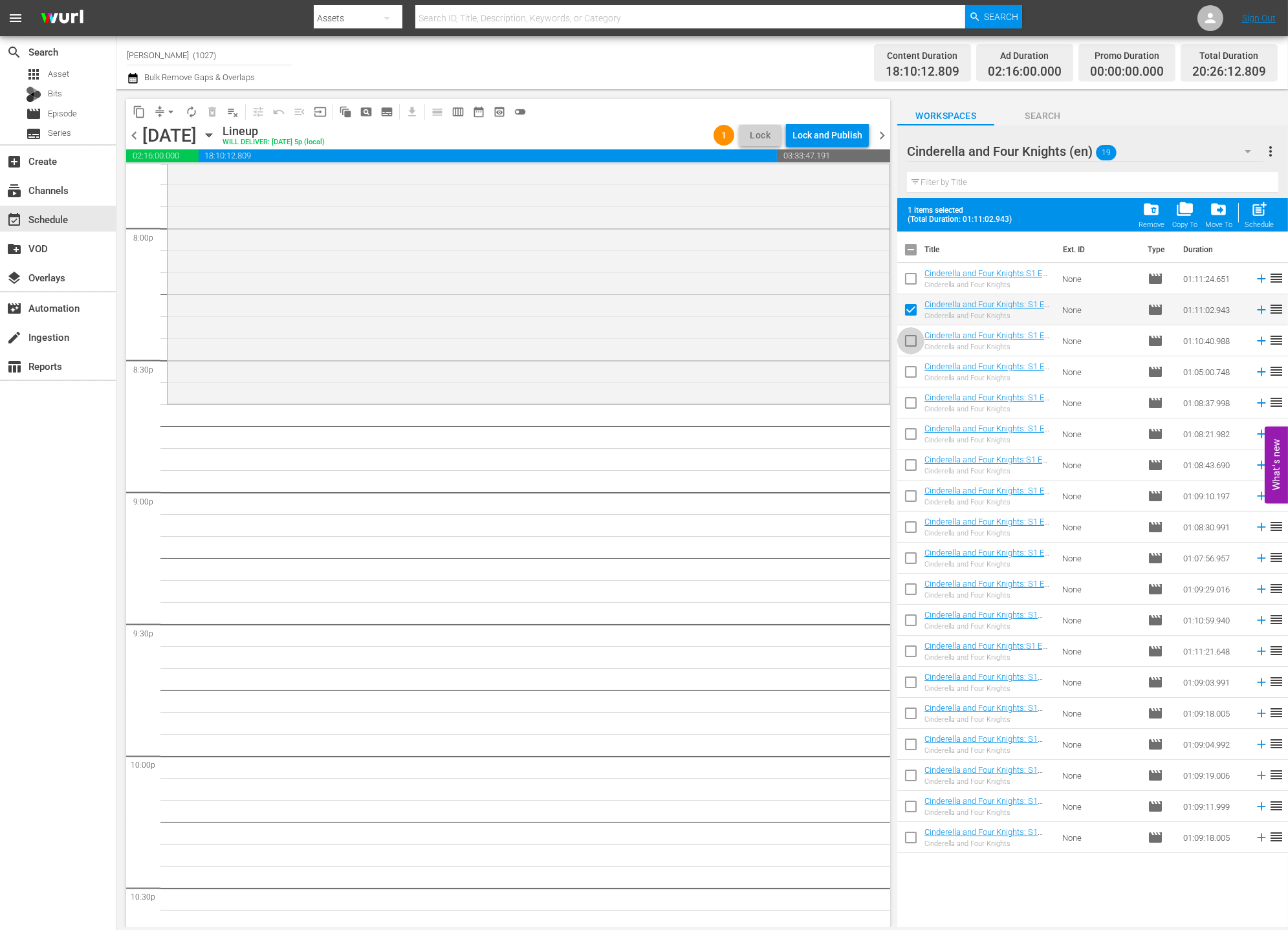
click at [902, 330] on input "checkbox" at bounding box center [910, 344] width 27 height 27
checkbox input "true"
click at [896, 384] on div "content_copy compress arrow_drop_down autorenew_outlined delete_forever_outline…" at bounding box center [507, 507] width 781 height 838
click at [906, 368] on input "checkbox" at bounding box center [910, 374] width 27 height 27
checkbox input "true"
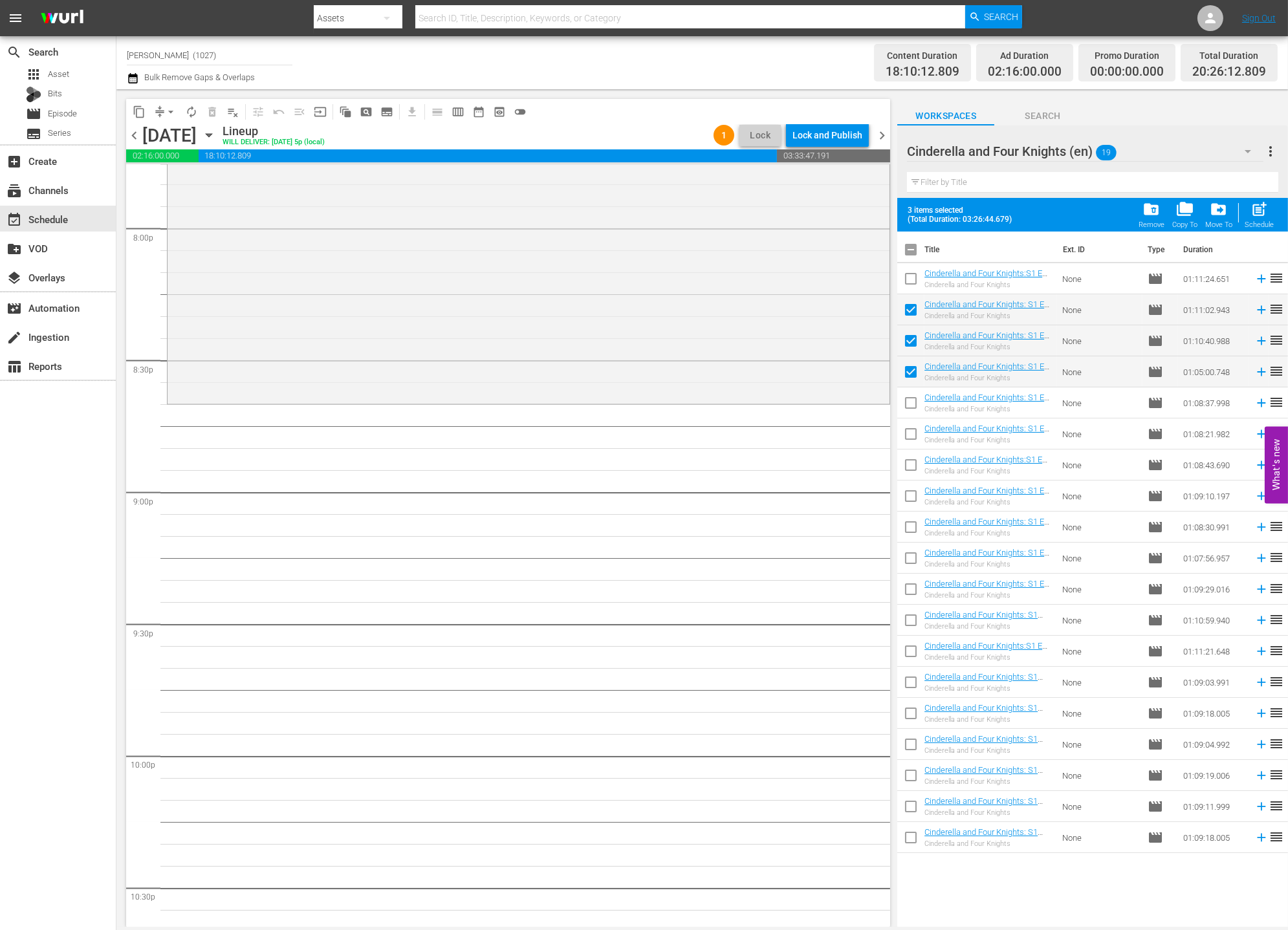
click at [904, 395] on input "checkbox" at bounding box center [910, 406] width 27 height 27
checkbox input "true"
click at [907, 430] on input "checkbox" at bounding box center [910, 437] width 27 height 27
checkbox input "true"
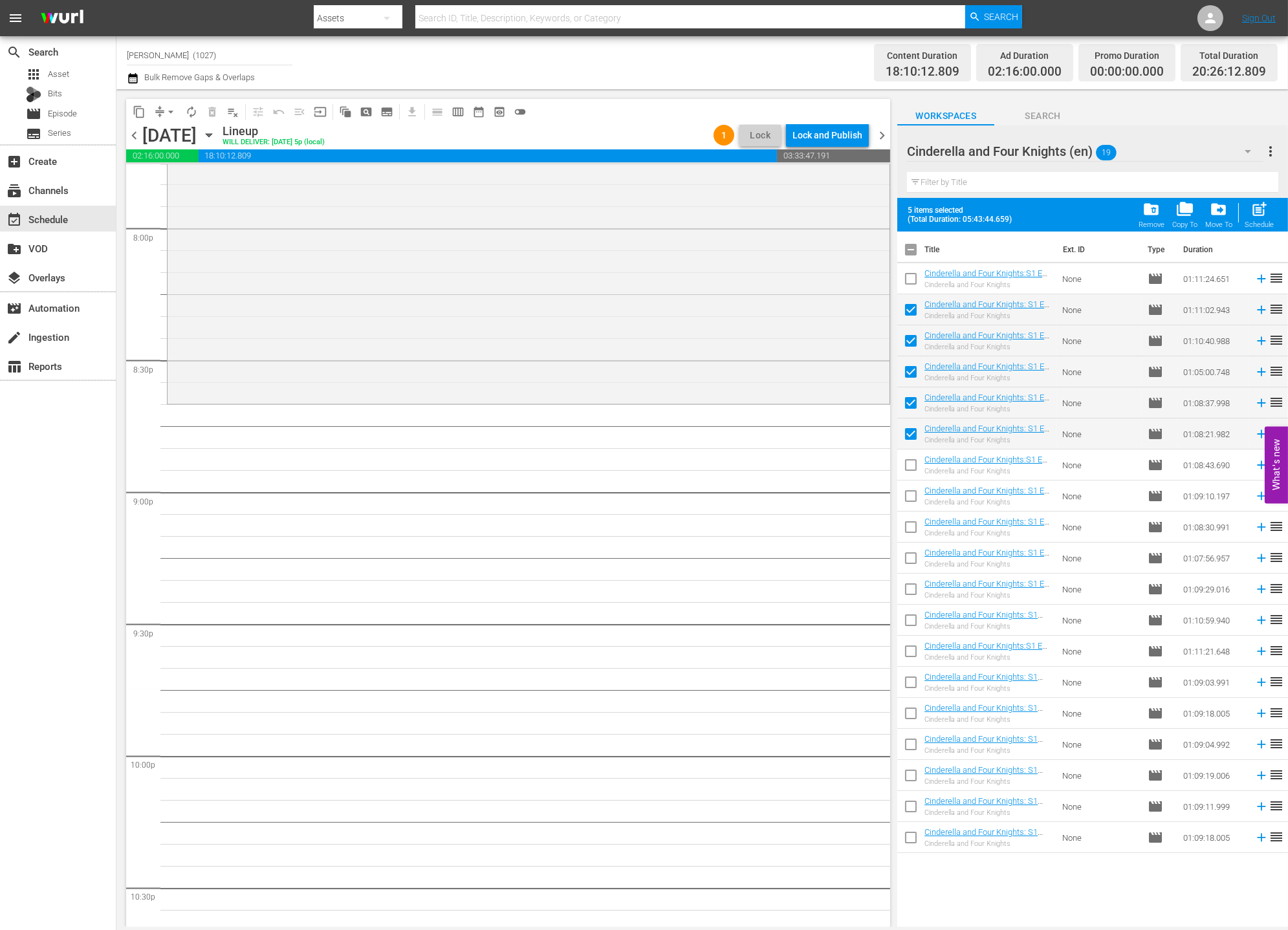
click at [908, 492] on input "checkbox" at bounding box center [910, 499] width 27 height 27
checkbox input "true"
click at [1254, 212] on span "post_add" at bounding box center [1259, 209] width 18 height 18
checkbox input "false"
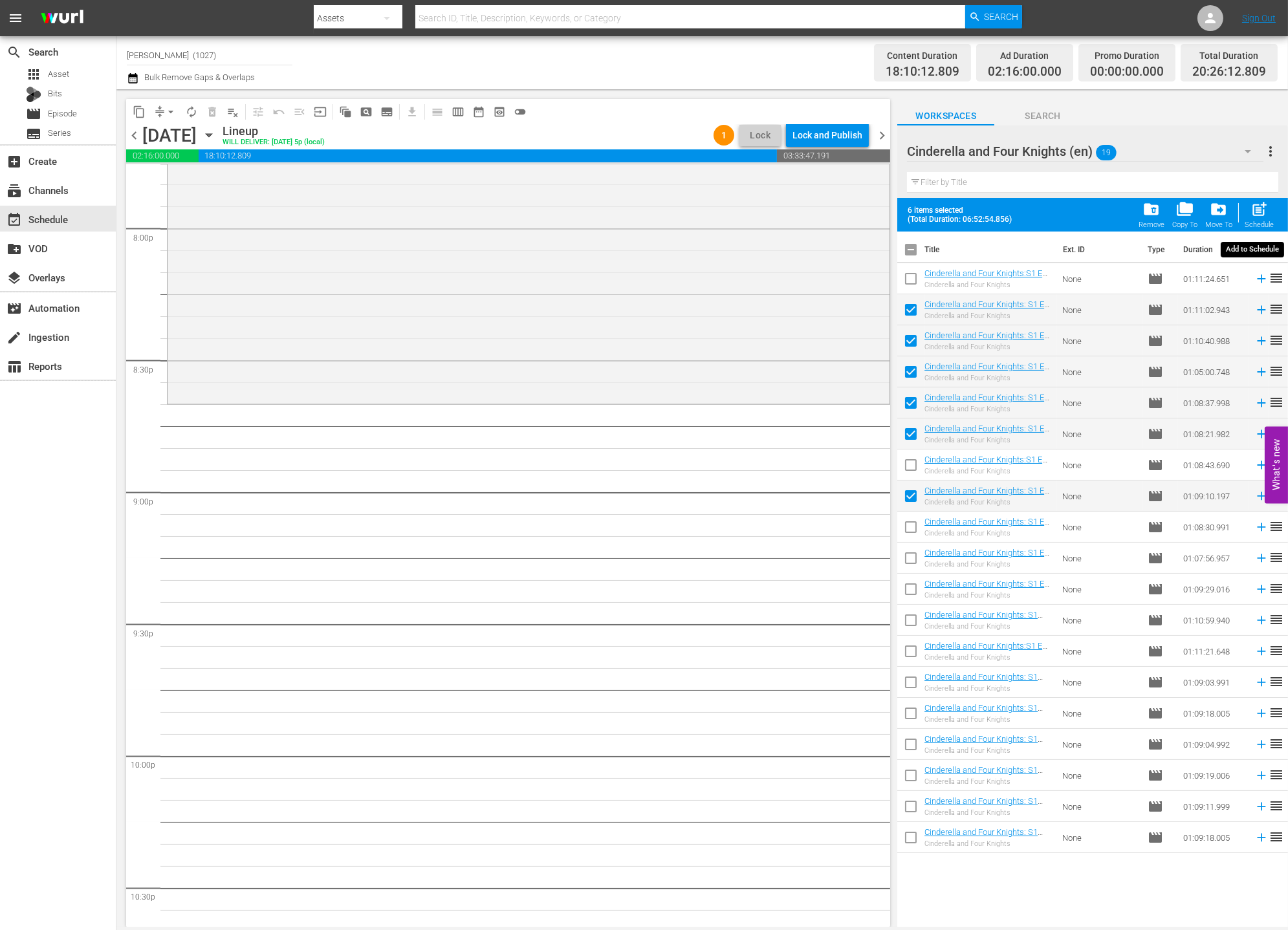
checkbox input "false"
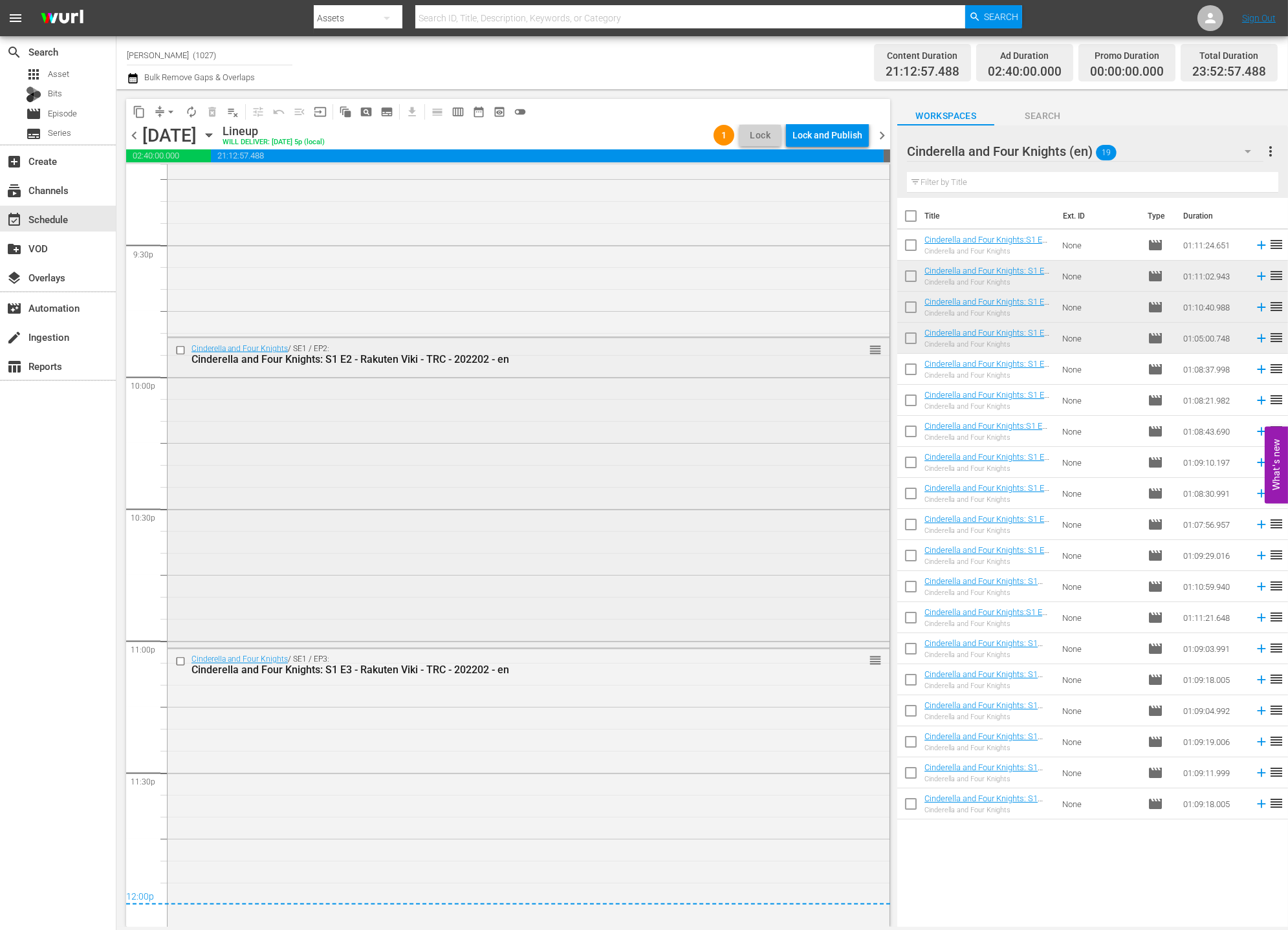
scroll to position [5602, 0]
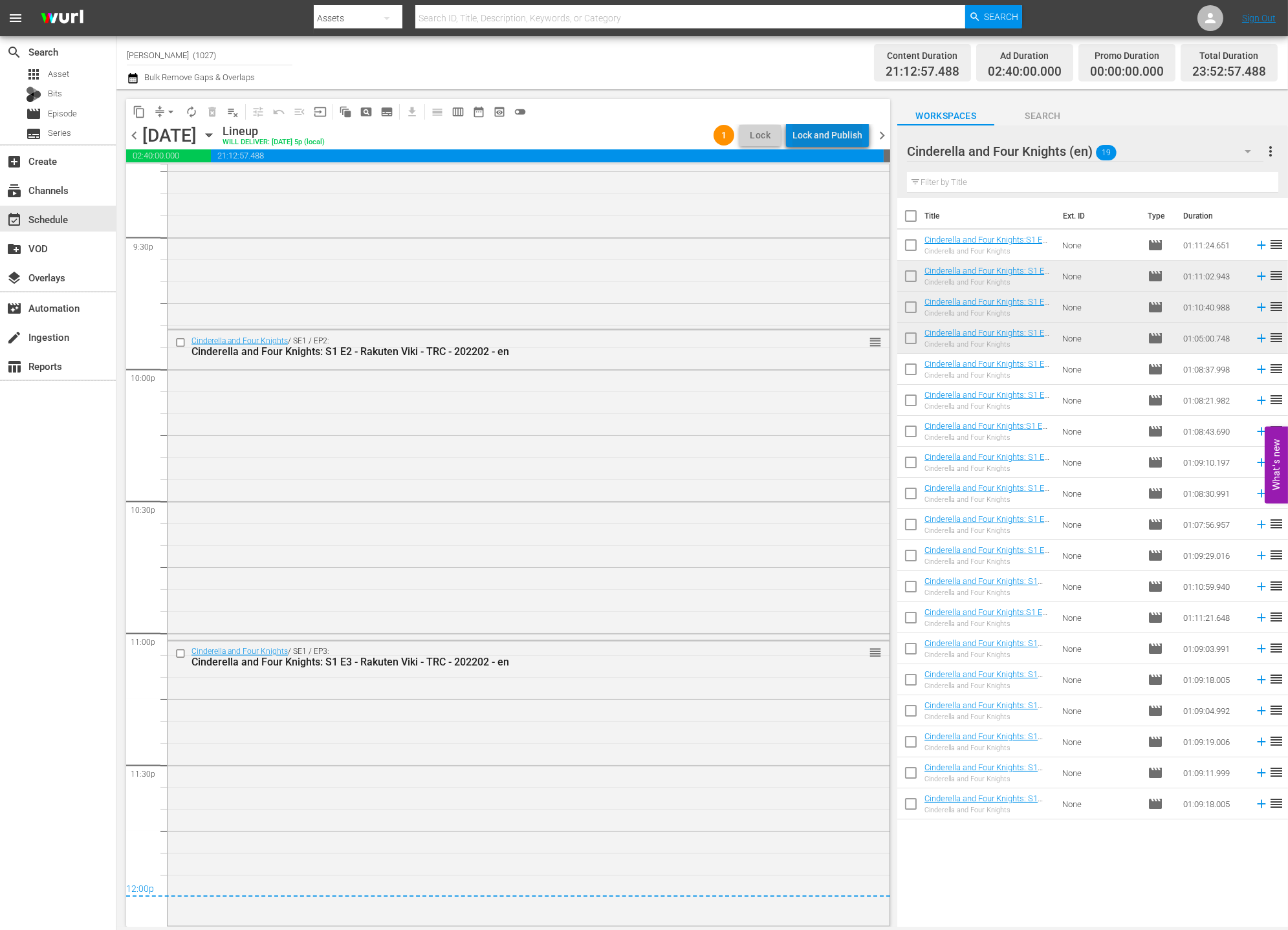
click at [846, 146] on div "Lock and Publish" at bounding box center [826, 135] width 70 height 23
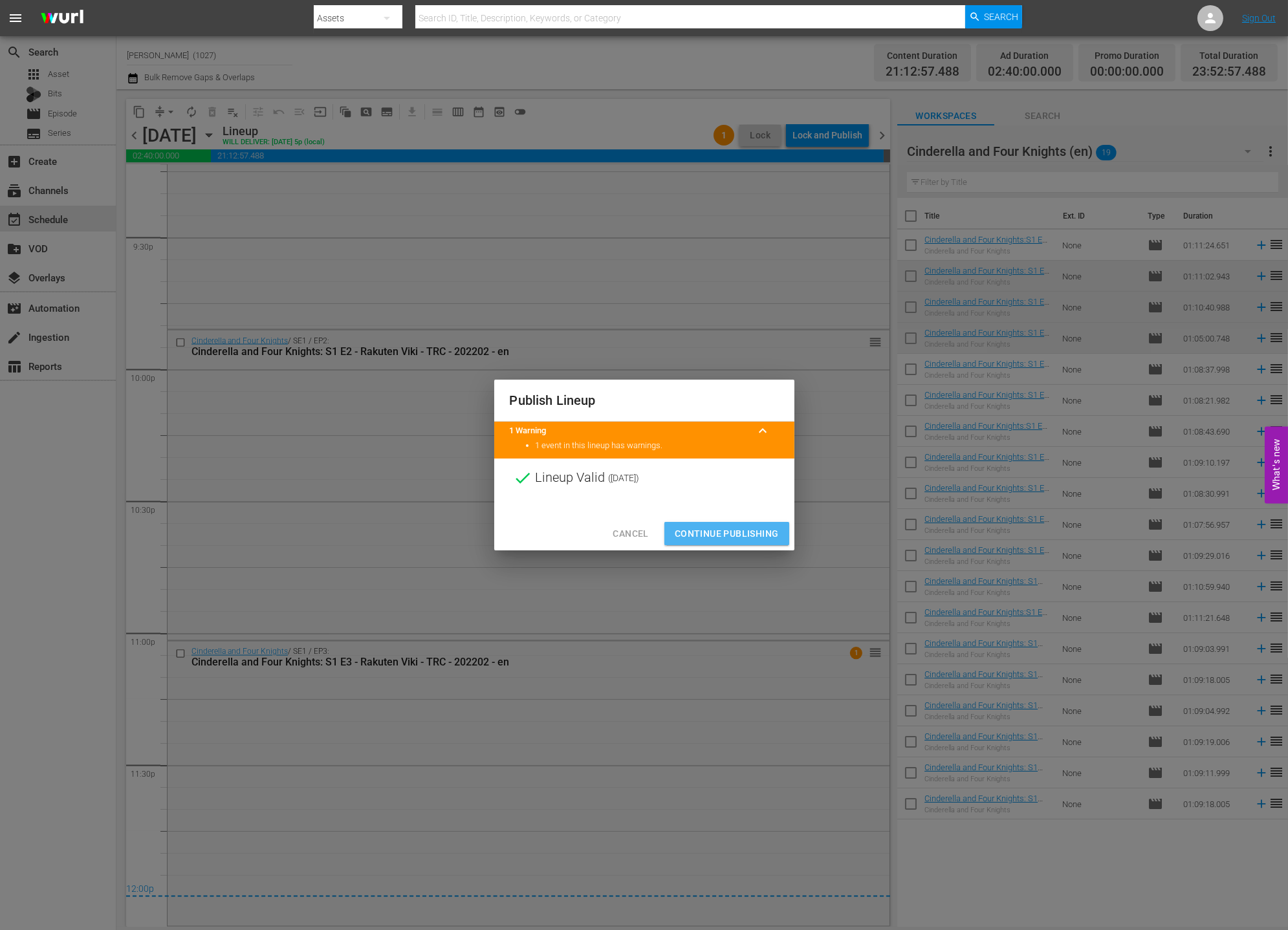
click at [732, 526] on span "Continue Publishing" at bounding box center [727, 534] width 104 height 16
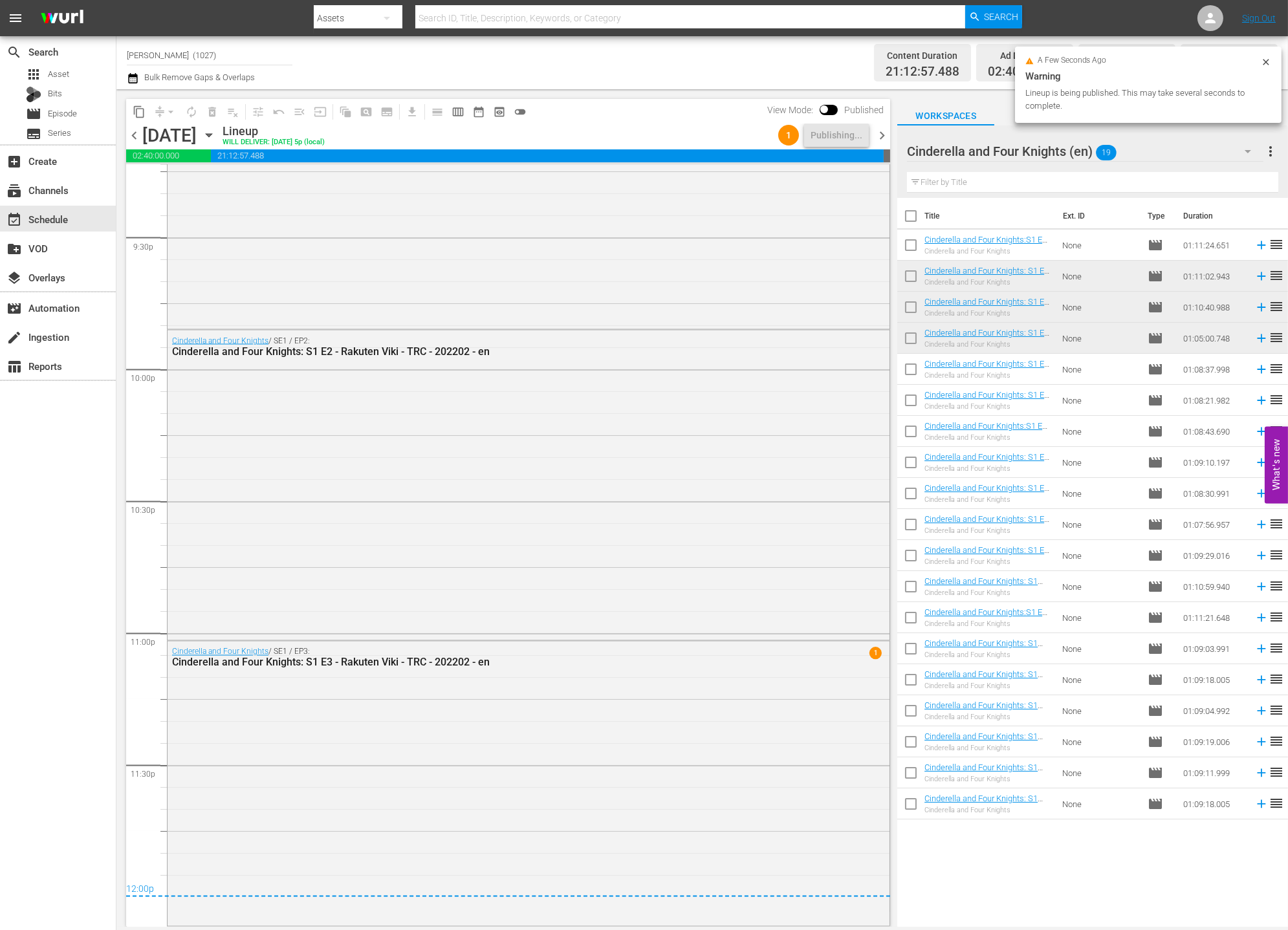
click at [136, 74] on icon "button" at bounding box center [132, 78] width 12 height 15
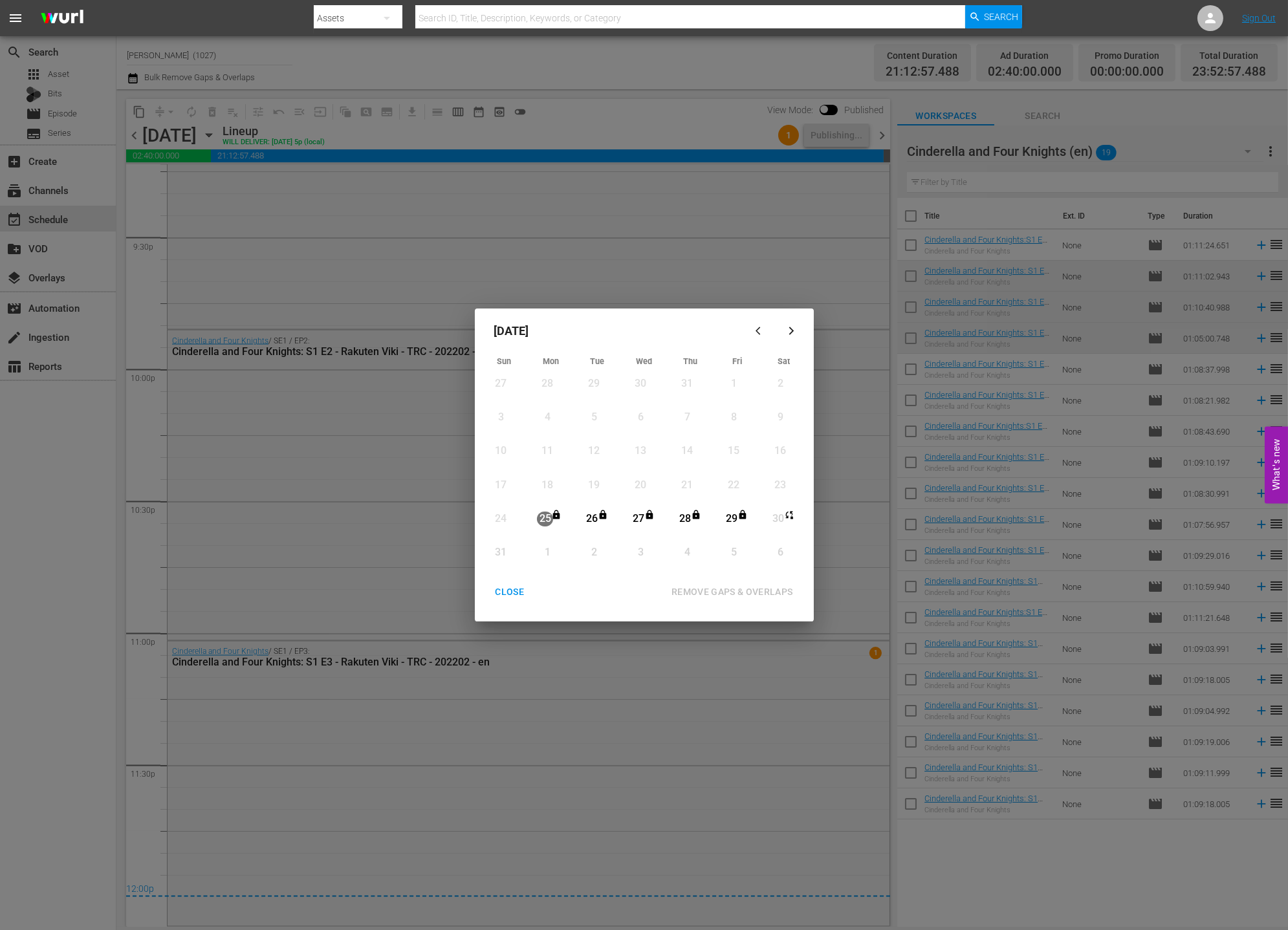
click at [503, 586] on div "CLOSE" at bounding box center [510, 592] width 50 height 16
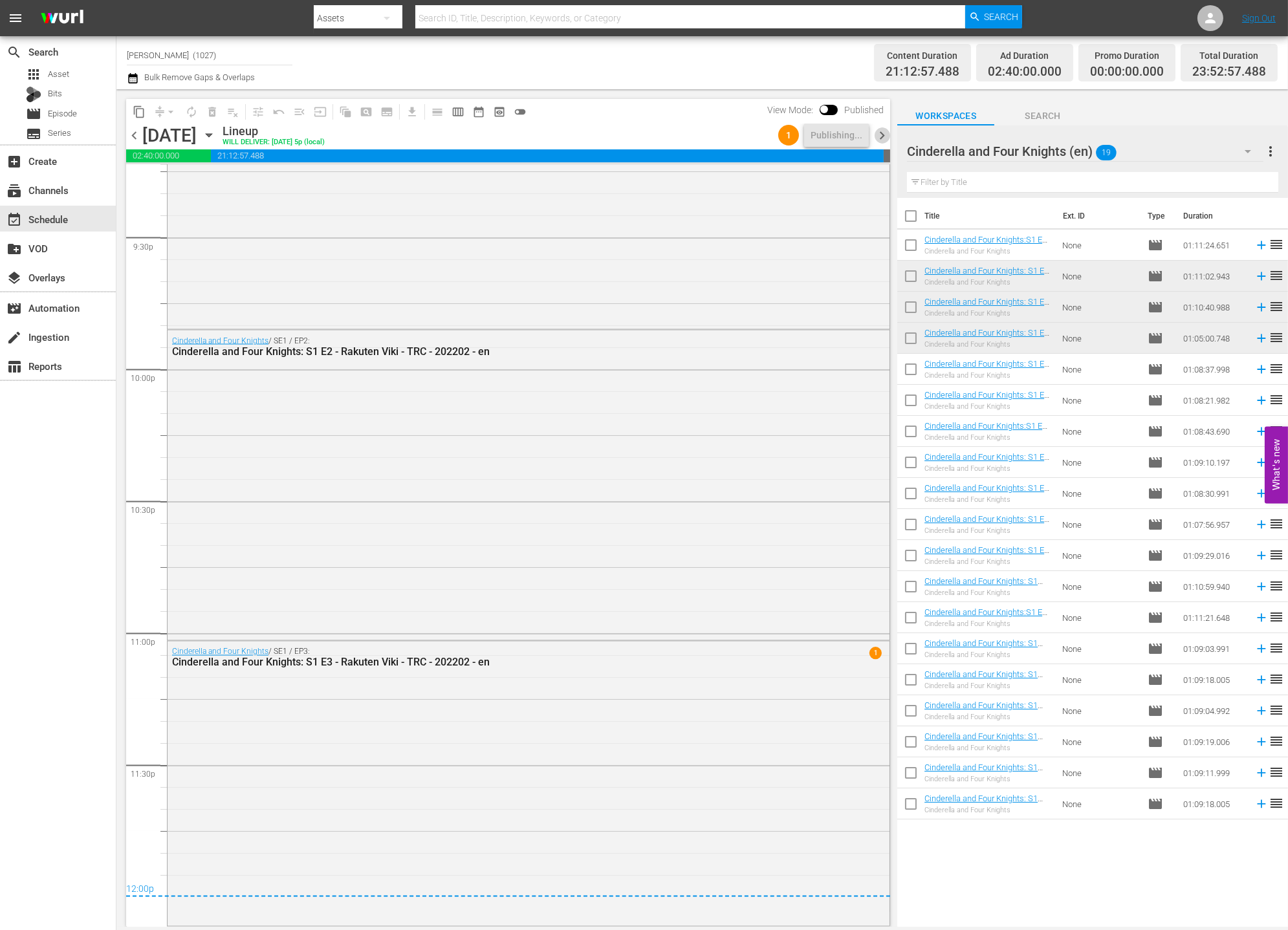
click at [889, 132] on span "chevron_right" at bounding box center [882, 135] width 16 height 16
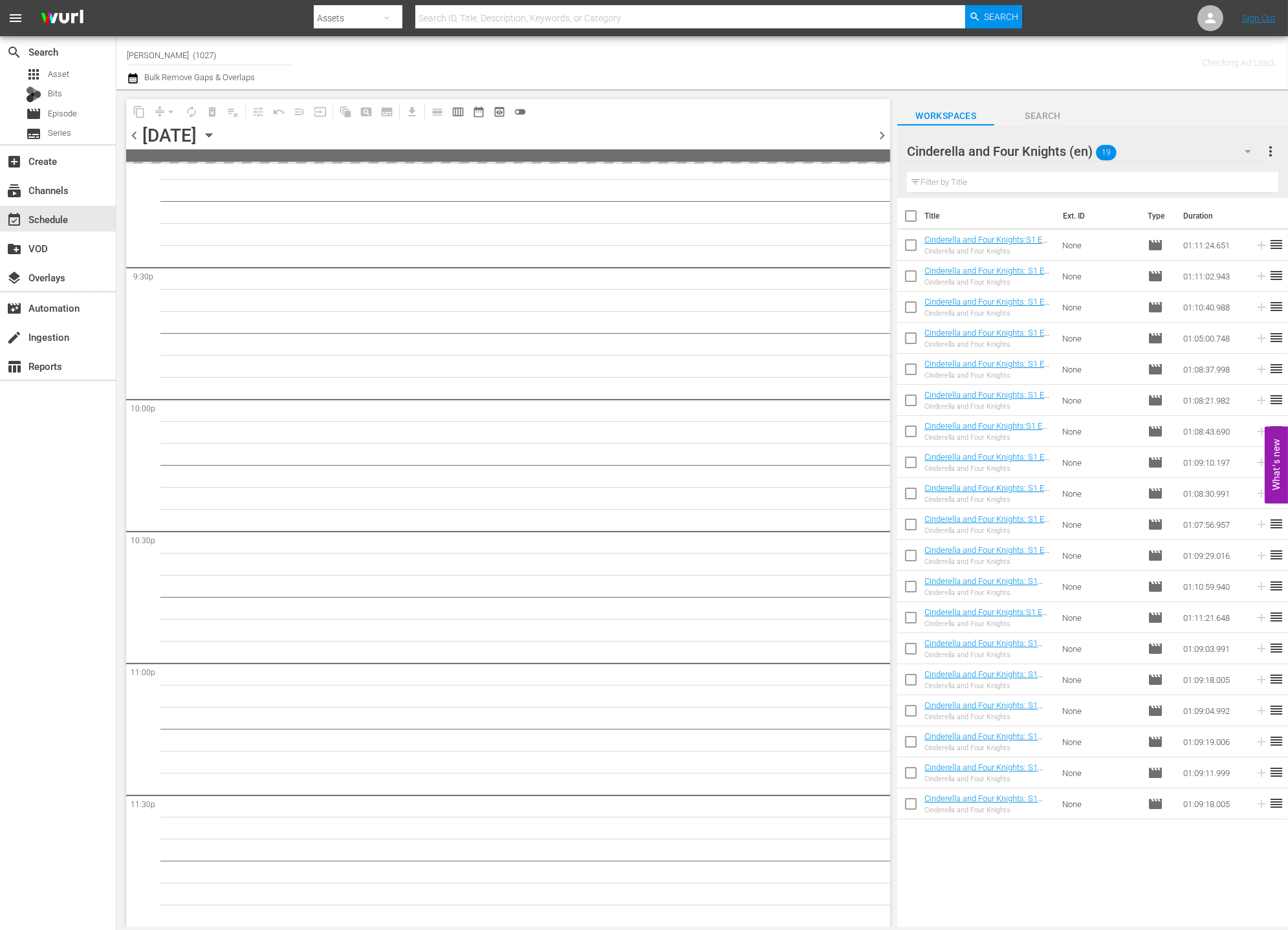
scroll to position [5571, 0]
click at [908, 218] on input "checkbox" at bounding box center [910, 219] width 27 height 27
checkbox input "true"
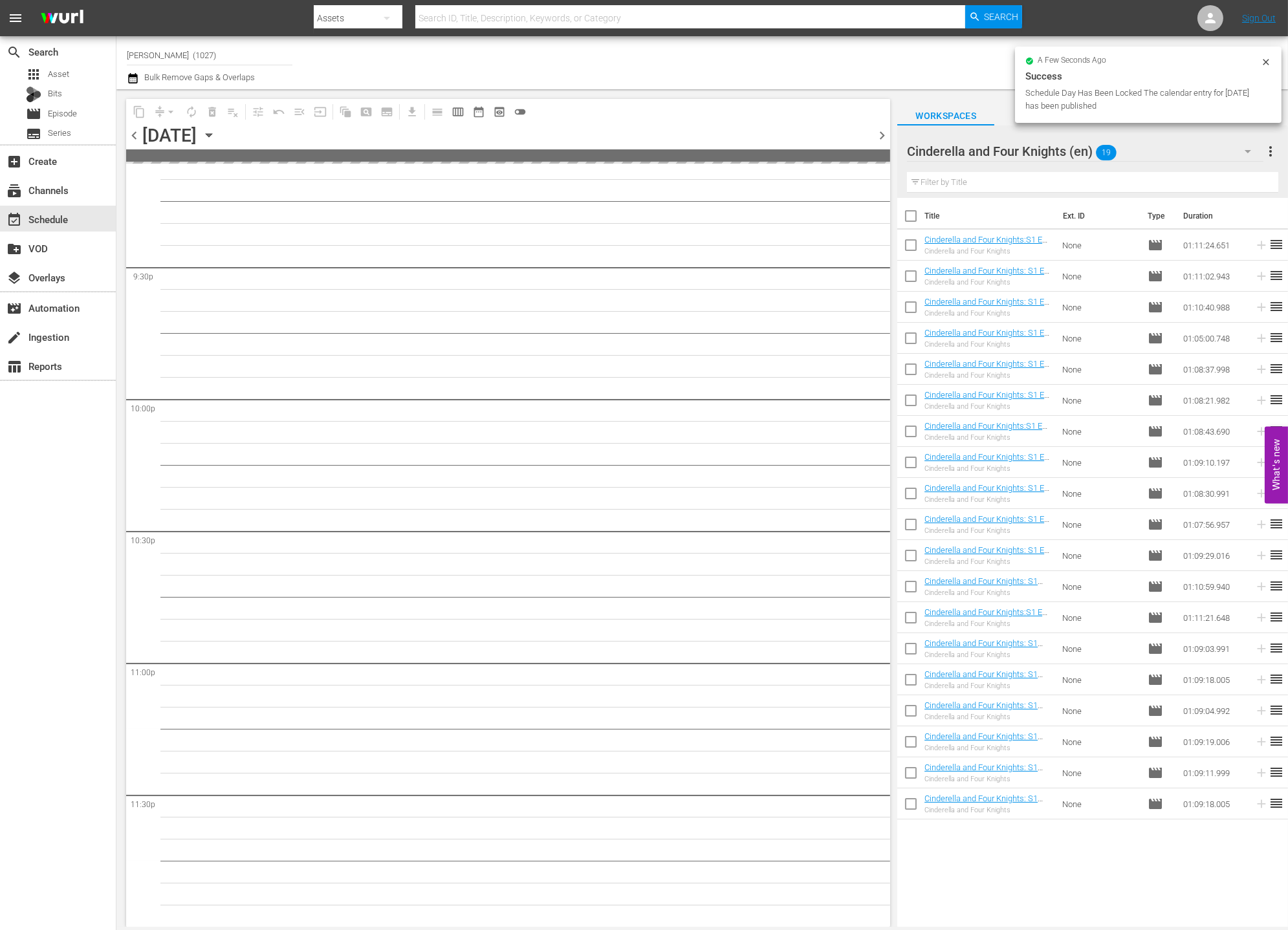
checkbox input "true"
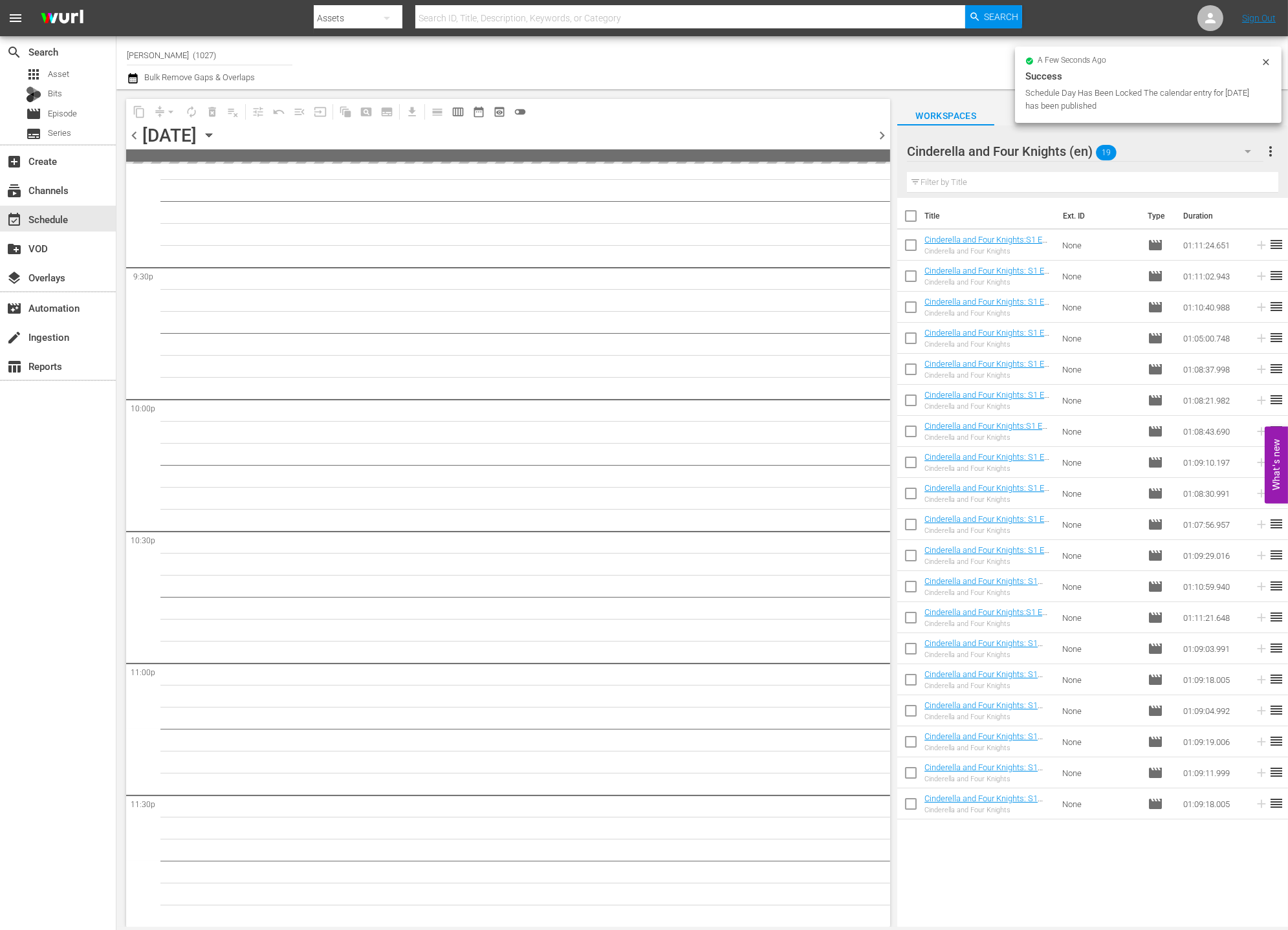
checkbox input "true"
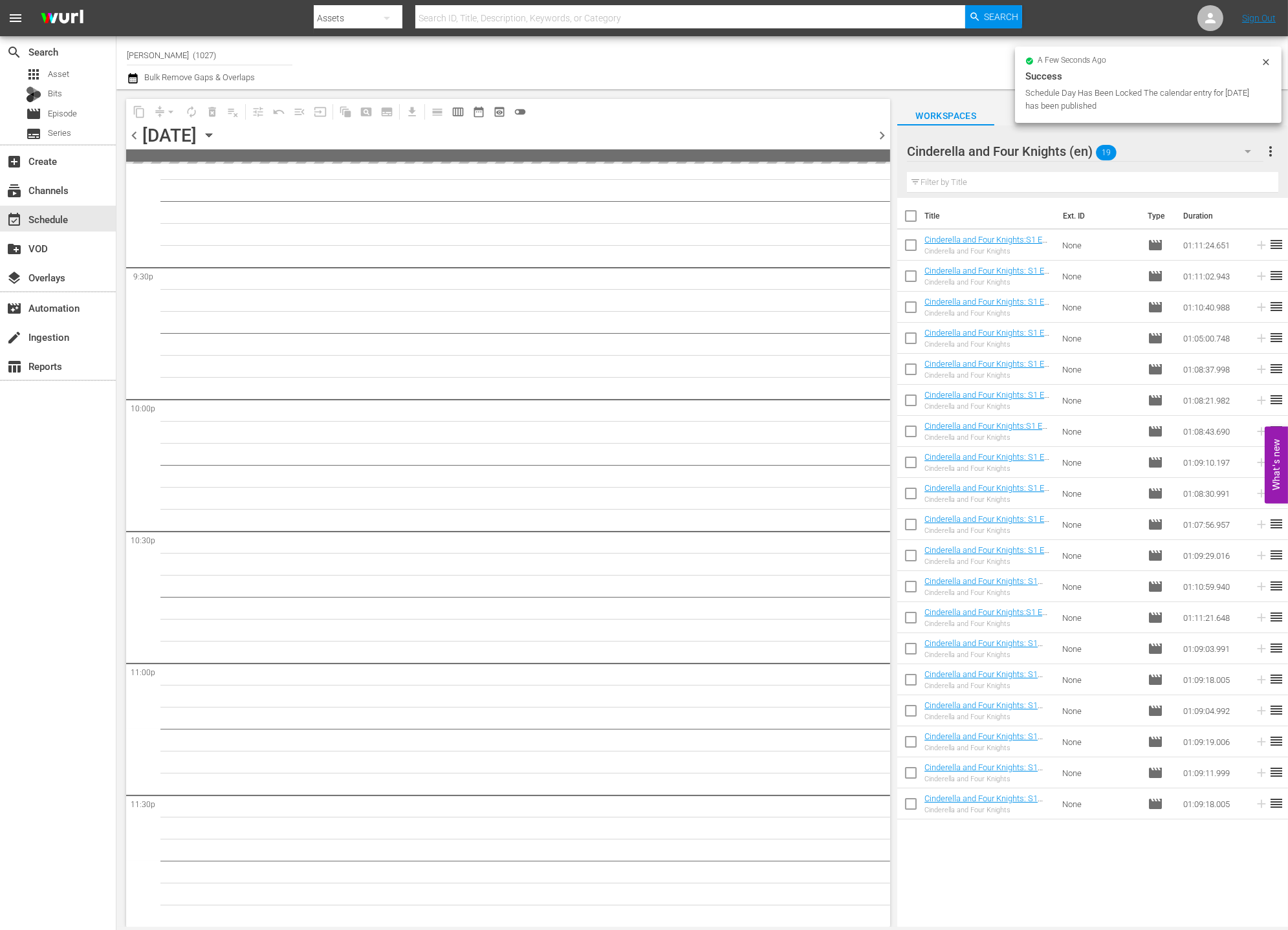
checkbox input "true"
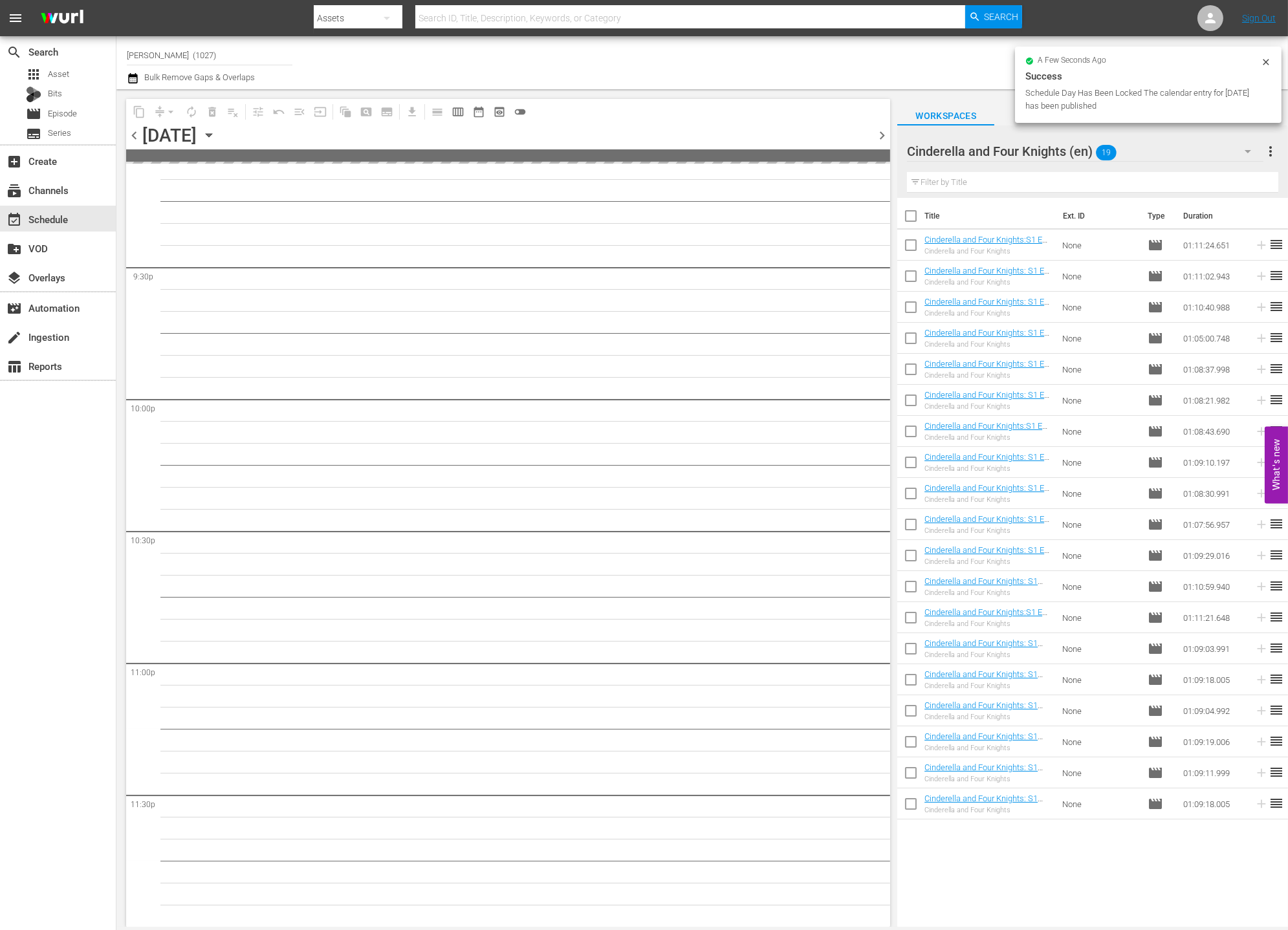
checkbox input "true"
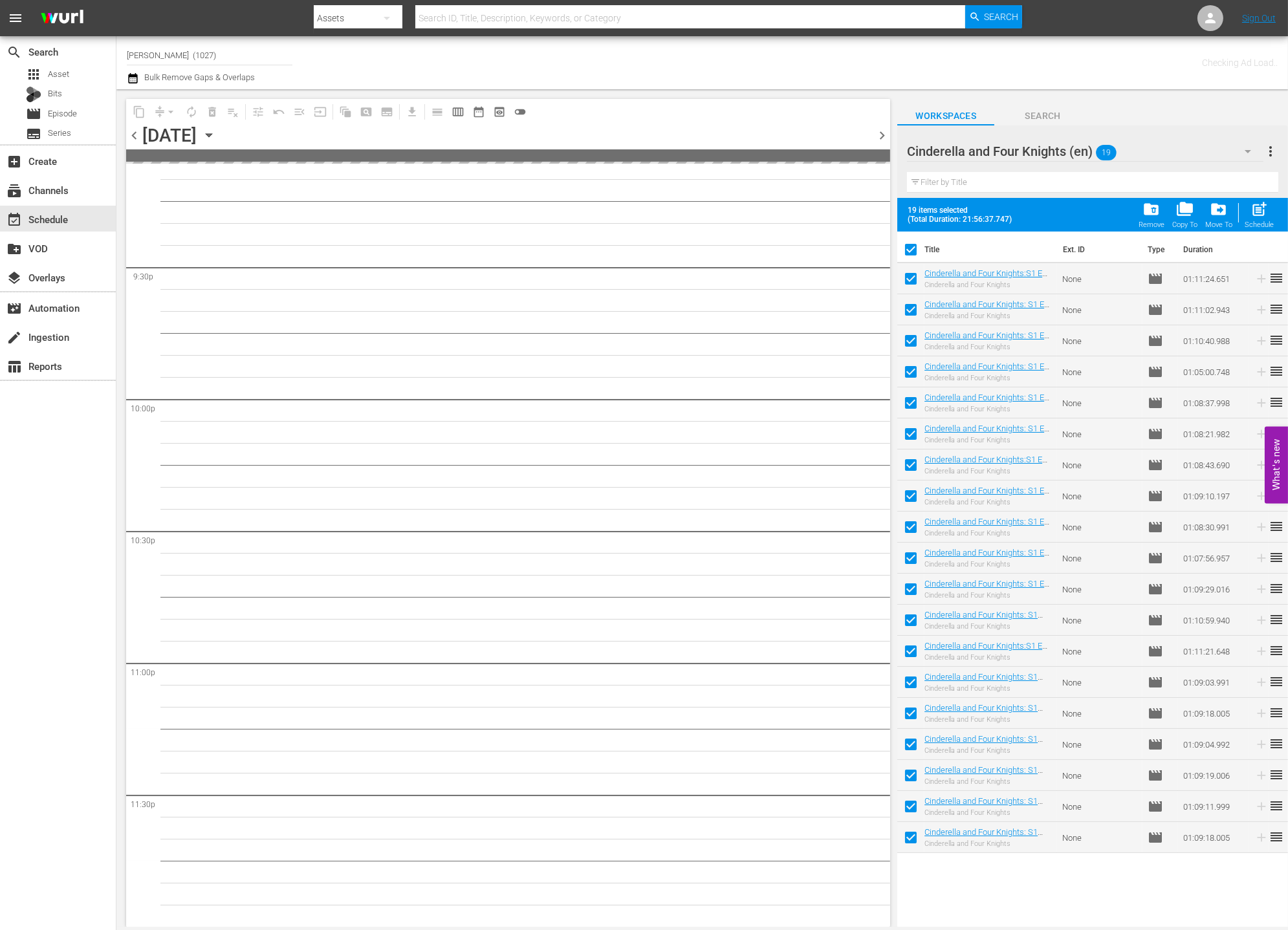
click at [910, 281] on input "checkbox" at bounding box center [910, 281] width 27 height 27
checkbox input "false"
click at [915, 313] on input "checkbox" at bounding box center [910, 313] width 27 height 27
checkbox input "false"
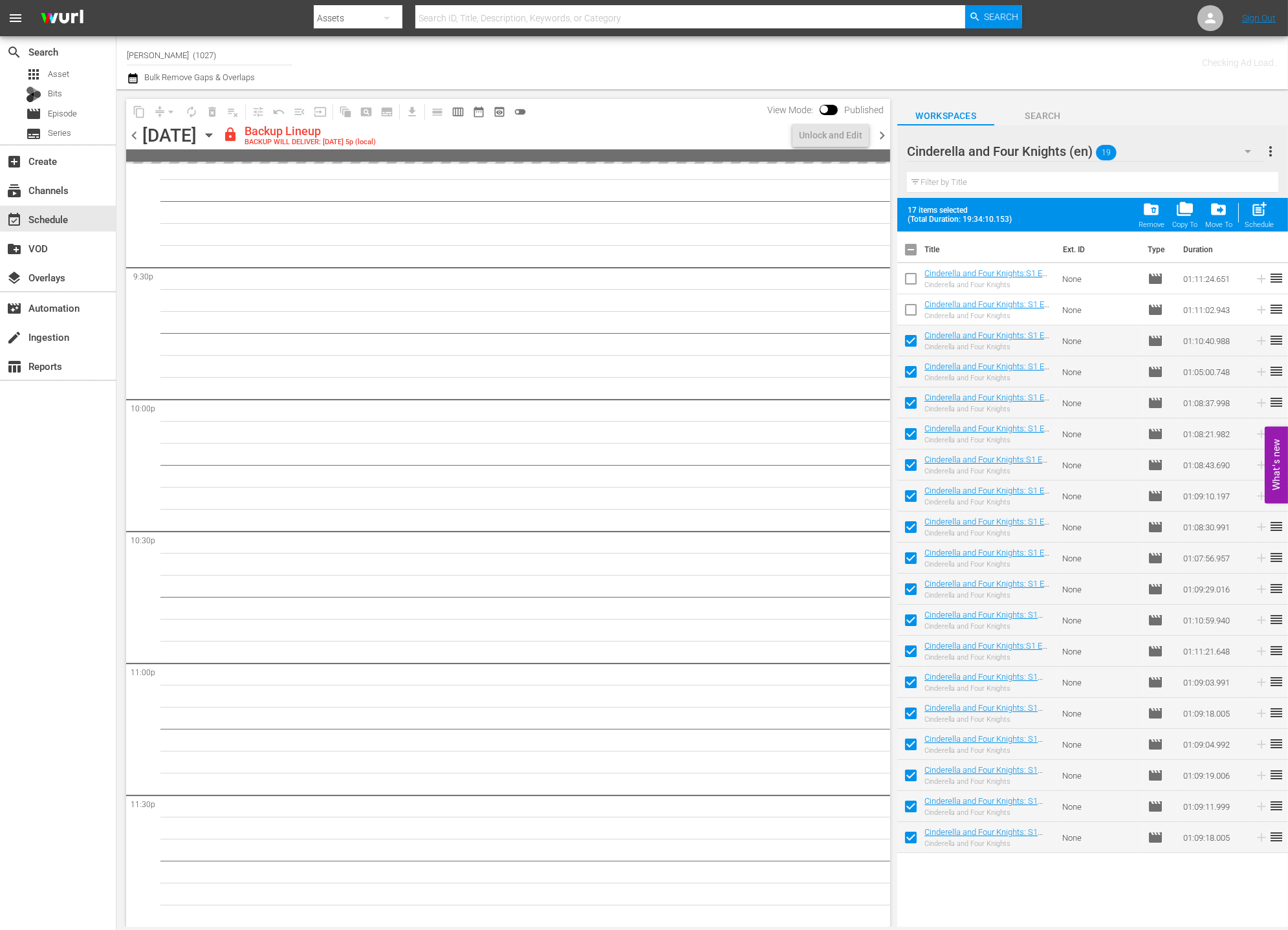
click at [913, 350] on input "checkbox" at bounding box center [910, 344] width 27 height 27
checkbox input "false"
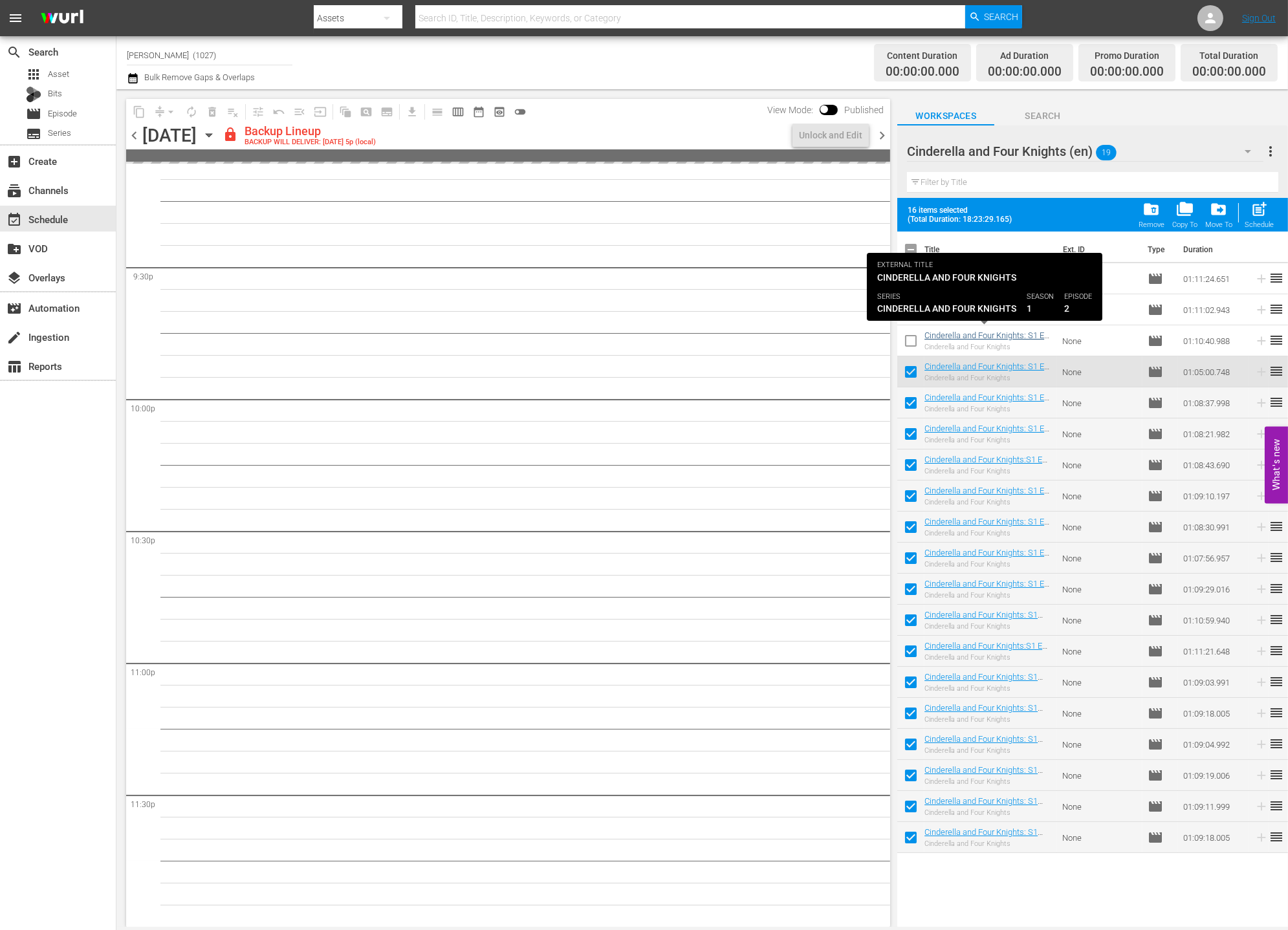
scroll to position [5573, 0]
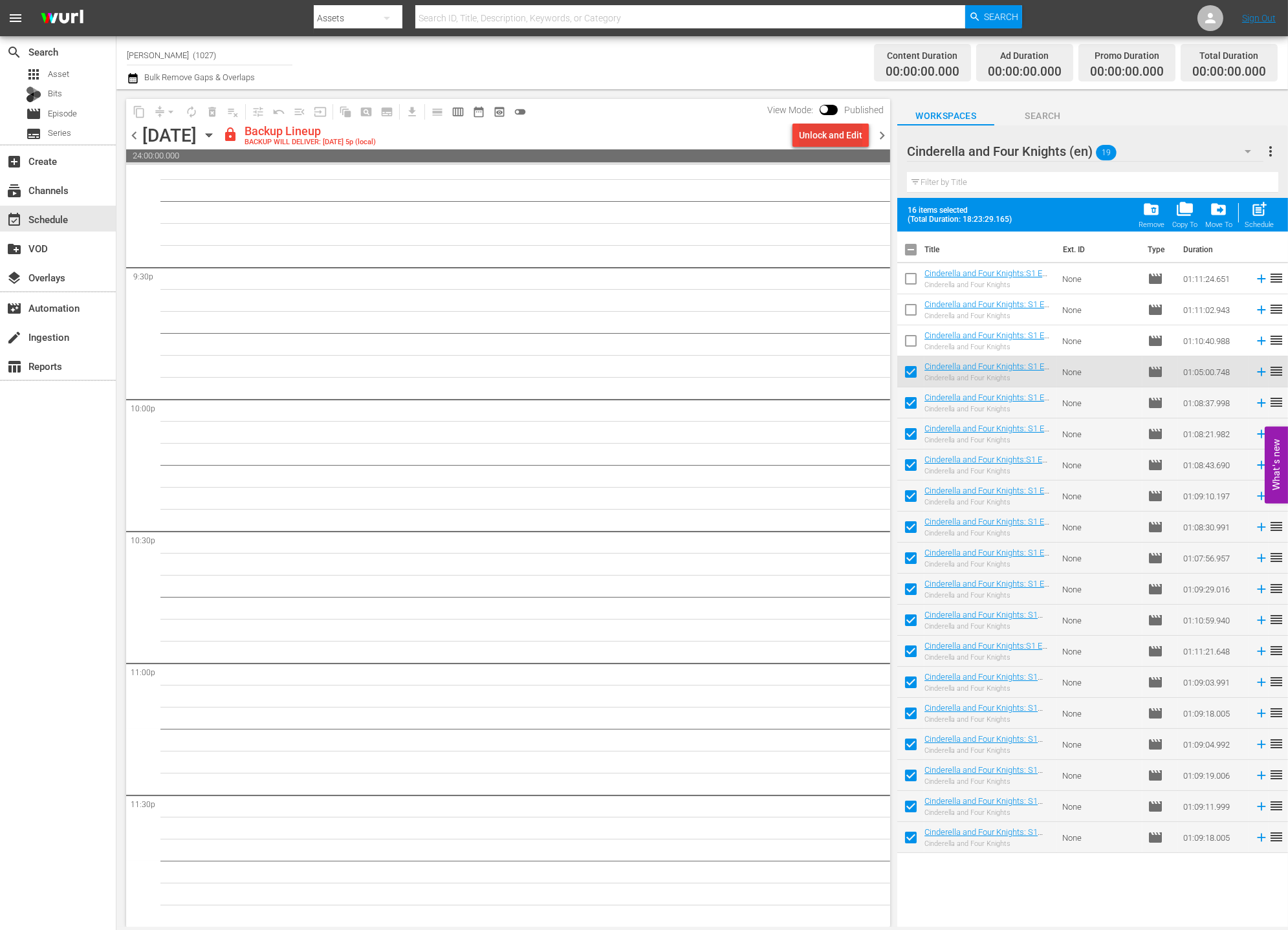
click at [851, 140] on div "Unlock and Edit" at bounding box center [830, 135] width 63 height 23
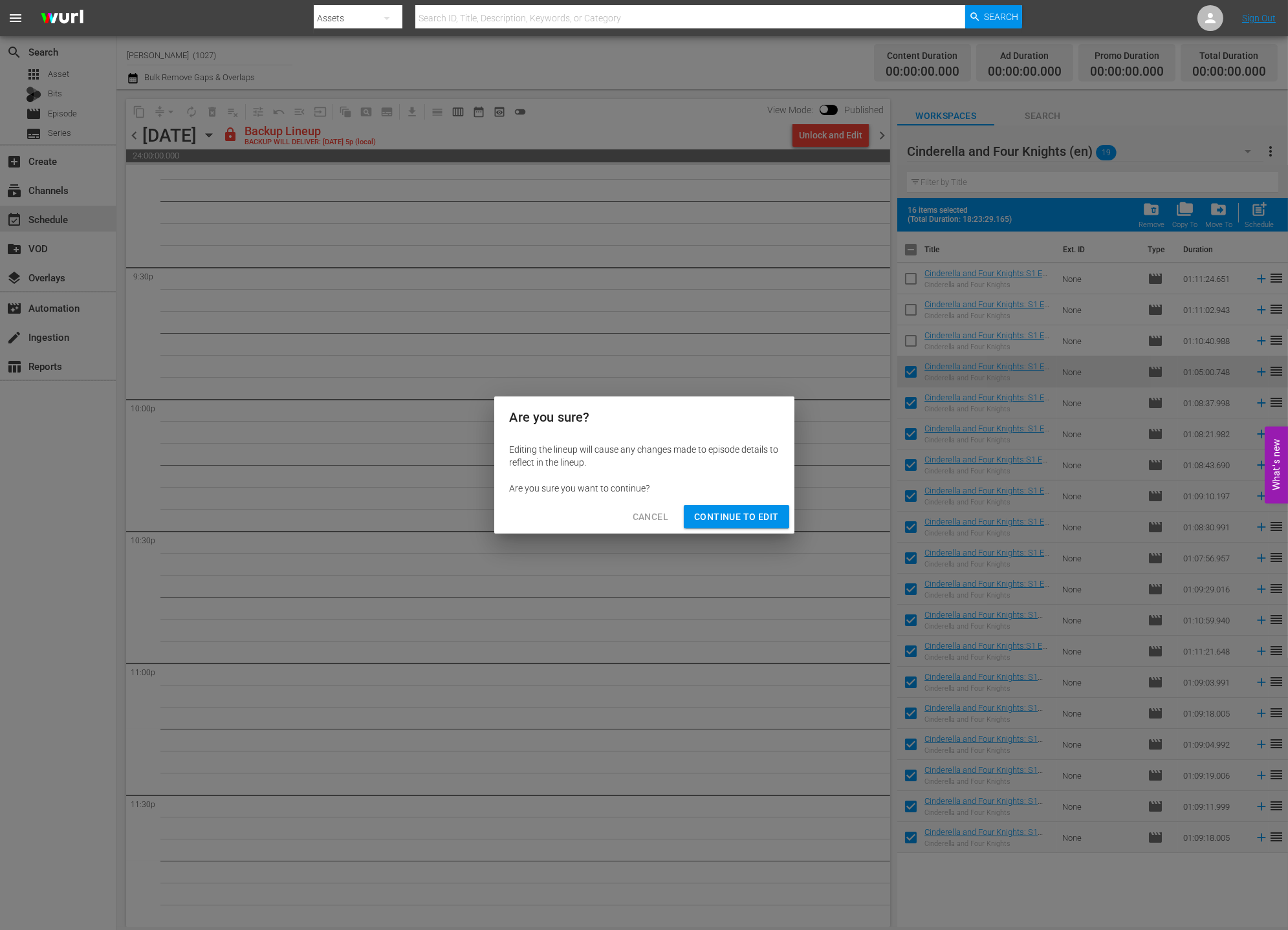
click at [749, 516] on span "Continue to Edit" at bounding box center [736, 517] width 84 height 16
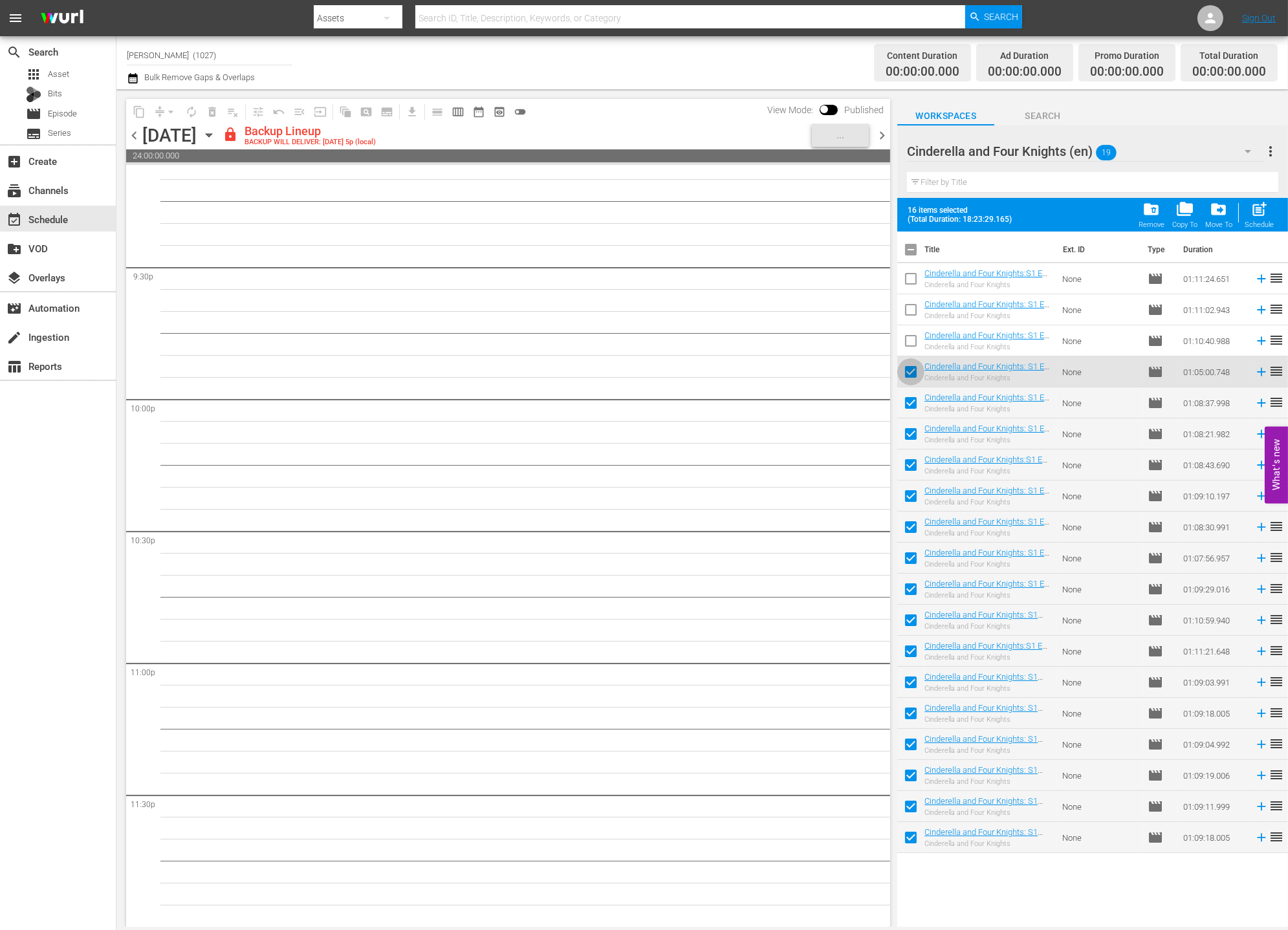
click at [906, 378] on input "checkbox" at bounding box center [910, 374] width 27 height 27
checkbox input "false"
click at [905, 431] on input "checkbox" at bounding box center [910, 437] width 27 height 27
checkbox input "false"
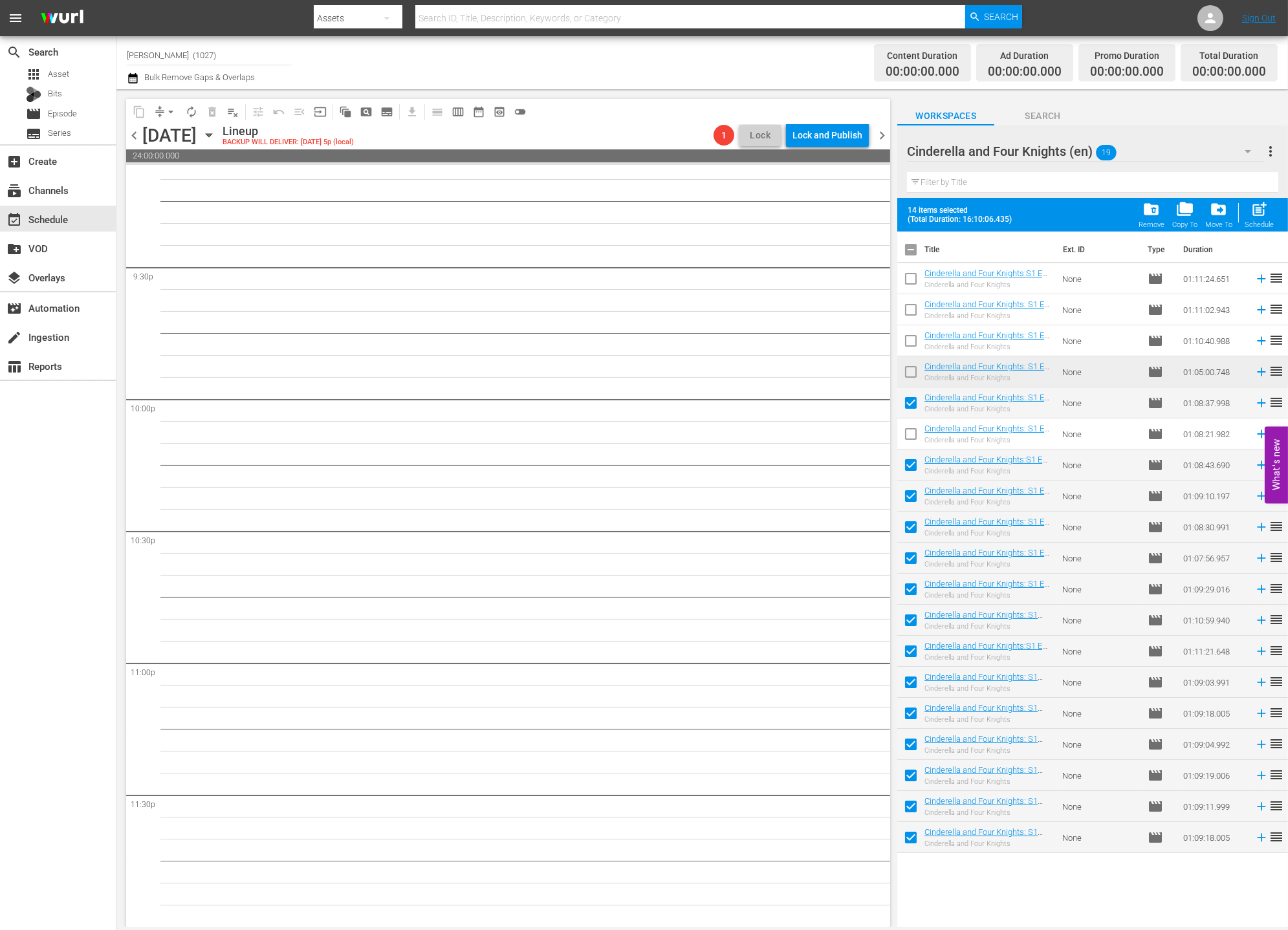
click at [903, 619] on input "checkbox" at bounding box center [910, 623] width 27 height 27
checkbox input "false"
click at [1269, 214] on div "post_add Schedule" at bounding box center [1259, 215] width 29 height 29
checkbox input "false"
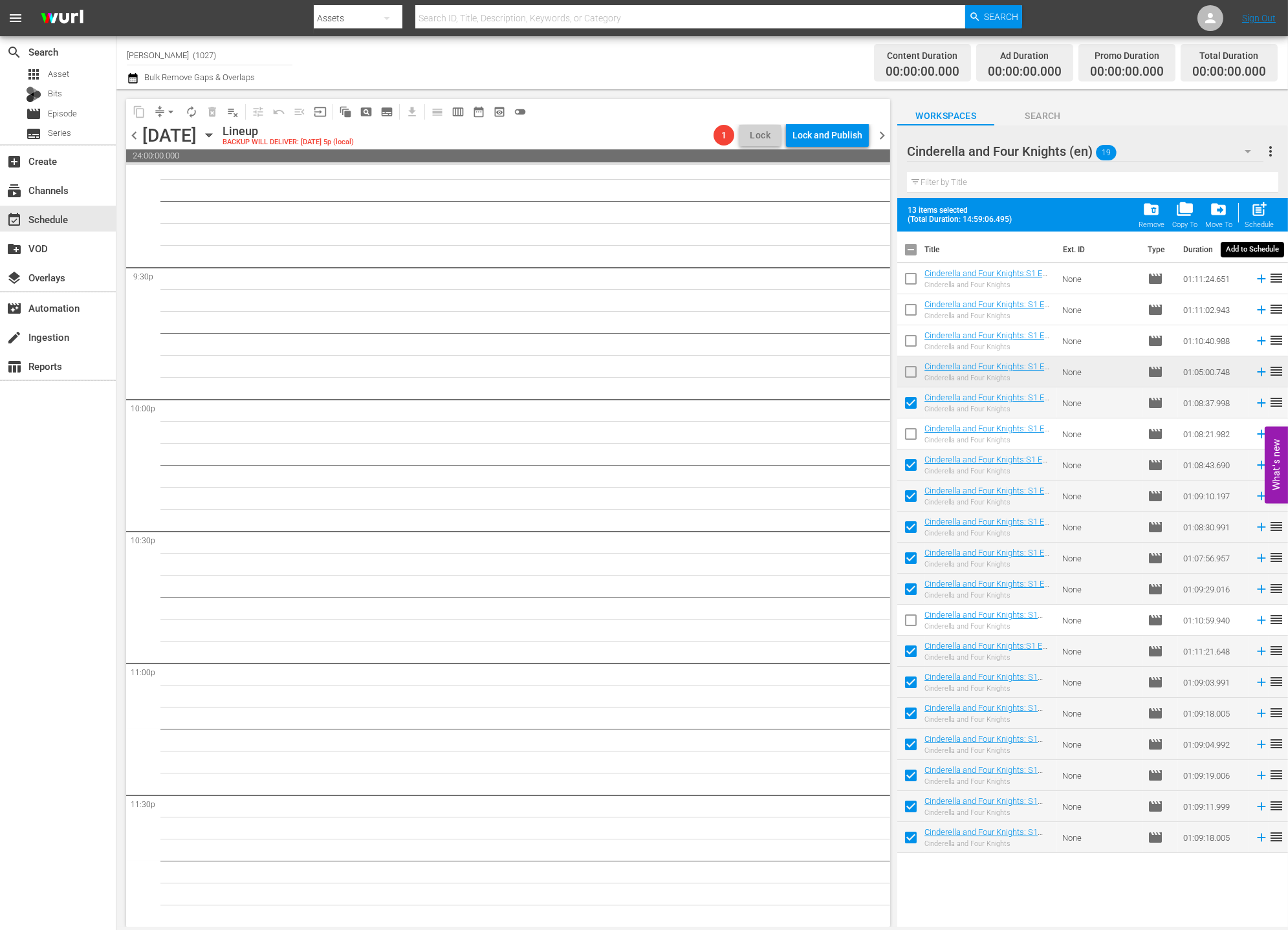
checkbox input "false"
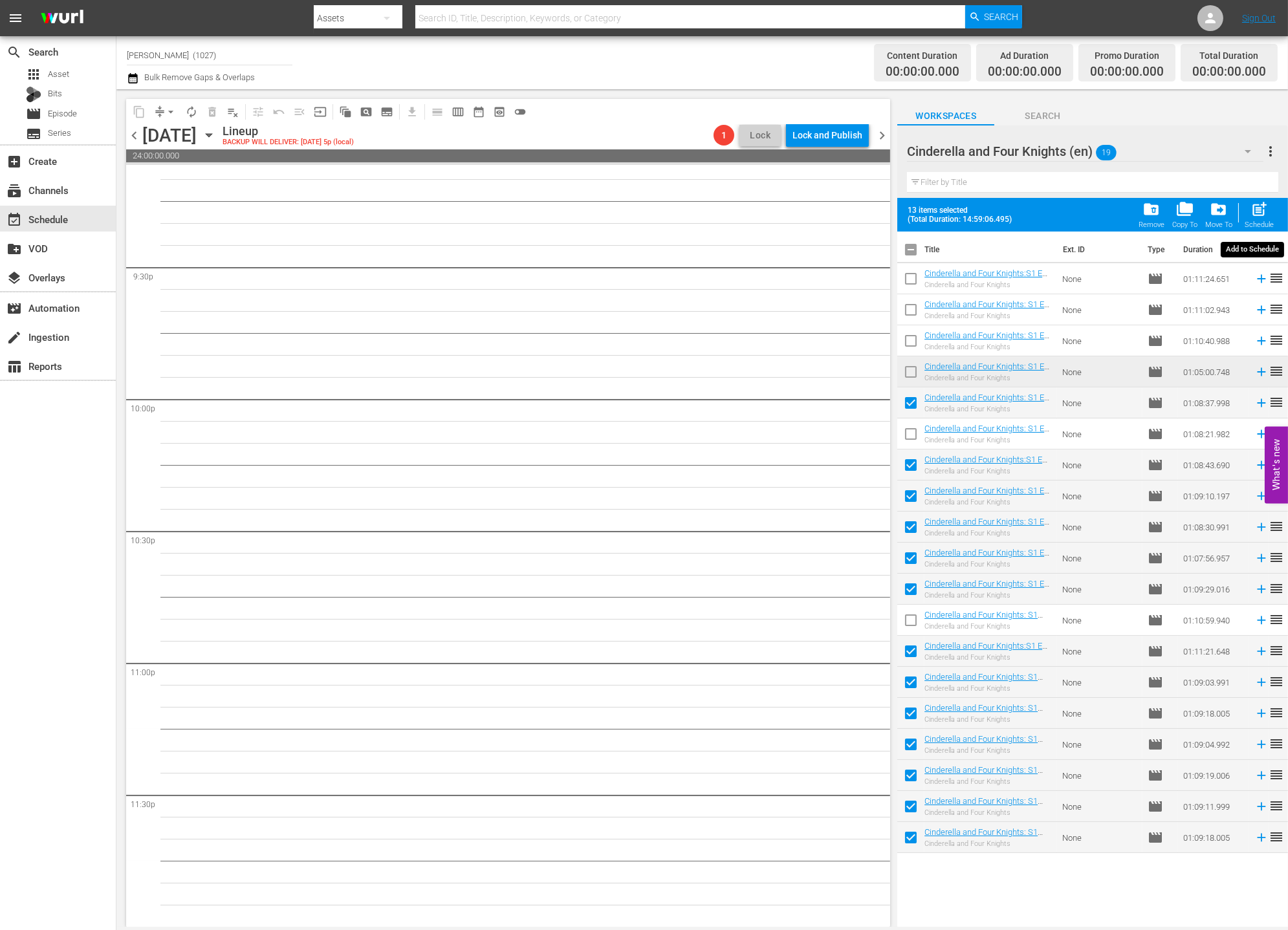
checkbox input "false"
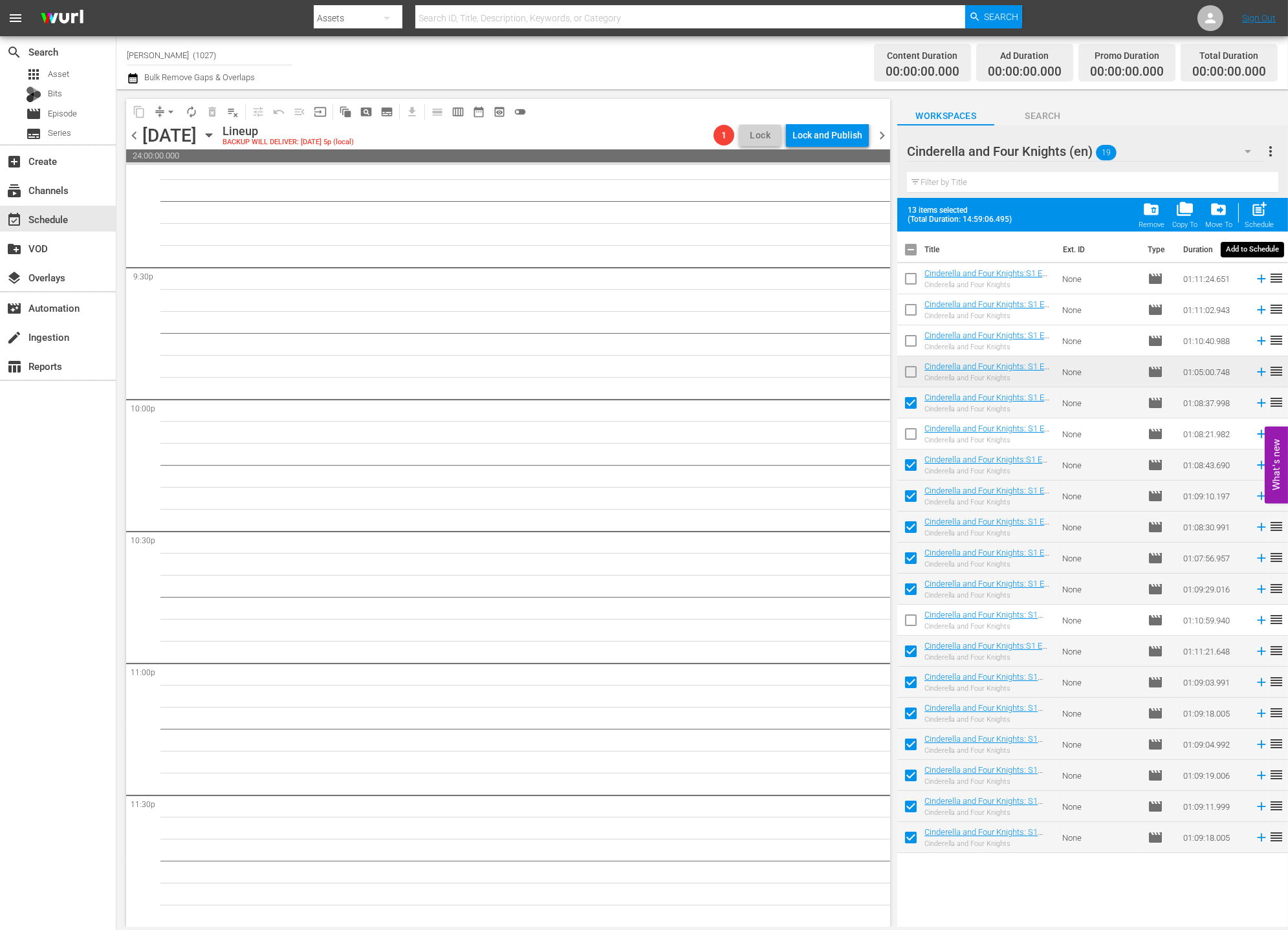
checkbox input "false"
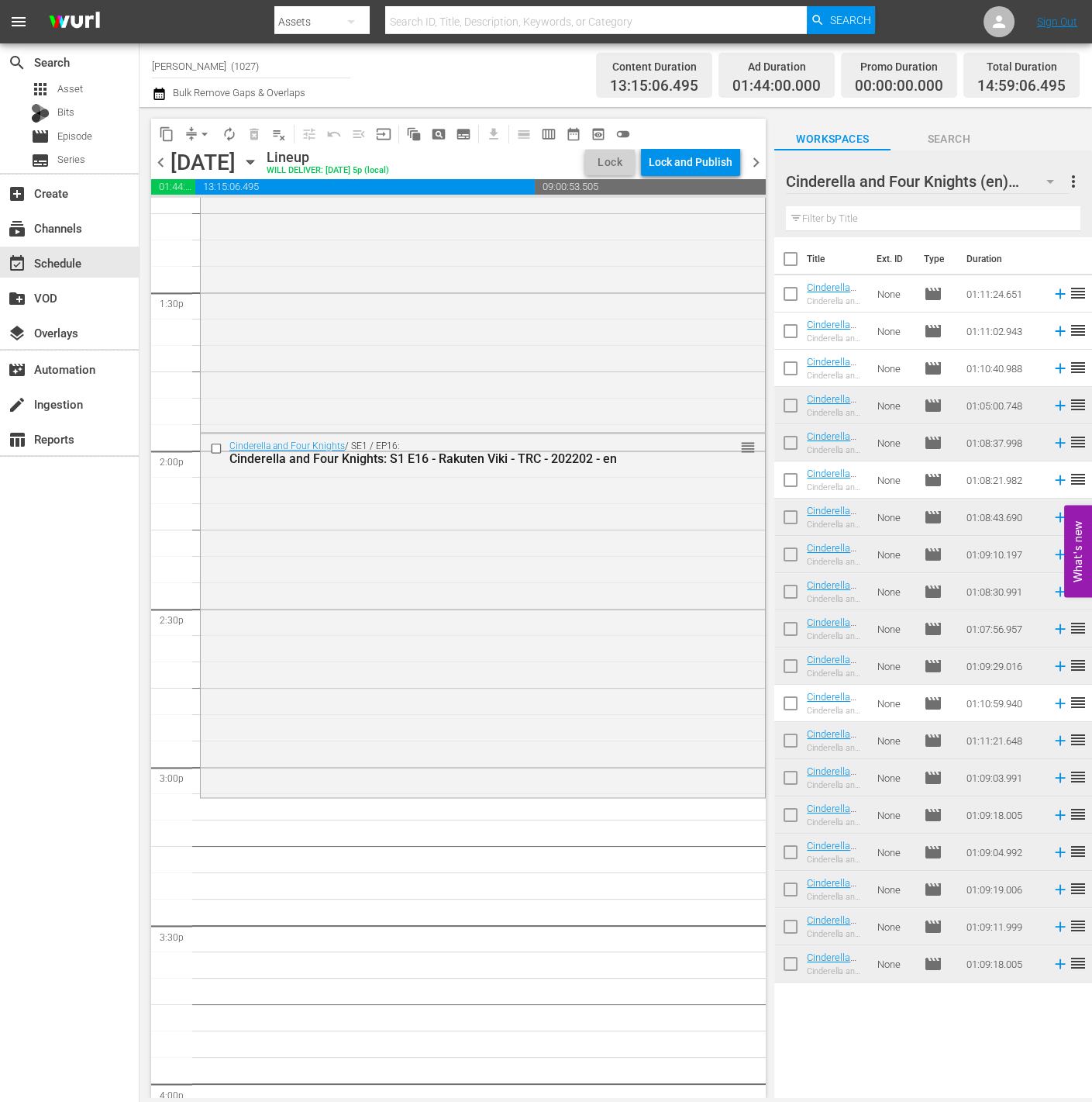
scroll to position [4353, 0]
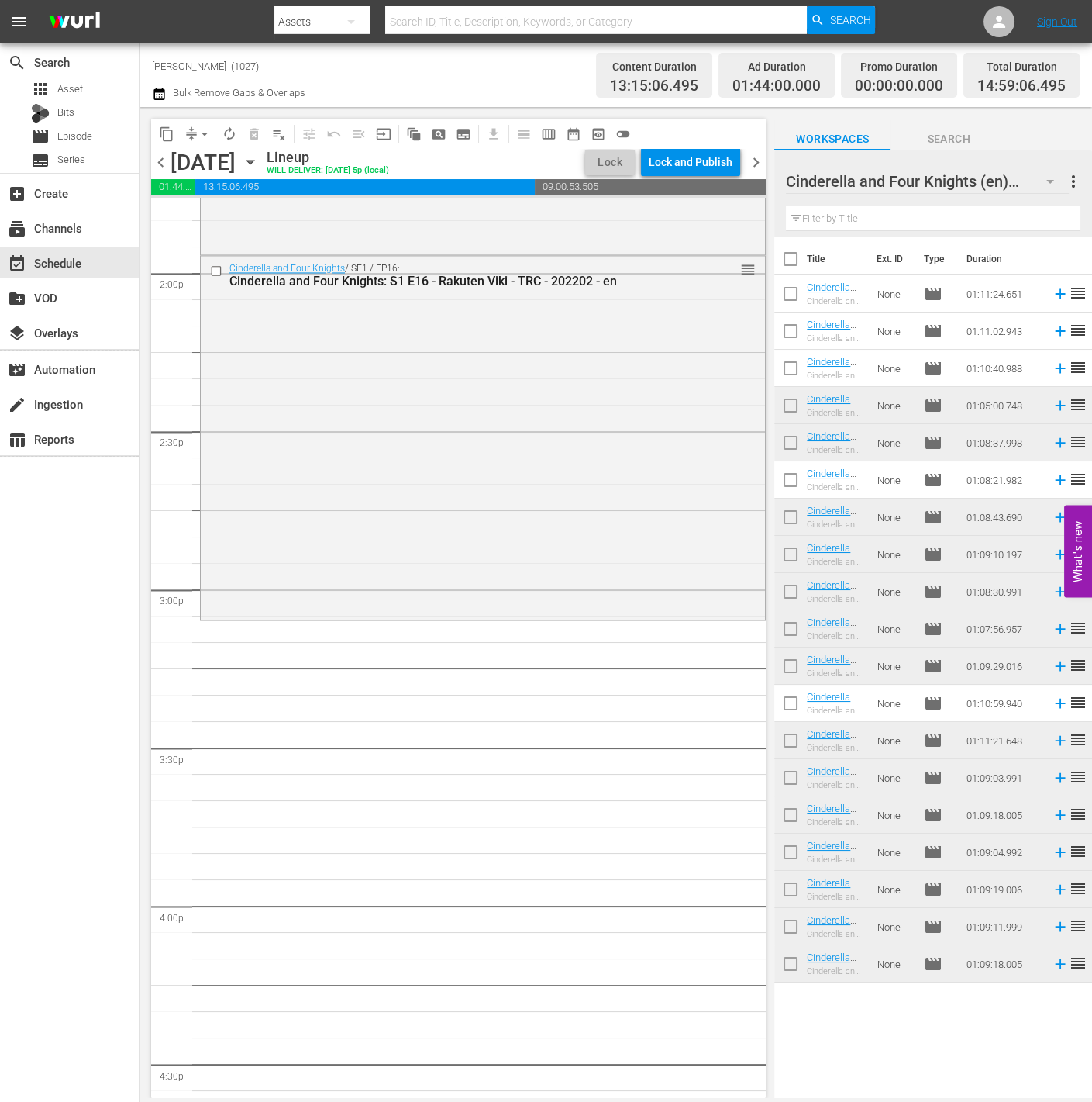
click at [1061, 178] on button "button" at bounding box center [1050, 181] width 37 height 37
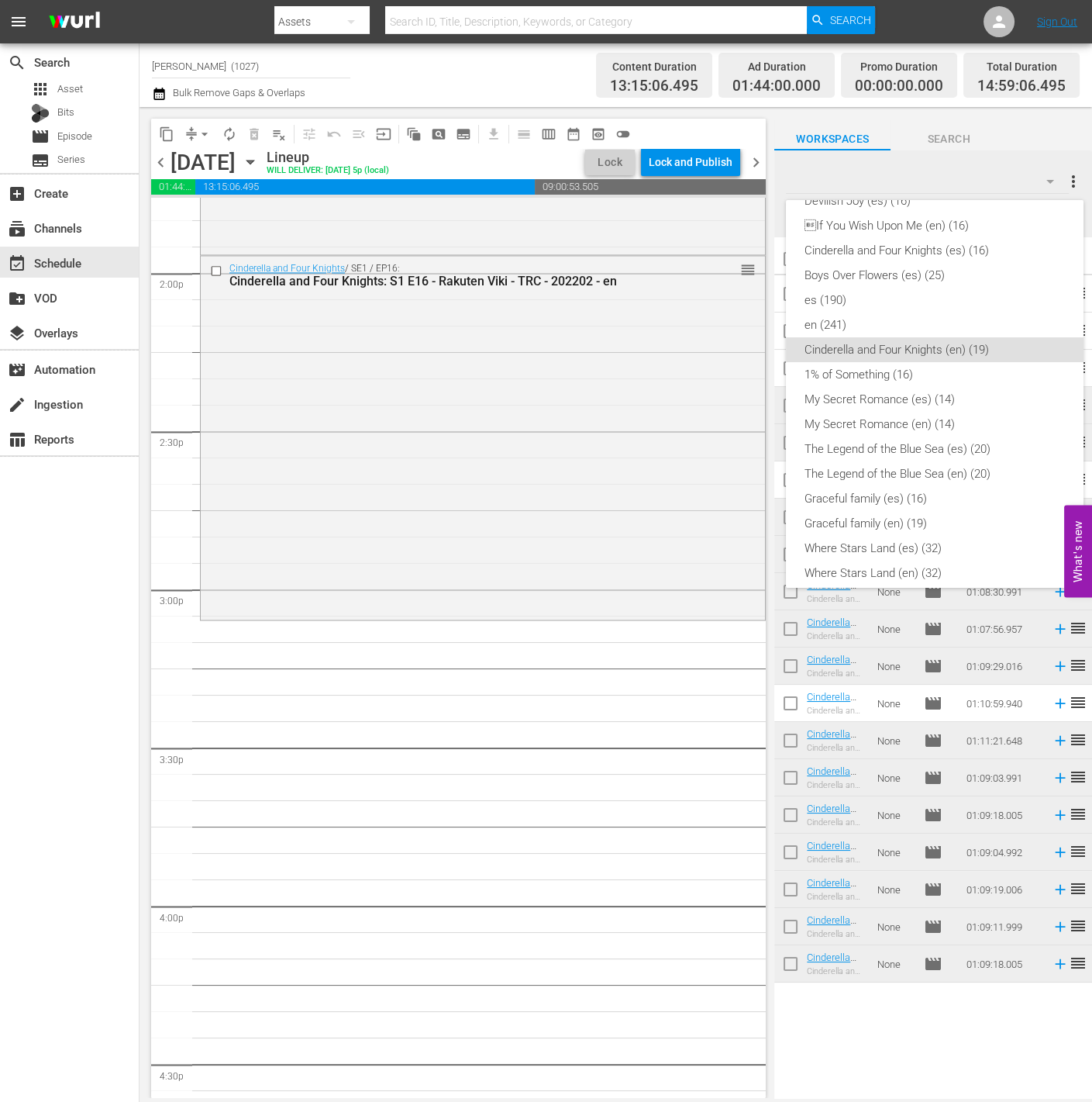
scroll to position [175, 0]
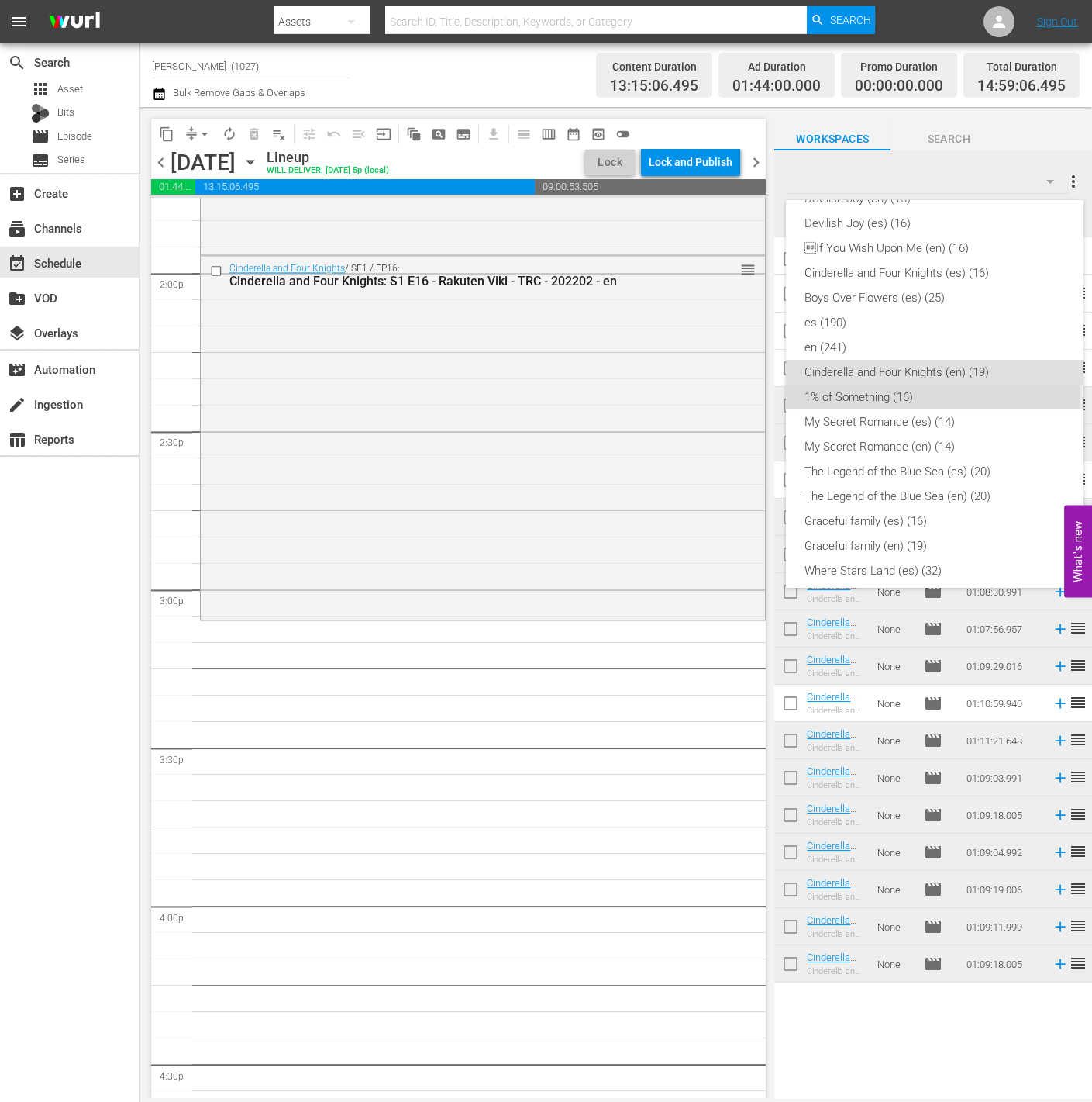
click at [933, 396] on div "1% of Something (16)" at bounding box center [934, 397] width 260 height 25
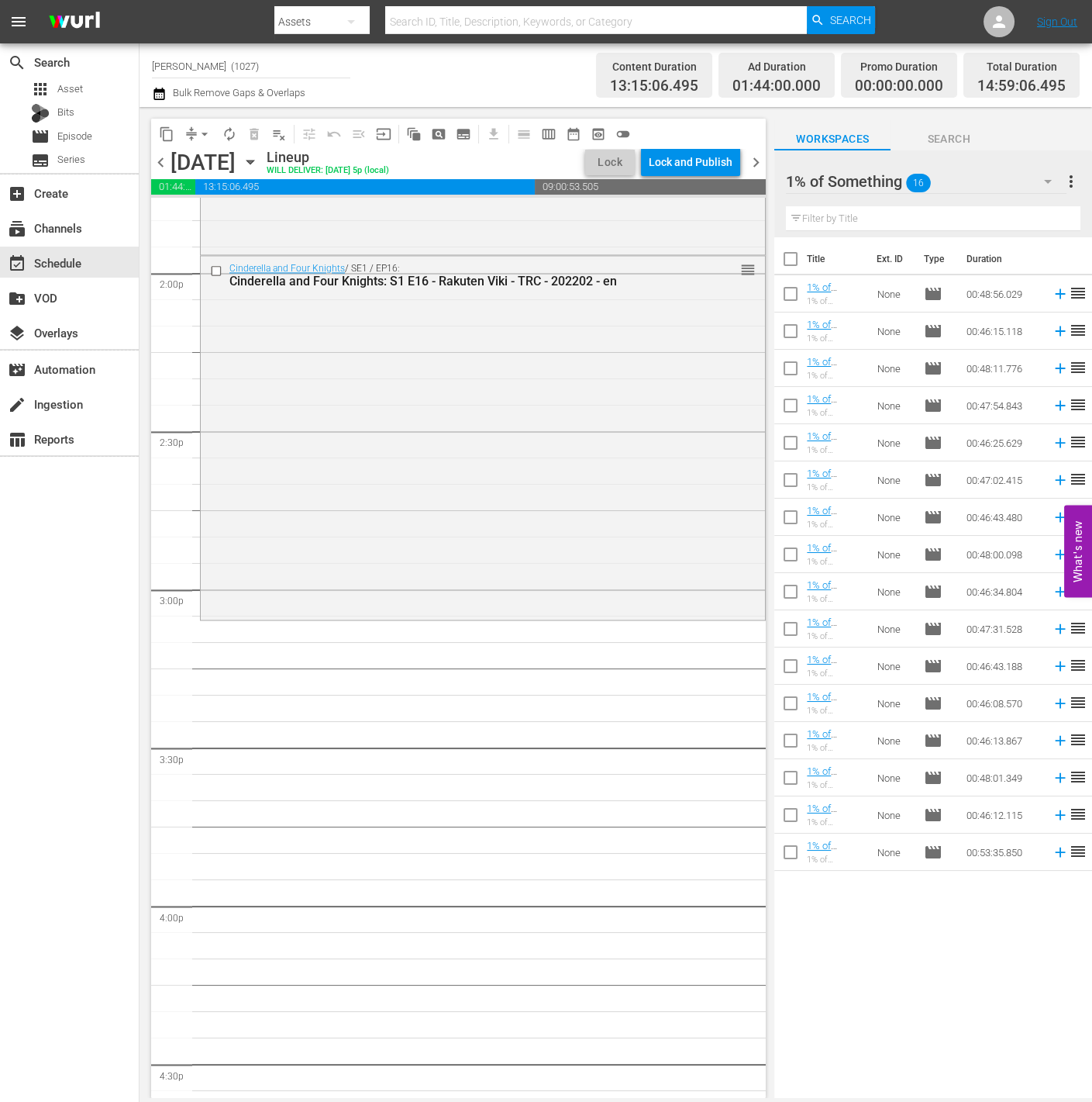
click at [788, 259] on input "checkbox" at bounding box center [790, 262] width 33 height 33
checkbox input "true"
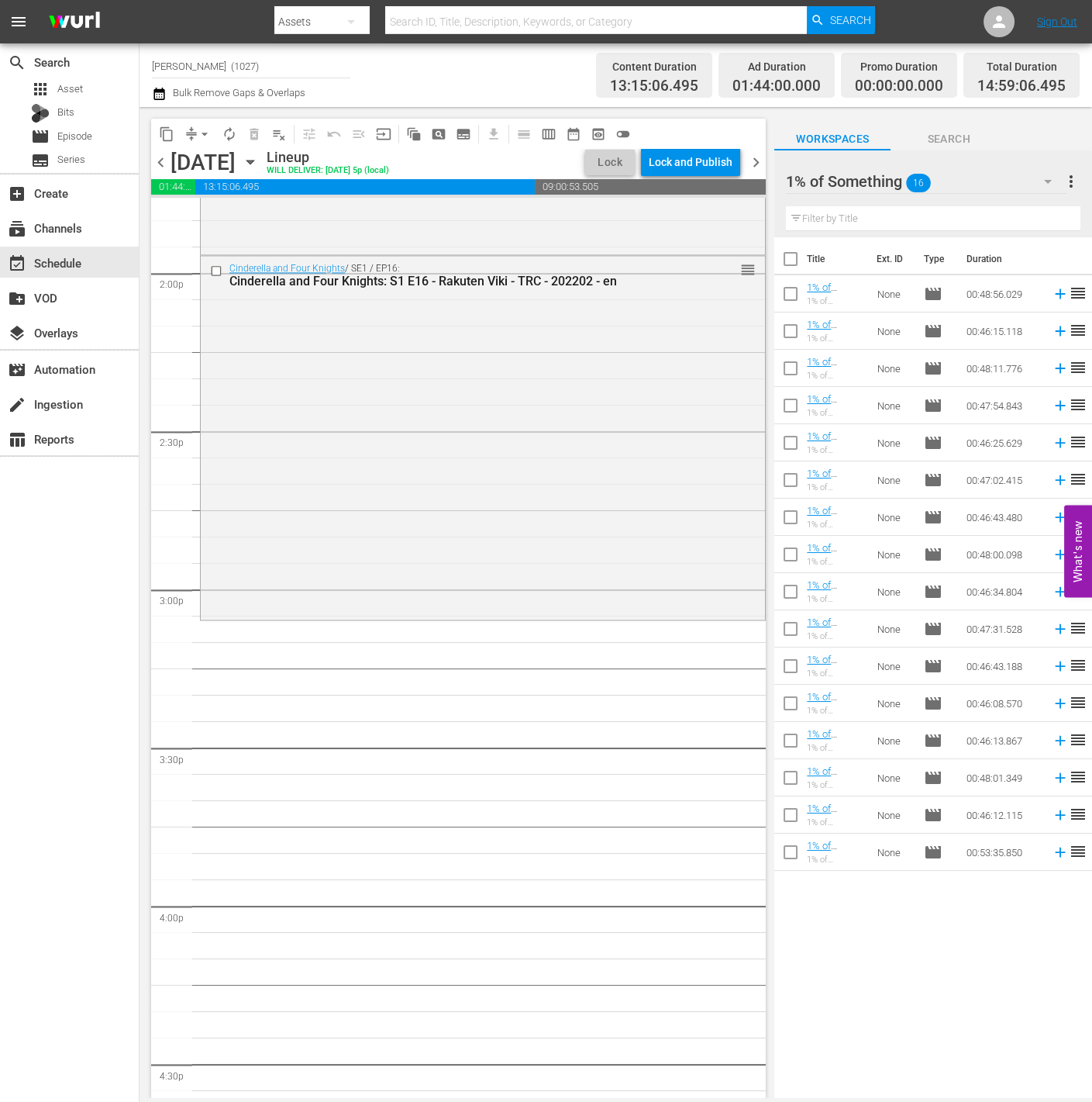
checkbox input "true"
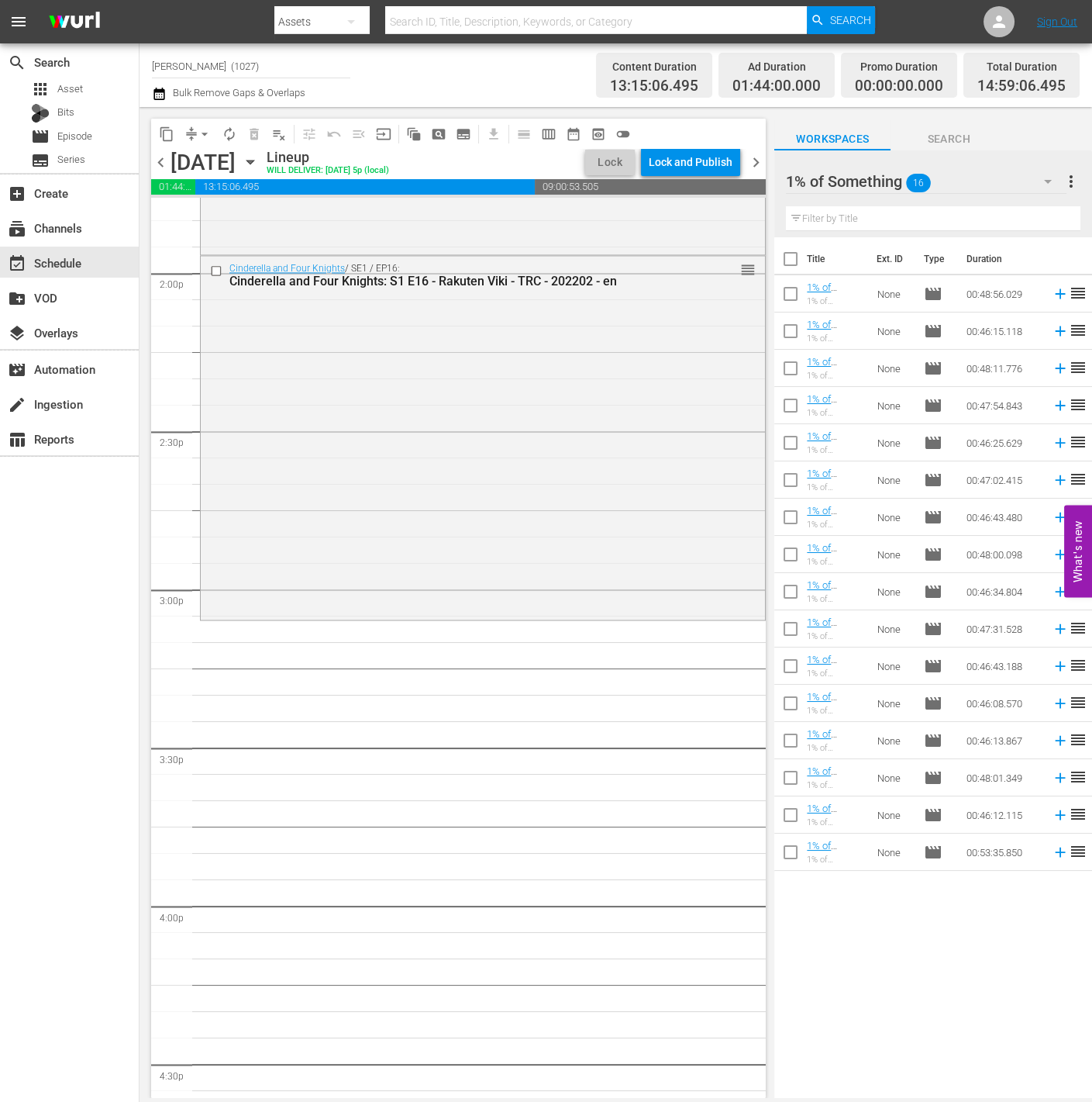
checkbox input "true"
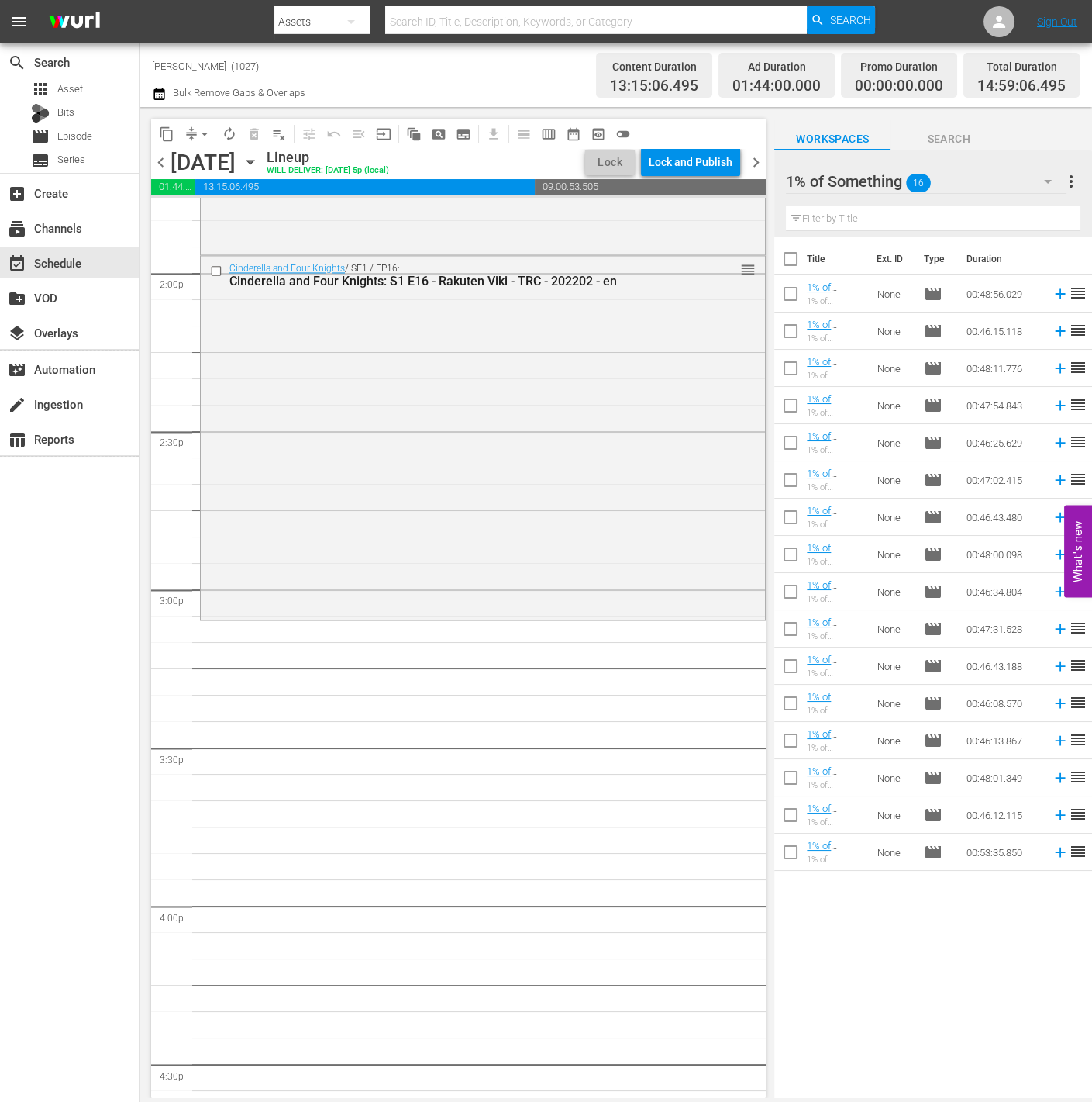
checkbox input "true"
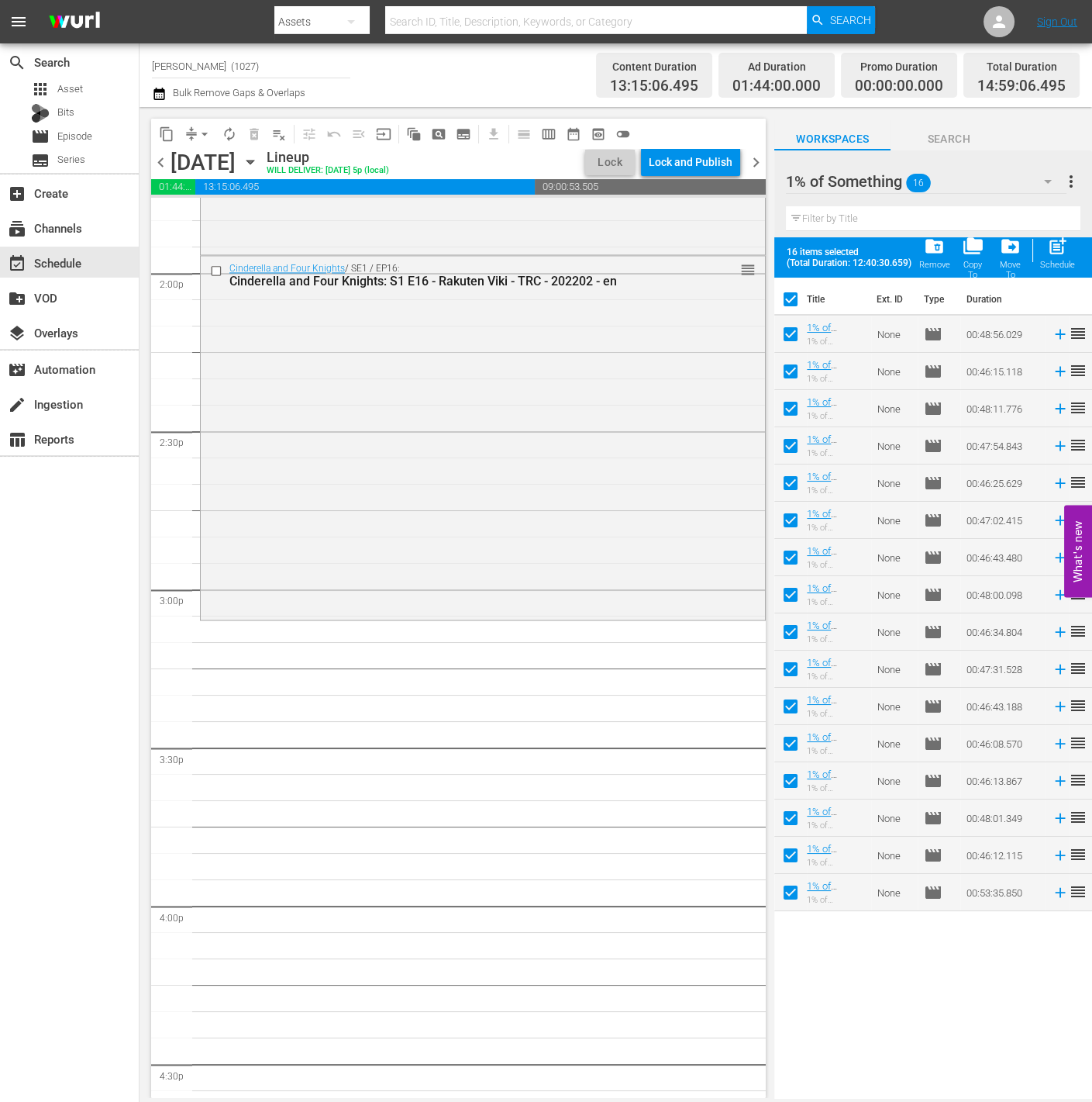
click at [1061, 258] on div "post_add Schedule" at bounding box center [1057, 253] width 35 height 35
checkbox input "false"
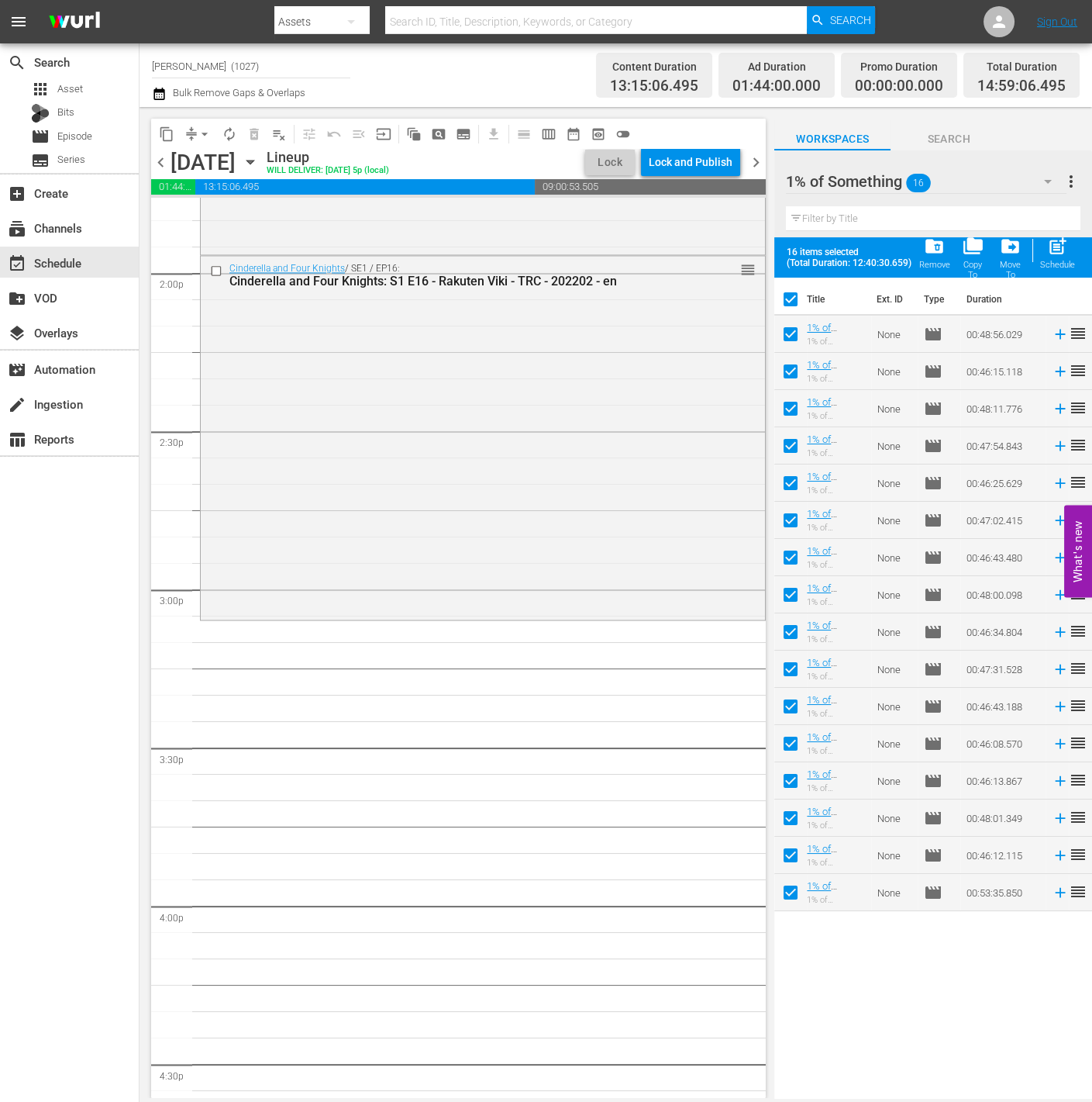
checkbox input "false"
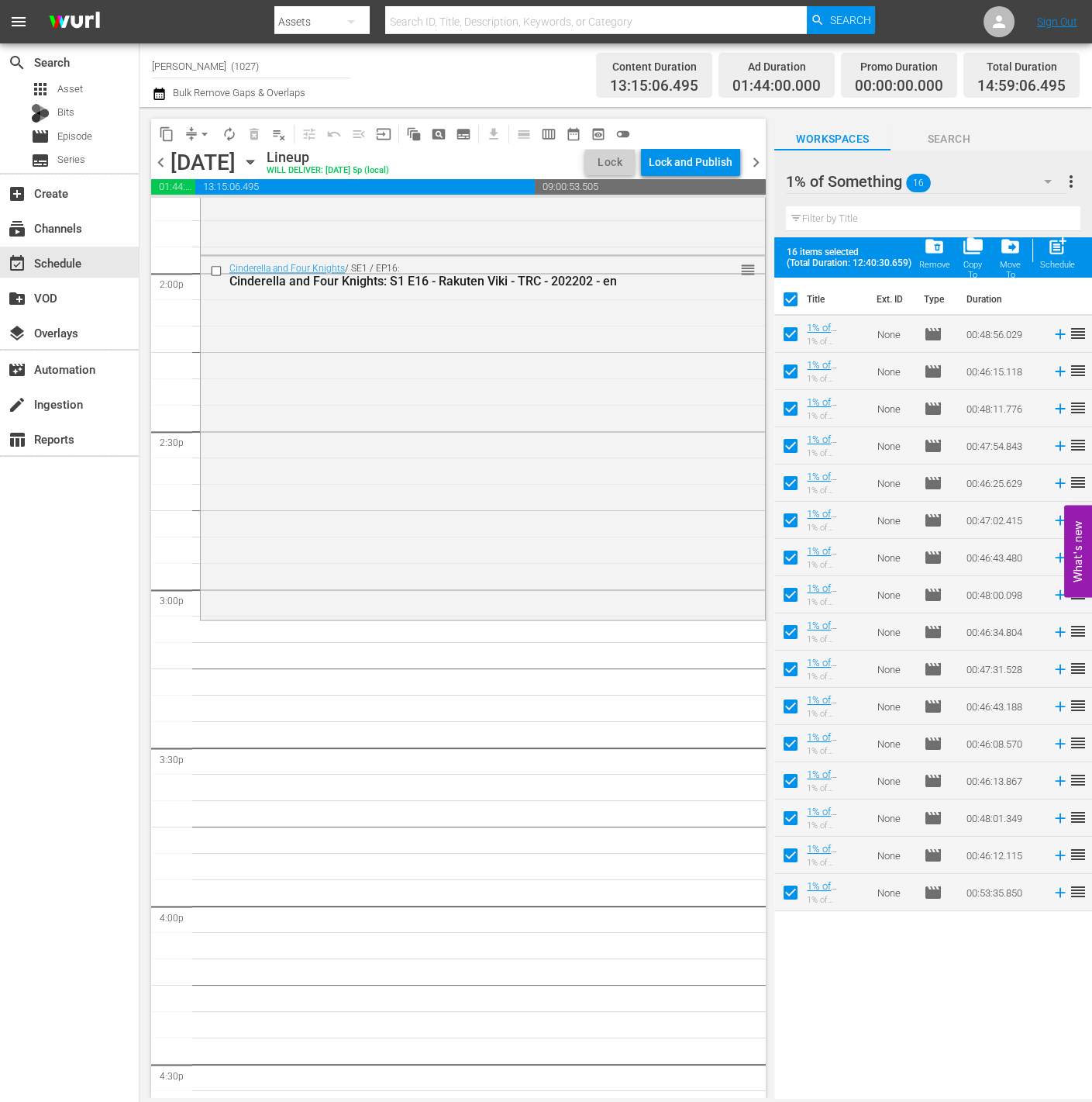
checkbox input "false"
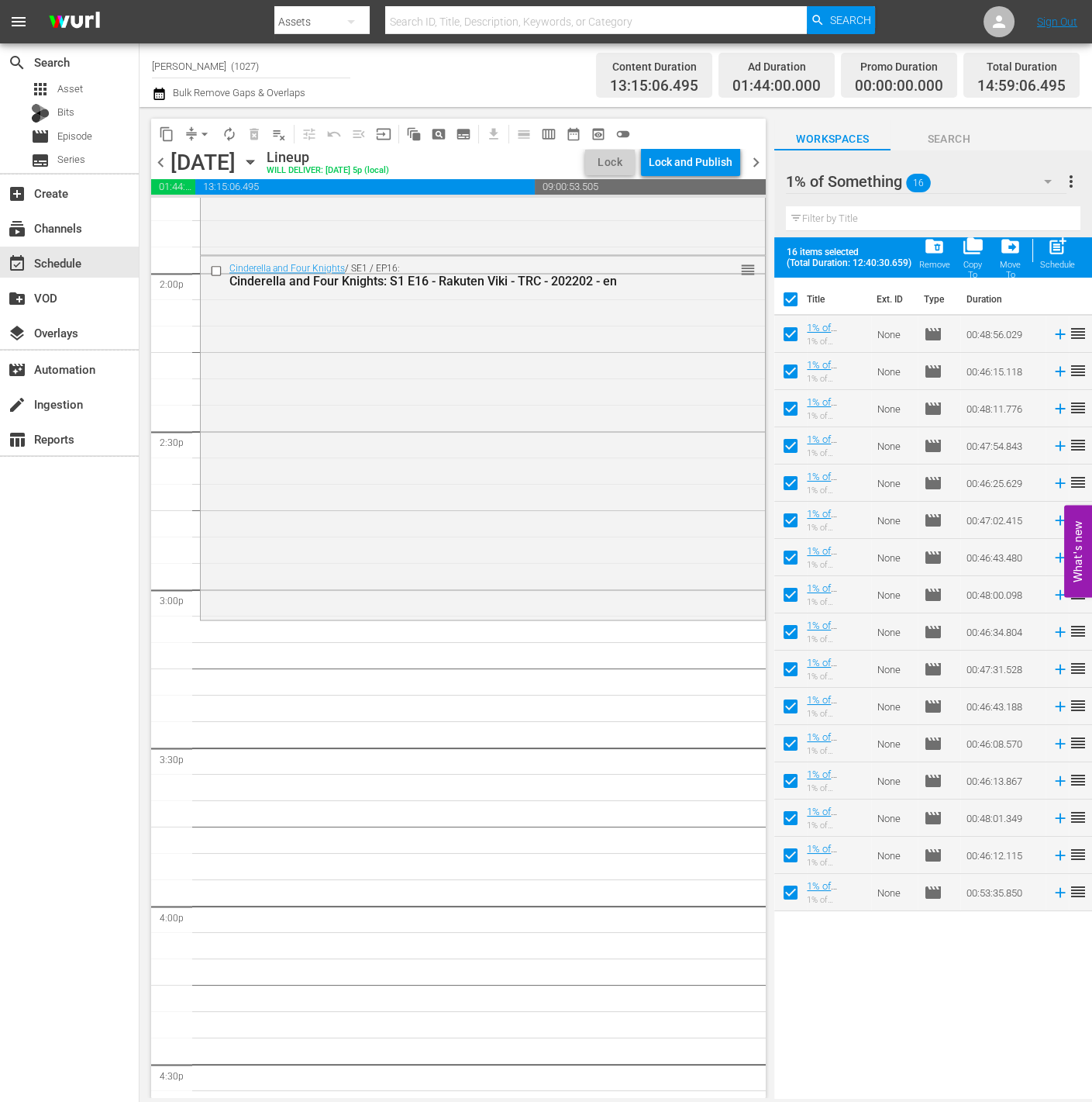
checkbox input "false"
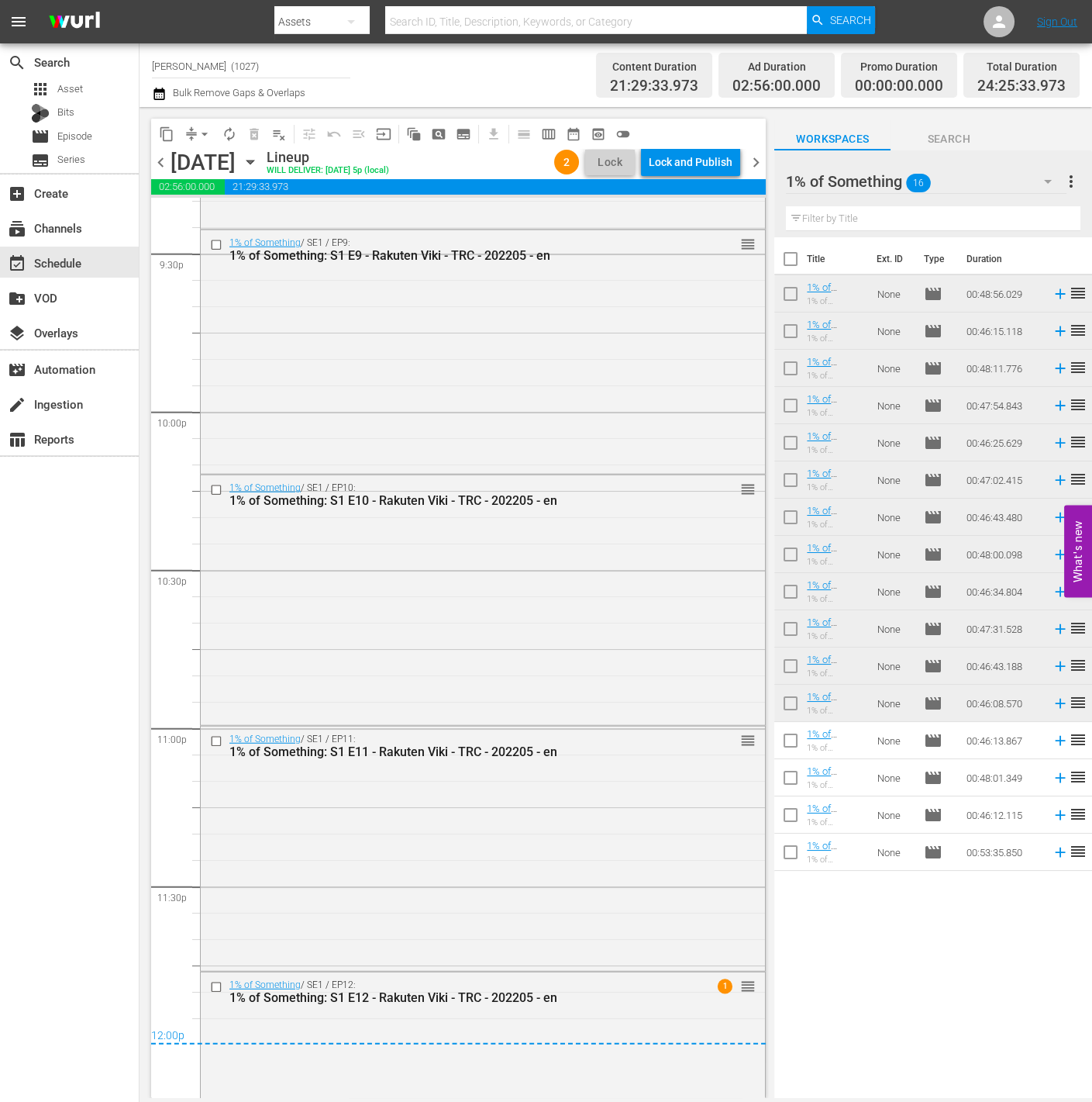
scroll to position [6862, 0]
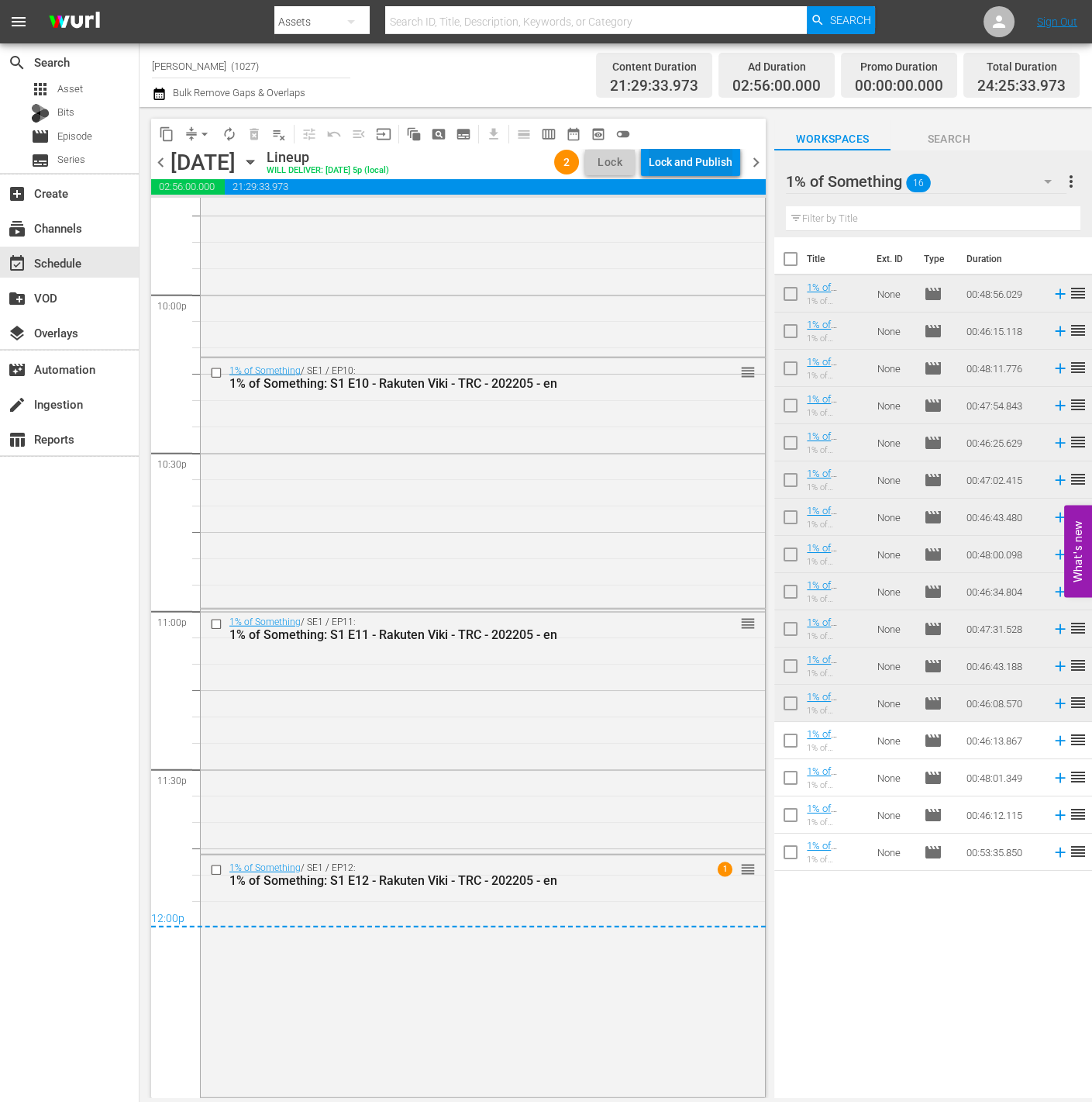
click at [669, 157] on div "Lock and Publish" at bounding box center [690, 161] width 84 height 28
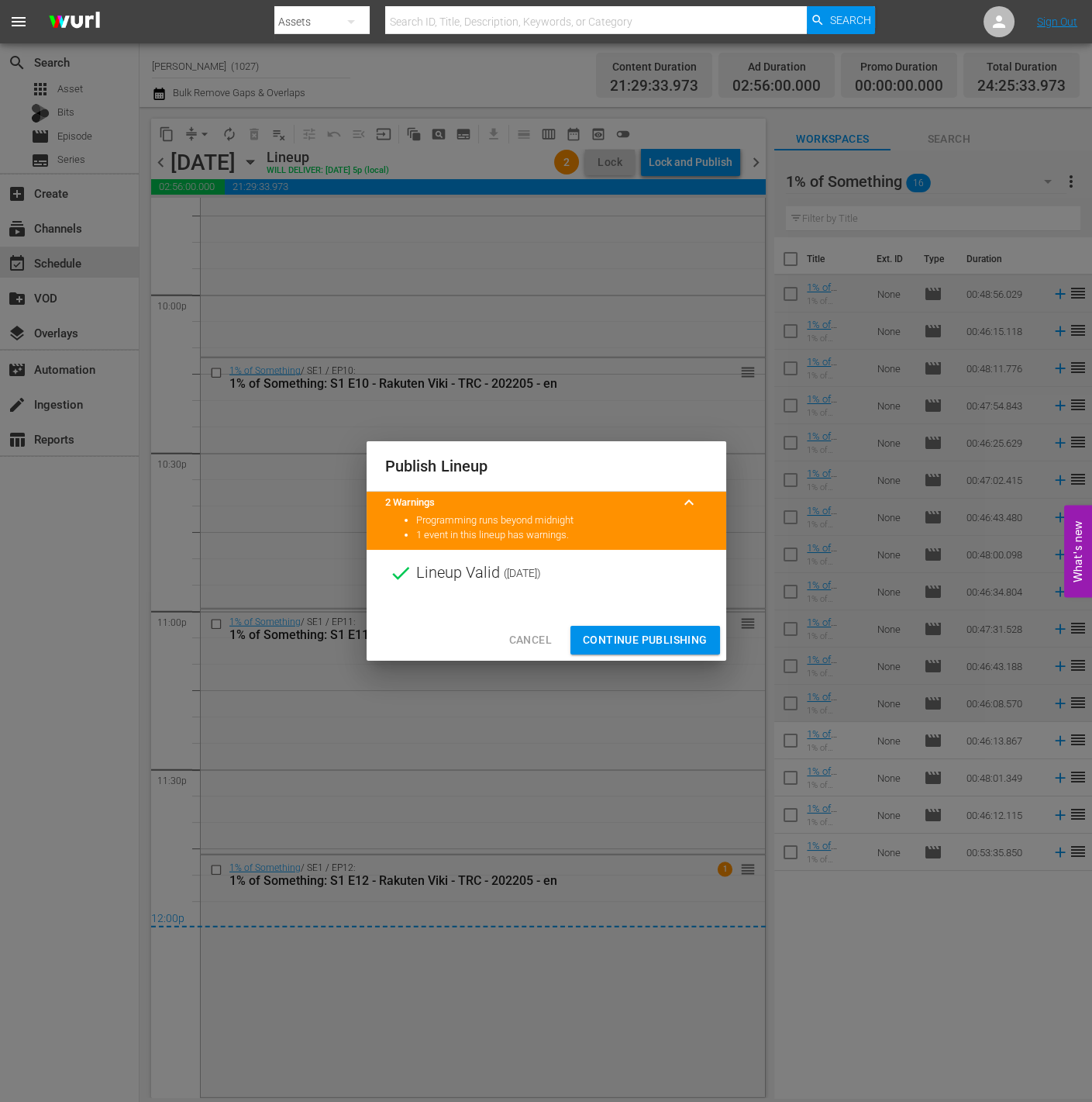
click at [691, 636] on span "Continue Publishing" at bounding box center [645, 640] width 125 height 19
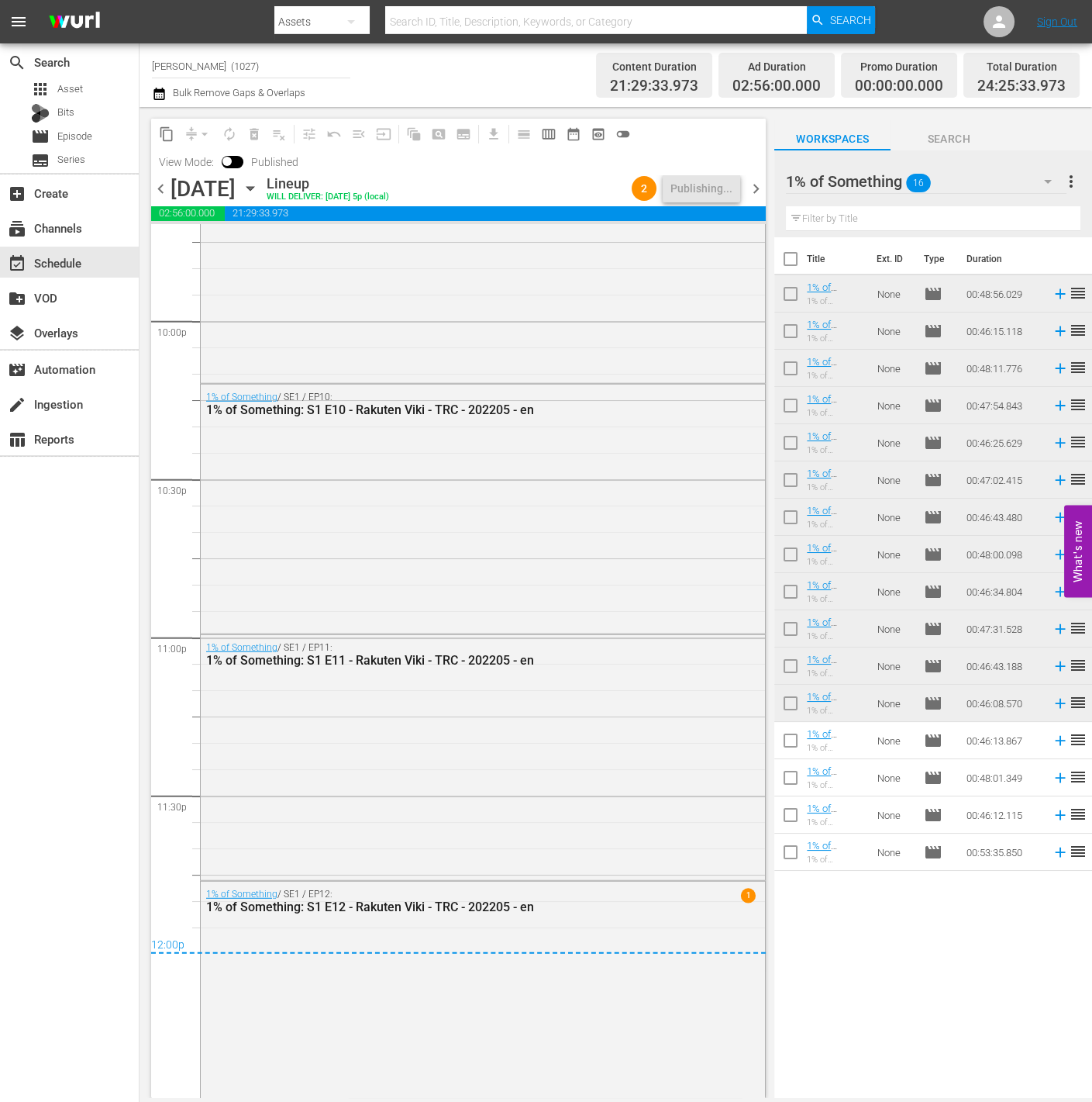
click at [155, 98] on icon "button" at bounding box center [158, 93] width 14 height 18
